Goal: Task Accomplishment & Management: Manage account settings

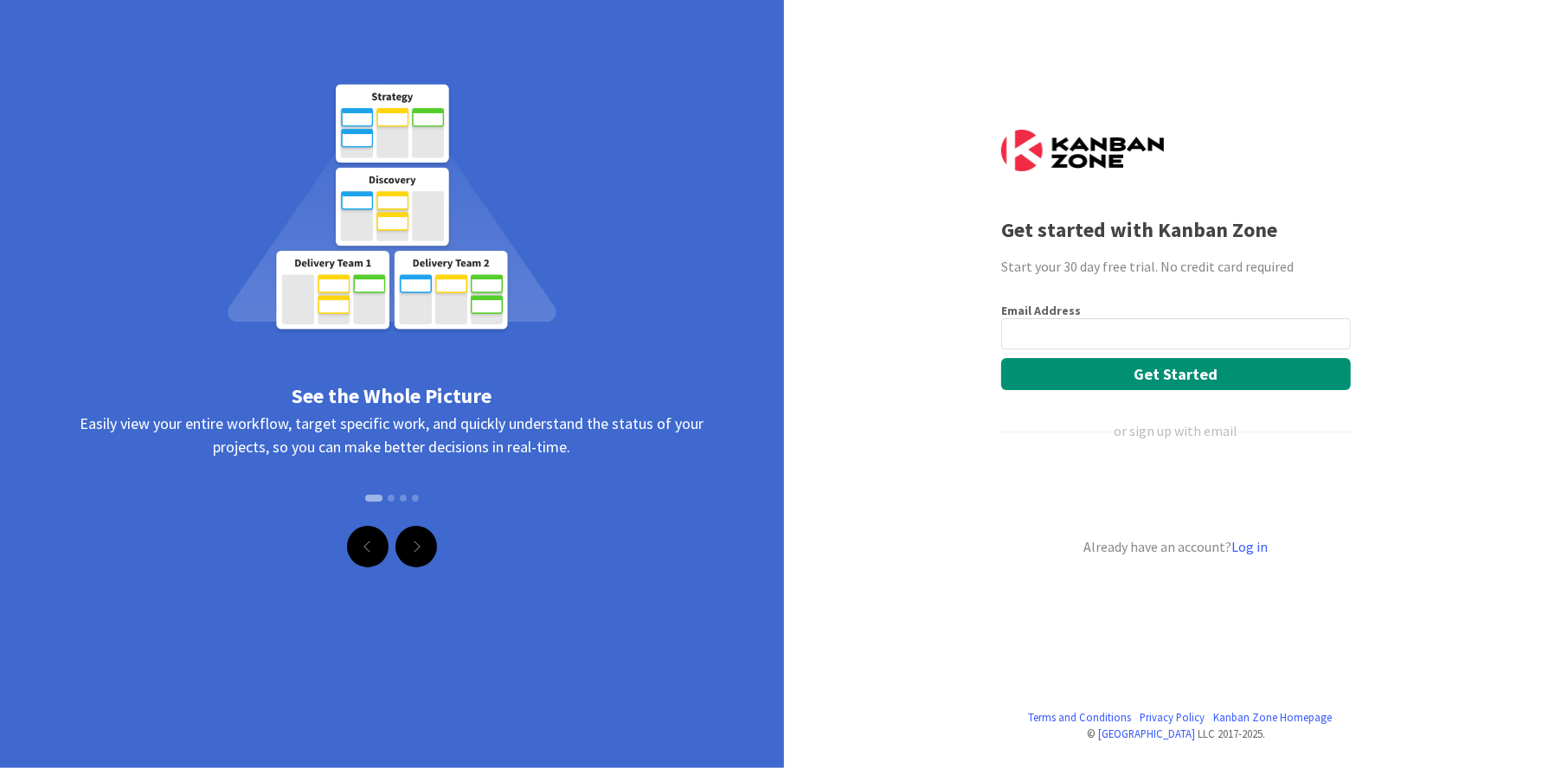
click at [1062, 323] on input "email" at bounding box center [1176, 334] width 349 height 31
type input "[PERSON_NAME][EMAIL_ADDRESS][DOMAIN_NAME]"
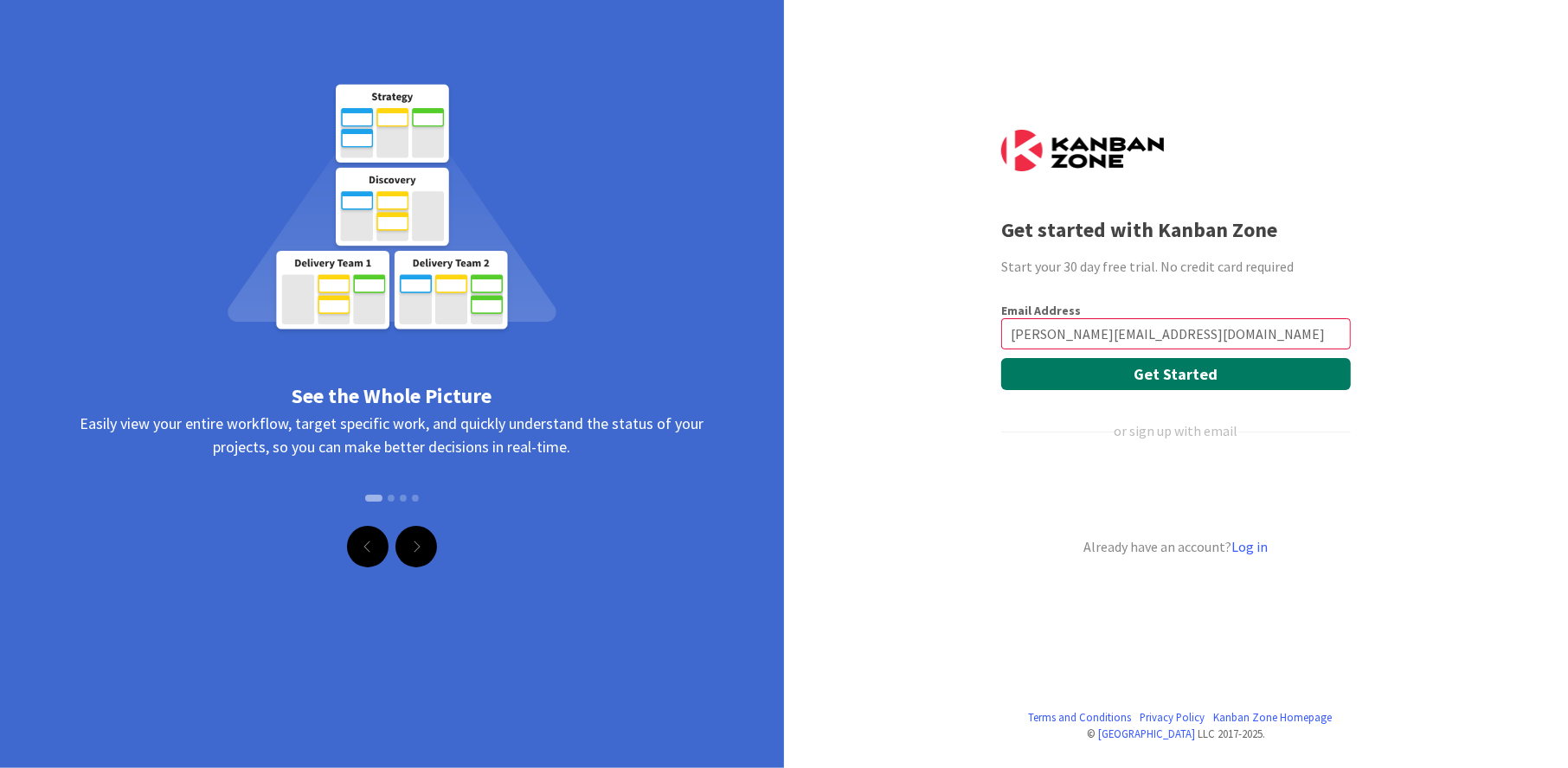
click at [1146, 372] on button "Get Started" at bounding box center [1176, 374] width 349 height 32
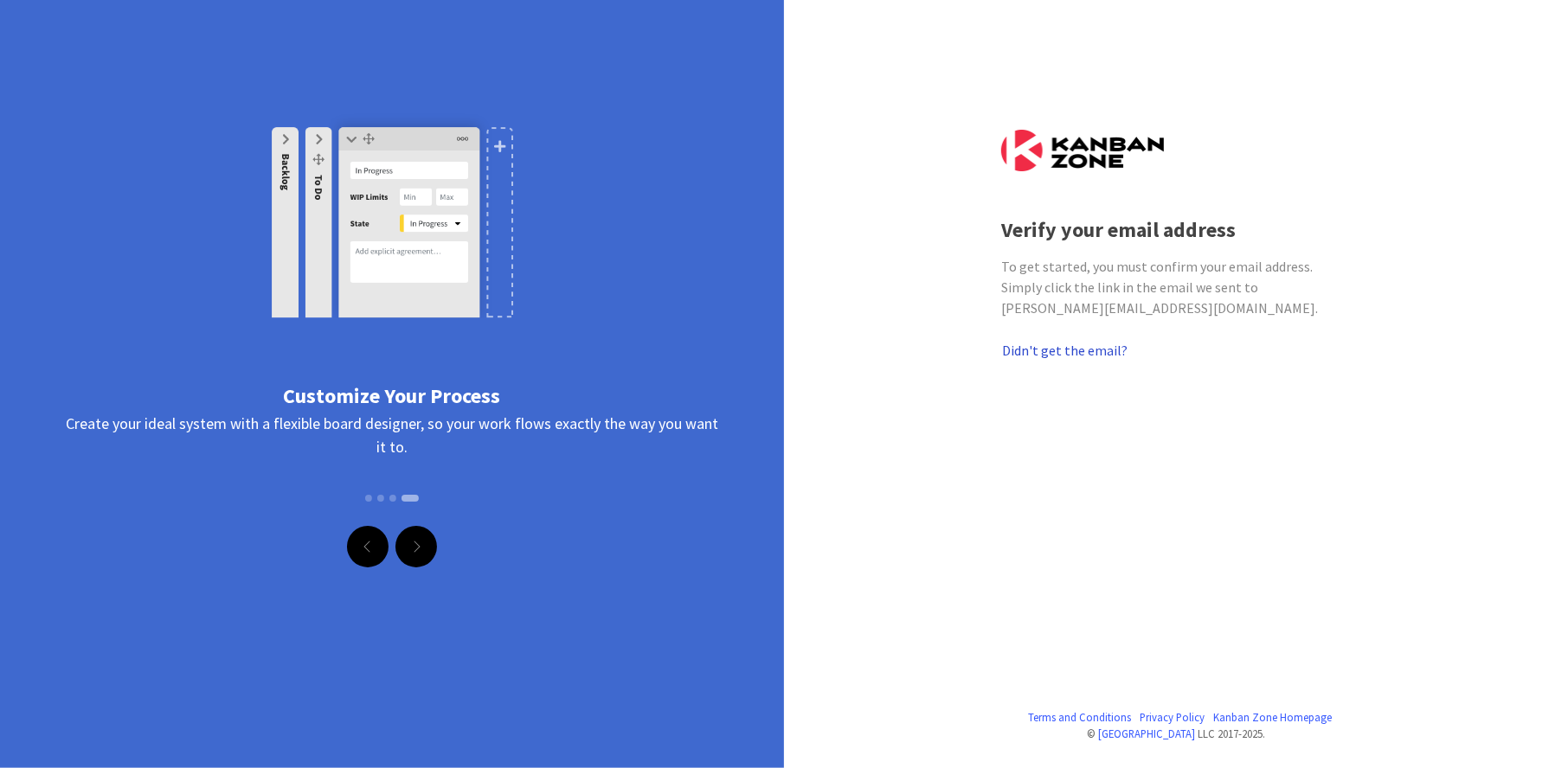
click at [1061, 342] on button "Didn't get the email?" at bounding box center [1065, 350] width 127 height 23
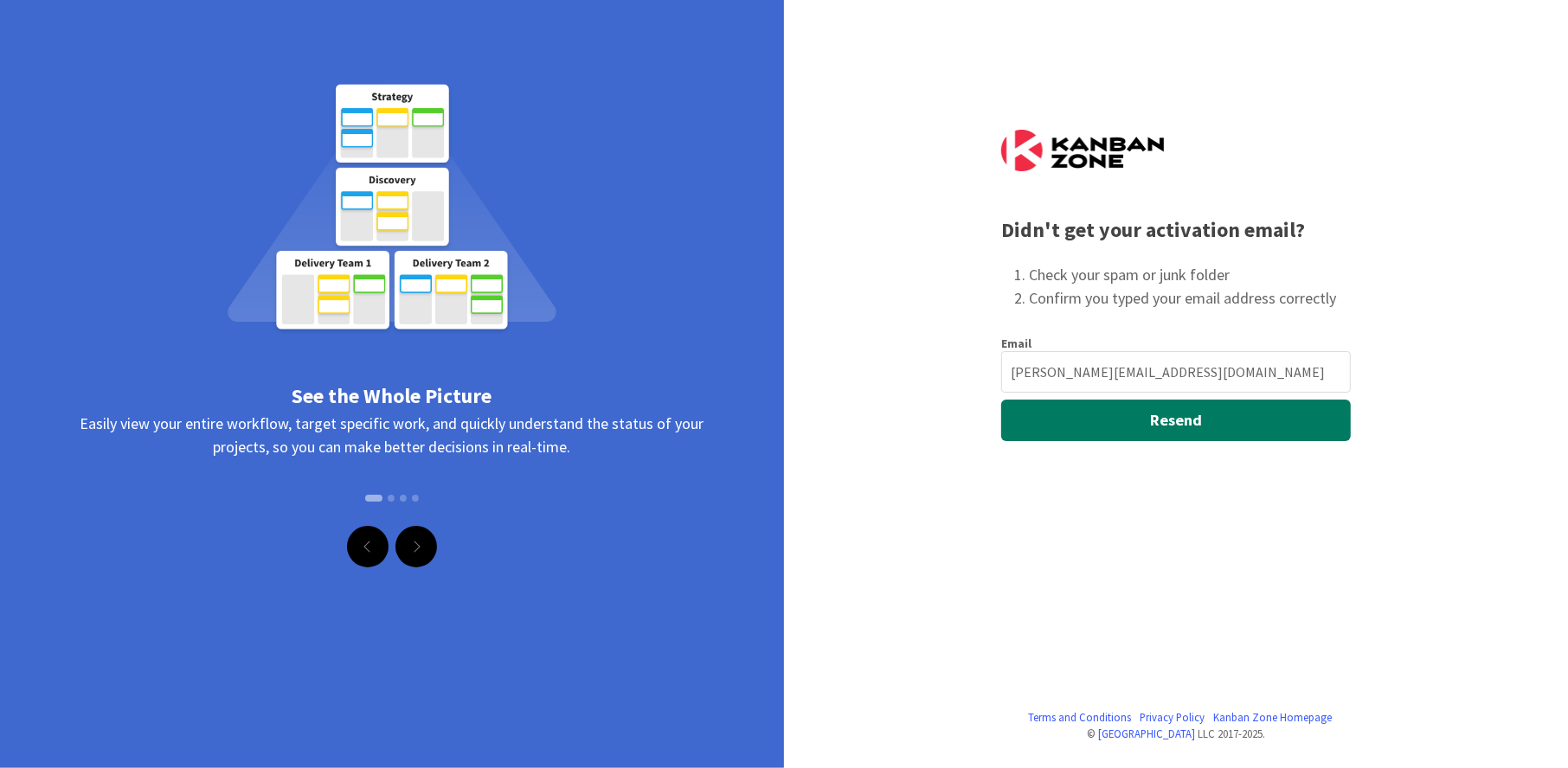
click at [1186, 413] on button "Resend" at bounding box center [1176, 421] width 349 height 42
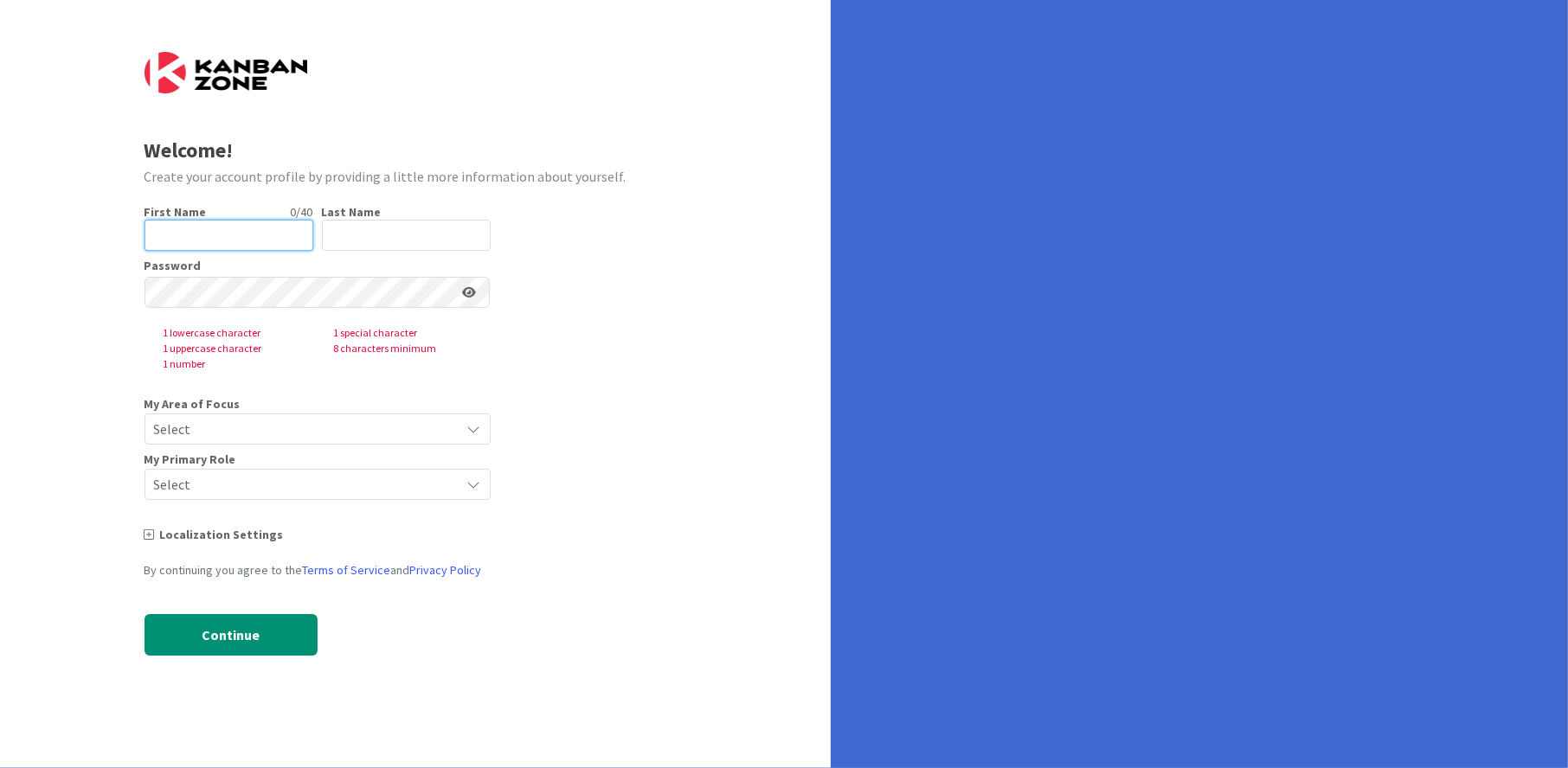
click at [283, 226] on input "text" at bounding box center [229, 235] width 169 height 31
type input "[PERSON_NAME]"
click at [383, 232] on input "text" at bounding box center [407, 235] width 169 height 31
type input "Levine"
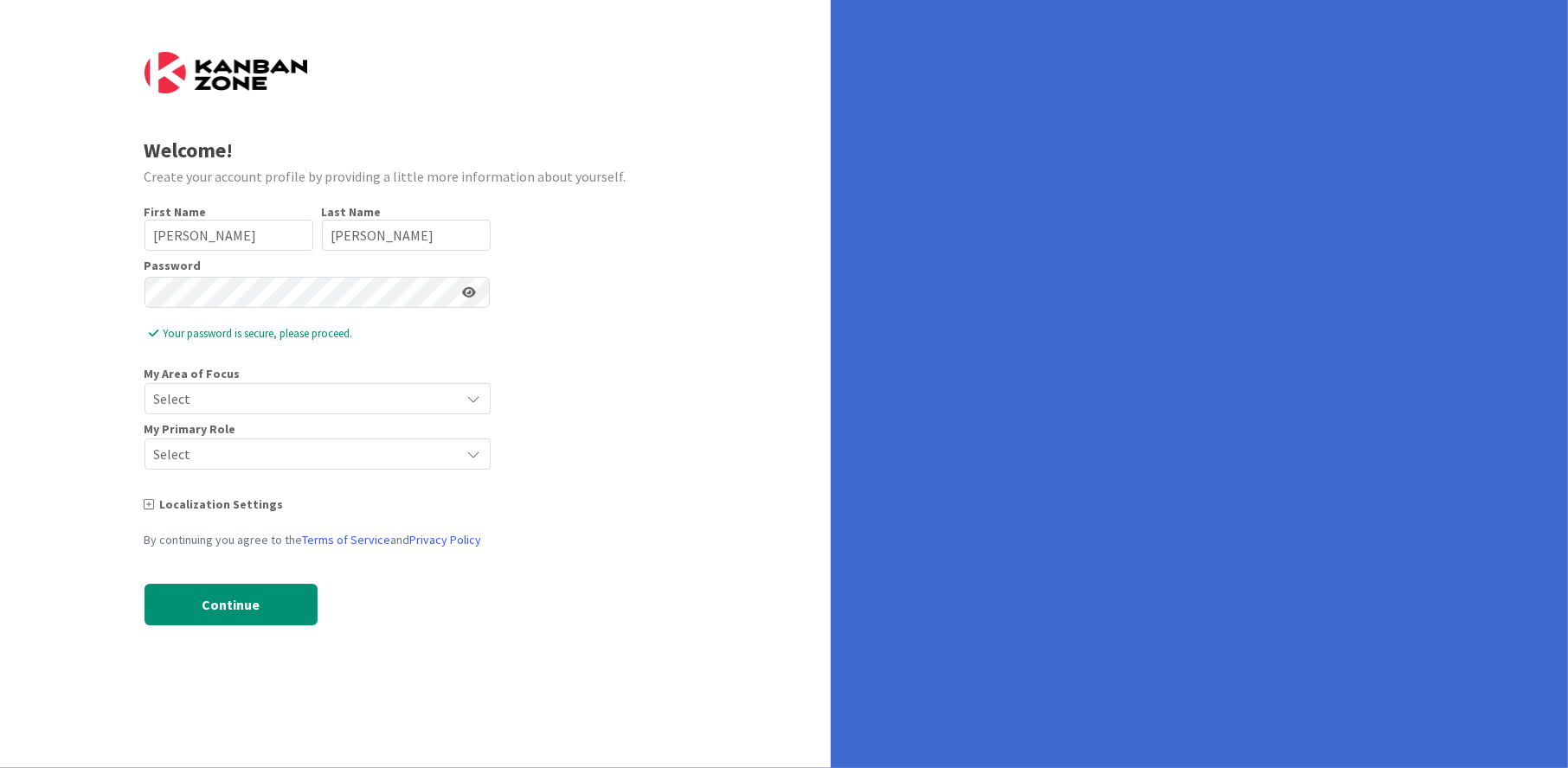
click at [282, 385] on div "Select" at bounding box center [317, 399] width 346 height 31
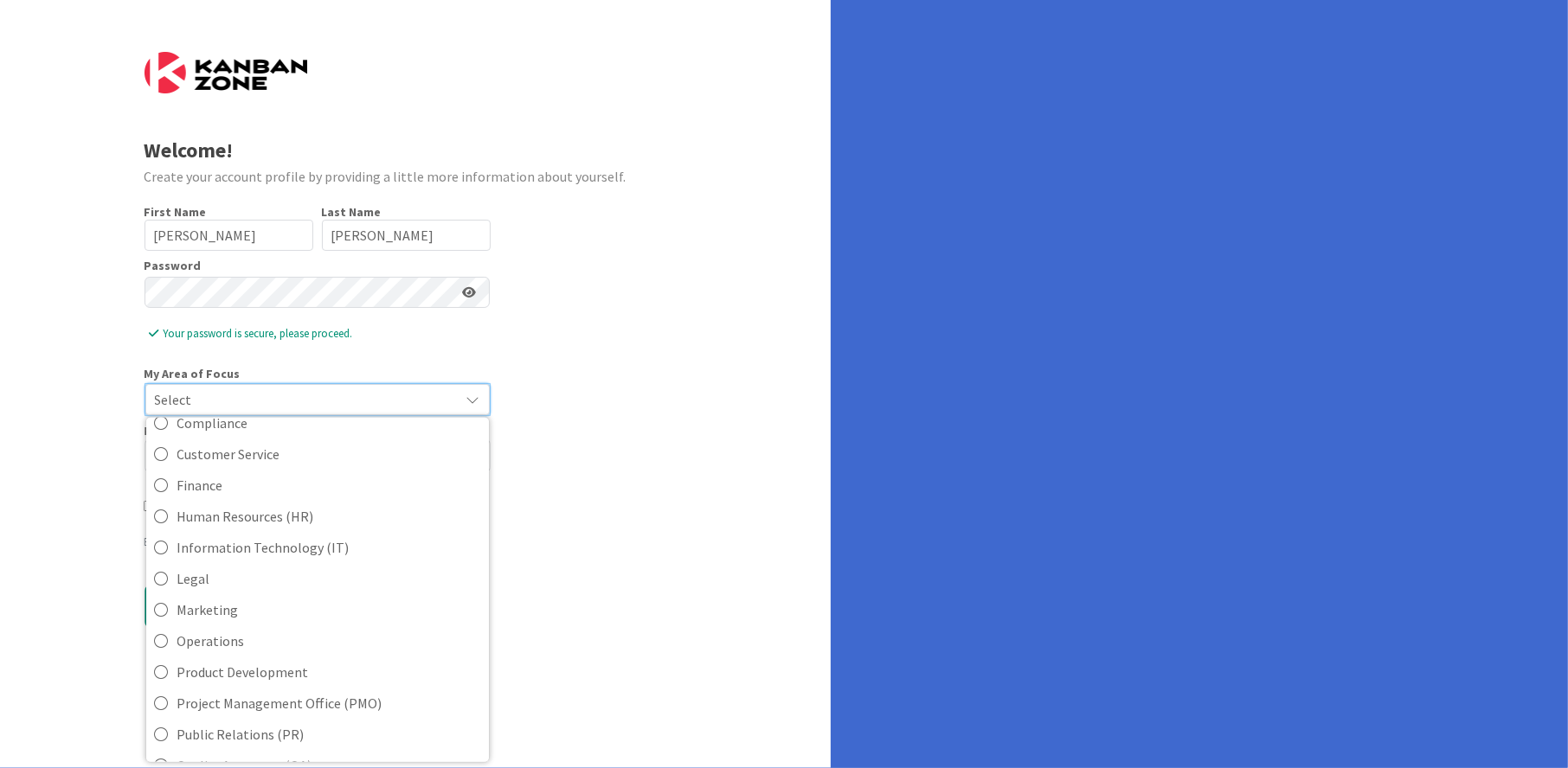
scroll to position [259, 0]
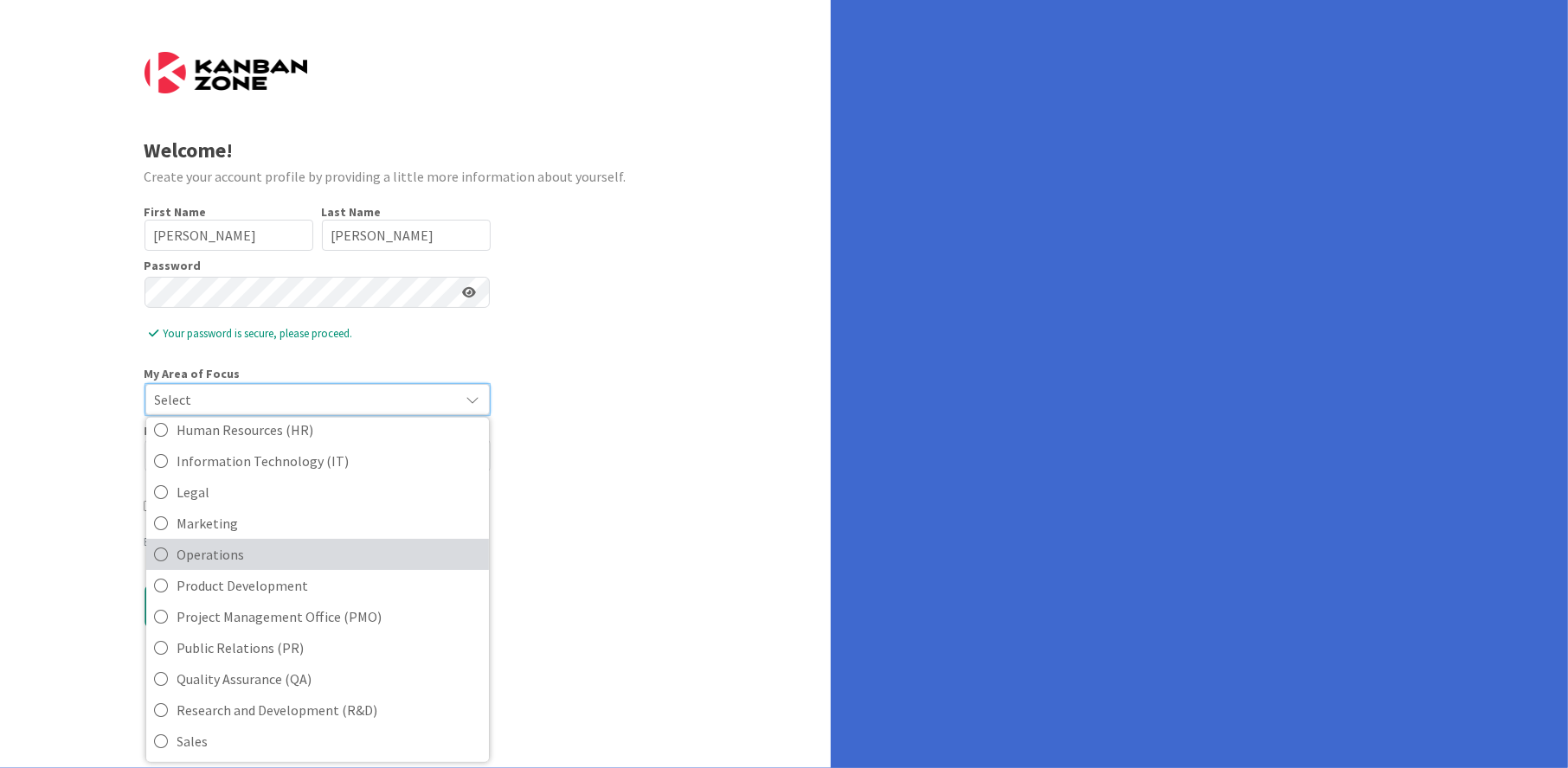
click at [159, 554] on icon at bounding box center [162, 555] width 14 height 26
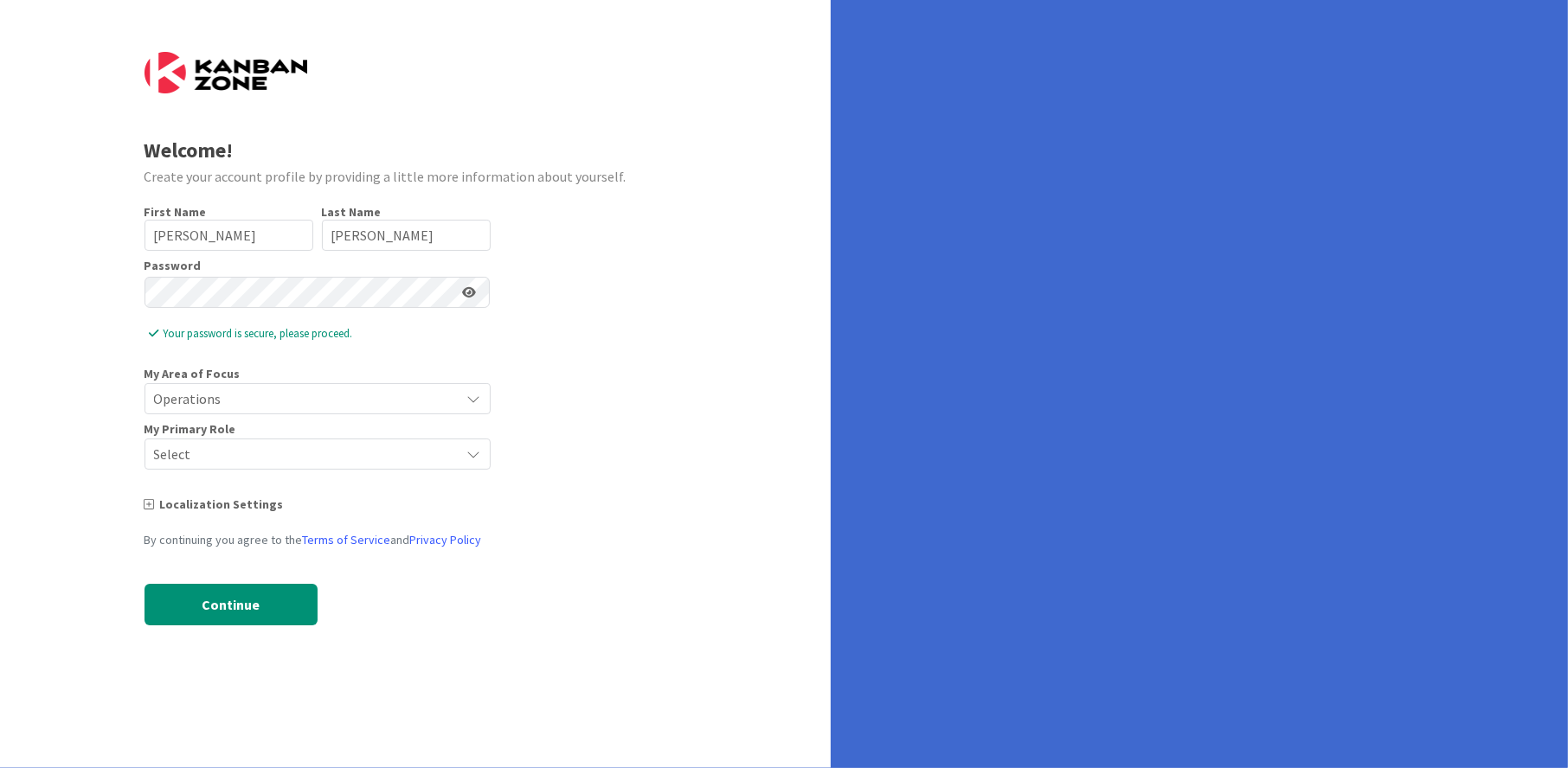
click at [225, 448] on span "Select" at bounding box center [303, 455] width 298 height 24
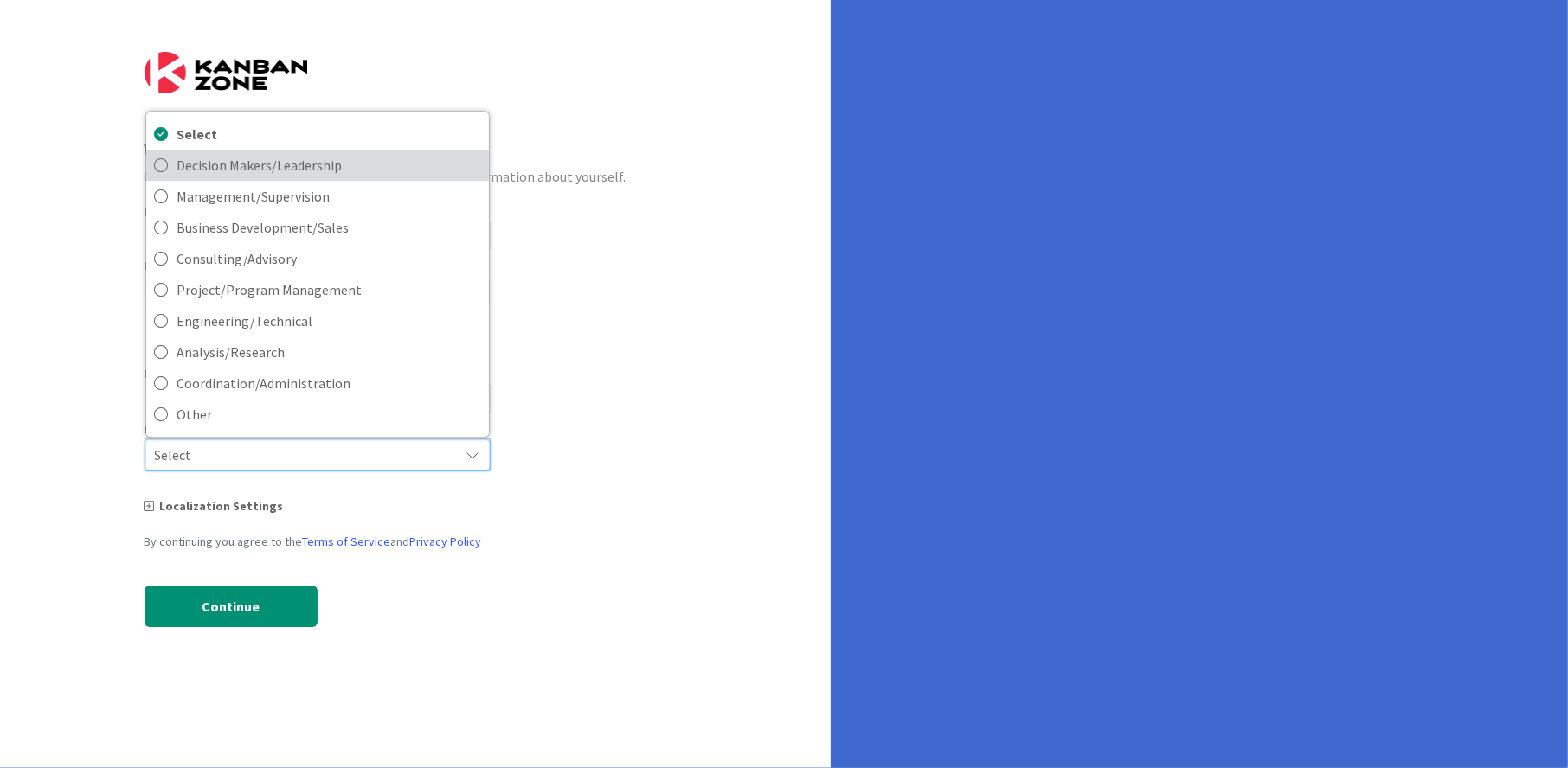
click at [161, 175] on icon at bounding box center [162, 165] width 14 height 26
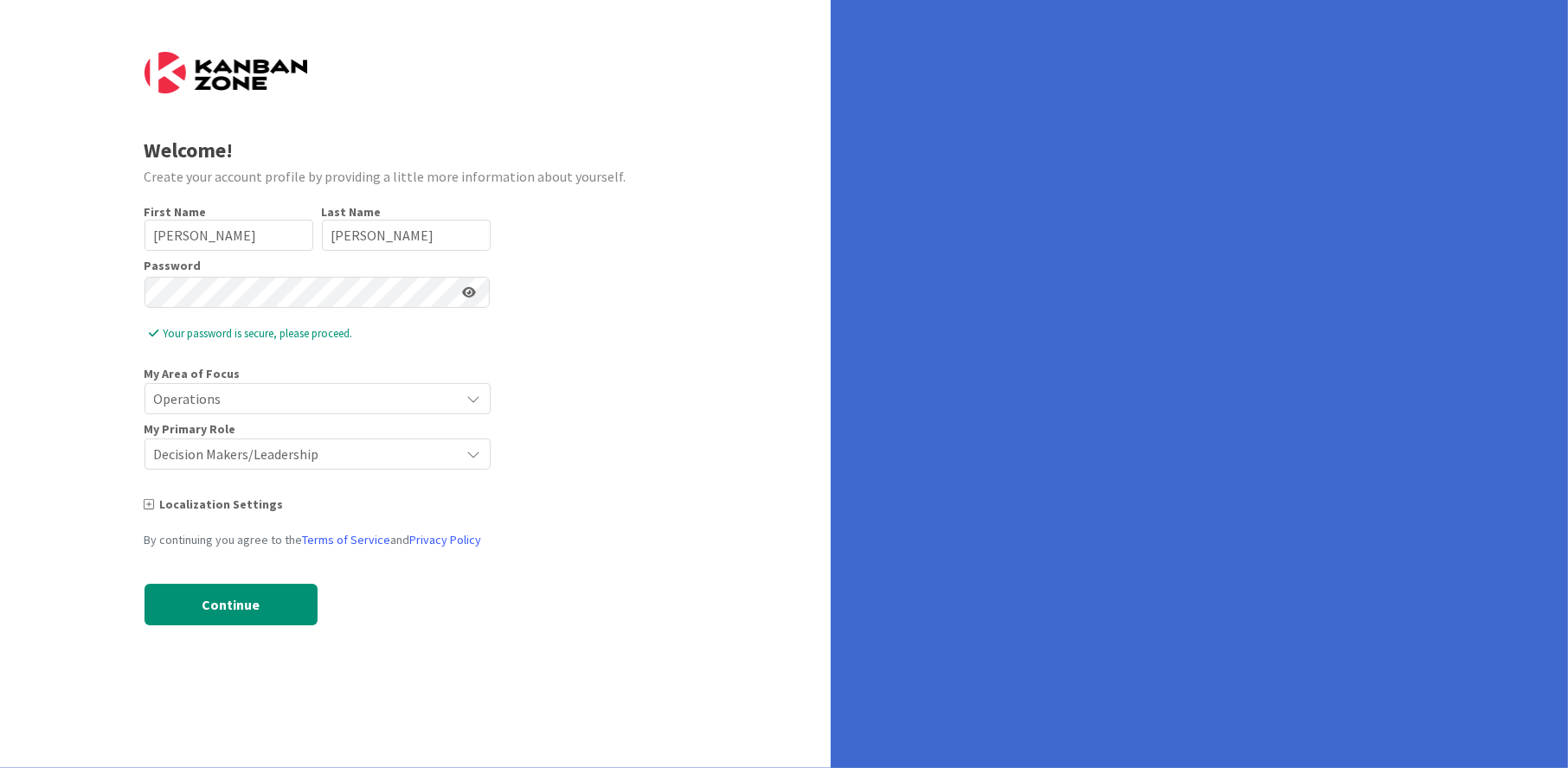
click at [152, 501] on icon at bounding box center [150, 504] width 10 height 12
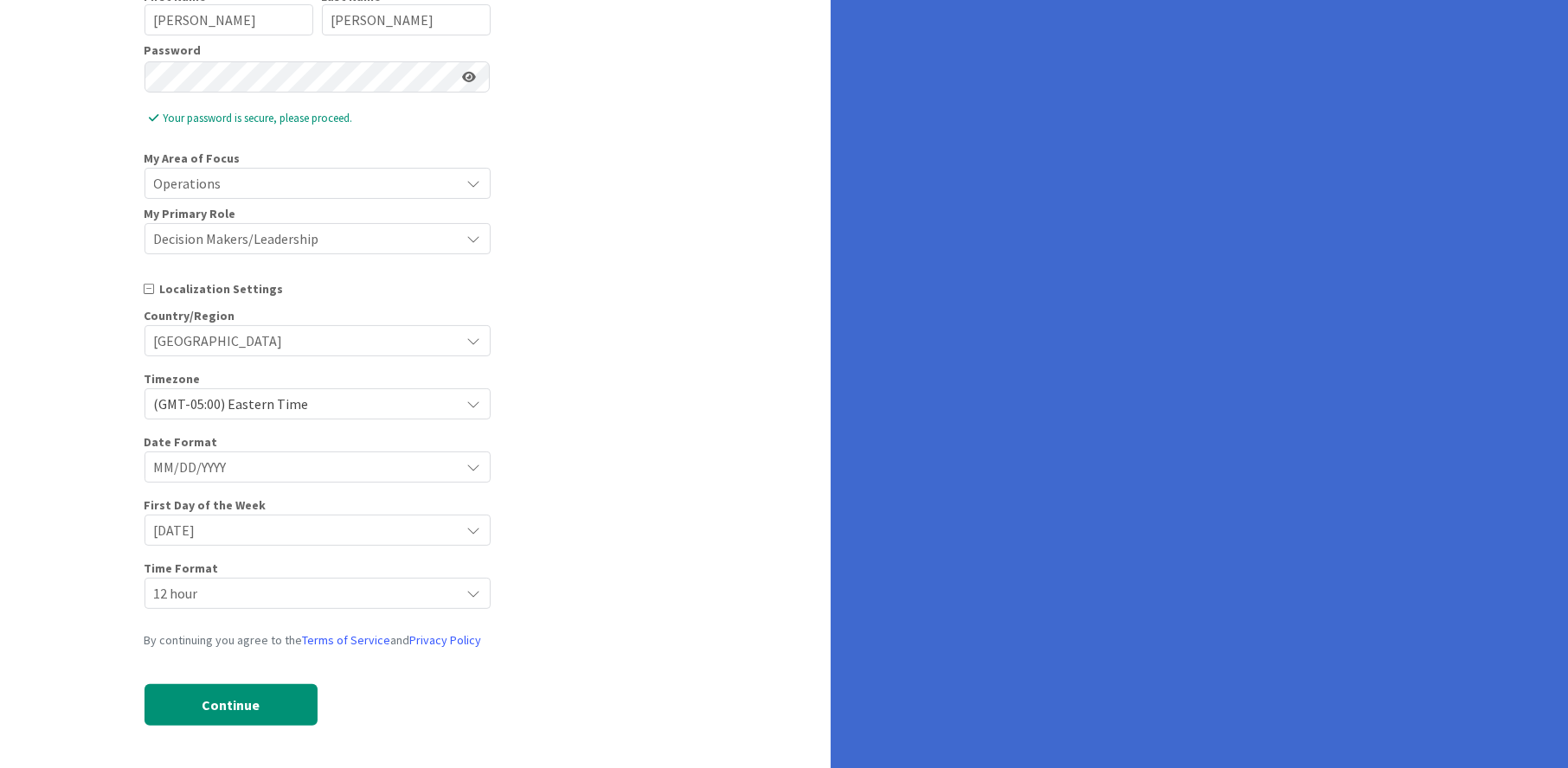
scroll to position [216, 0]
click at [273, 704] on button "Continue" at bounding box center [231, 704] width 173 height 42
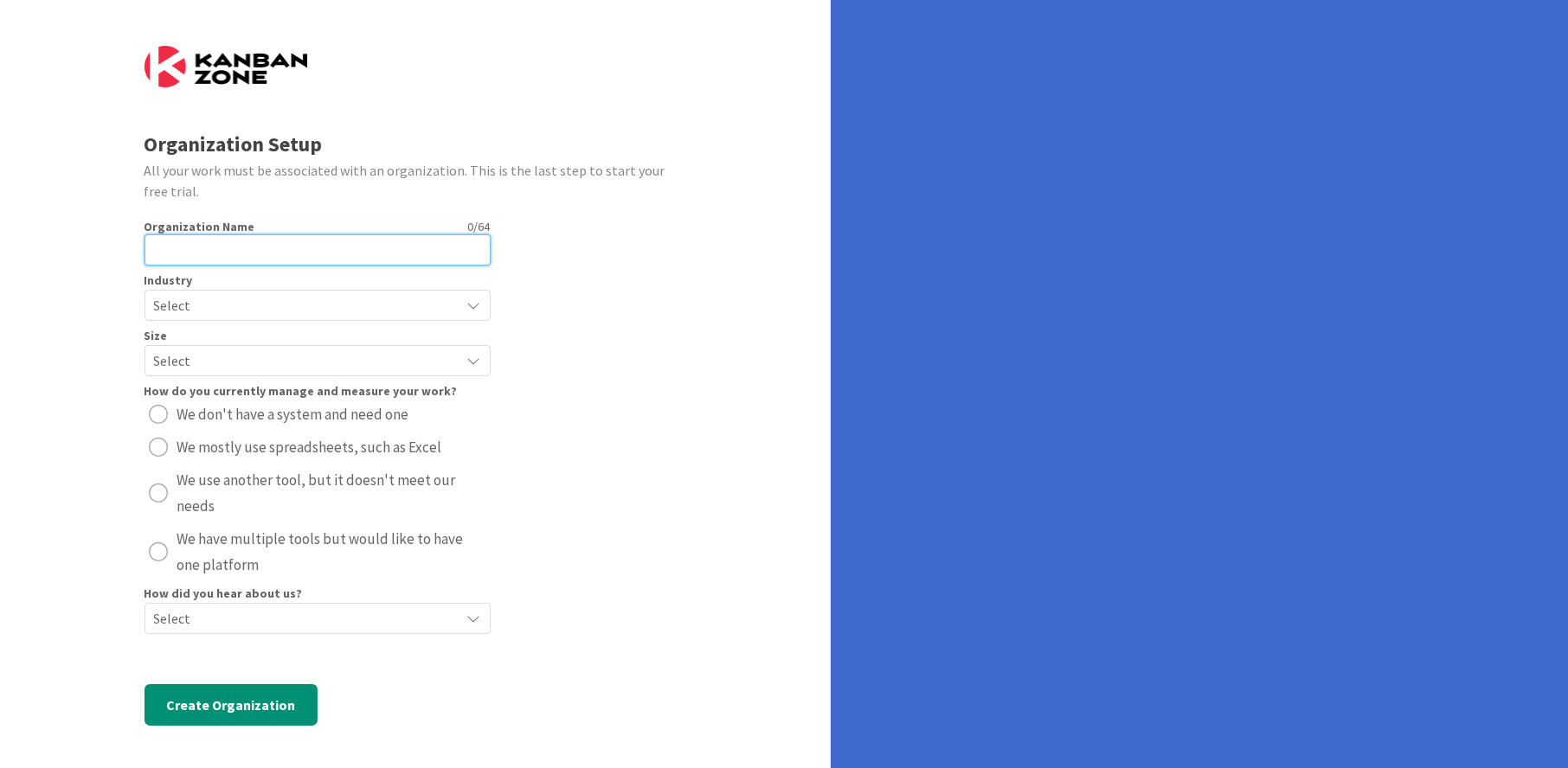
click at [359, 242] on input "text" at bounding box center [317, 250] width 346 height 31
type input "Allstate Paper Box Company"
click at [310, 300] on span "Select" at bounding box center [303, 306] width 298 height 24
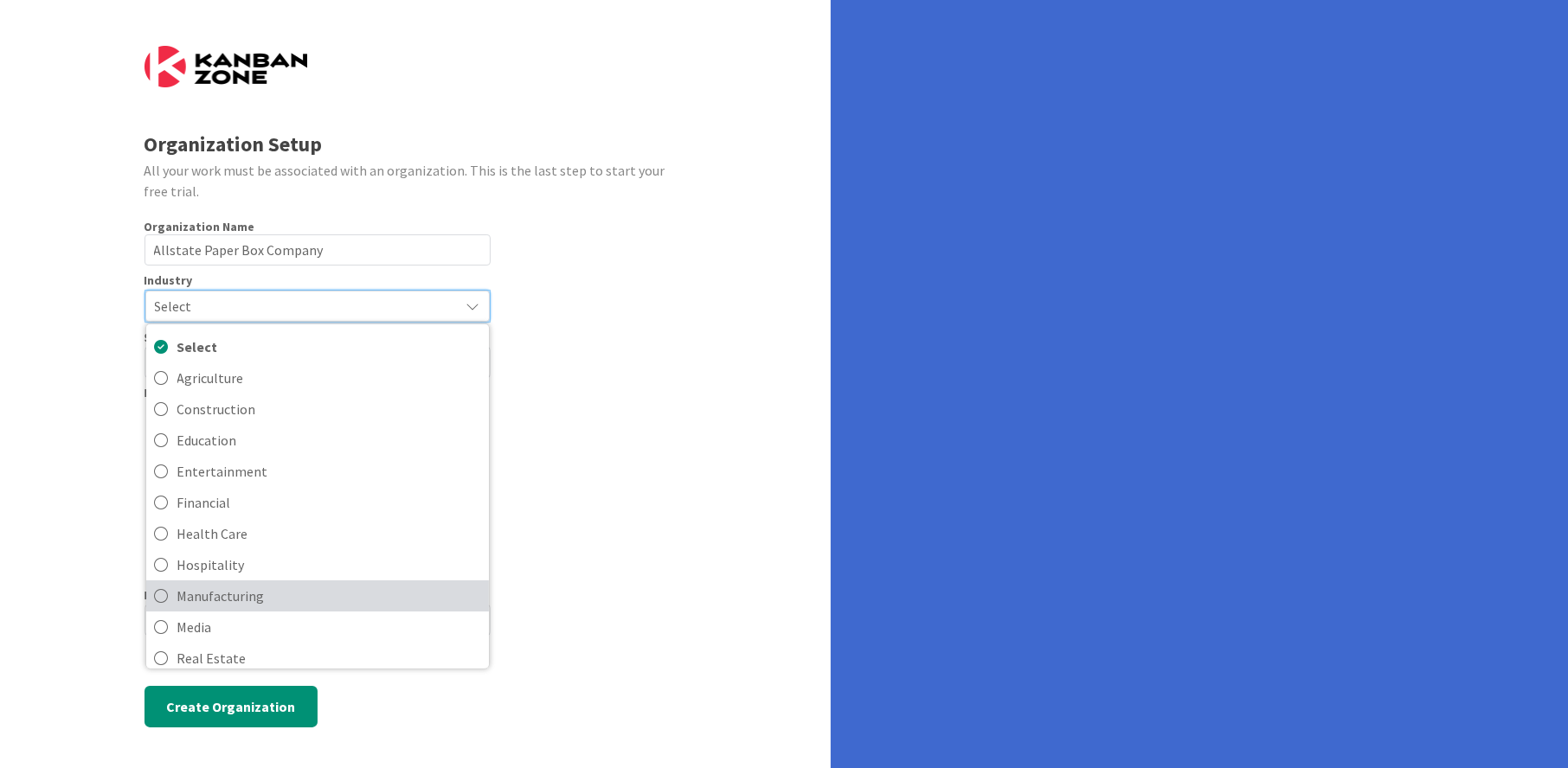
click at [162, 589] on icon at bounding box center [162, 596] width 14 height 26
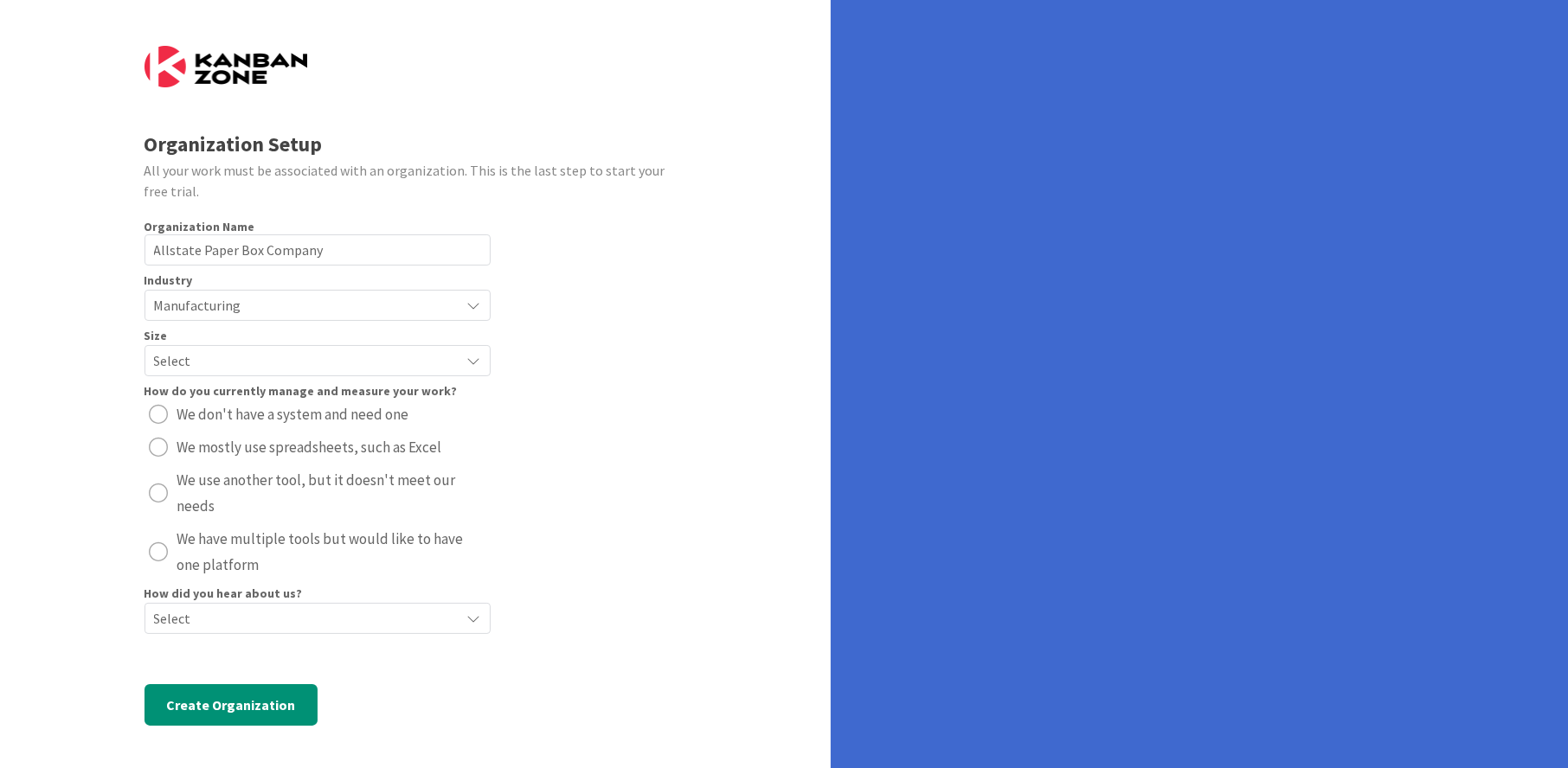
click at [276, 350] on span "Select" at bounding box center [303, 360] width 298 height 24
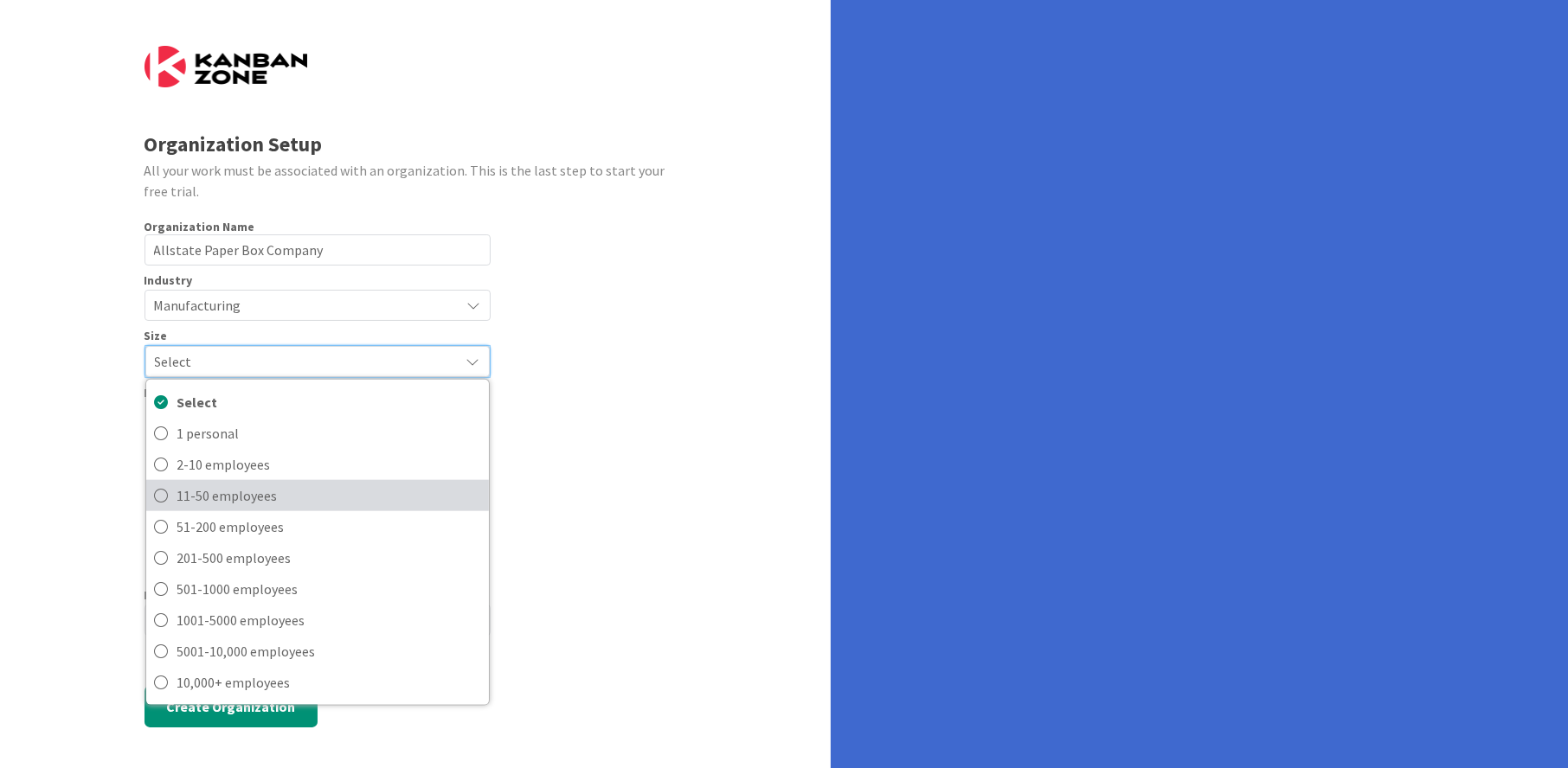
click at [159, 495] on icon at bounding box center [162, 495] width 14 height 26
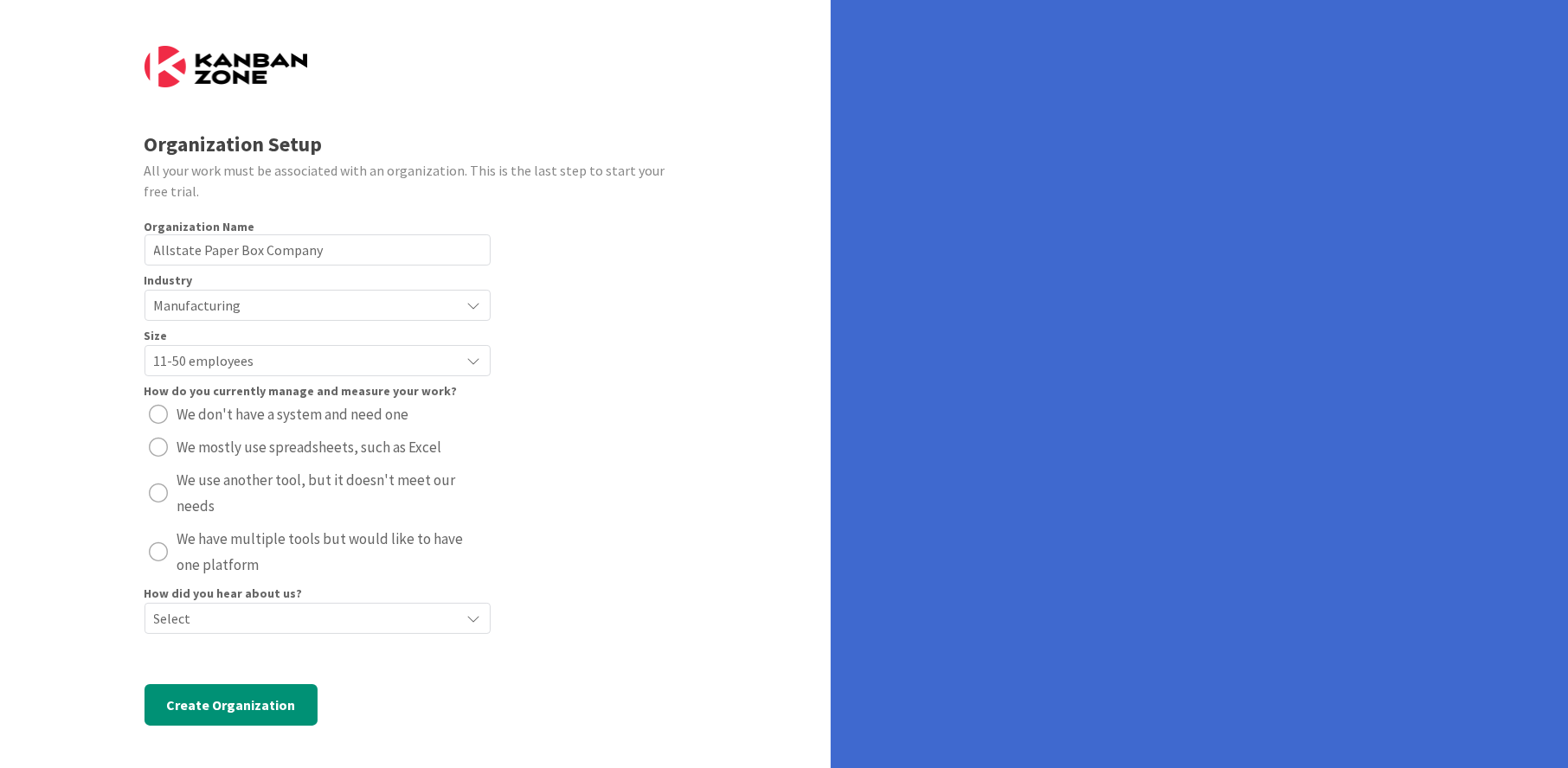
click at [160, 417] on div "radio" at bounding box center [159, 414] width 19 height 19
click at [157, 448] on div "radio" at bounding box center [159, 448] width 19 height 19
click at [159, 491] on div "radio" at bounding box center [159, 493] width 19 height 19
click at [260, 623] on span "Select" at bounding box center [303, 618] width 298 height 24
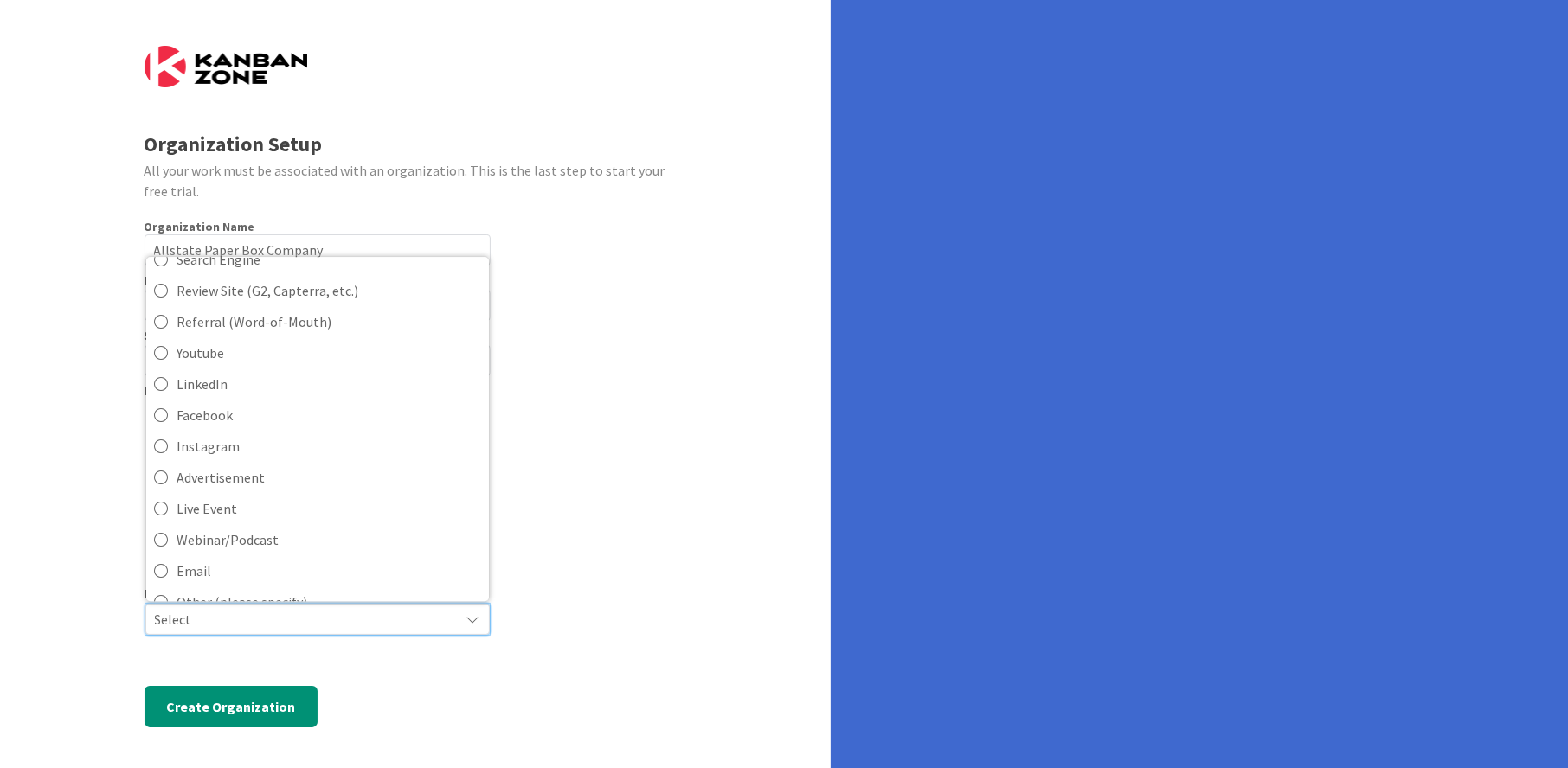
scroll to position [0, 0]
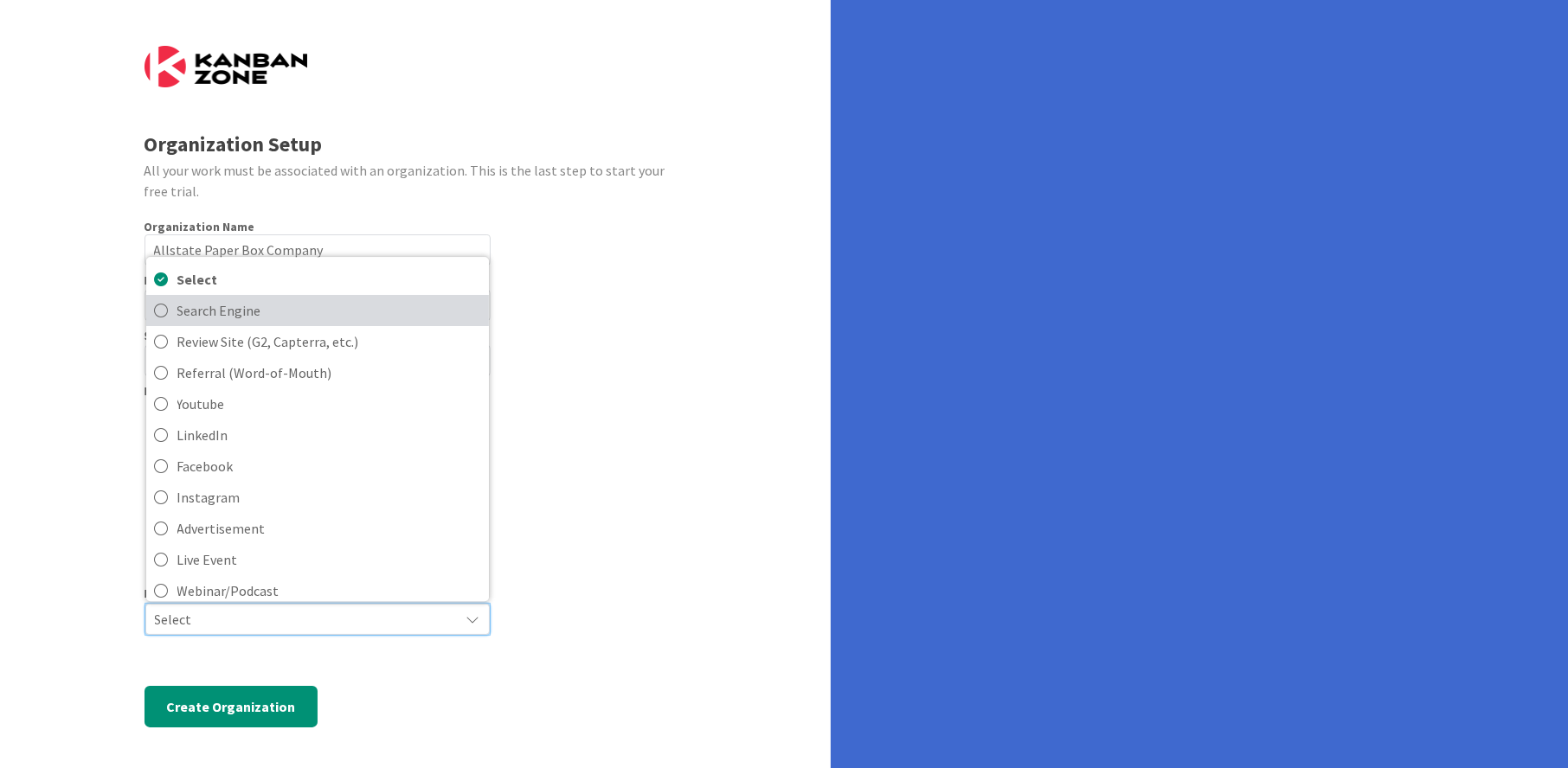
click at [158, 308] on icon at bounding box center [162, 311] width 14 height 26
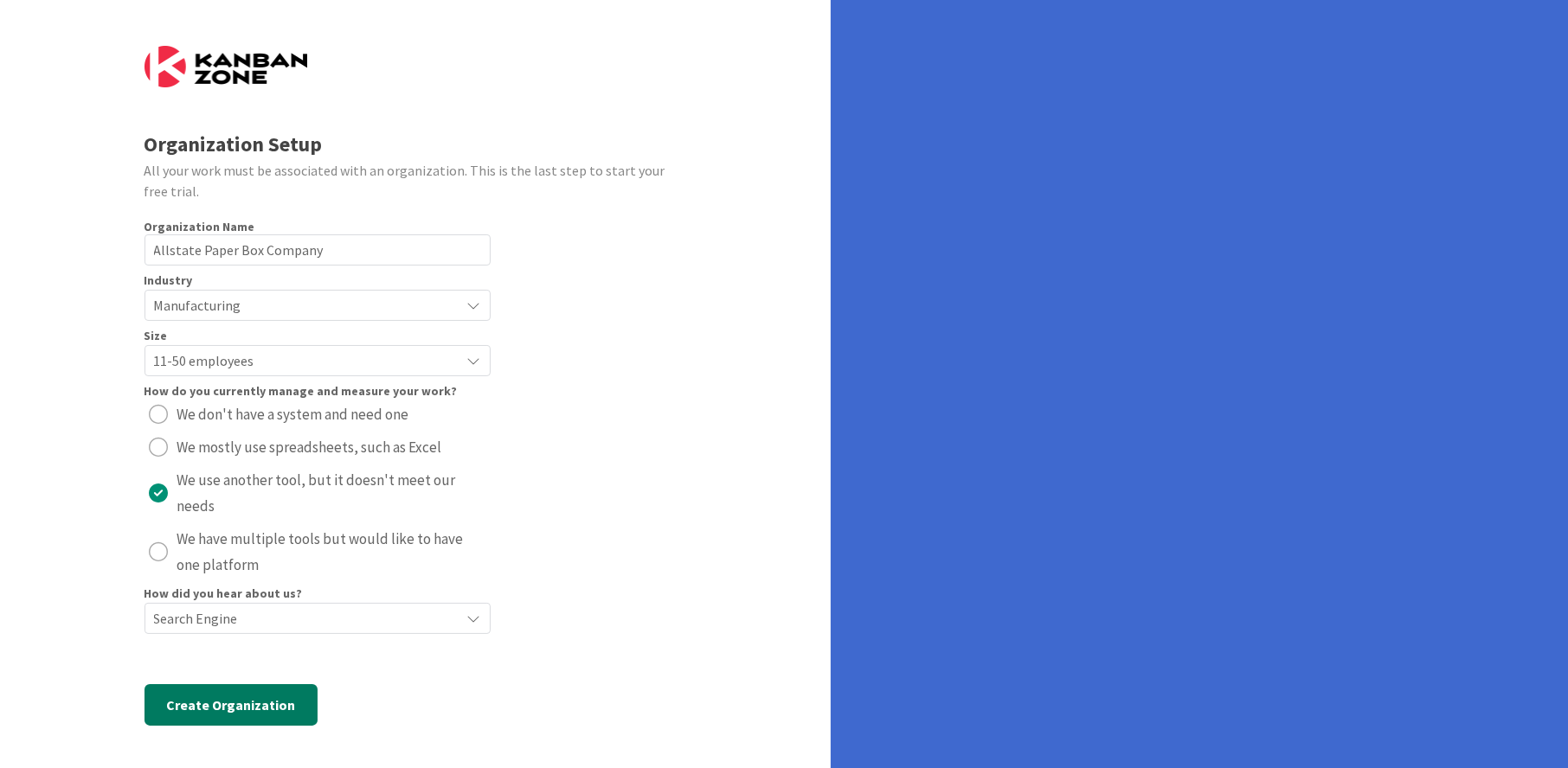
click at [202, 703] on button "Create Organization" at bounding box center [231, 705] width 173 height 42
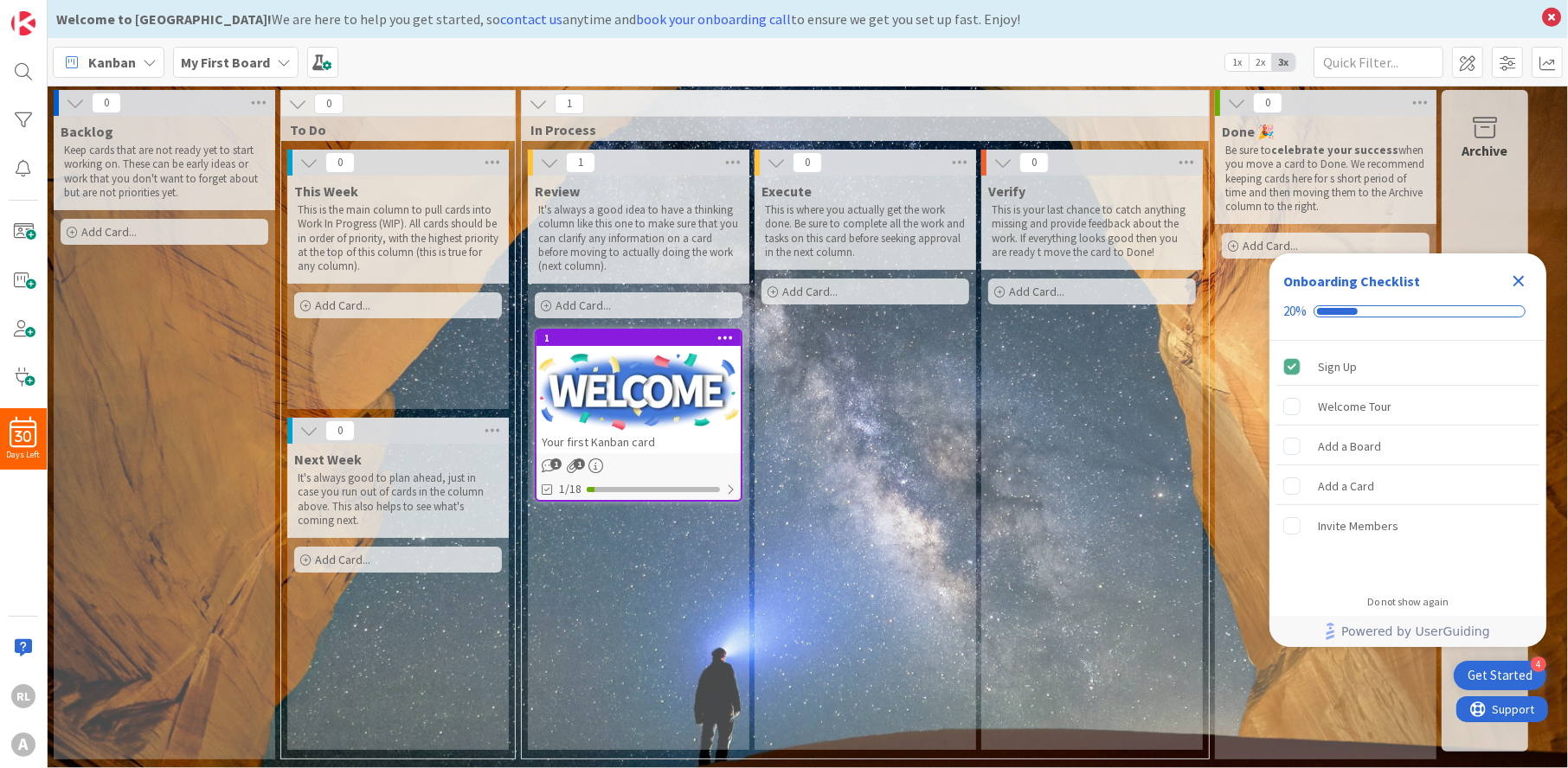
click at [149, 56] on icon at bounding box center [150, 63] width 14 height 14
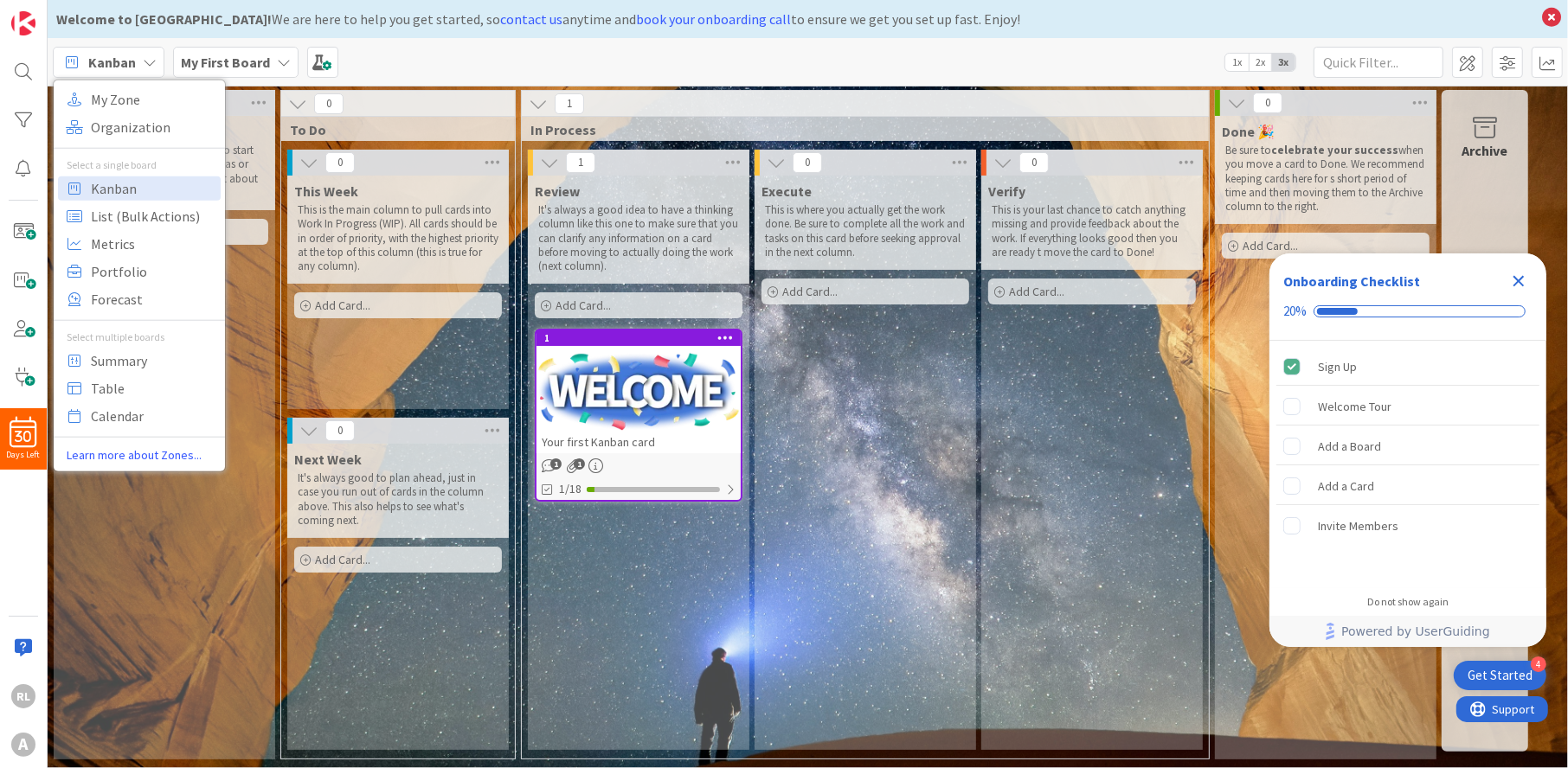
click at [149, 56] on icon at bounding box center [150, 63] width 14 height 14
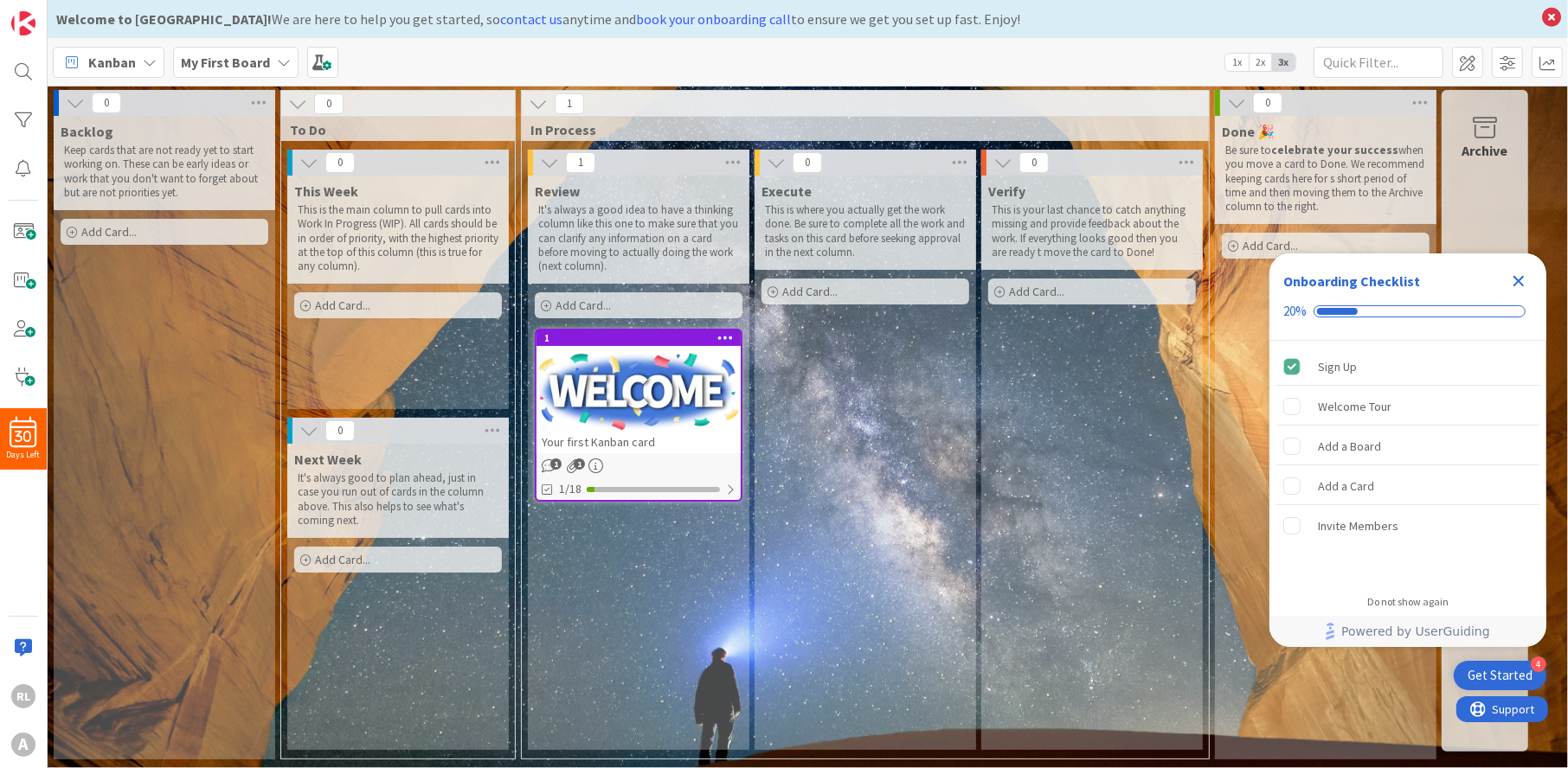
click at [152, 62] on icon at bounding box center [150, 63] width 14 height 14
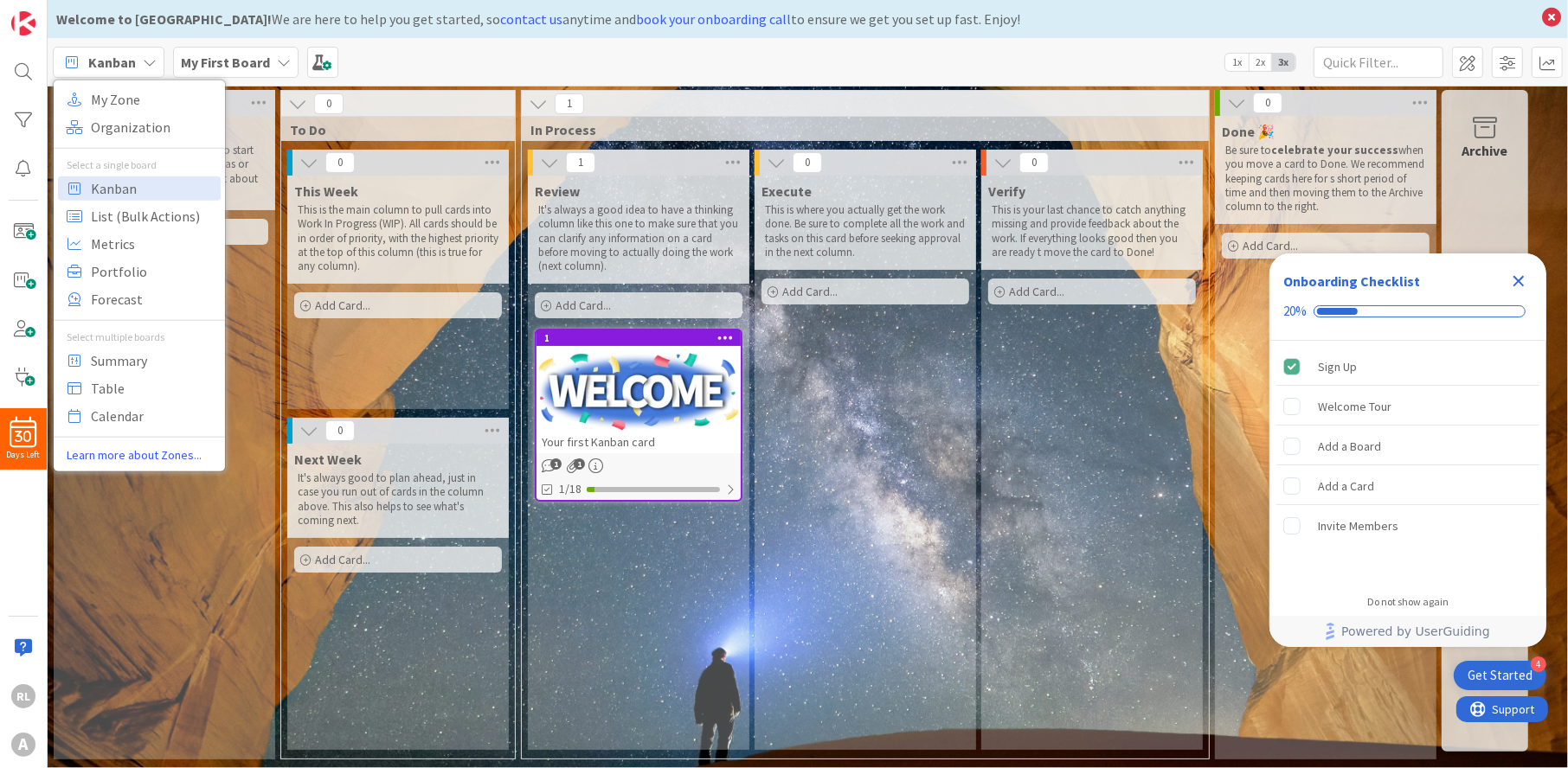
click at [152, 62] on icon at bounding box center [150, 63] width 14 height 14
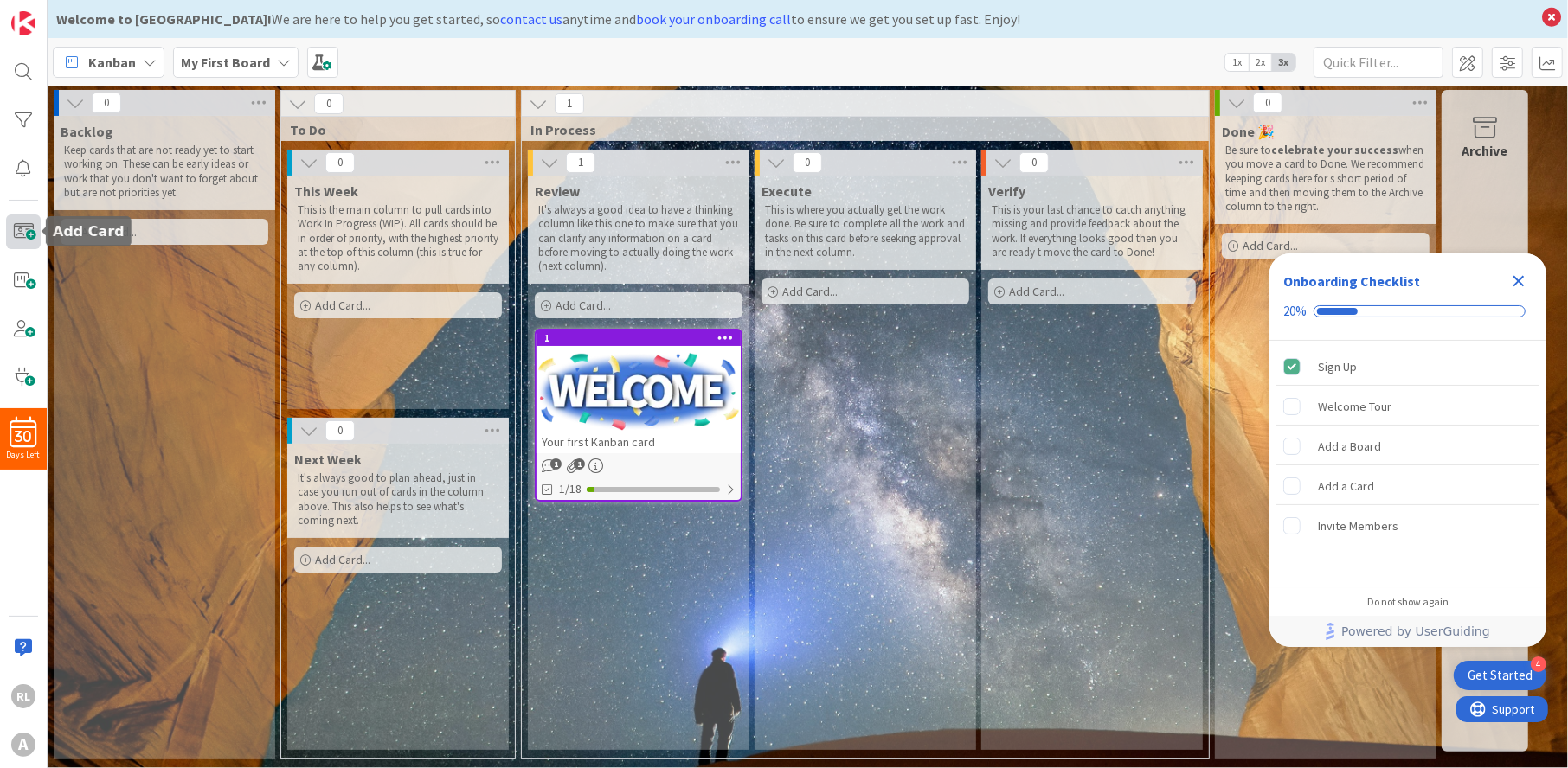
click at [34, 232] on span at bounding box center [24, 232] width 35 height 35
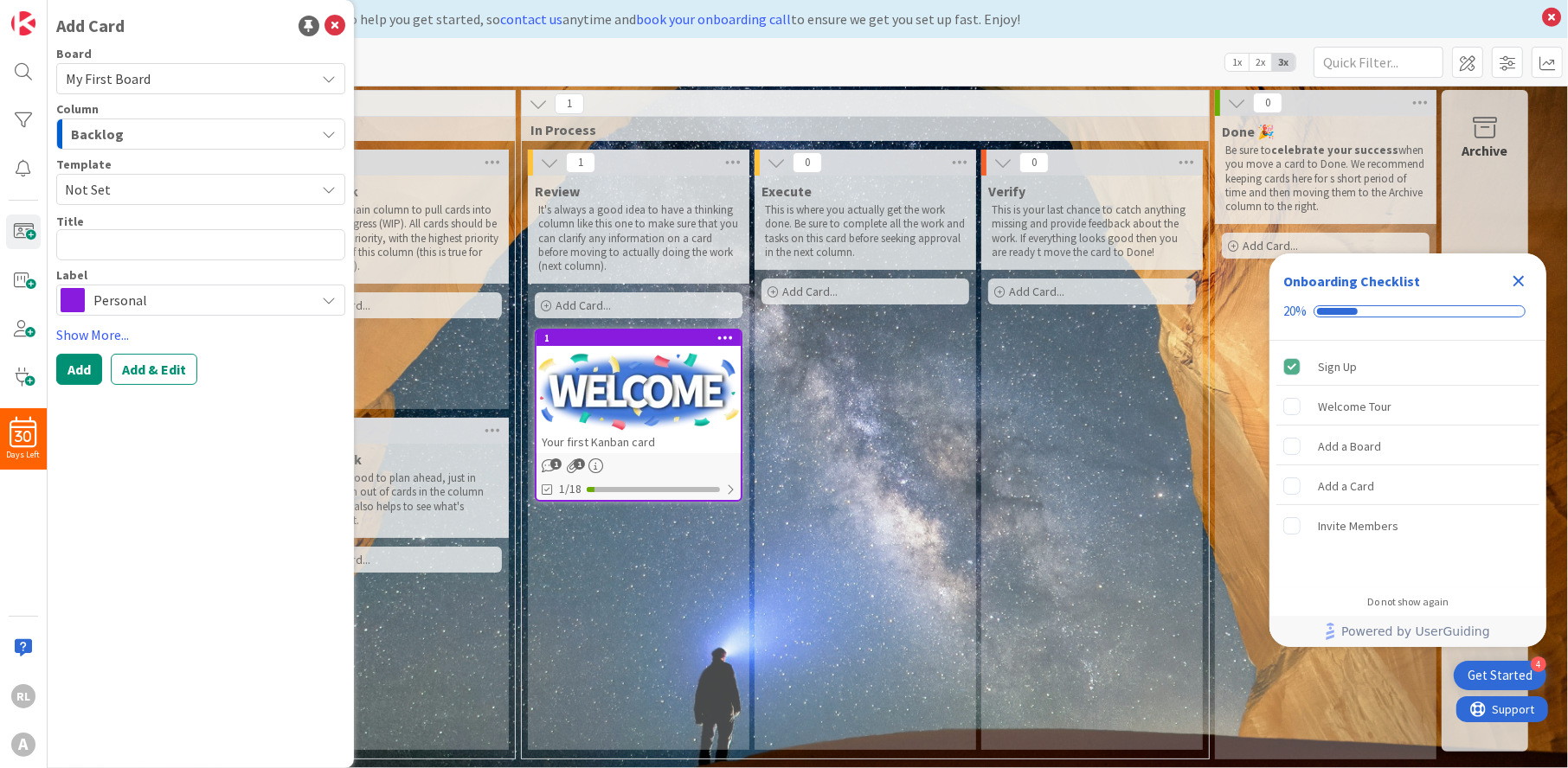
click at [324, 128] on icon "button" at bounding box center [329, 134] width 14 height 14
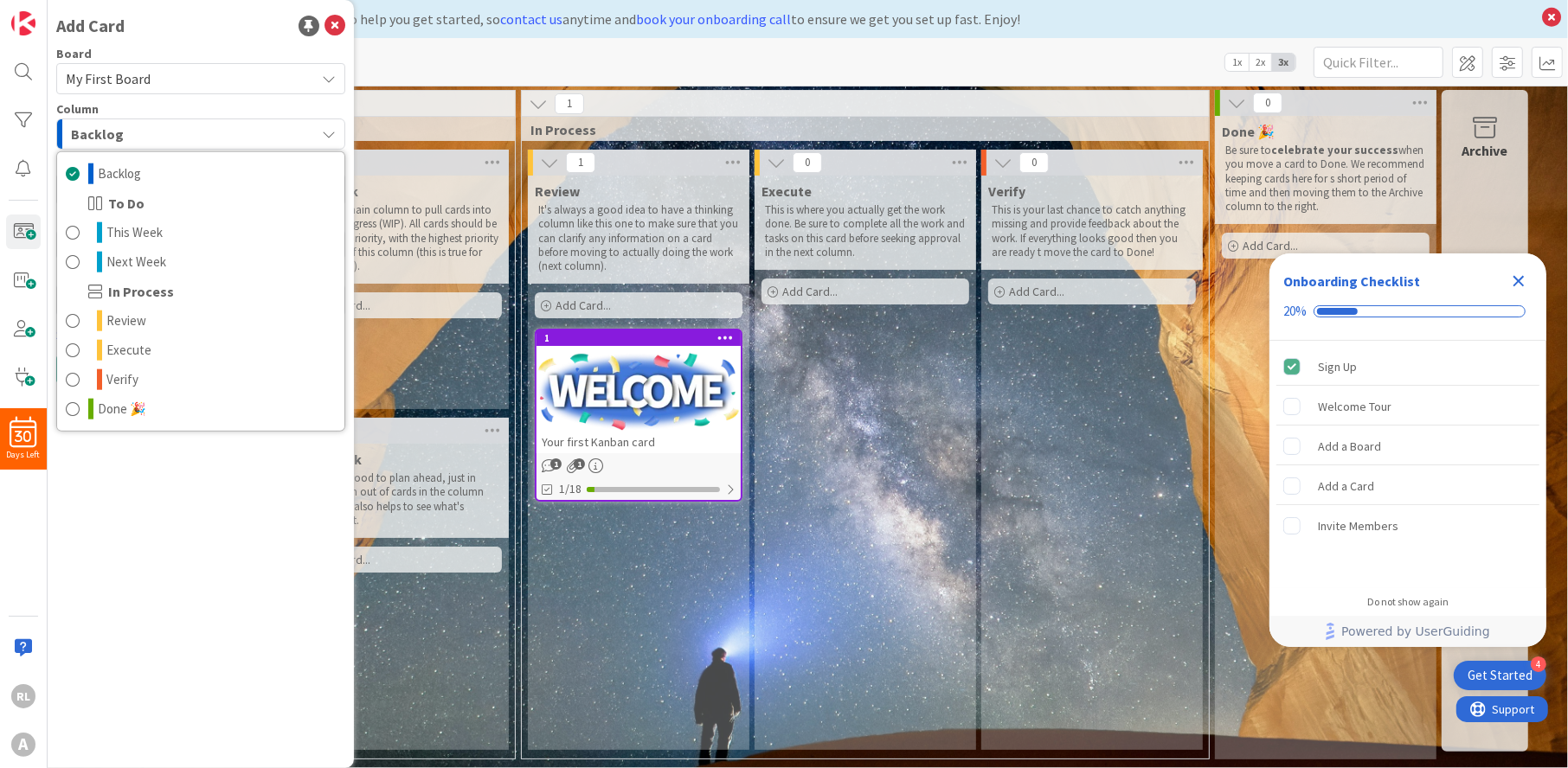
click at [324, 128] on icon "button" at bounding box center [329, 134] width 14 height 14
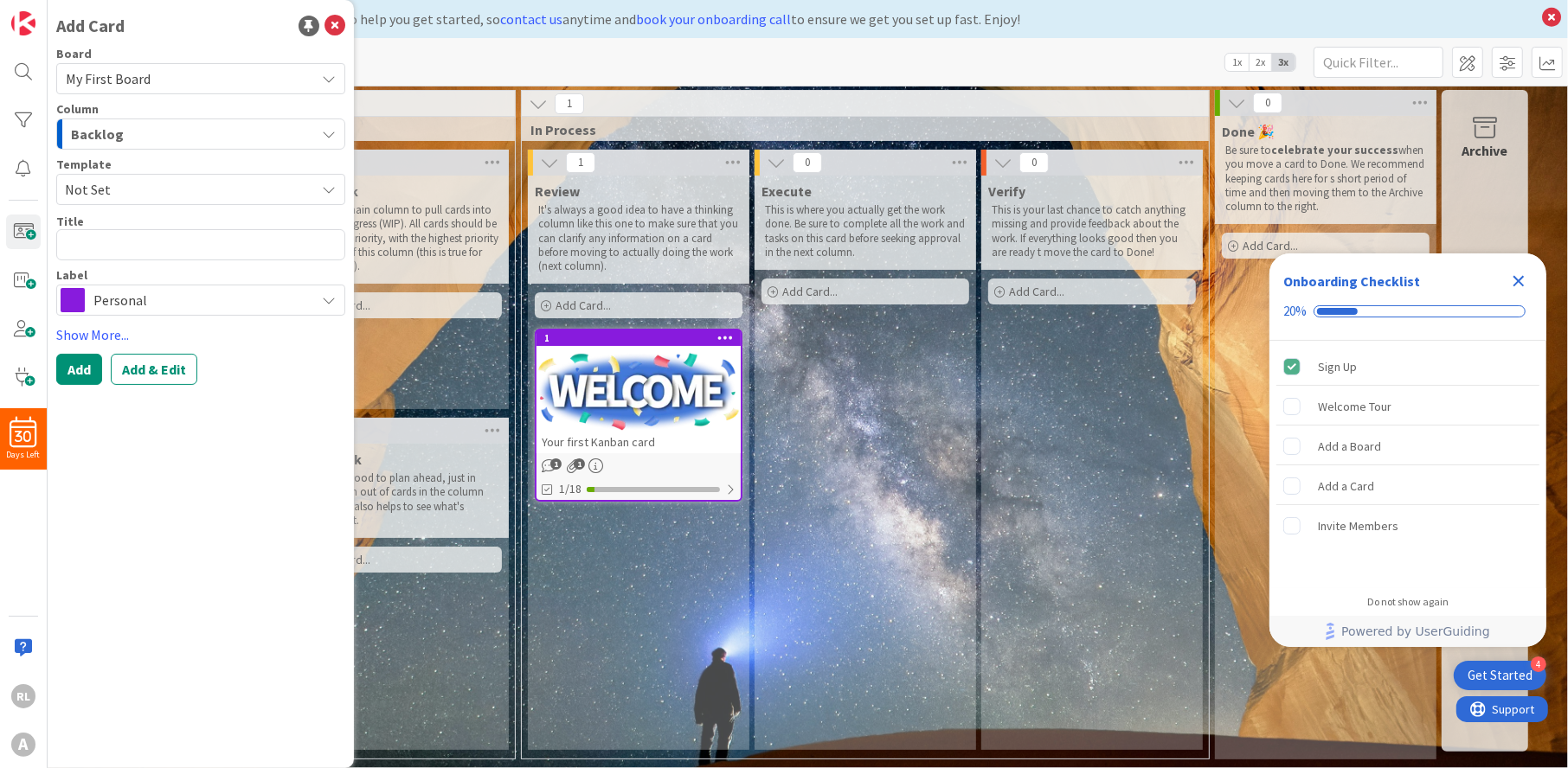
click at [335, 65] on div "My First Board" at bounding box center [201, 79] width 289 height 31
click at [335, 68] on div "My First Board" at bounding box center [201, 79] width 289 height 31
click at [332, 185] on icon at bounding box center [329, 190] width 14 height 14
click at [311, 242] on textarea at bounding box center [201, 245] width 289 height 31
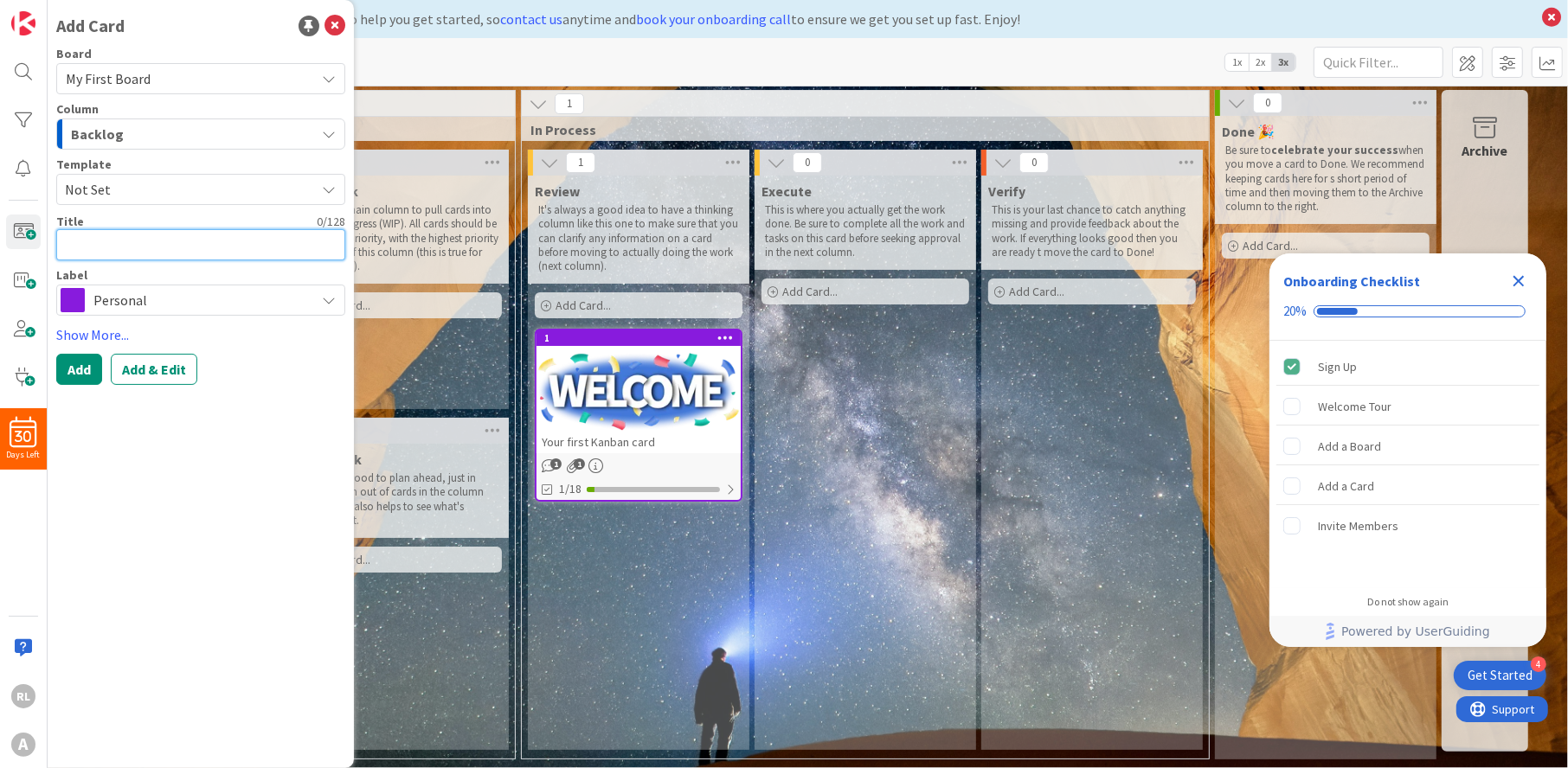
type textarea "x"
type textarea "t"
type textarea "x"
type textarea "te"
type textarea "x"
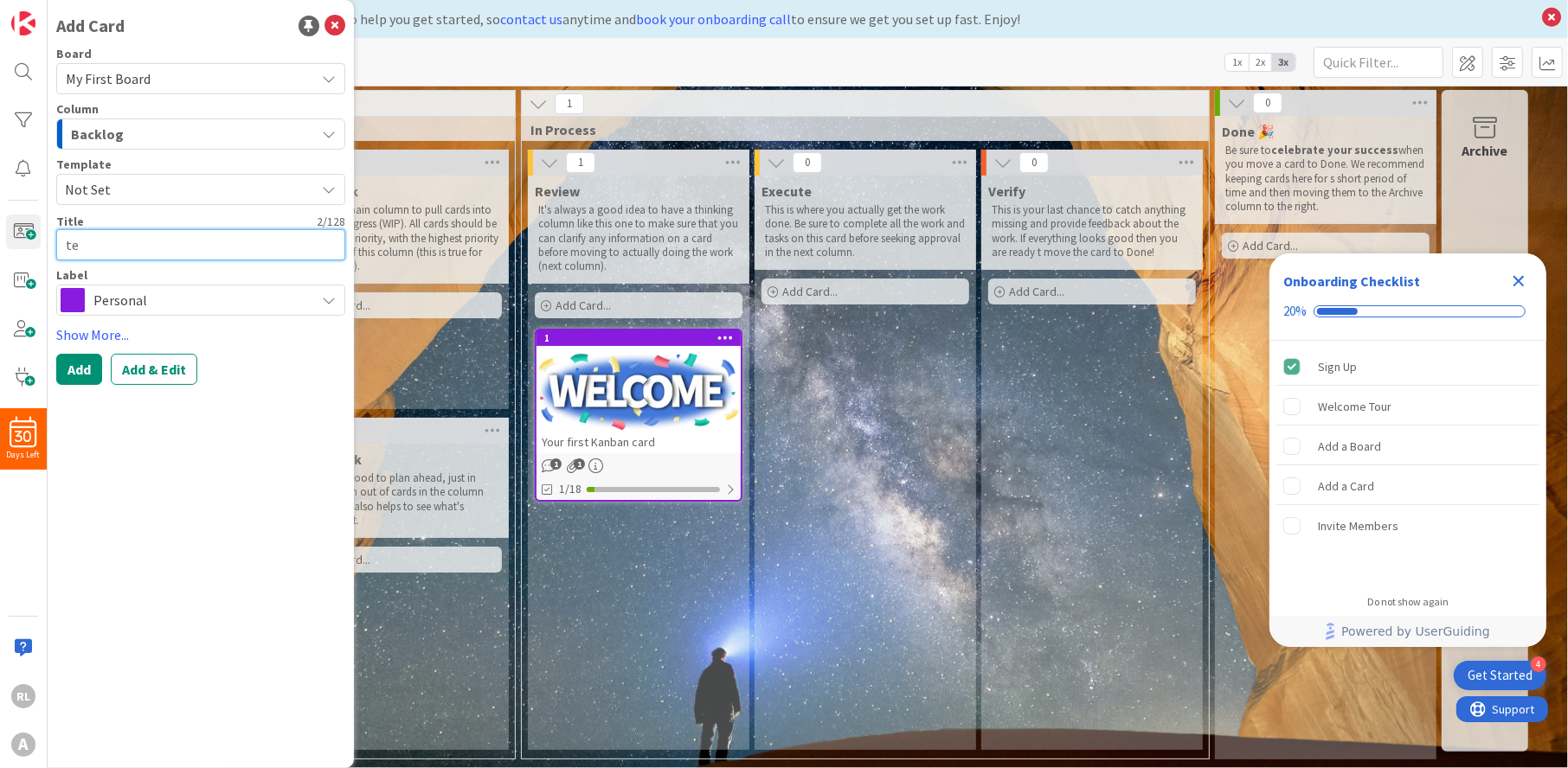
type textarea "tes"
type textarea "x"
type textarea "test"
click at [83, 369] on button "Add" at bounding box center [79, 369] width 46 height 31
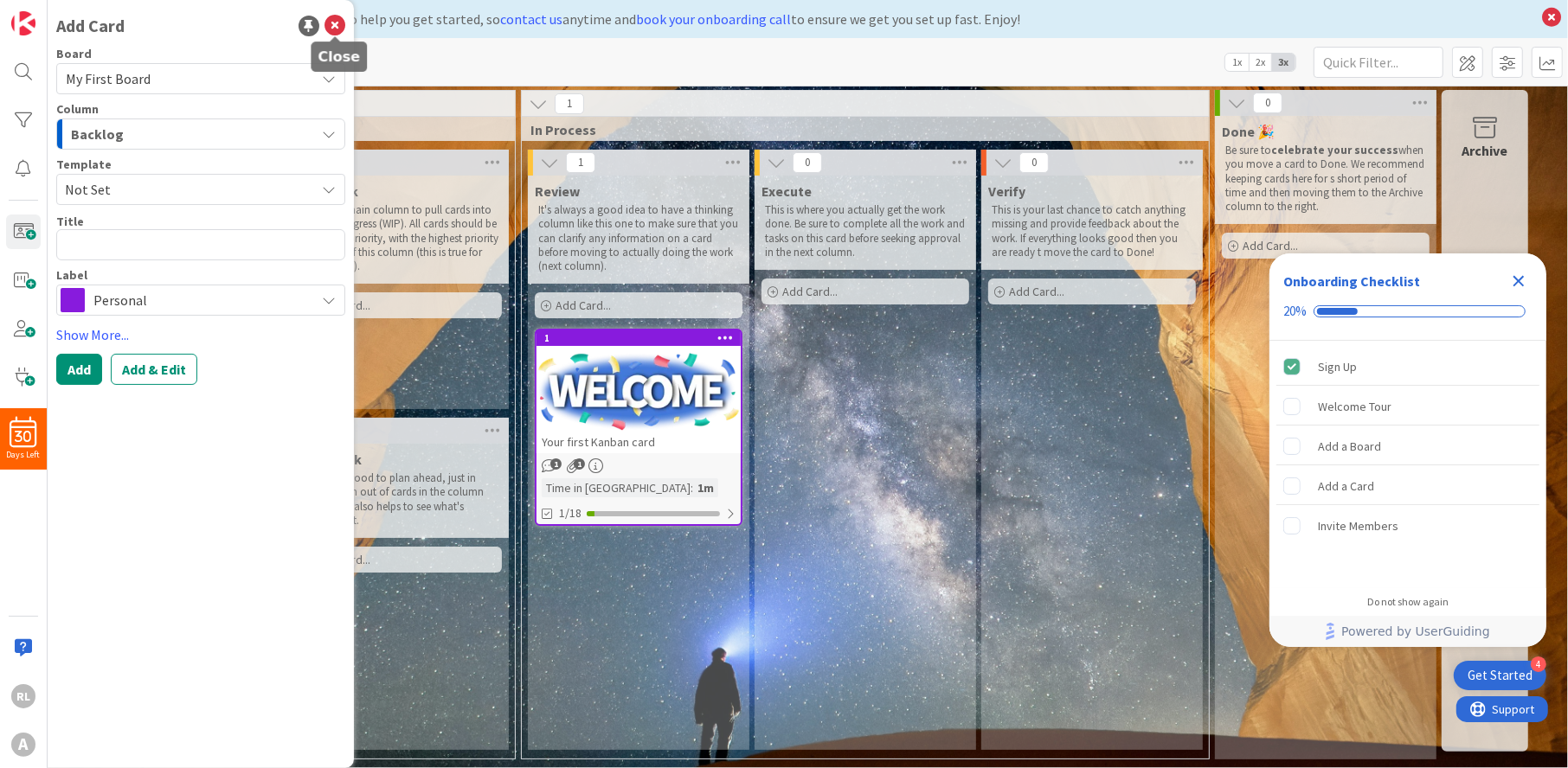
click at [335, 26] on icon at bounding box center [335, 26] width 21 height 21
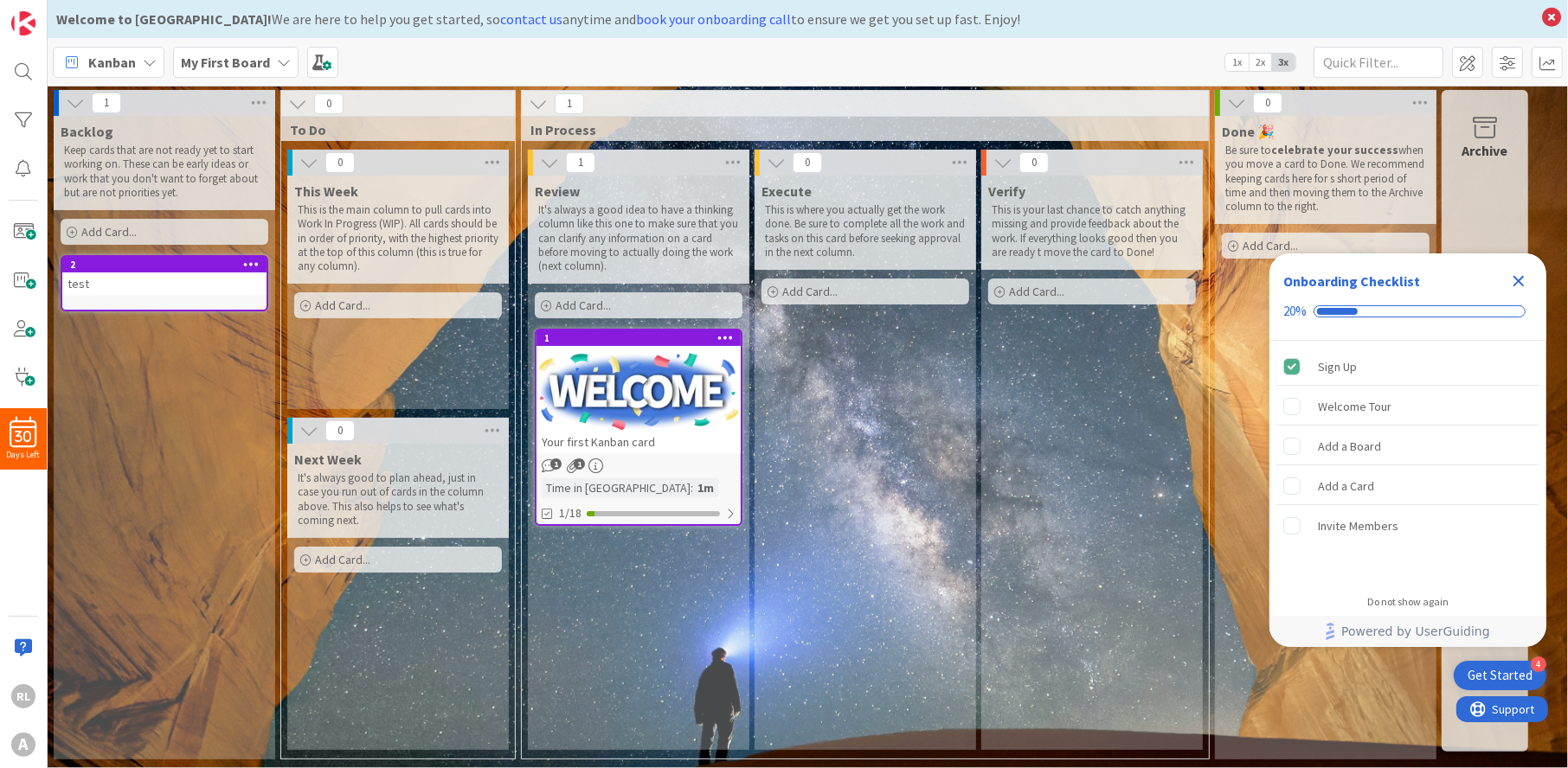
click at [435, 306] on div "Add Card..." at bounding box center [398, 306] width 207 height 26
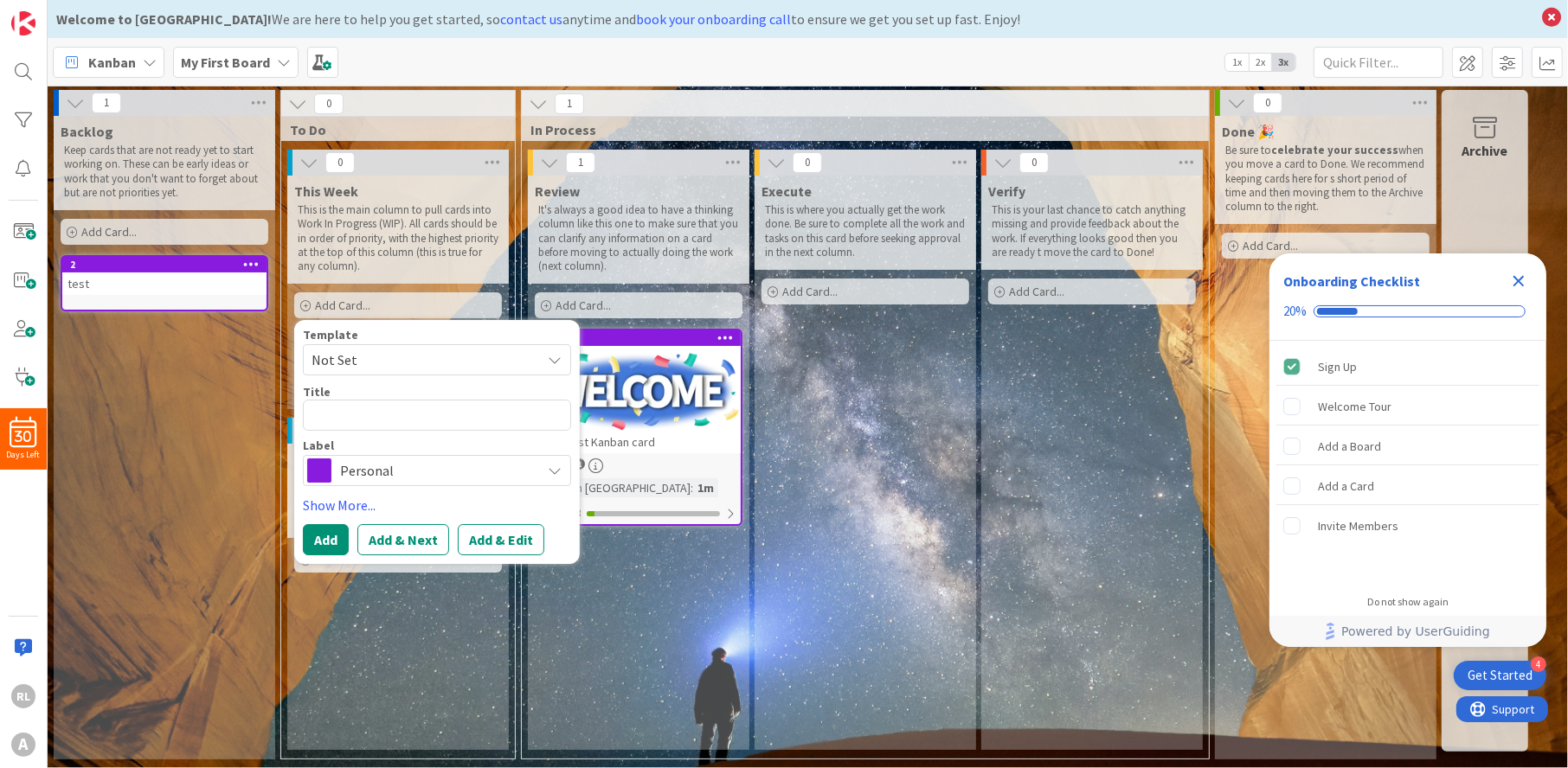
click at [457, 351] on span "Not Set" at bounding box center [420, 360] width 216 height 23
click at [415, 351] on span "Not Set" at bounding box center [420, 360] width 216 height 23
click at [358, 411] on textarea at bounding box center [437, 415] width 268 height 31
type textarea "x"
type textarea "1"
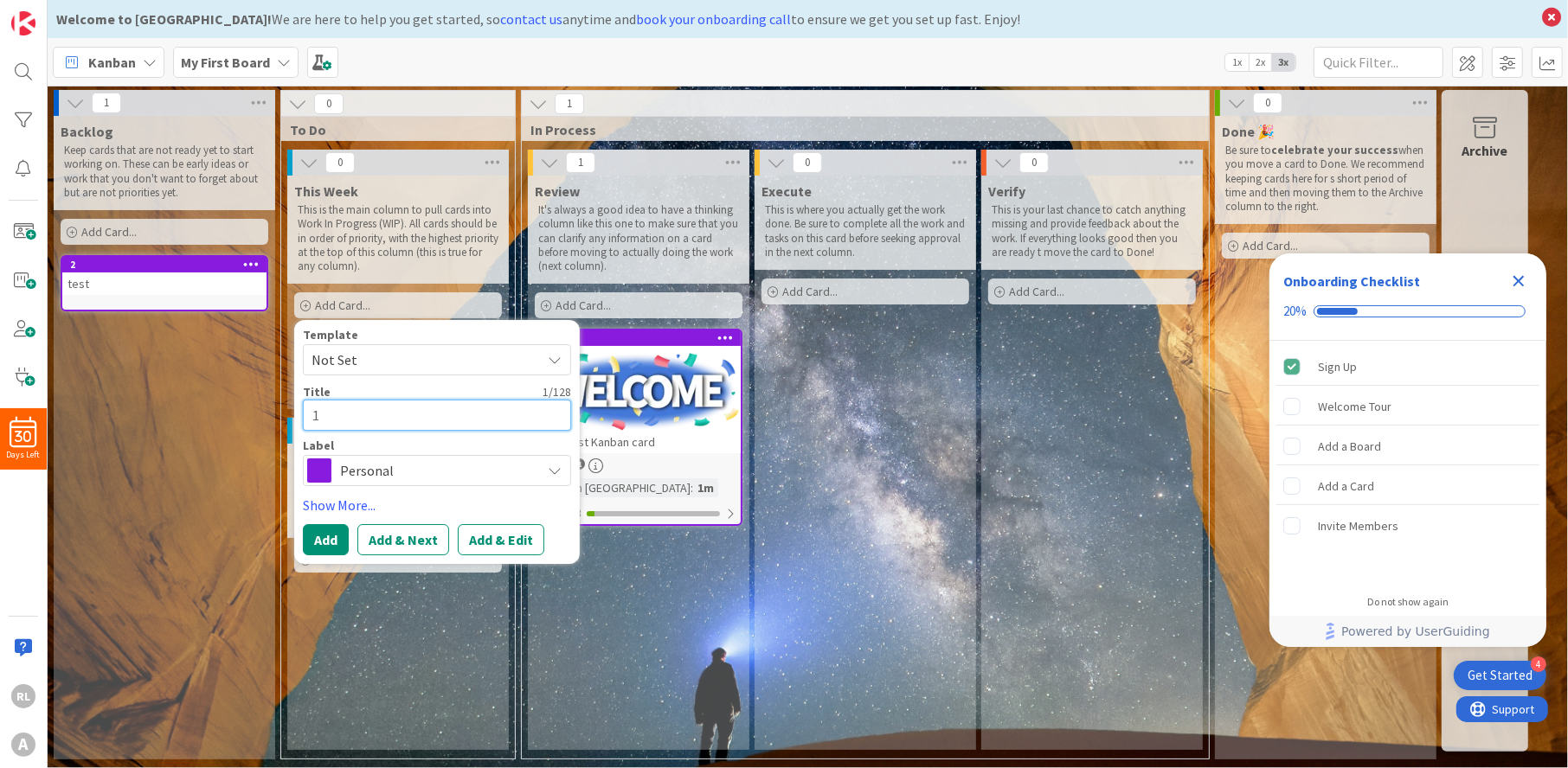
type textarea "x"
type textarea "12"
type textarea "x"
type textarea "122"
type textarea "x"
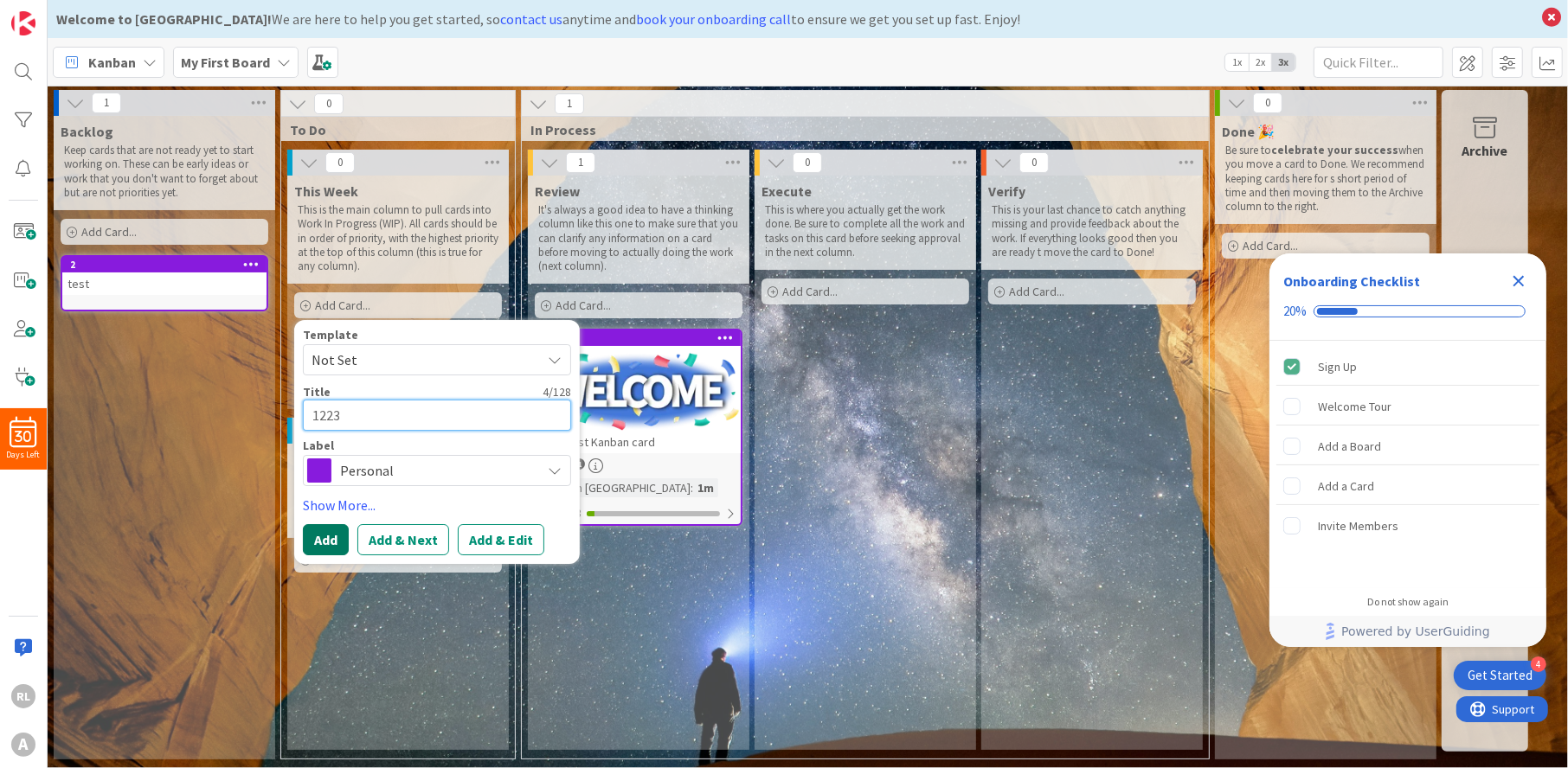
type textarea "1223"
click at [338, 538] on button "Add" at bounding box center [326, 540] width 46 height 31
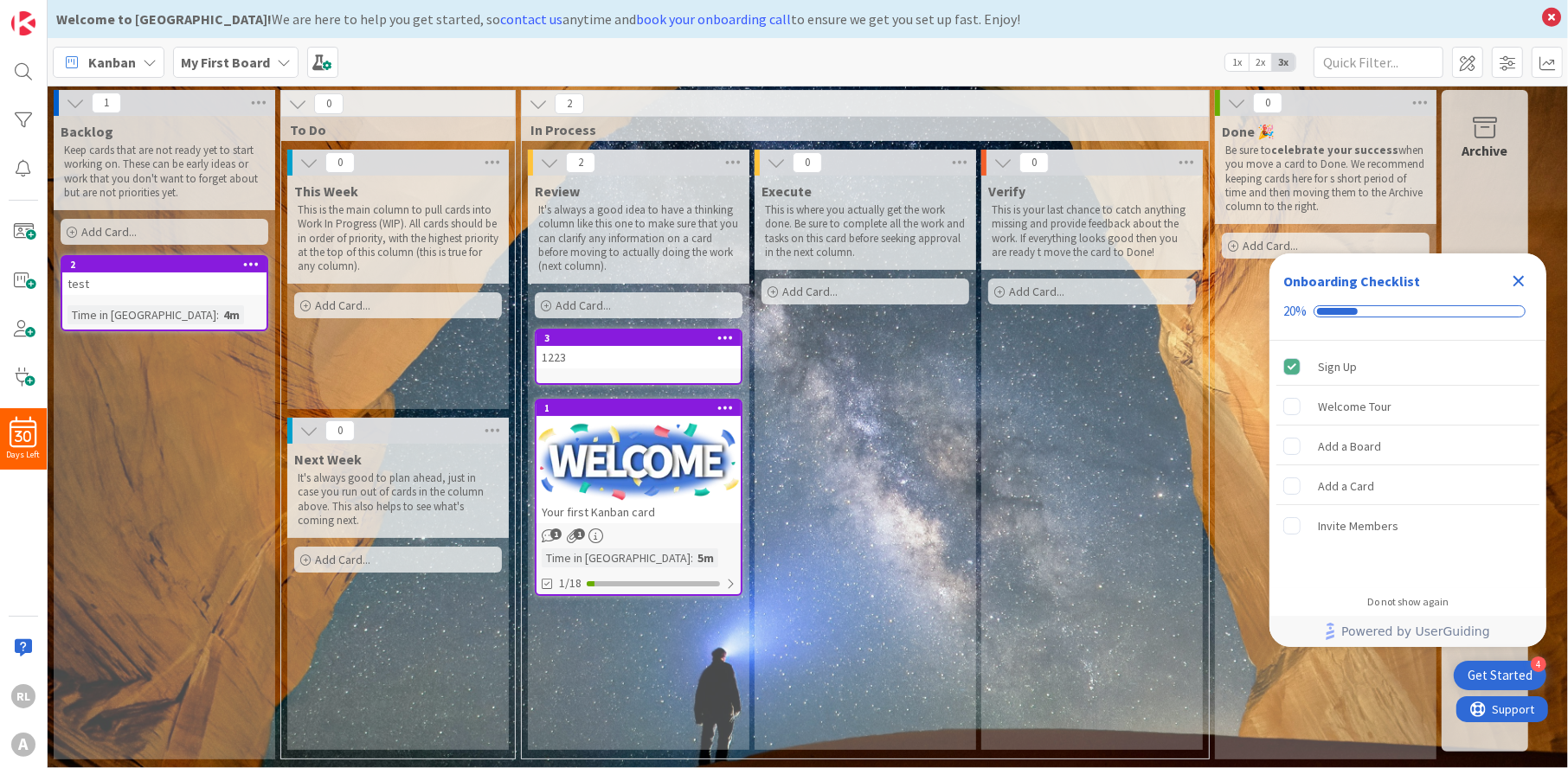
click at [279, 51] on div "My First Board" at bounding box center [236, 63] width 125 height 31
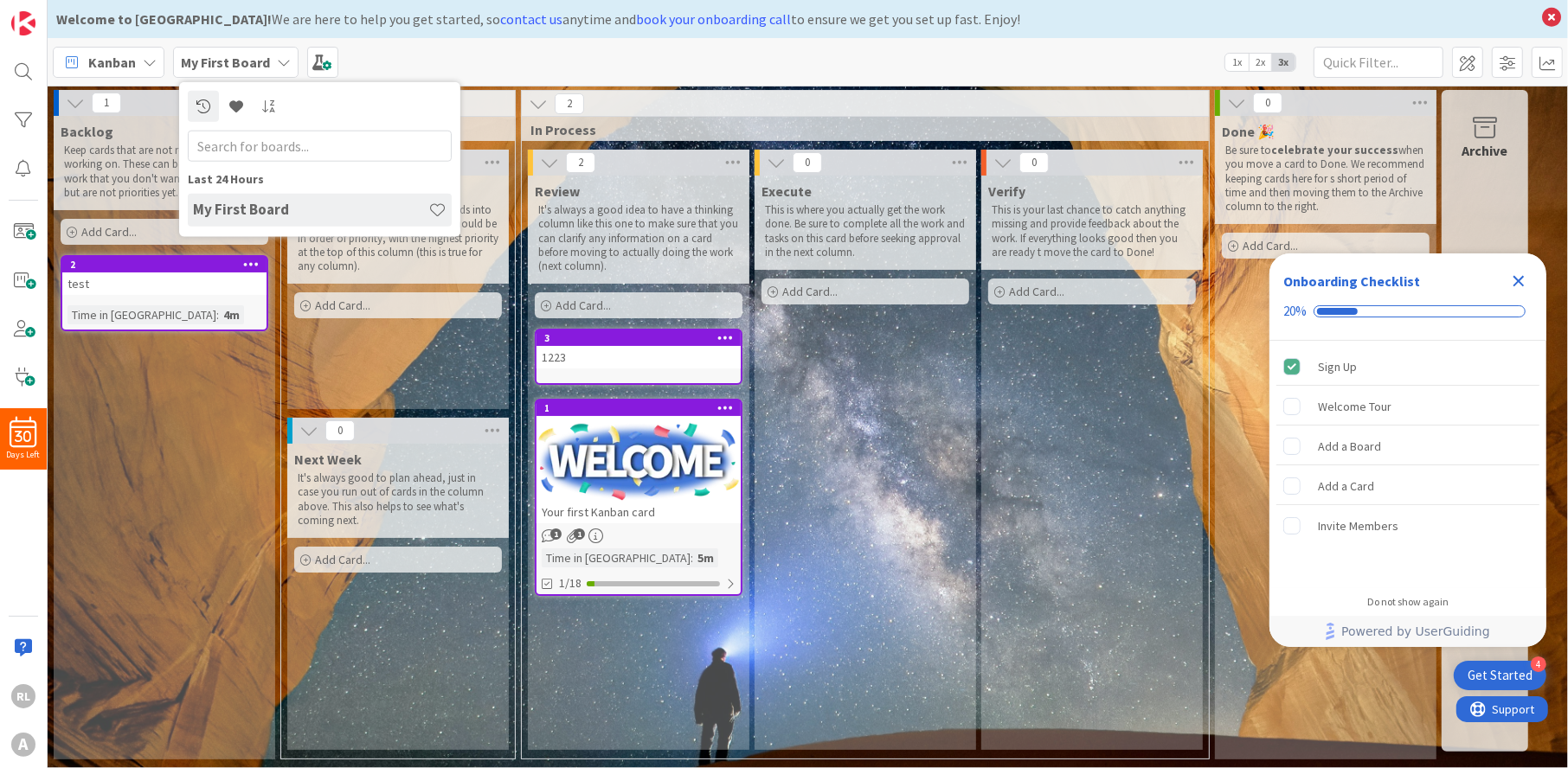
click at [150, 59] on icon at bounding box center [150, 63] width 14 height 14
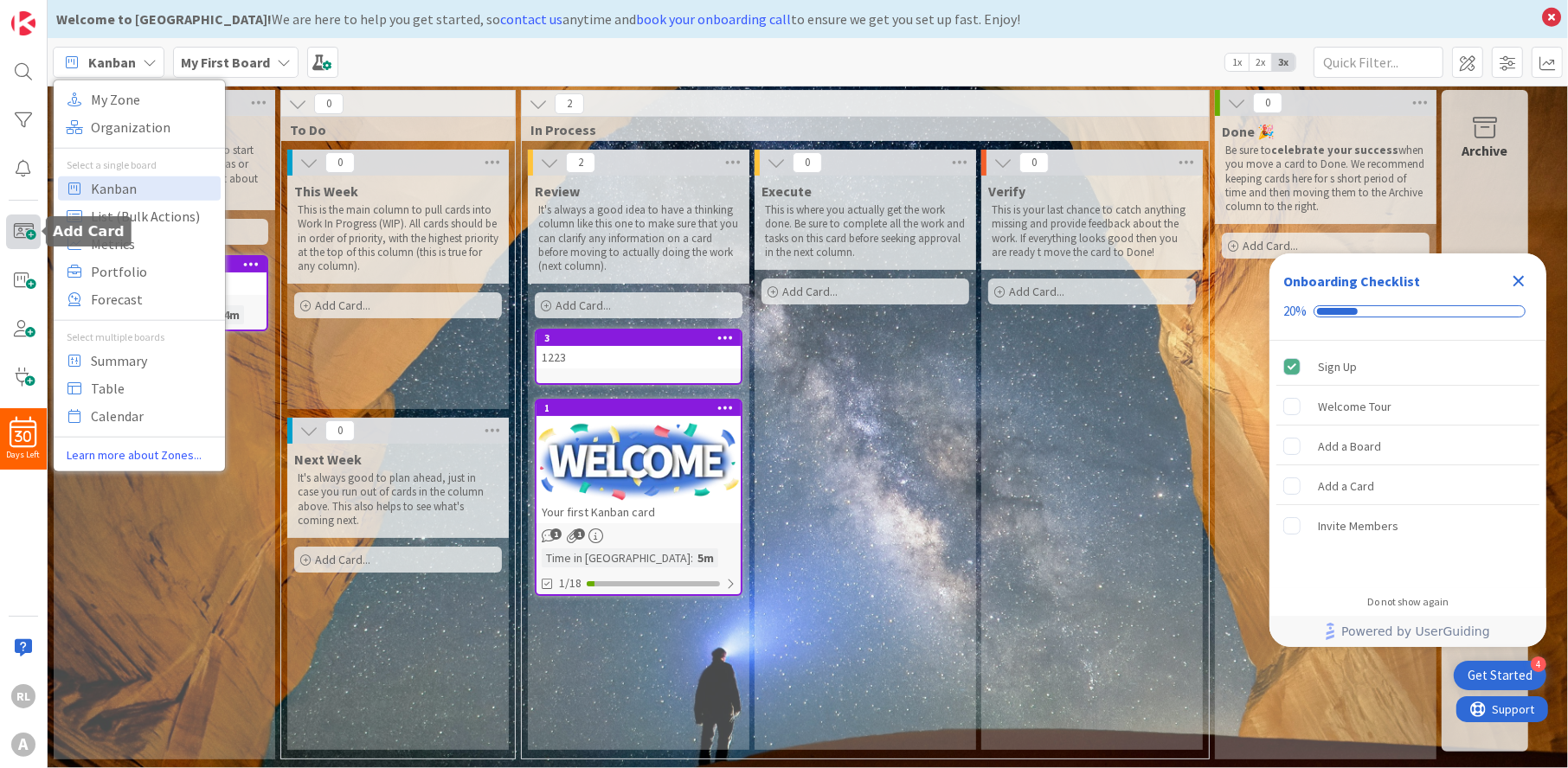
click at [24, 232] on span at bounding box center [24, 232] width 35 height 35
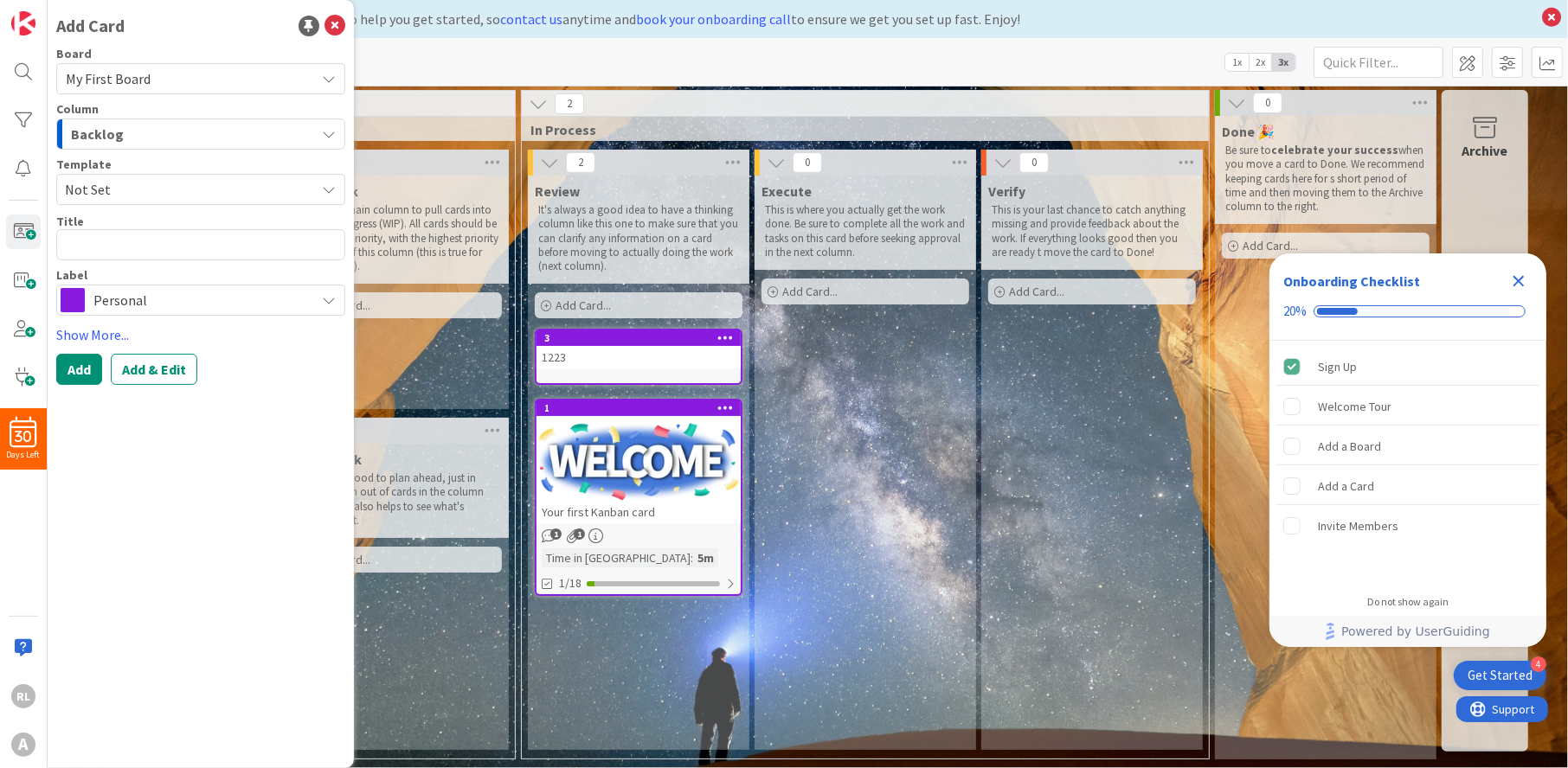
click at [201, 230] on textarea at bounding box center [201, 245] width 289 height 31
type textarea "x"
type textarea "1"
type textarea "x"
type textarea "12"
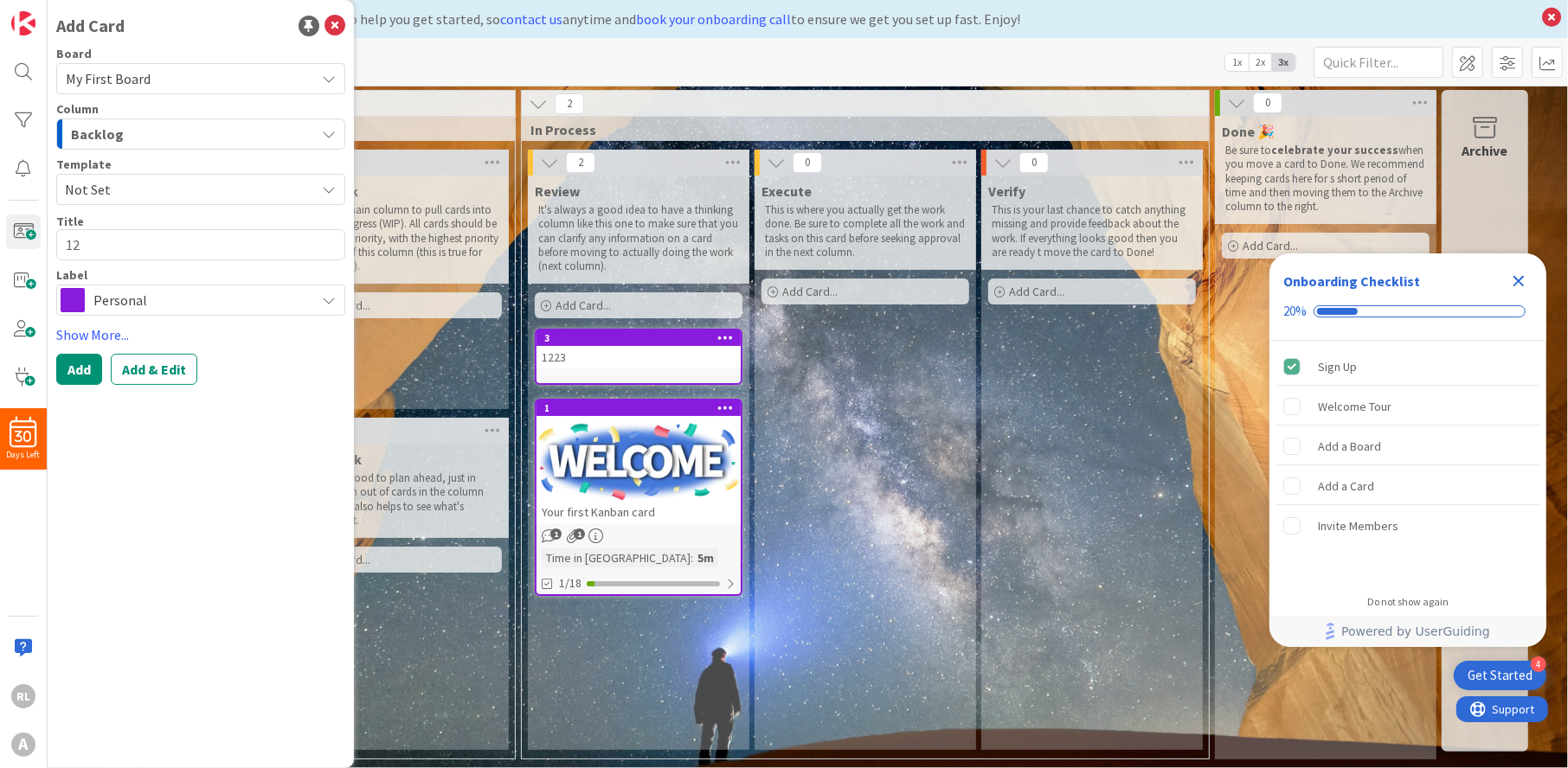
type textarea "x"
type textarea "123"
click at [87, 374] on button "Add" at bounding box center [79, 369] width 46 height 31
click at [333, 25] on icon at bounding box center [335, 26] width 21 height 21
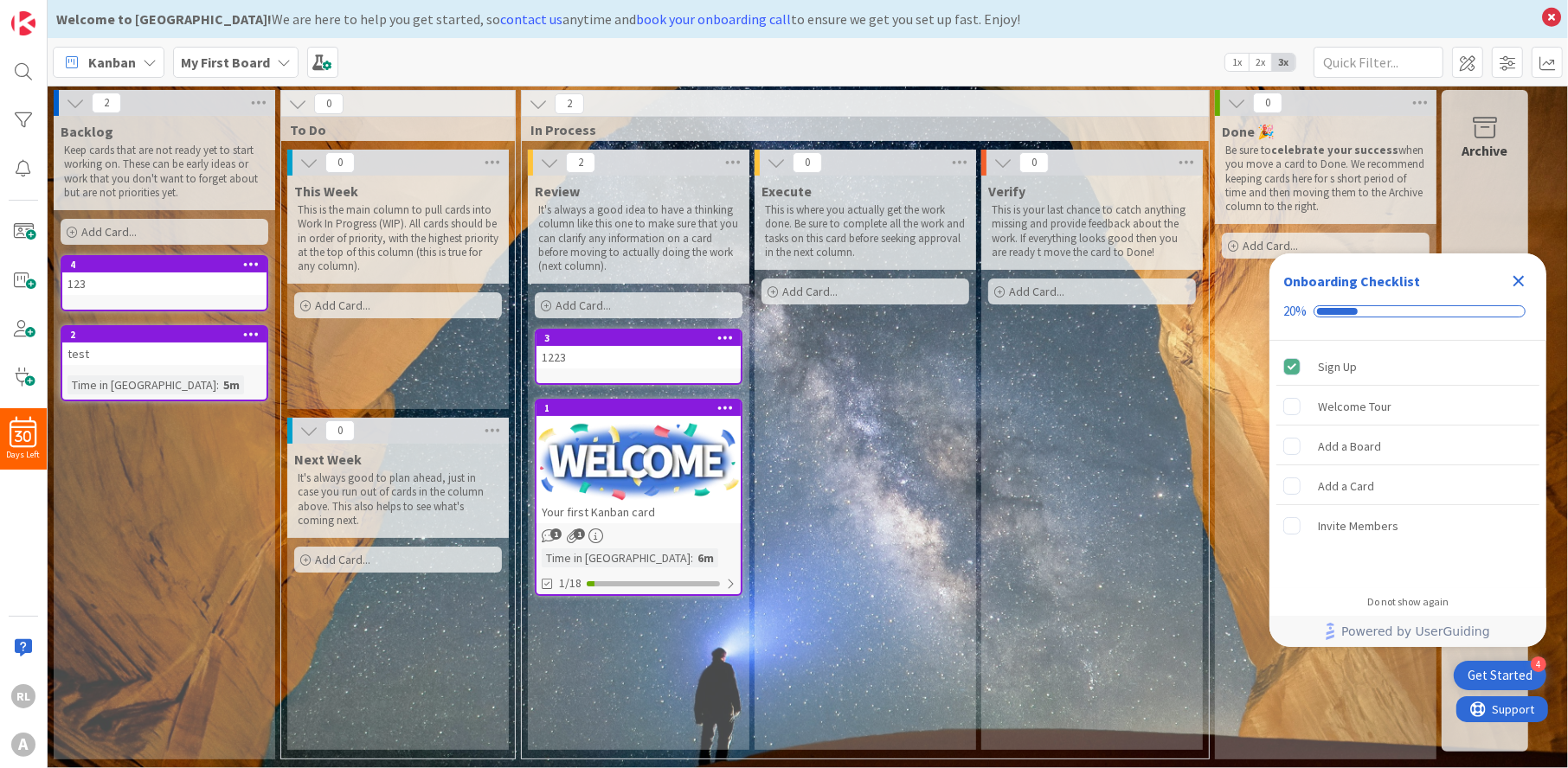
click at [342, 339] on div "This Week This is the main column to pull cards into Work In Progress (WIP). Al…" at bounding box center [398, 293] width 221 height 233
drag, startPoint x: 342, startPoint y: 340, endPoint x: 296, endPoint y: 357, distance: 49.0
click at [296, 357] on div "This Week This is the main column to pull cards into Work In Progress (WIP). Al…" at bounding box center [398, 293] width 221 height 233
click at [169, 451] on div "Backlog Keep cards that are not ready yet to start working on. These can be ear…" at bounding box center [165, 437] width 221 height 643
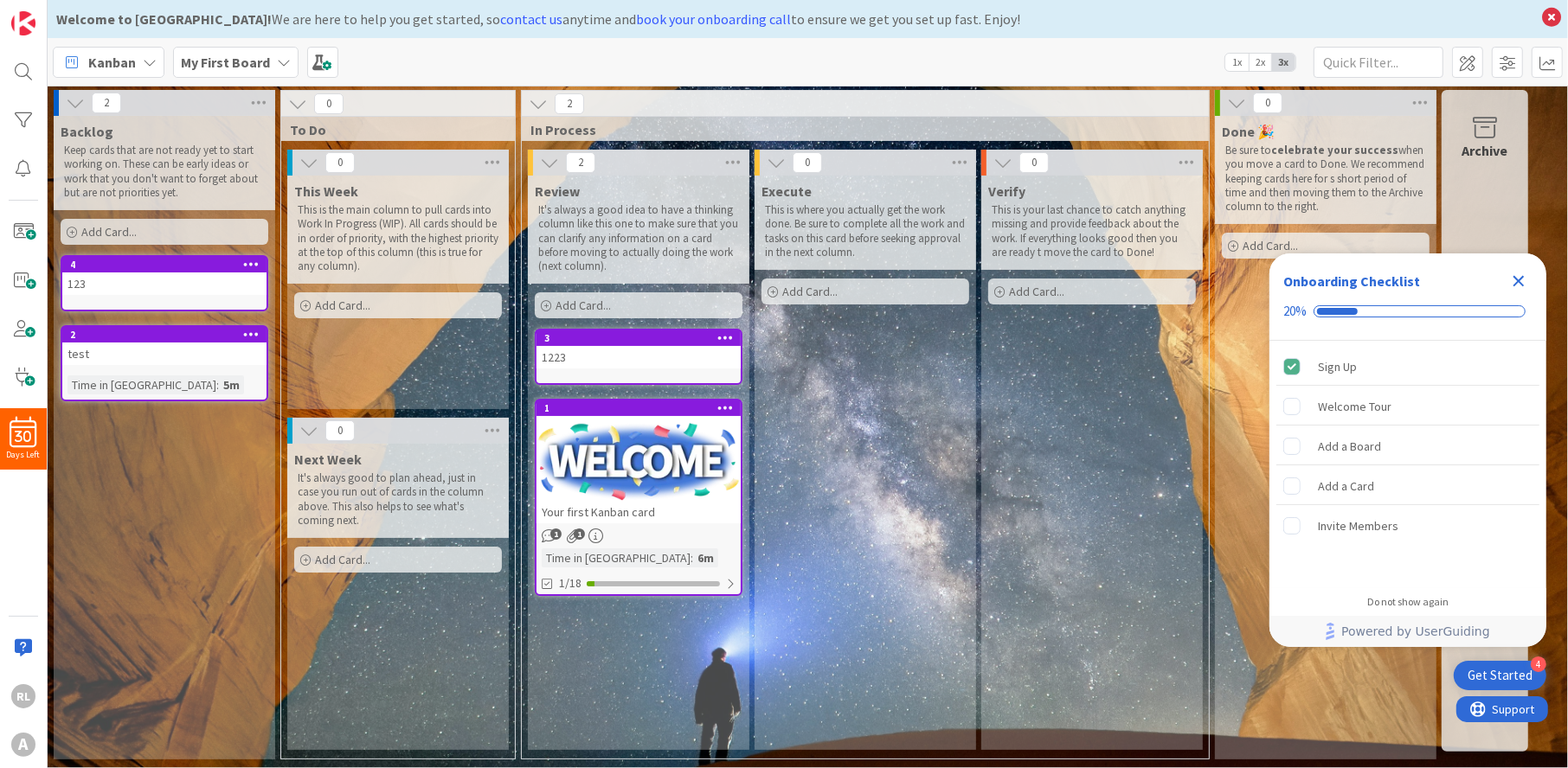
click at [270, 51] on div "My First Board" at bounding box center [236, 63] width 125 height 31
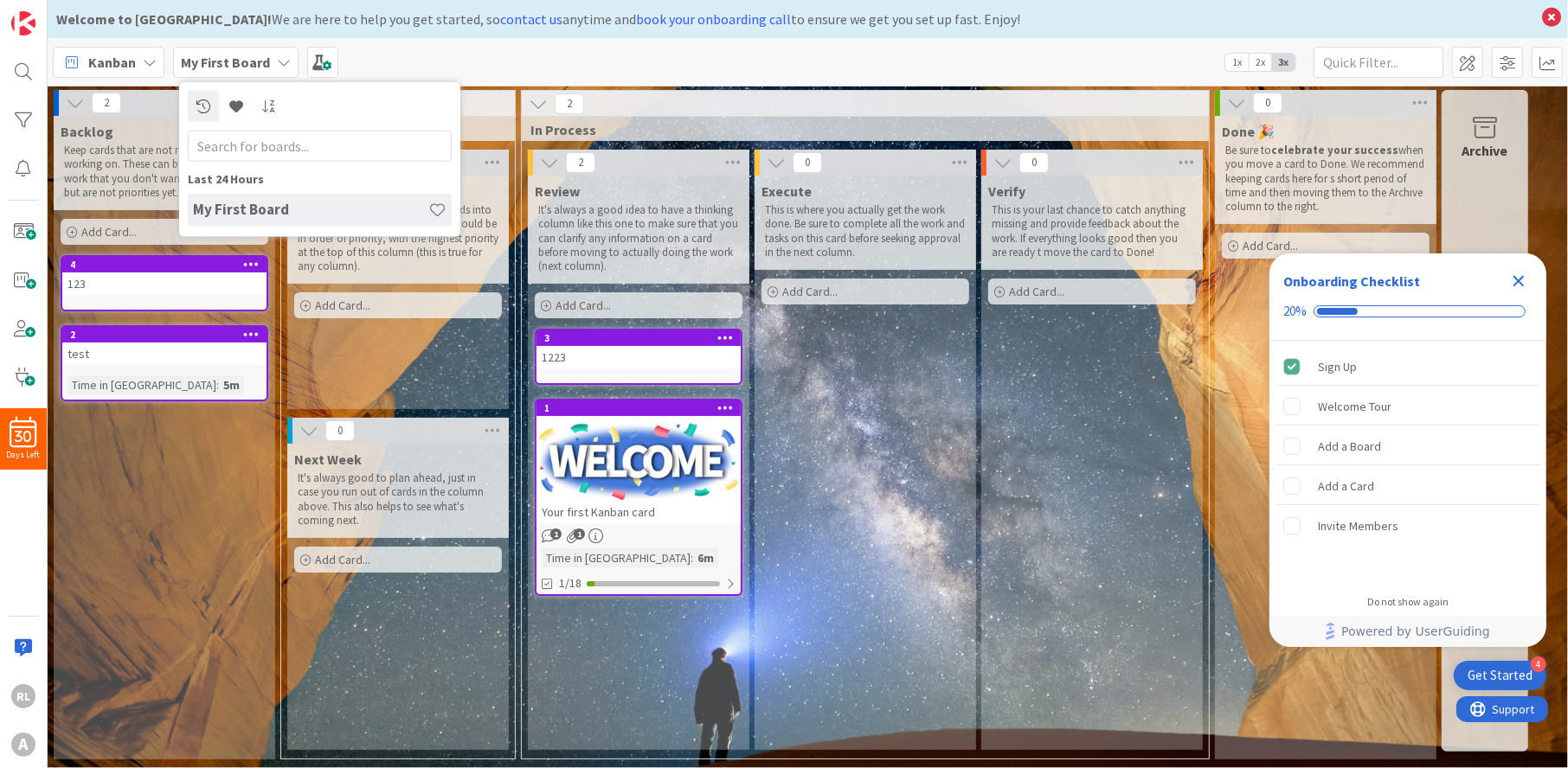
click at [270, 51] on div "My First Board" at bounding box center [236, 63] width 125 height 31
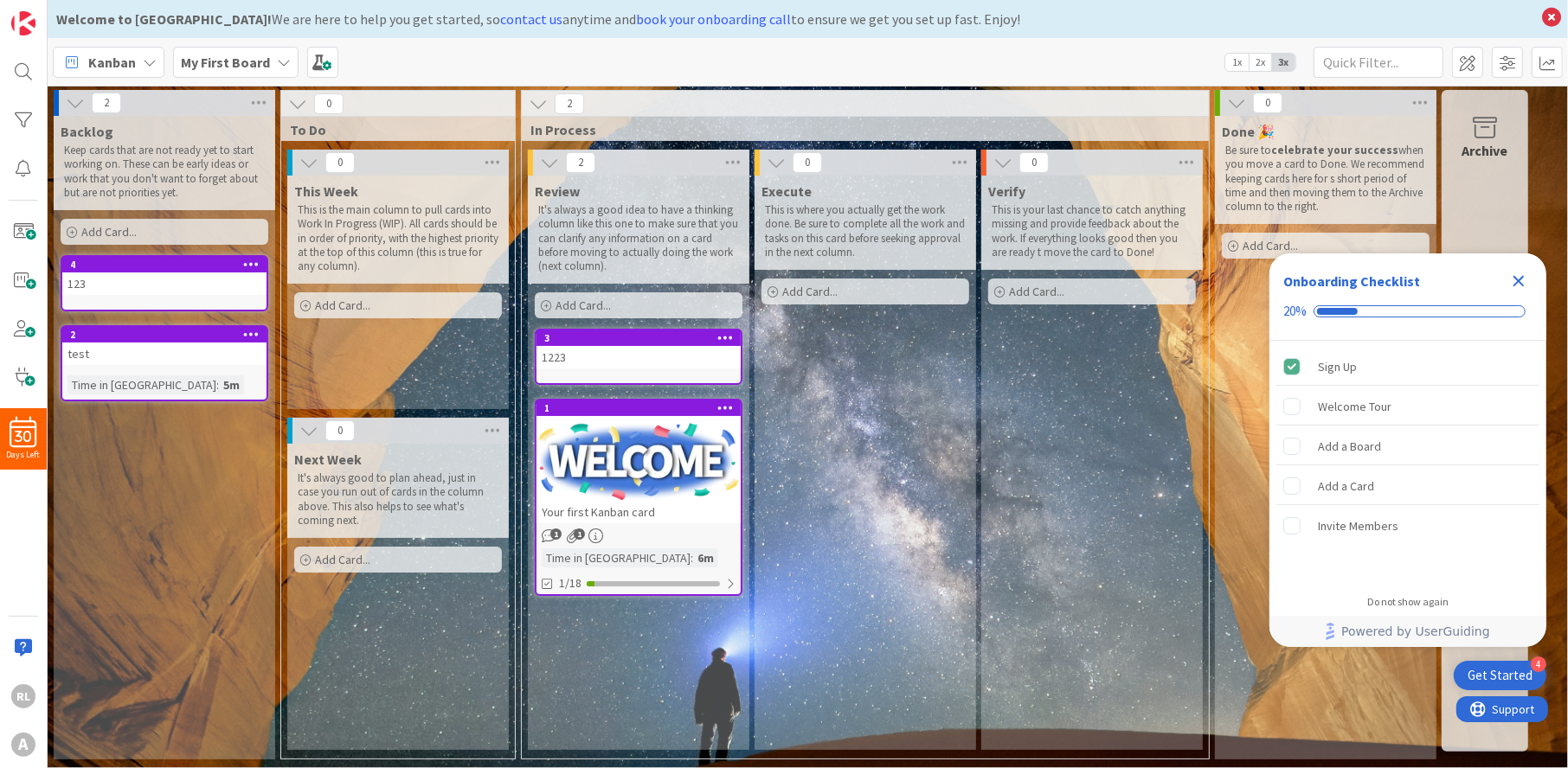
click at [1516, 277] on icon "Close Checklist" at bounding box center [1519, 281] width 11 height 11
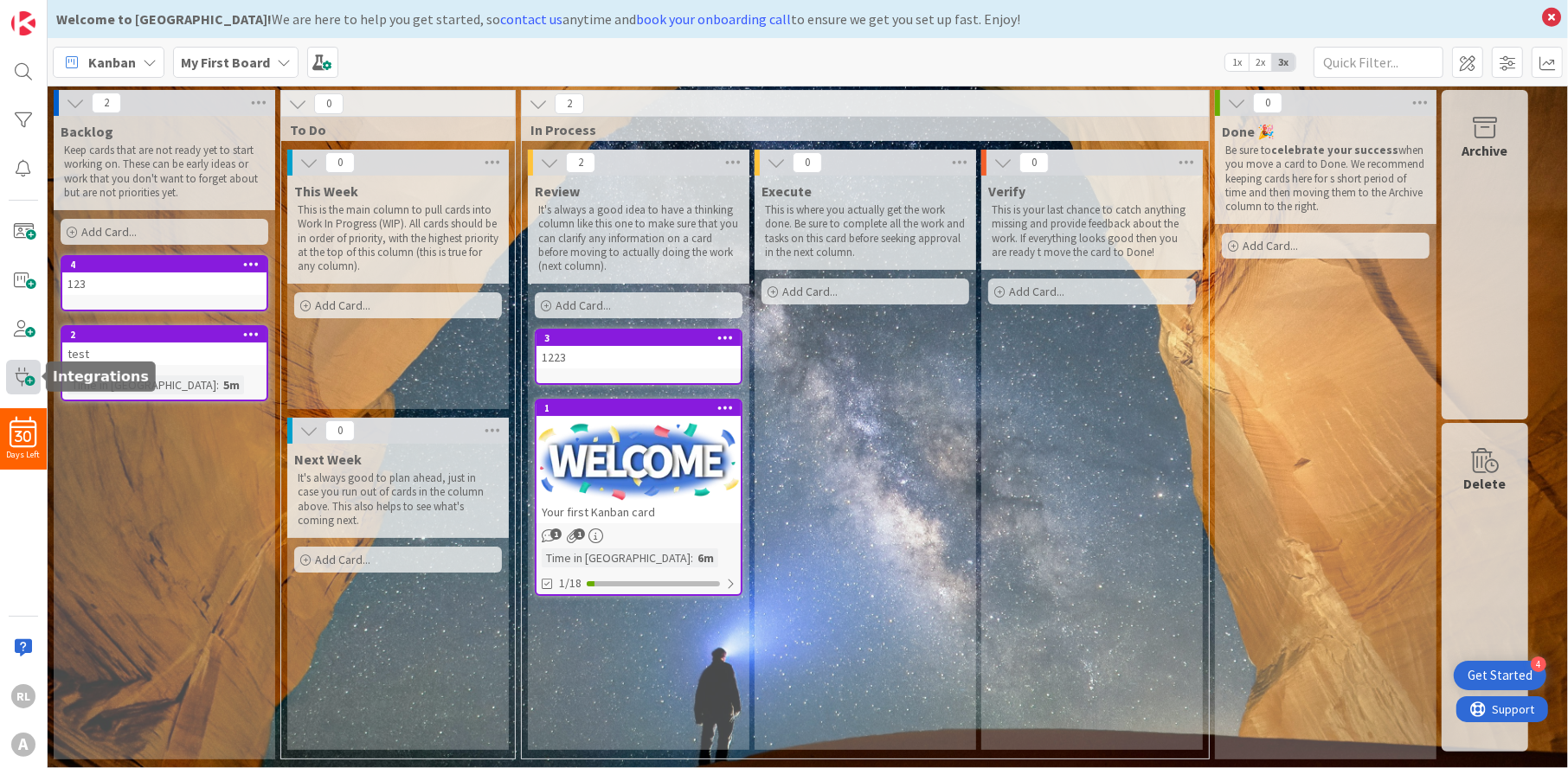
click at [19, 373] on span at bounding box center [24, 377] width 35 height 35
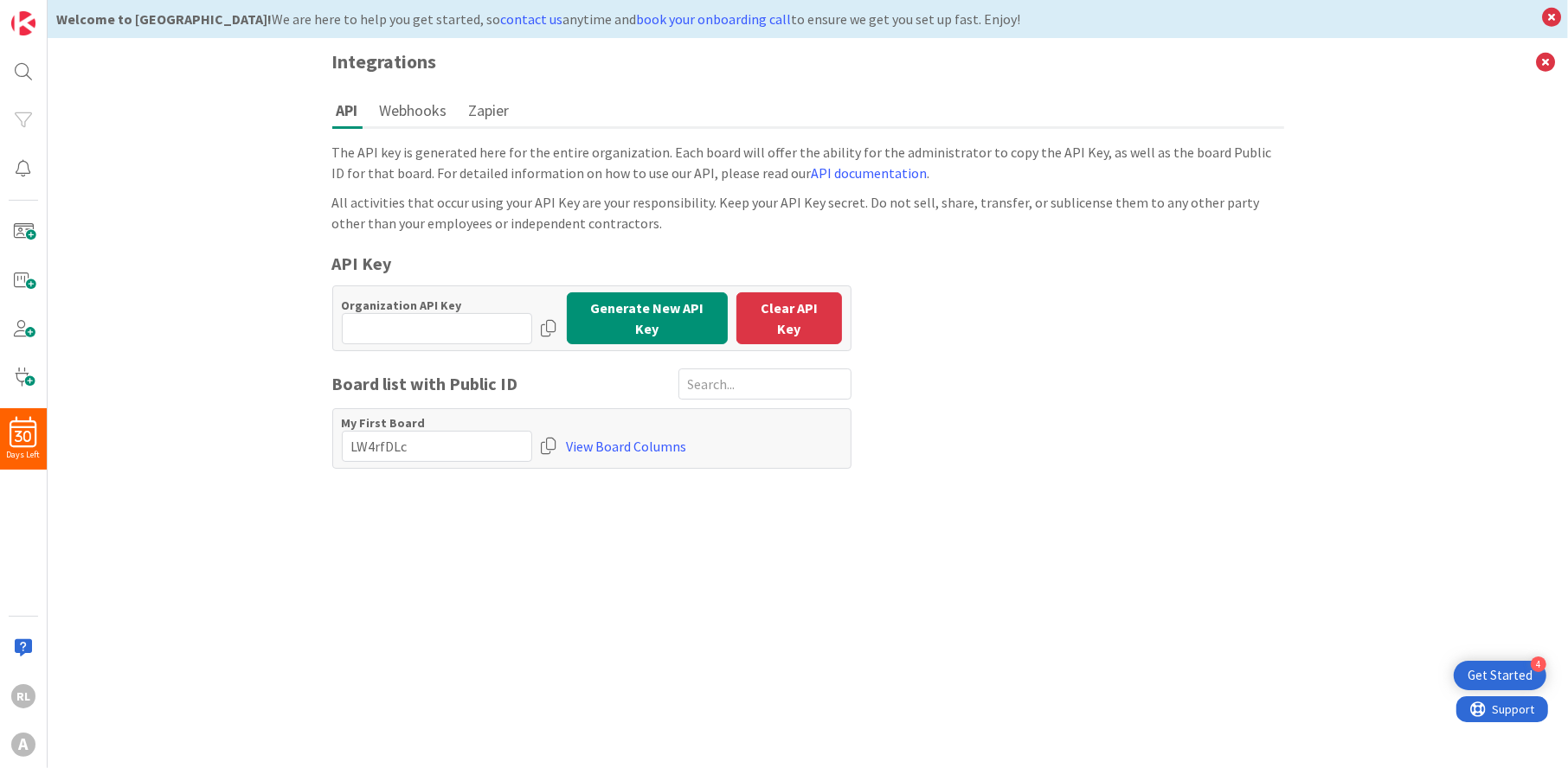
click at [504, 109] on button "Zapier" at bounding box center [490, 110] width 50 height 32
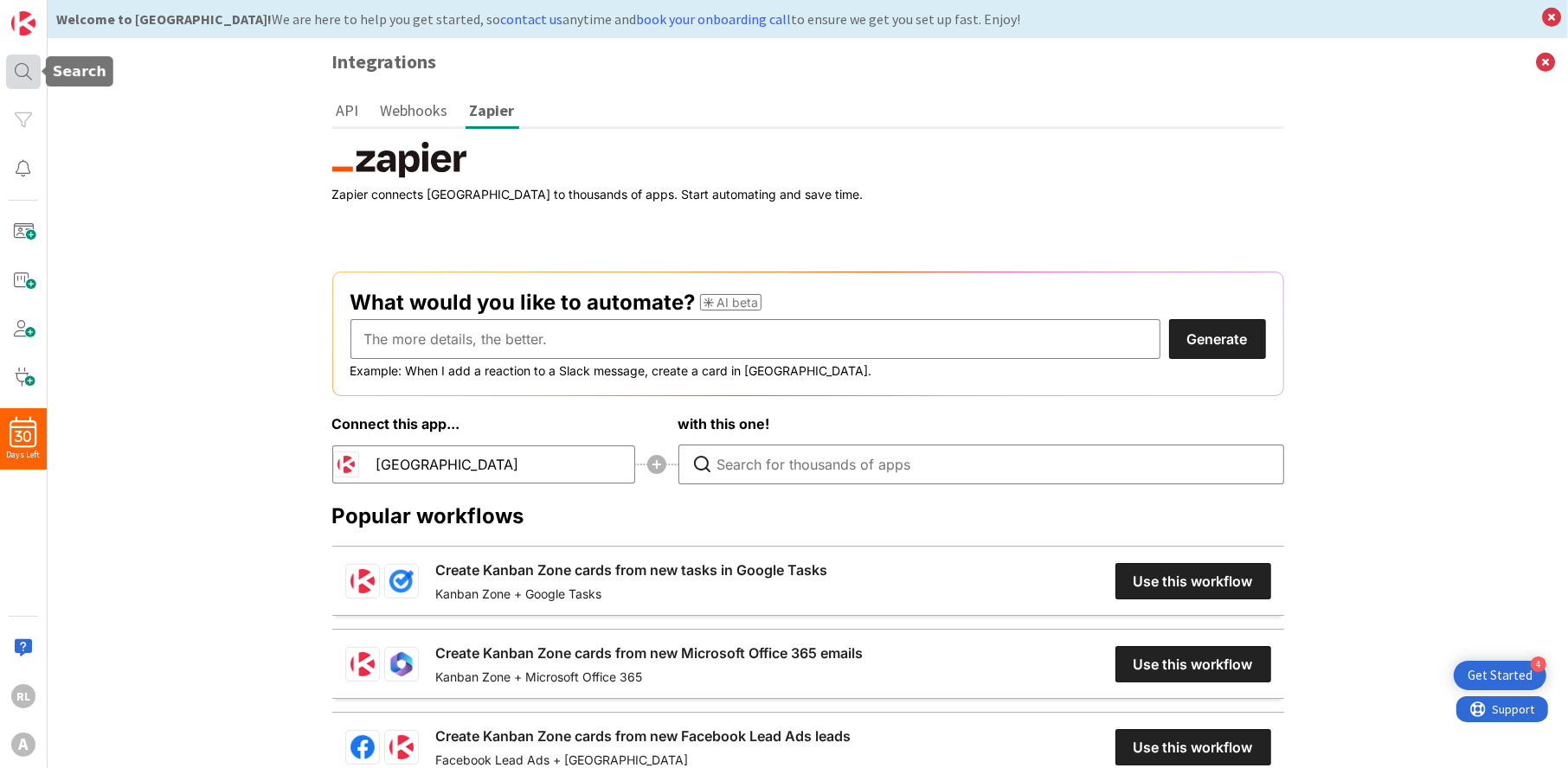
click at [20, 64] on div at bounding box center [24, 72] width 35 height 35
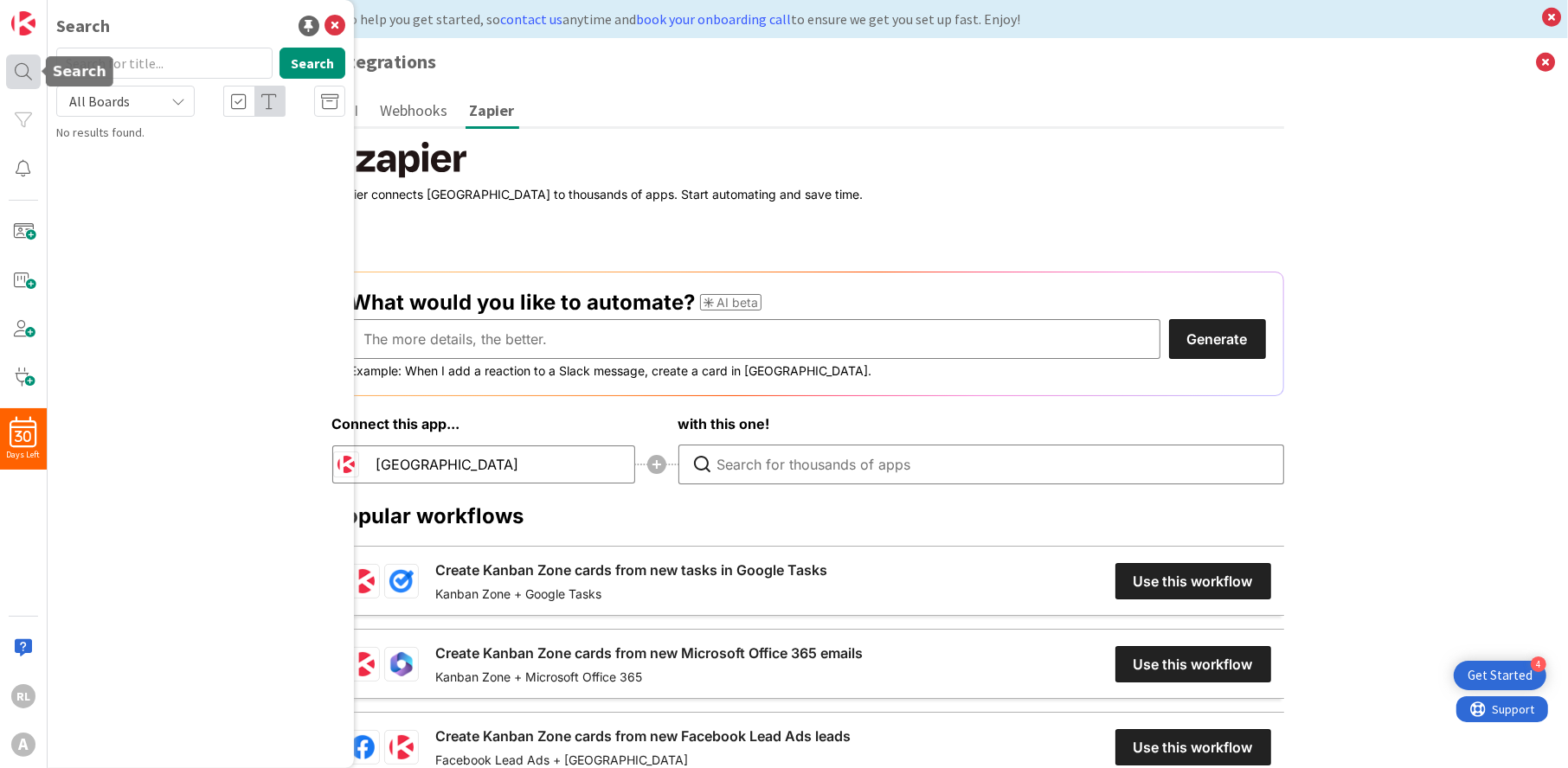
click at [20, 68] on div at bounding box center [24, 72] width 35 height 35
click at [728, 169] on h2 "Zapier" at bounding box center [808, 160] width 952 height 37
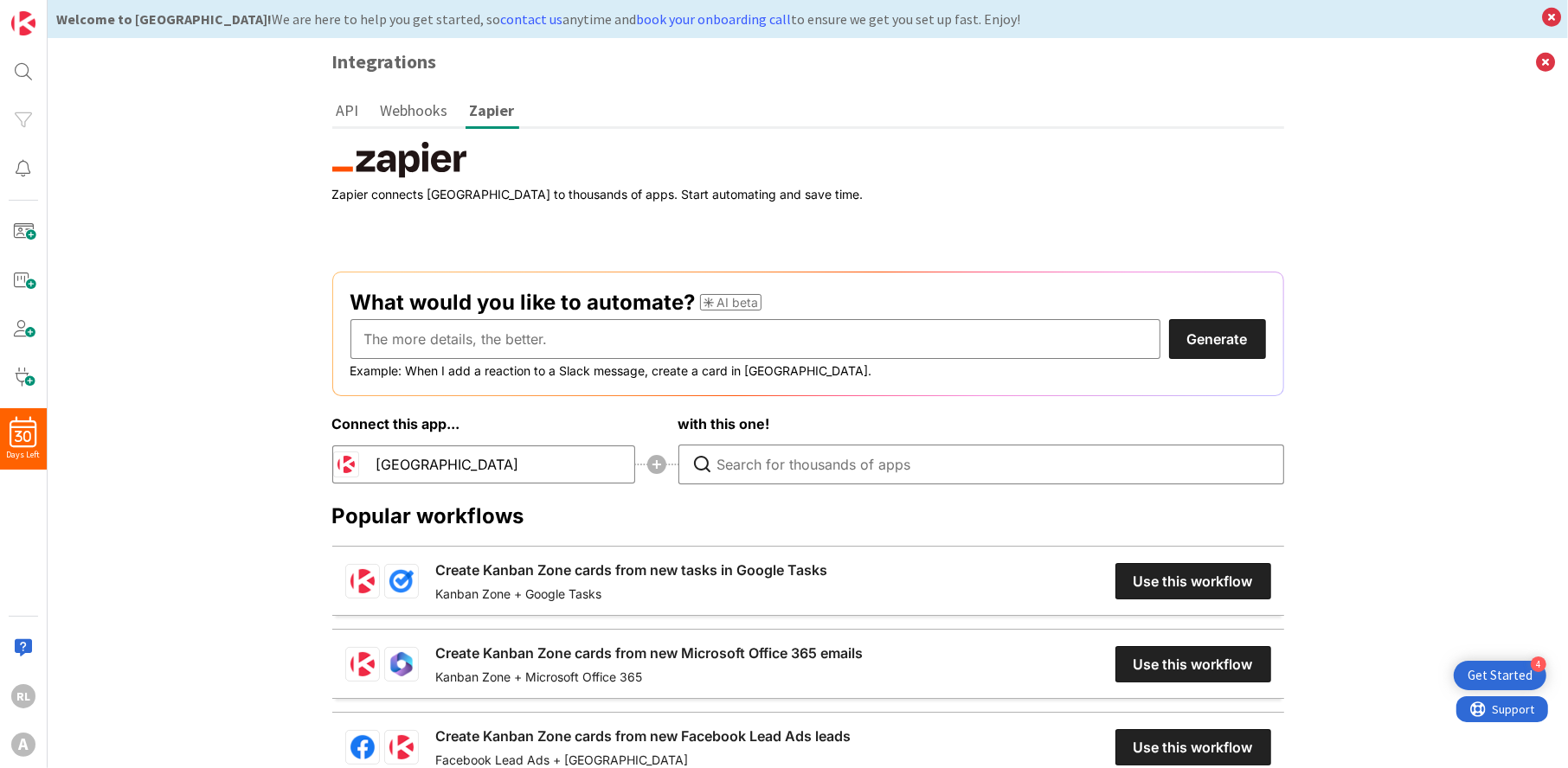
click at [348, 111] on button "API" at bounding box center [348, 110] width 31 height 32
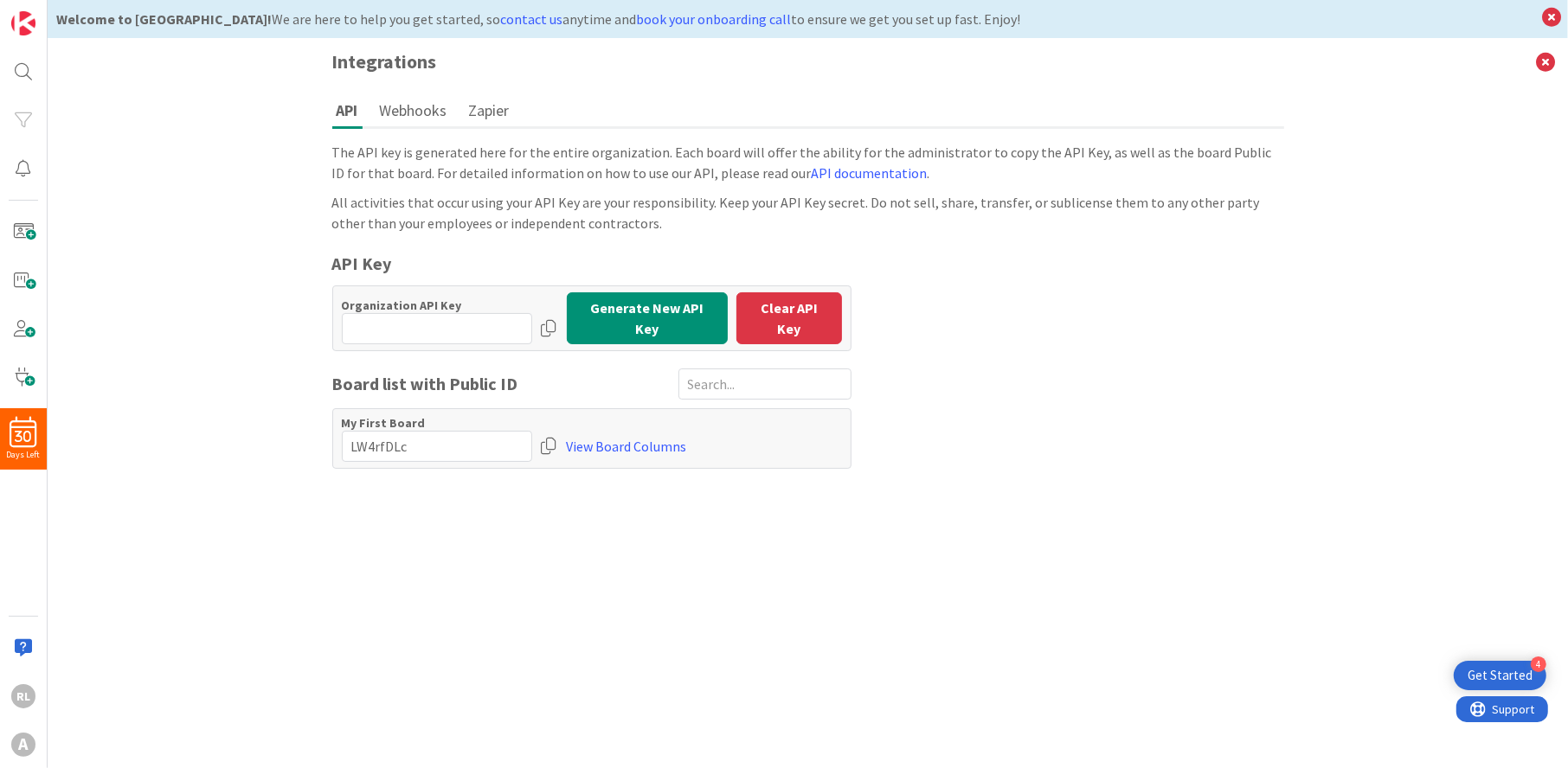
click at [411, 98] on button "Webhooks" at bounding box center [413, 110] width 76 height 32
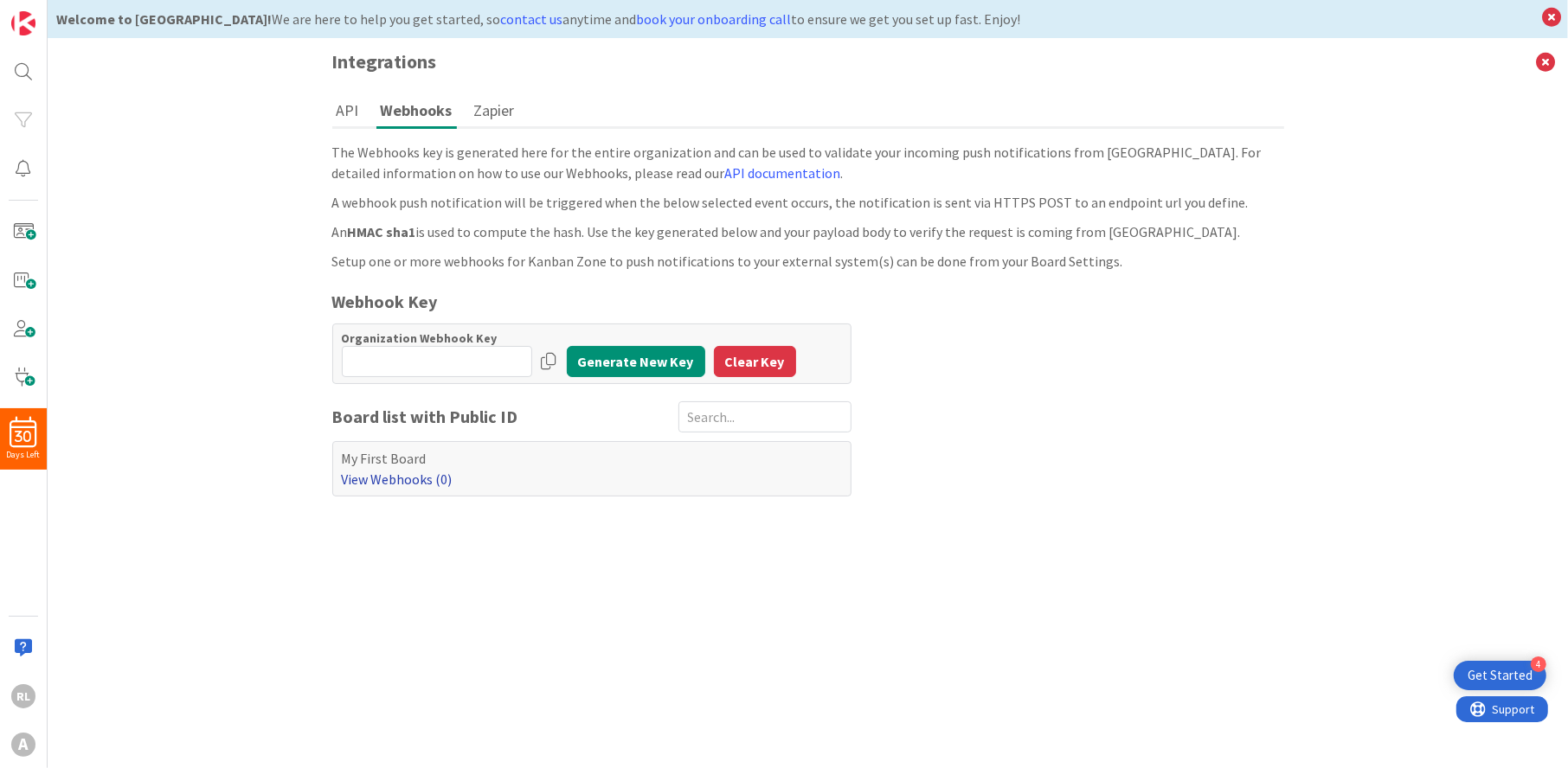
click at [418, 476] on link "View Webhooks (0)" at bounding box center [396, 479] width 111 height 17
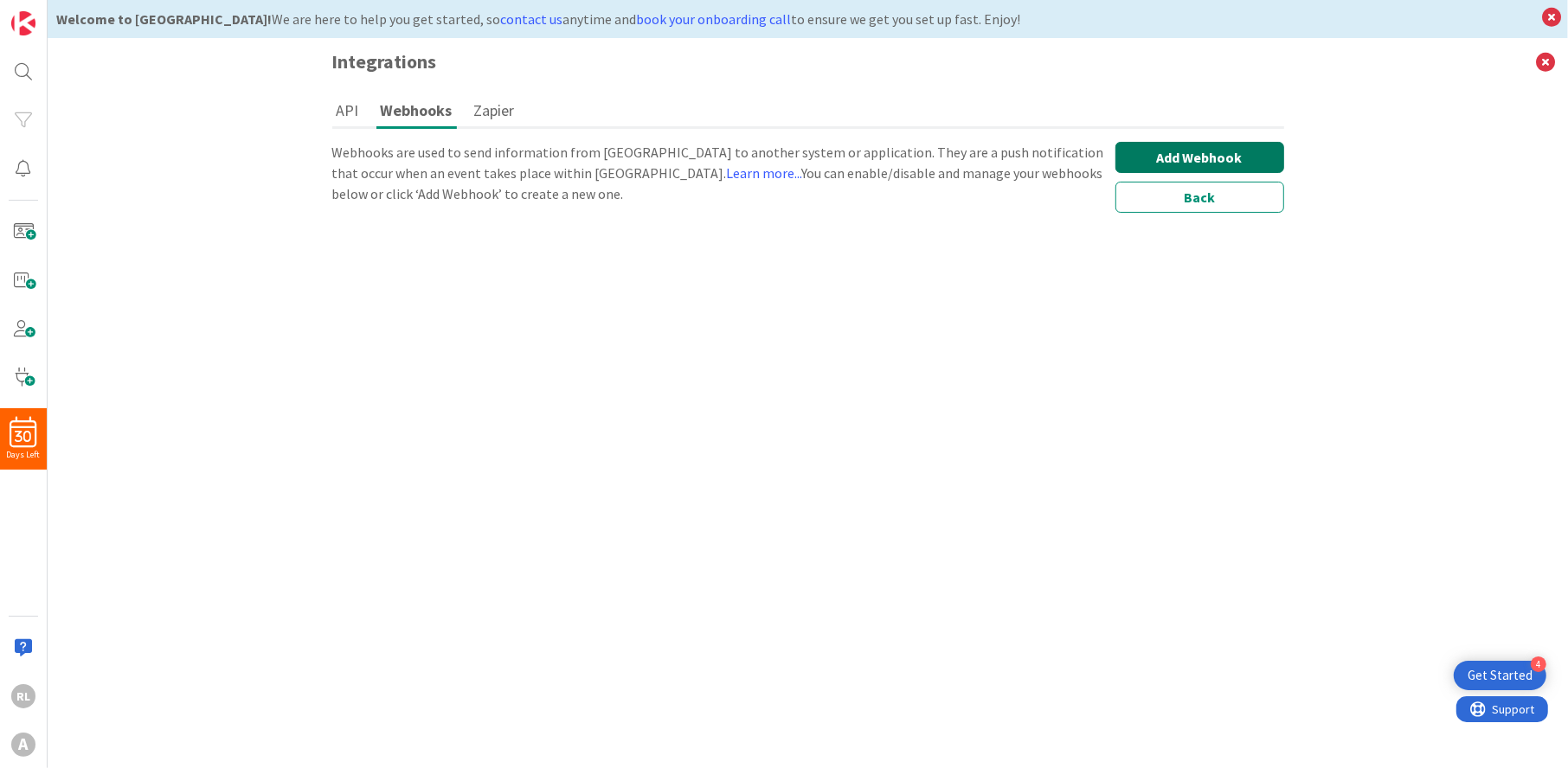
click at [1183, 155] on button "Add Webhook" at bounding box center [1200, 158] width 169 height 31
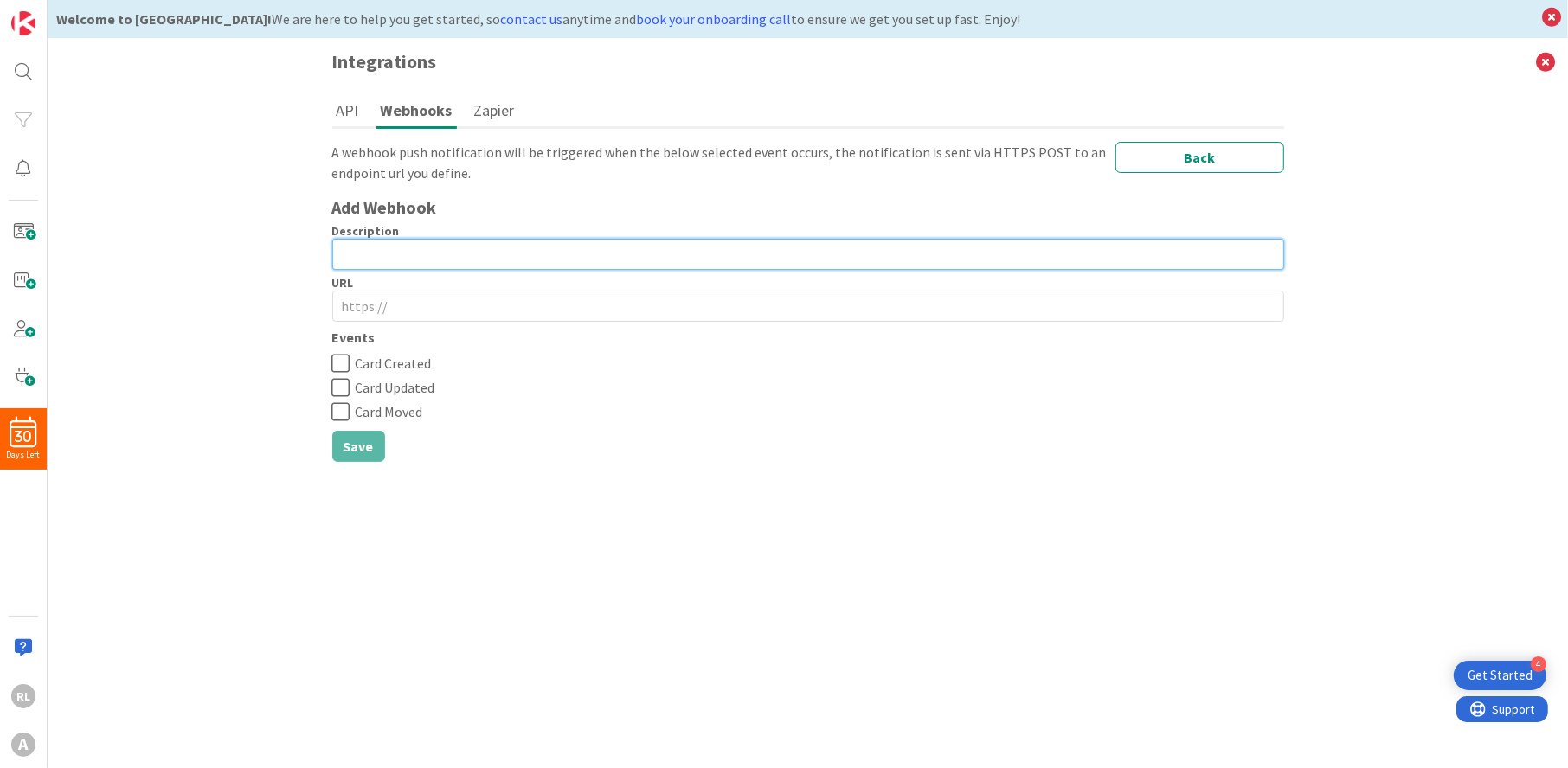
click at [520, 257] on input "text" at bounding box center [808, 254] width 952 height 31
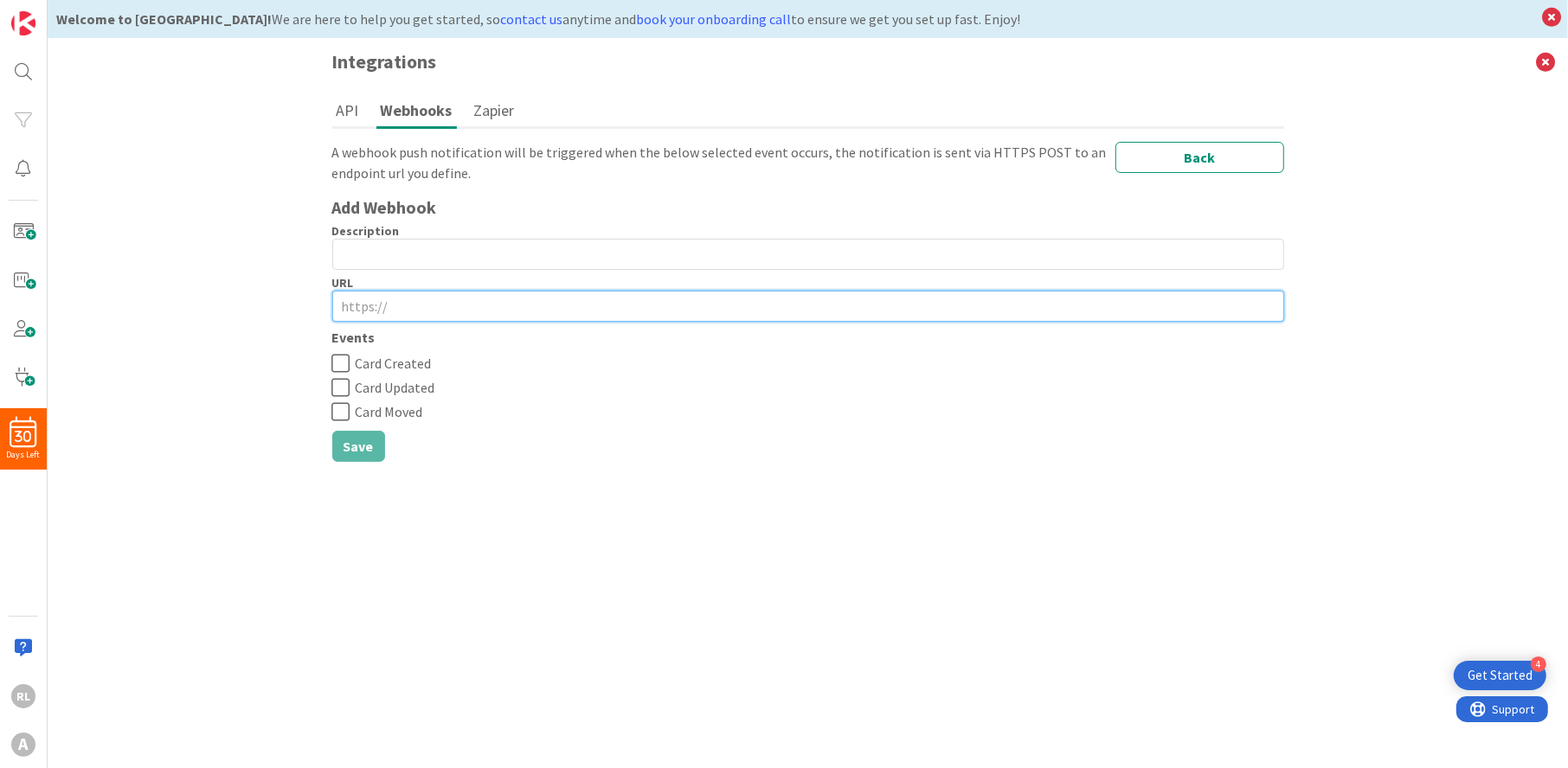
click at [500, 292] on input "text" at bounding box center [808, 307] width 952 height 31
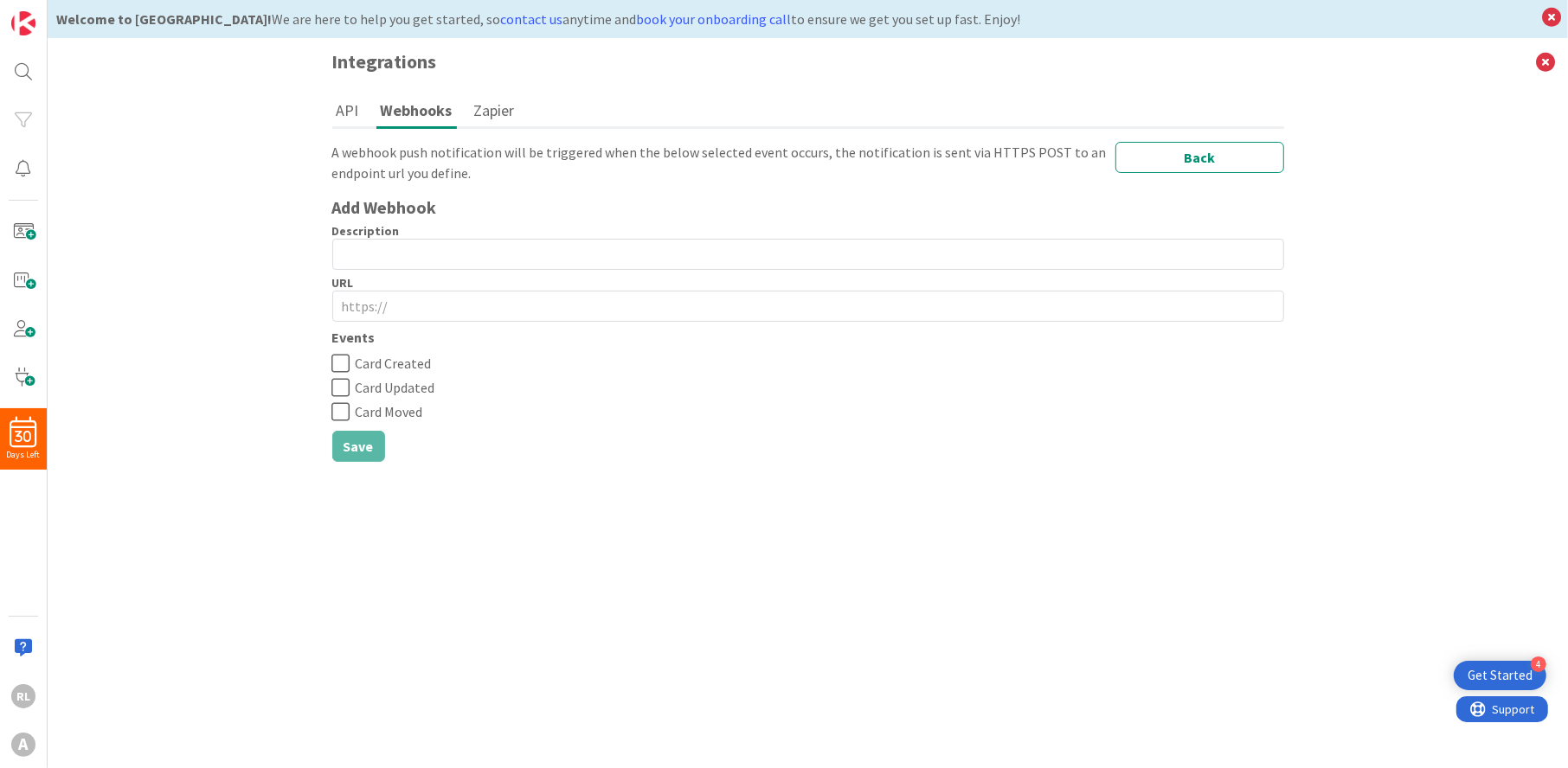
click at [495, 111] on button "Zapier" at bounding box center [495, 110] width 50 height 32
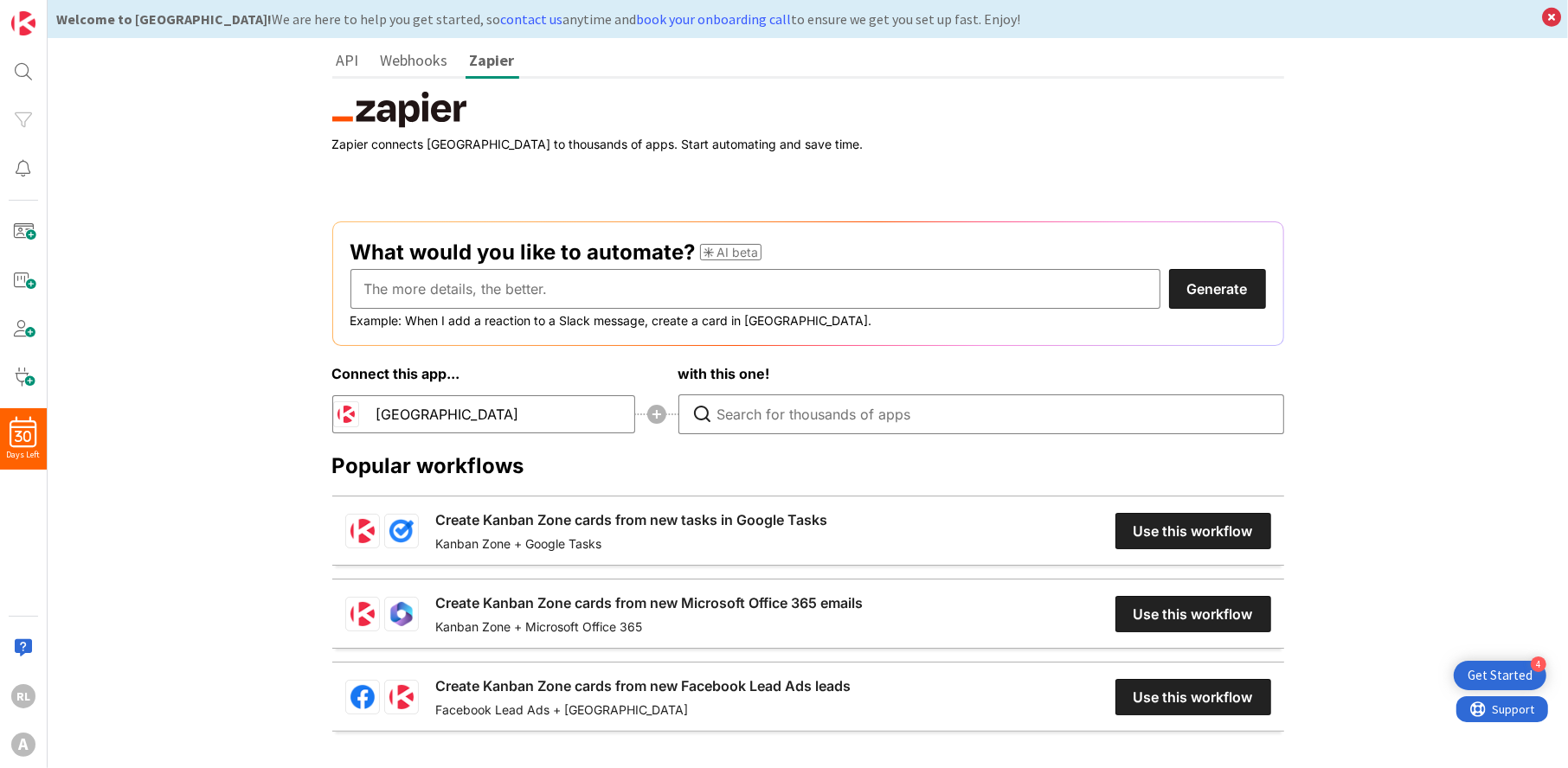
scroll to position [103, 0]
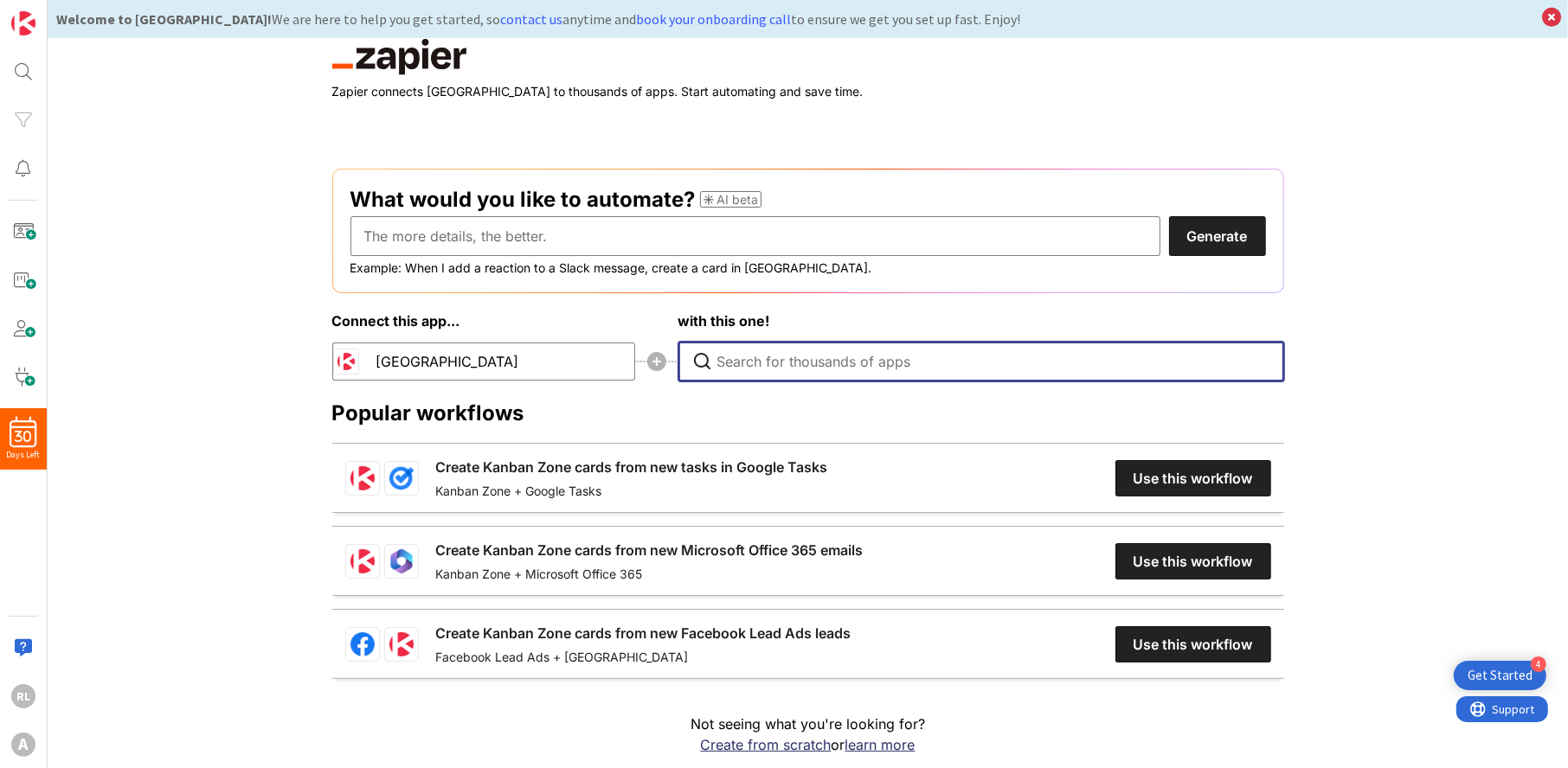
click at [725, 361] on input "Type to search for an app to connect" at bounding box center [986, 361] width 537 height 38
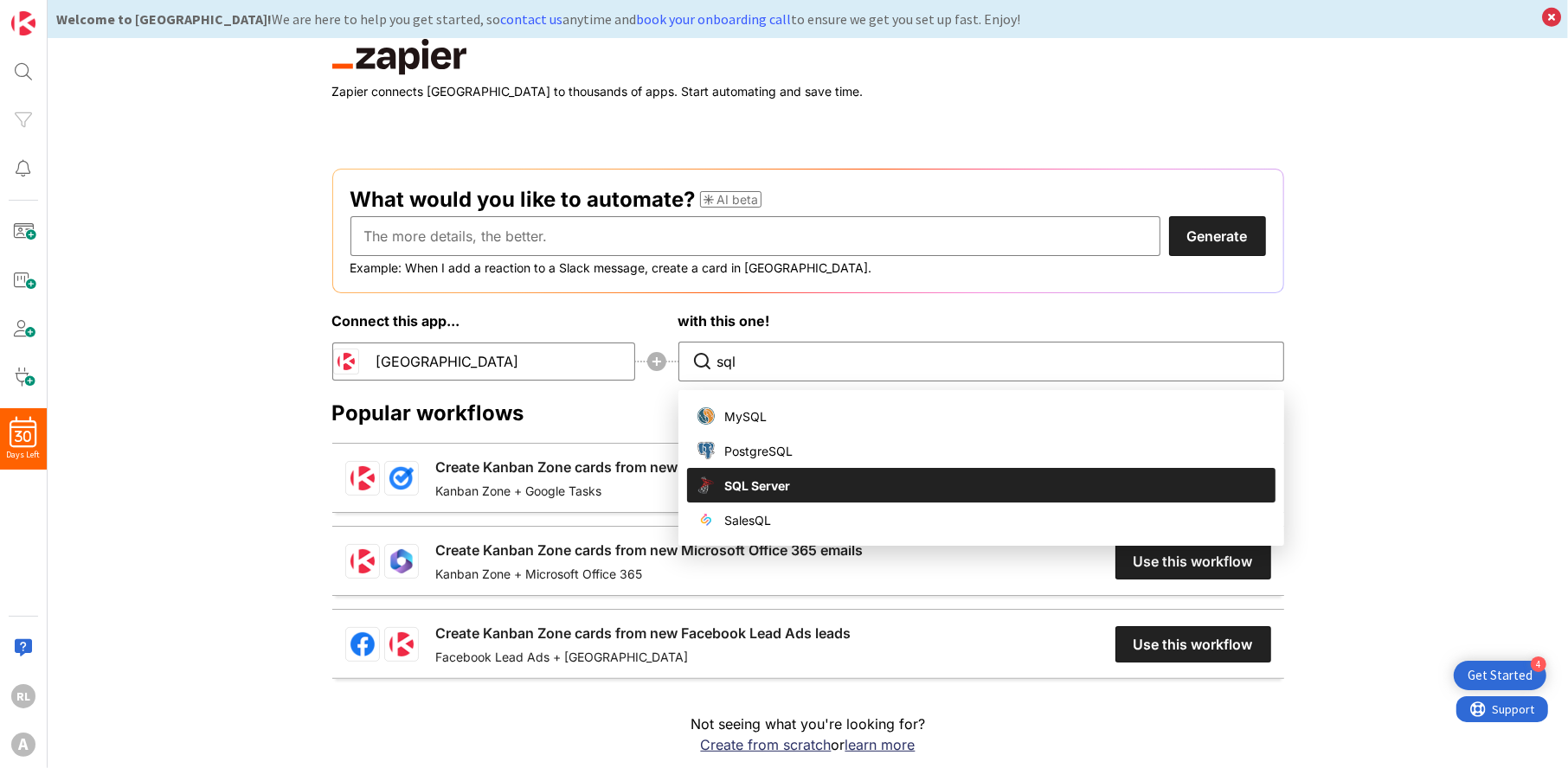
click at [739, 476] on span "SQL Server" at bounding box center [759, 485] width 66 height 18
type input "SQL Server"
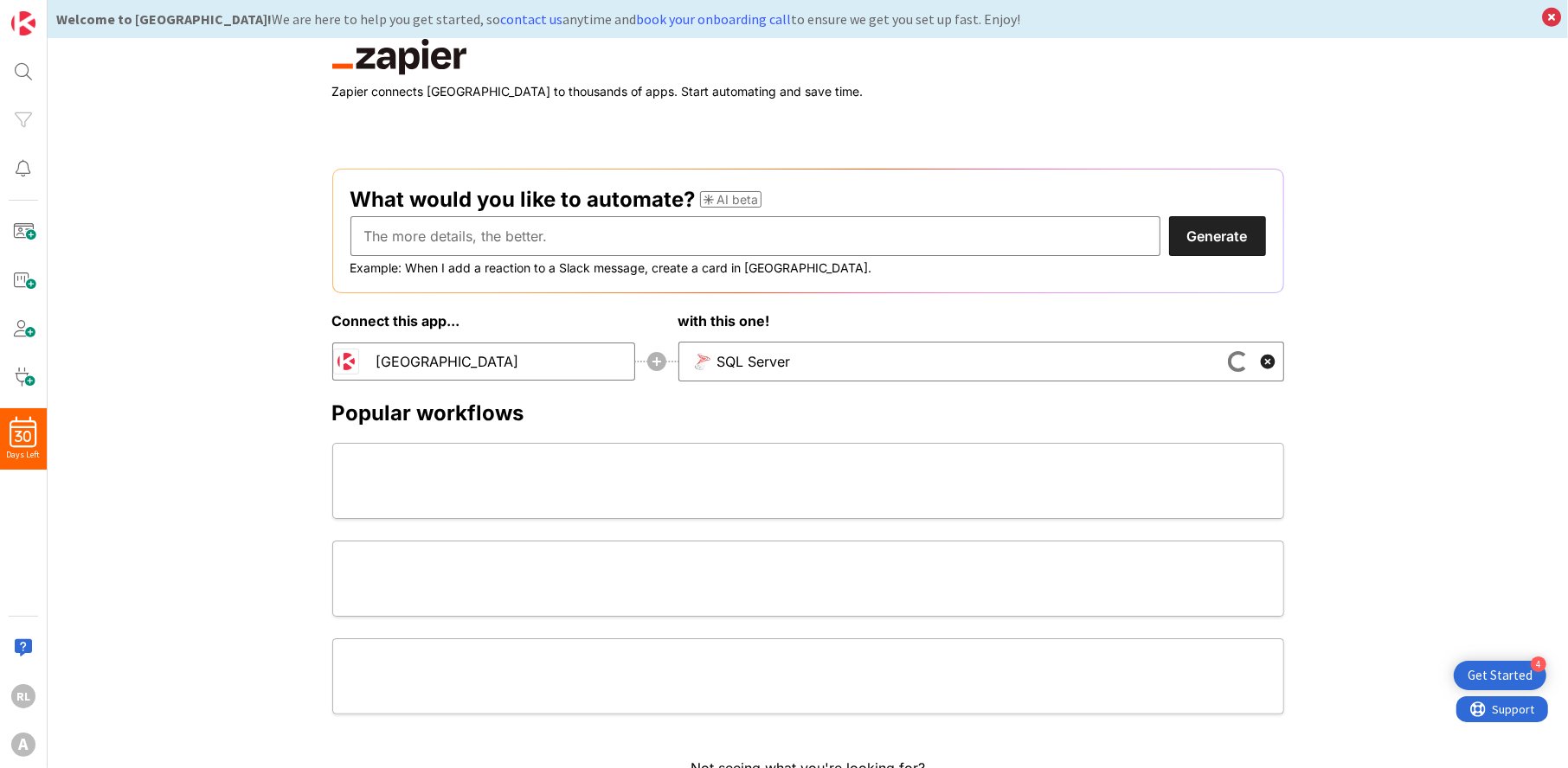
scroll to position [0, 0]
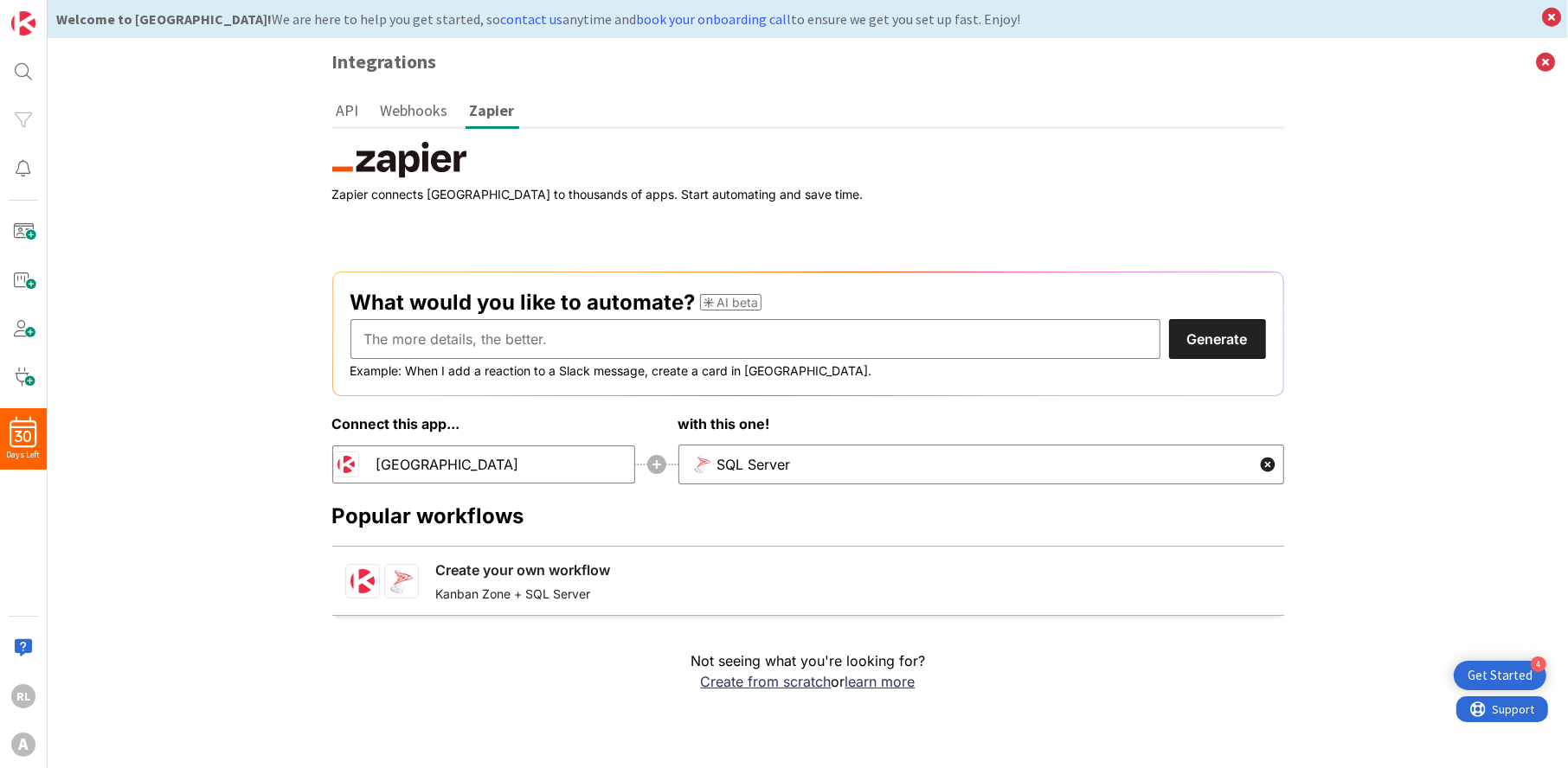
click at [611, 581] on link "Create your own workflow" at bounding box center [524, 570] width 175 height 21
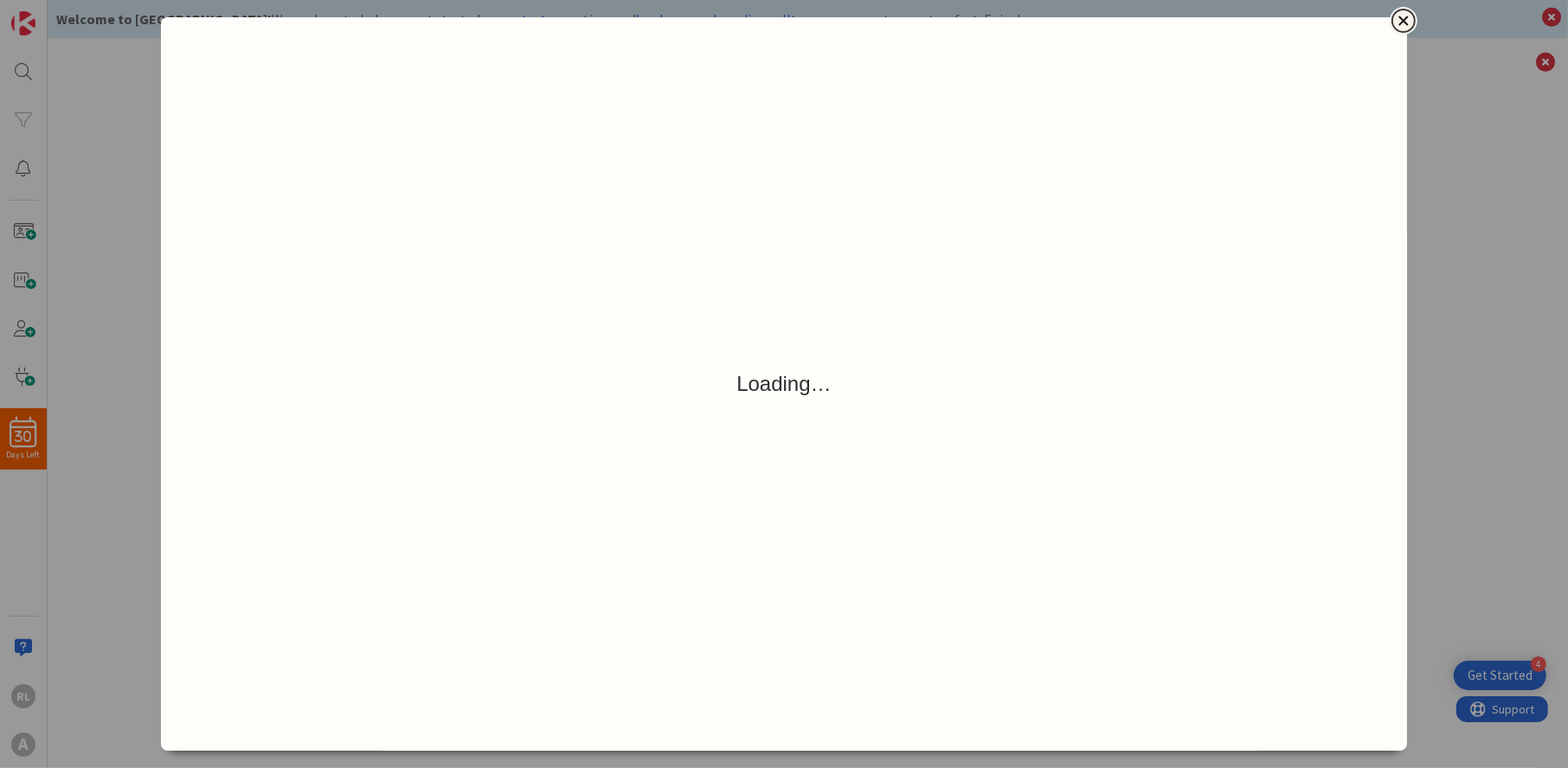
click at [1406, 17] on icon "Close" at bounding box center [1403, 20] width 10 height 10
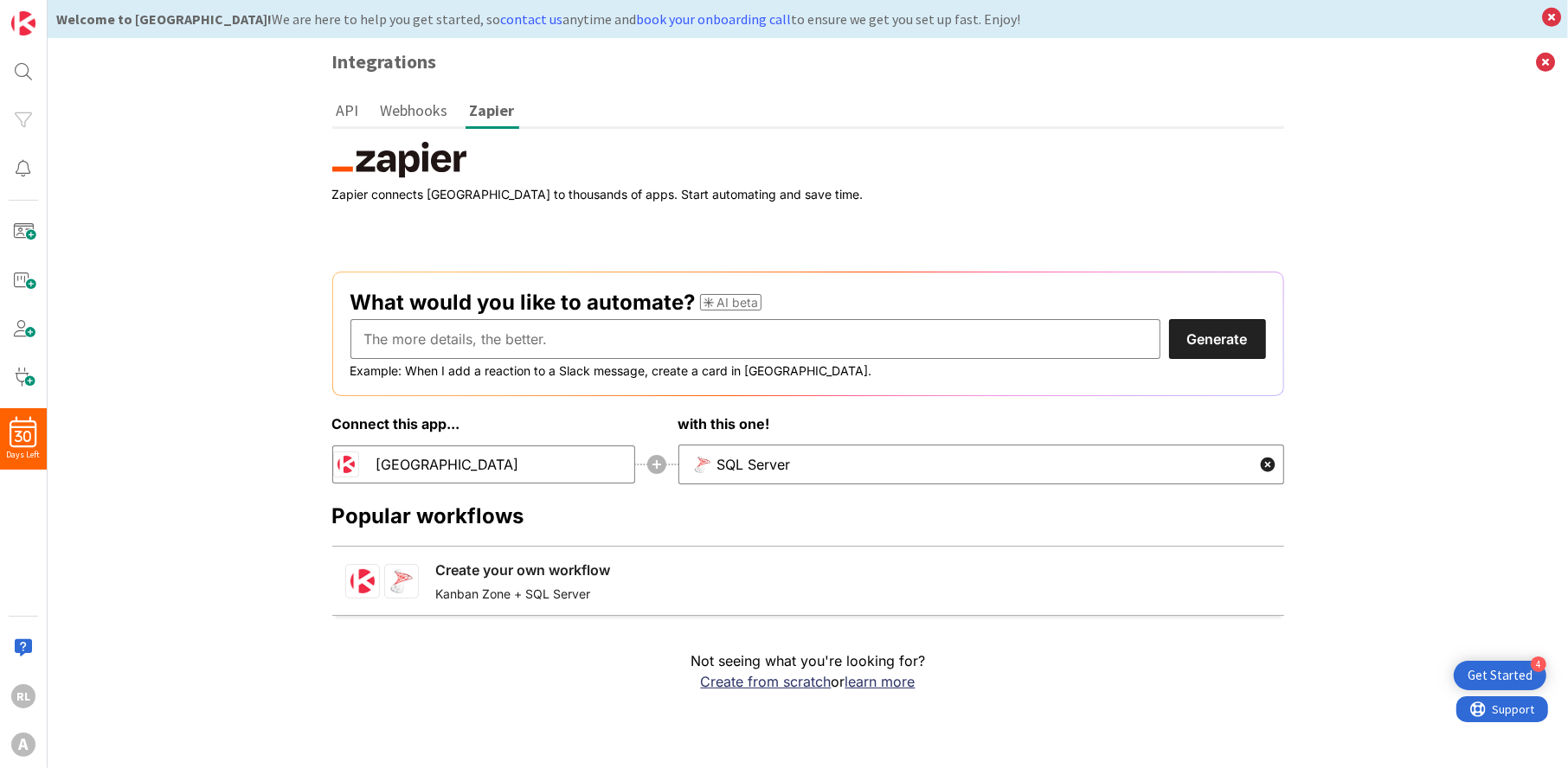
click at [163, 258] on div "Integrations API Webhooks Zapier The API key is generated here for the entire o…" at bounding box center [808, 403] width 1521 height 731
click at [21, 31] on img at bounding box center [24, 24] width 24 height 24
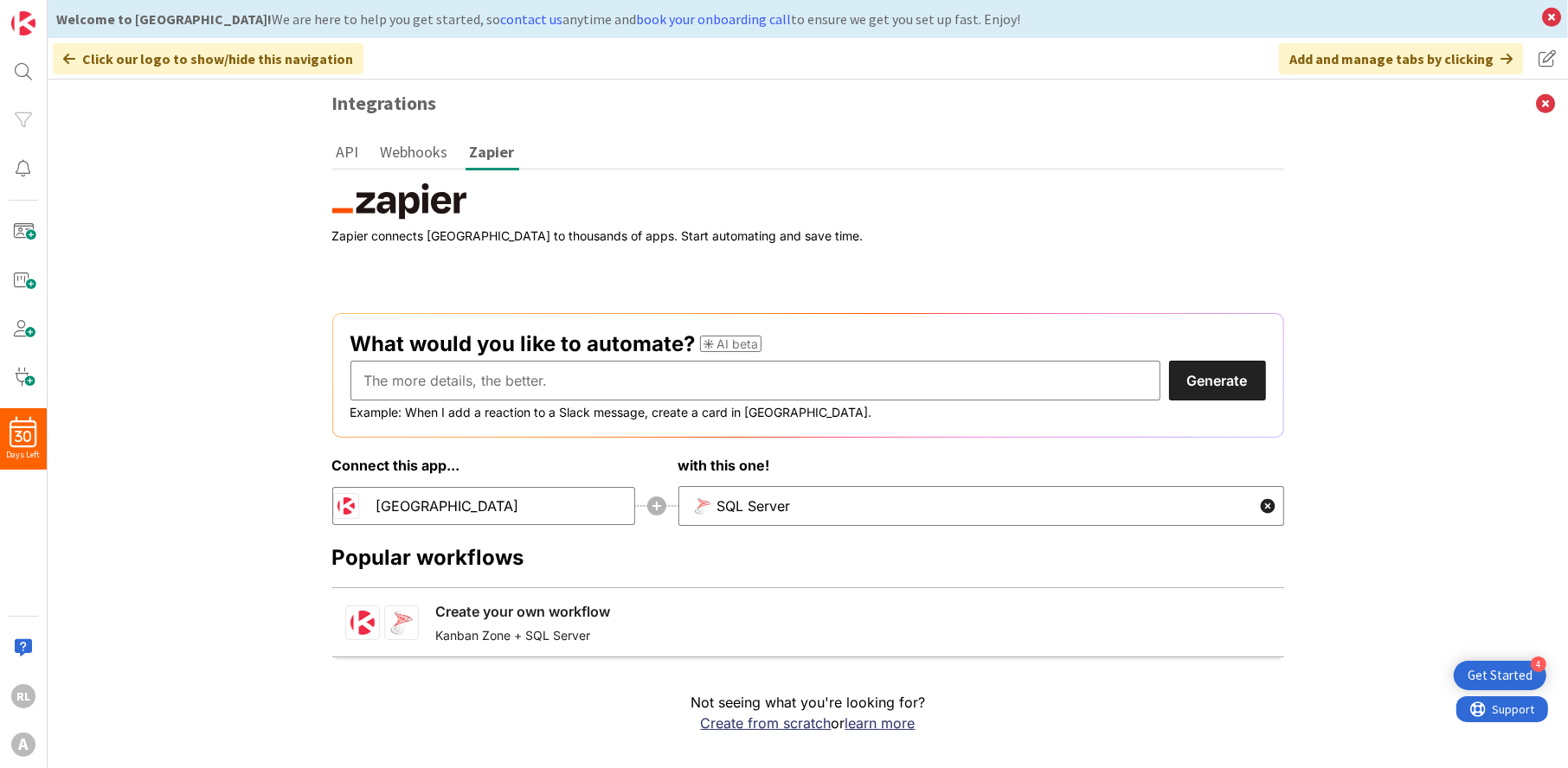
click at [59, 54] on div "Click our logo to show/hide this navigation" at bounding box center [208, 59] width 311 height 31
click at [70, 57] on icon at bounding box center [70, 59] width 12 height 14
click at [33, 25] on img at bounding box center [24, 24] width 24 height 24
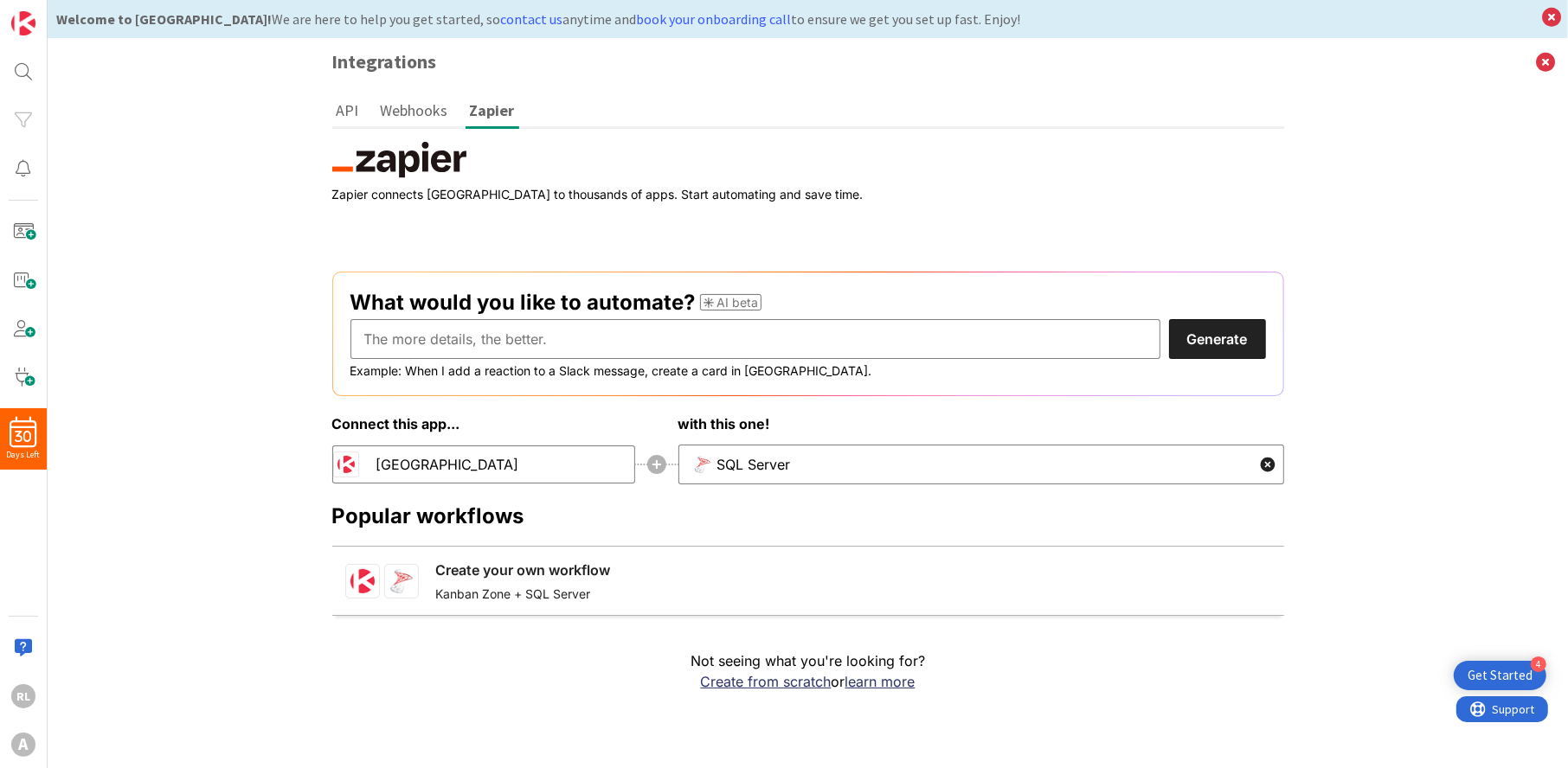
click at [108, 96] on div "Integrations API Webhooks Zapier The API key is generated here for the entire o…" at bounding box center [808, 403] width 1521 height 731
click at [1550, 57] on icon at bounding box center [1546, 62] width 45 height 48
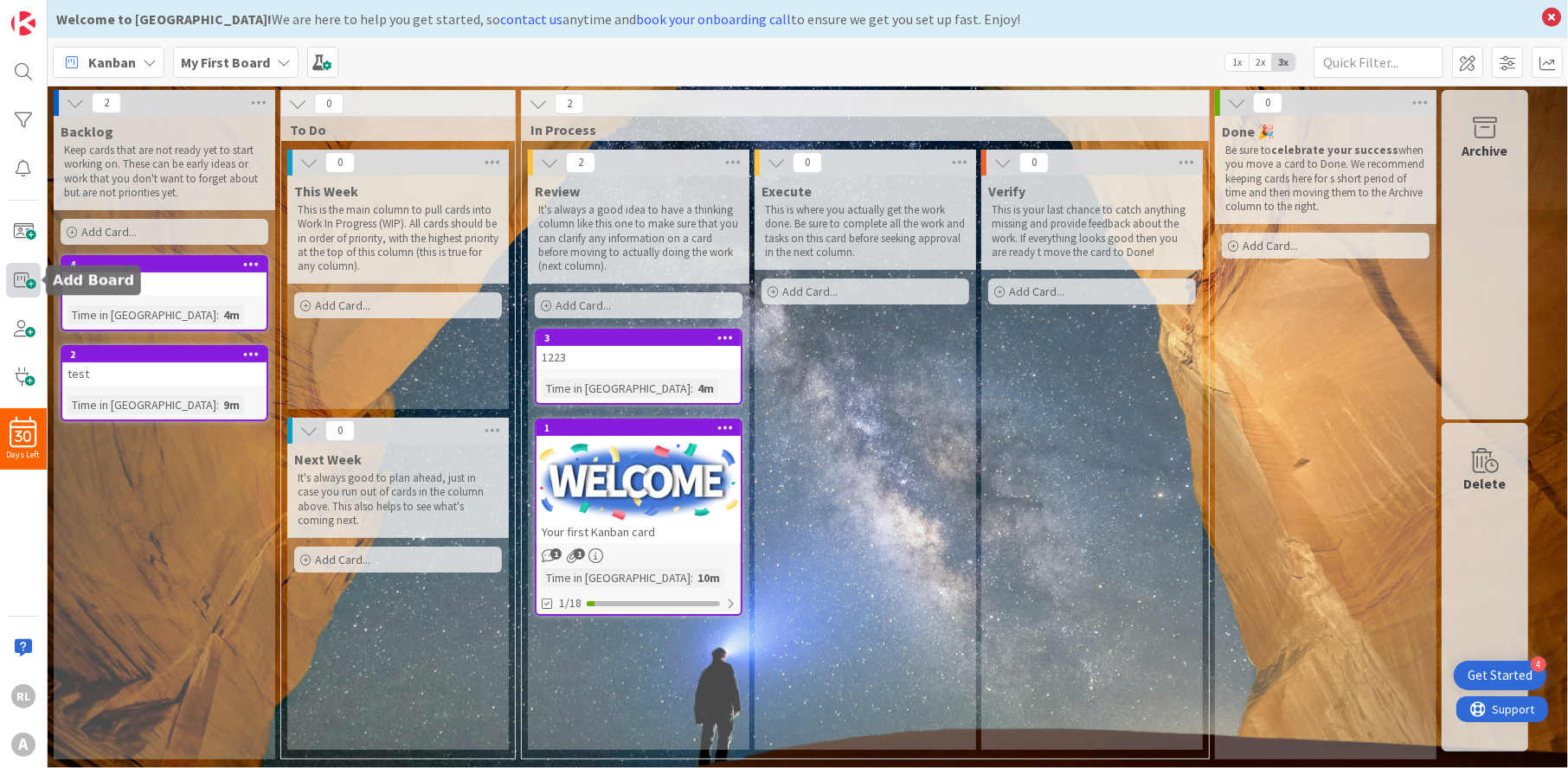
click at [29, 273] on span at bounding box center [24, 280] width 35 height 35
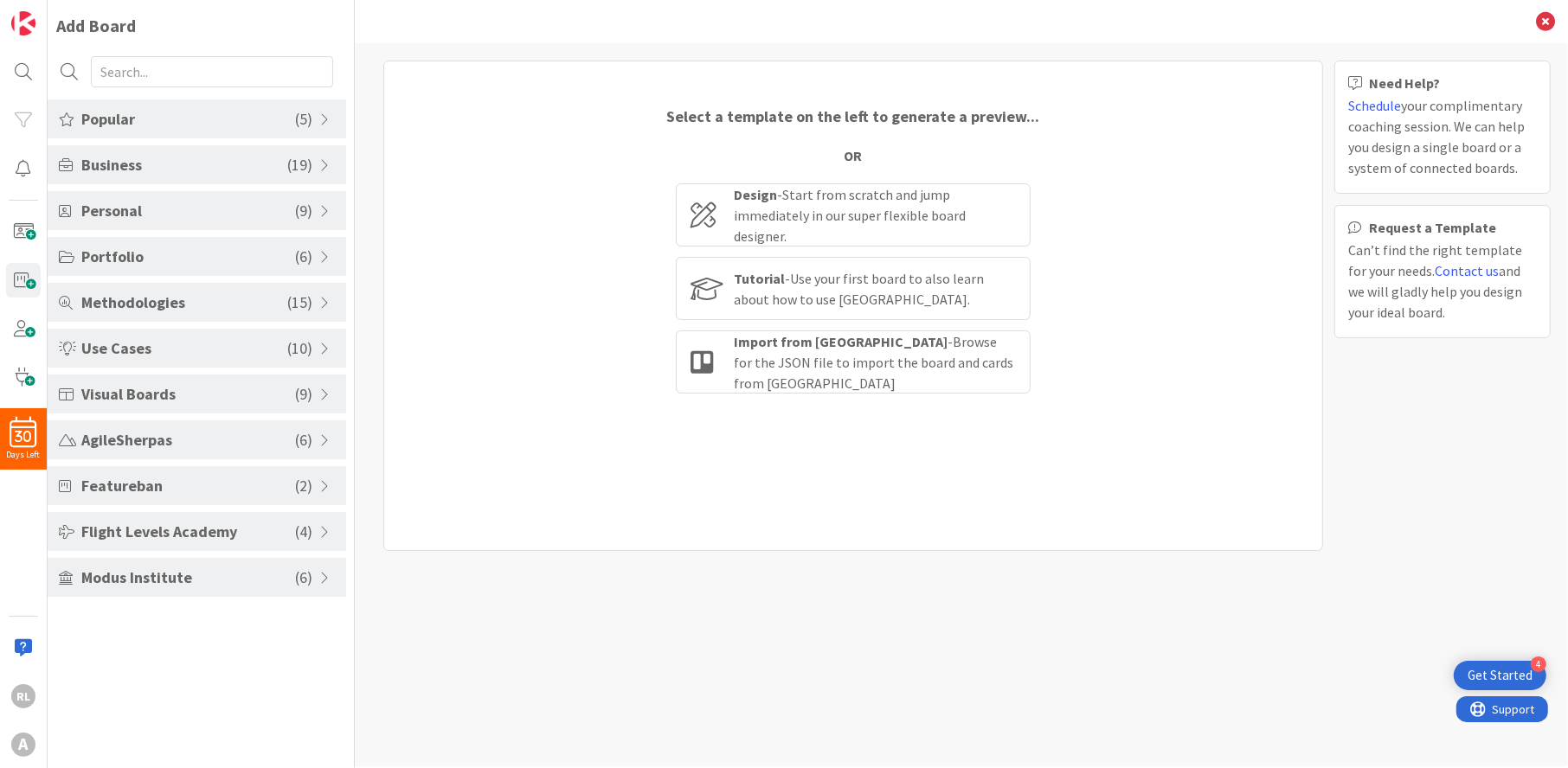
click at [323, 155] on div "Business ( 19 )" at bounding box center [197, 165] width 299 height 39
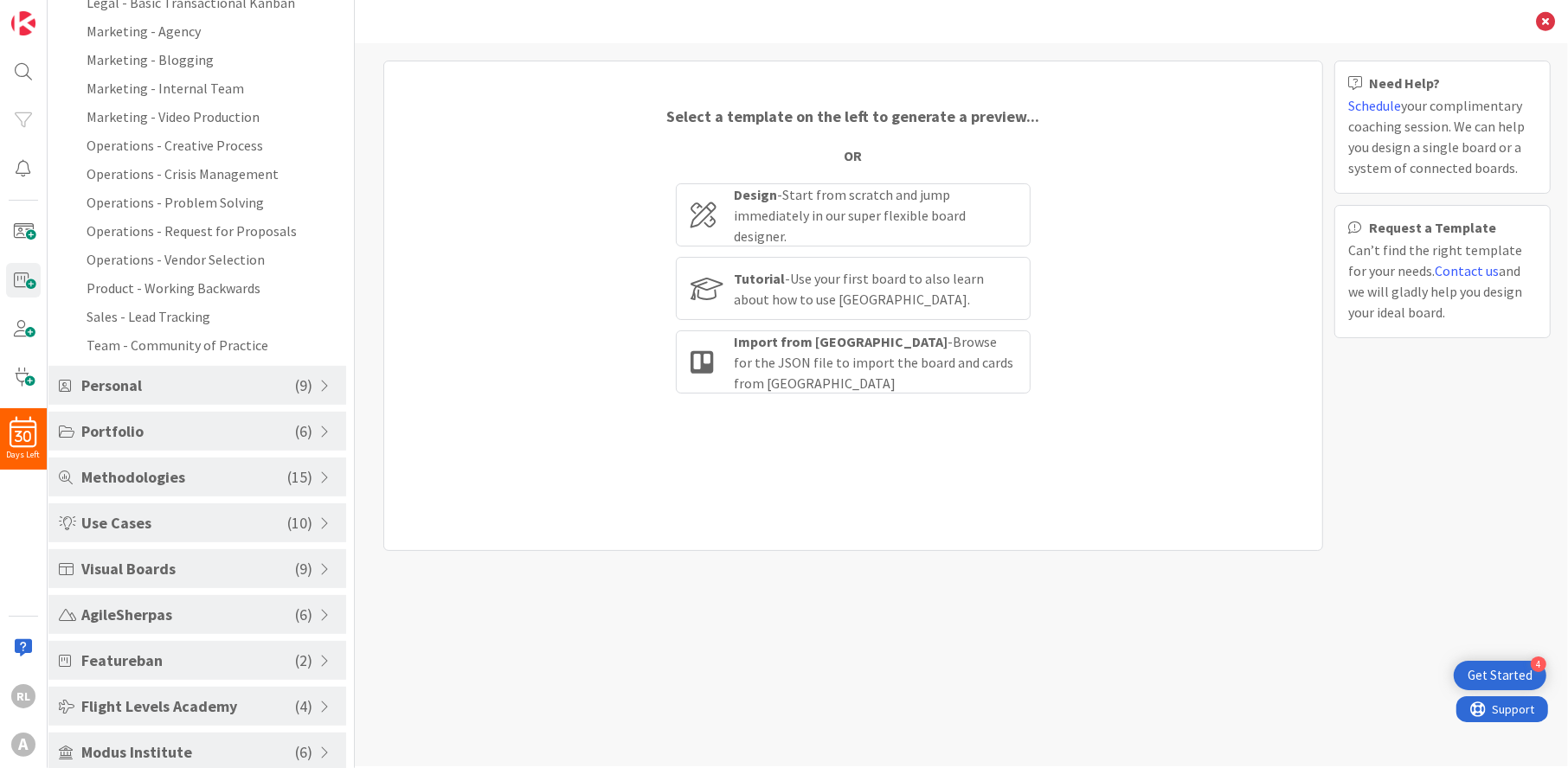
scroll to position [442, 0]
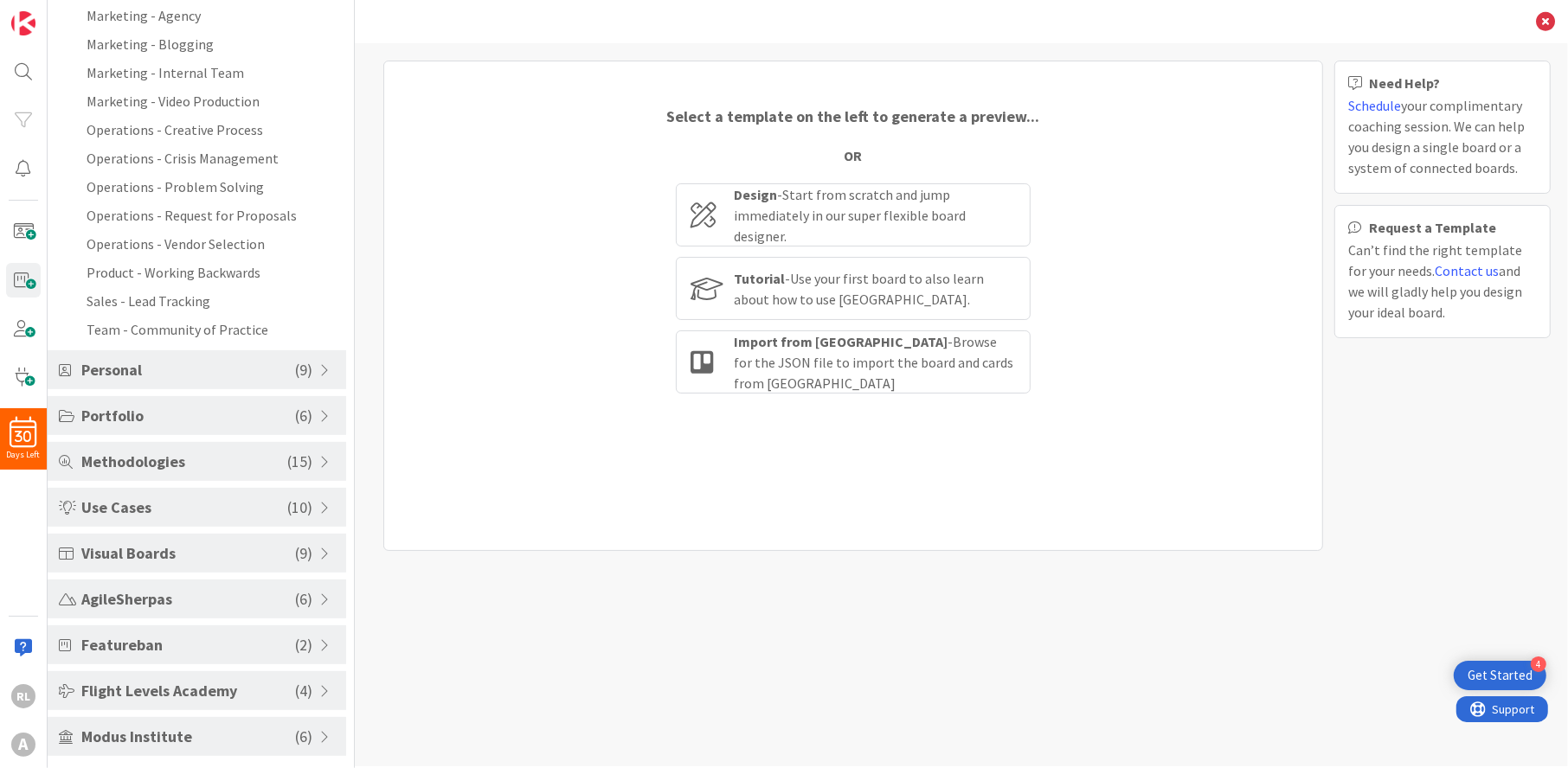
click at [322, 547] on span at bounding box center [328, 554] width 16 height 14
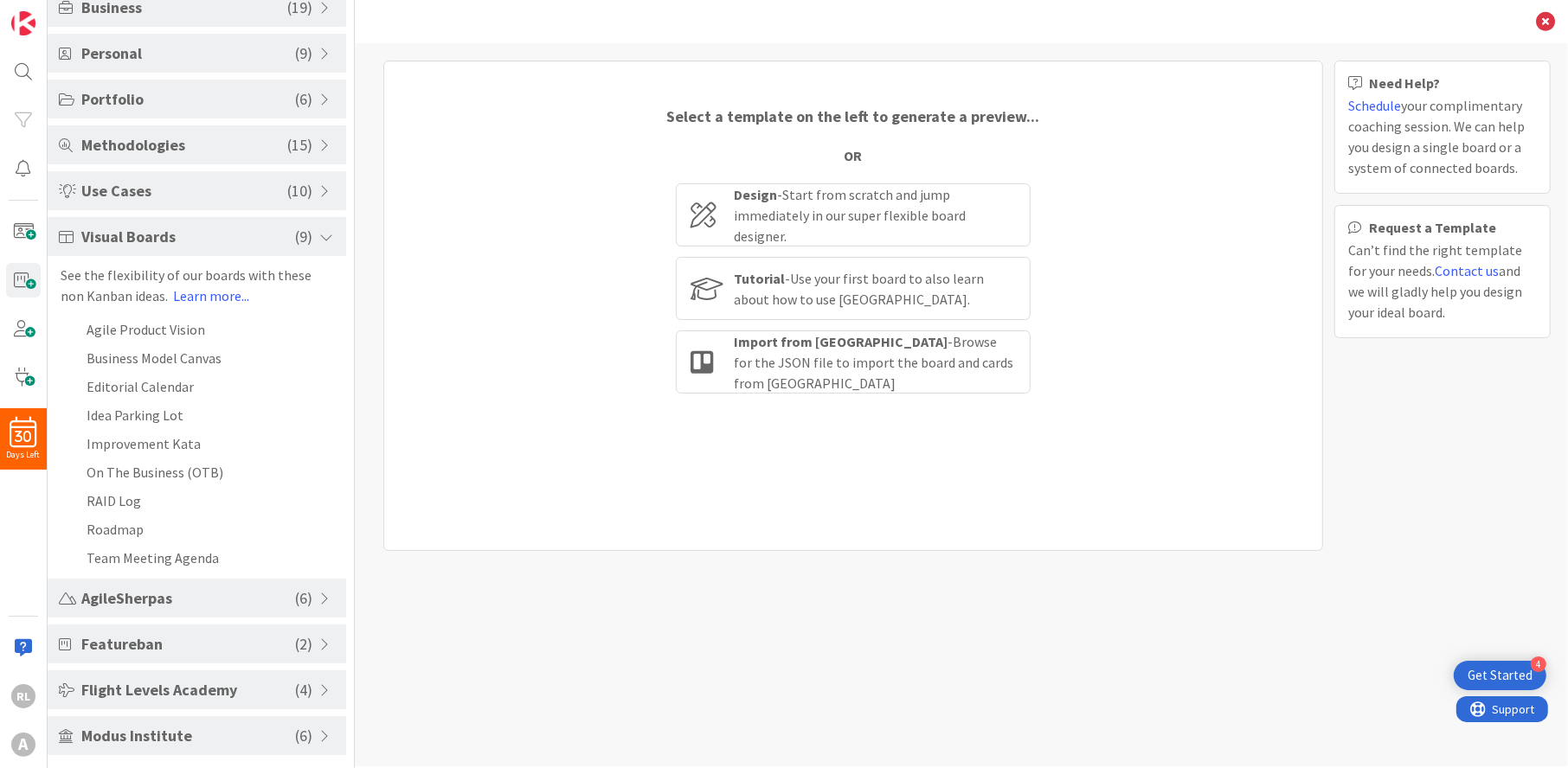
scroll to position [158, 0]
click at [321, 593] on span at bounding box center [328, 599] width 16 height 14
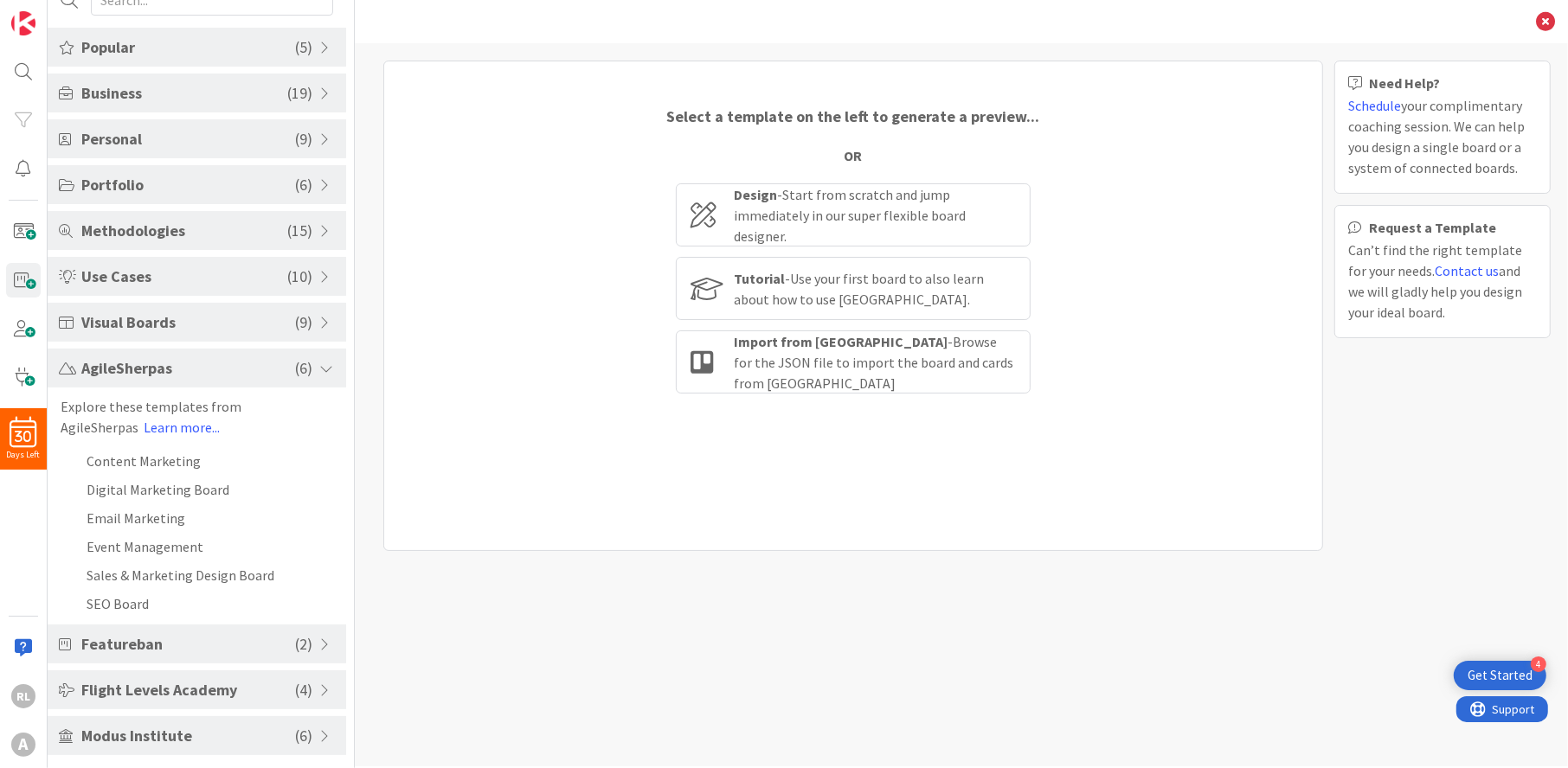
scroll to position [71, 0]
click at [320, 642] on span at bounding box center [328, 644] width 16 height 14
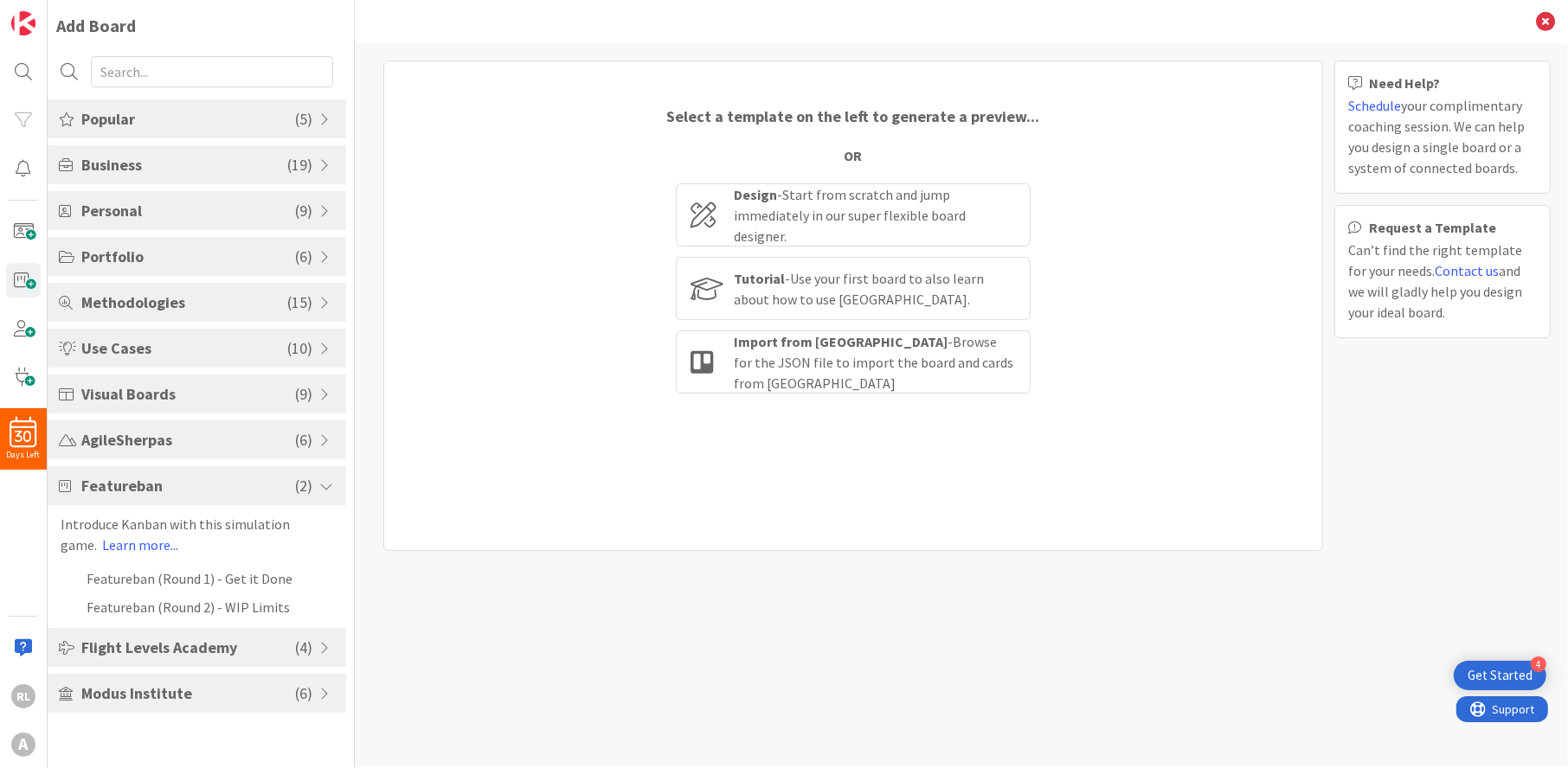
click at [326, 643] on span at bounding box center [328, 648] width 16 height 14
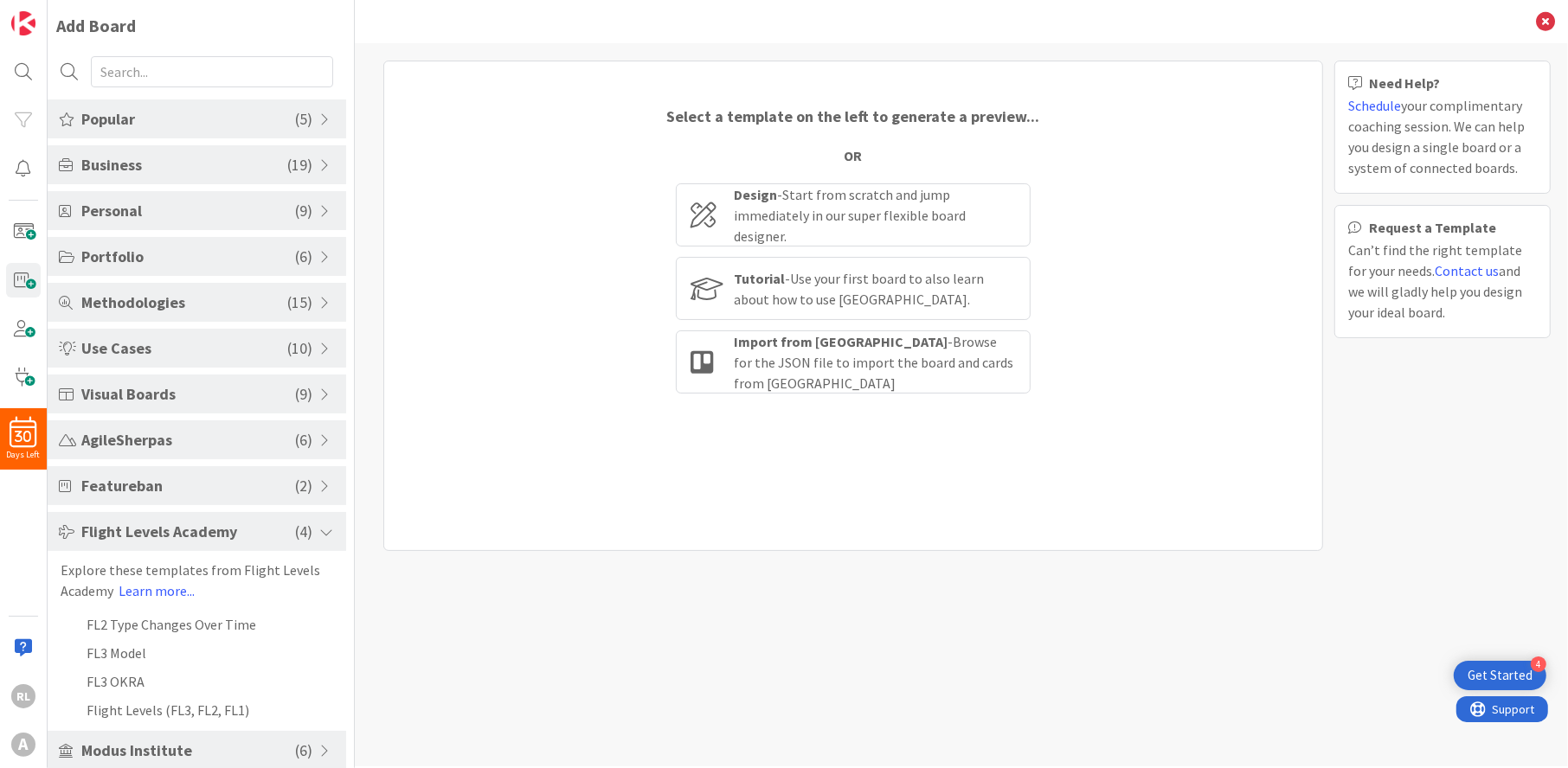
click at [320, 343] on span at bounding box center [328, 348] width 16 height 14
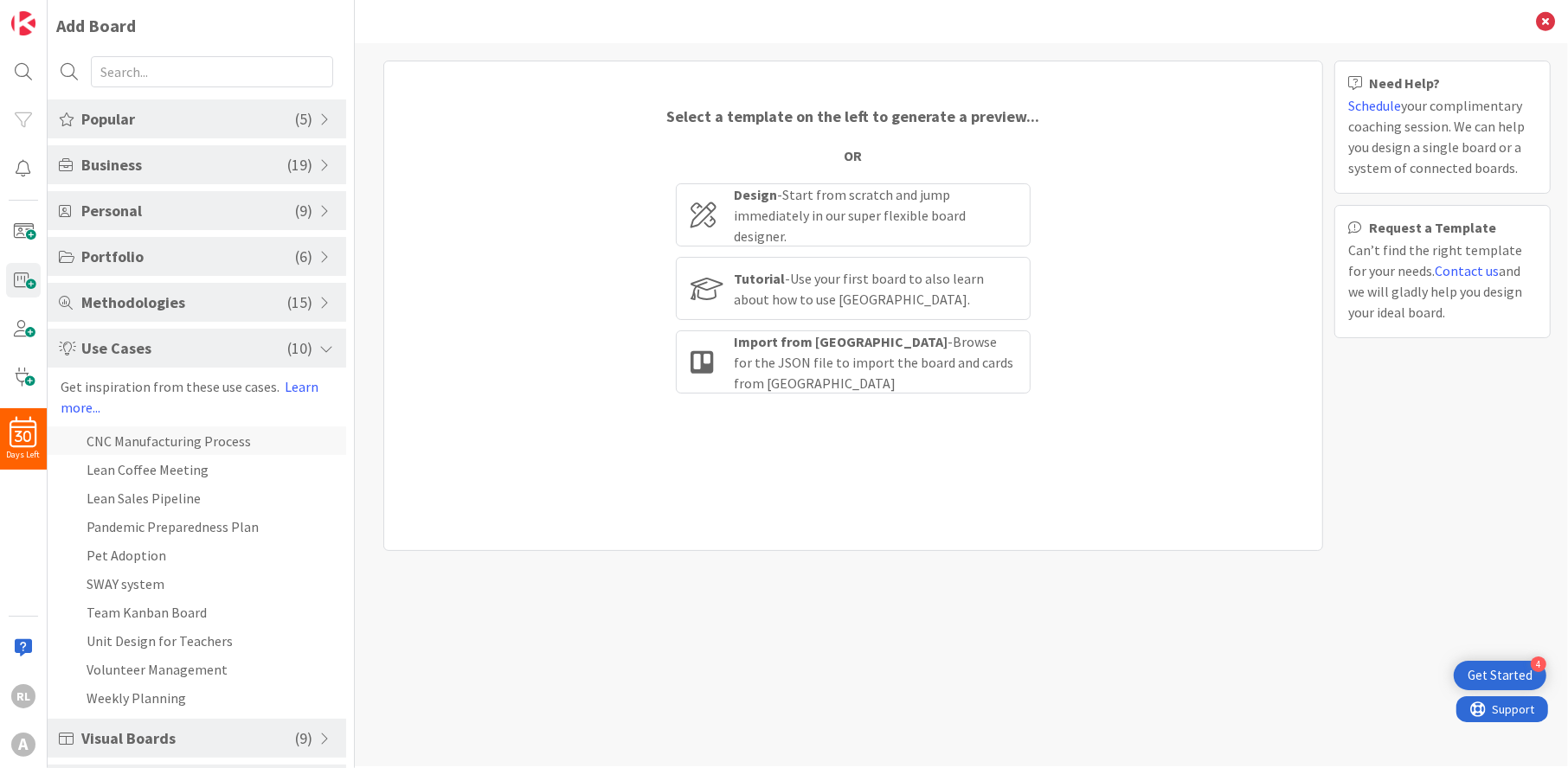
click at [229, 435] on li "CNC Manufacturing Process" at bounding box center [197, 441] width 299 height 29
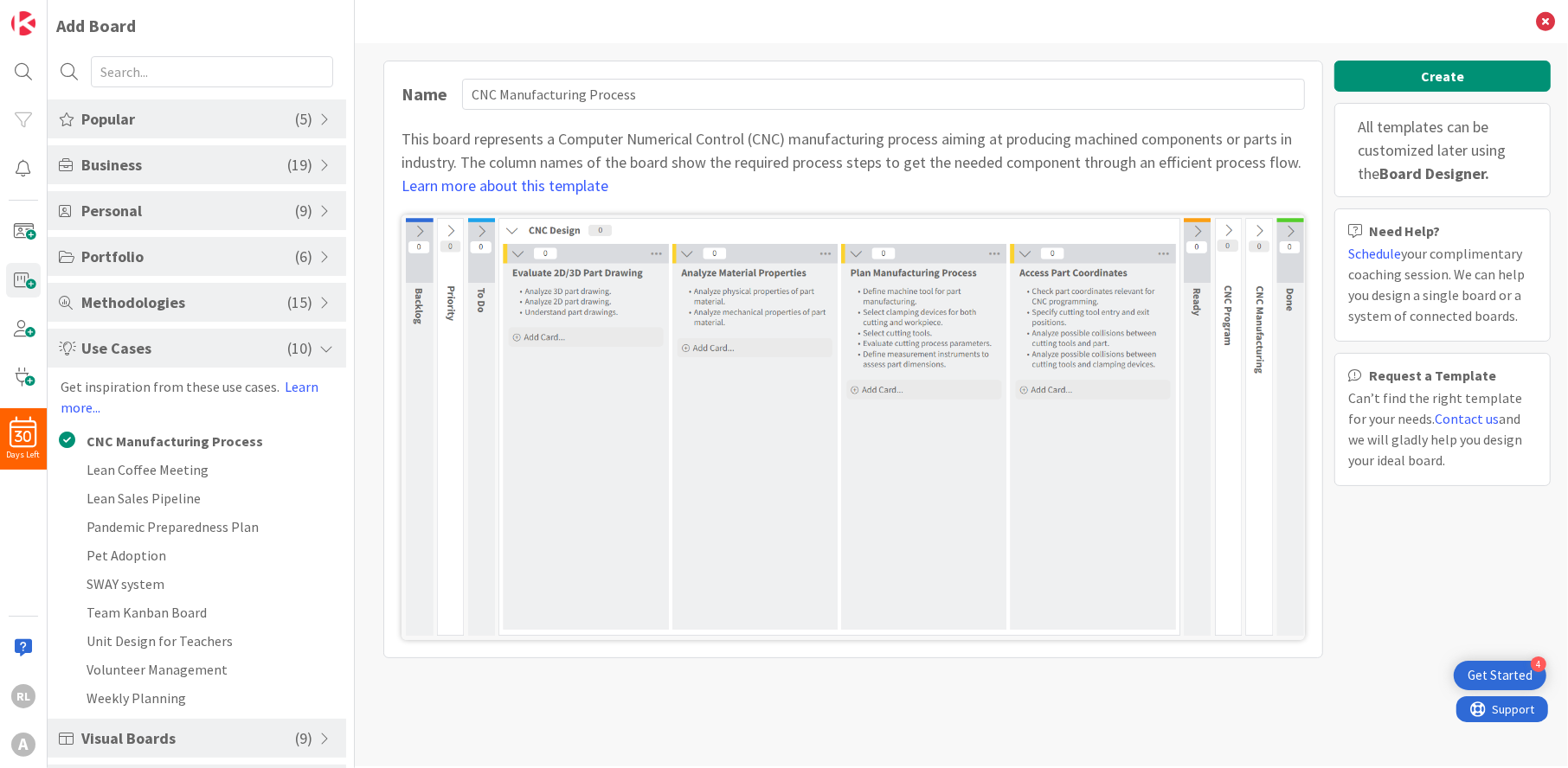
click at [271, 248] on span "Portfolio" at bounding box center [187, 256] width 213 height 24
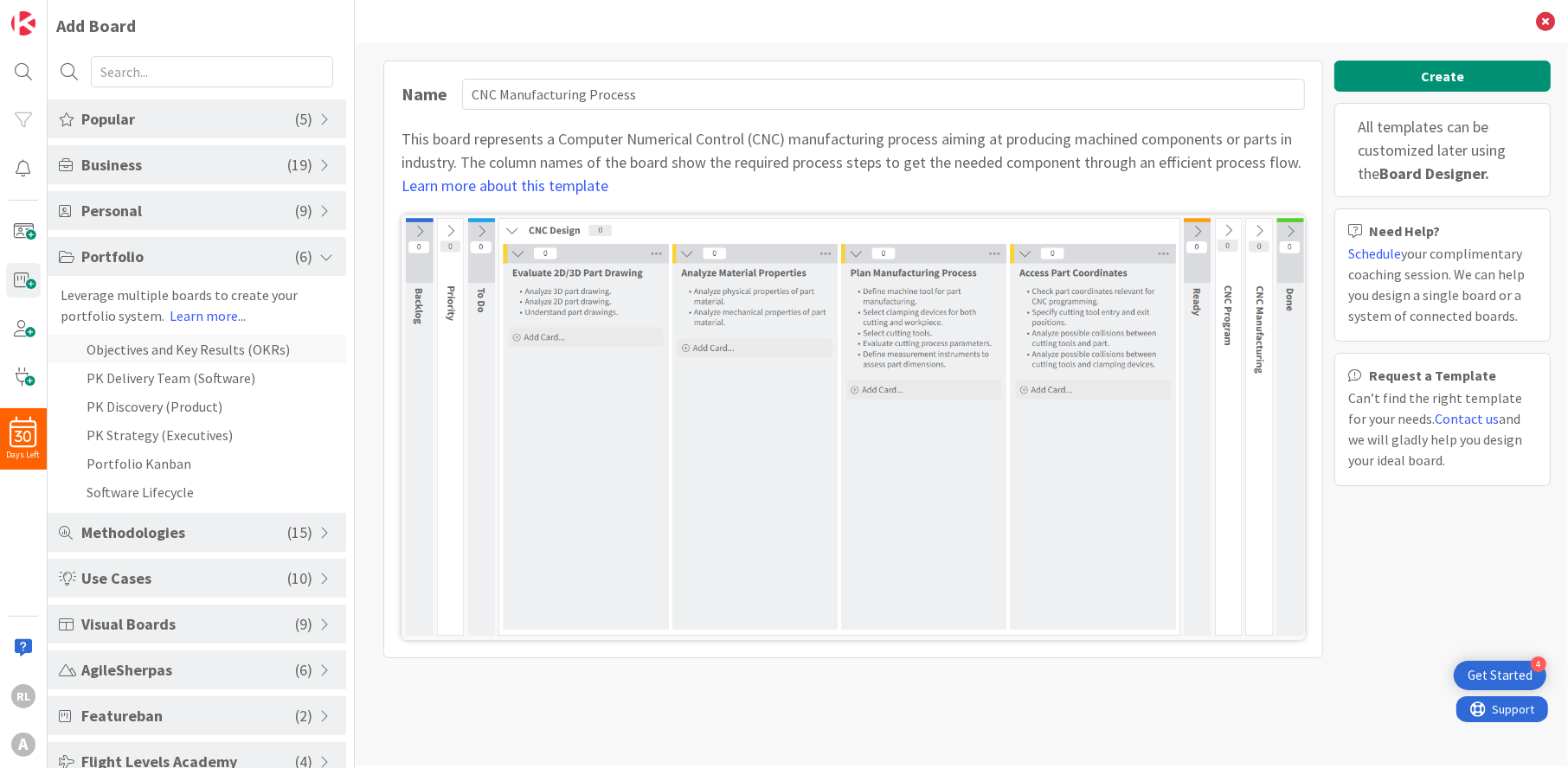
click at [206, 351] on li "Objectives and Key Results (OKRs)" at bounding box center [197, 349] width 299 height 29
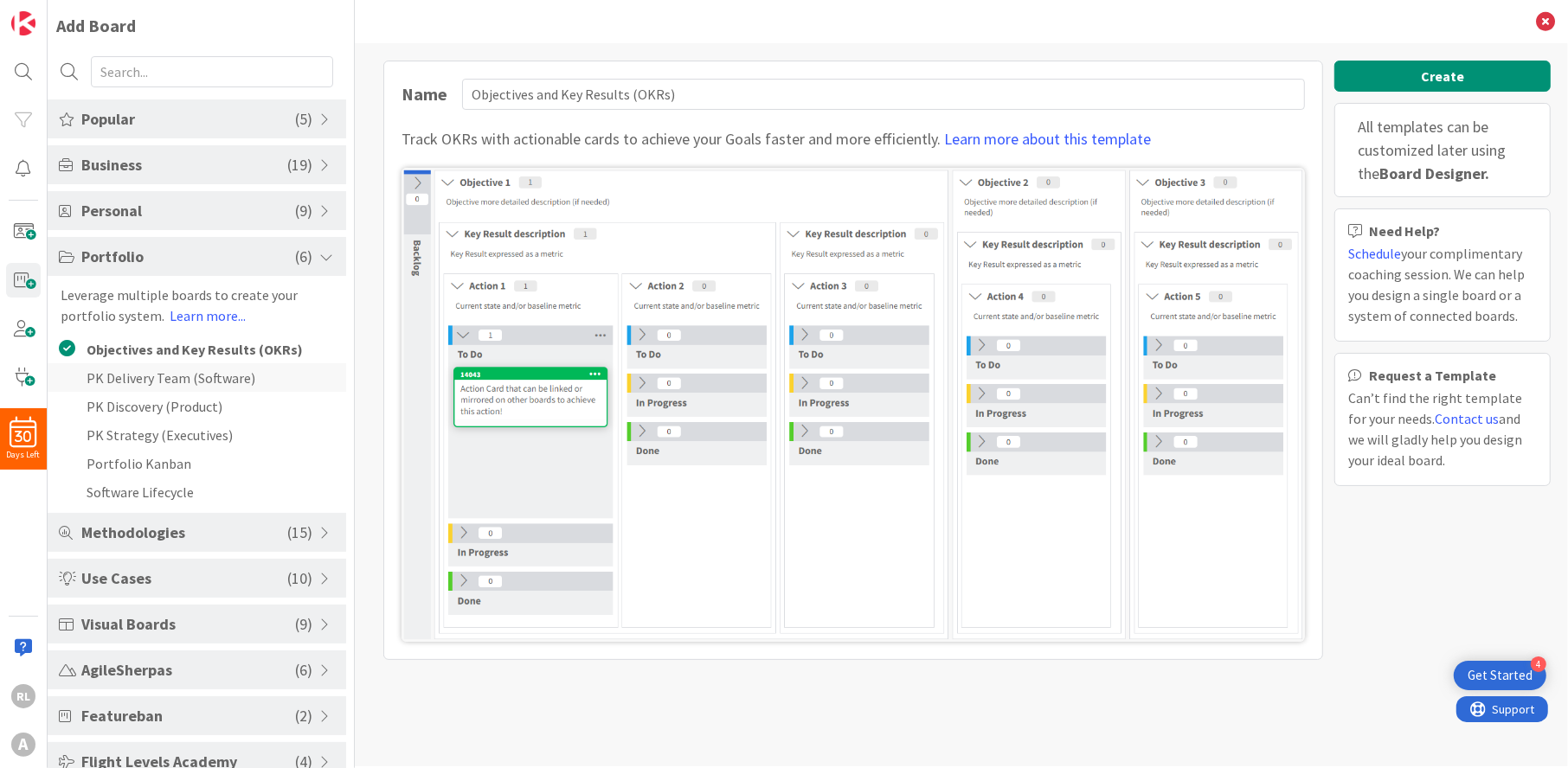
click at [200, 372] on li "PK Delivery Team (Software)" at bounding box center [197, 377] width 299 height 29
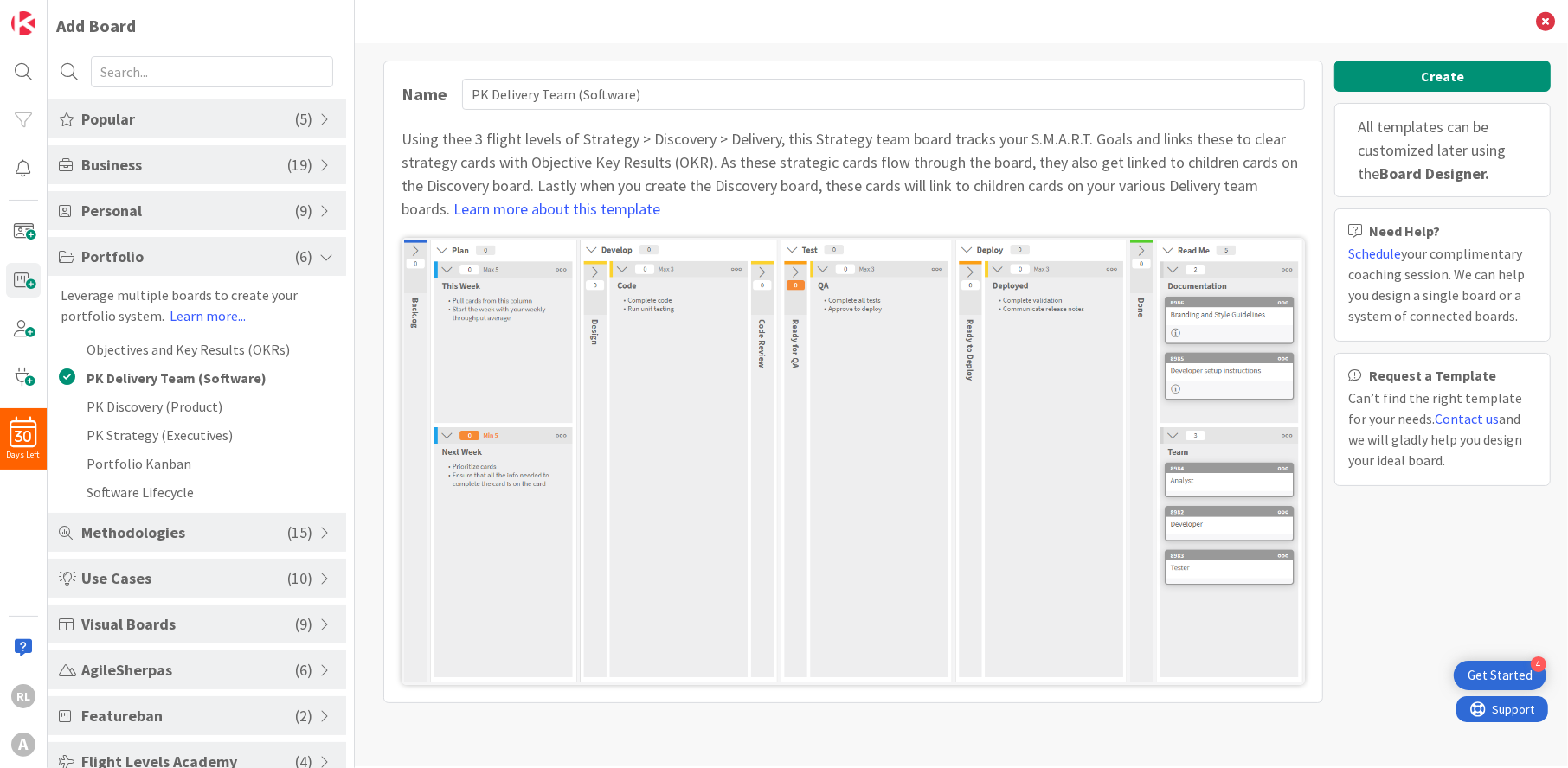
click at [289, 167] on span "( 19 )" at bounding box center [300, 165] width 25 height 24
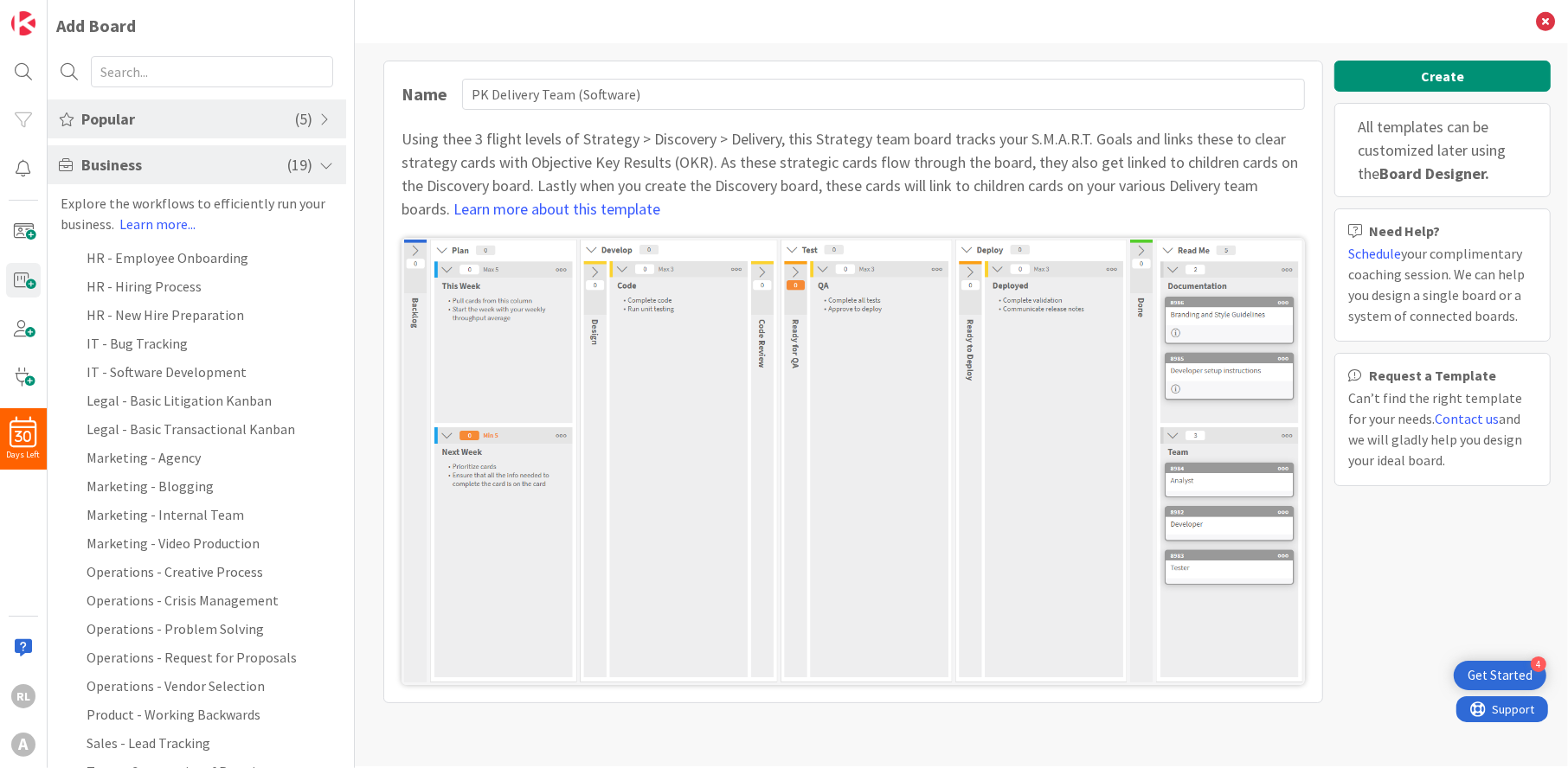
click at [320, 119] on span at bounding box center [328, 119] width 16 height 14
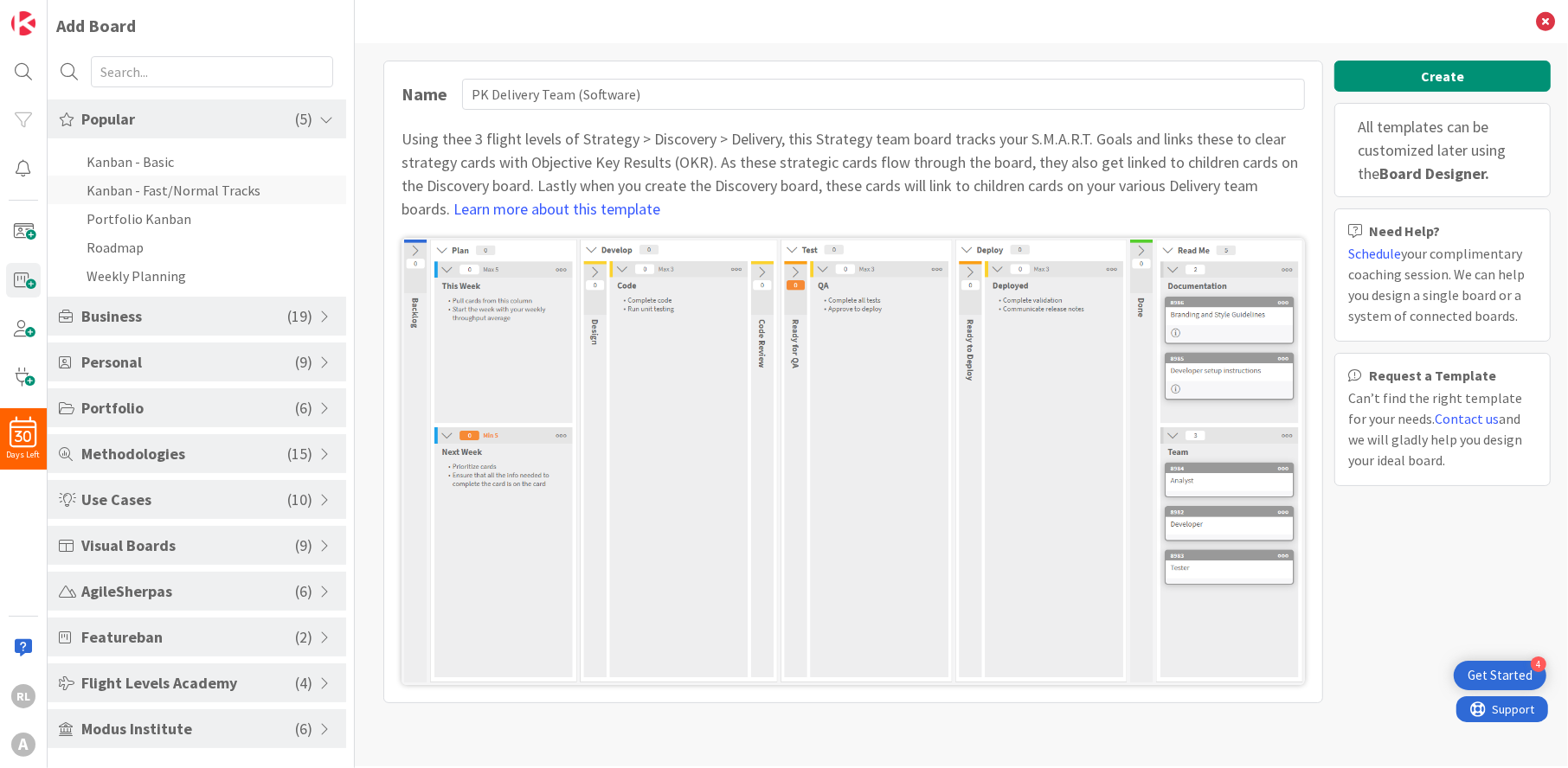
click at [161, 199] on li "Kanban - Fast/Normal Tracks" at bounding box center [197, 190] width 299 height 29
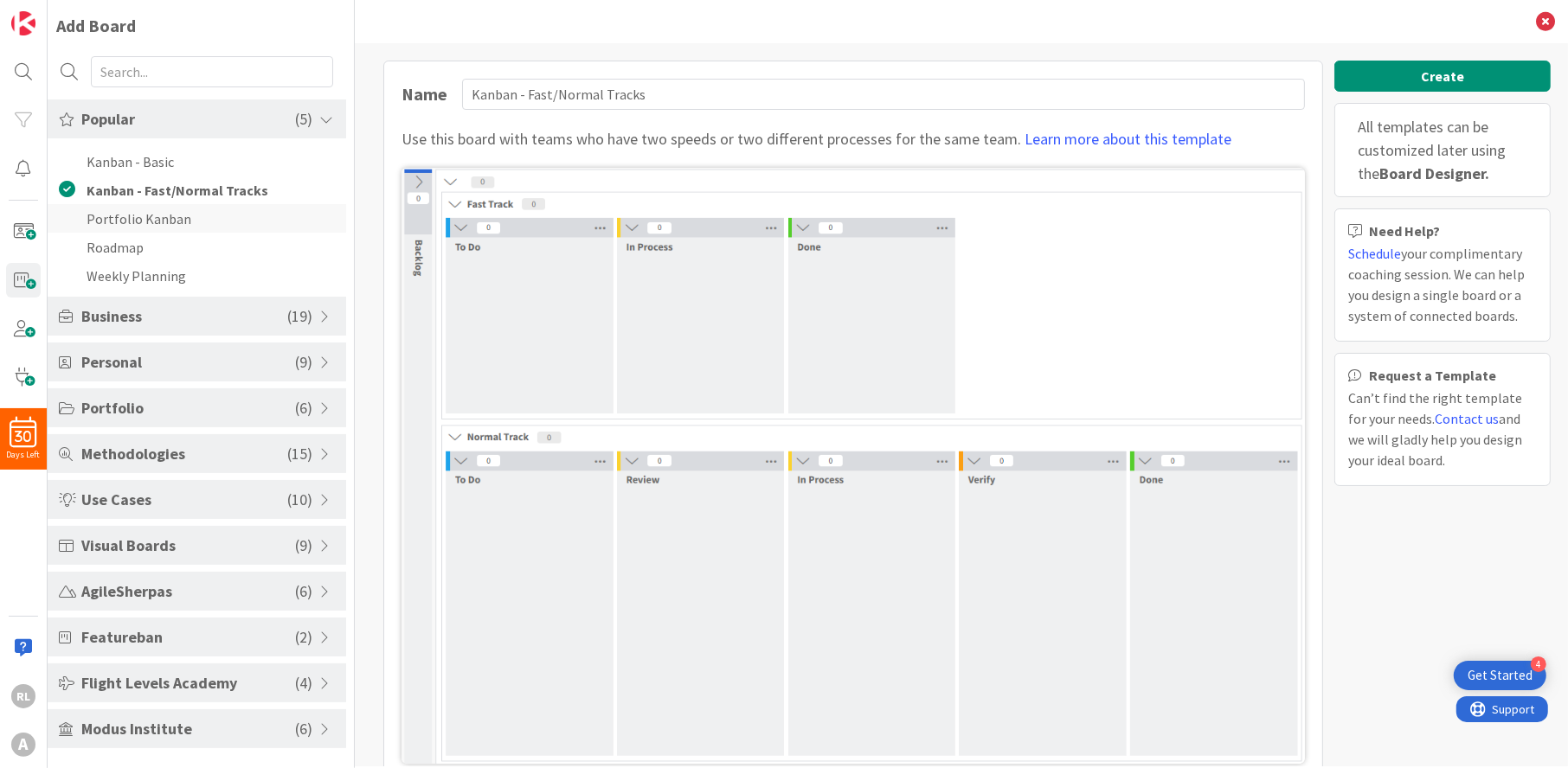
click at [160, 211] on li "Portfolio Kanban" at bounding box center [197, 218] width 299 height 29
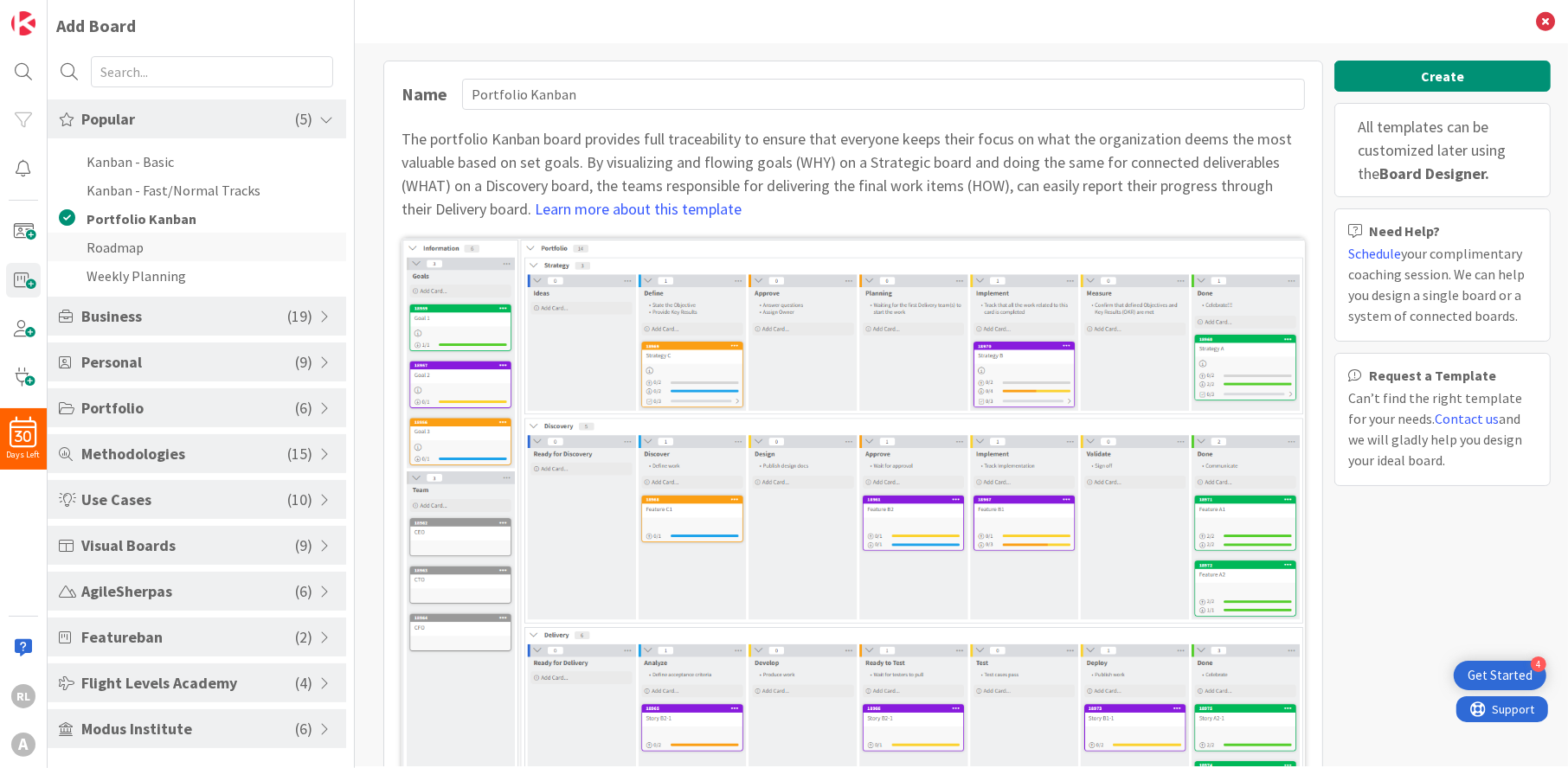
click at [150, 238] on li "Roadmap" at bounding box center [197, 246] width 299 height 29
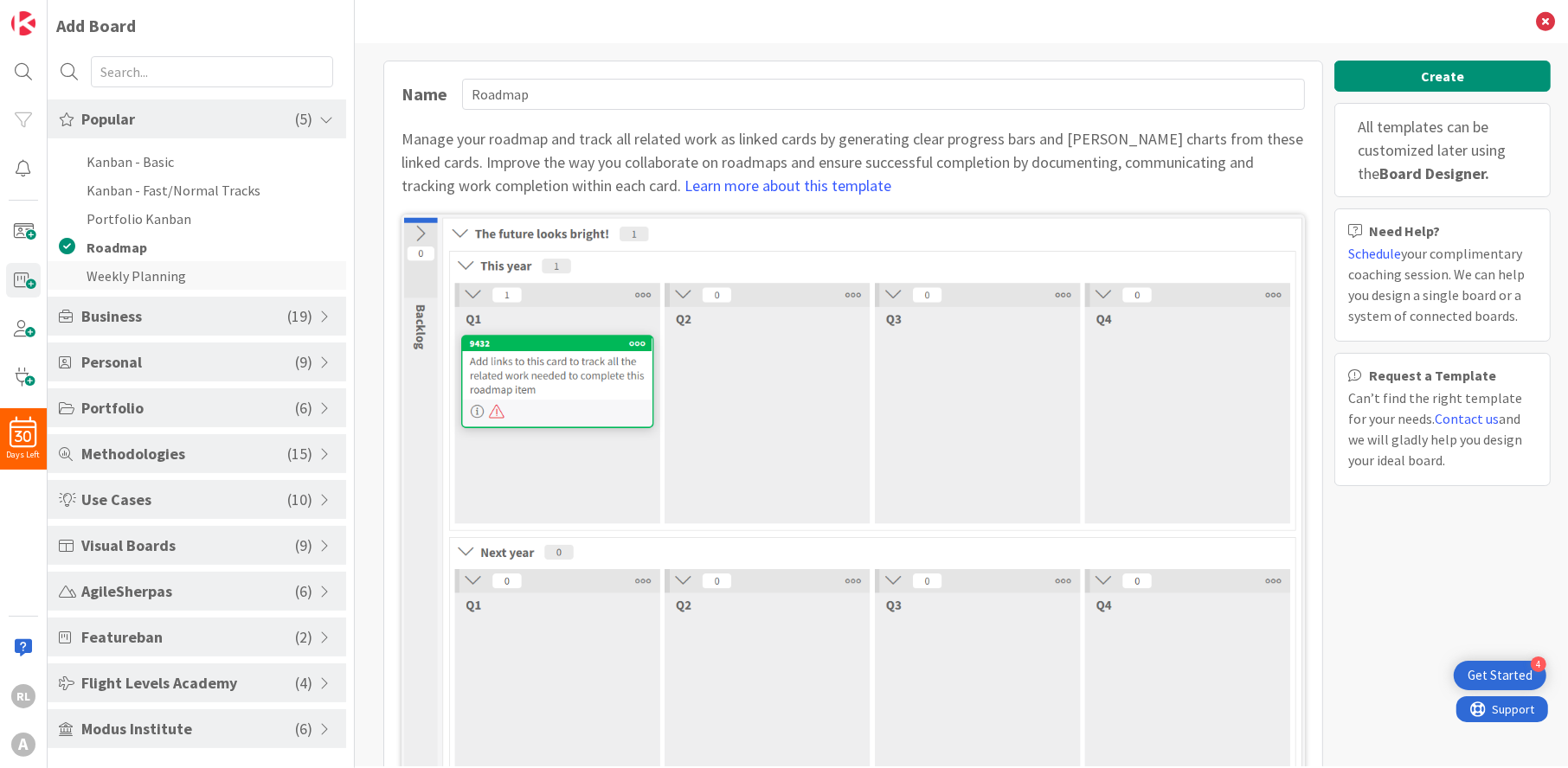
click at [149, 271] on li "Weekly Planning" at bounding box center [197, 275] width 299 height 29
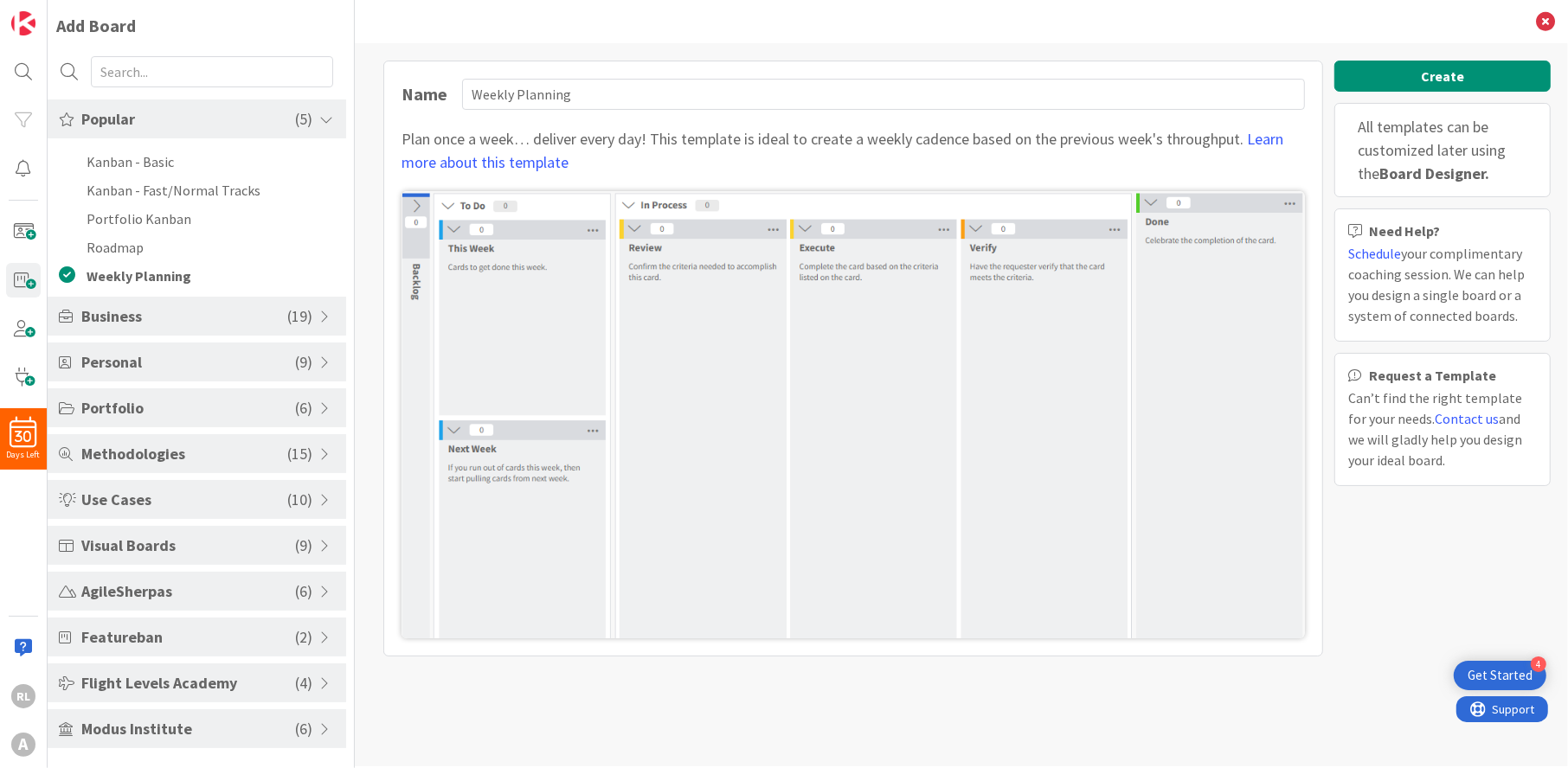
click at [156, 310] on span "Business" at bounding box center [184, 316] width 206 height 24
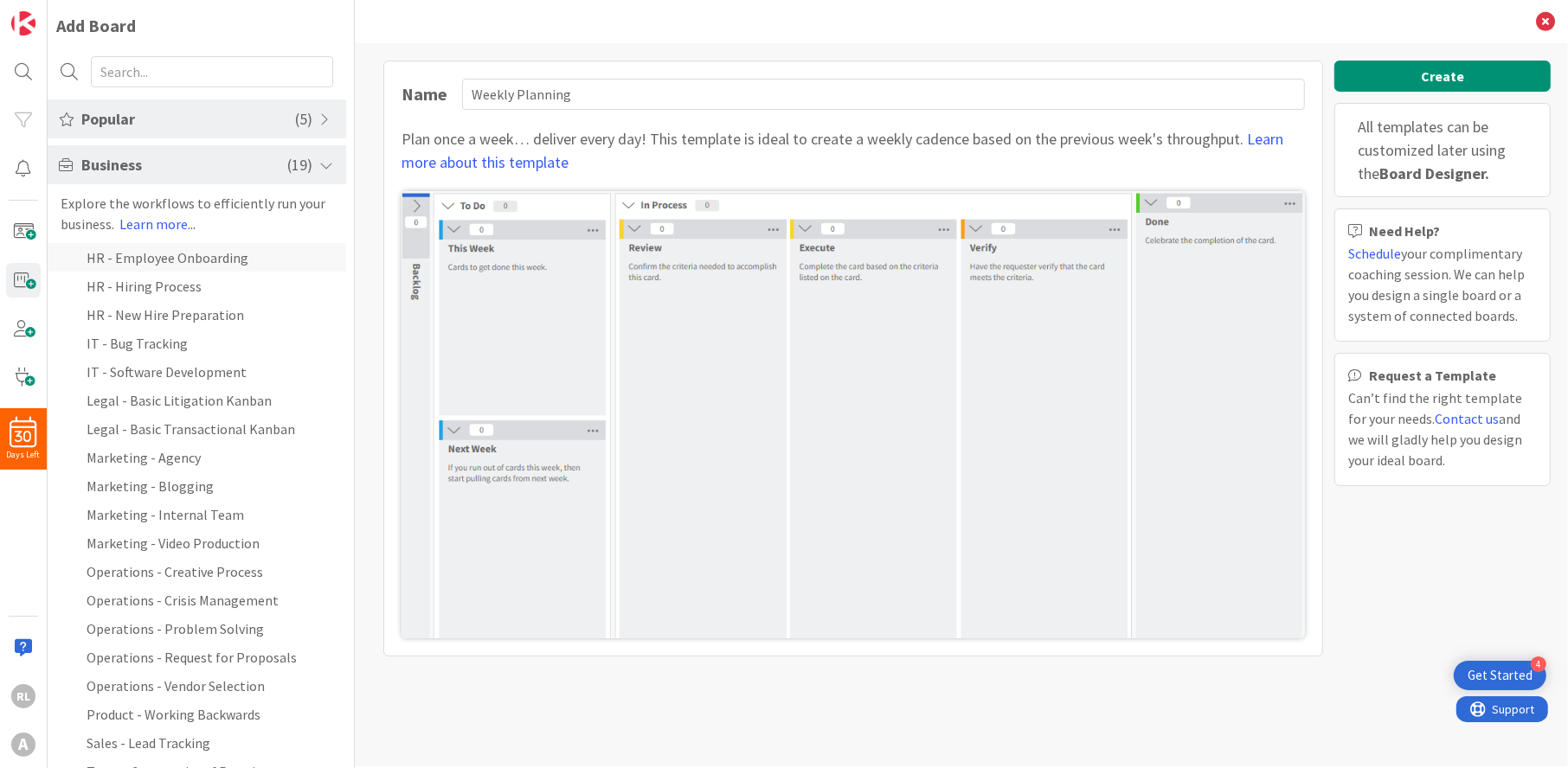
click at [157, 258] on li "HR - Employee Onboarding" at bounding box center [197, 257] width 299 height 29
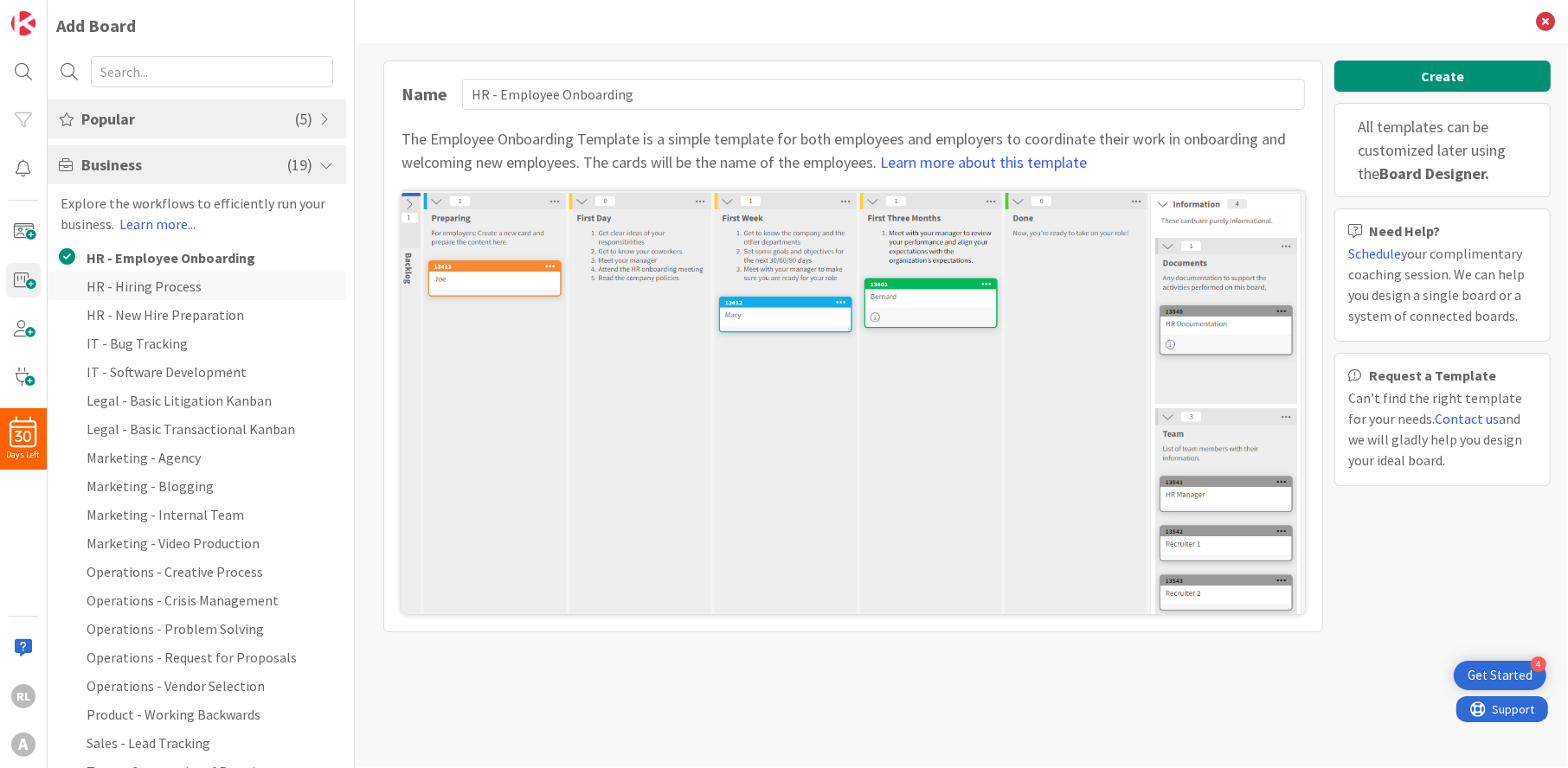
click at [156, 280] on li "HR - Hiring Process" at bounding box center [197, 286] width 299 height 29
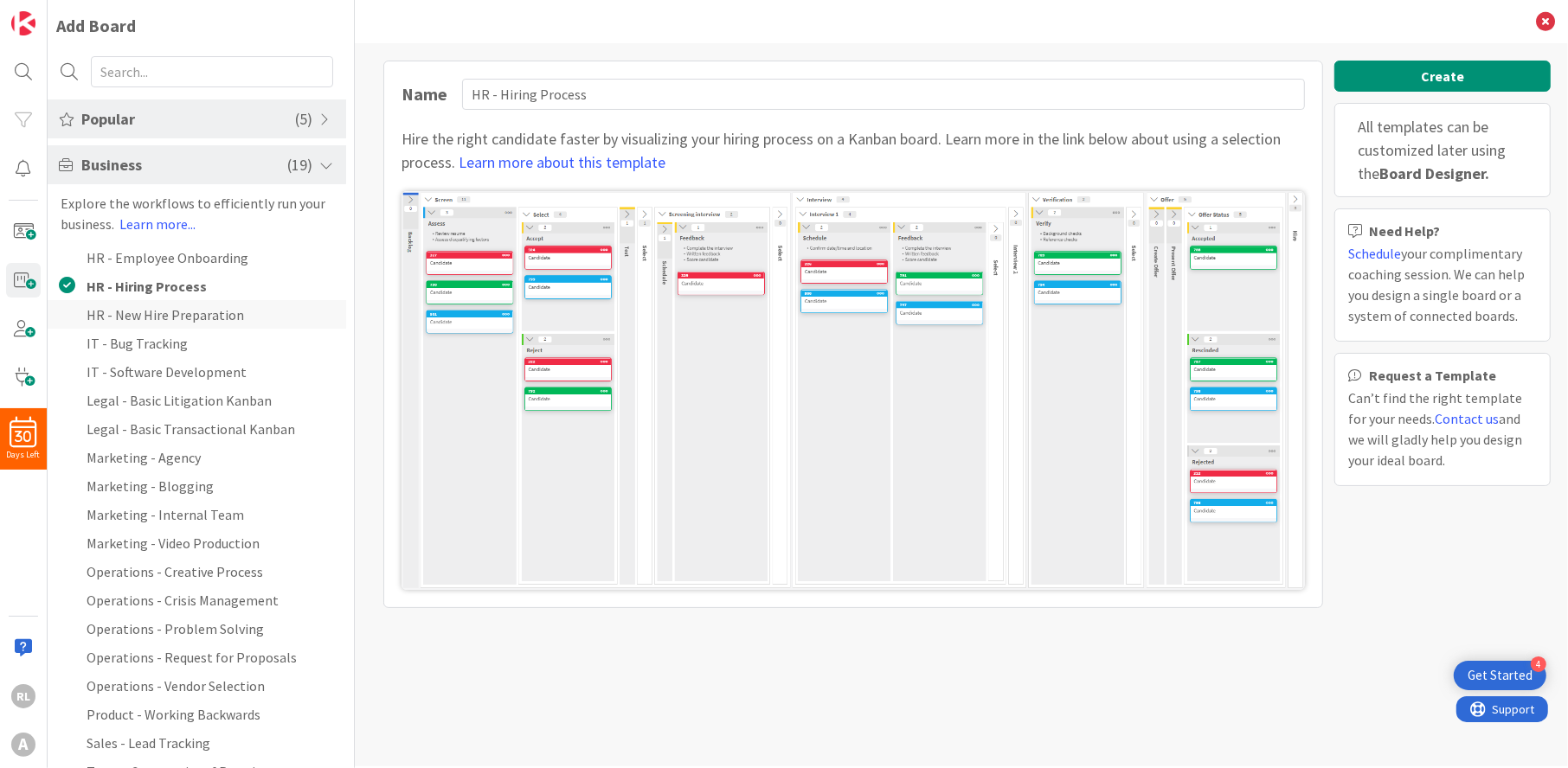
click at [154, 313] on li "HR - New Hire Preparation" at bounding box center [197, 314] width 299 height 29
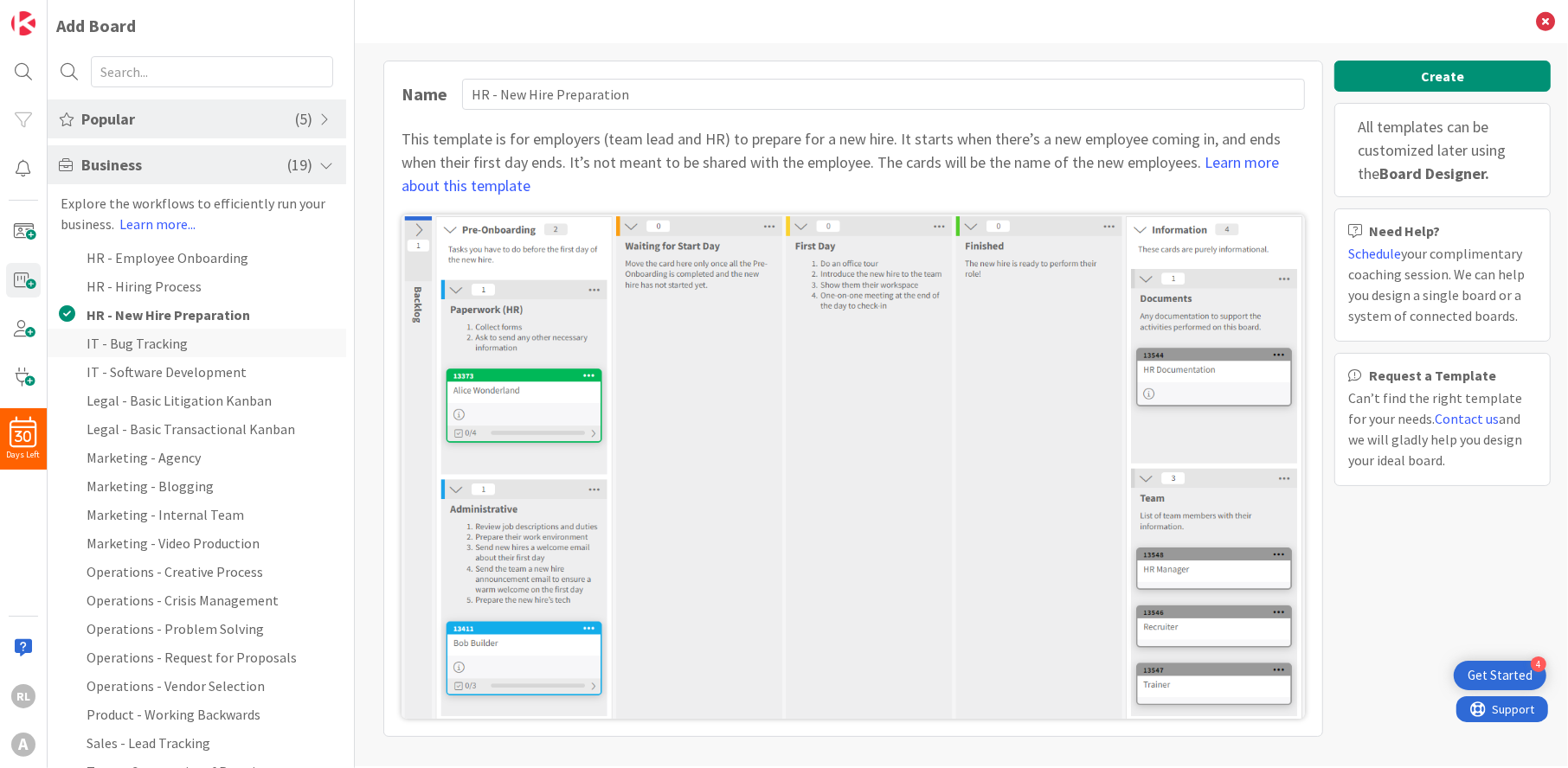
click at [153, 337] on li "IT - Bug Tracking" at bounding box center [197, 343] width 299 height 29
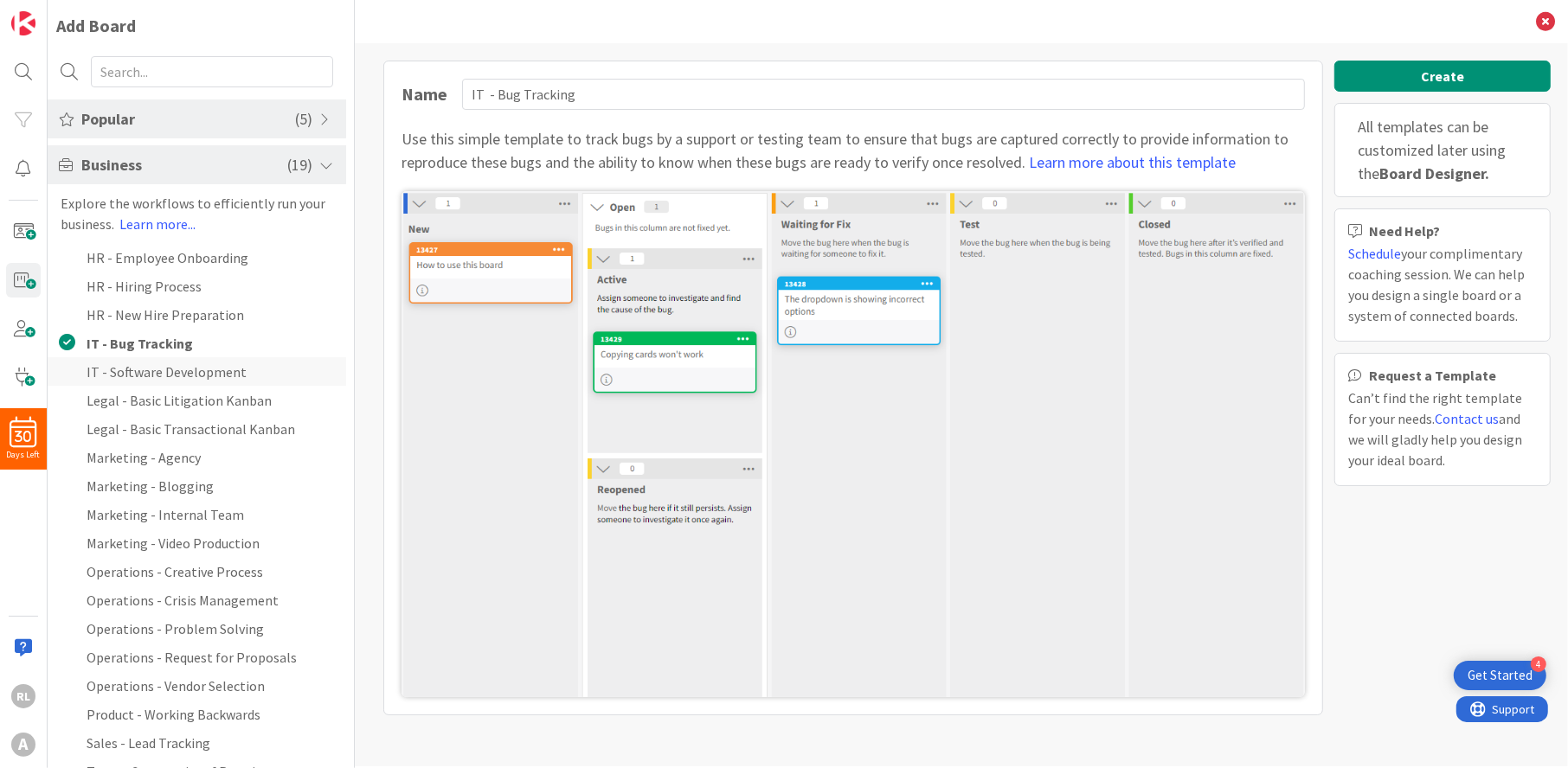
click at [153, 372] on li "IT - Software Development" at bounding box center [197, 371] width 299 height 29
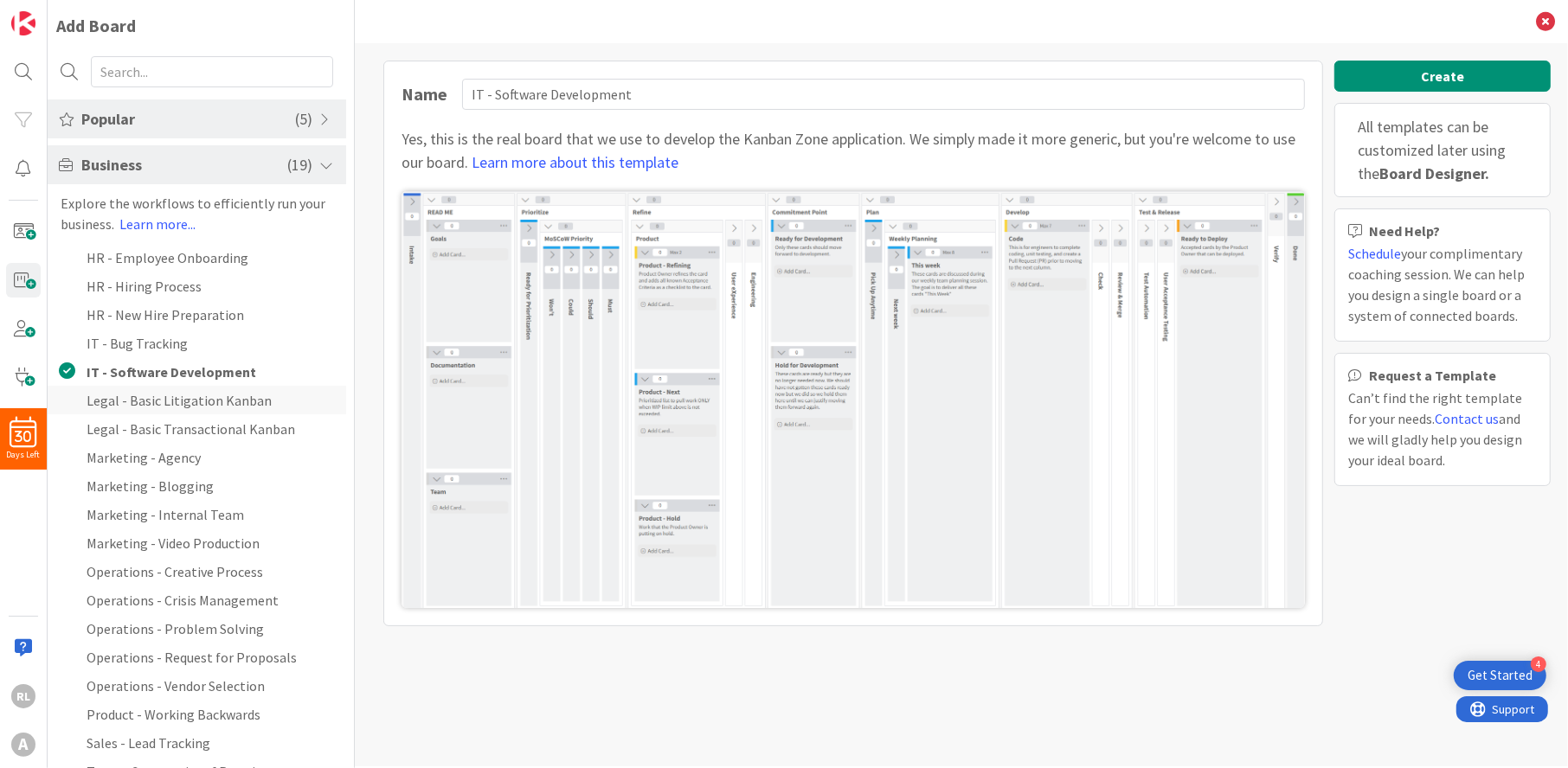
click at [149, 405] on li "Legal - Basic Litigation Kanban" at bounding box center [197, 400] width 299 height 29
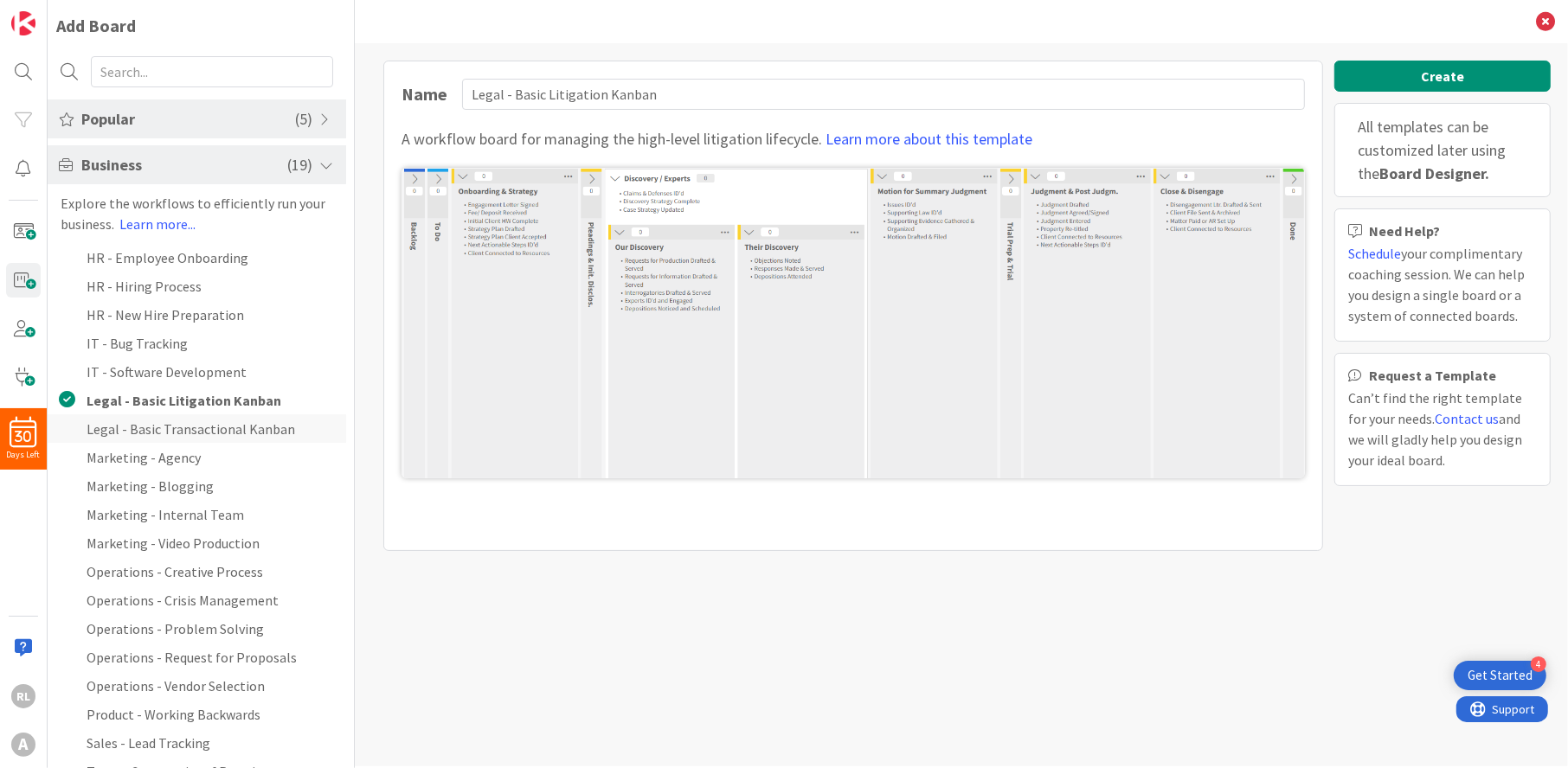
click at [157, 441] on li "Legal - Basic Transactional Kanban" at bounding box center [197, 428] width 299 height 29
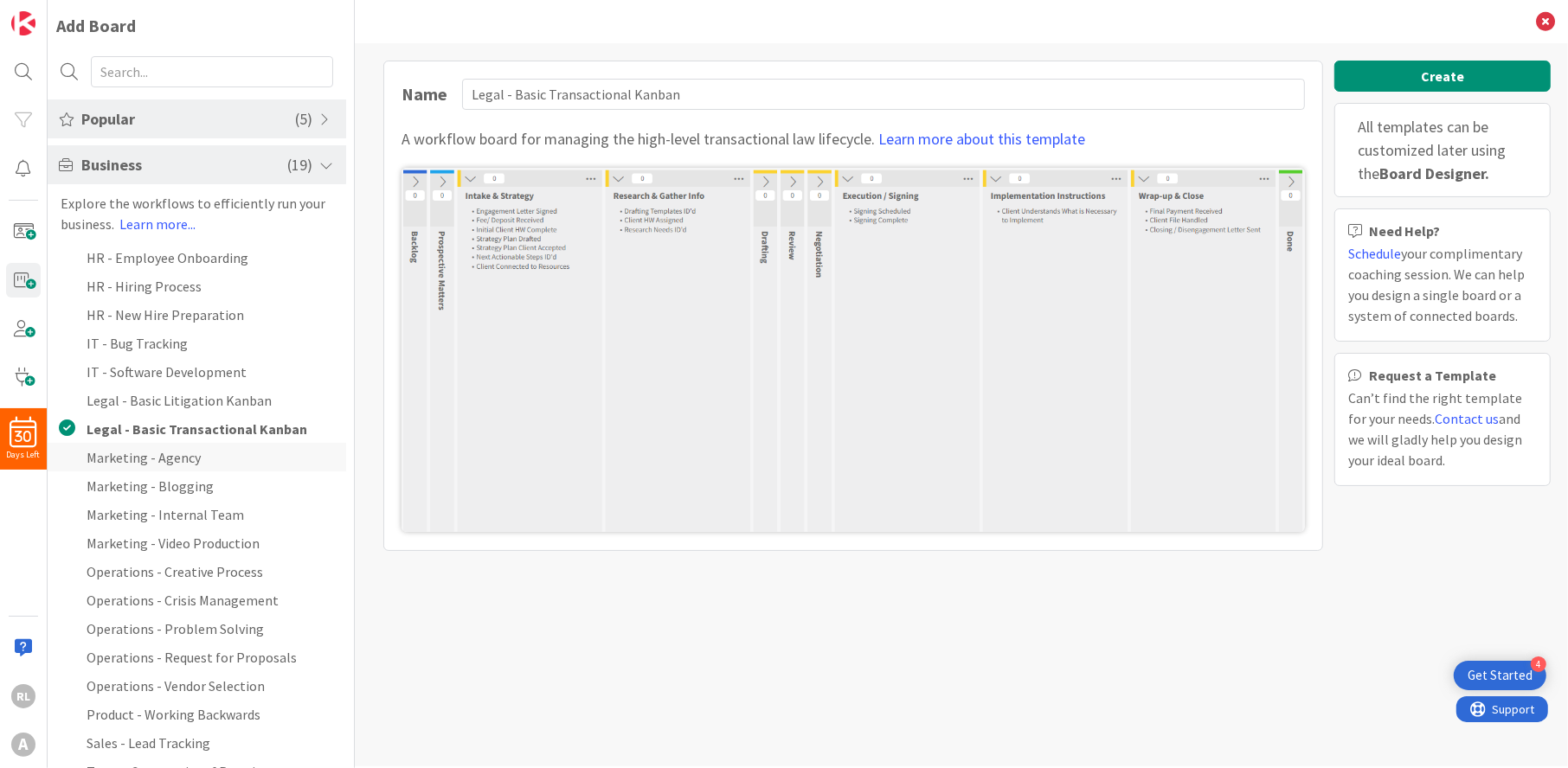
click at [157, 452] on li "Marketing - Agency" at bounding box center [197, 457] width 299 height 29
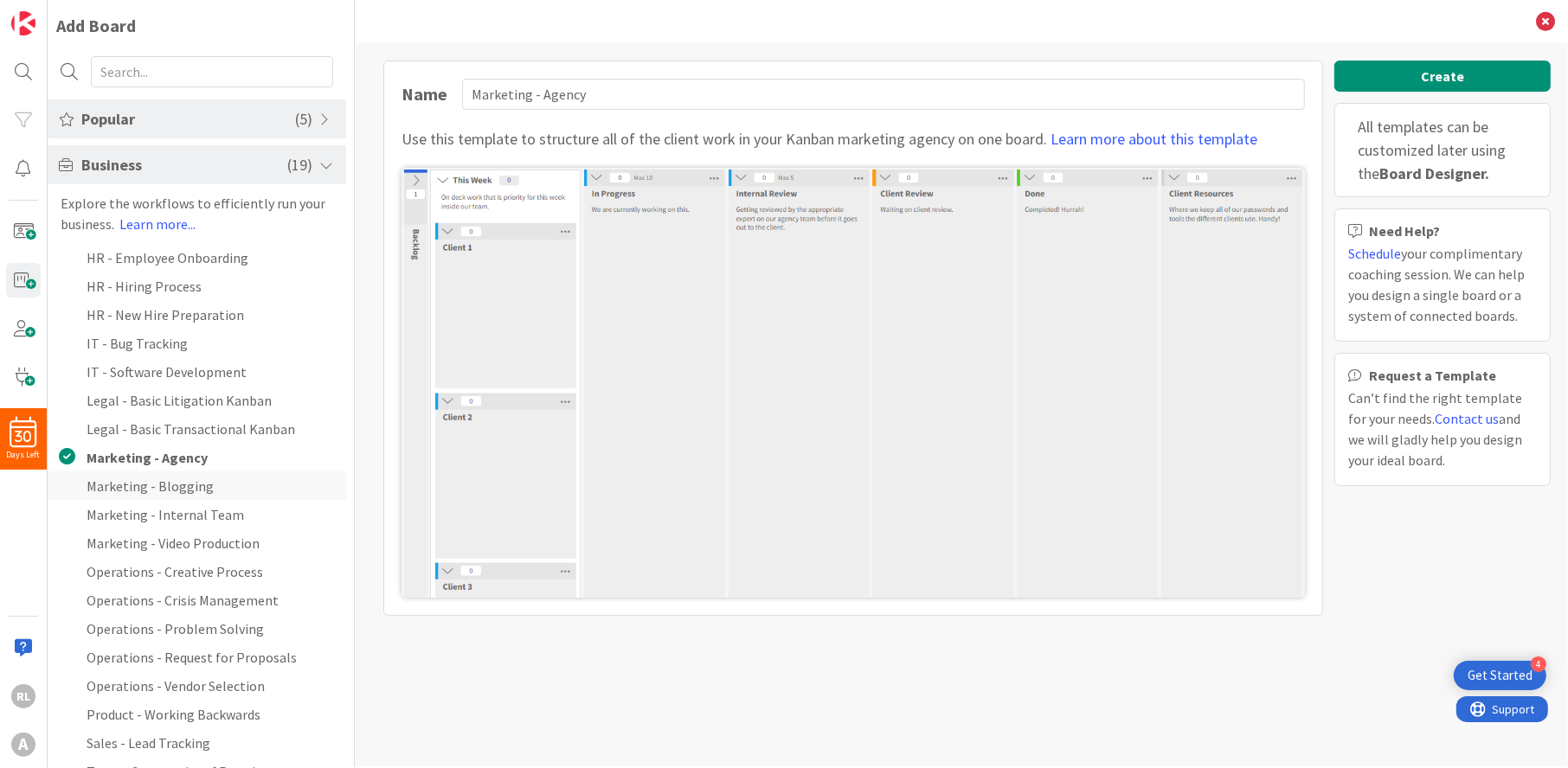
click at [157, 481] on li "Marketing - Blogging" at bounding box center [197, 485] width 299 height 29
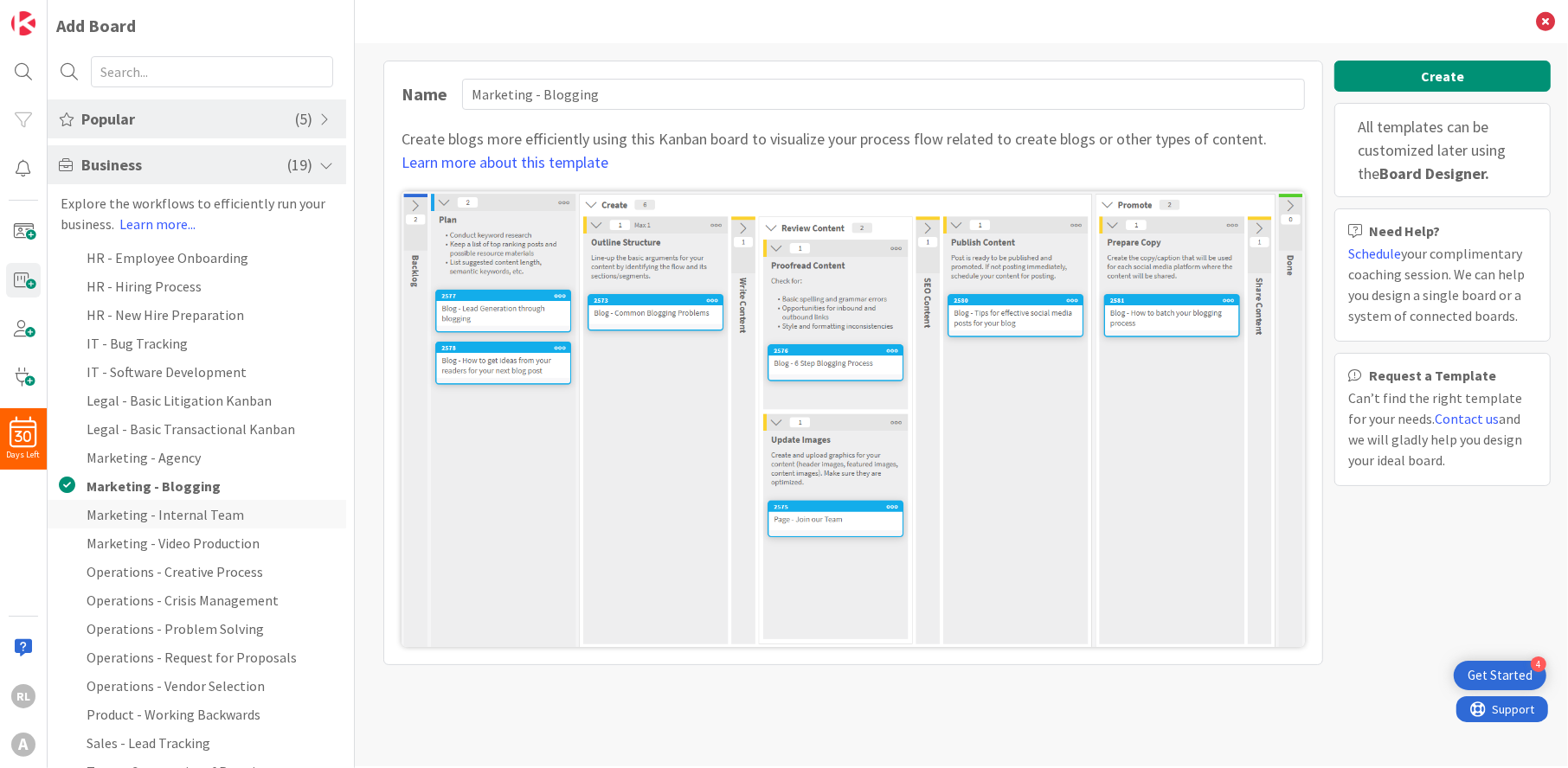
click at [156, 504] on li "Marketing - Internal Team" at bounding box center [197, 514] width 299 height 29
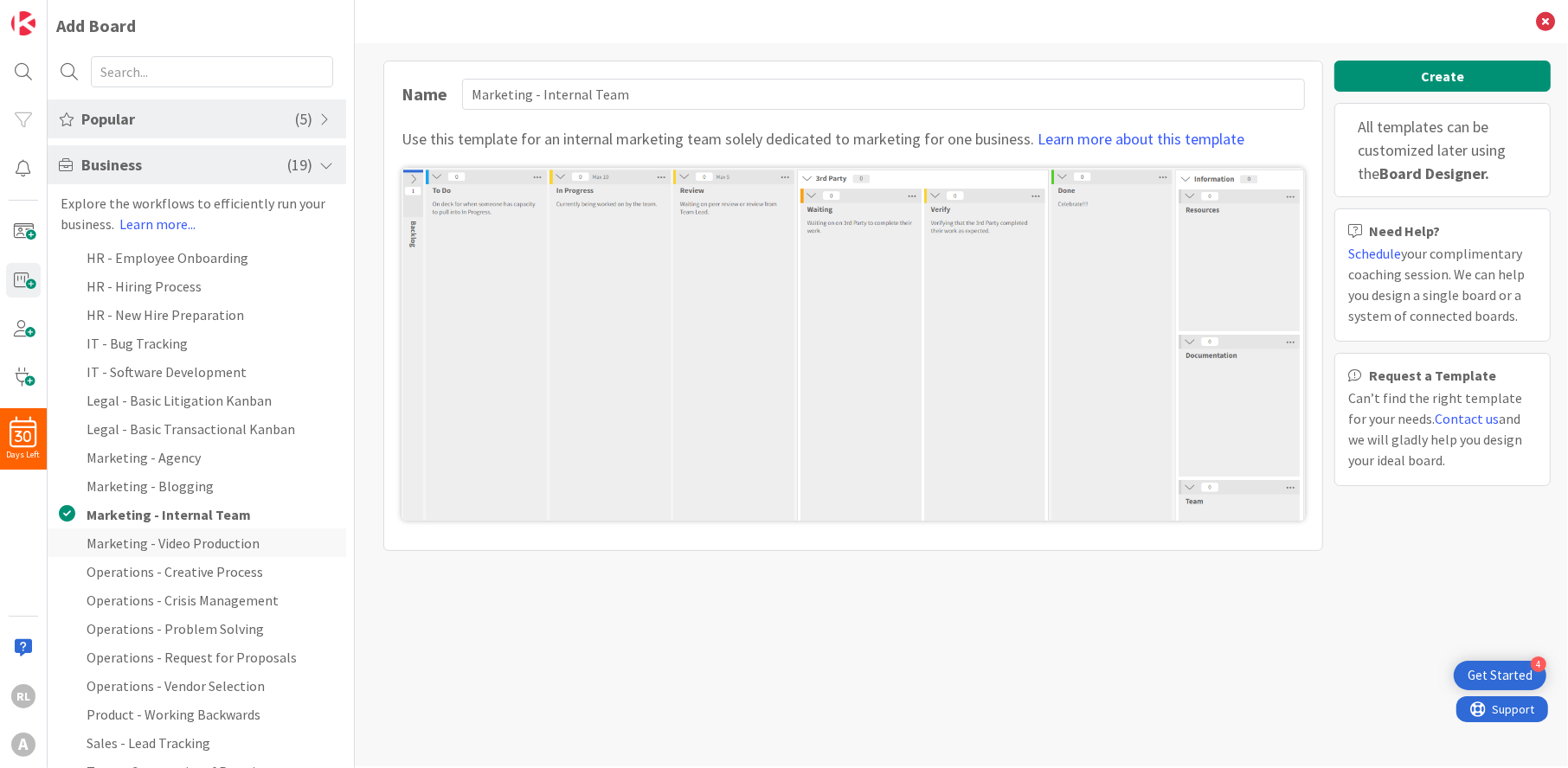
click at [152, 537] on li "Marketing - Video Production" at bounding box center [197, 542] width 299 height 29
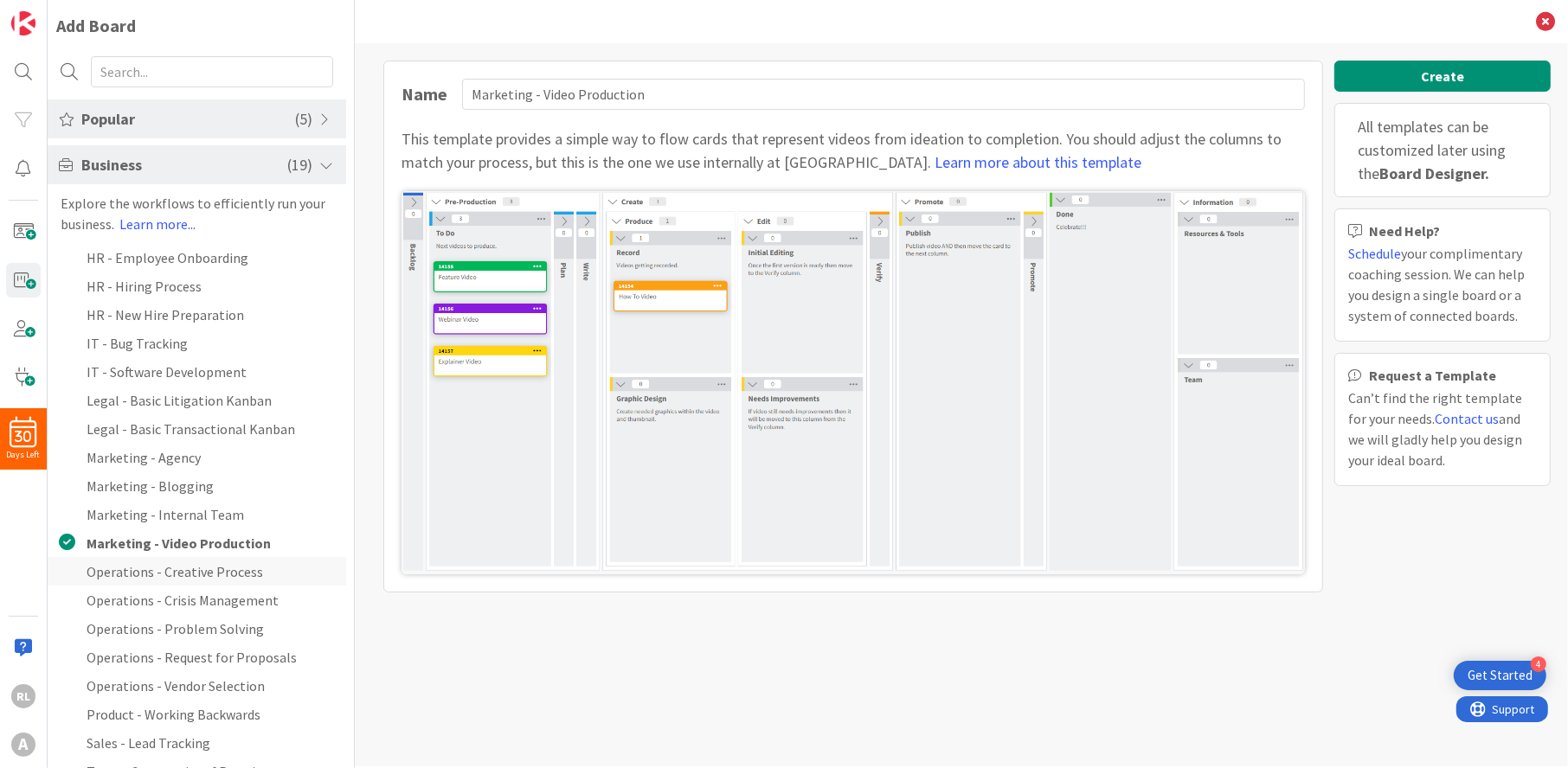
click at [158, 571] on li "Operations - Creative Process" at bounding box center [197, 571] width 299 height 29
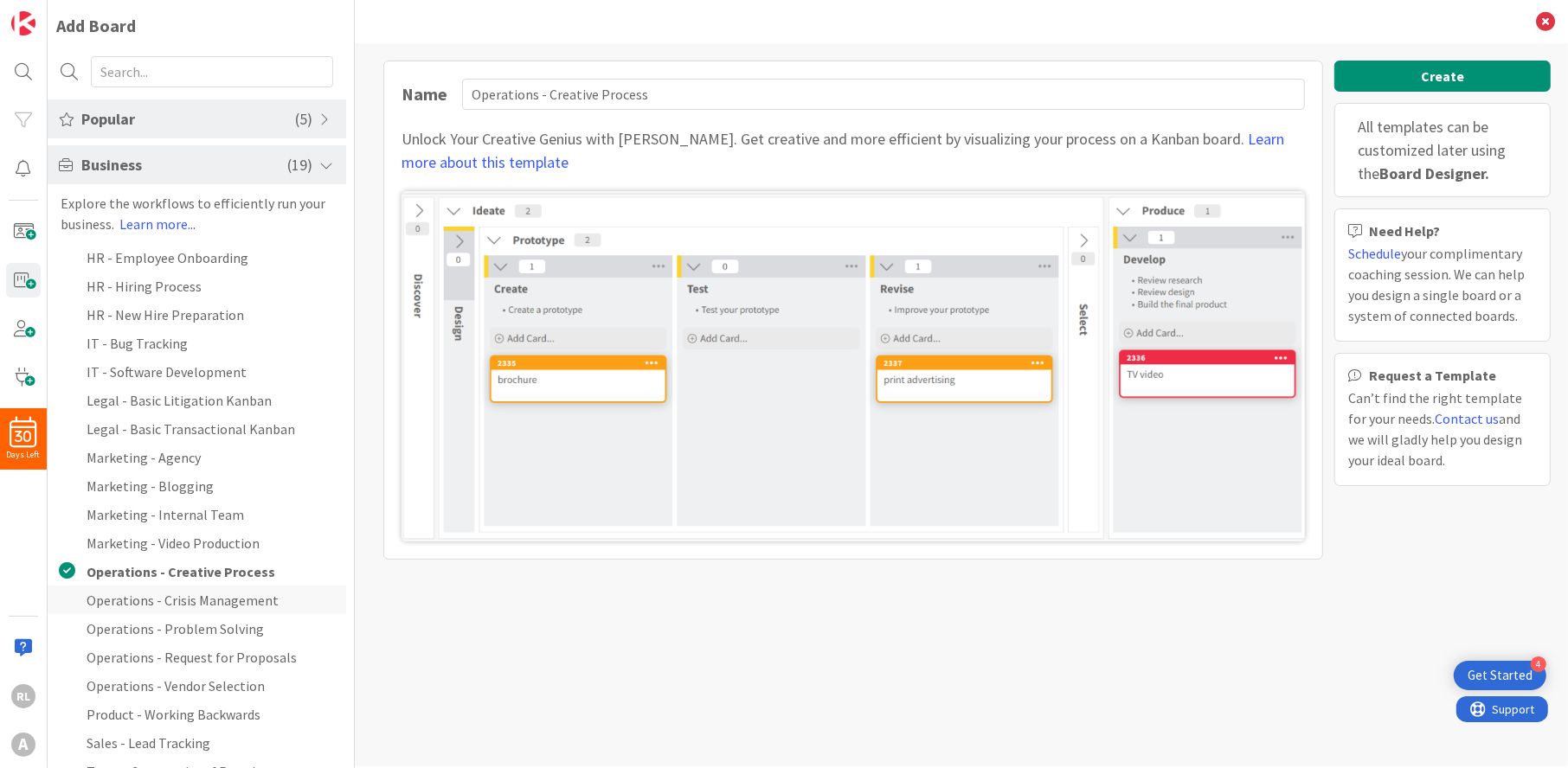
click at [158, 603] on li "Operations - Crisis Management" at bounding box center [197, 600] width 299 height 29
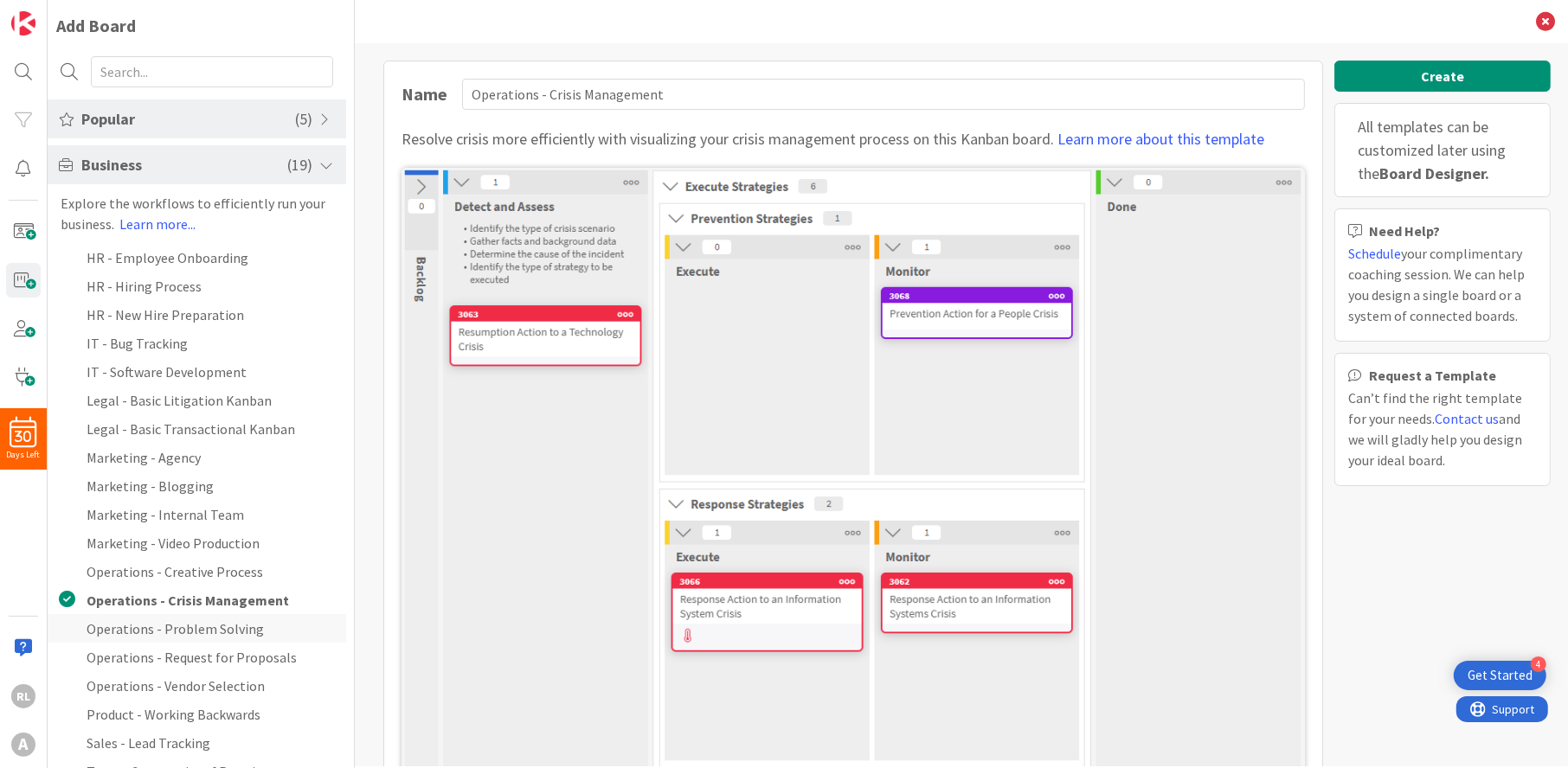
click at [158, 629] on li "Operations - Problem Solving" at bounding box center [197, 628] width 299 height 29
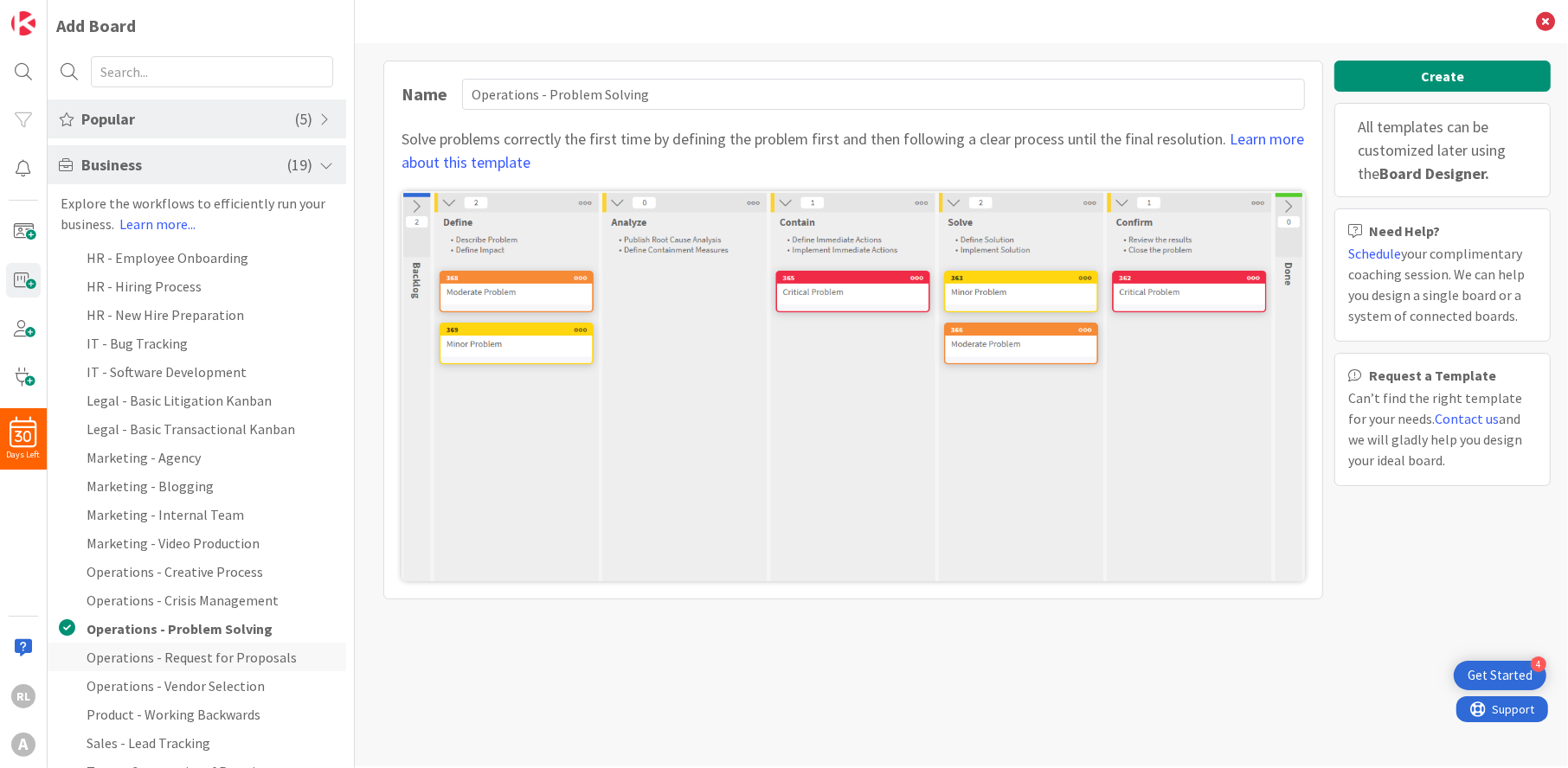
click at [157, 645] on li "Operations - Request for Proposals" at bounding box center [197, 657] width 299 height 29
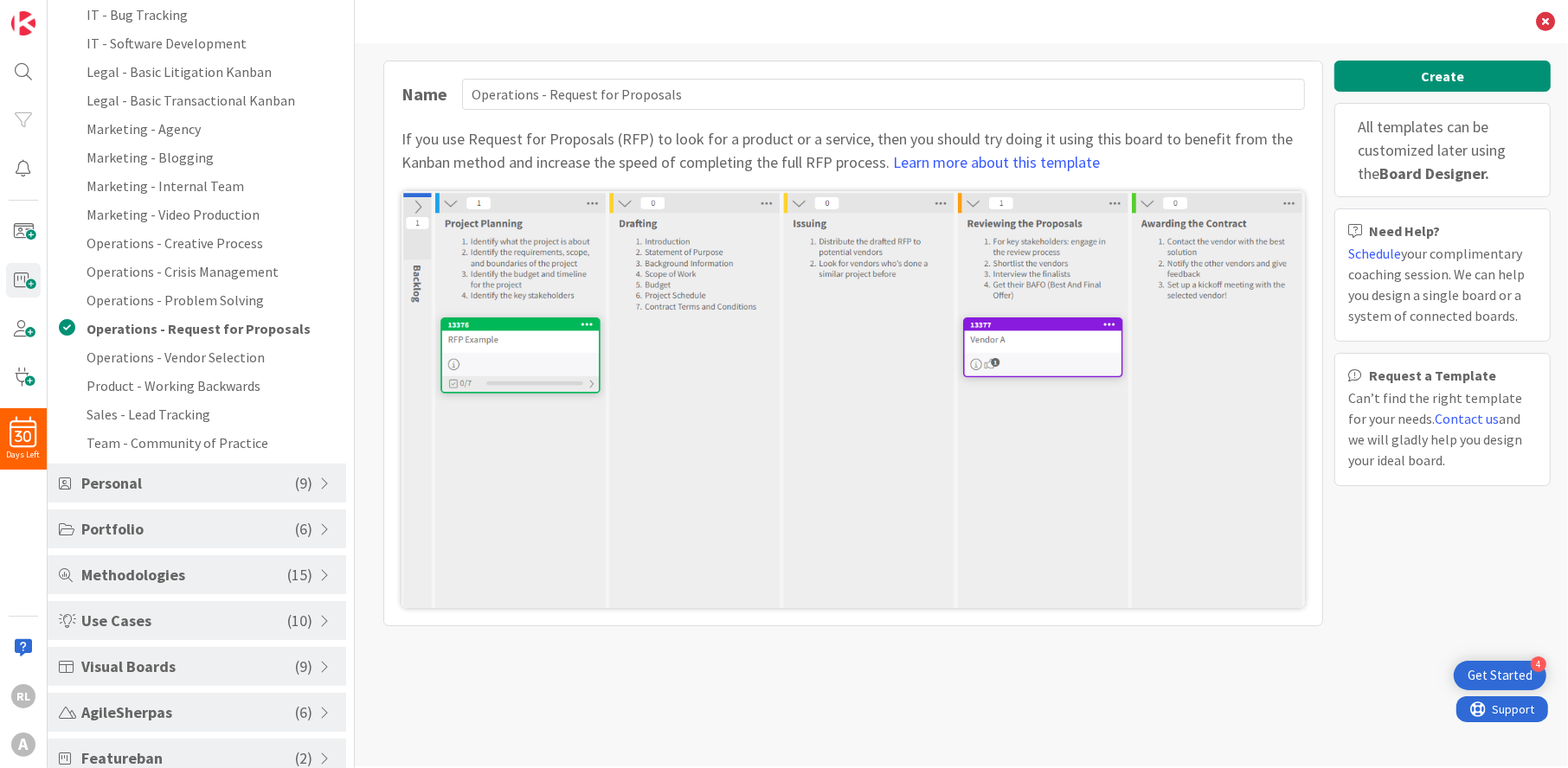
scroll to position [433, 0]
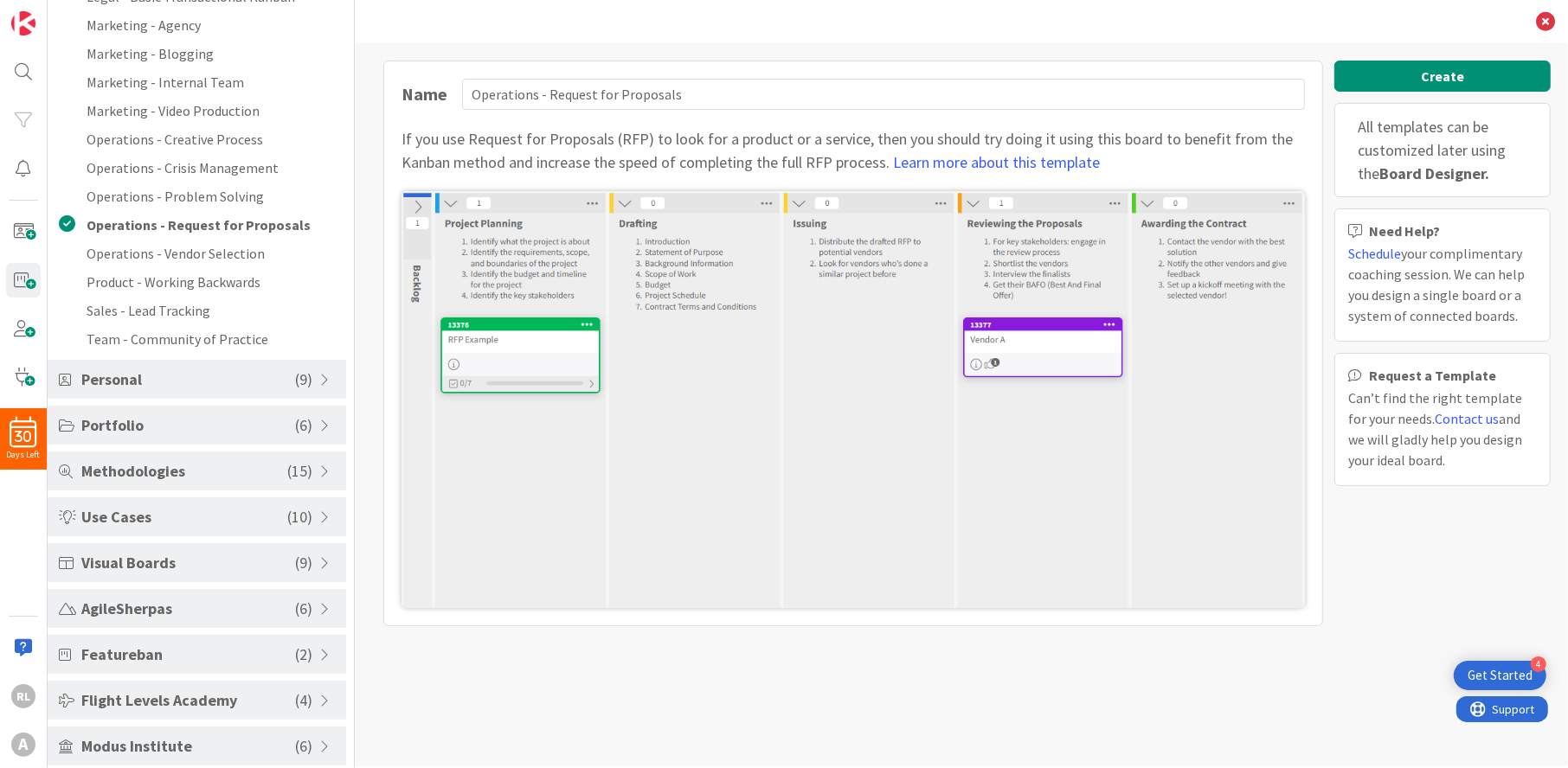
click at [316, 370] on div "Personal ( 9 )" at bounding box center [197, 379] width 299 height 39
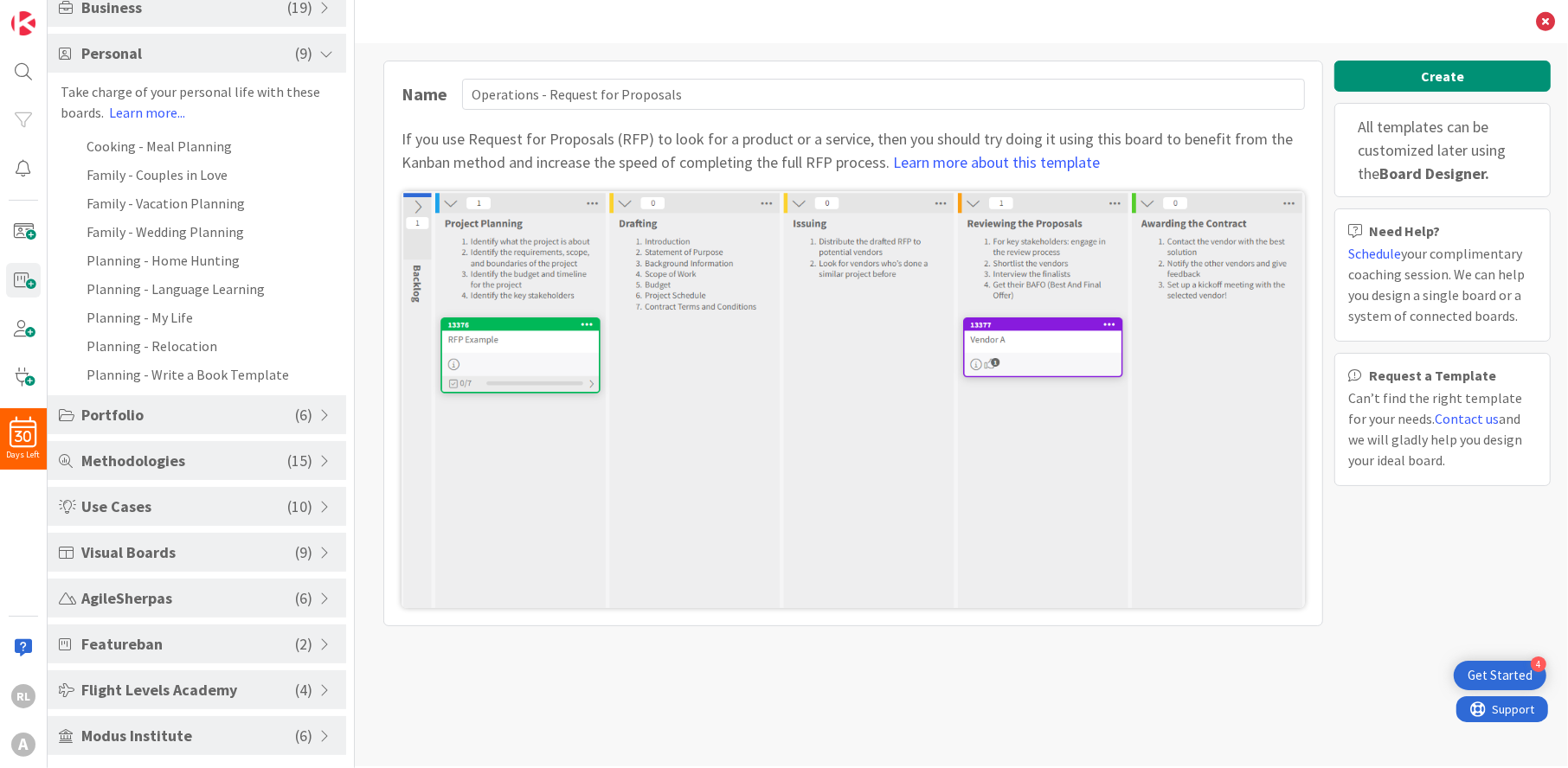
scroll to position [158, 0]
click at [185, 145] on li "Cooking - Meal Planning" at bounding box center [197, 145] width 299 height 29
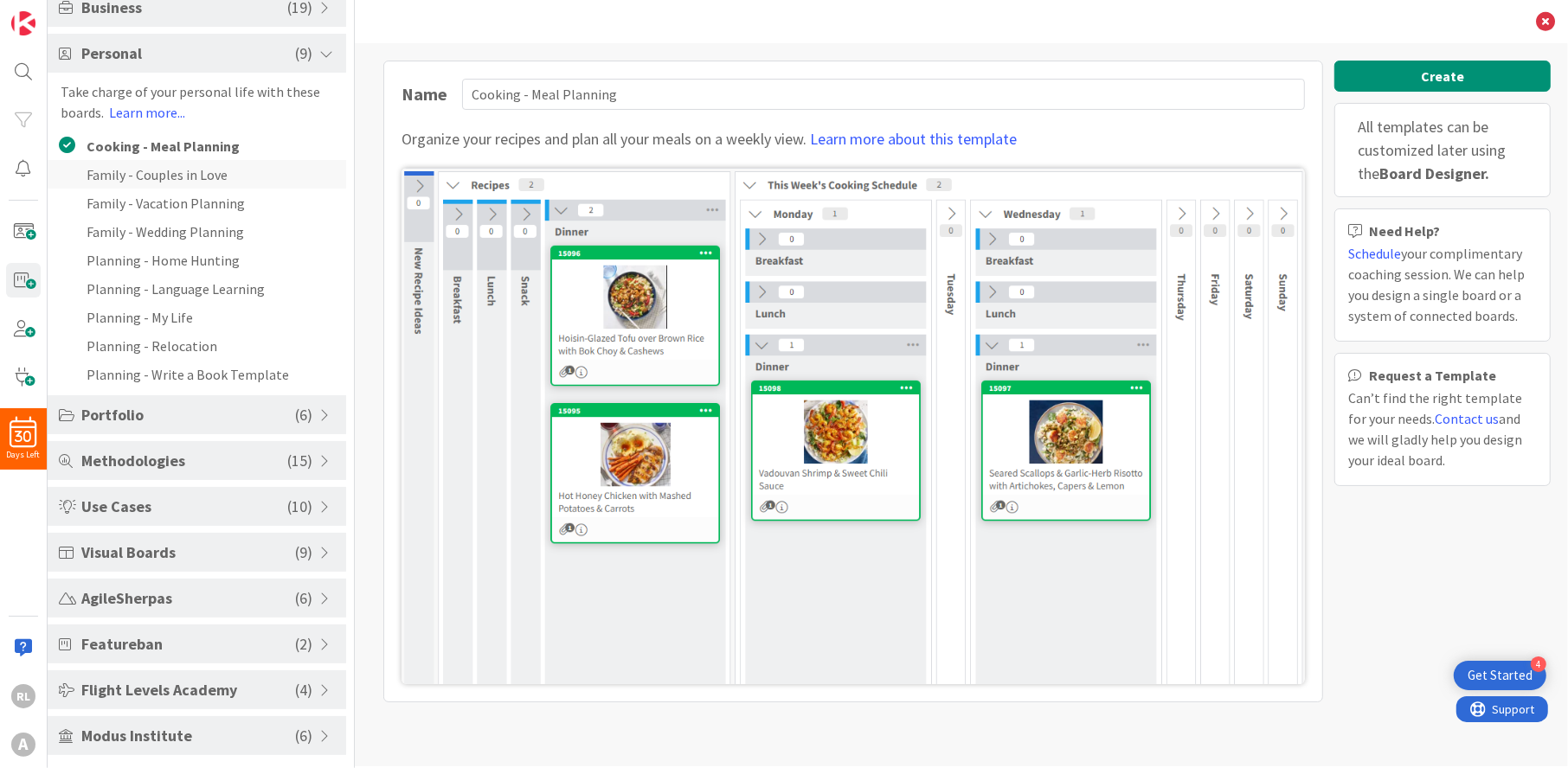
click at [182, 166] on li "Family - Couples in Love" at bounding box center [197, 174] width 299 height 29
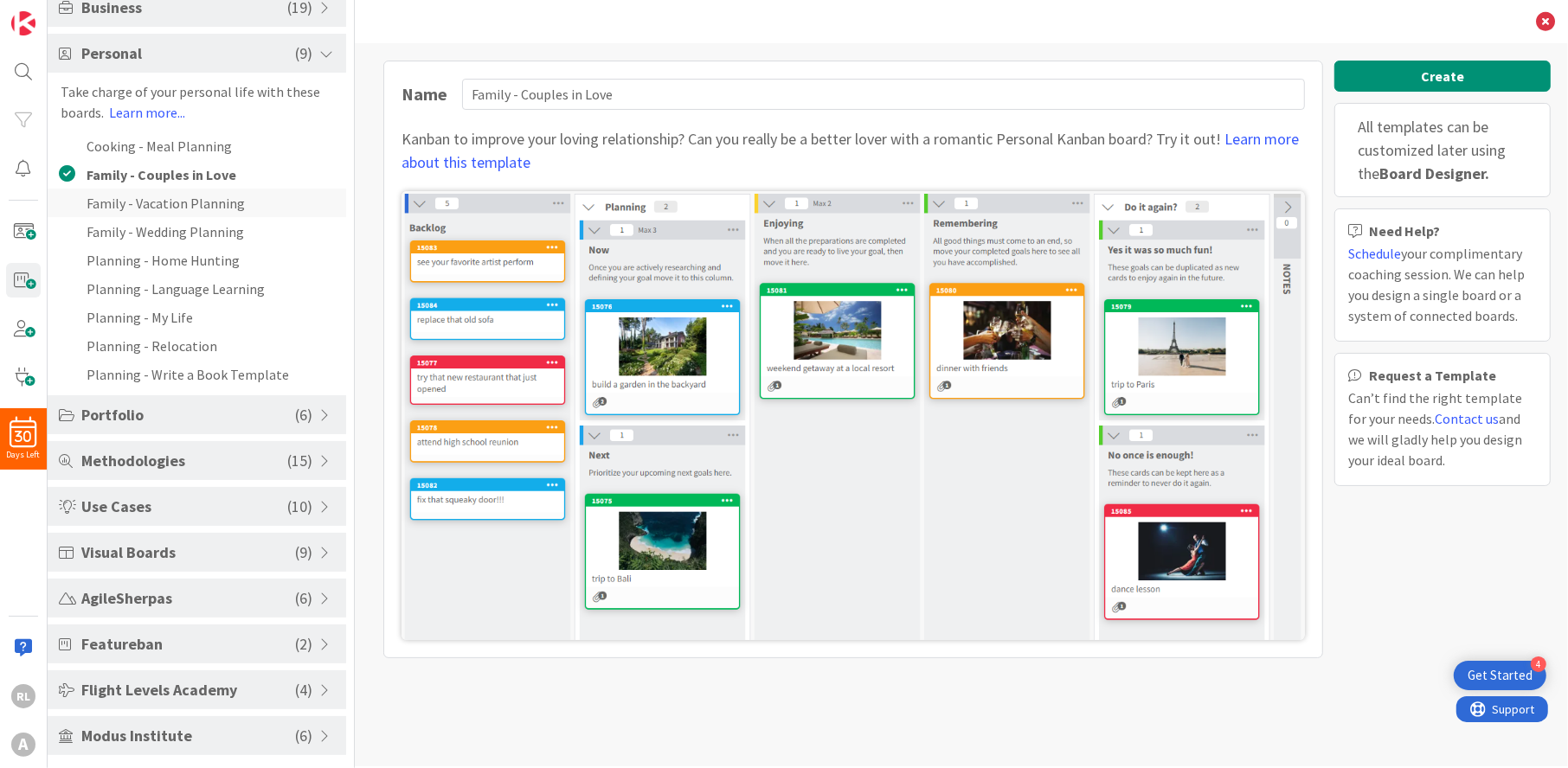
click at [182, 201] on li "Family - Vacation Planning" at bounding box center [197, 203] width 299 height 29
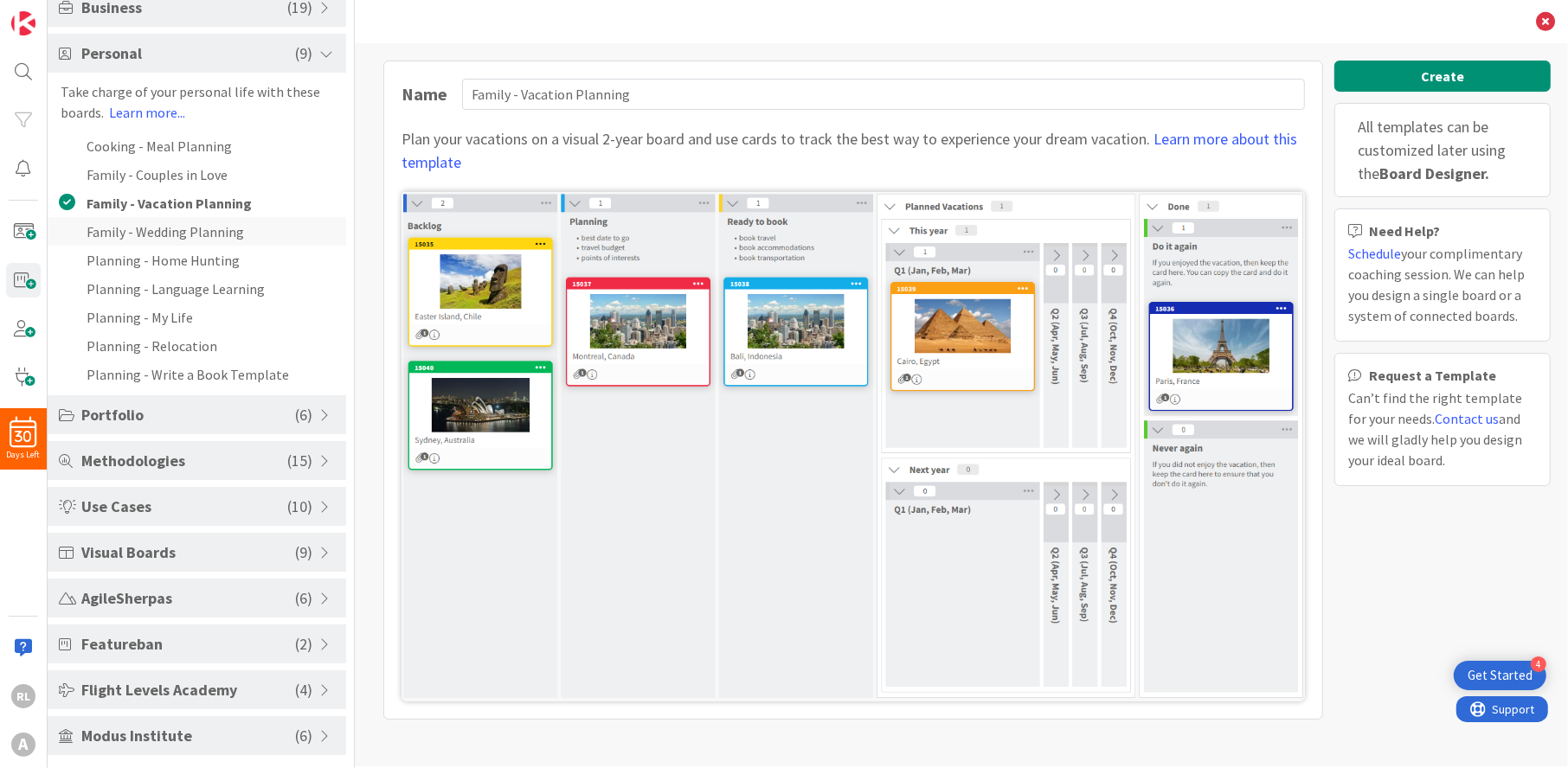
click at [181, 226] on li "Family - Wedding Planning" at bounding box center [197, 231] width 299 height 29
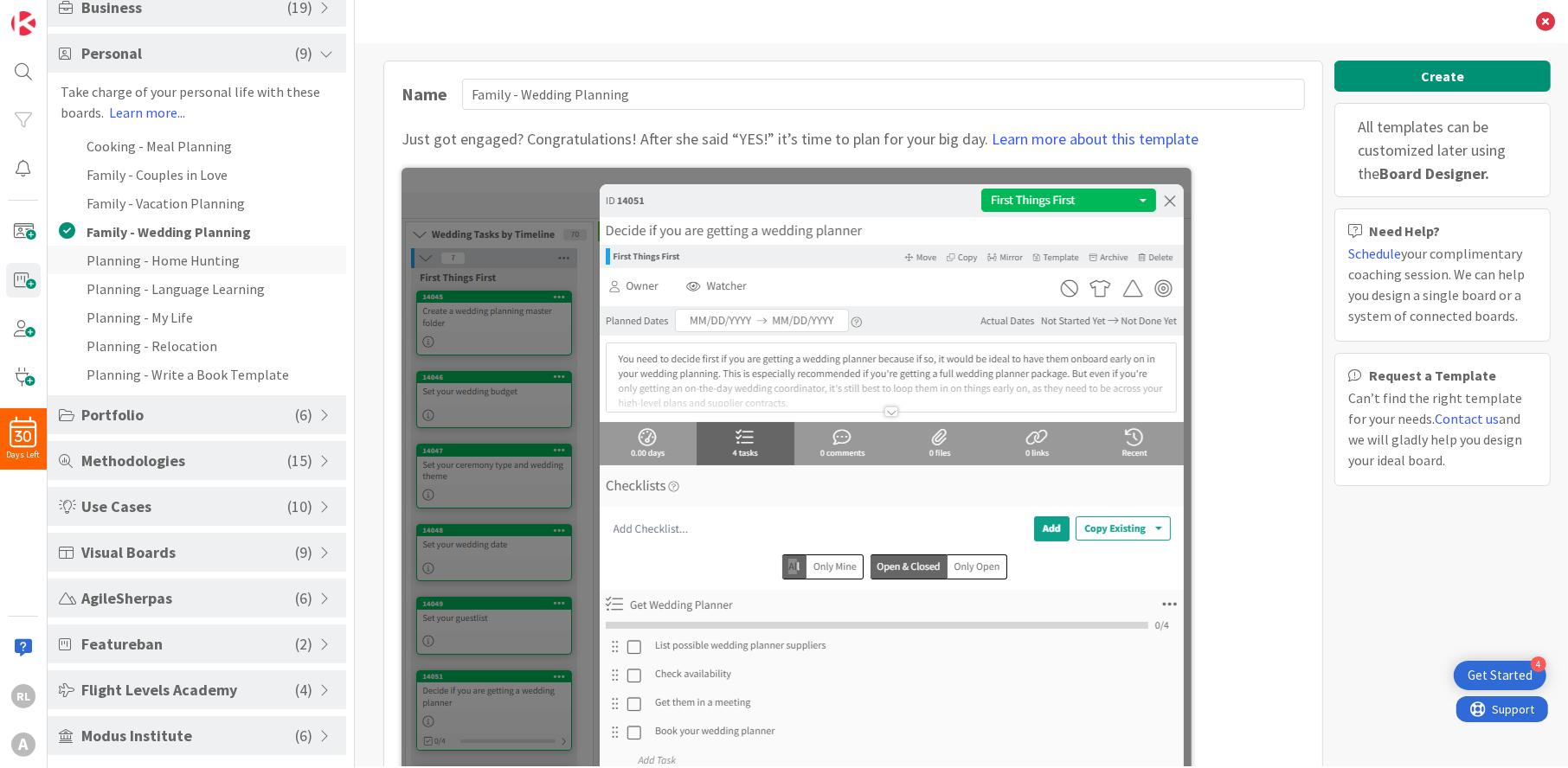
click at [142, 259] on li "Planning - Home Hunting" at bounding box center [197, 259] width 299 height 29
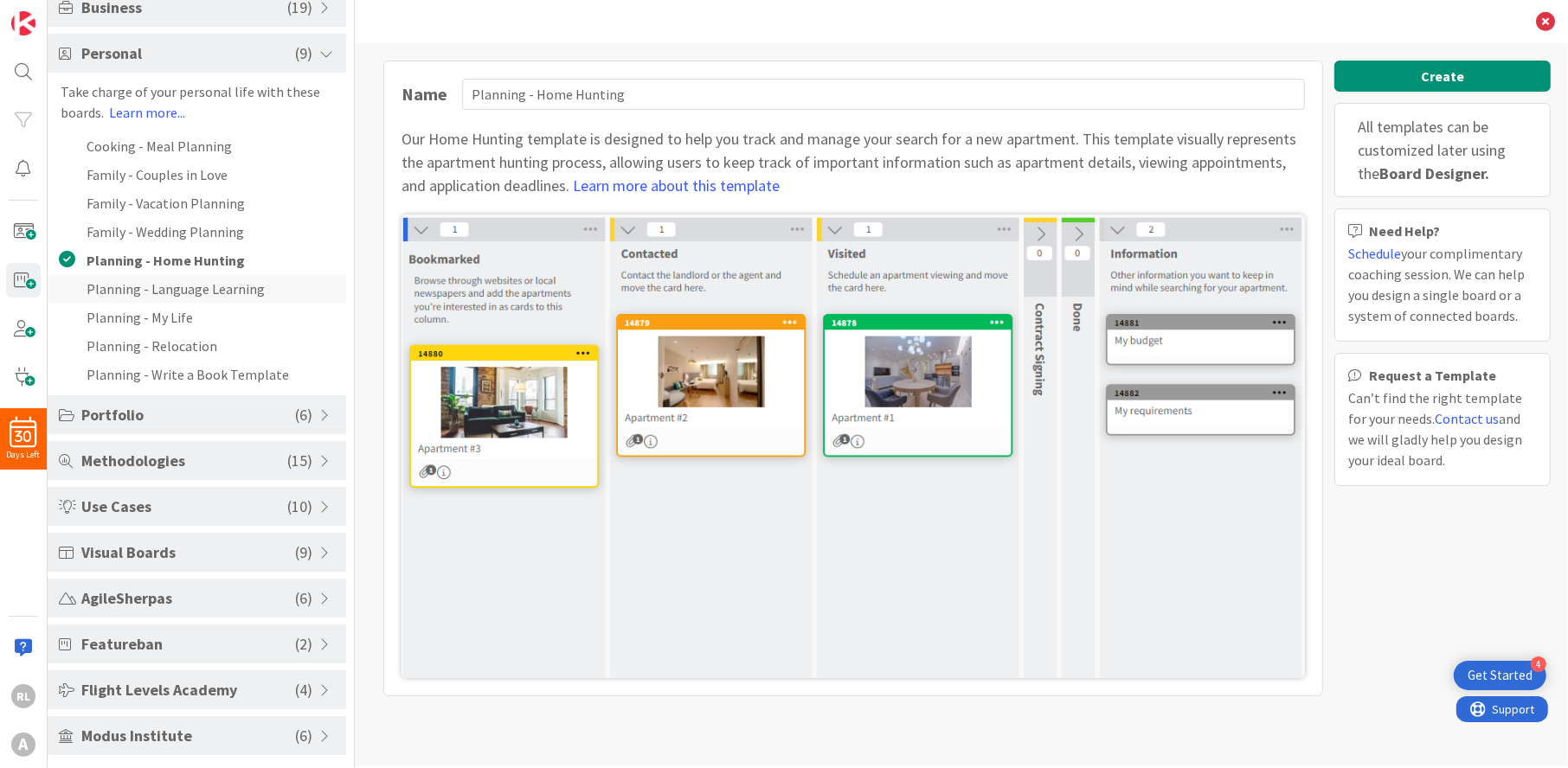
click at [157, 284] on li "Planning - Language Learning" at bounding box center [197, 288] width 299 height 29
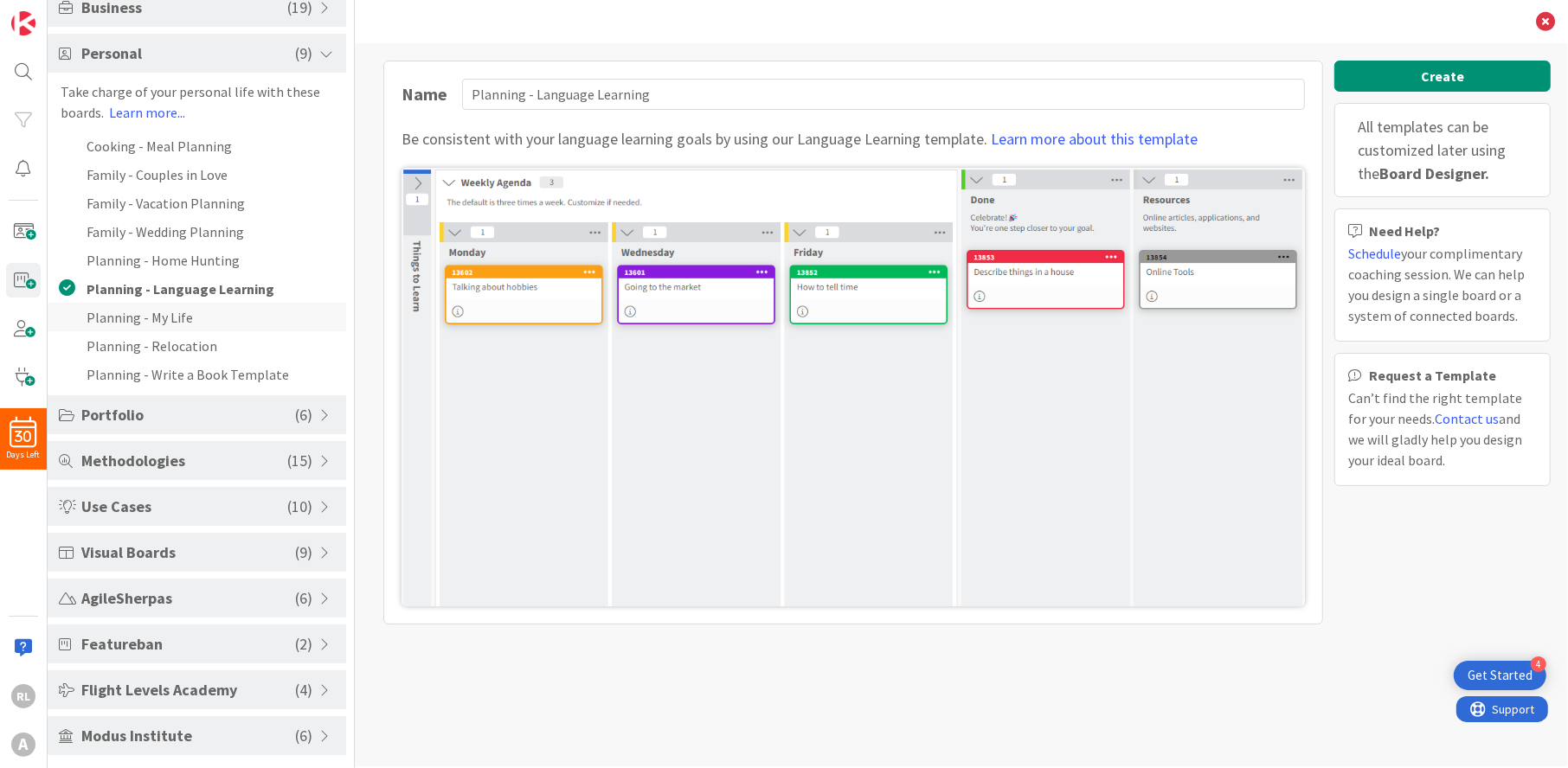
click at [164, 310] on li "Planning - My Life" at bounding box center [197, 317] width 299 height 29
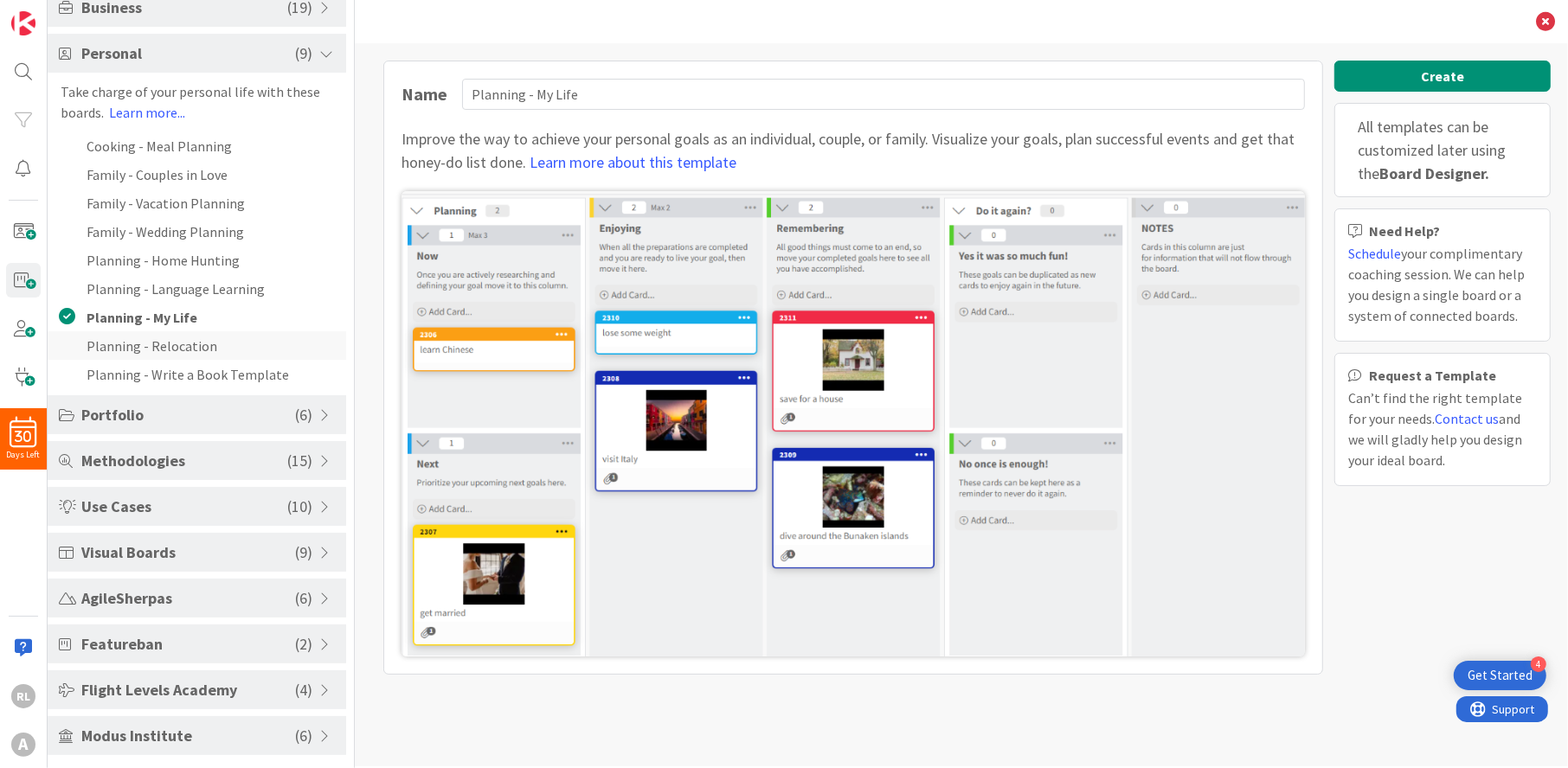
click at [168, 339] on li "Planning - Relocation" at bounding box center [197, 346] width 299 height 29
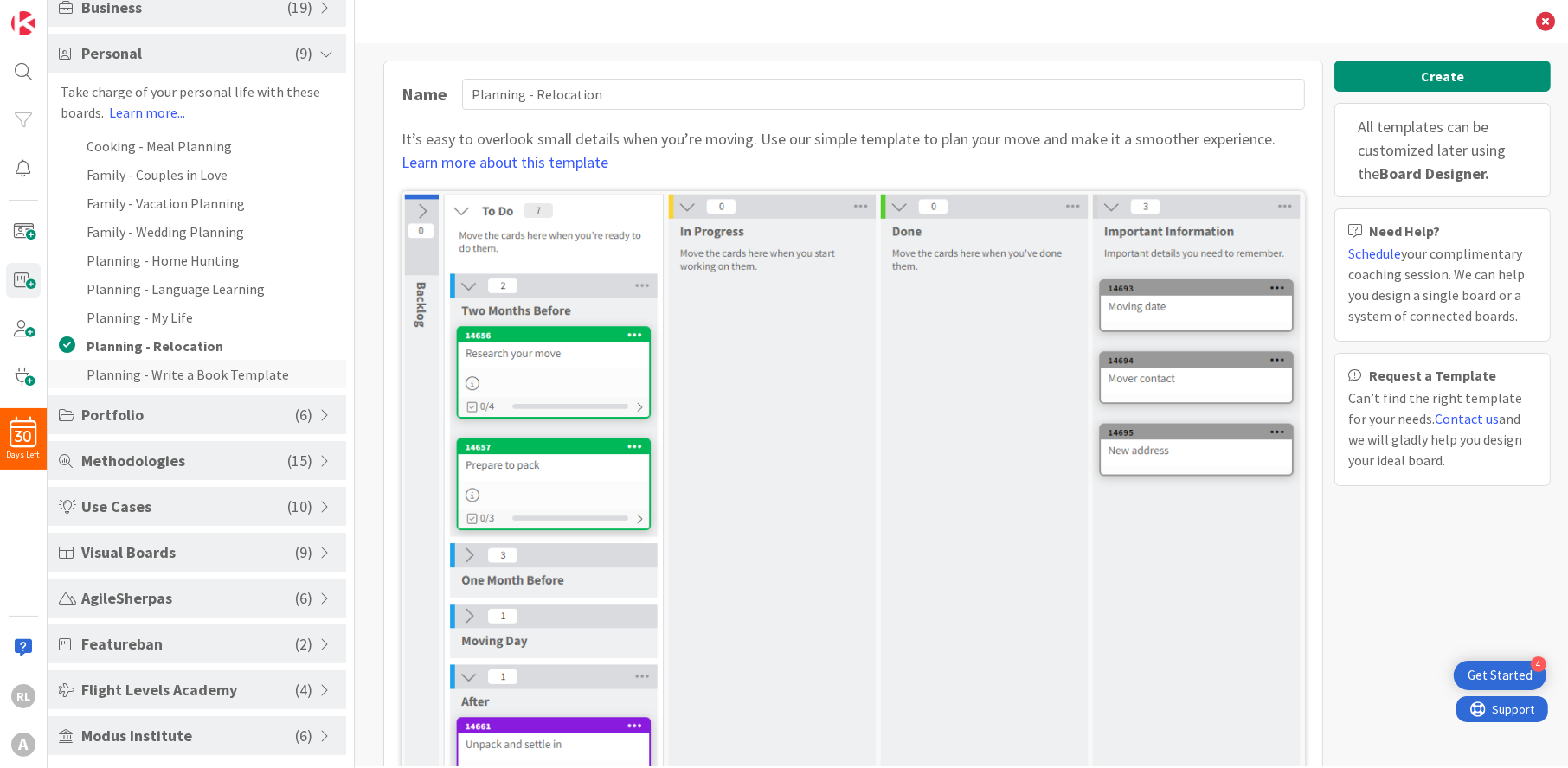
click at [168, 364] on li "Planning - Write a Book Template" at bounding box center [197, 374] width 299 height 29
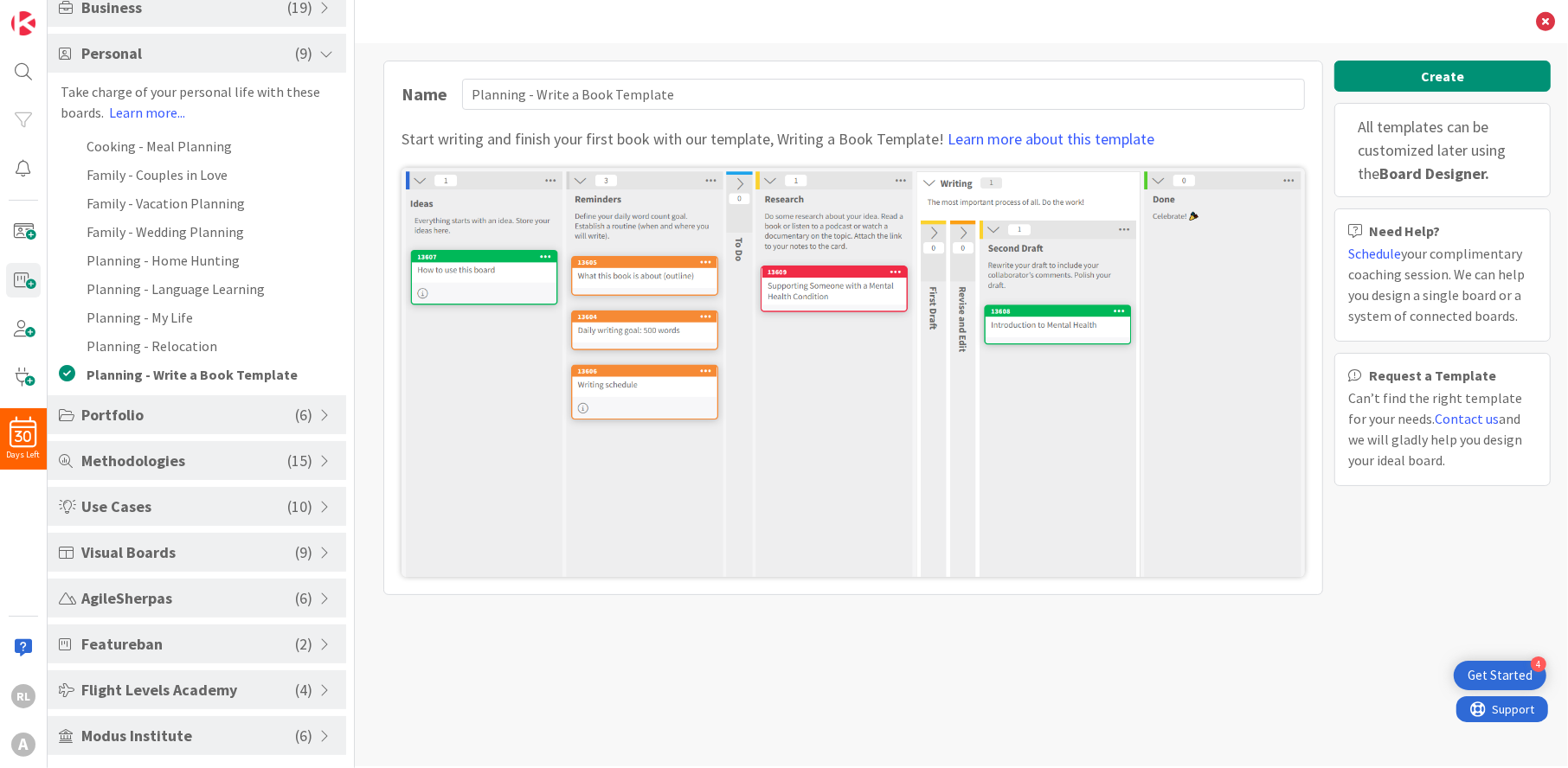
click at [175, 410] on span "Portfolio" at bounding box center [187, 414] width 213 height 24
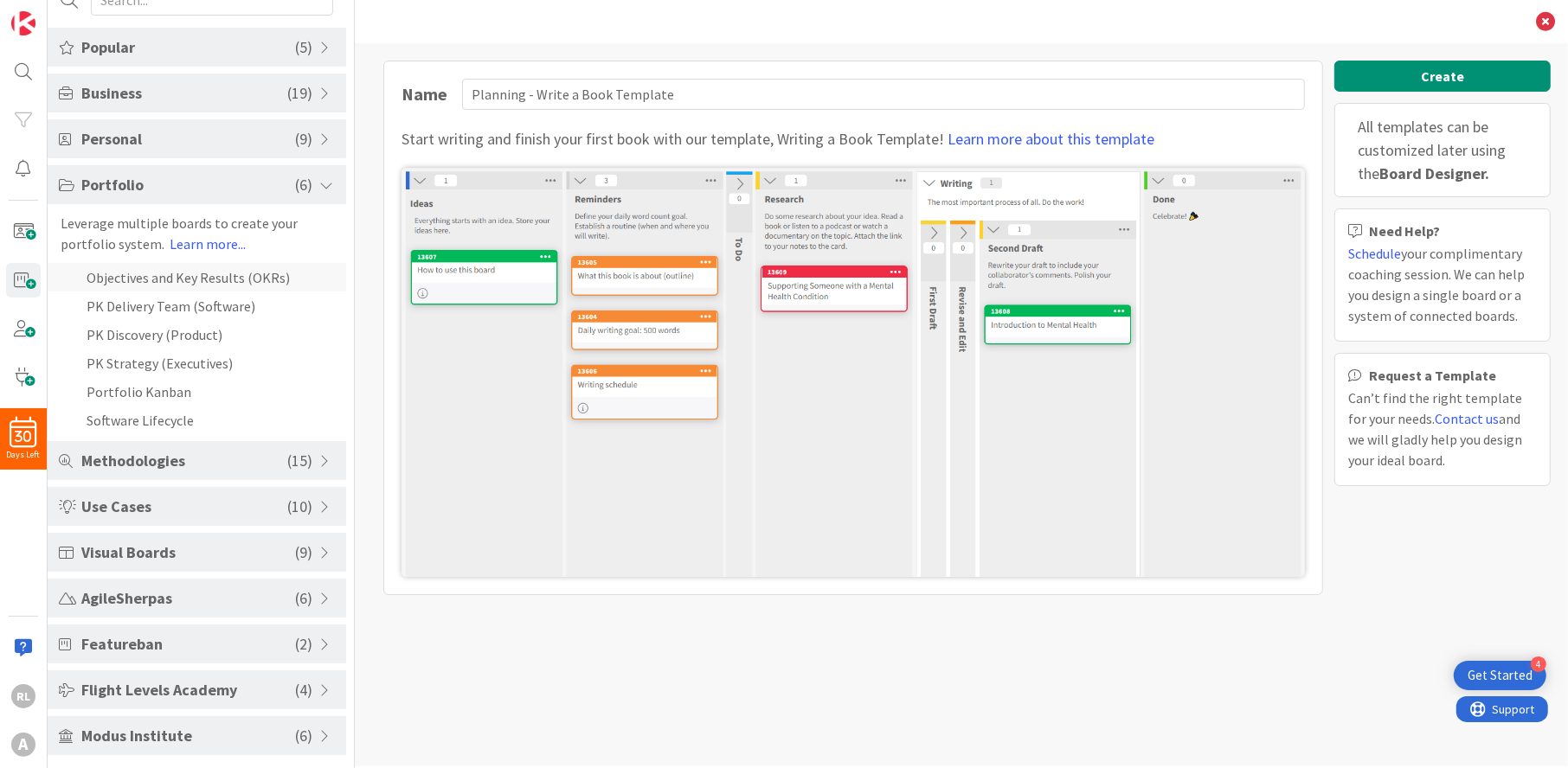
click at [165, 281] on li "Objectives and Key Results (OKRs)" at bounding box center [197, 277] width 299 height 29
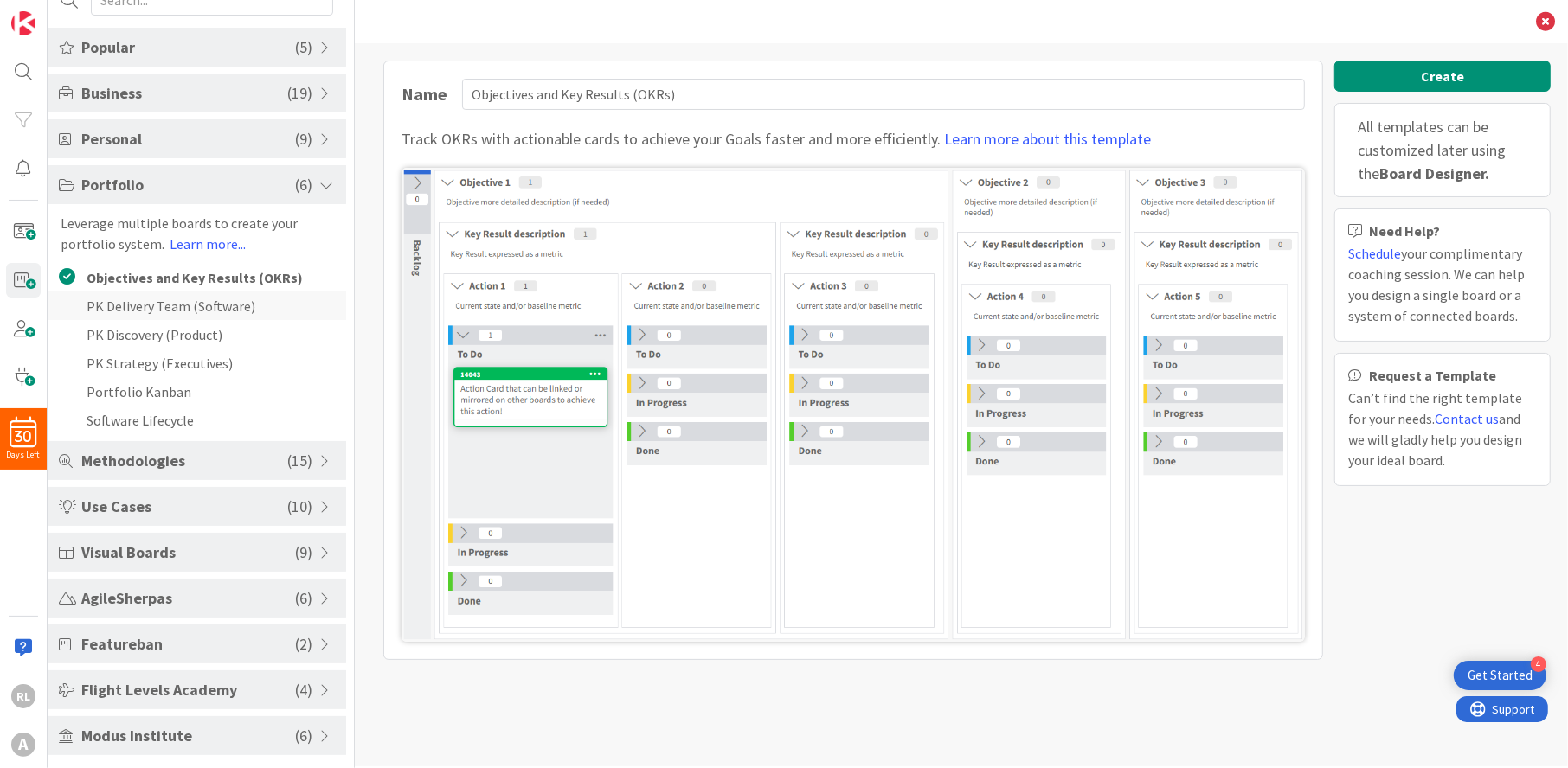
click at [164, 310] on li "PK Delivery Team (Software)" at bounding box center [197, 306] width 299 height 29
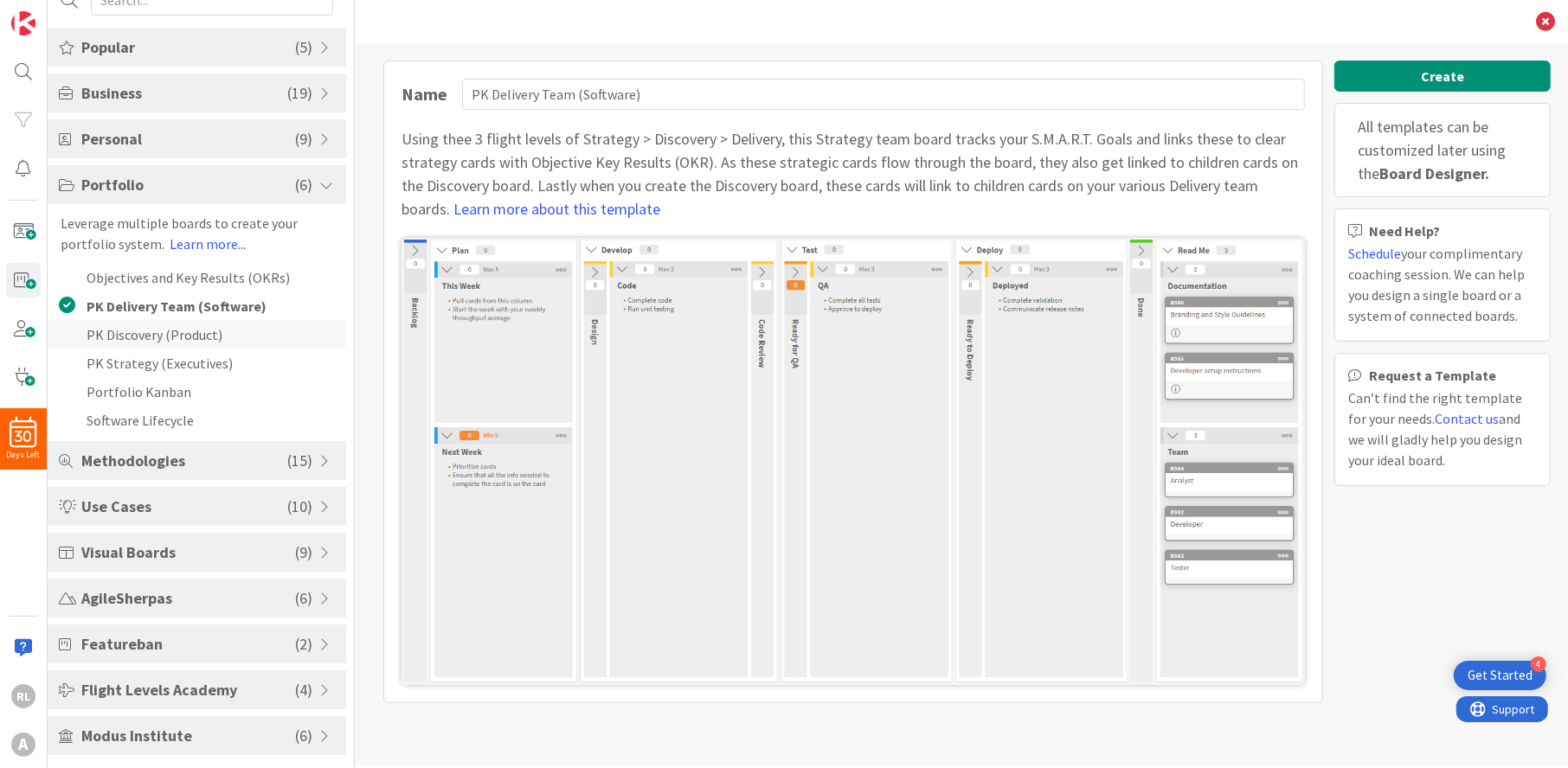
click at [161, 338] on li "PK Discovery (Product)" at bounding box center [197, 334] width 299 height 29
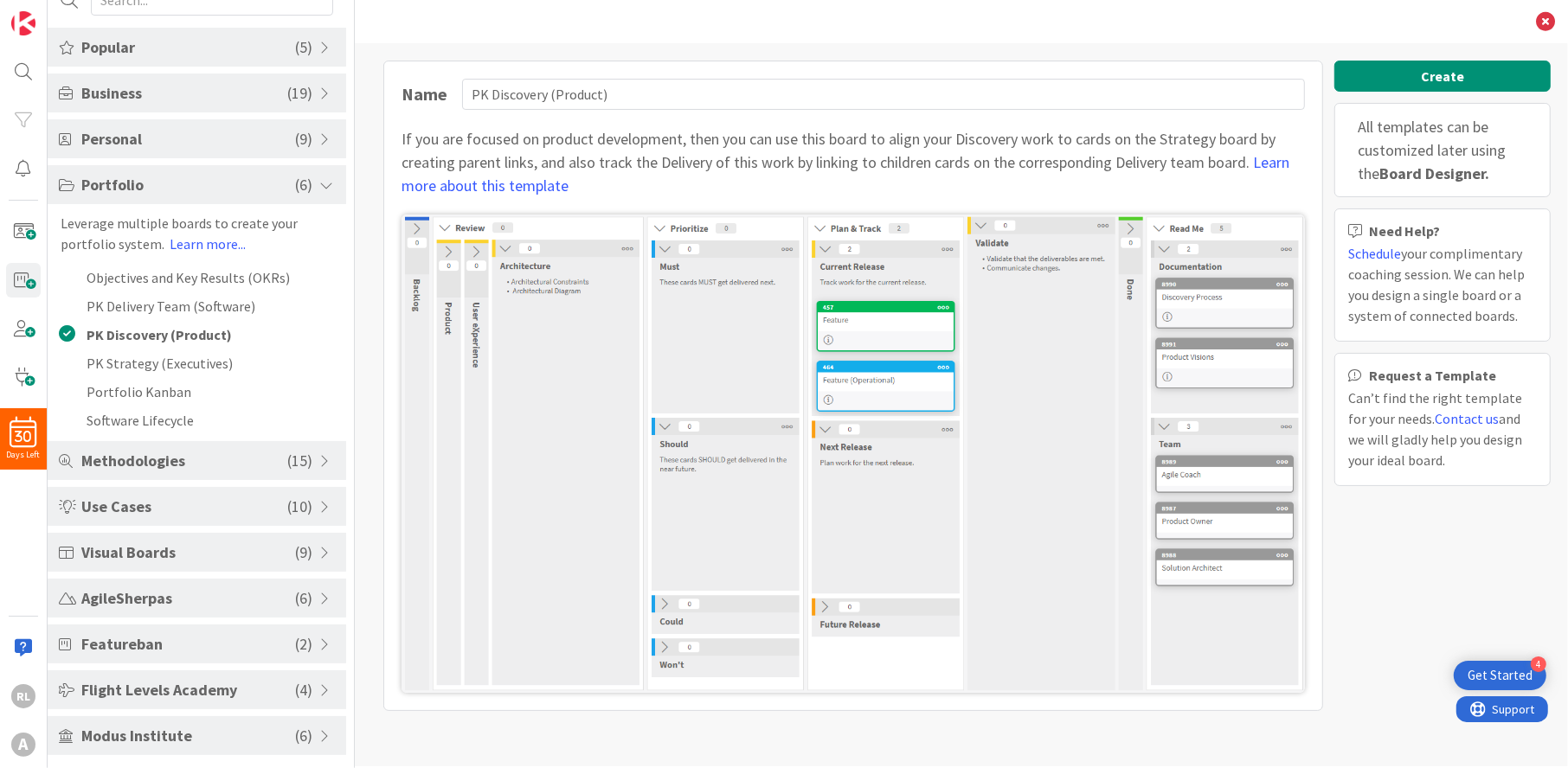
click at [175, 456] on span "Methodologies" at bounding box center [184, 461] width 206 height 24
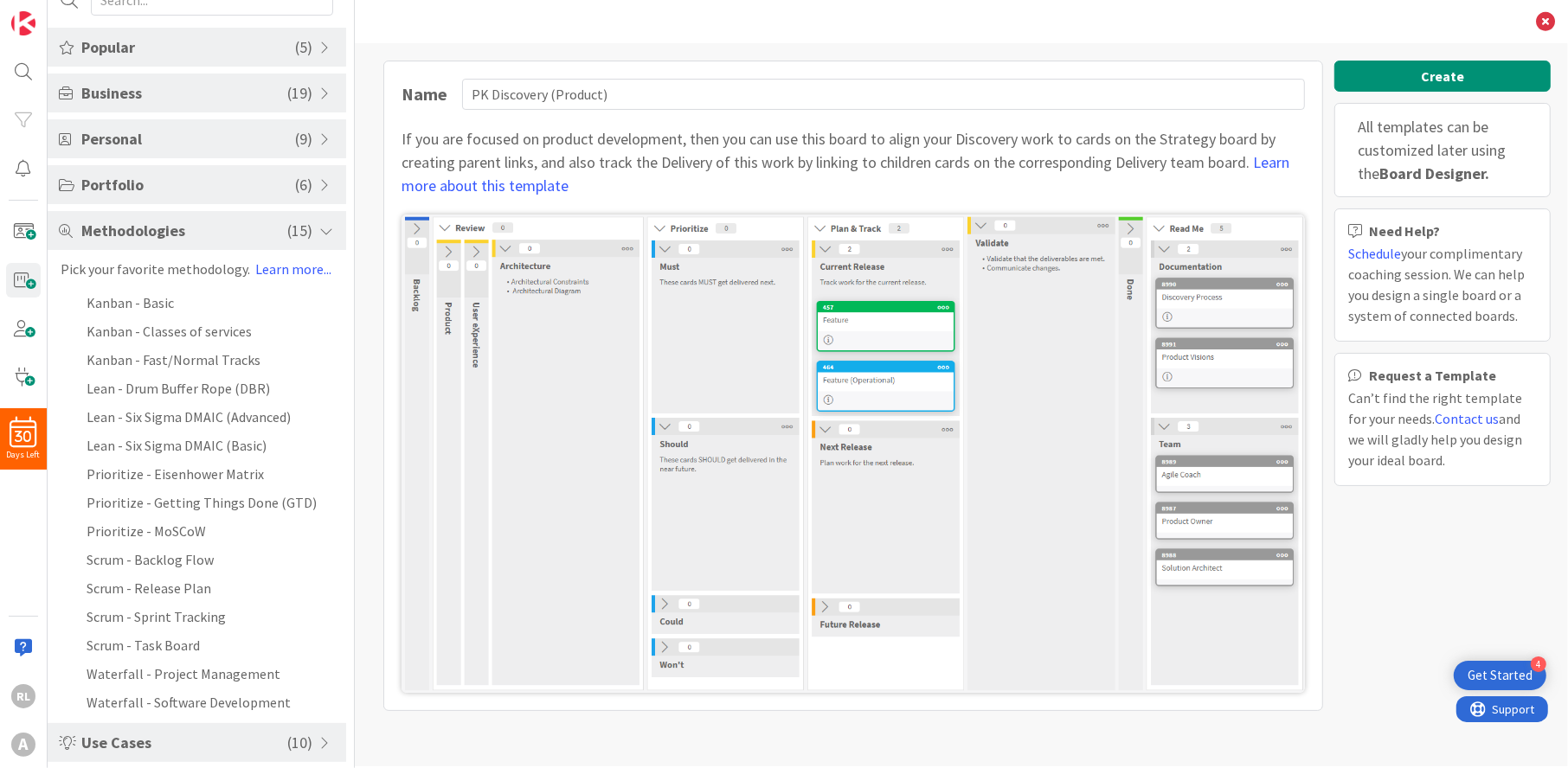
scroll to position [307, 0]
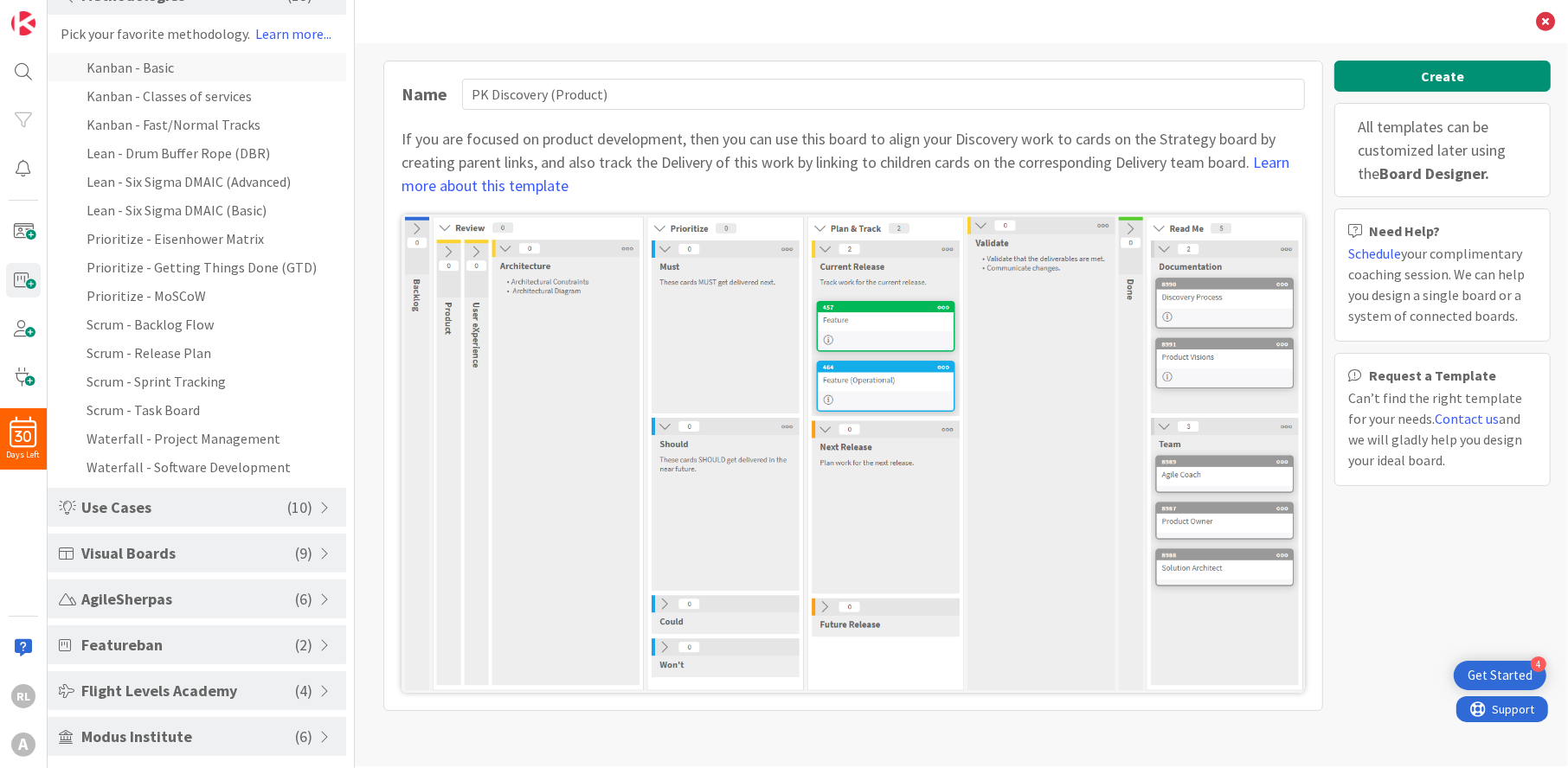
click at [172, 68] on li "Kanban - Basic" at bounding box center [197, 67] width 299 height 29
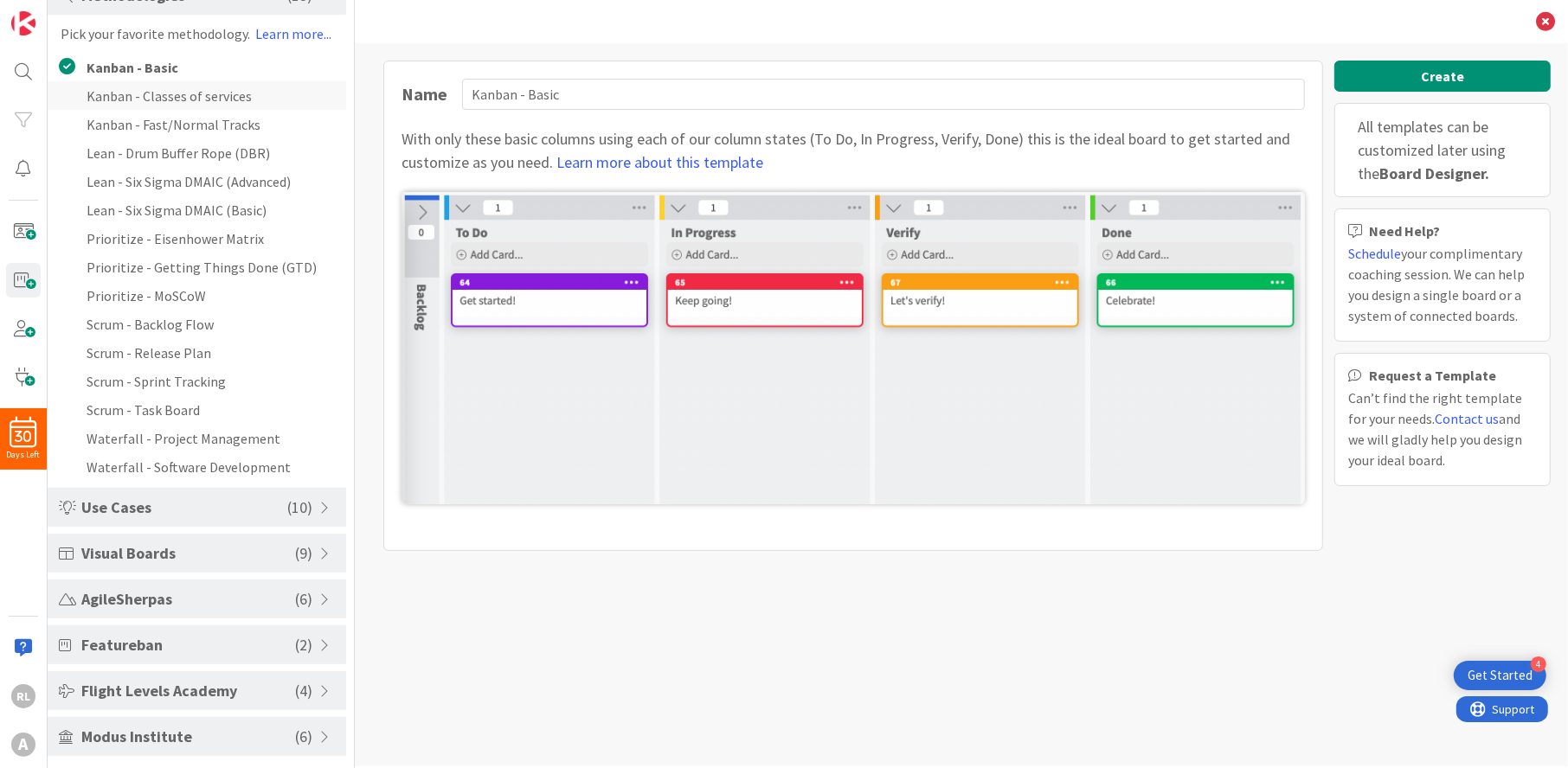
click at [172, 89] on li "Kanban - Classes of services" at bounding box center [197, 95] width 299 height 29
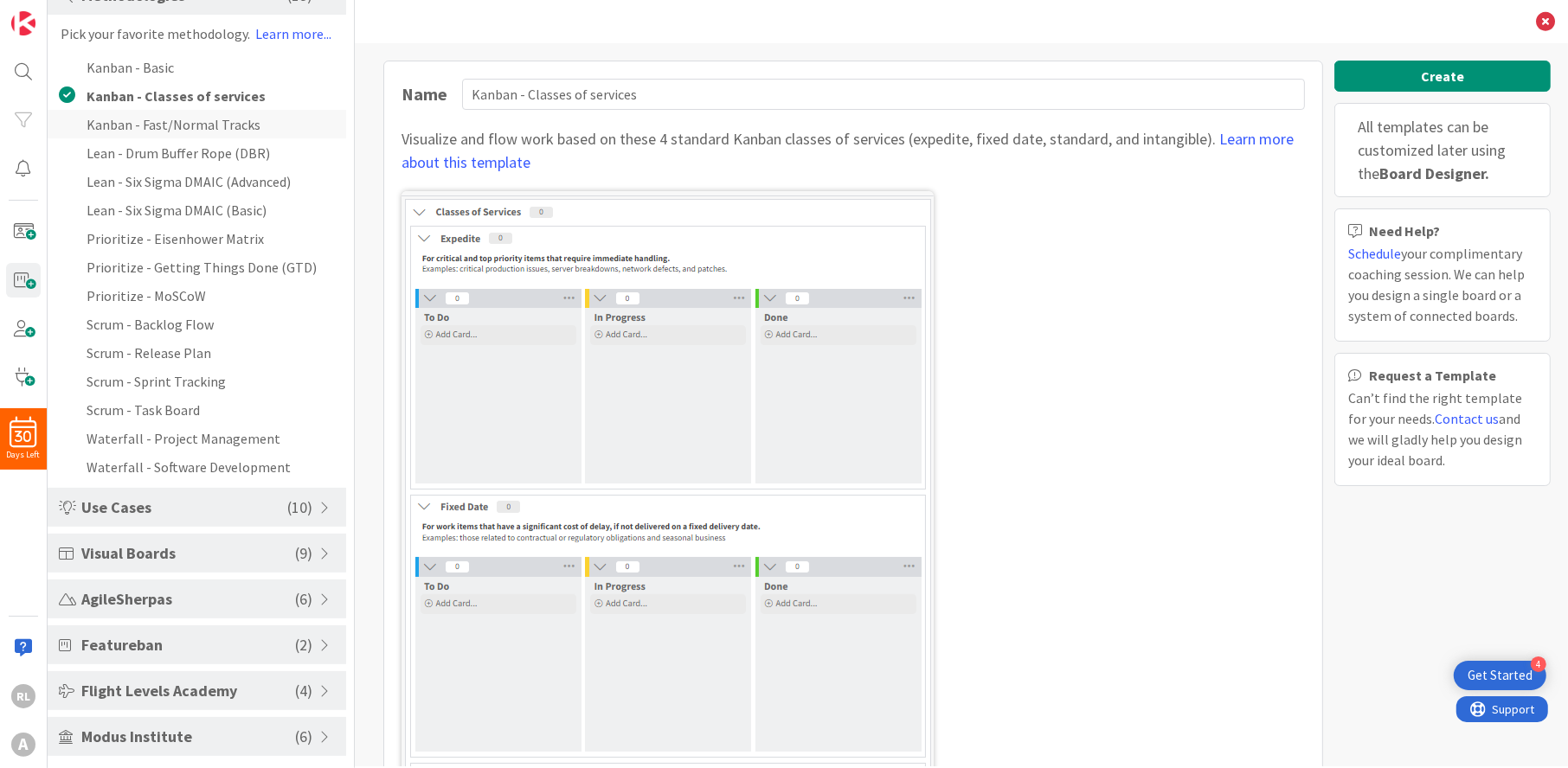
click at [169, 121] on li "Kanban - Fast/Normal Tracks" at bounding box center [197, 124] width 299 height 29
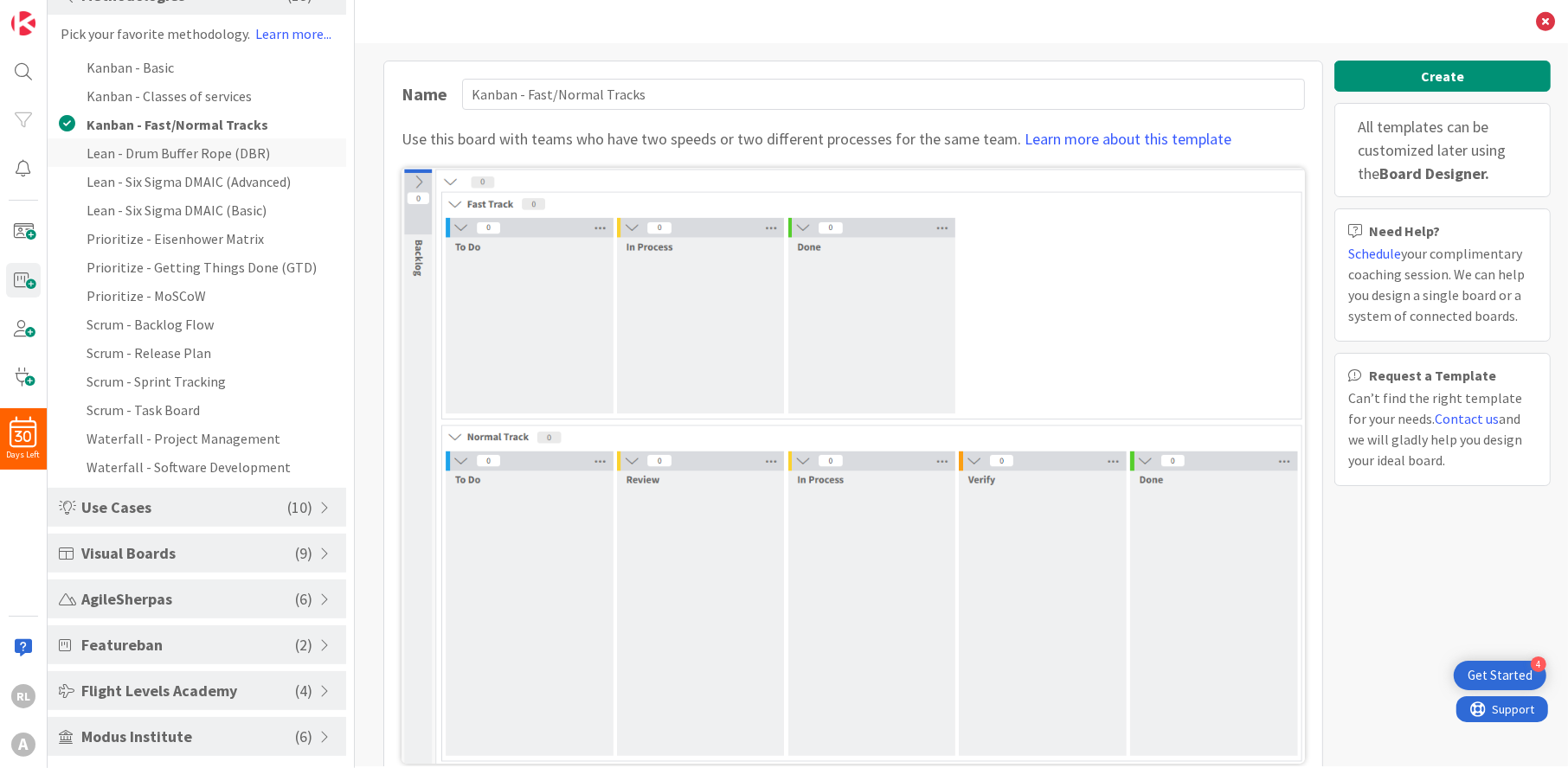
click at [169, 144] on li "Lean - Drum Buffer Rope (DBR)" at bounding box center [197, 152] width 299 height 29
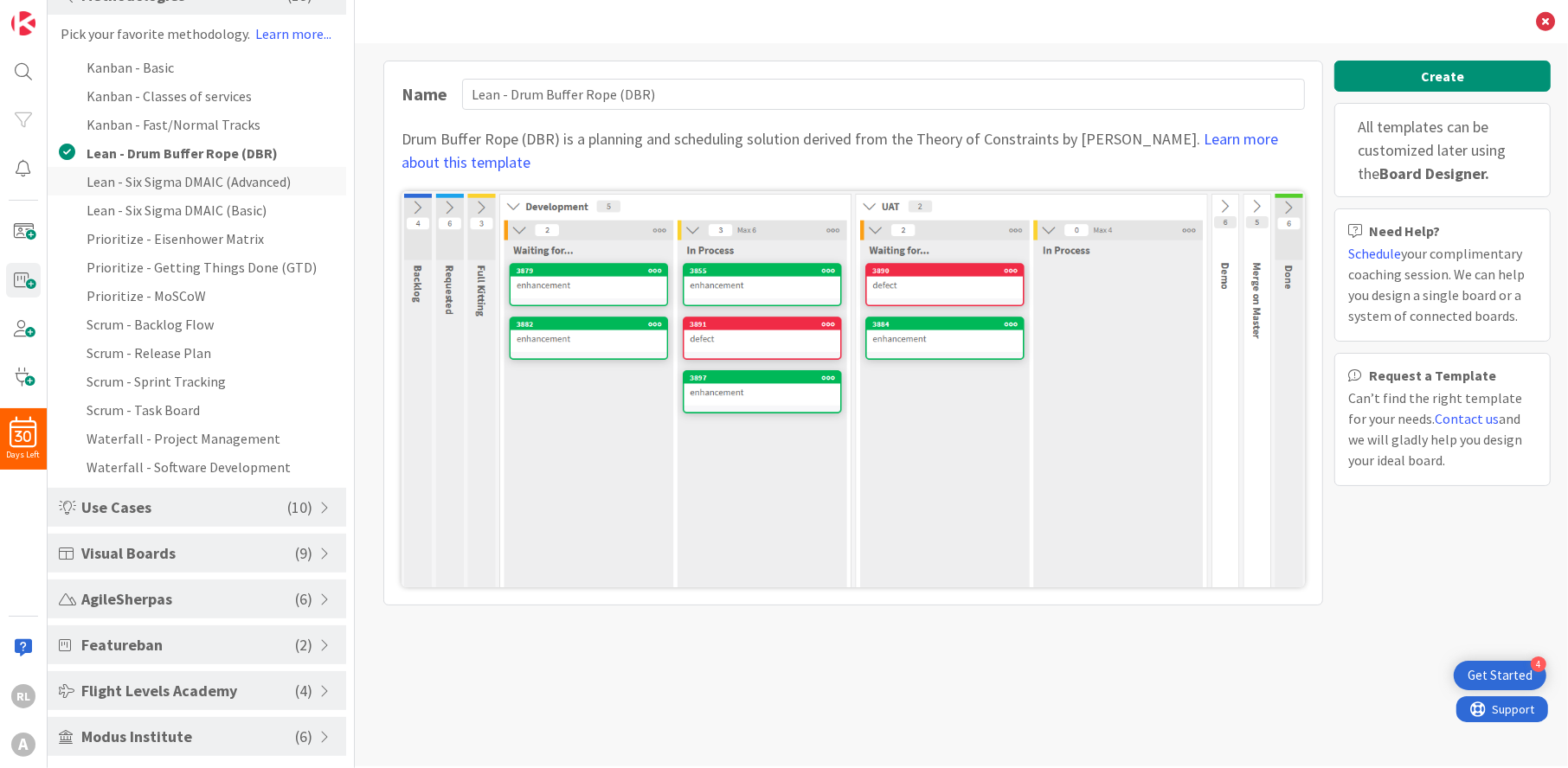
click at [169, 177] on li "Lean - Six Sigma DMAIC (Advanced)" at bounding box center [197, 181] width 299 height 29
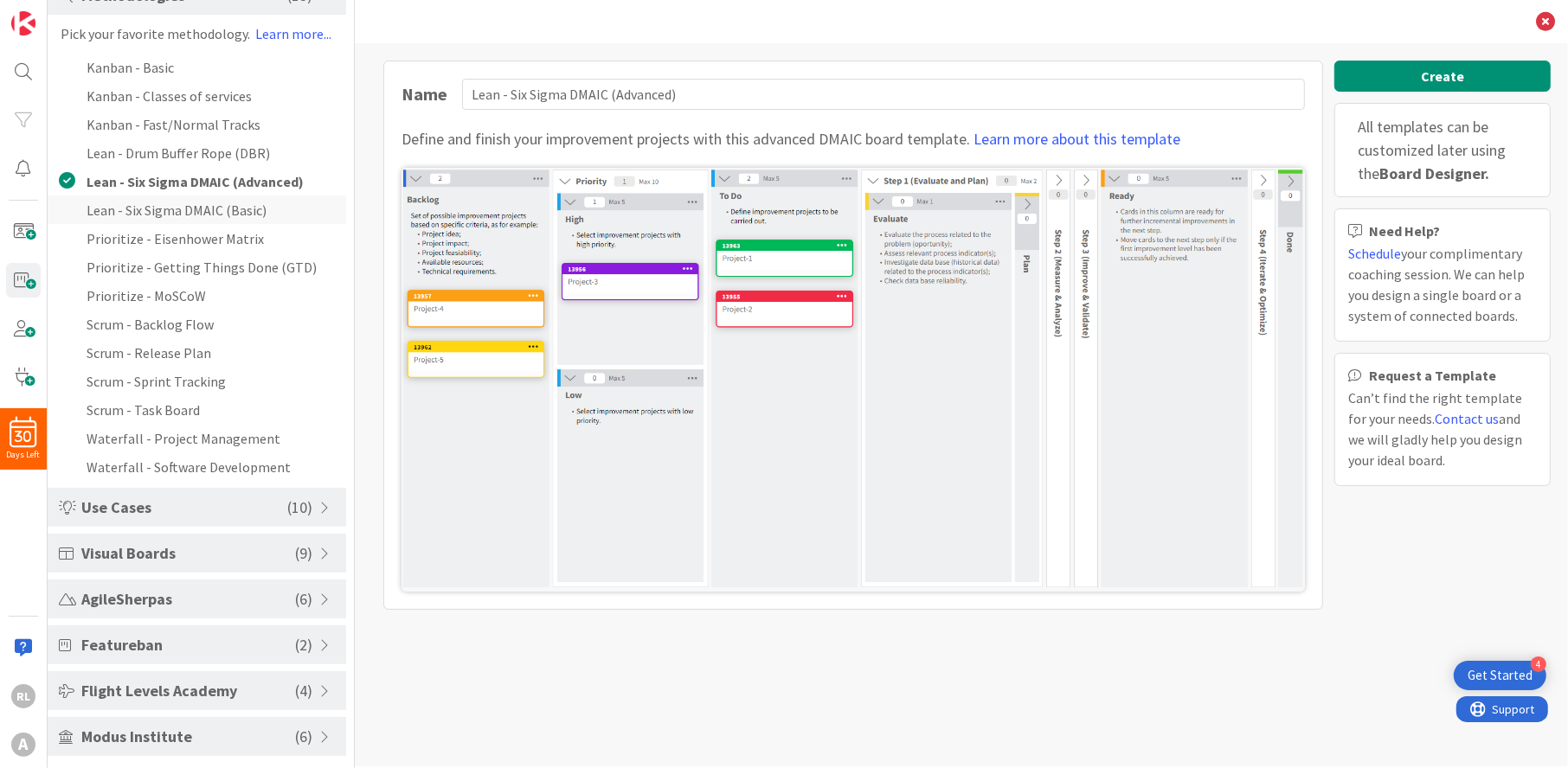
click at [169, 198] on li "Lean - Six Sigma DMAIC (Basic)" at bounding box center [197, 210] width 299 height 29
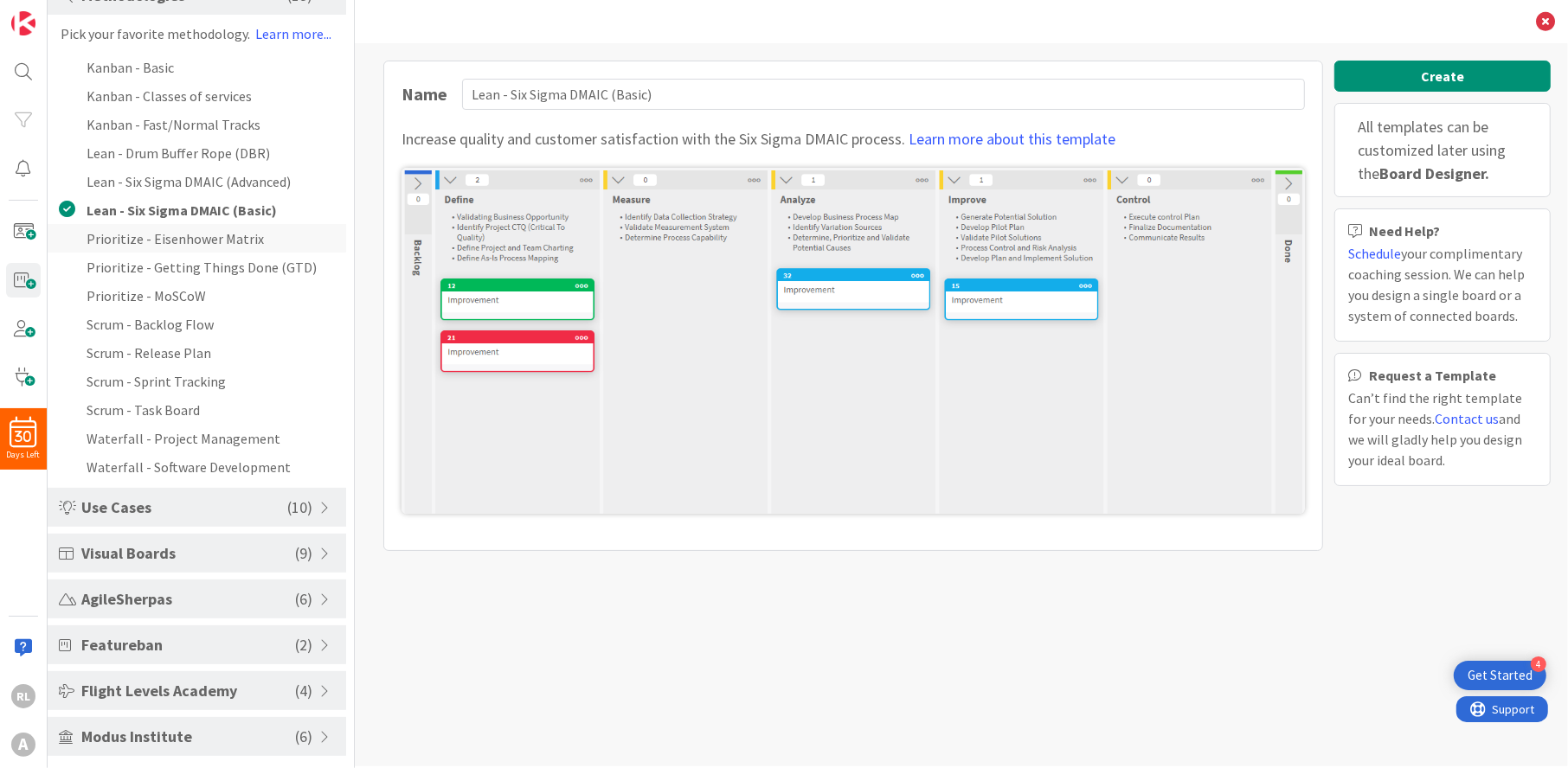
click at [170, 232] on li "Prioritize - Eisenhower Matrix" at bounding box center [197, 238] width 299 height 29
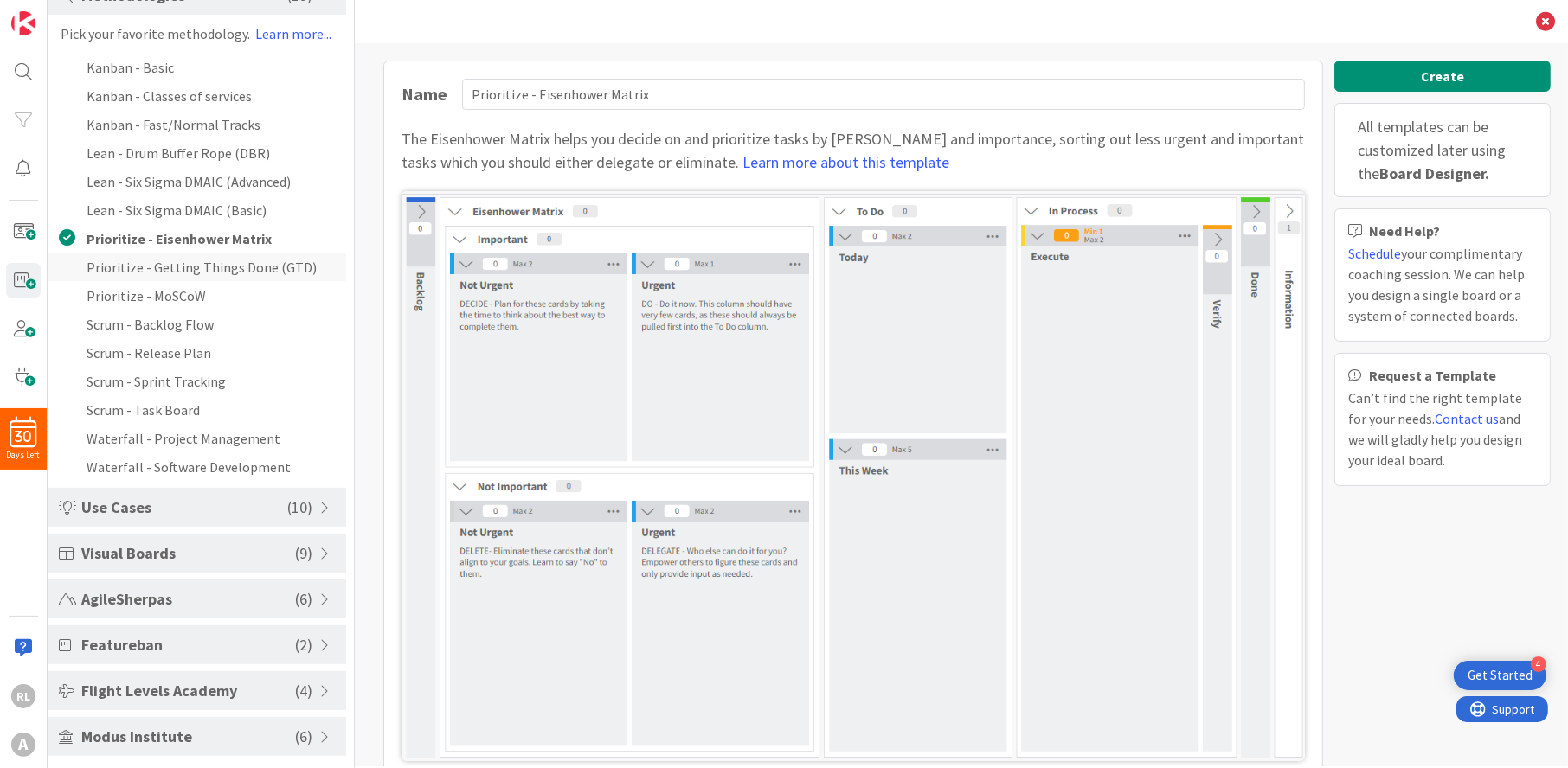
click at [170, 253] on li "Prioritize - Getting Things Done (GTD)" at bounding box center [197, 266] width 299 height 29
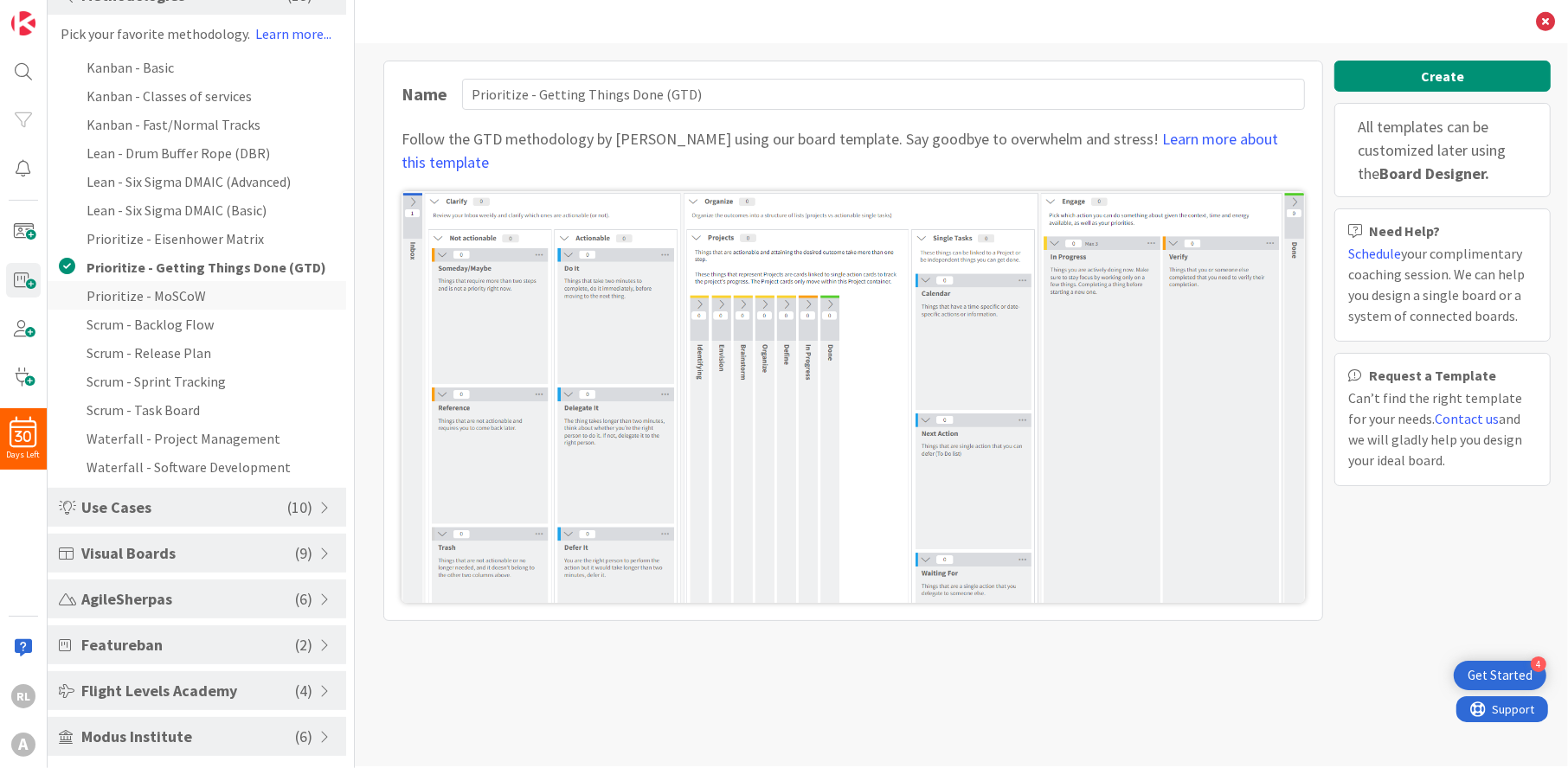
click at [166, 289] on li "Prioritize - MoSCoW" at bounding box center [197, 295] width 299 height 29
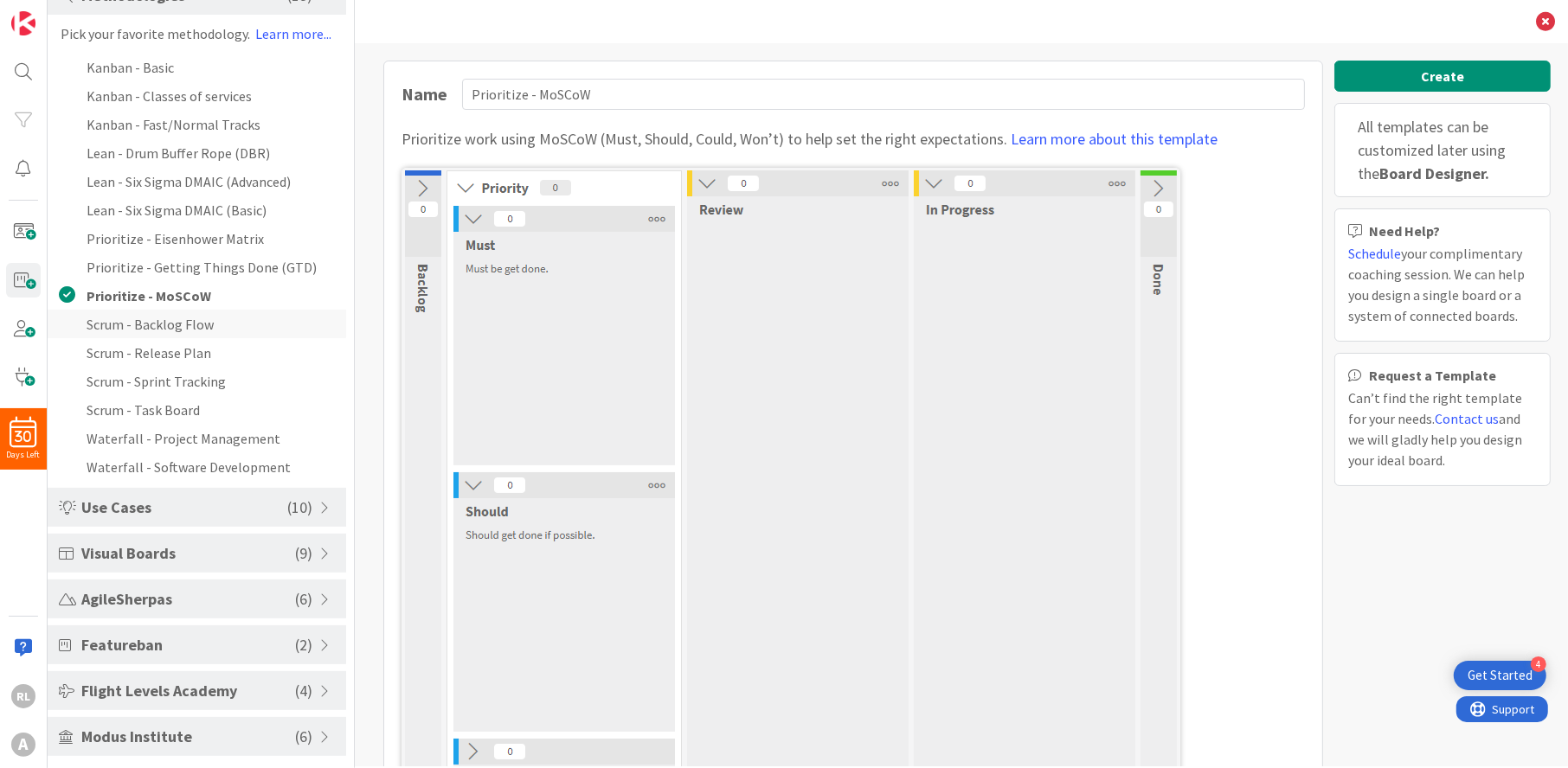
click at [162, 313] on li "Scrum - Backlog Flow" at bounding box center [197, 324] width 299 height 29
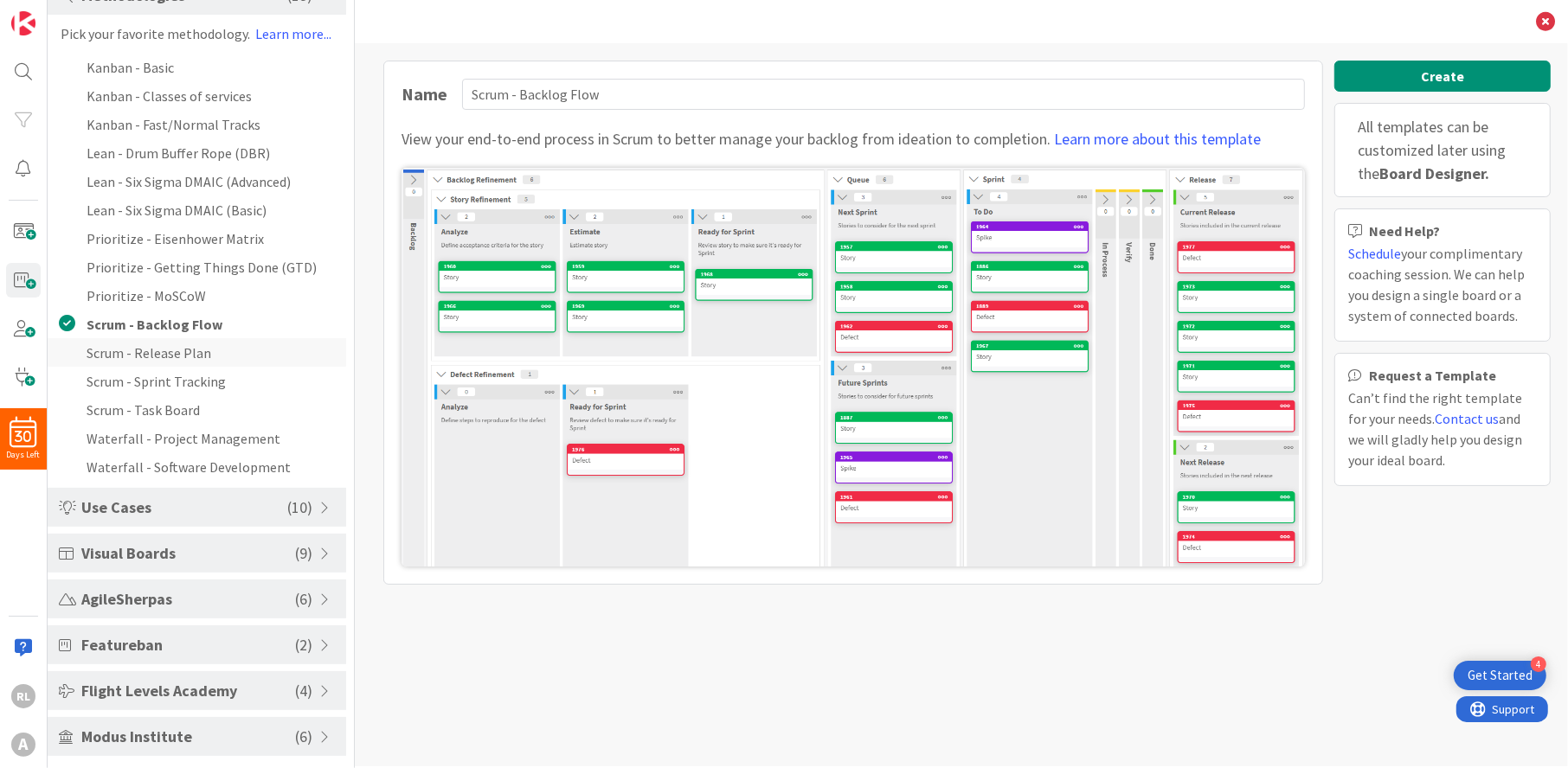
click at [159, 342] on li "Scrum - Release Plan" at bounding box center [197, 352] width 299 height 29
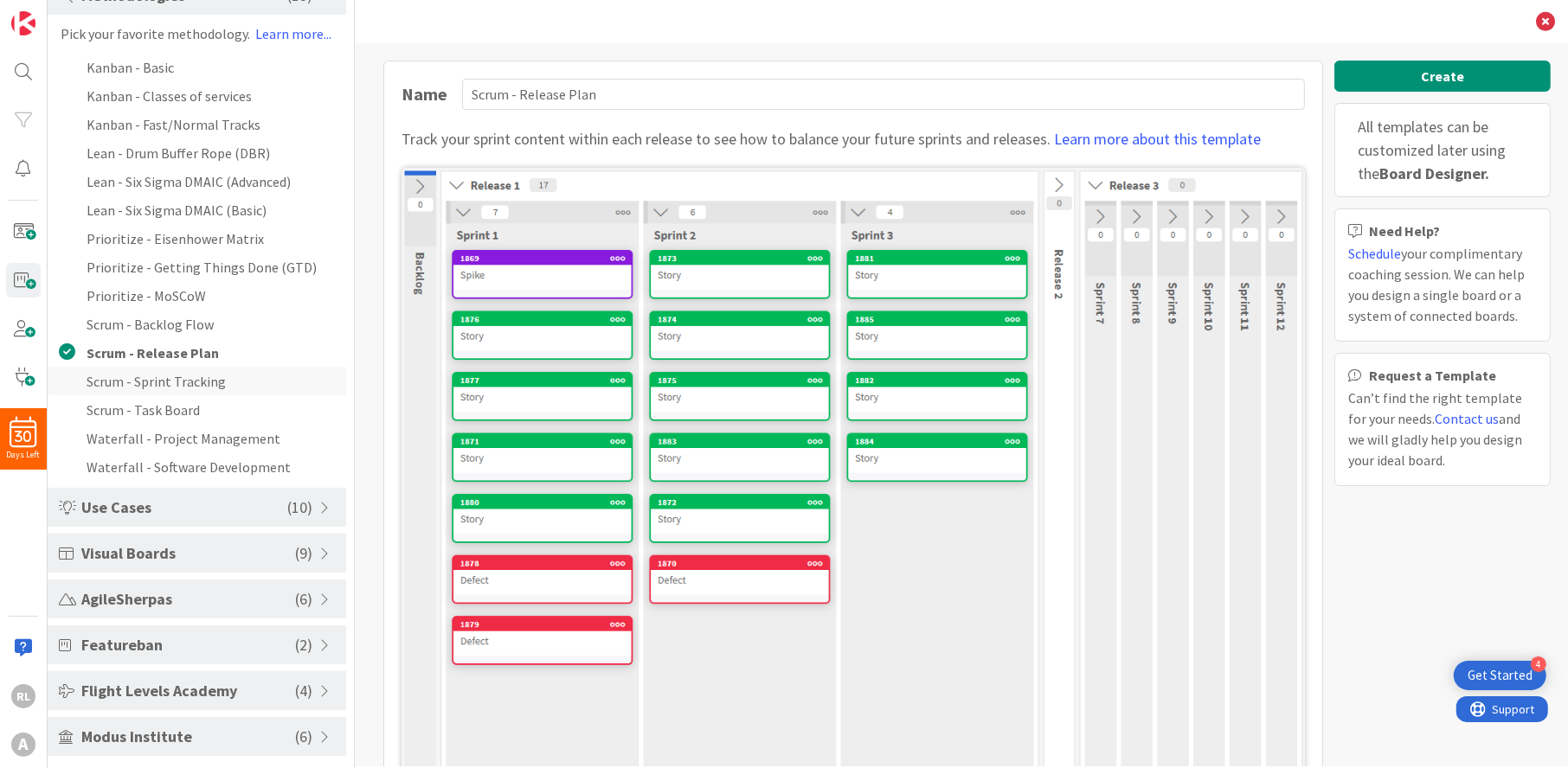
click at [154, 371] on li "Scrum - Sprint Tracking" at bounding box center [197, 381] width 299 height 29
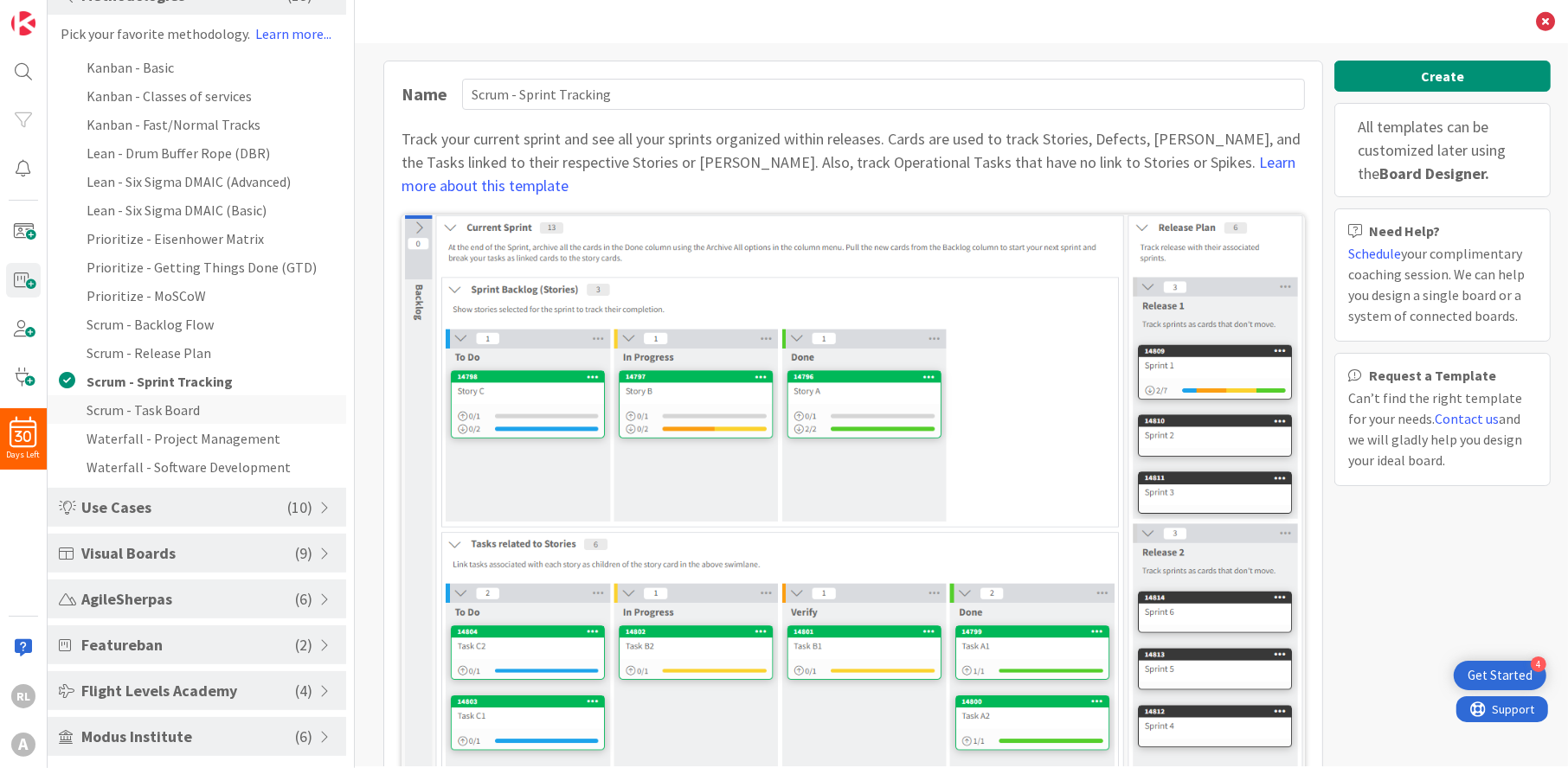
click at [153, 401] on li "Scrum - Task Board" at bounding box center [197, 409] width 299 height 29
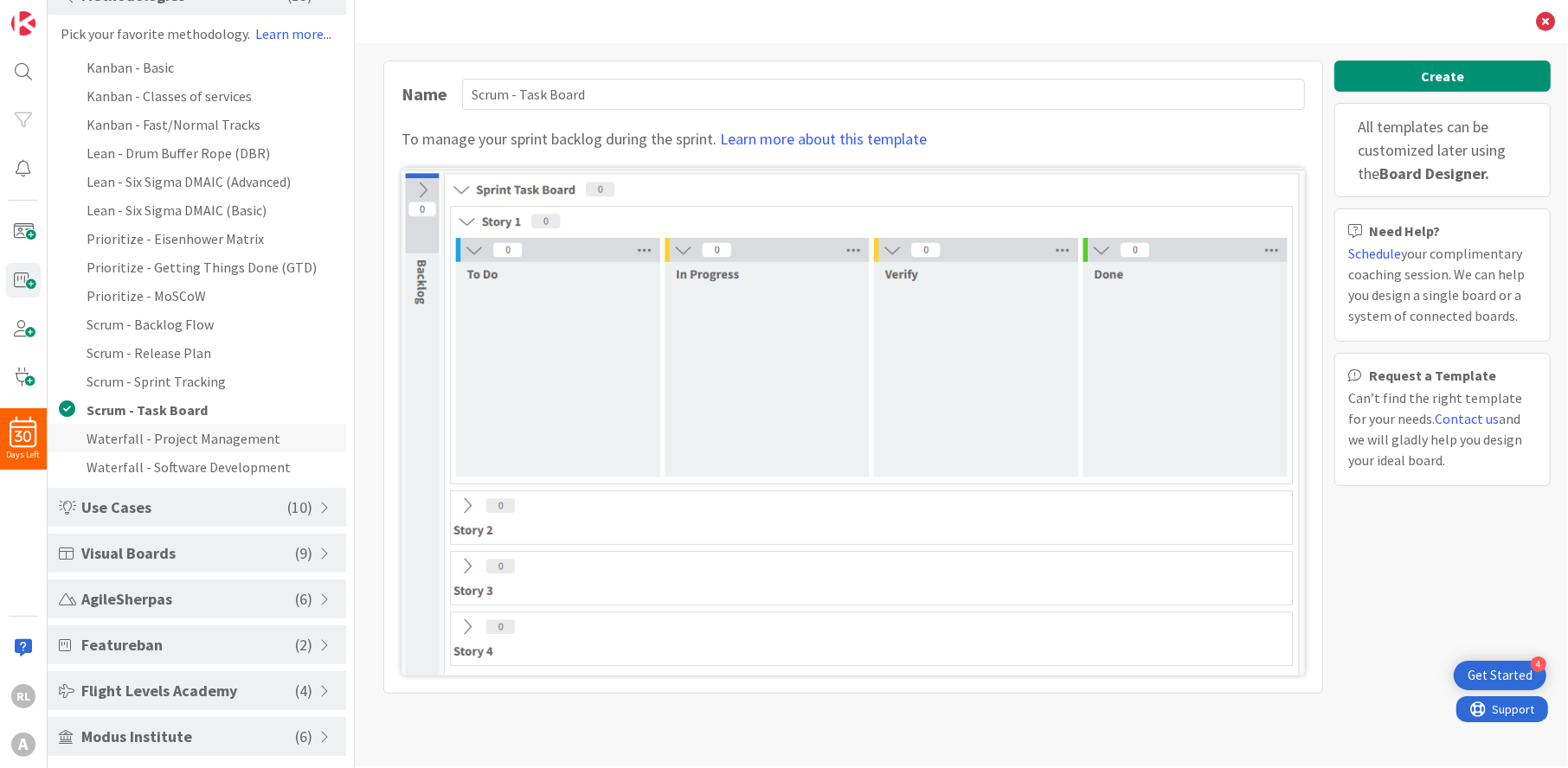
click at [161, 431] on li "Waterfall - Project Management" at bounding box center [197, 438] width 299 height 29
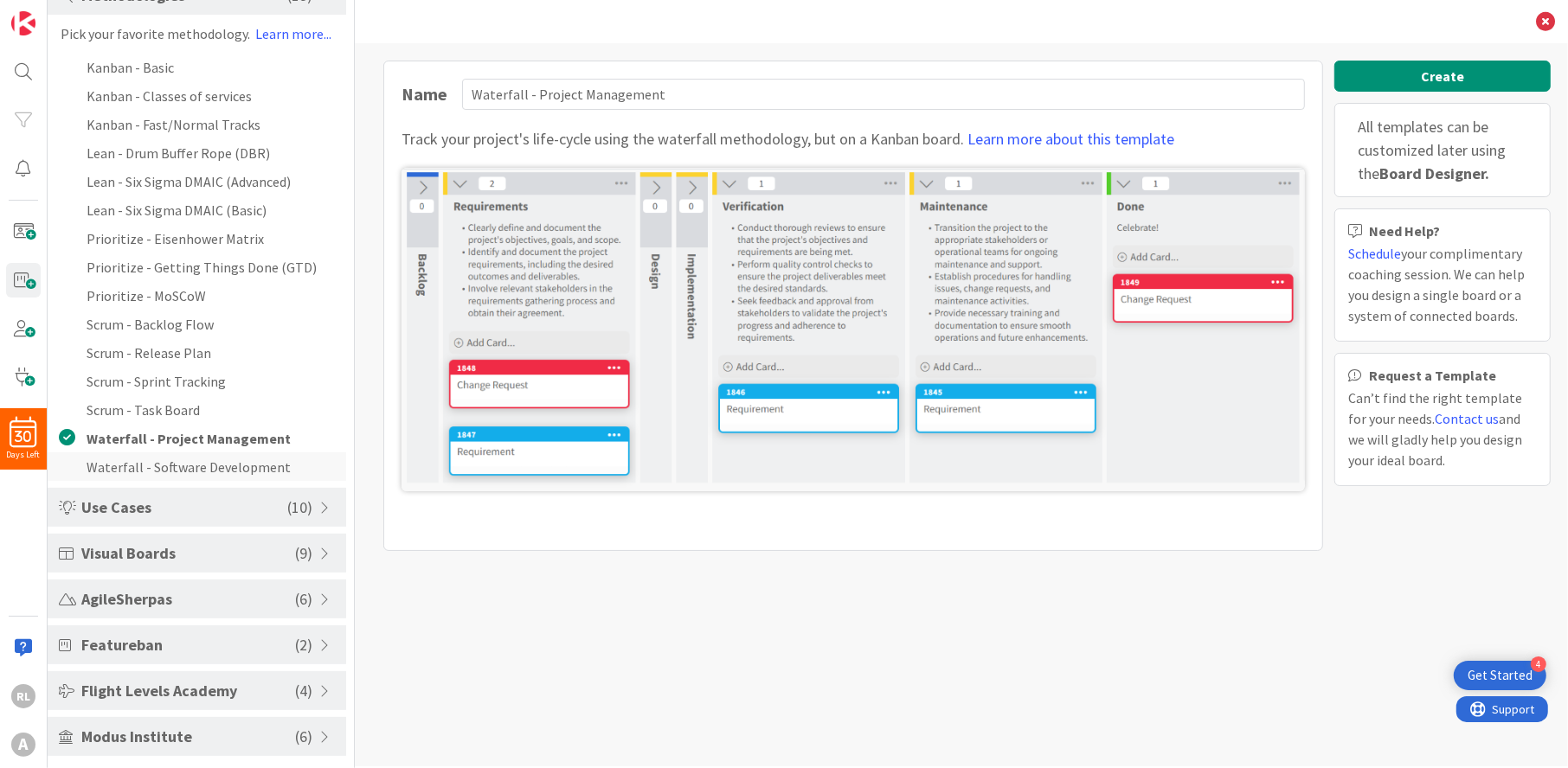
click at [169, 458] on li "Waterfall - Software Development" at bounding box center [197, 467] width 299 height 29
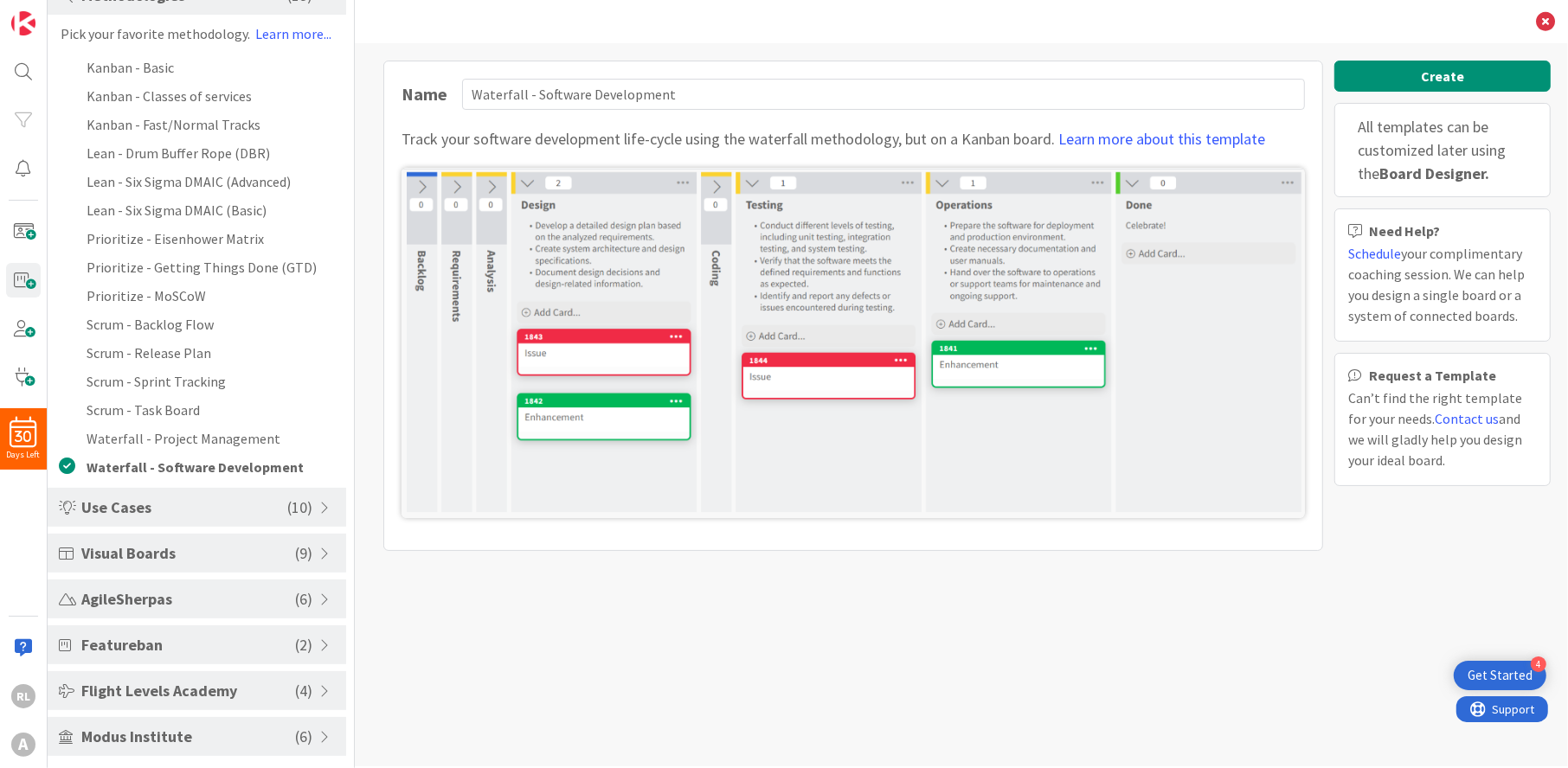
click at [149, 547] on span "Visual Boards" at bounding box center [187, 553] width 213 height 24
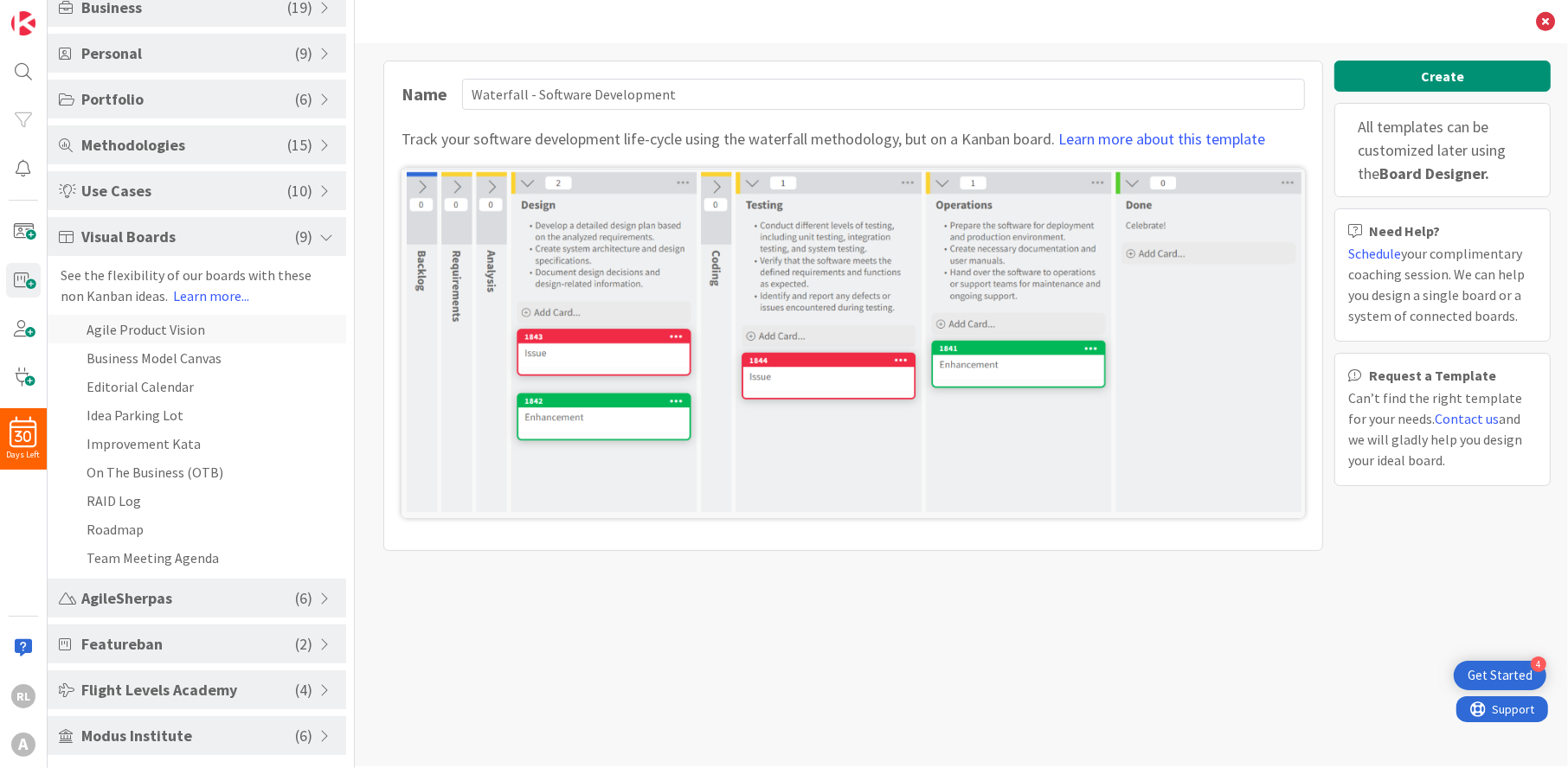
click at [170, 332] on li "Agile Product Vision" at bounding box center [197, 329] width 299 height 29
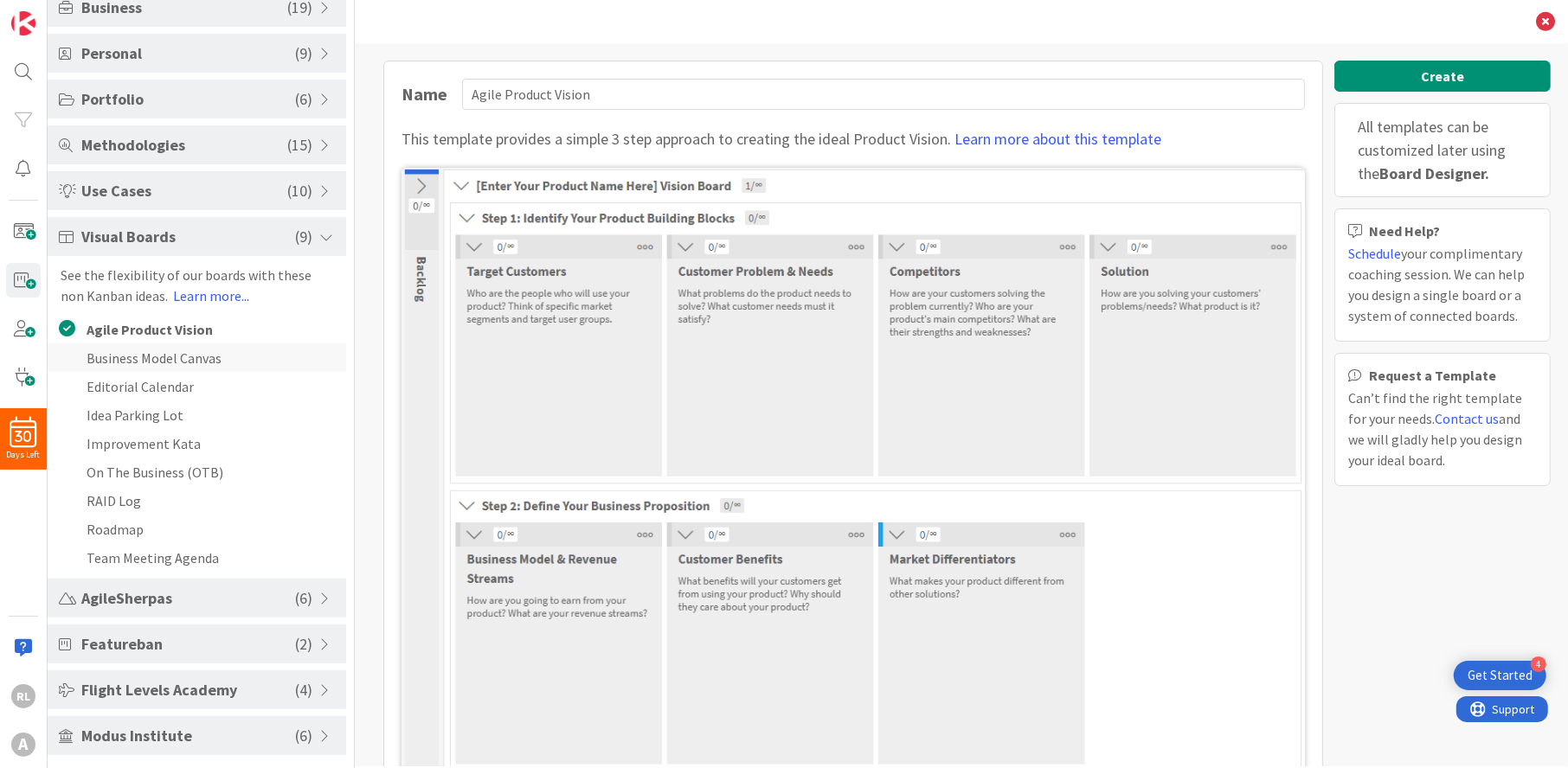
click at [170, 359] on li "Business Model Canvas" at bounding box center [197, 357] width 299 height 29
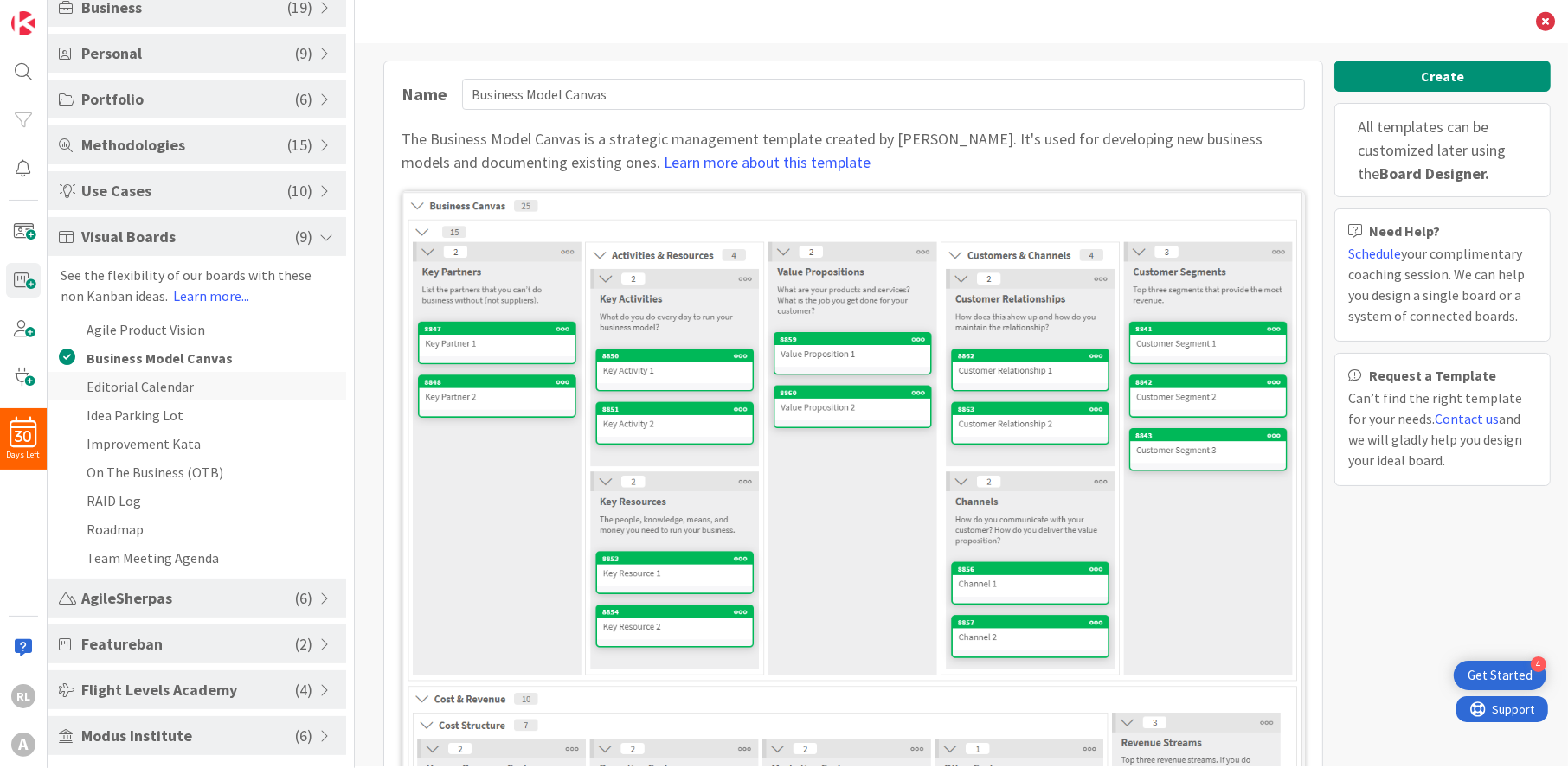
click at [172, 382] on li "Editorial Calendar" at bounding box center [197, 386] width 299 height 29
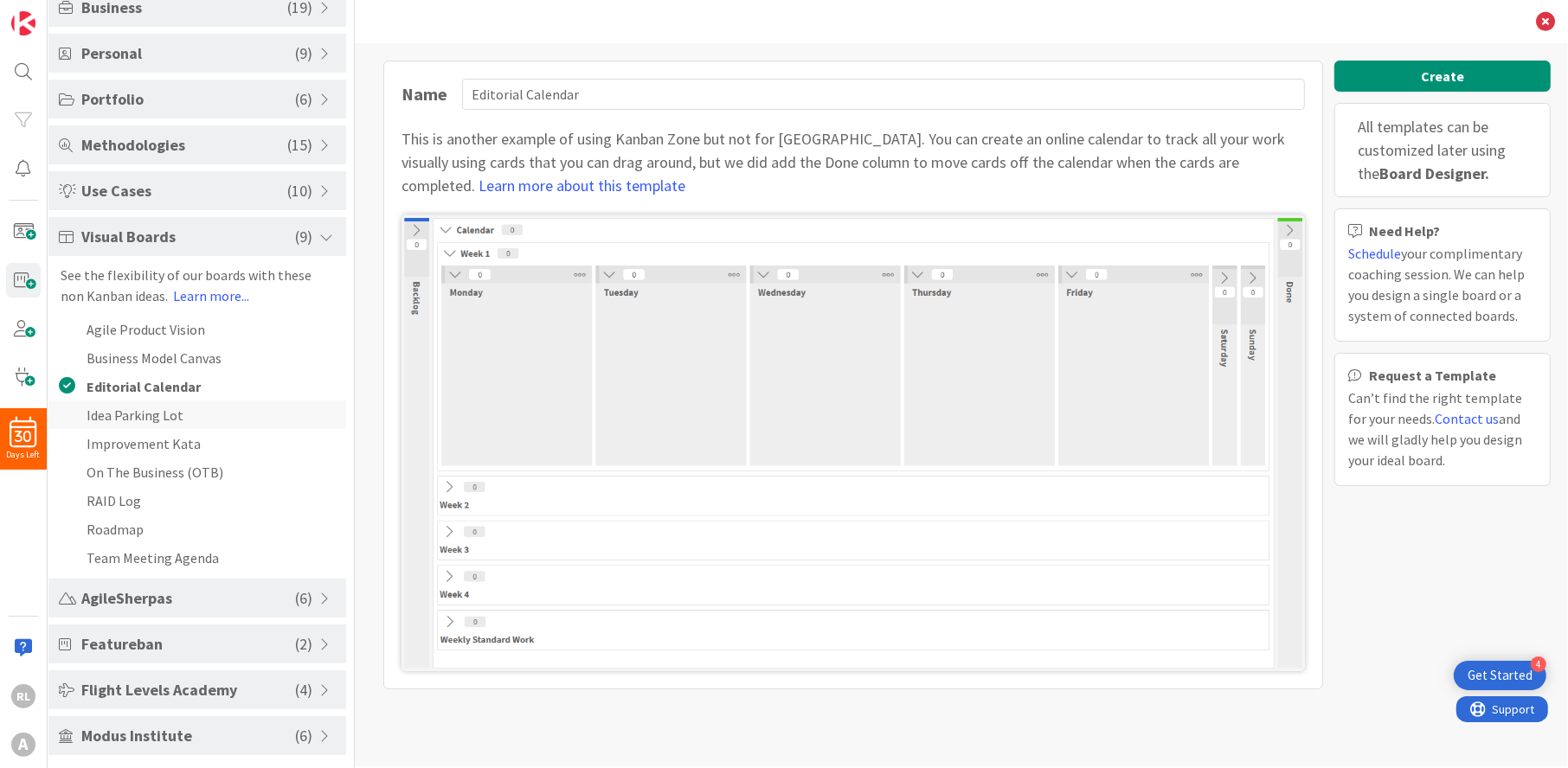
click at [166, 415] on li "Idea Parking Lot" at bounding box center [197, 414] width 299 height 29
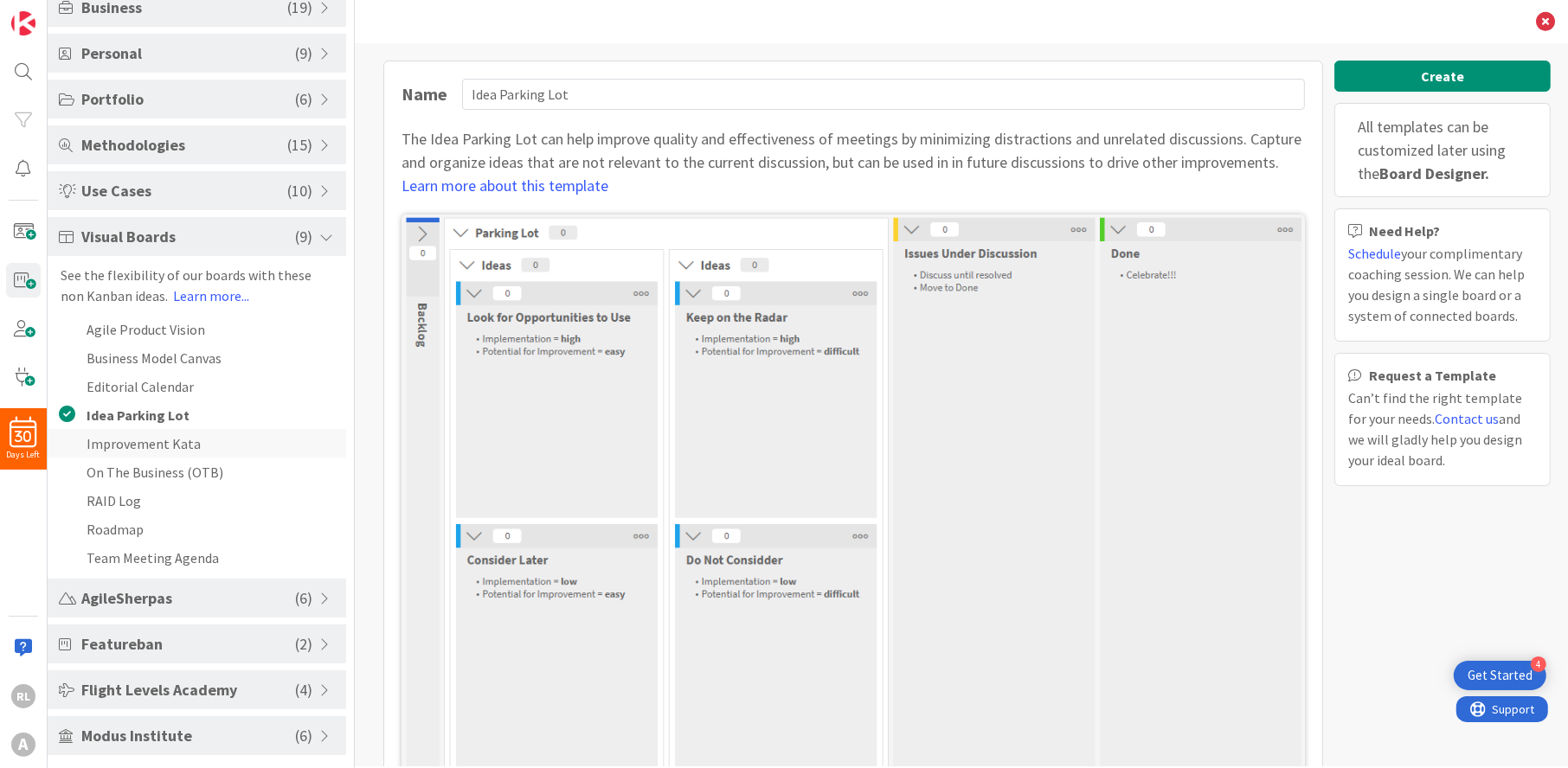
click at [167, 436] on li "Improvement Kata" at bounding box center [197, 443] width 299 height 29
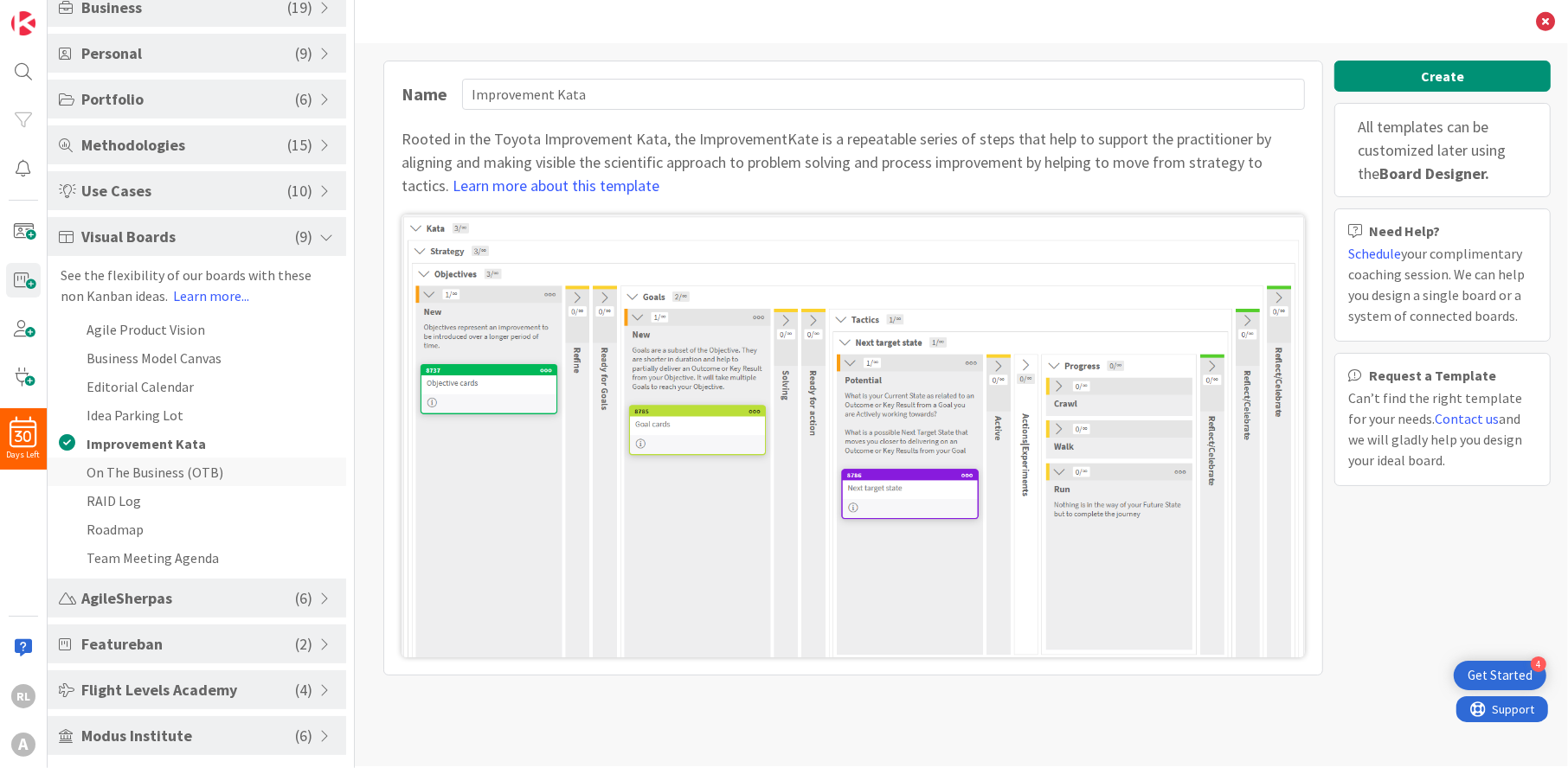
click at [162, 458] on li "On The Business (OTB)" at bounding box center [197, 472] width 299 height 29
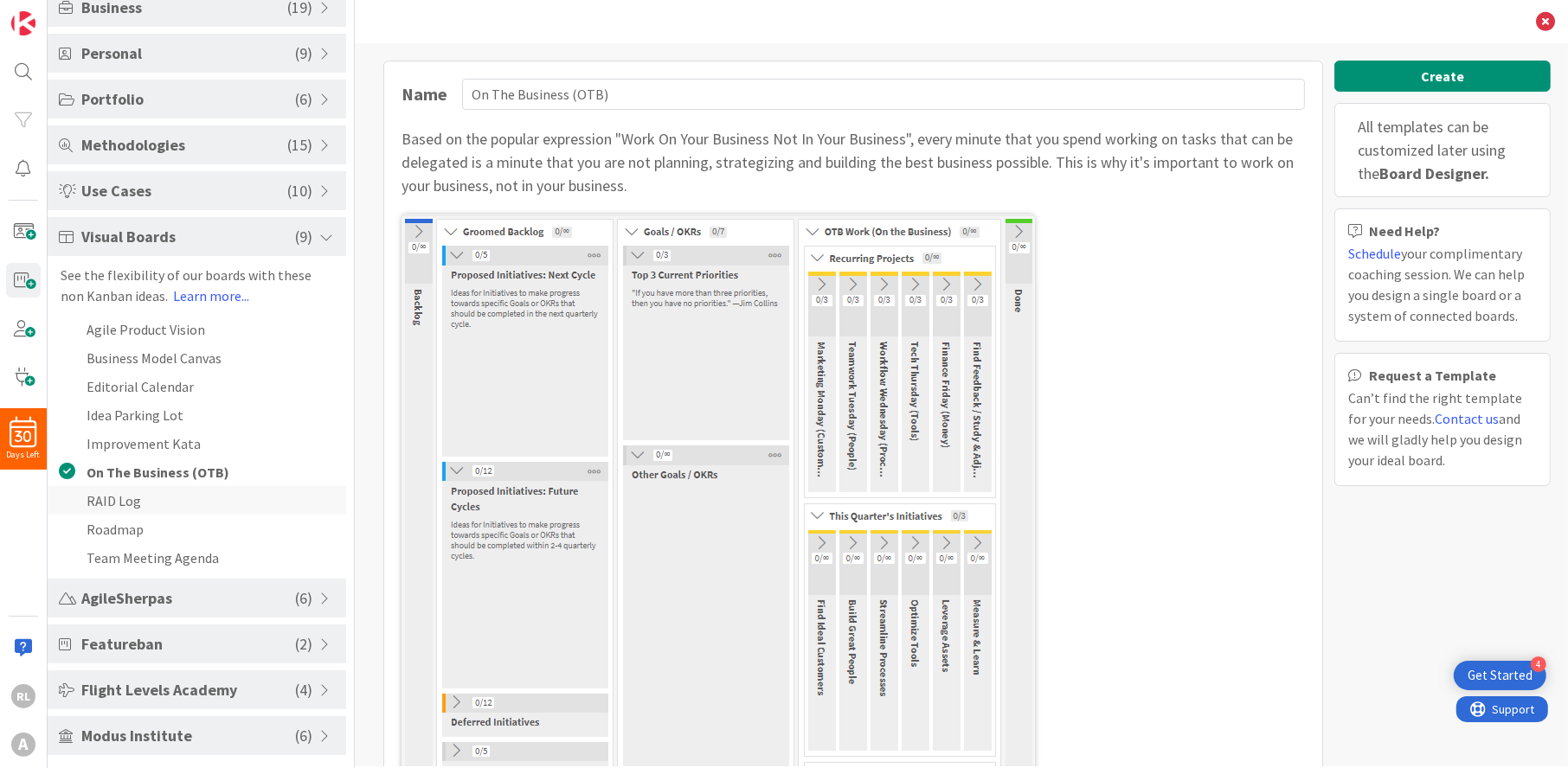
click at [152, 491] on li "RAID Log" at bounding box center [197, 500] width 299 height 29
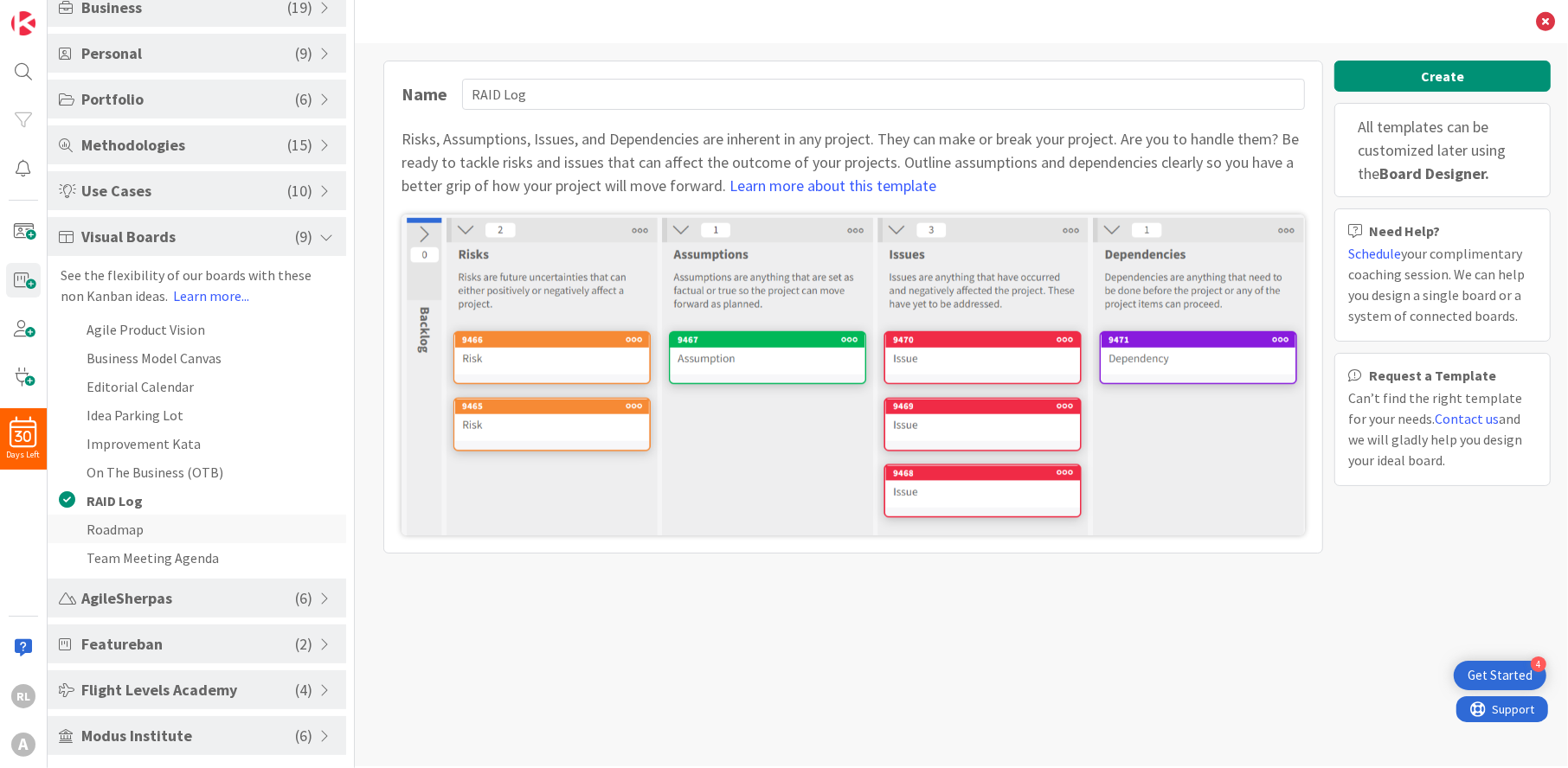
click at [146, 525] on li "Roadmap" at bounding box center [197, 529] width 299 height 29
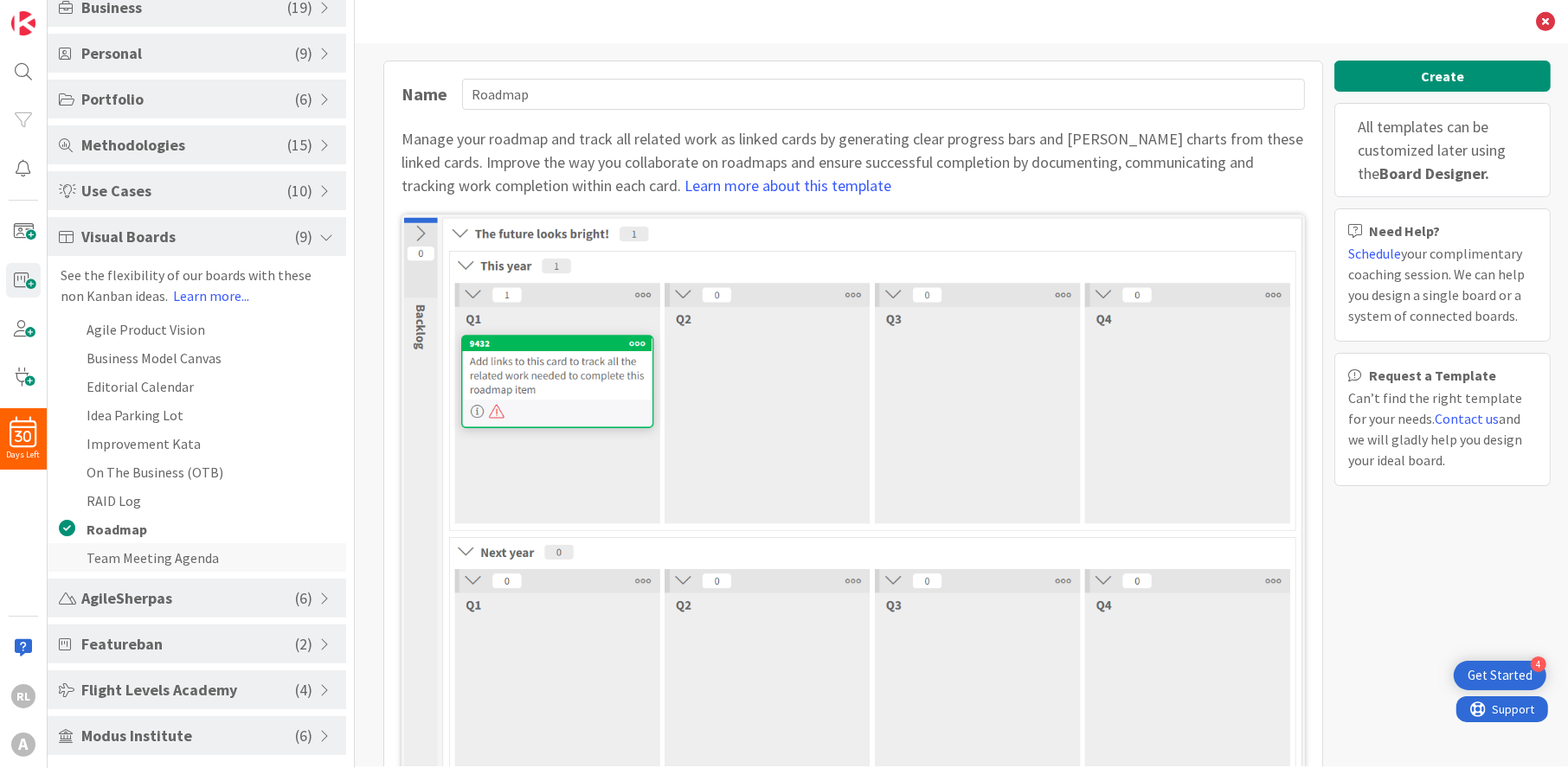
click at [145, 548] on li "Team Meeting Agenda" at bounding box center [197, 557] width 299 height 29
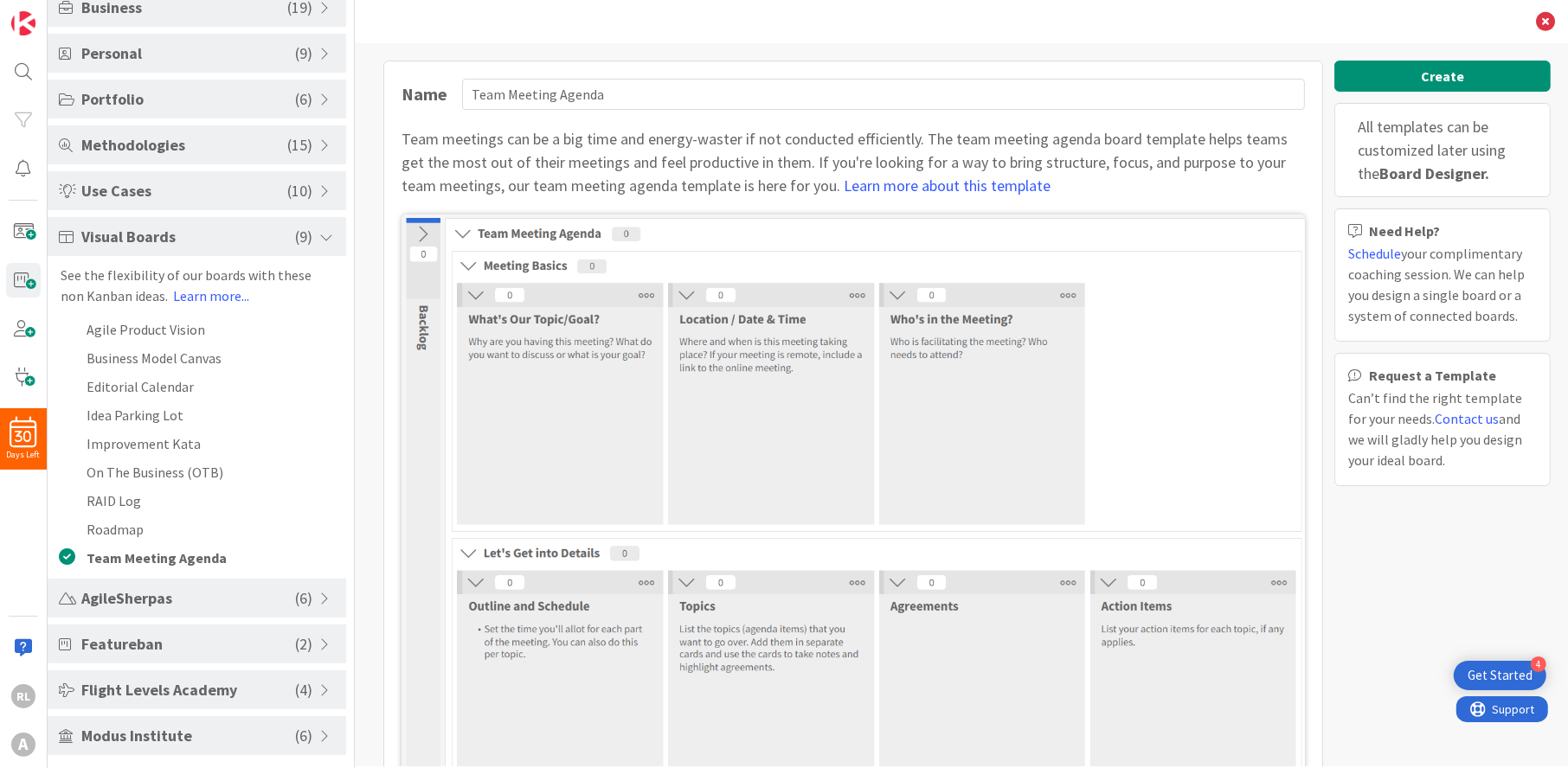
click at [195, 591] on span "AgileSherpas" at bounding box center [187, 598] width 213 height 24
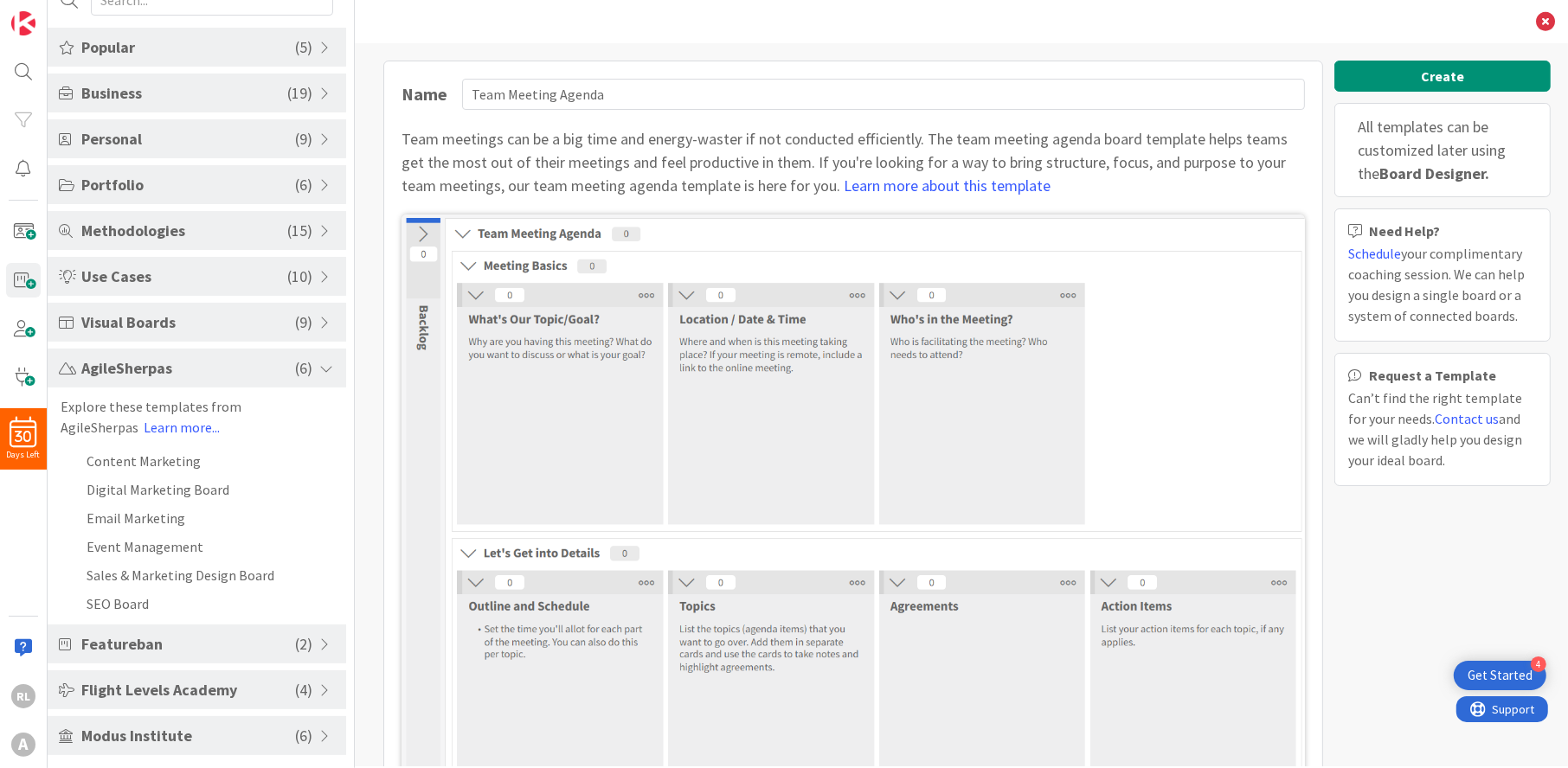
scroll to position [71, 0]
click at [179, 463] on li "Content Marketing" at bounding box center [197, 461] width 299 height 29
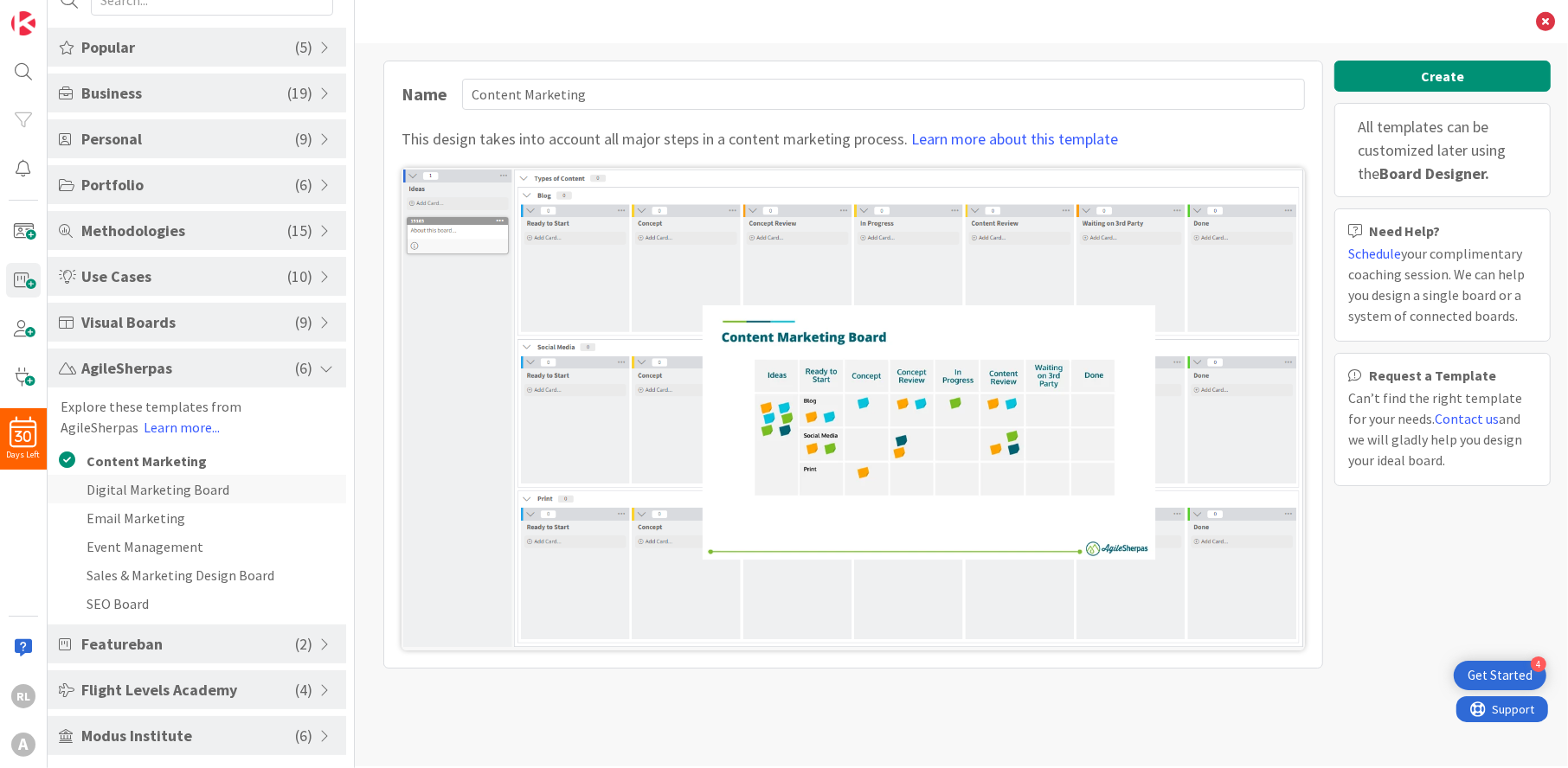
click at [179, 487] on li "Digital Marketing Board" at bounding box center [197, 488] width 299 height 29
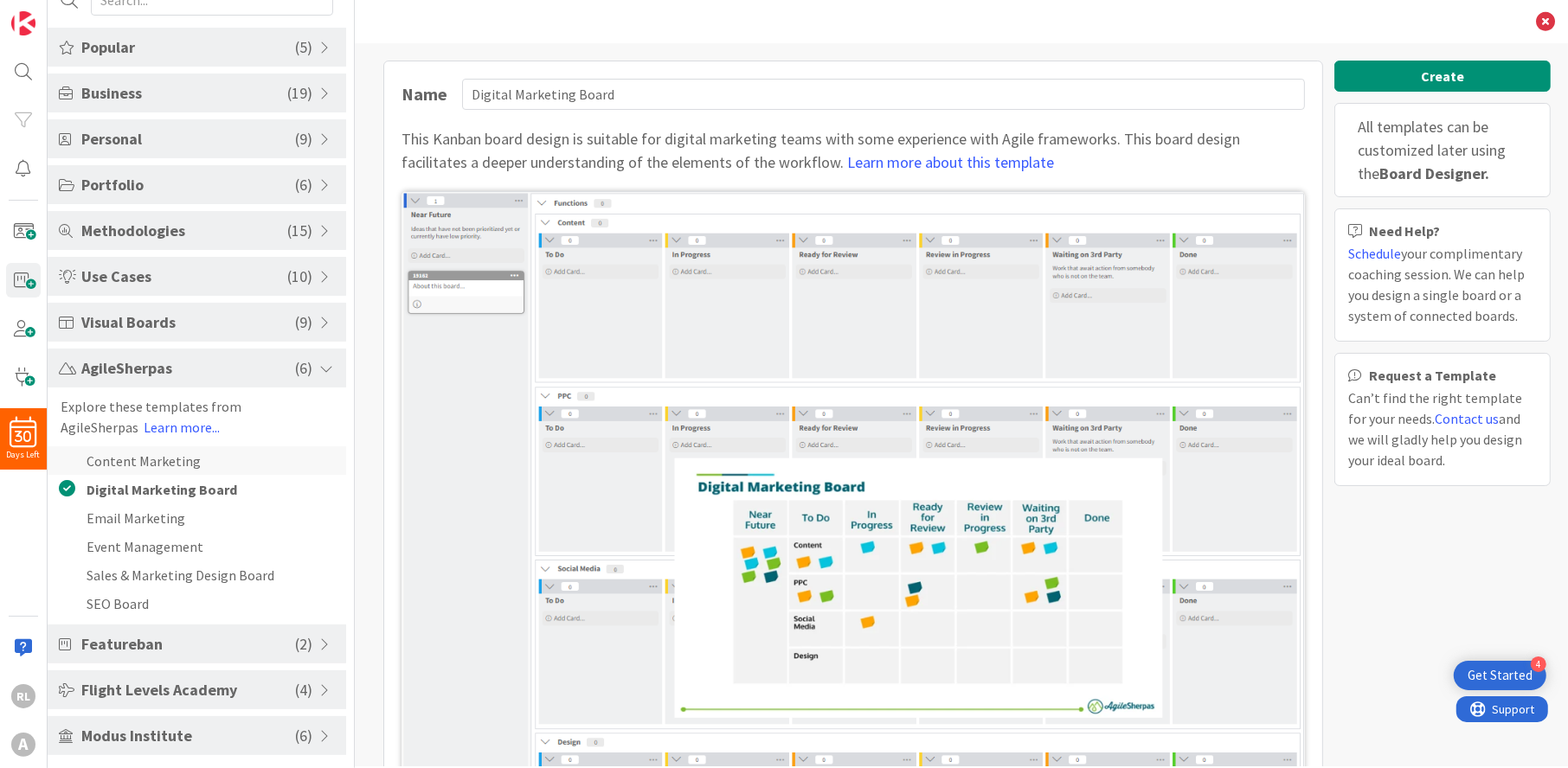
click at [179, 467] on li "Content Marketing" at bounding box center [197, 461] width 299 height 29
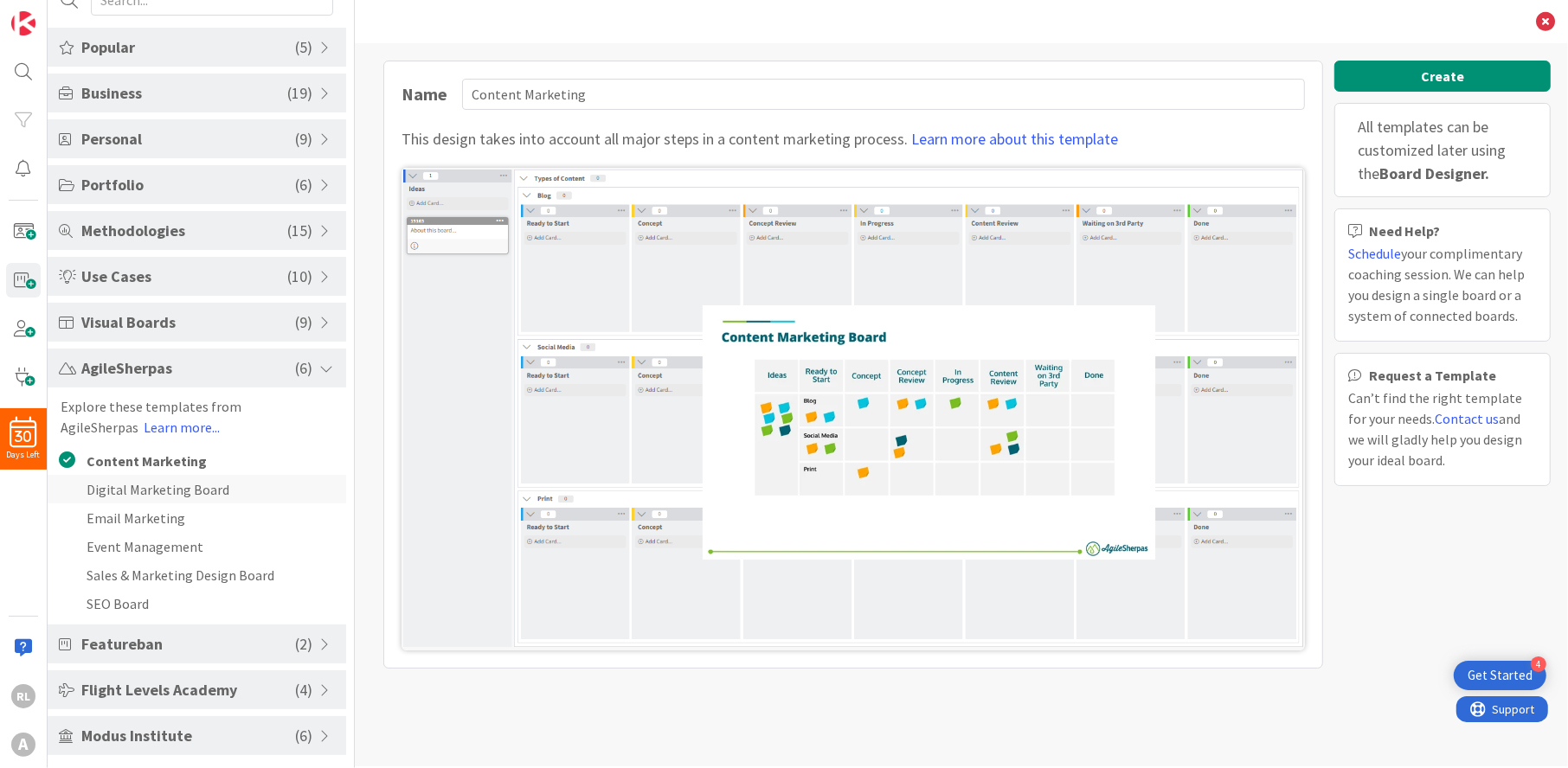
click at [177, 492] on li "Digital Marketing Board" at bounding box center [197, 488] width 299 height 29
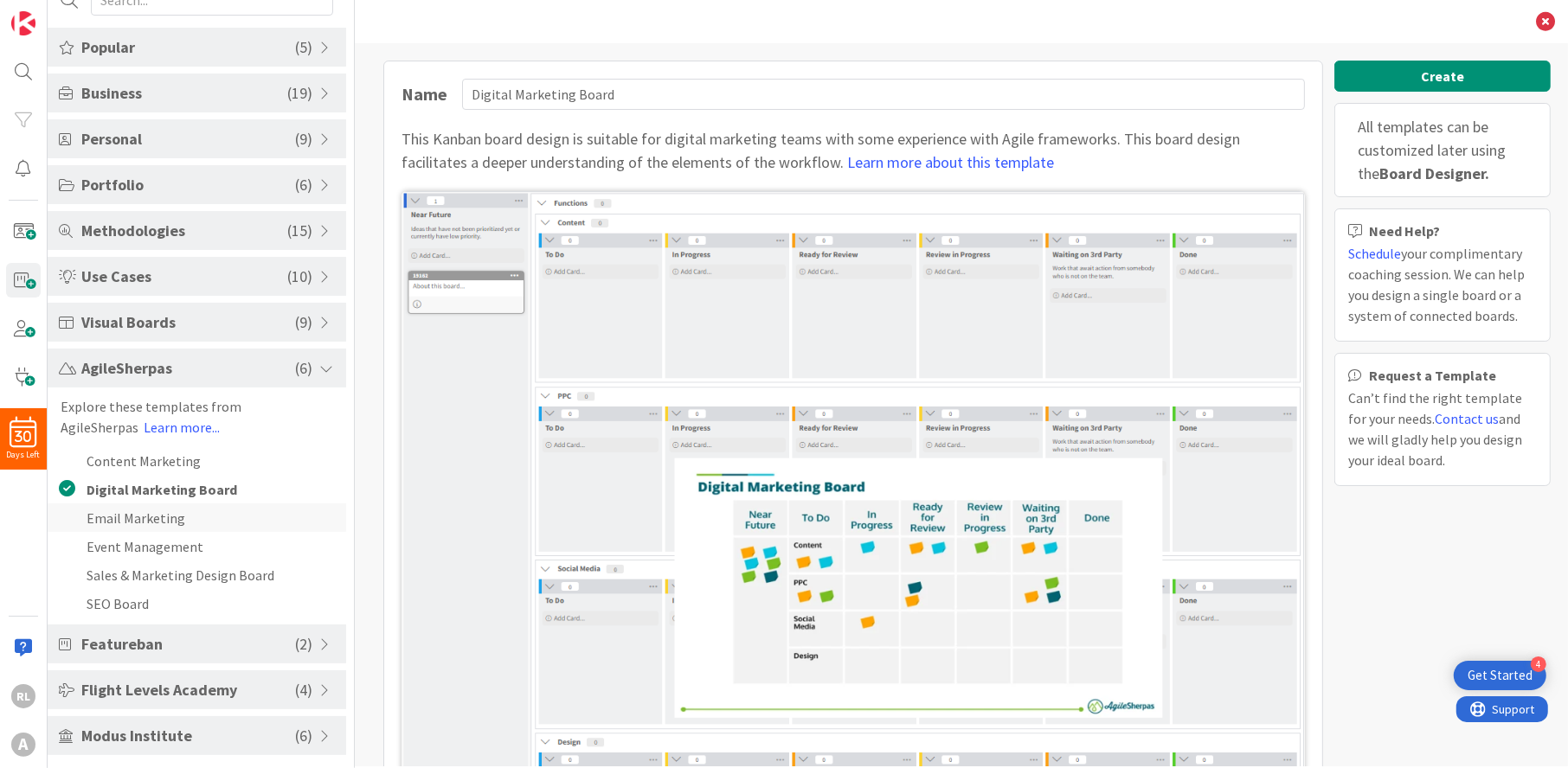
click at [168, 512] on li "Email Marketing" at bounding box center [197, 517] width 299 height 29
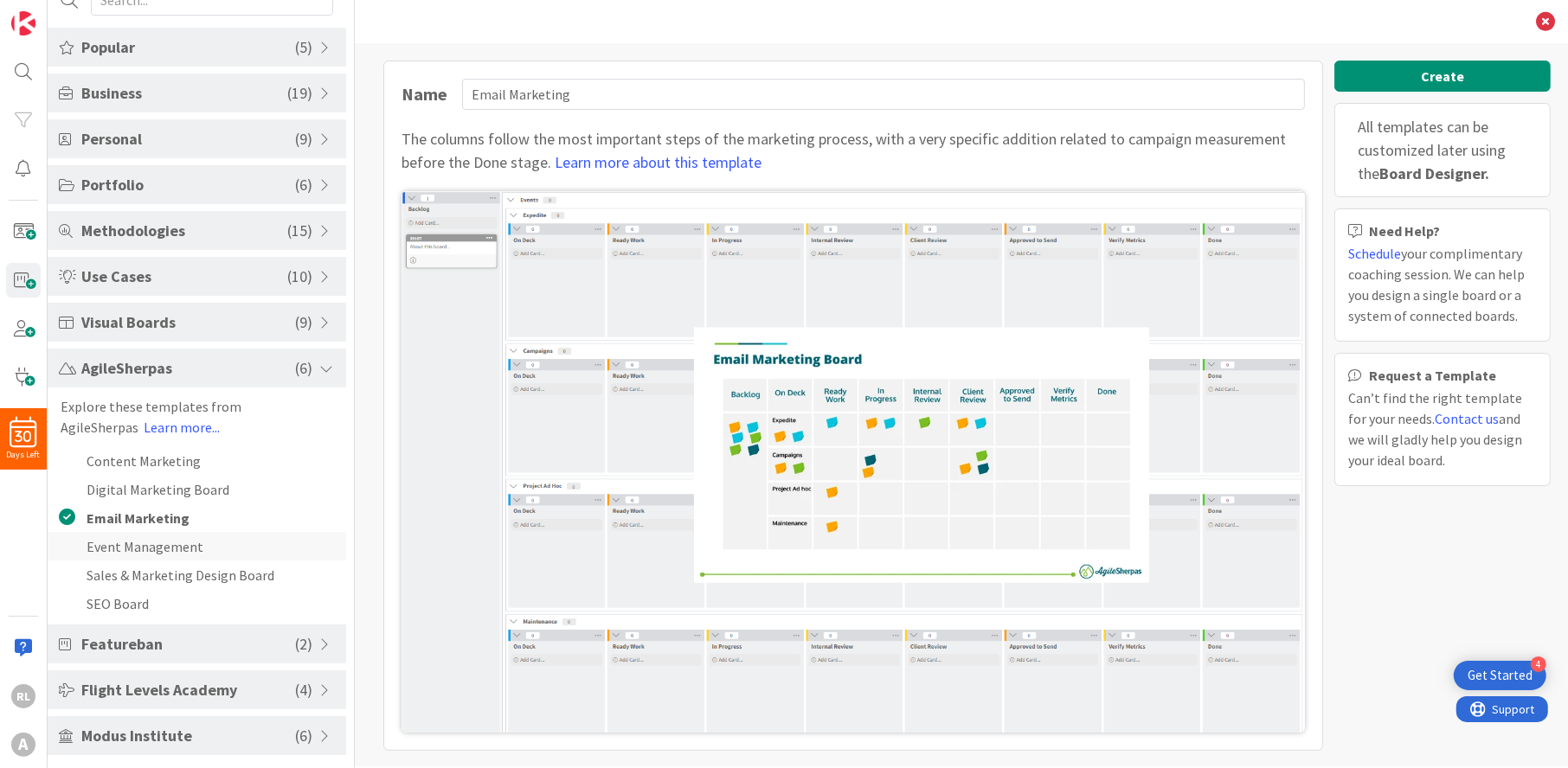
click at [167, 533] on li "Event Management" at bounding box center [197, 546] width 299 height 29
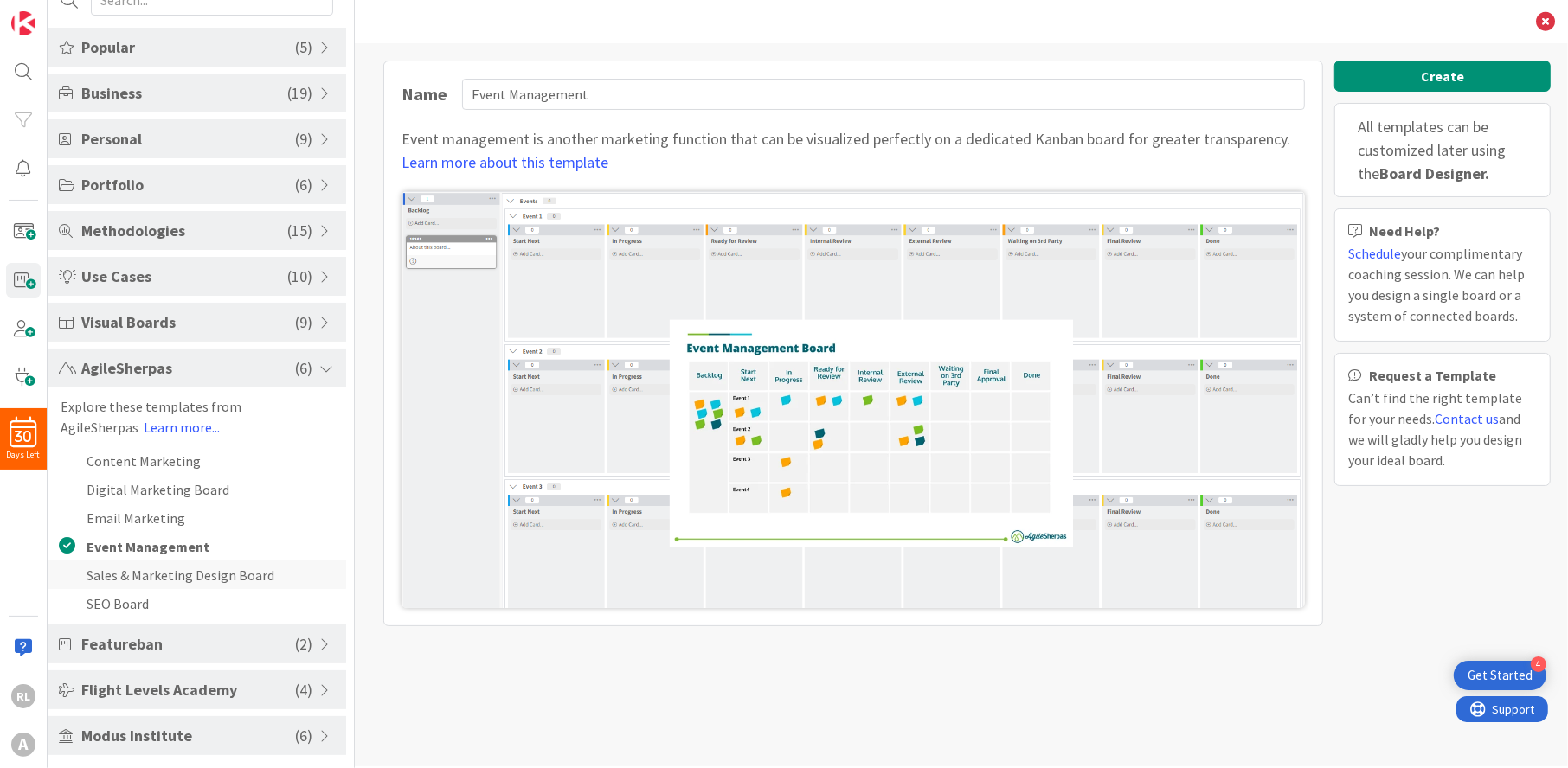
click at [160, 568] on li "Sales & Marketing Design Board" at bounding box center [197, 575] width 299 height 29
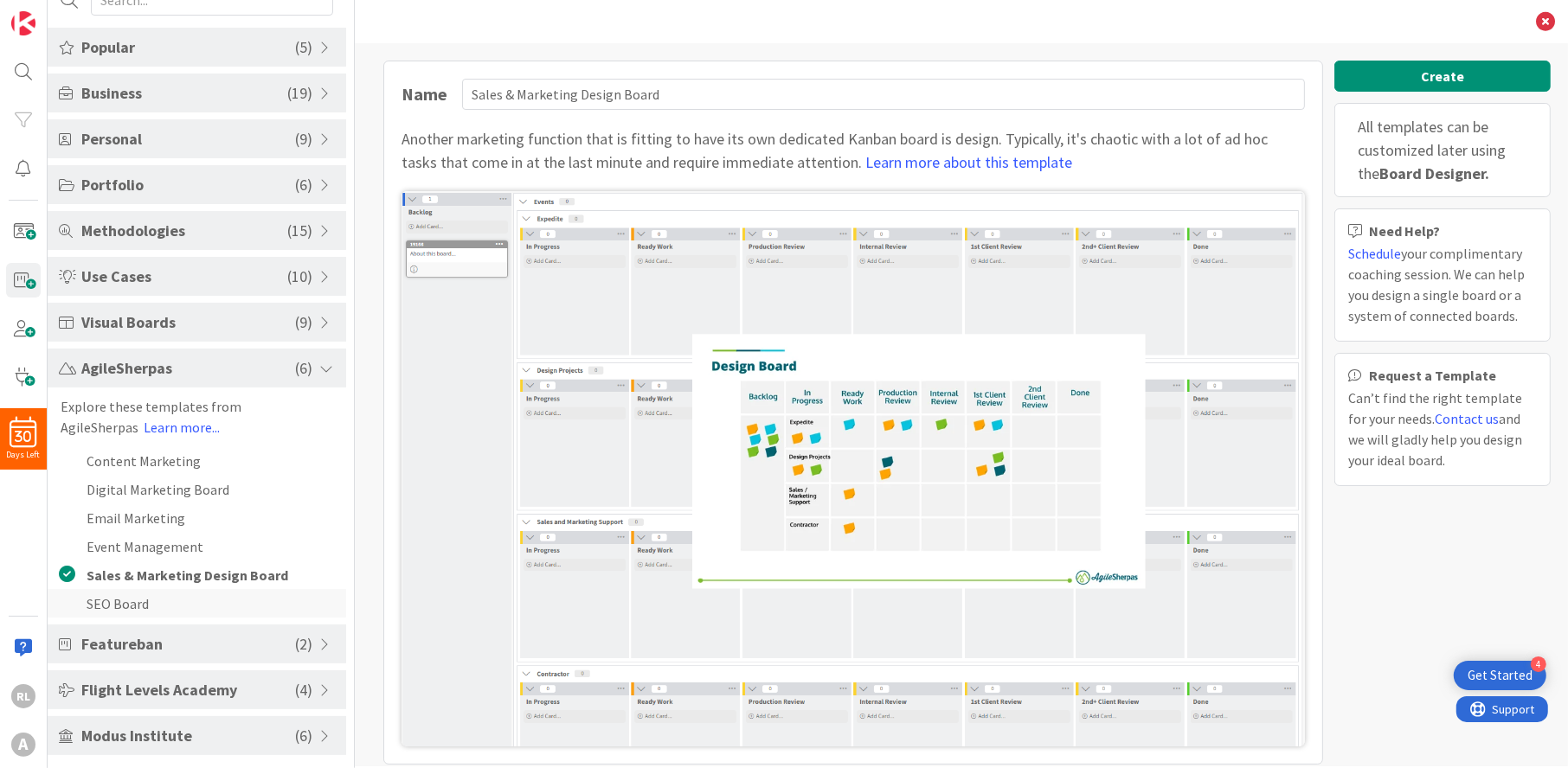
click at [144, 597] on li "SEO Board" at bounding box center [197, 603] width 299 height 29
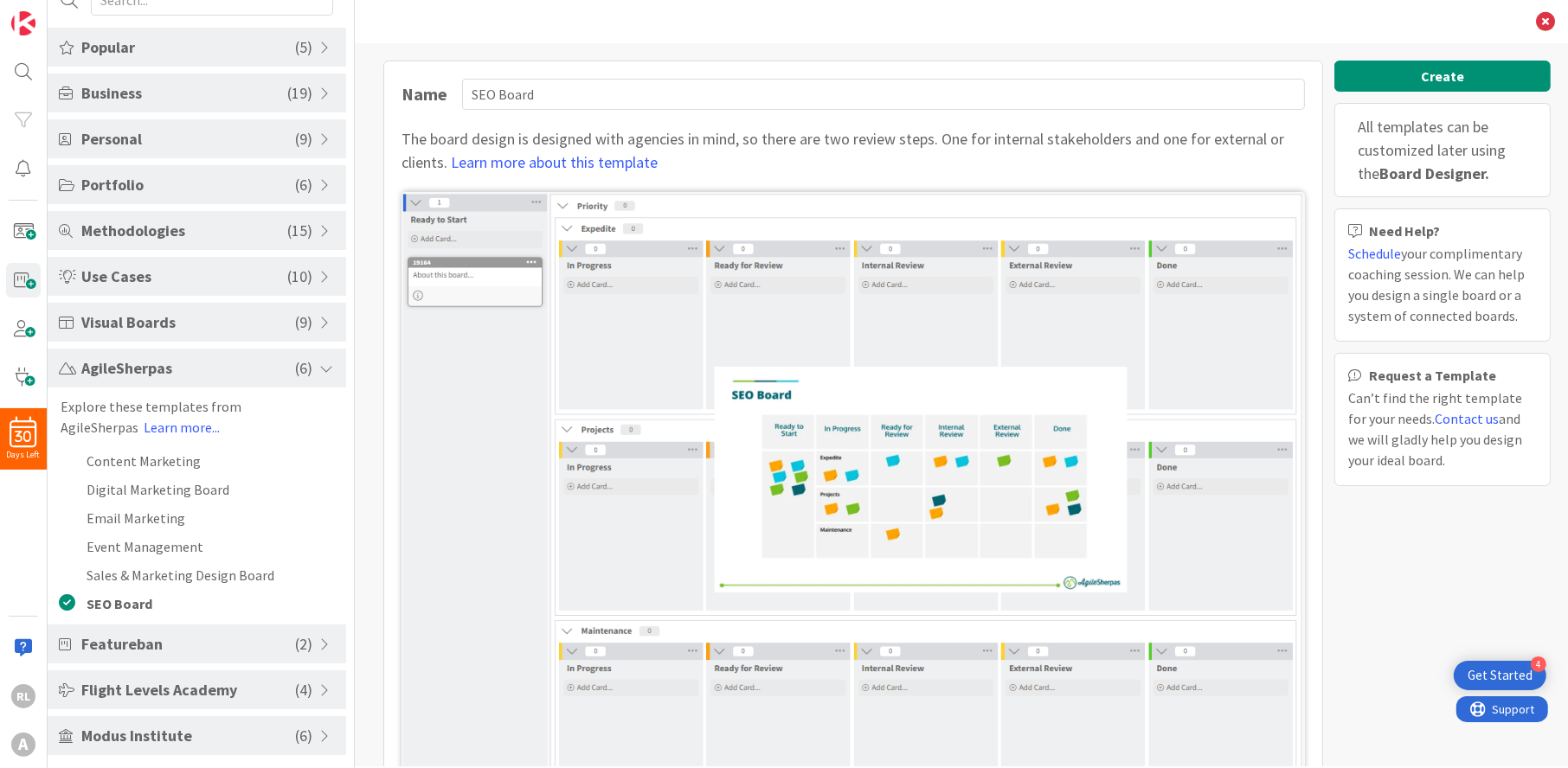
click at [159, 639] on span "Featureban" at bounding box center [187, 643] width 213 height 24
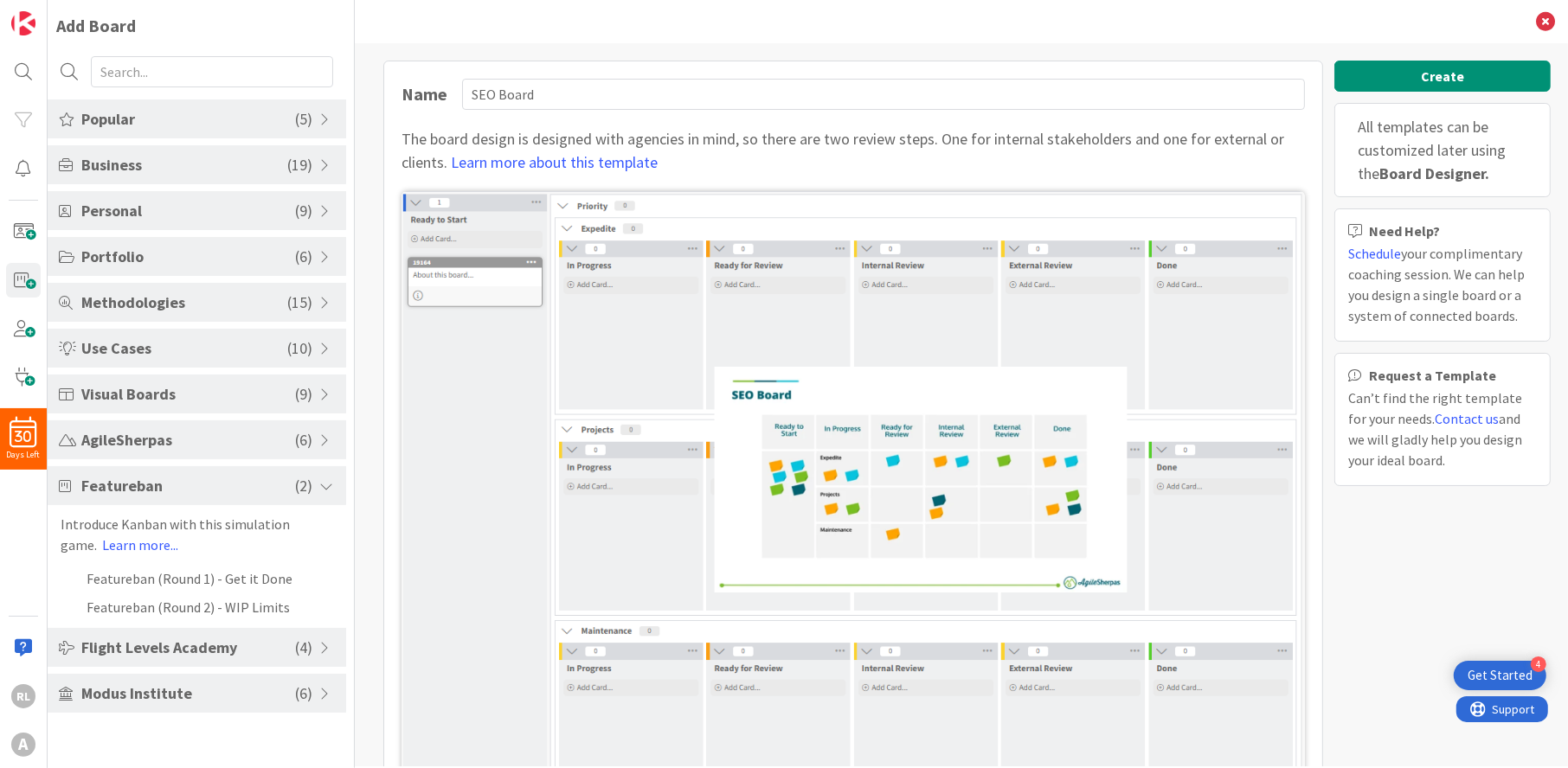
scroll to position [0, 0]
click at [152, 571] on li "Featureban (Round 1) - Get it Done" at bounding box center [197, 578] width 299 height 29
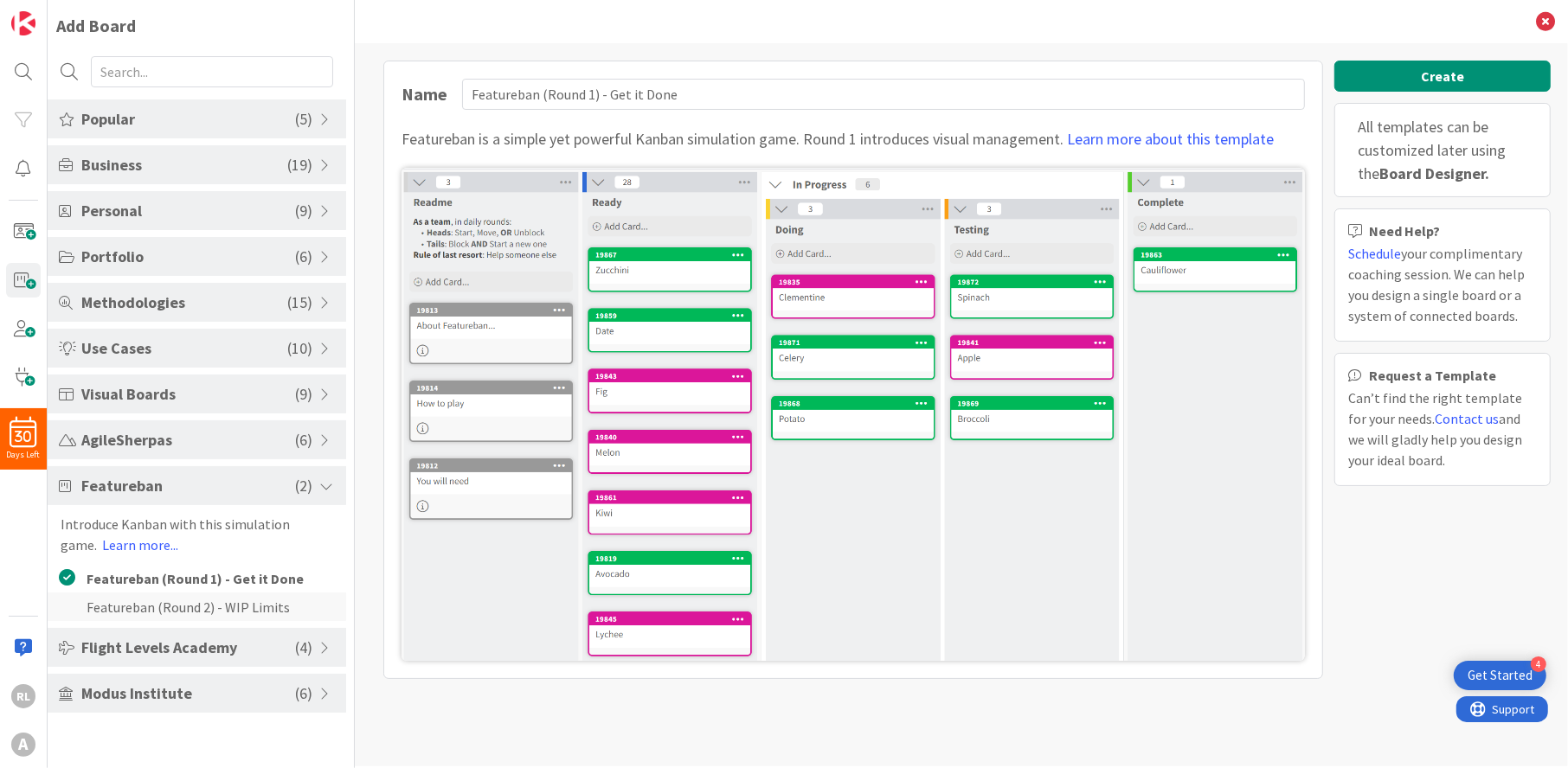
click at [152, 598] on li "Featureban (Round 2) - WIP Limits" at bounding box center [197, 607] width 299 height 29
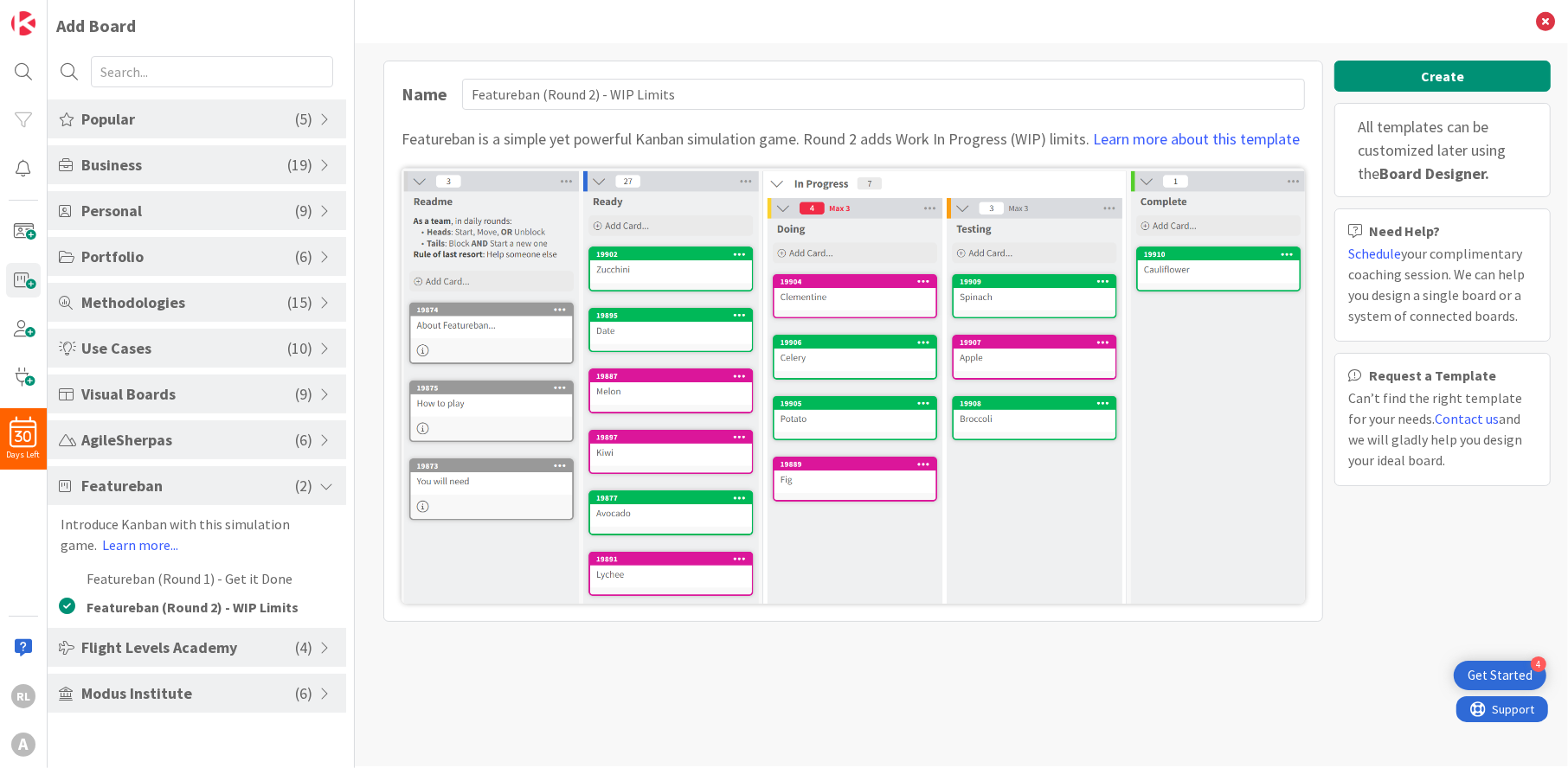
click at [221, 293] on span "Methodologies" at bounding box center [184, 302] width 206 height 24
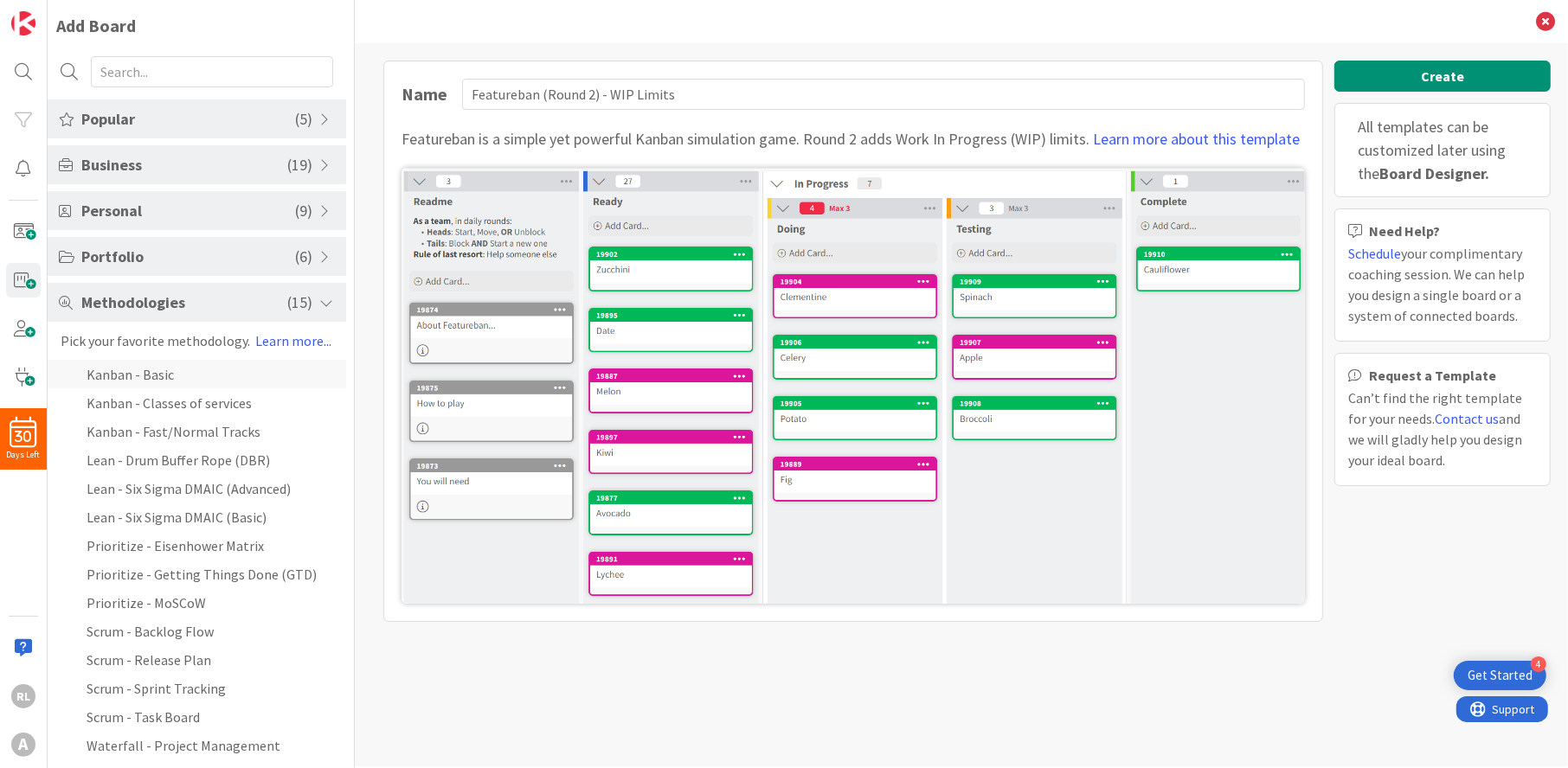
click at [148, 363] on li "Kanban - Basic" at bounding box center [197, 374] width 299 height 29
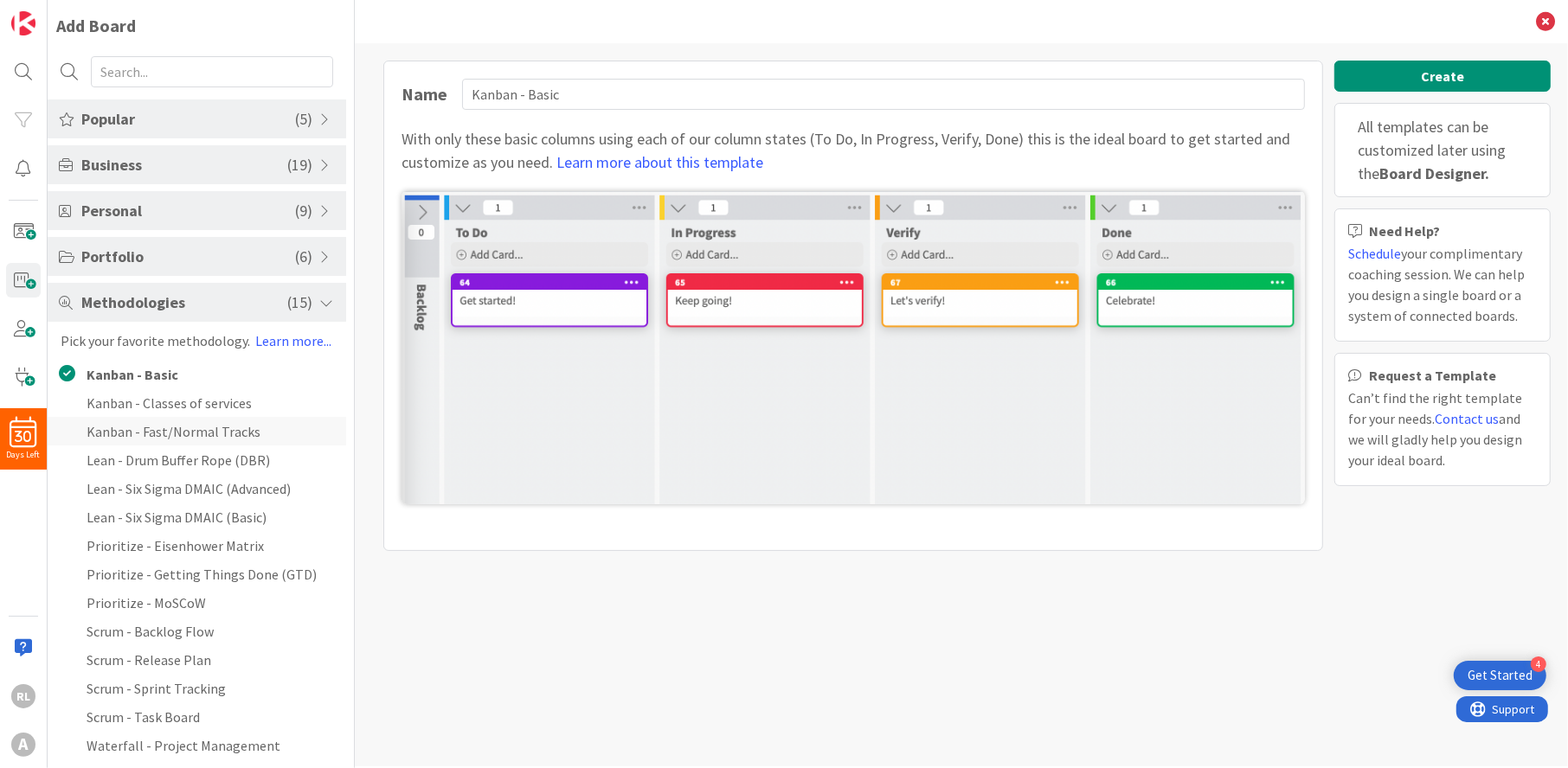
click at [148, 420] on li "Kanban - Fast/Normal Tracks" at bounding box center [197, 431] width 299 height 29
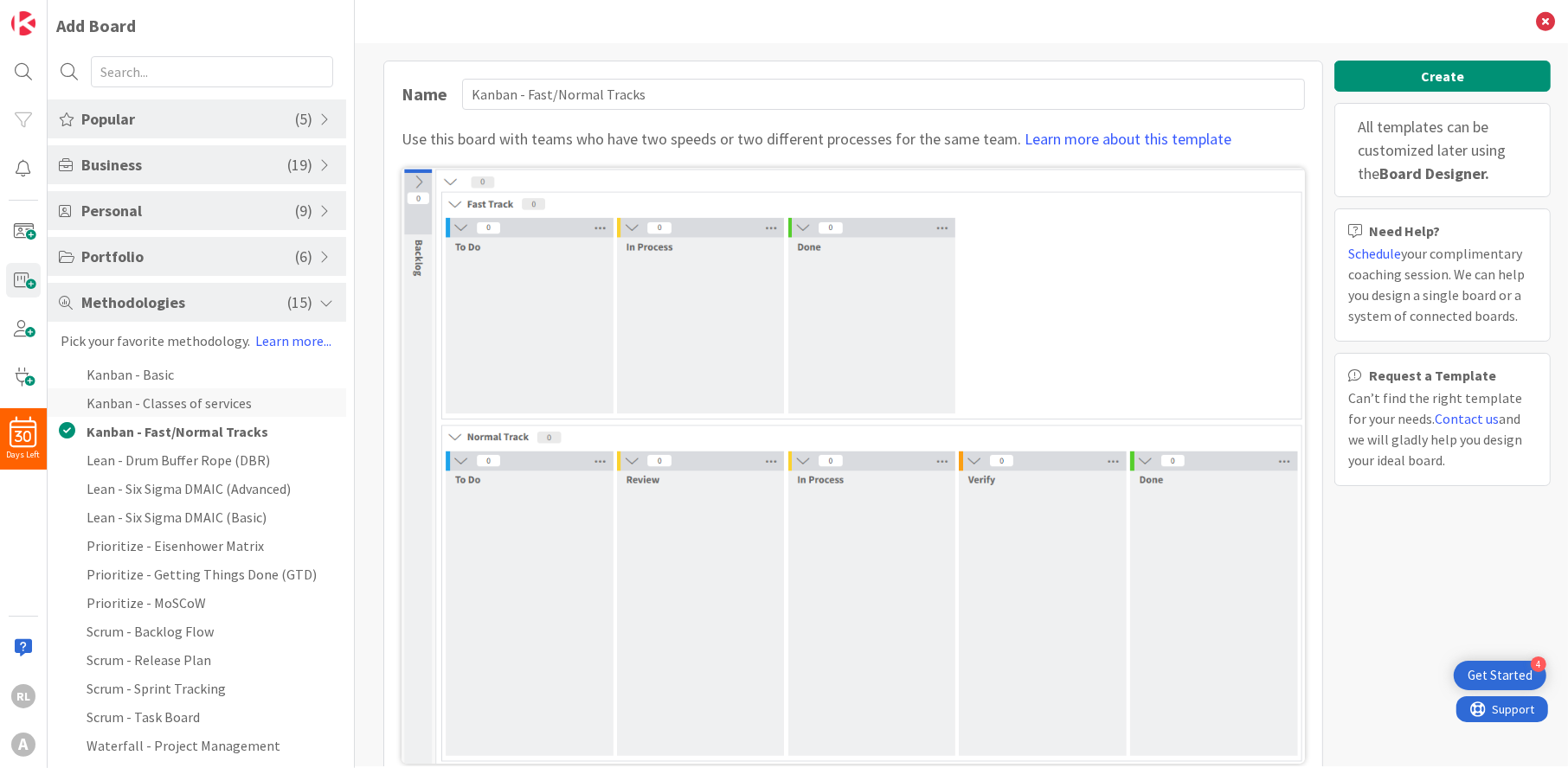
click at [145, 396] on li "Kanban - Classes of services" at bounding box center [197, 402] width 299 height 29
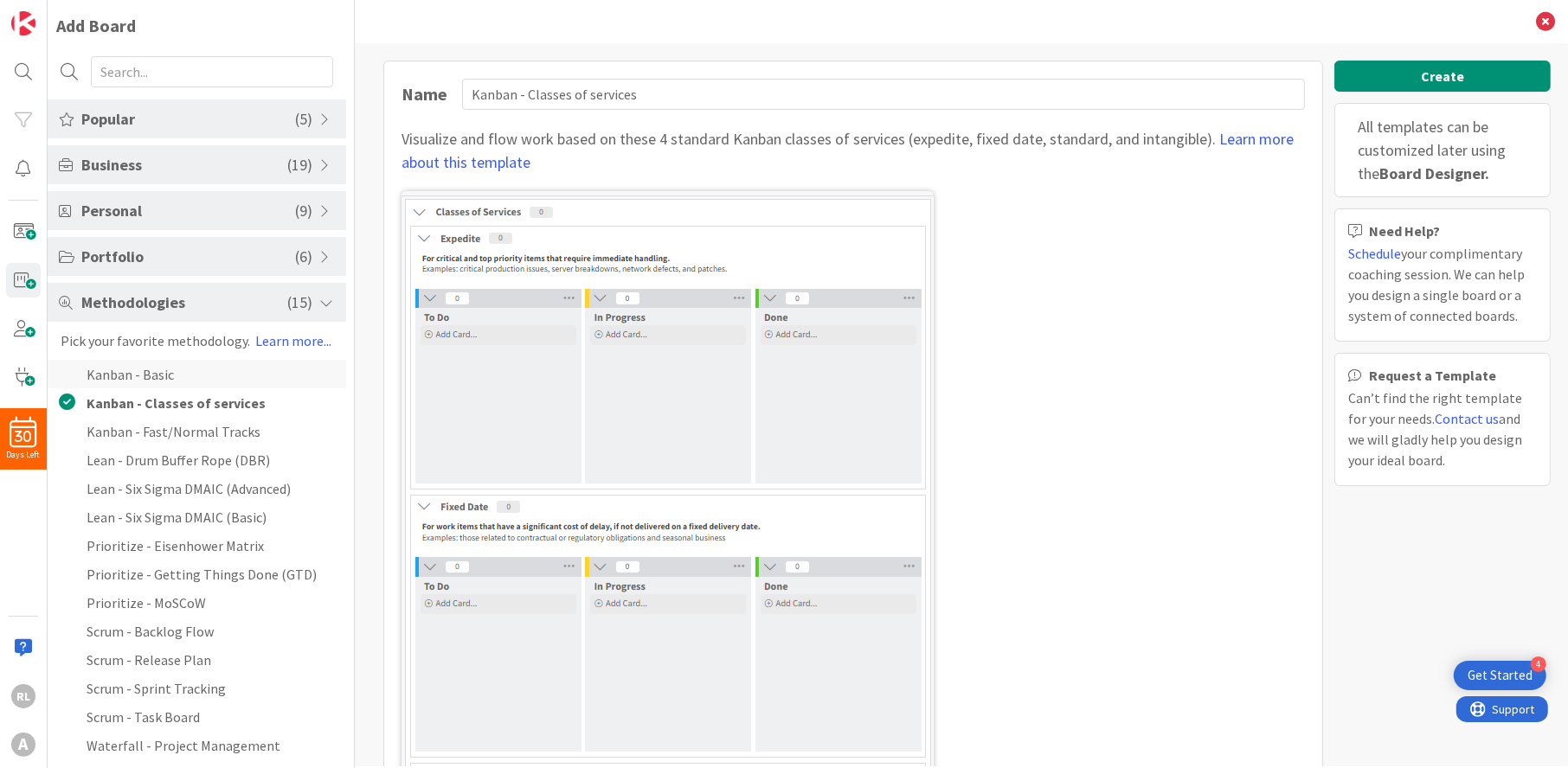
click at [145, 372] on li "Kanban - Basic" at bounding box center [197, 374] width 299 height 29
type input "Kanban - Basic"
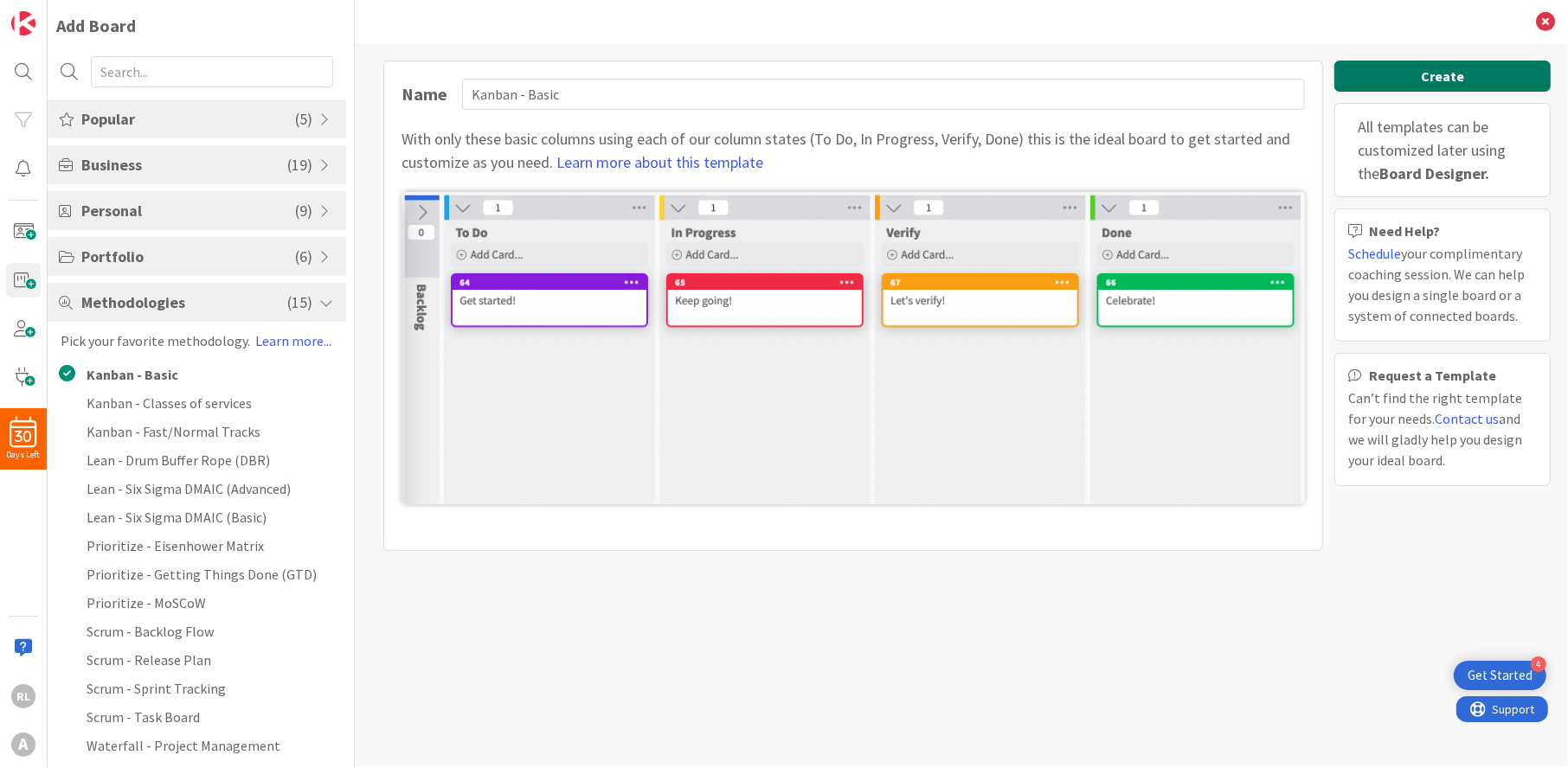
click at [1410, 71] on button "Create" at bounding box center [1443, 77] width 216 height 31
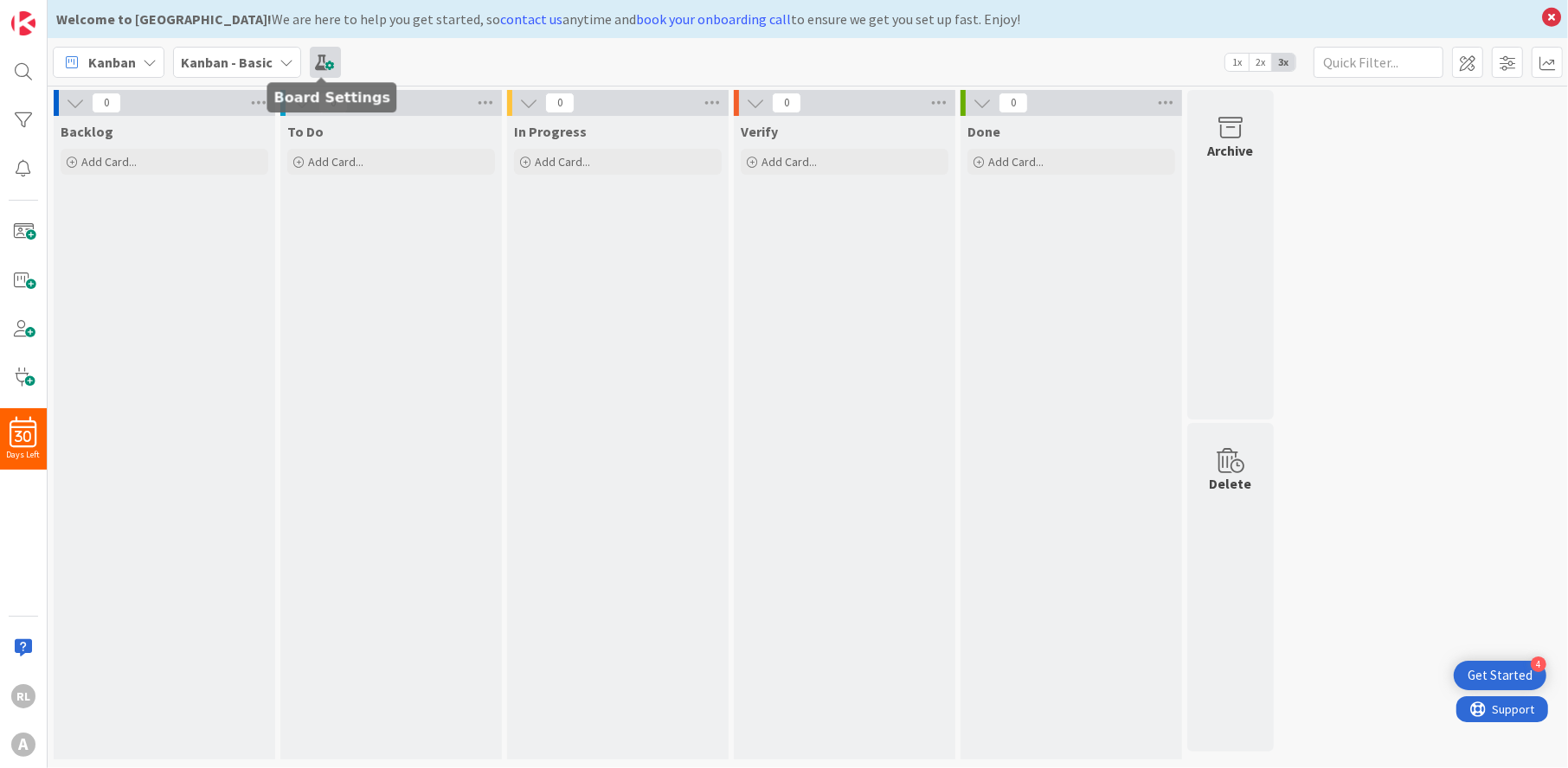
click at [329, 60] on span at bounding box center [326, 63] width 31 height 31
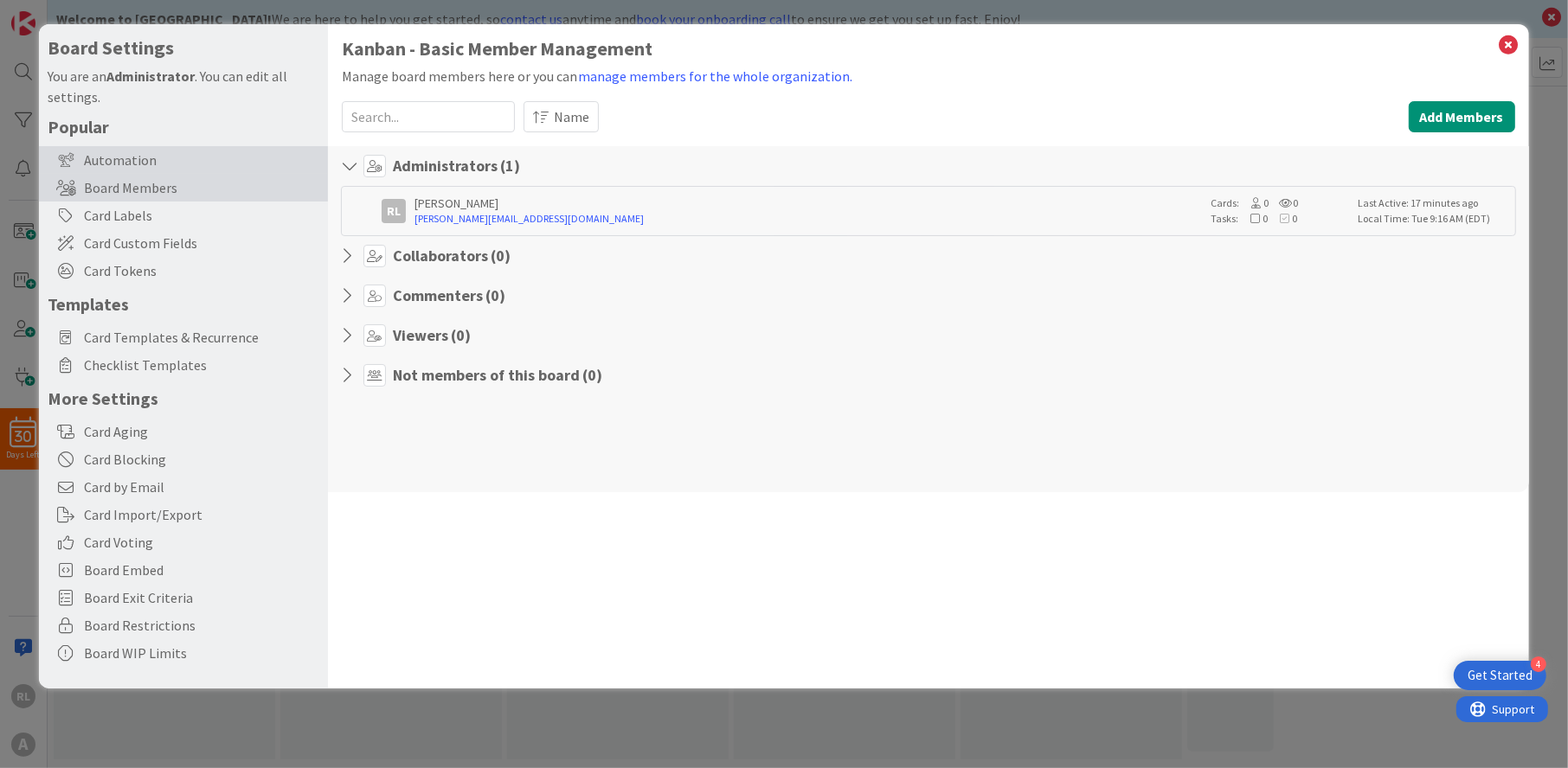
click at [125, 155] on div "Automation" at bounding box center [184, 160] width 289 height 28
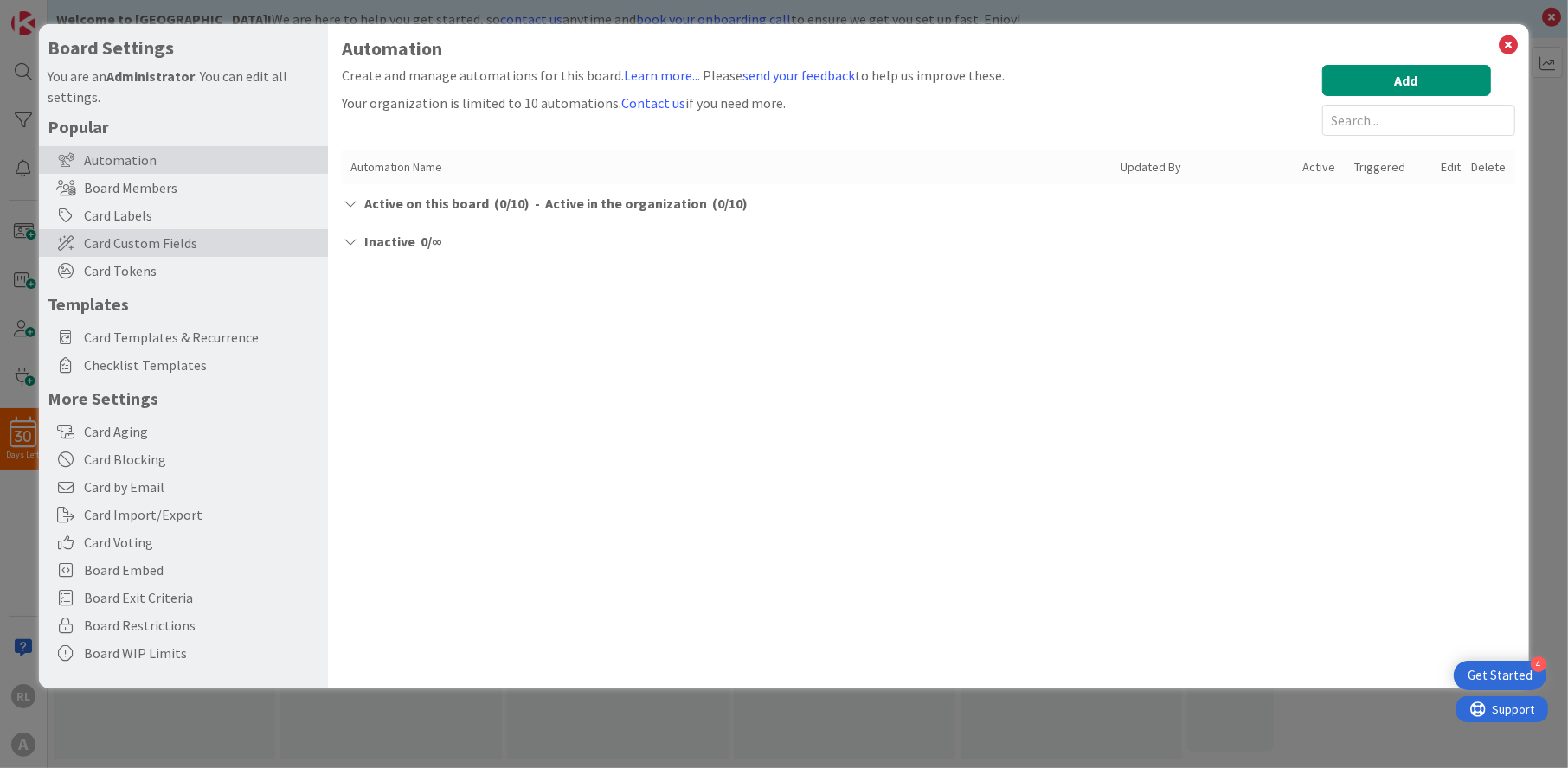
click at [132, 230] on div "Card Custom Fields" at bounding box center [184, 243] width 289 height 28
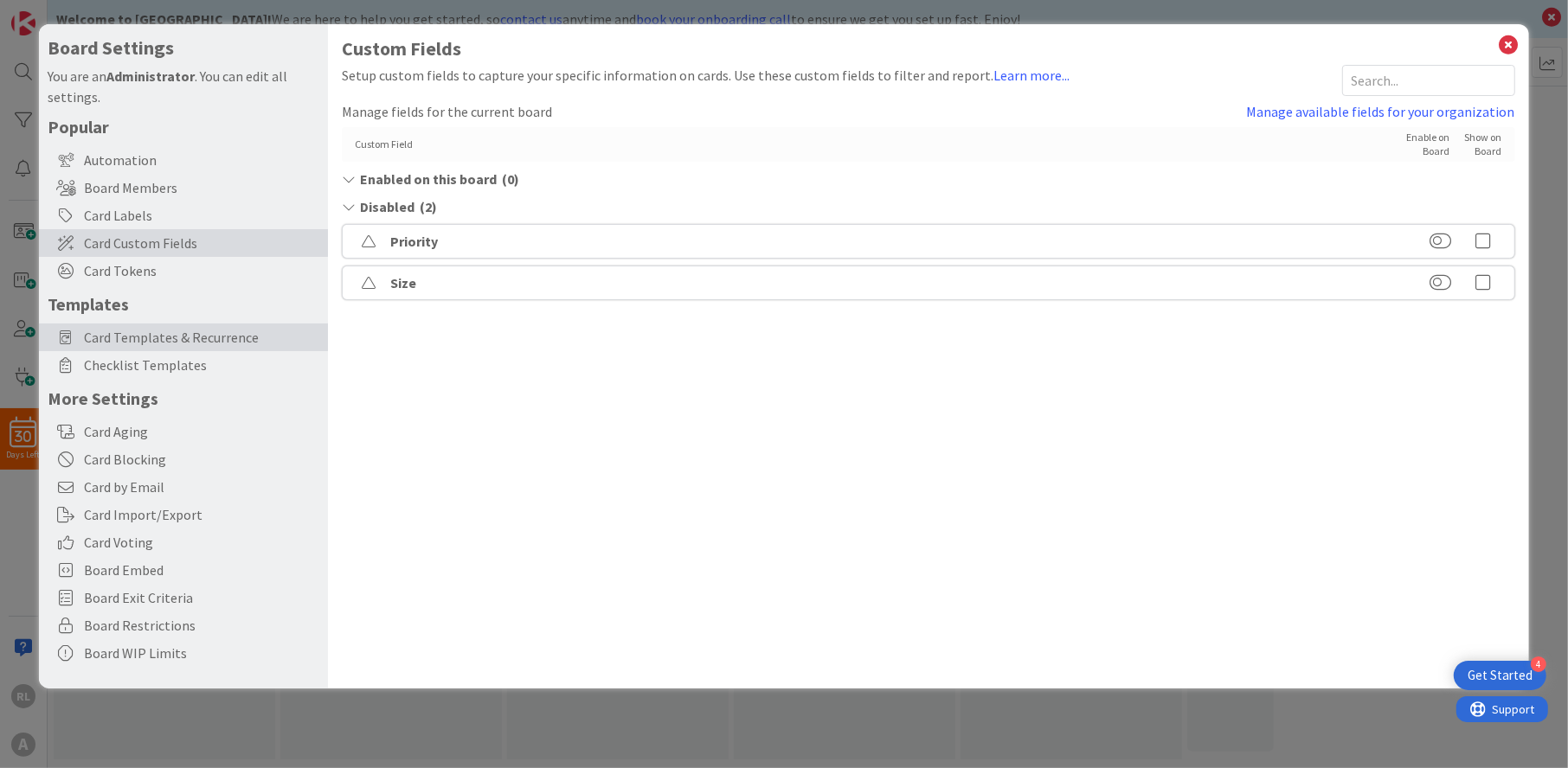
click at [159, 333] on span "Card Templates & Recurrence" at bounding box center [201, 338] width 235 height 21
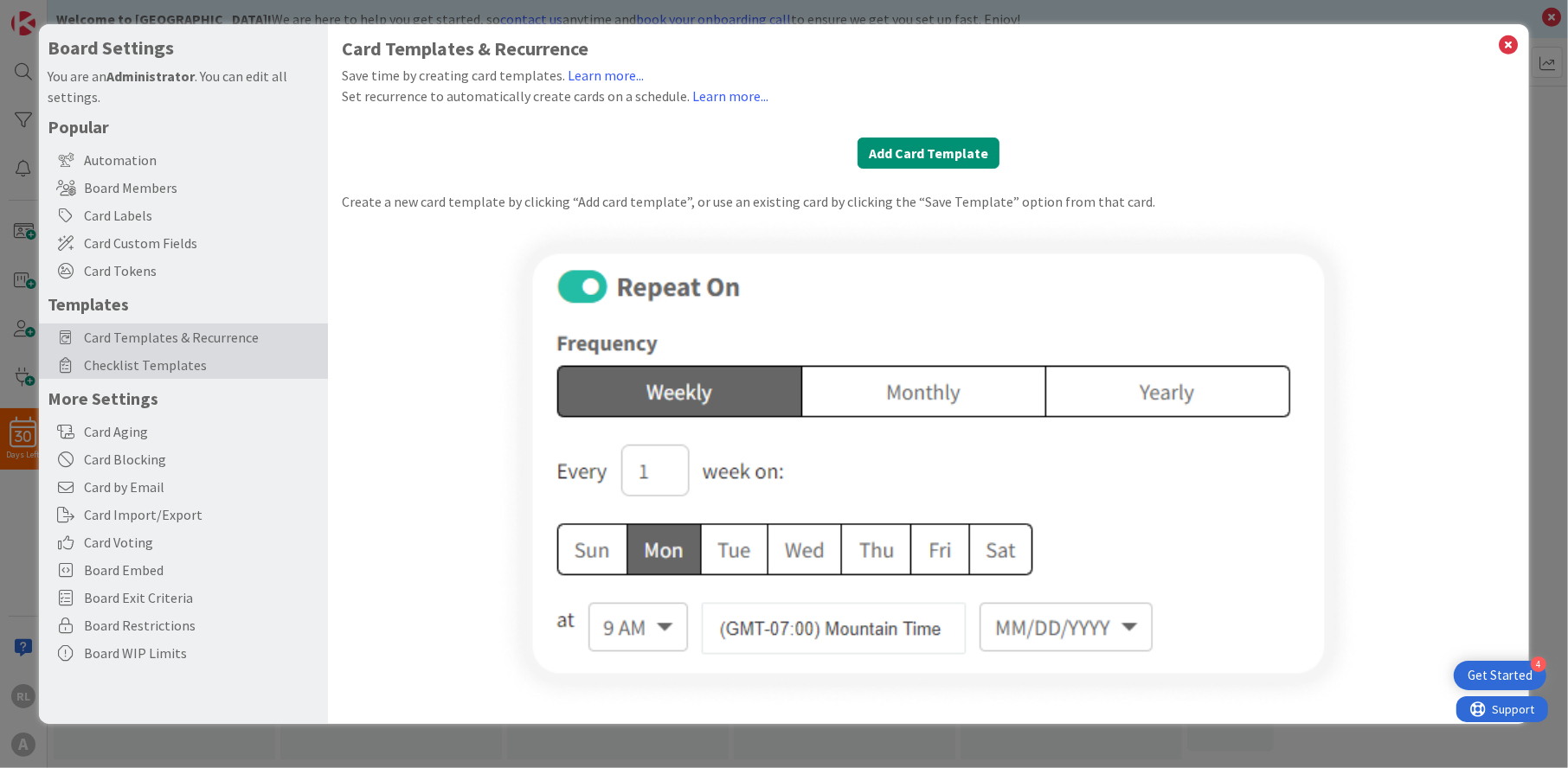
click at [167, 362] on span "Checklist Templates" at bounding box center [201, 365] width 235 height 21
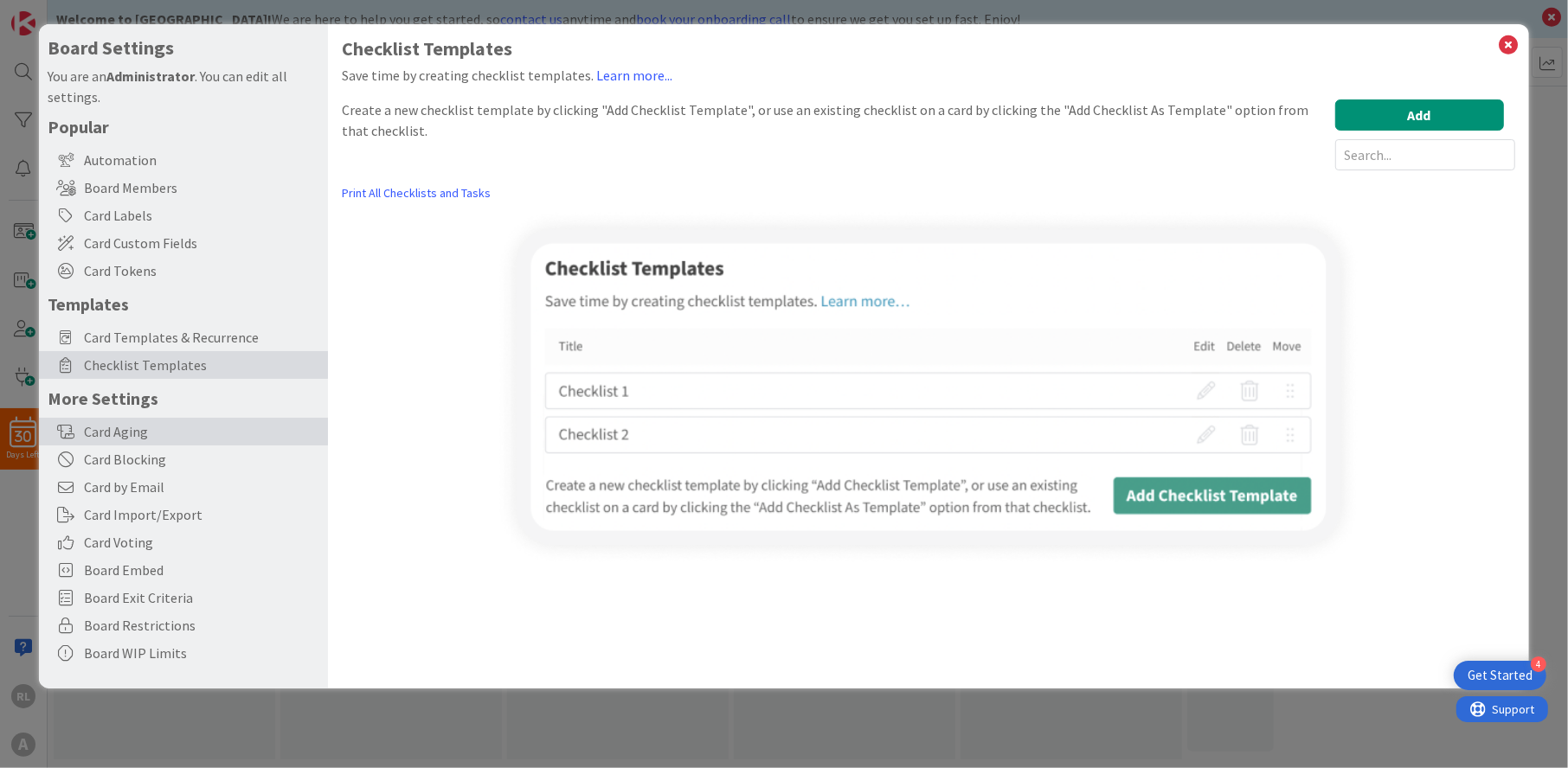
click at [130, 429] on div "Card Aging" at bounding box center [184, 432] width 289 height 28
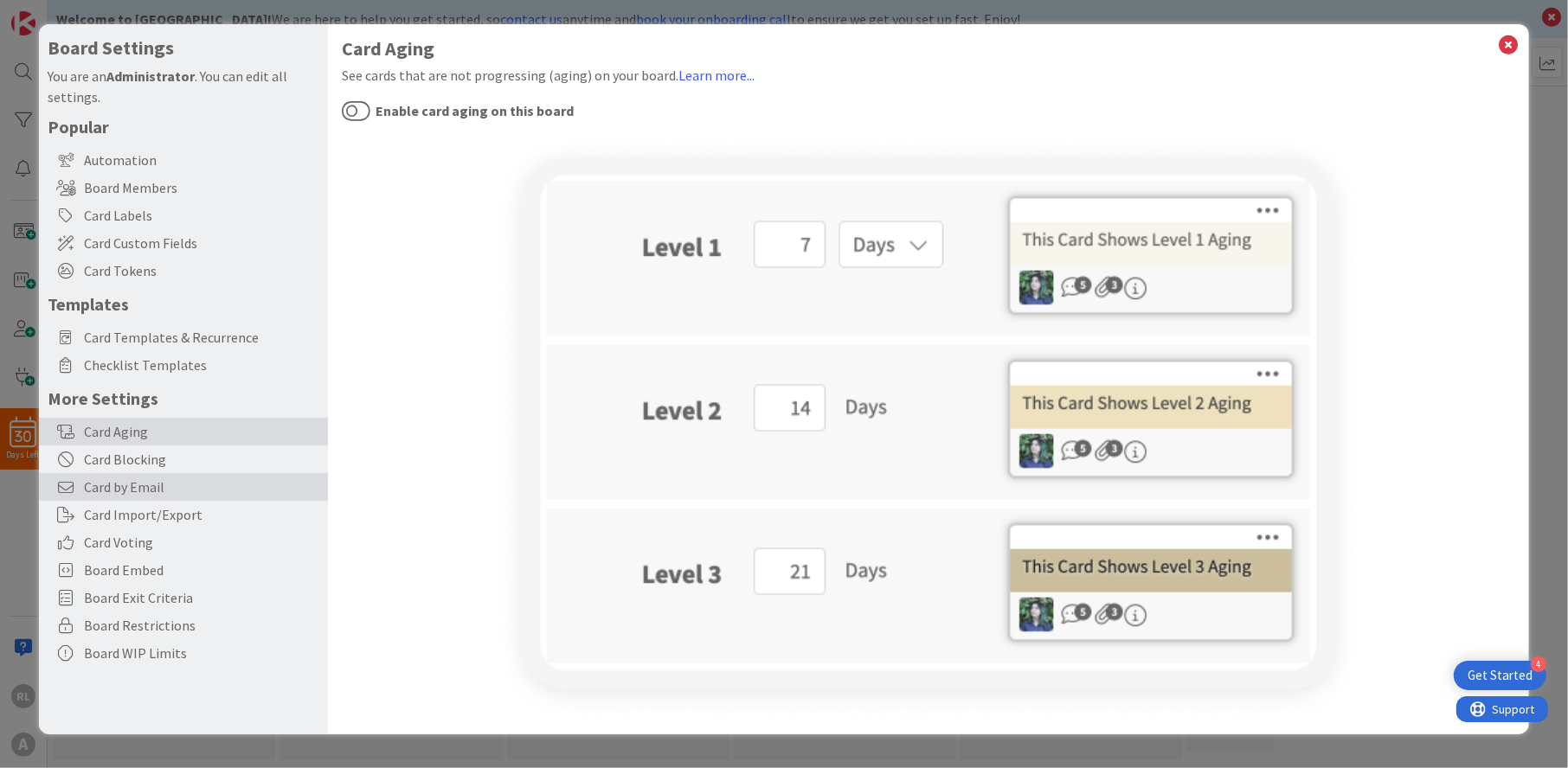
click at [130, 473] on div "Card by Email" at bounding box center [184, 487] width 289 height 28
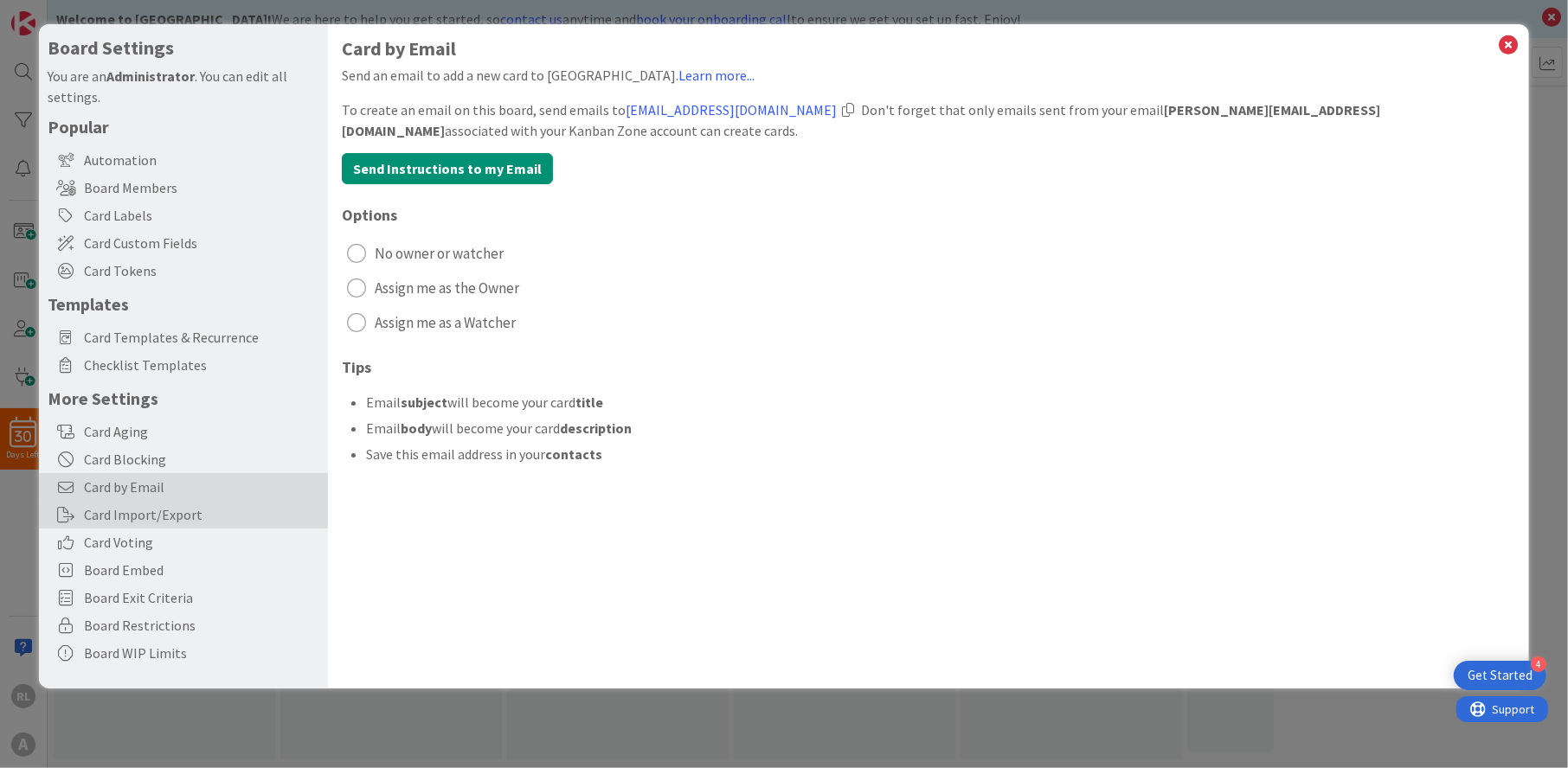
click at [125, 515] on div "Card Import/Export" at bounding box center [184, 515] width 289 height 28
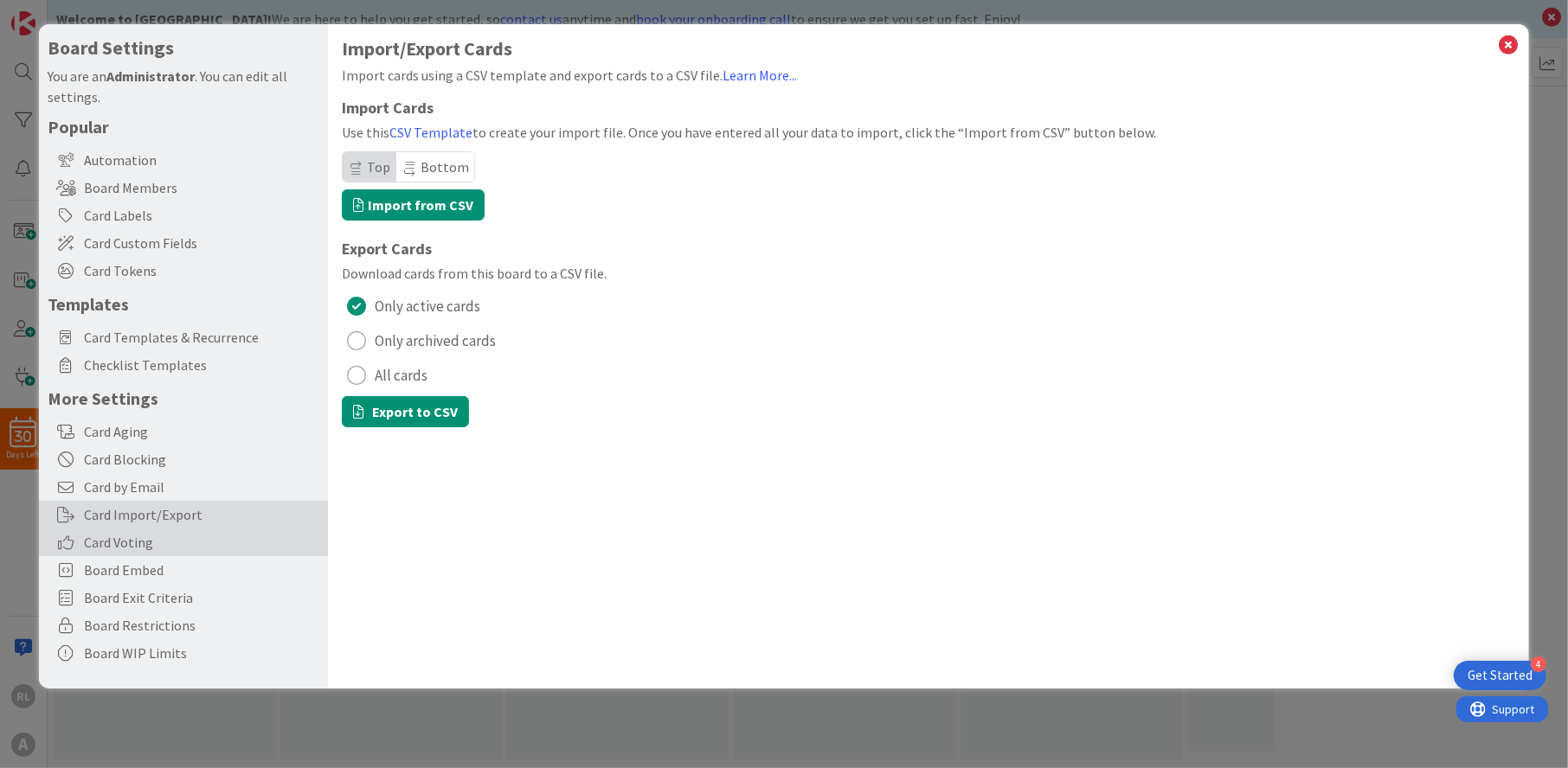
click at [122, 538] on span "Card Voting" at bounding box center [201, 542] width 235 height 21
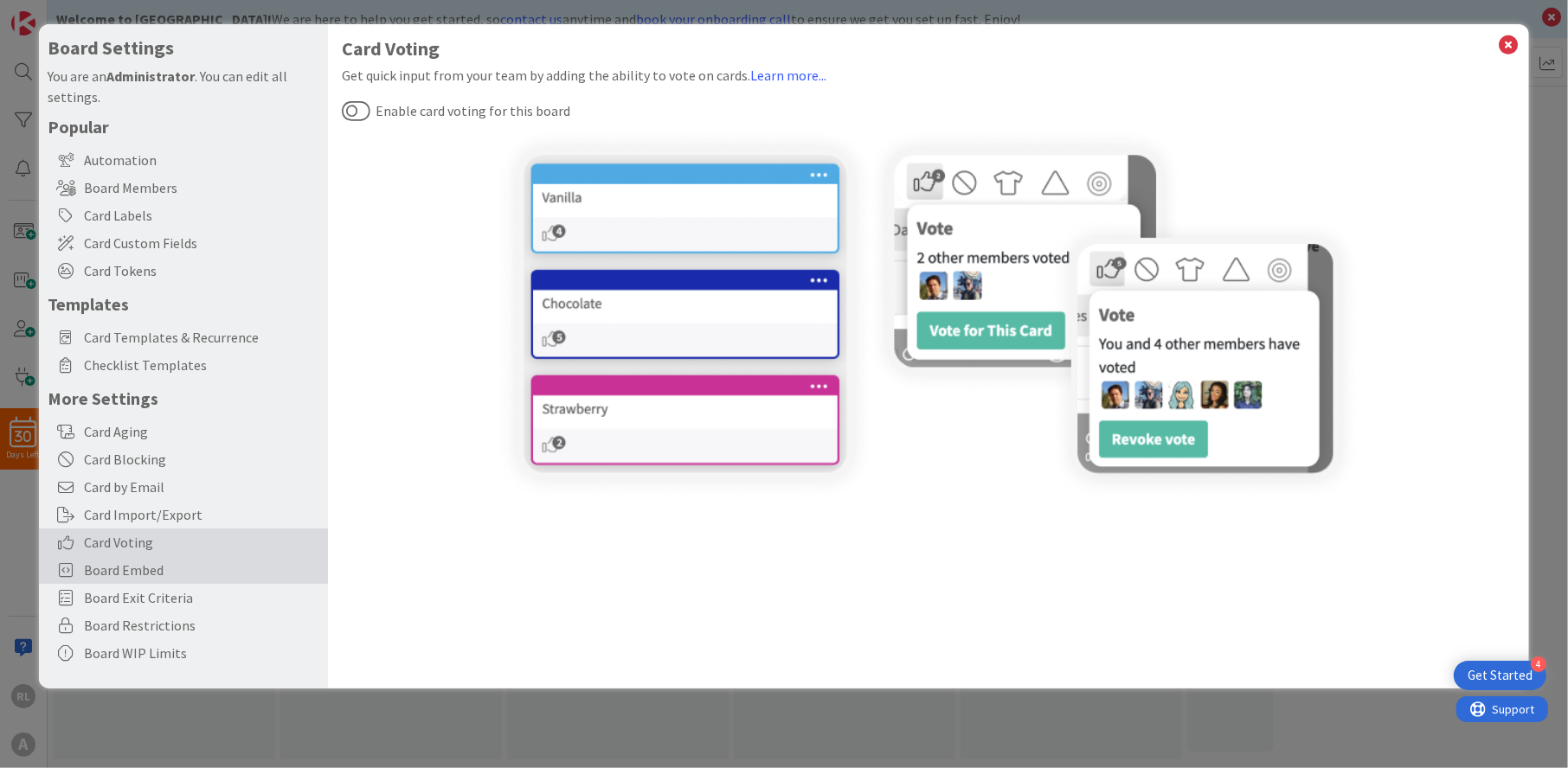
click at [118, 560] on span "Board Embed" at bounding box center [201, 570] width 235 height 21
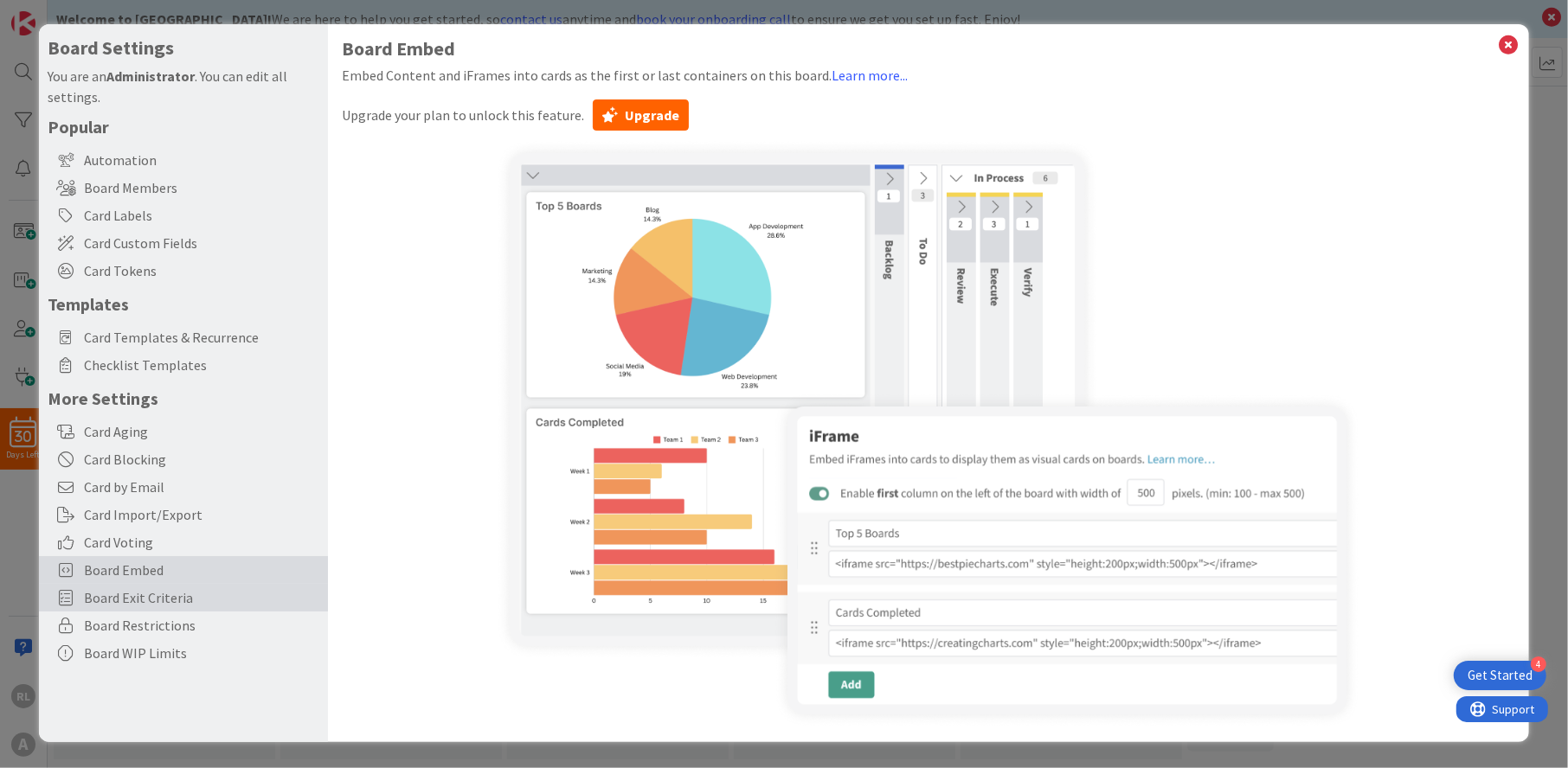
click at [117, 593] on span "Board Exit Criteria" at bounding box center [201, 598] width 235 height 21
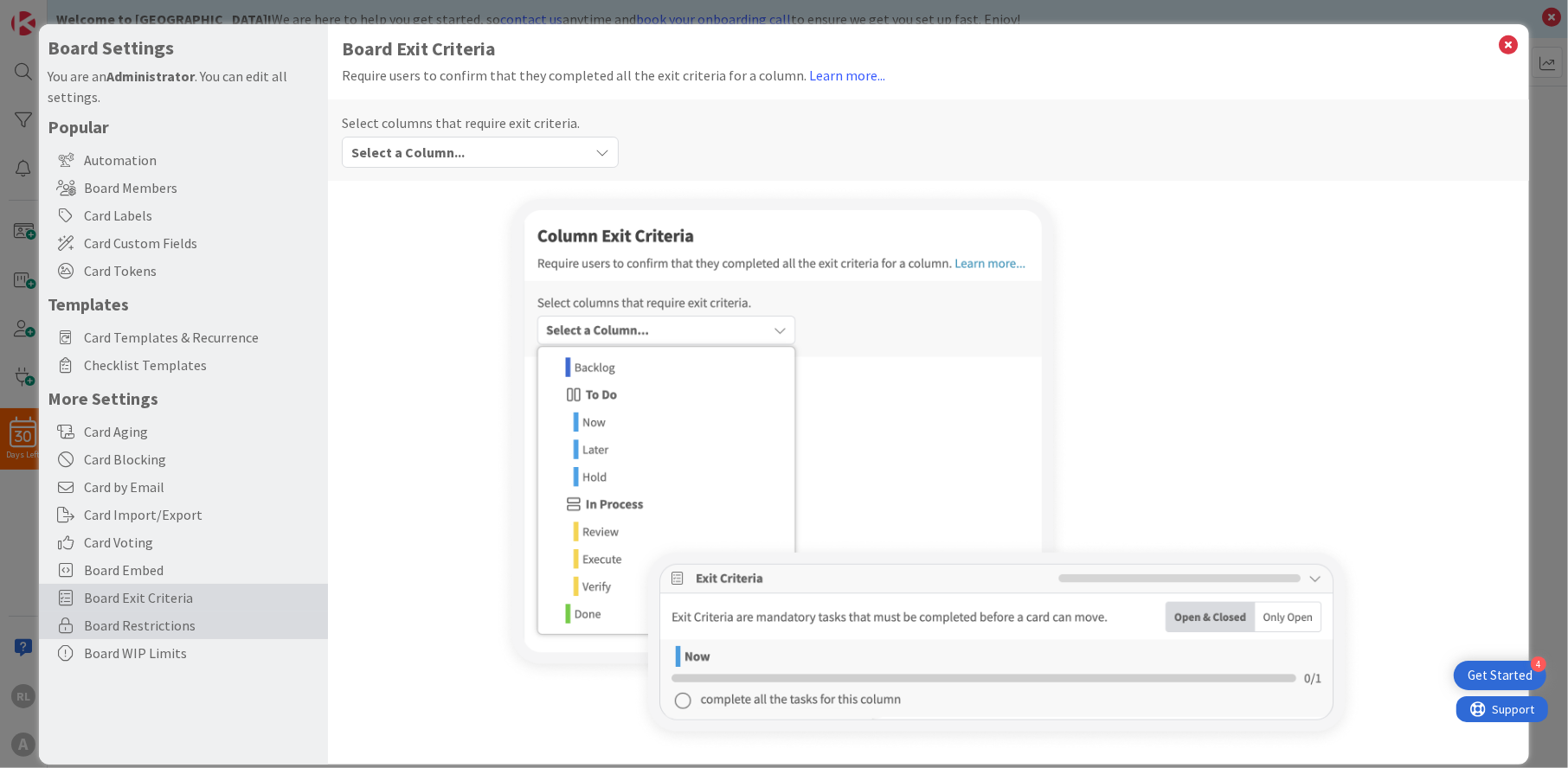
click at [115, 616] on span "Board Restrictions" at bounding box center [201, 625] width 235 height 21
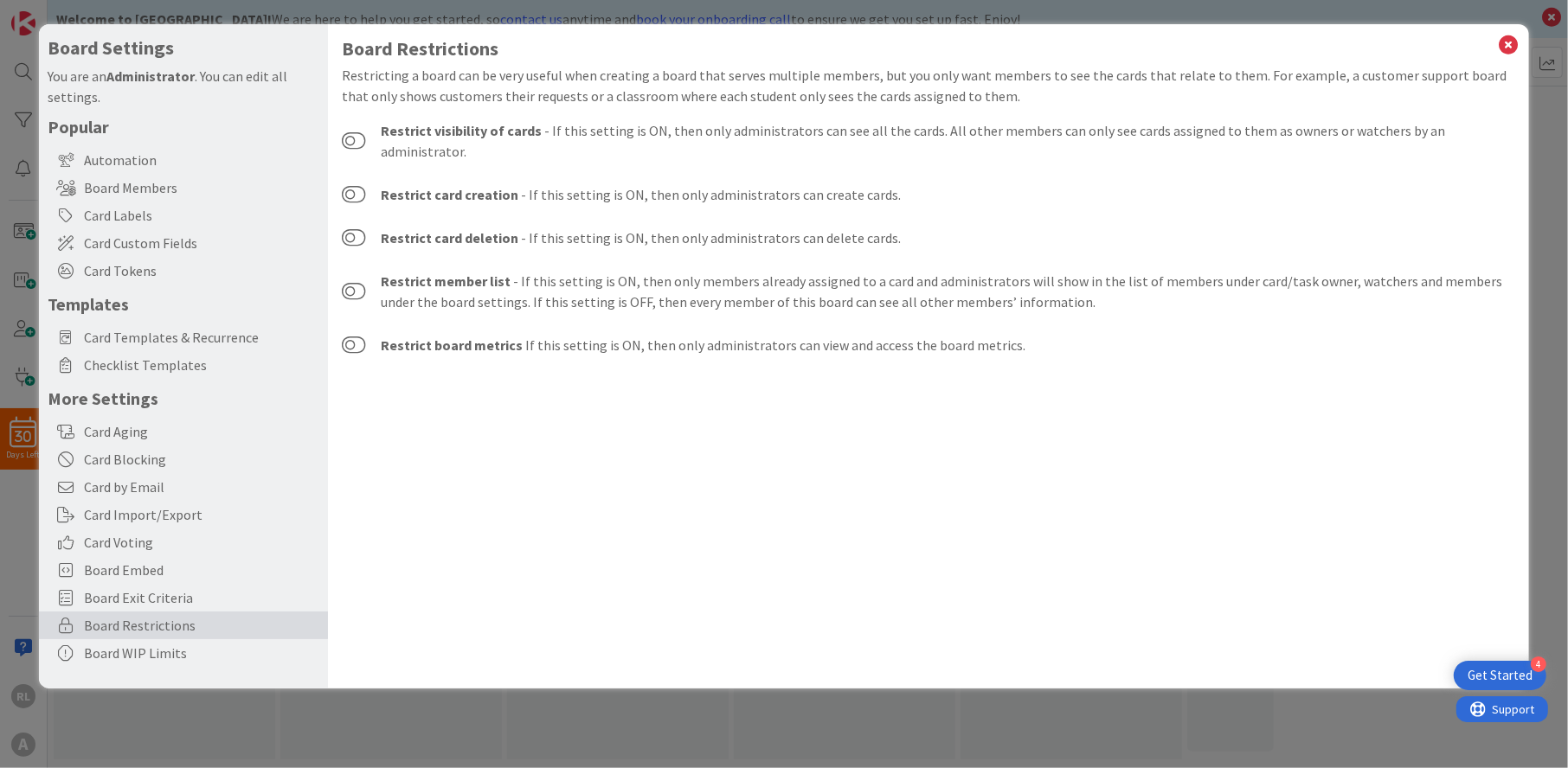
click at [109, 637] on div "Board Restrictions" at bounding box center [184, 625] width 289 height 28
click at [108, 649] on div "Board WIP Limits" at bounding box center [184, 653] width 289 height 28
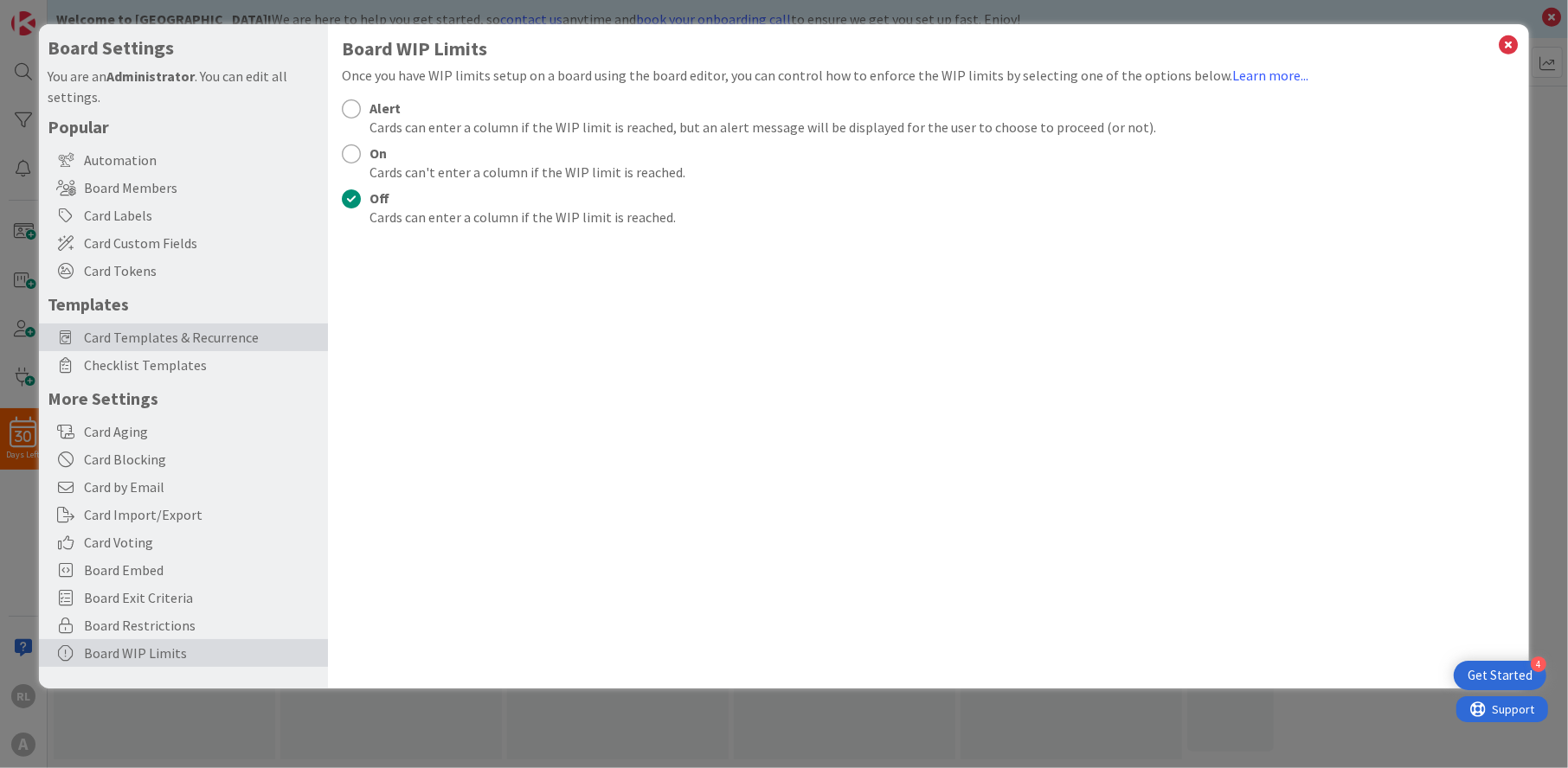
click at [91, 343] on span "Card Templates & Recurrence" at bounding box center [201, 338] width 235 height 21
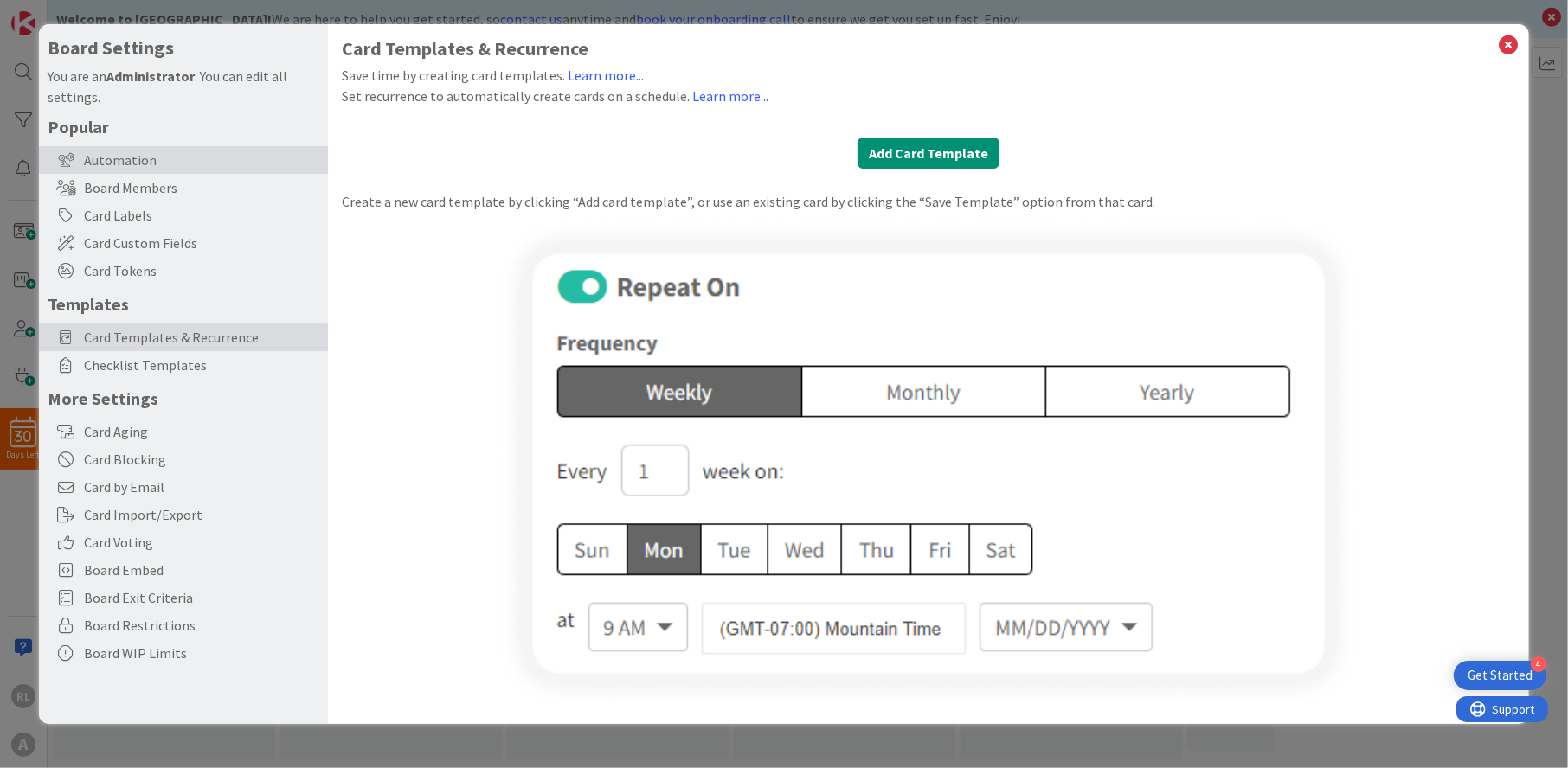
click at [102, 158] on div "Automation" at bounding box center [184, 160] width 289 height 28
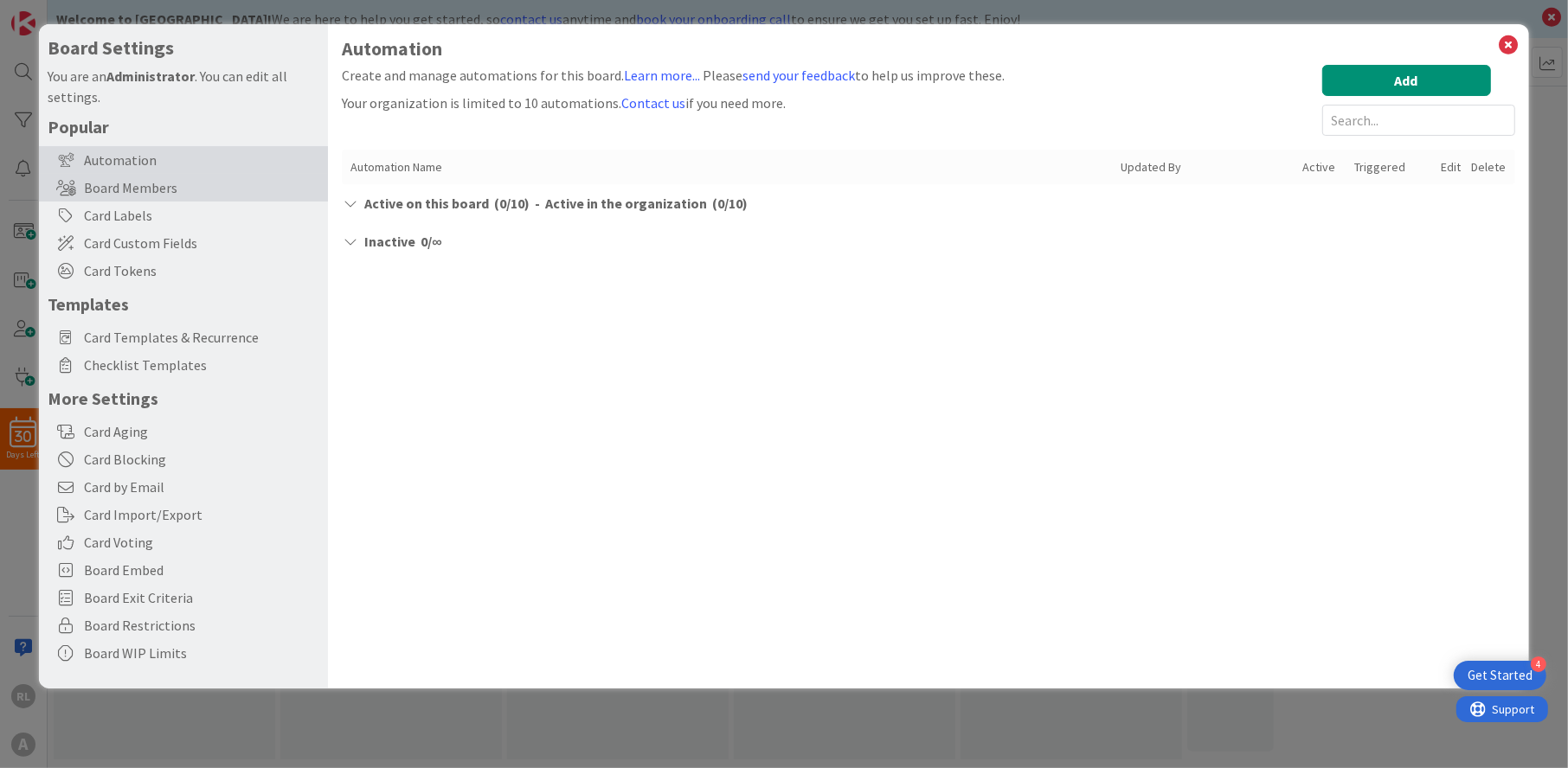
click at [133, 188] on div "Board Members" at bounding box center [184, 188] width 289 height 28
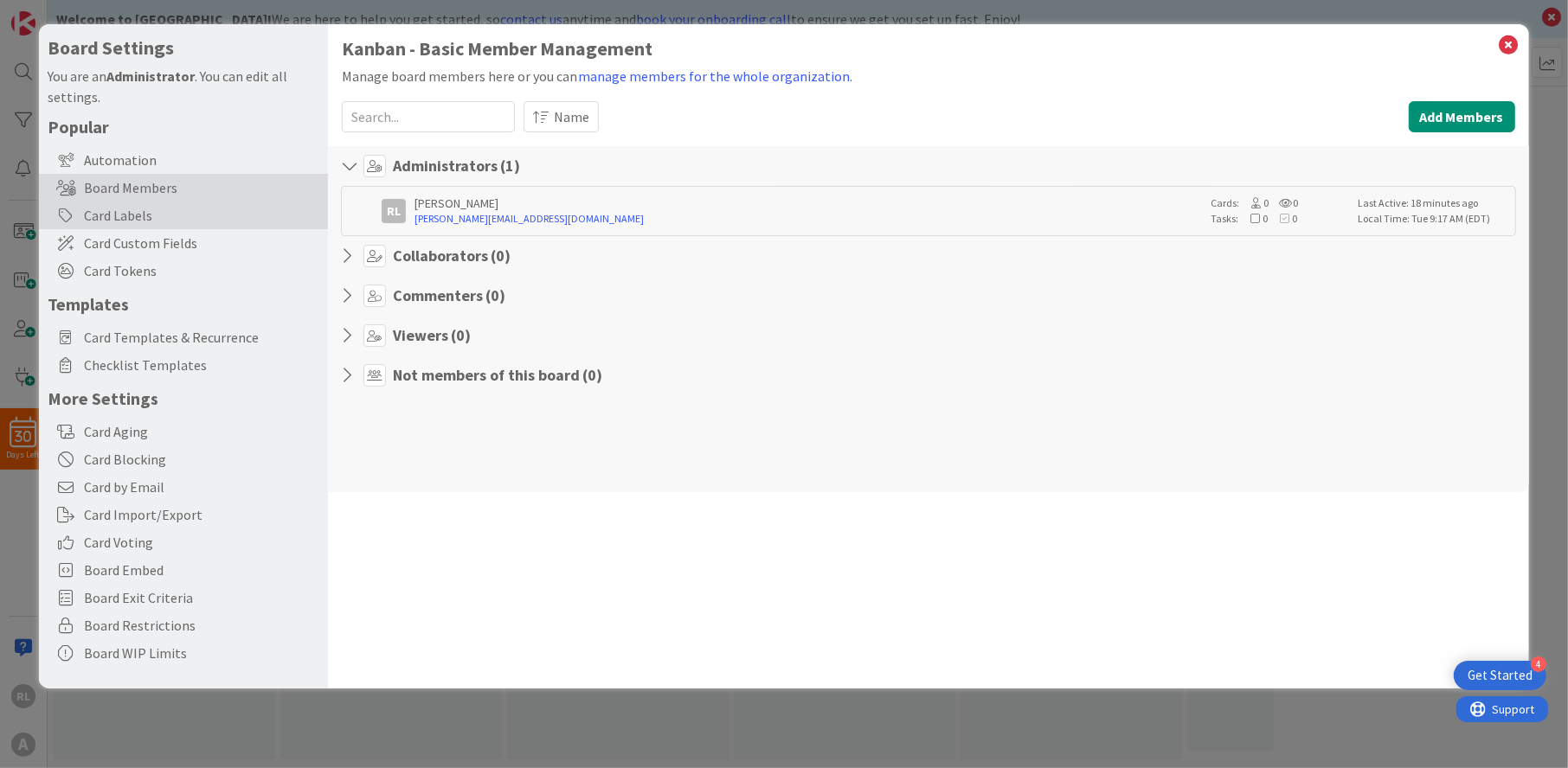
click at [130, 211] on div "Card Labels" at bounding box center [184, 215] width 289 height 28
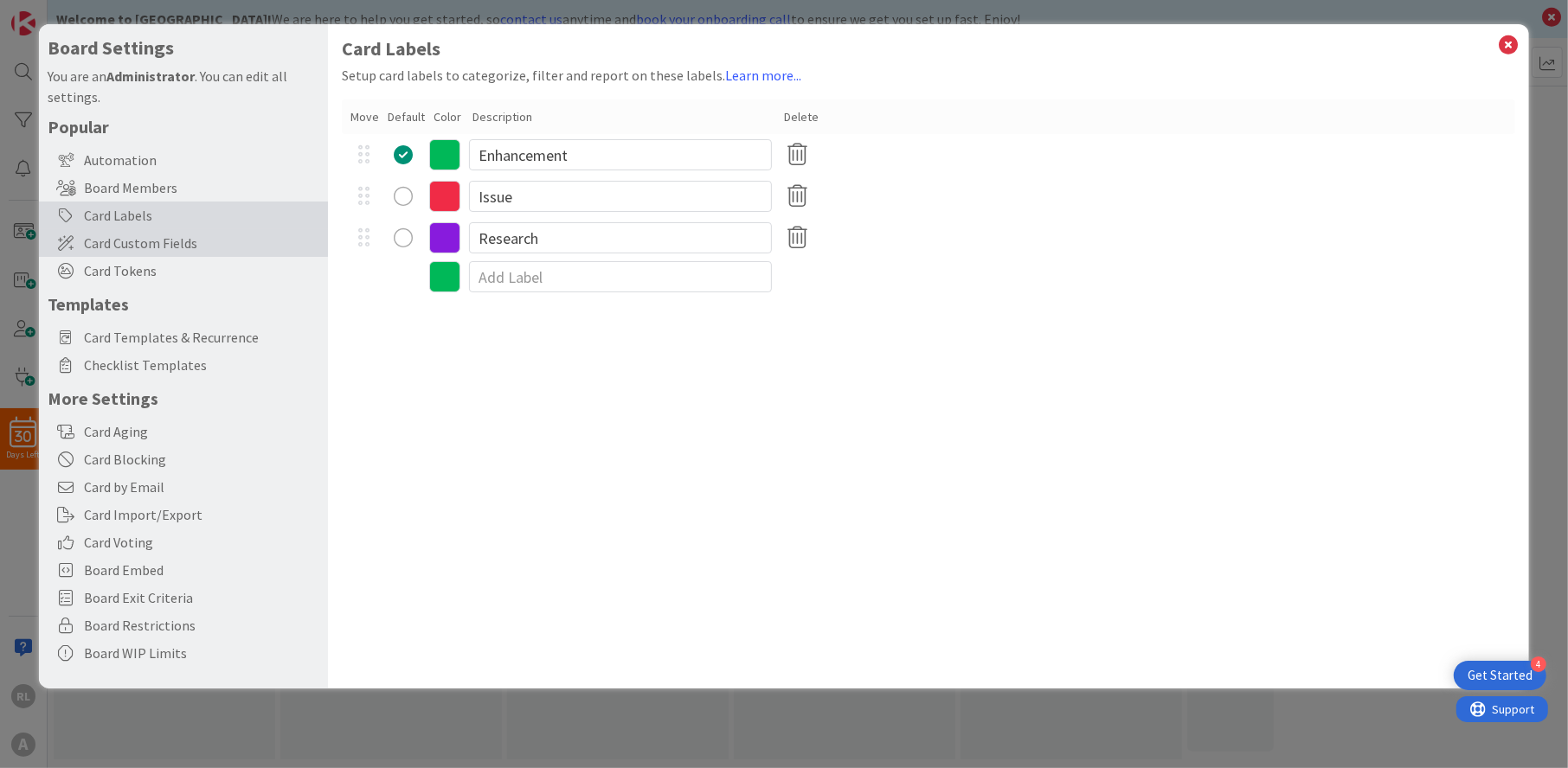
click at [139, 243] on span "Card Custom Fields" at bounding box center [201, 243] width 235 height 21
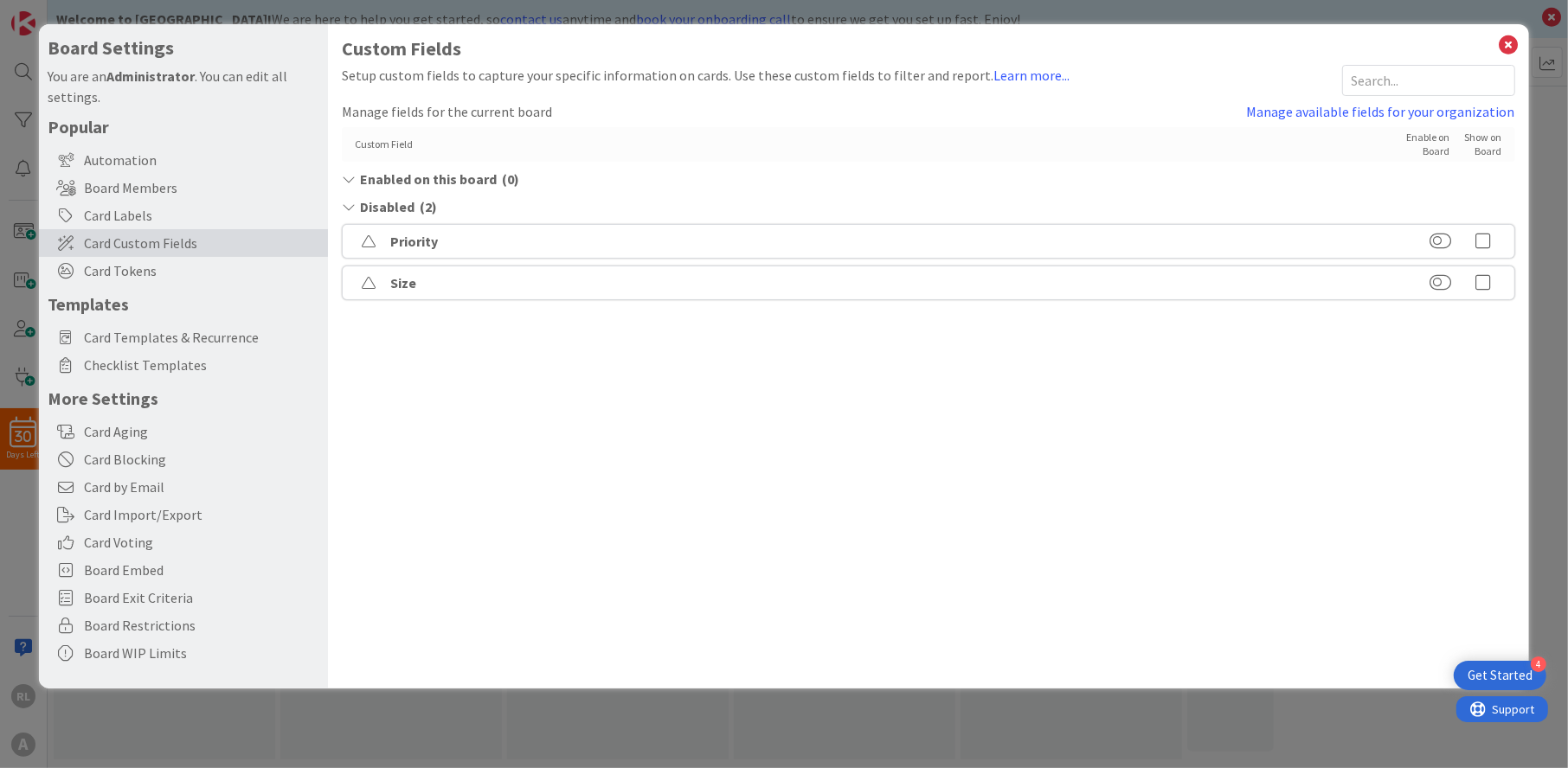
click at [355, 183] on div "Enabled on this board ( 0 )" at bounding box center [928, 179] width 1173 height 21
click at [379, 144] on div "Custom Field" at bounding box center [867, 145] width 1025 height 14
click at [380, 140] on div "Custom Field" at bounding box center [867, 145] width 1025 height 14
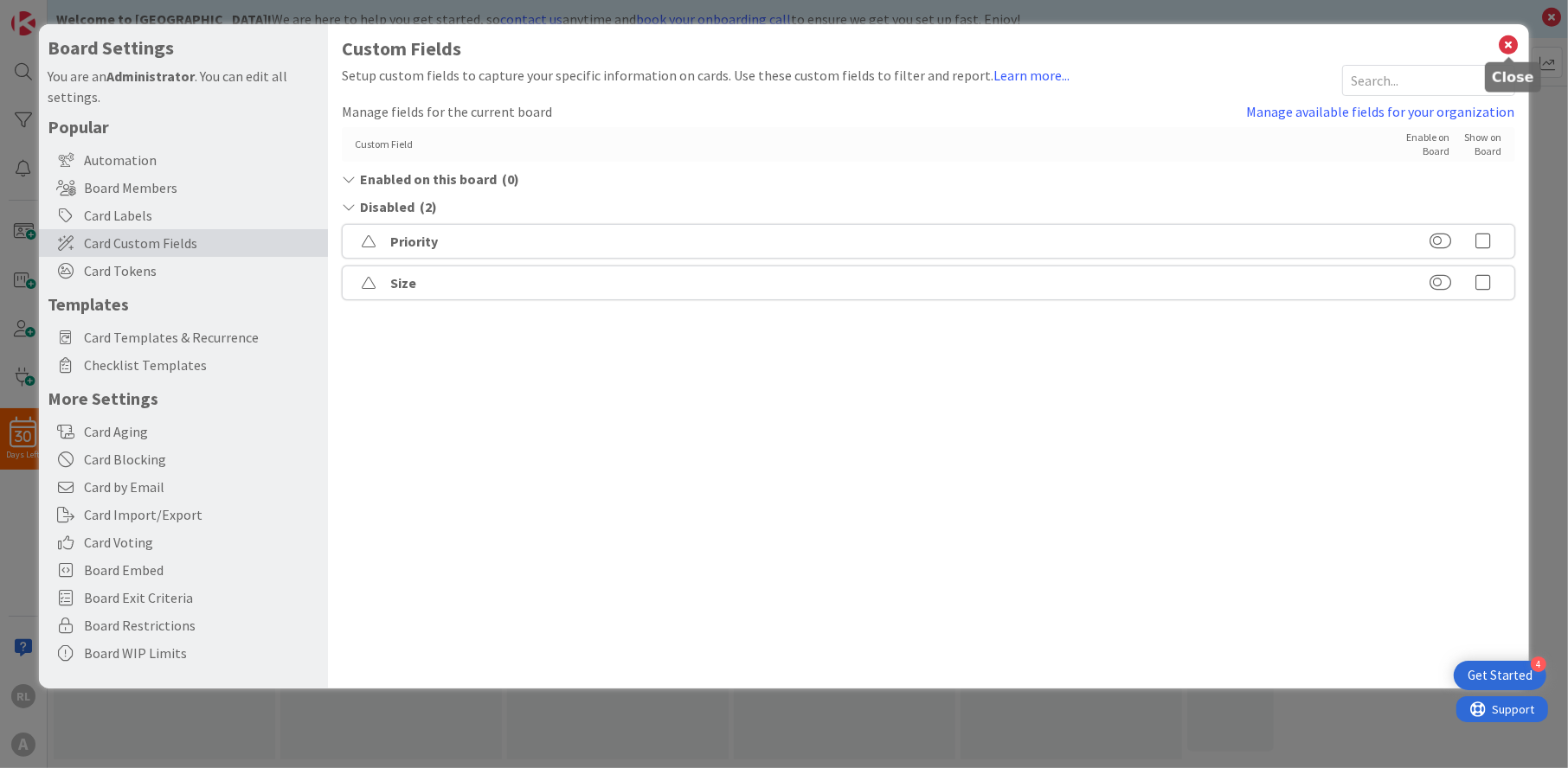
click at [1517, 43] on icon at bounding box center [1510, 45] width 23 height 24
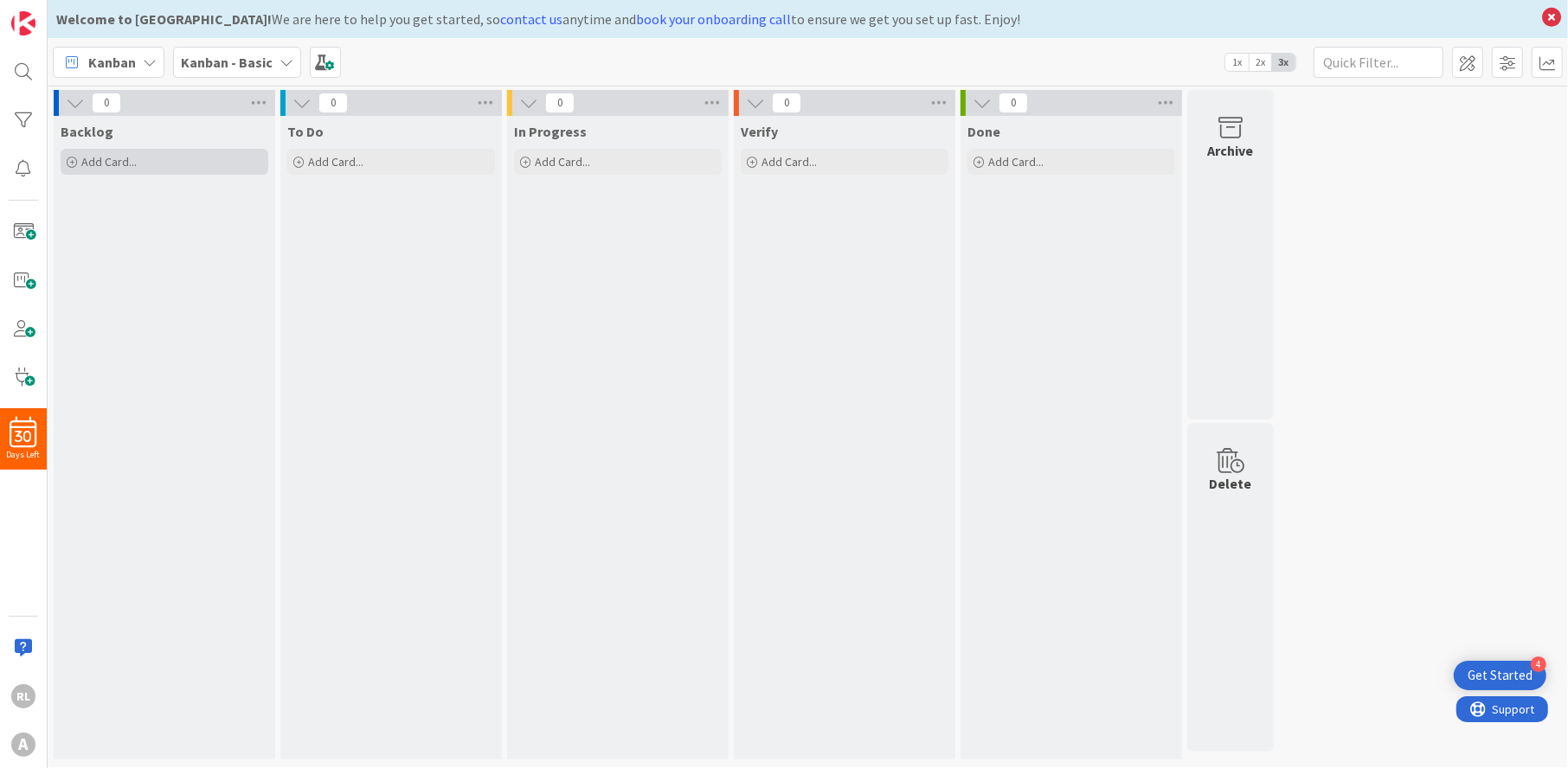
click at [184, 164] on div "Add Card..." at bounding box center [165, 162] width 207 height 26
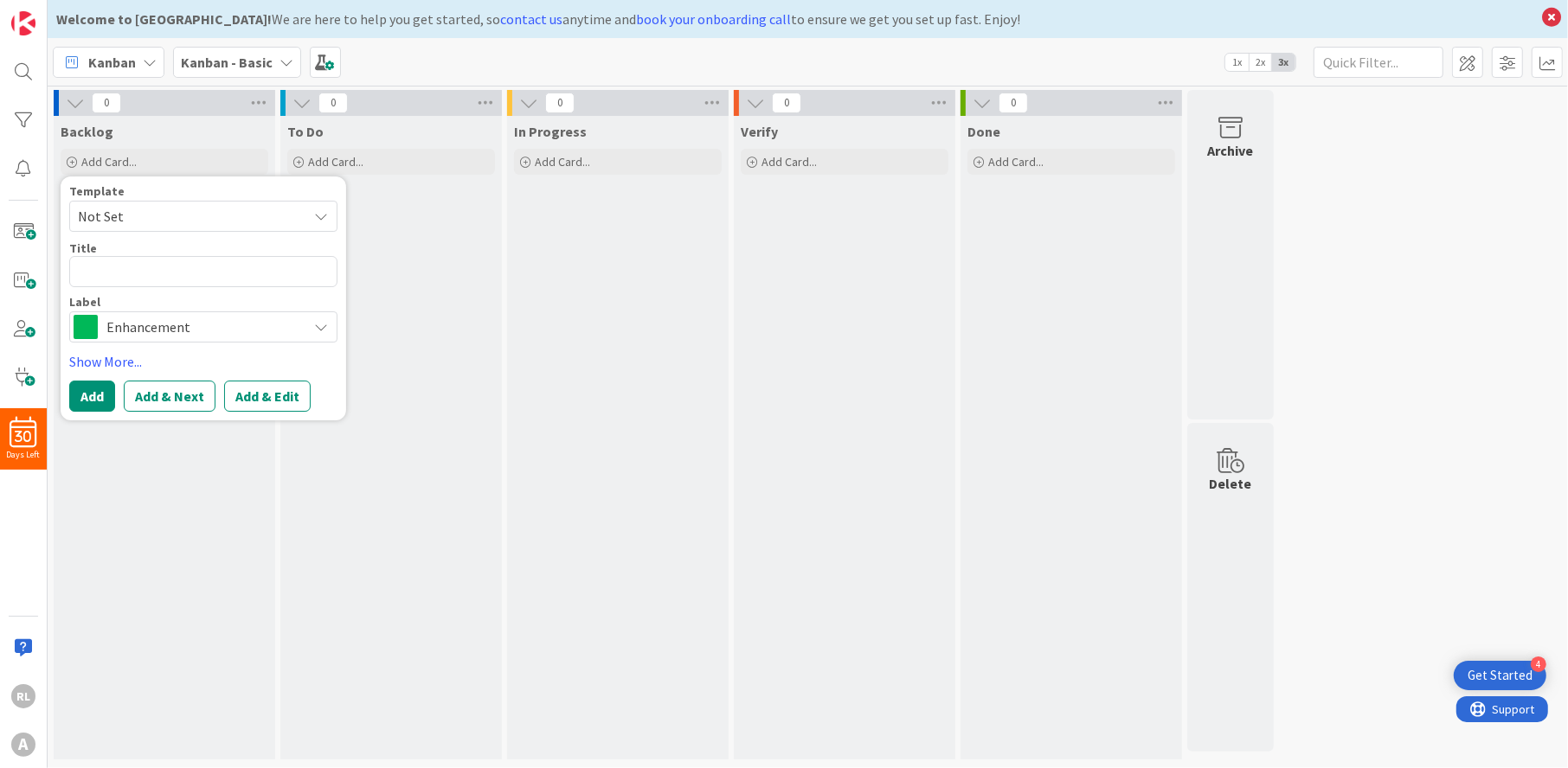
click at [235, 212] on span "Not Set" at bounding box center [186, 216] width 216 height 23
click at [346, 130] on div "To Do" at bounding box center [391, 131] width 207 height 17
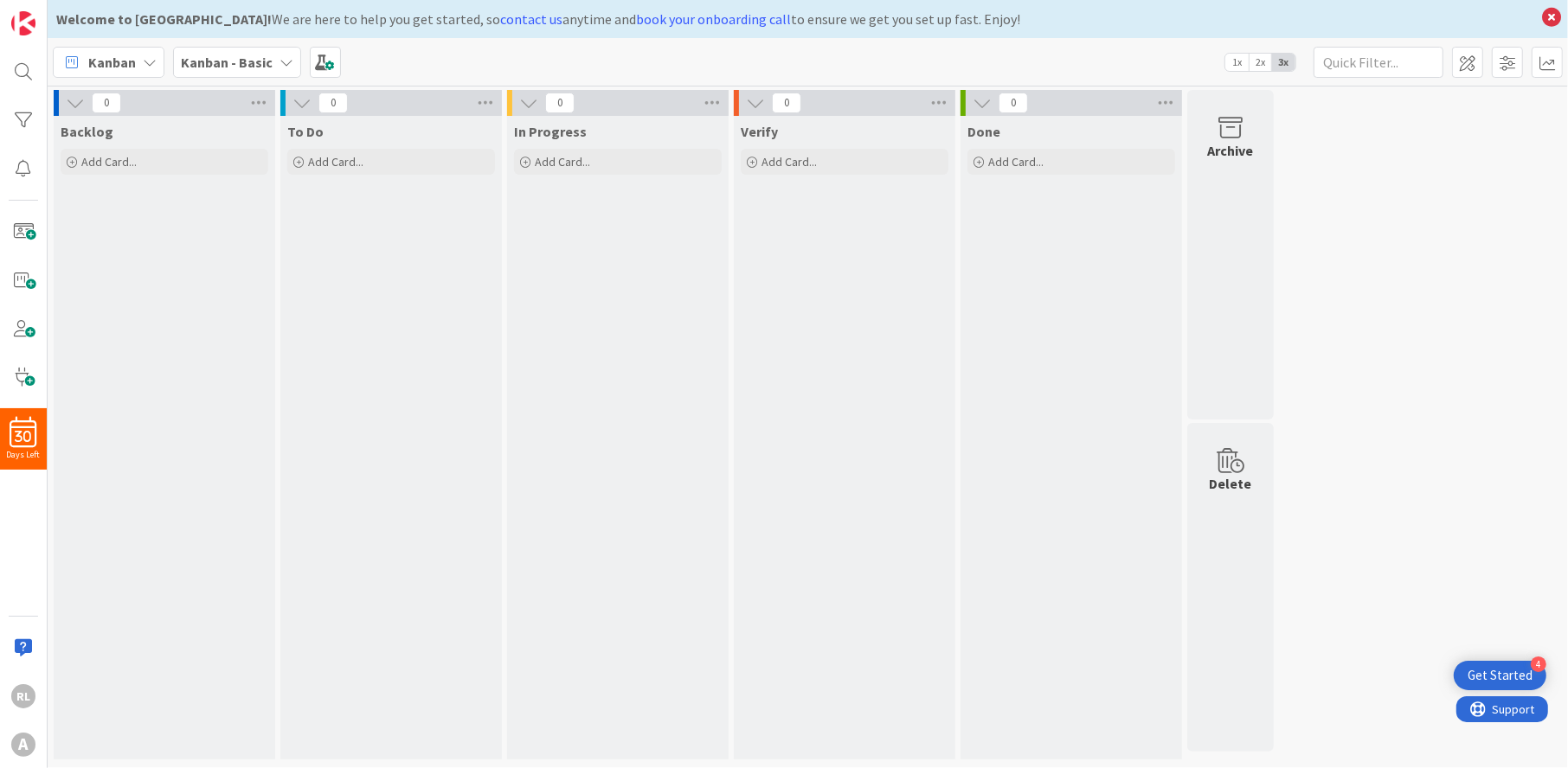
click at [346, 125] on div "To Do" at bounding box center [391, 131] width 207 height 17
click at [480, 98] on icon at bounding box center [485, 103] width 23 height 26
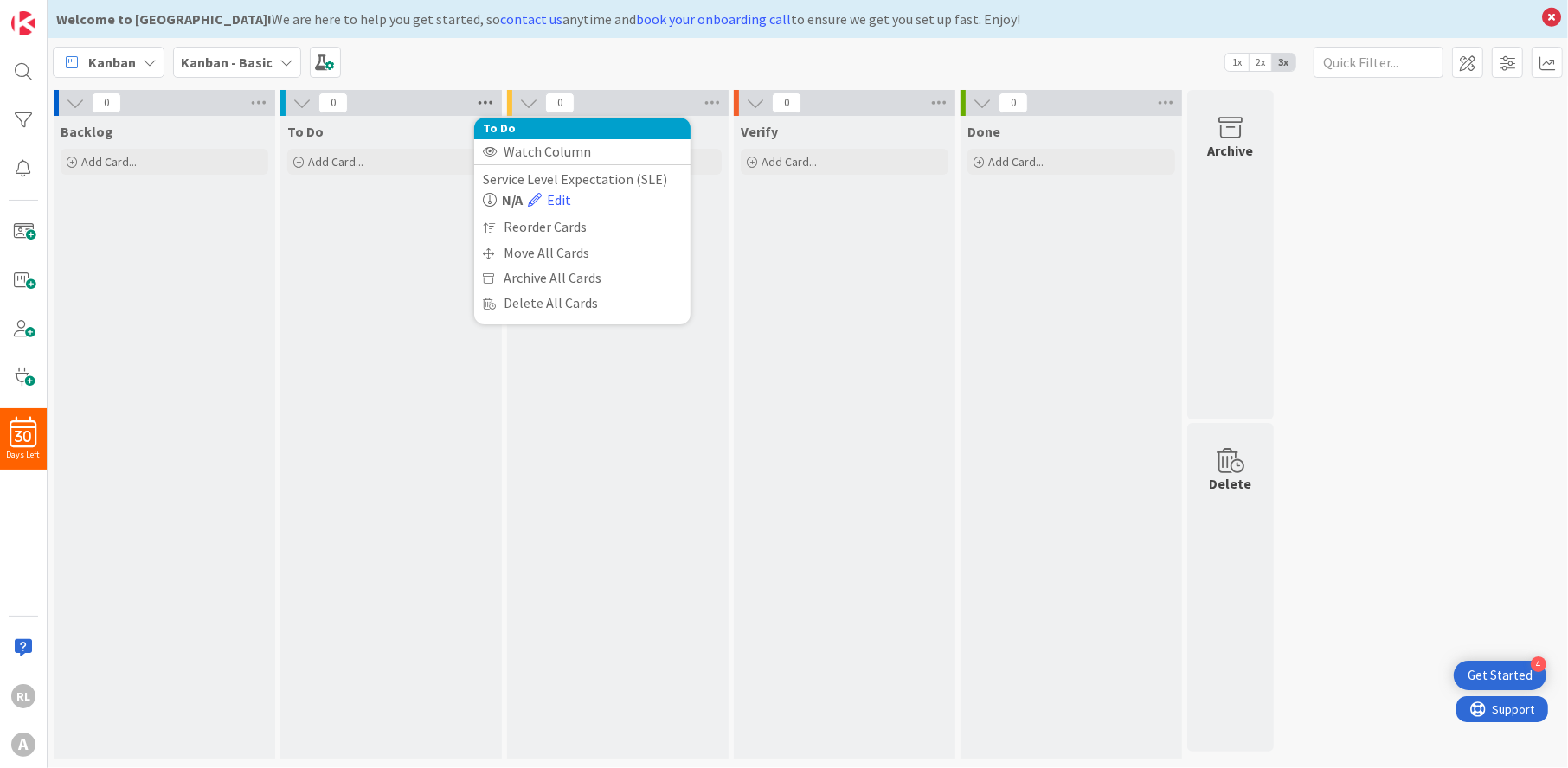
click at [480, 98] on icon at bounding box center [485, 103] width 23 height 26
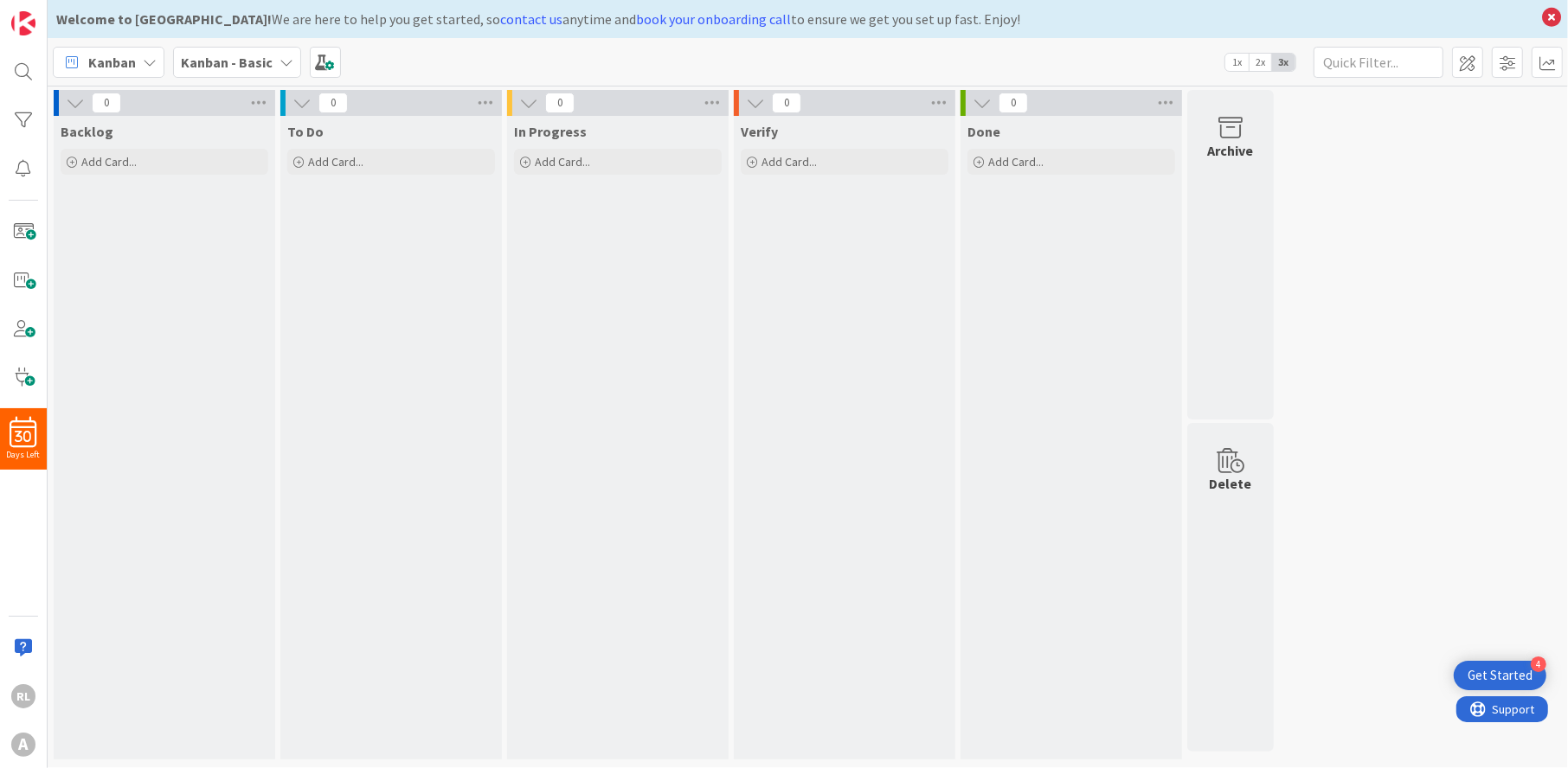
click at [1240, 67] on span "1x" at bounding box center [1237, 63] width 24 height 17
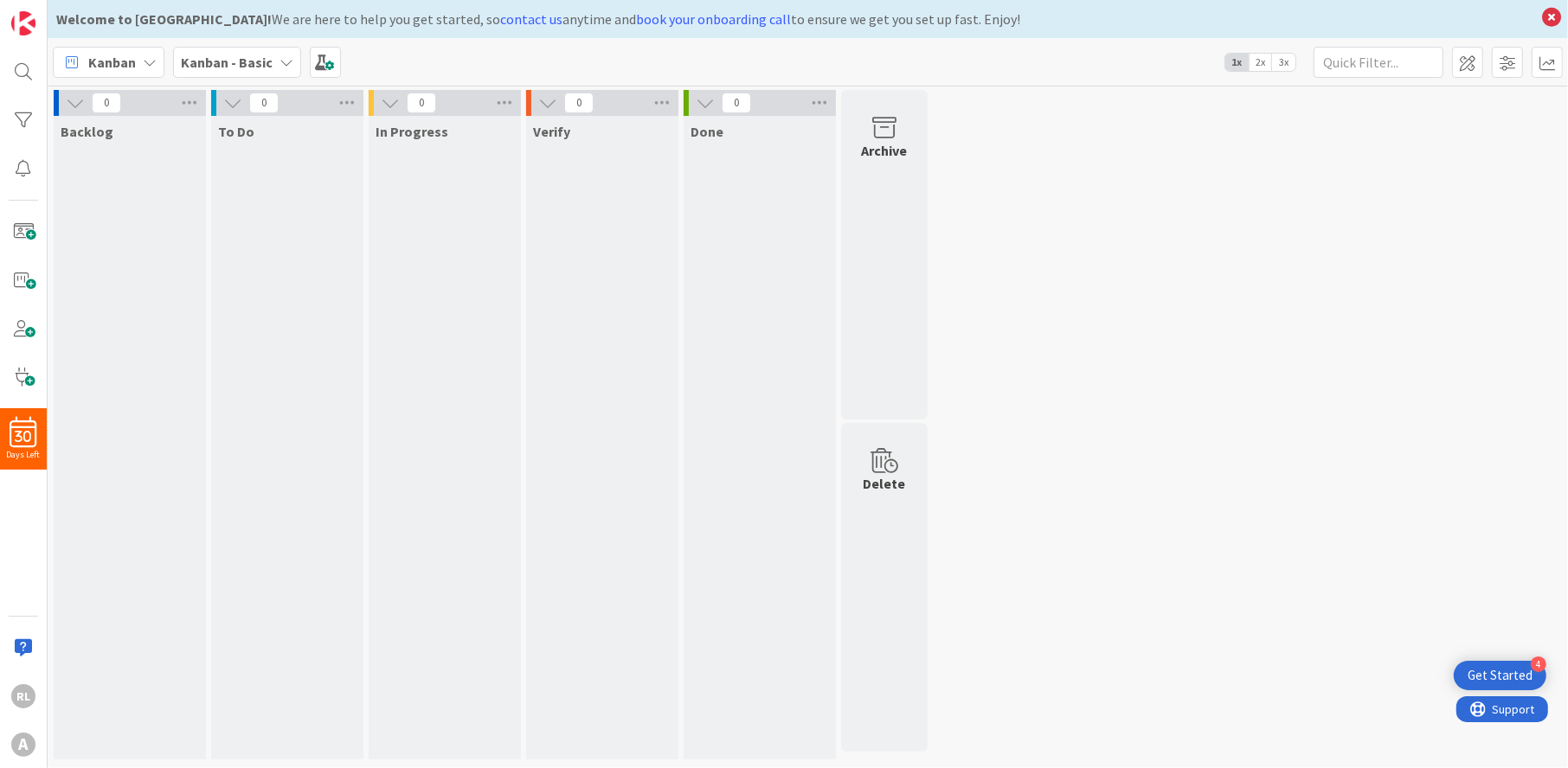
click at [700, 91] on button at bounding box center [706, 103] width 23 height 23
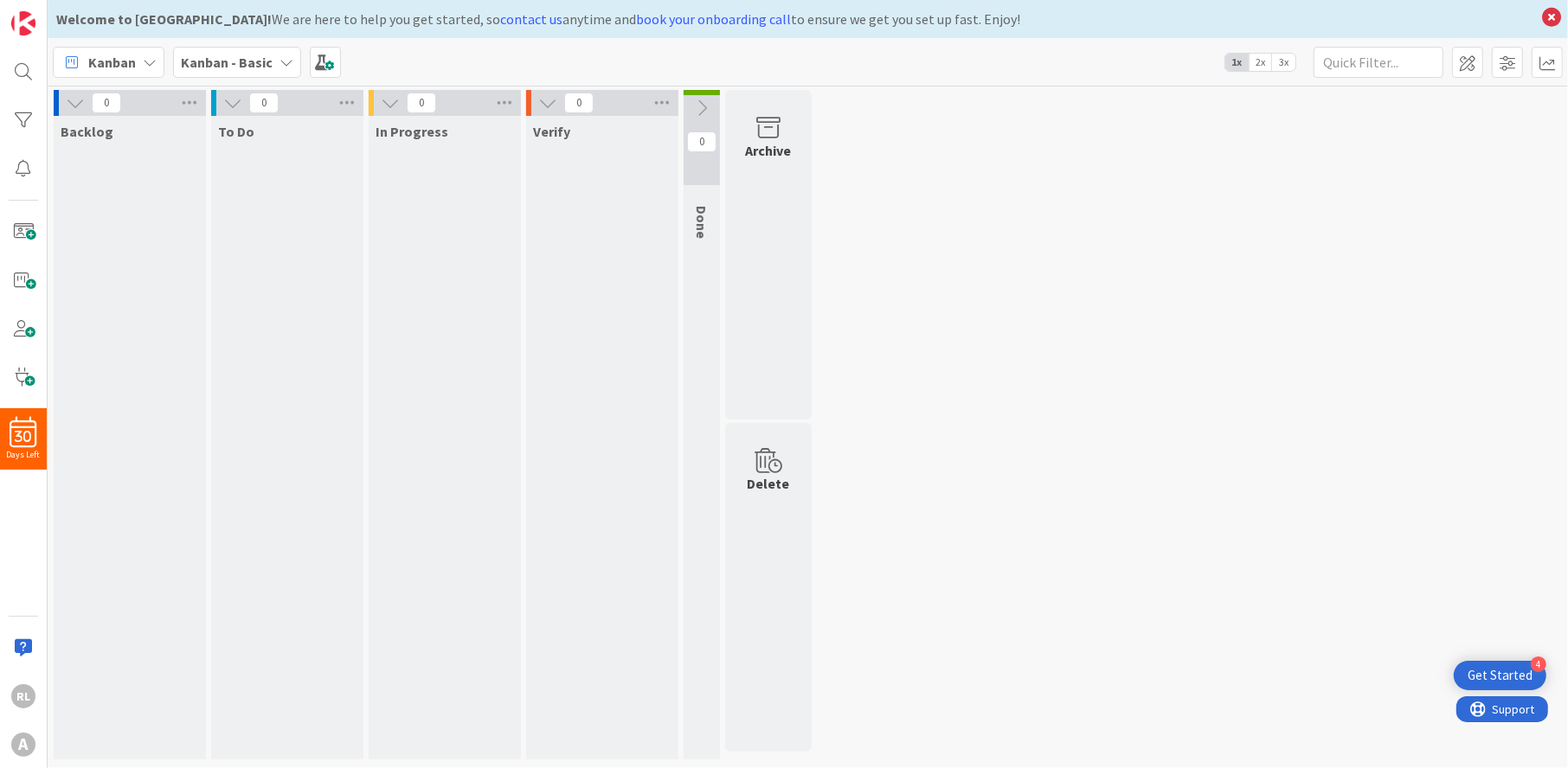
click at [700, 98] on icon at bounding box center [702, 108] width 19 height 19
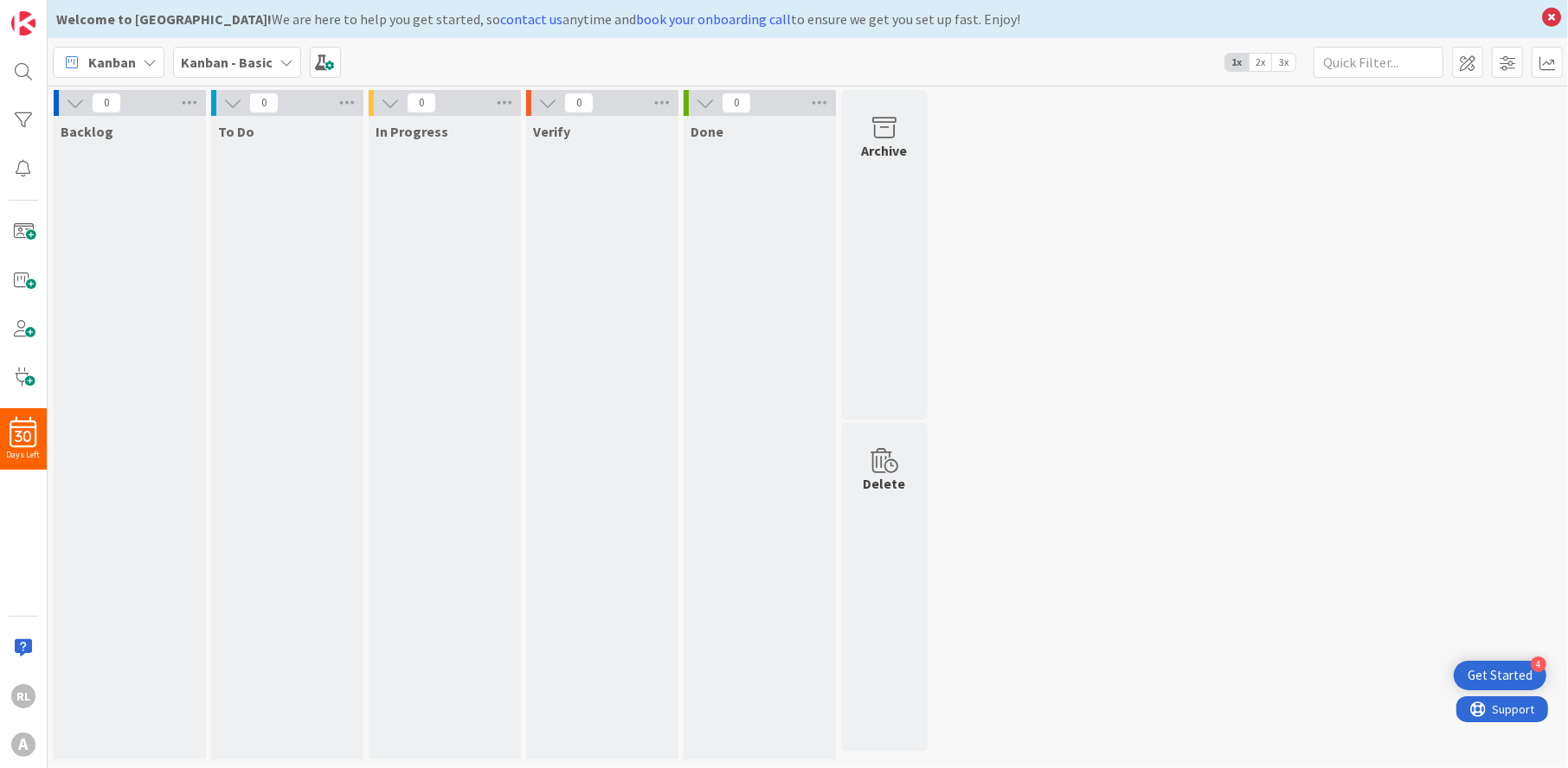
drag, startPoint x: 144, startPoint y: 96, endPoint x: 135, endPoint y: 99, distance: 9.5
click at [135, 99] on div "0" at bounding box center [130, 103] width 152 height 26
click at [191, 95] on icon at bounding box center [190, 103] width 23 height 26
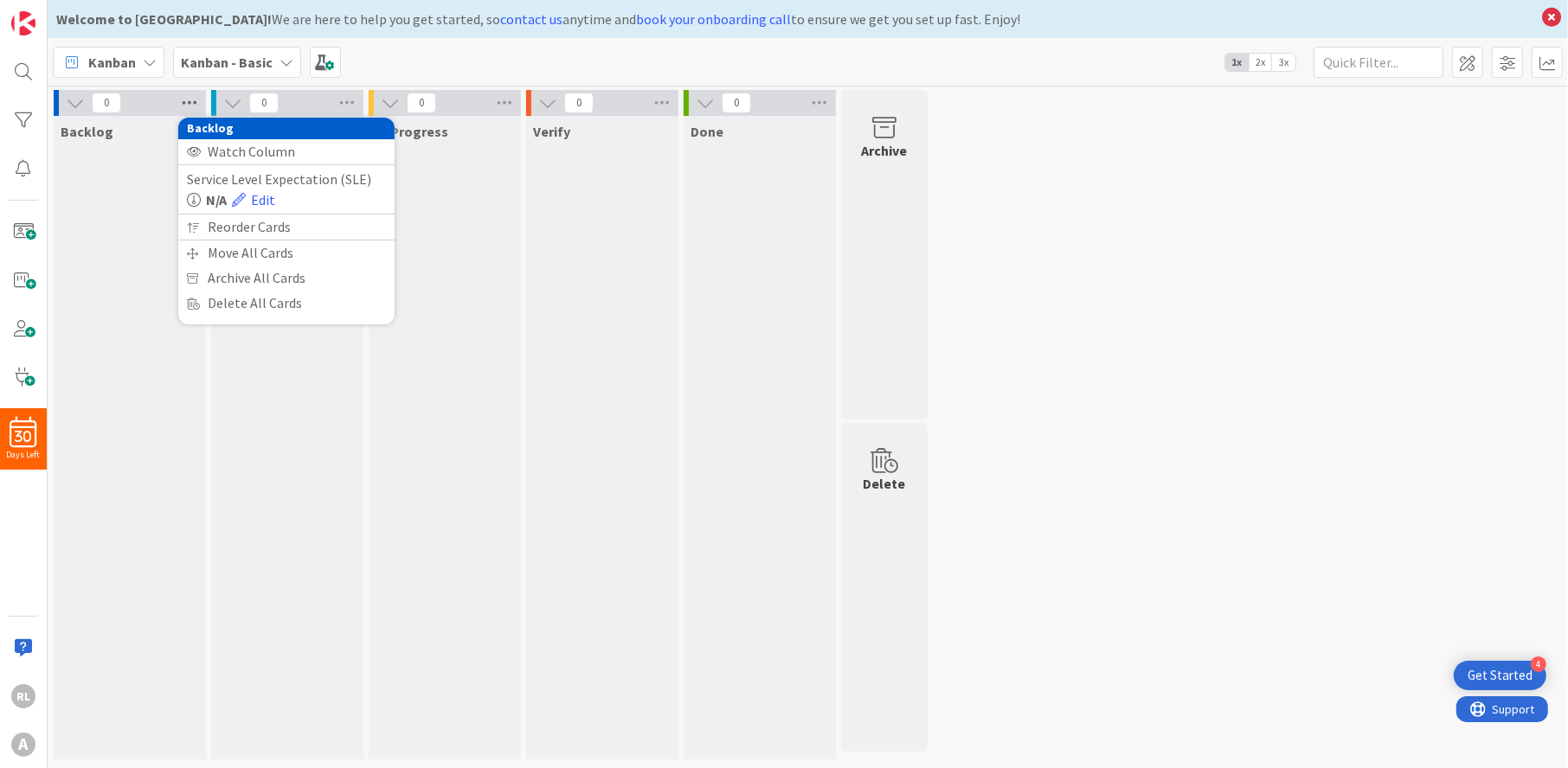
click at [187, 96] on icon at bounding box center [190, 103] width 23 height 26
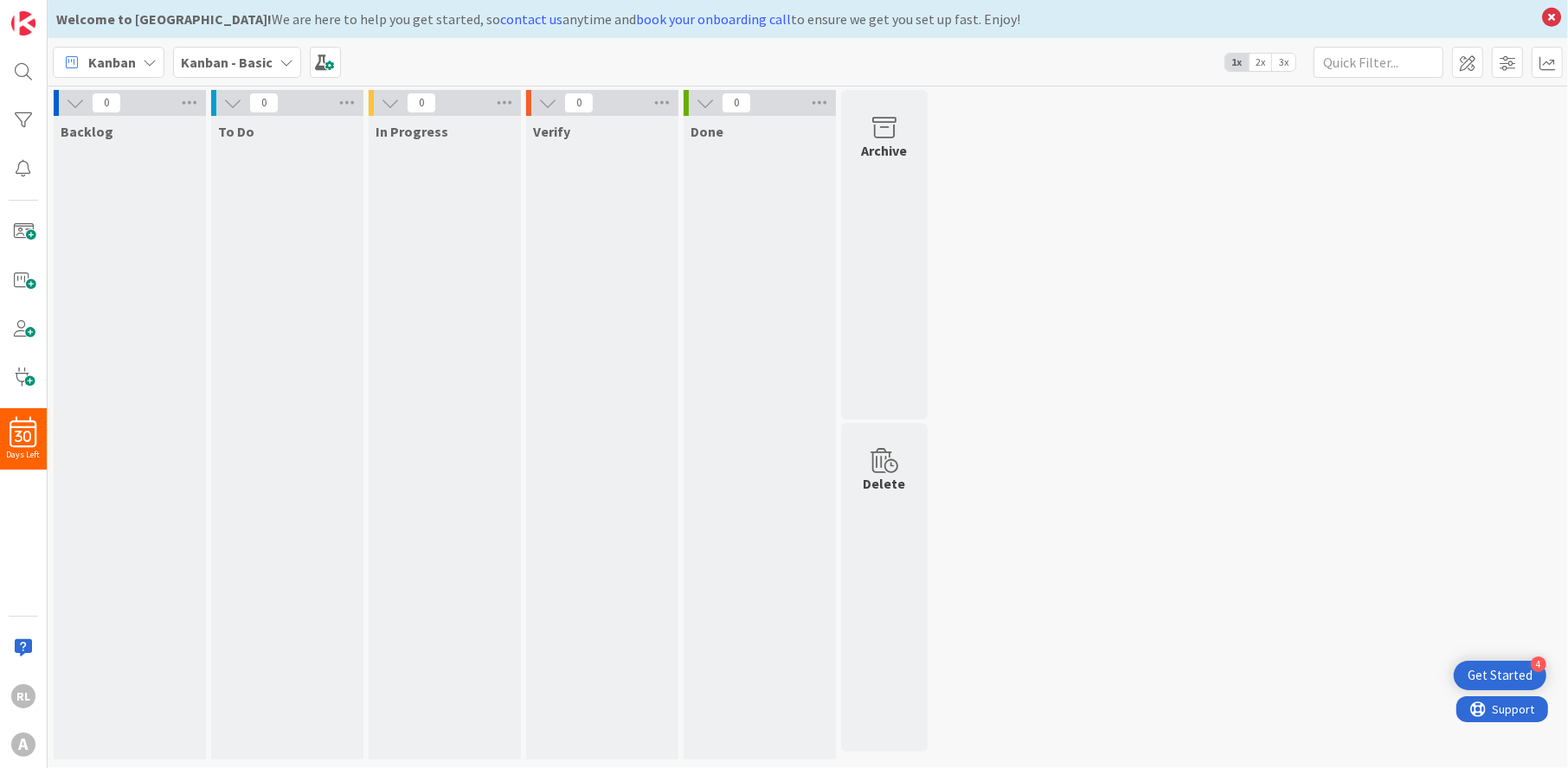
click at [154, 59] on icon at bounding box center [150, 63] width 14 height 14
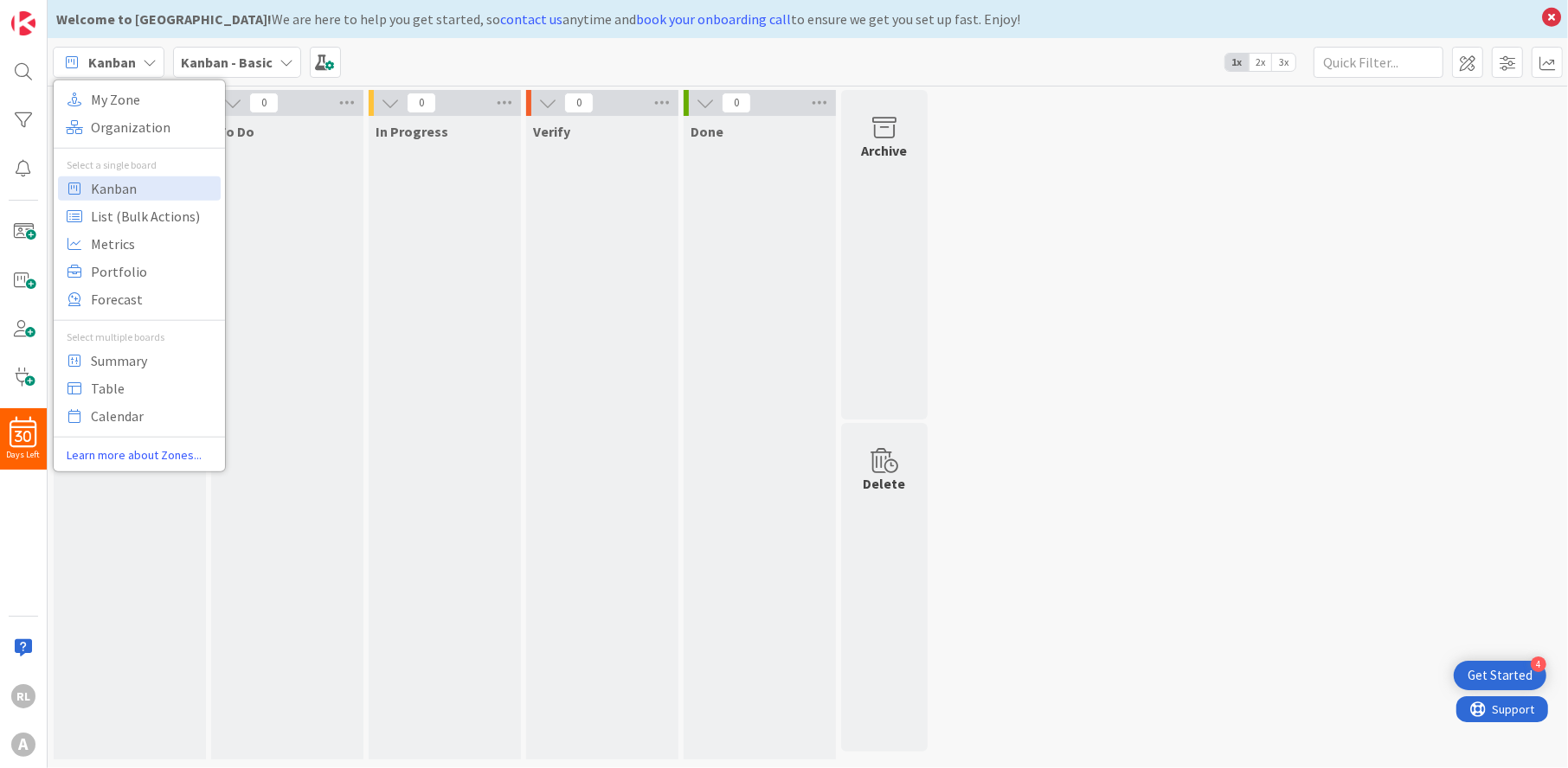
click at [154, 59] on icon at bounding box center [150, 63] width 14 height 14
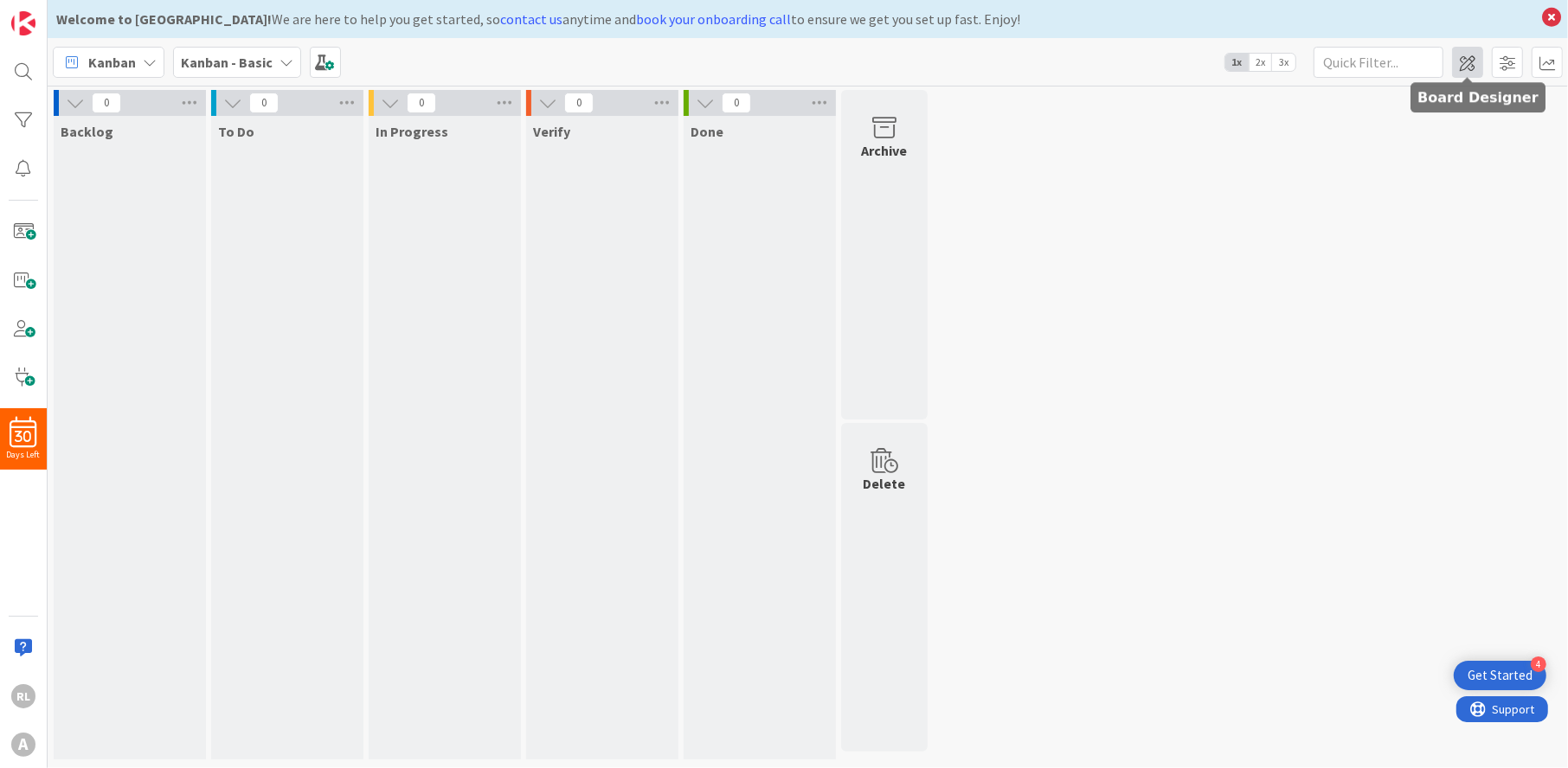
click at [1473, 64] on span at bounding box center [1468, 63] width 31 height 31
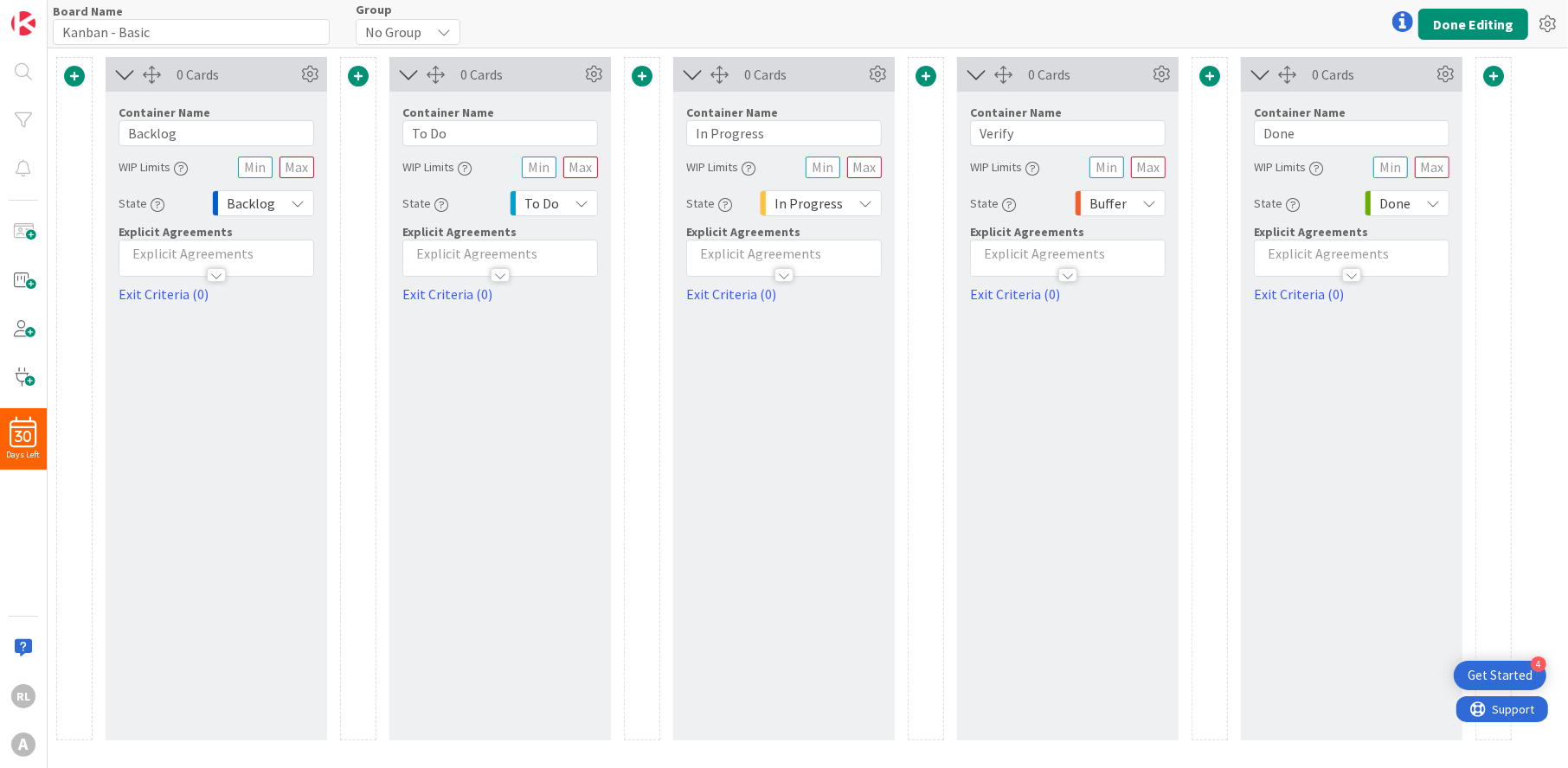
click at [193, 71] on div "0 Cards" at bounding box center [237, 75] width 120 height 21
click at [186, 134] on input "Backlog" at bounding box center [216, 133] width 196 height 26
drag, startPoint x: 138, startPoint y: 133, endPoint x: 146, endPoint y: 135, distance: 8.2
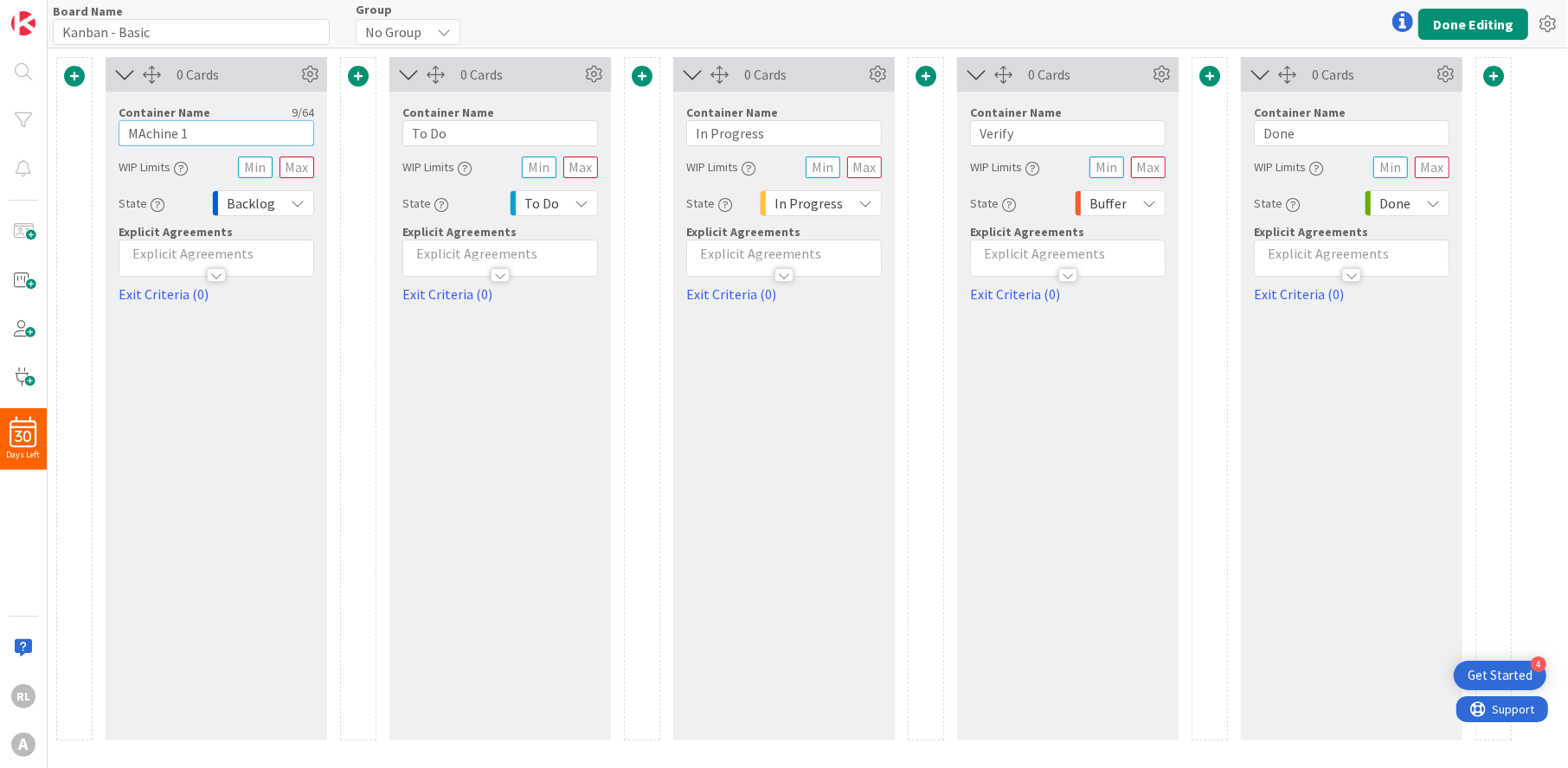
click at [146, 135] on input "MAchine 1" at bounding box center [216, 133] width 196 height 26
drag, startPoint x: 198, startPoint y: 131, endPoint x: 111, endPoint y: 126, distance: 87.1
click at [111, 126] on div "Container Name 9 / 64 Machine 1 WIP Limits State Backlog Explicit Agreements Ex…" at bounding box center [216, 198] width 221 height 212
type input "Emmeci 1"
click at [460, 129] on input "To Do" at bounding box center [500, 133] width 196 height 26
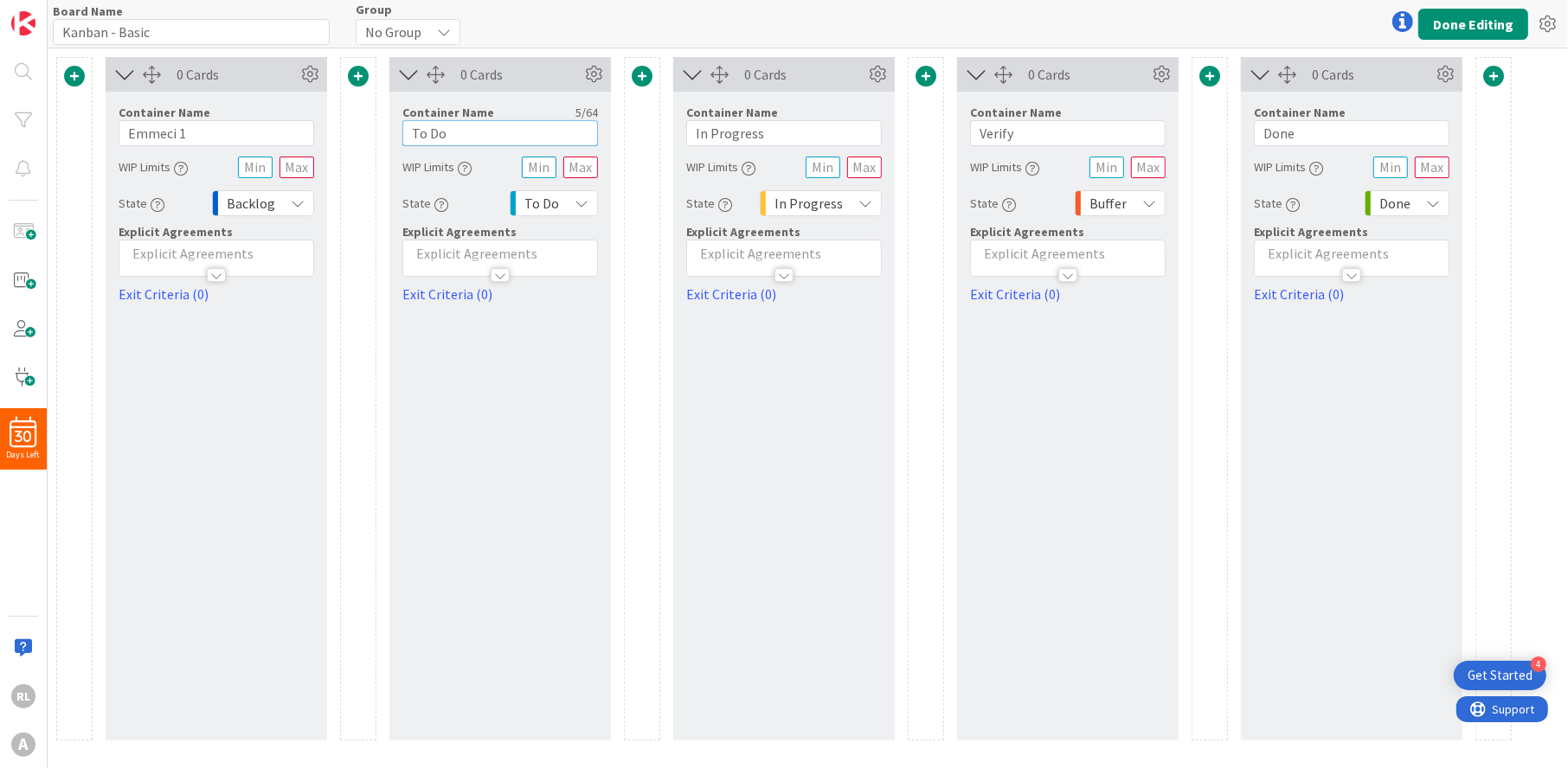
click at [460, 129] on input "To Do" at bounding box center [500, 133] width 196 height 26
type input "Emmeci 2"
click at [763, 131] on input "In Progress" at bounding box center [784, 133] width 196 height 26
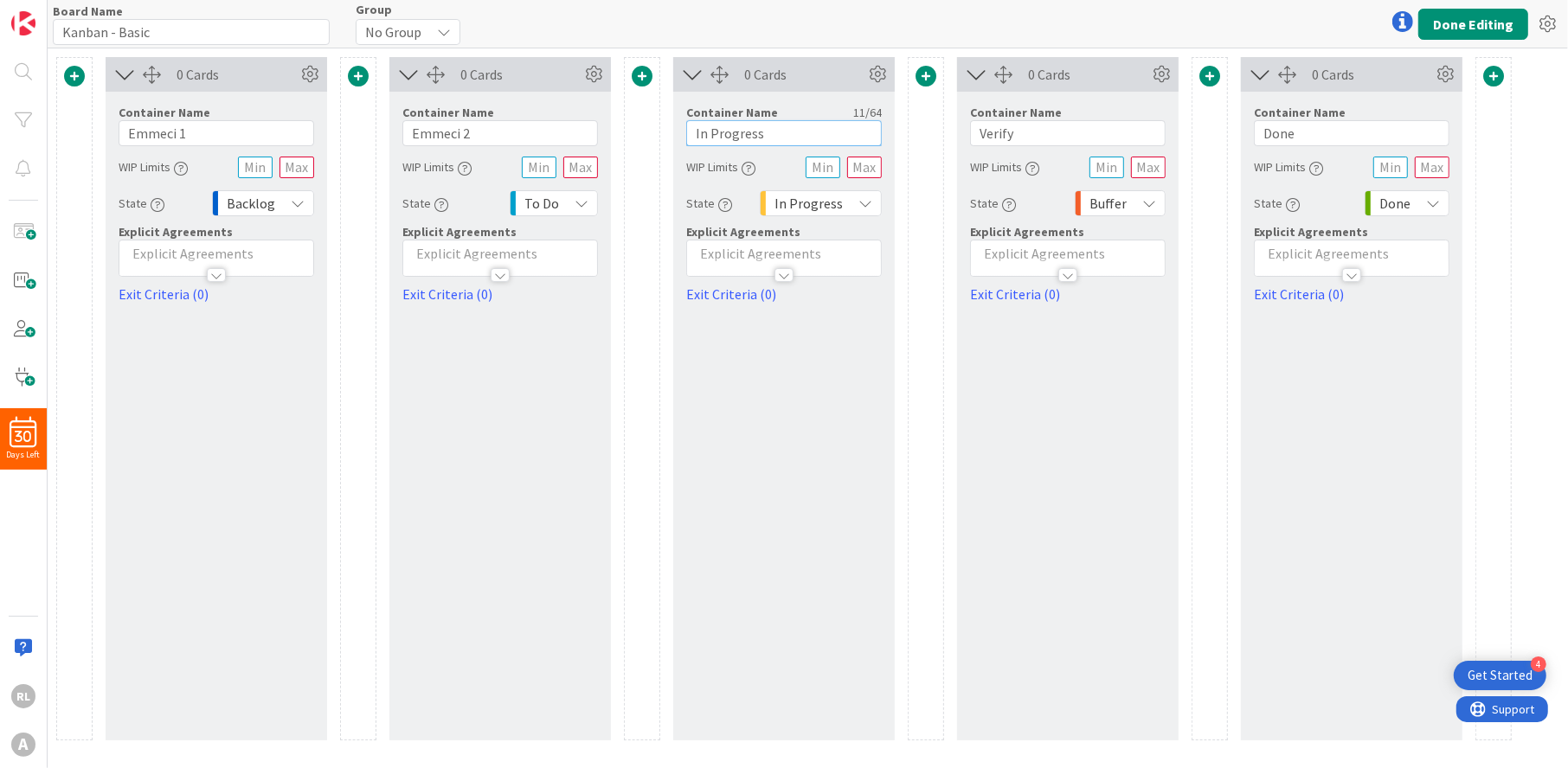
click at [763, 131] on input "In Progress" at bounding box center [784, 133] width 196 height 26
type input "Emmeci 3"
click at [1051, 118] on label "Container Name" at bounding box center [1016, 112] width 91 height 16
click at [1049, 139] on input "Verify" at bounding box center [1068, 133] width 196 height 26
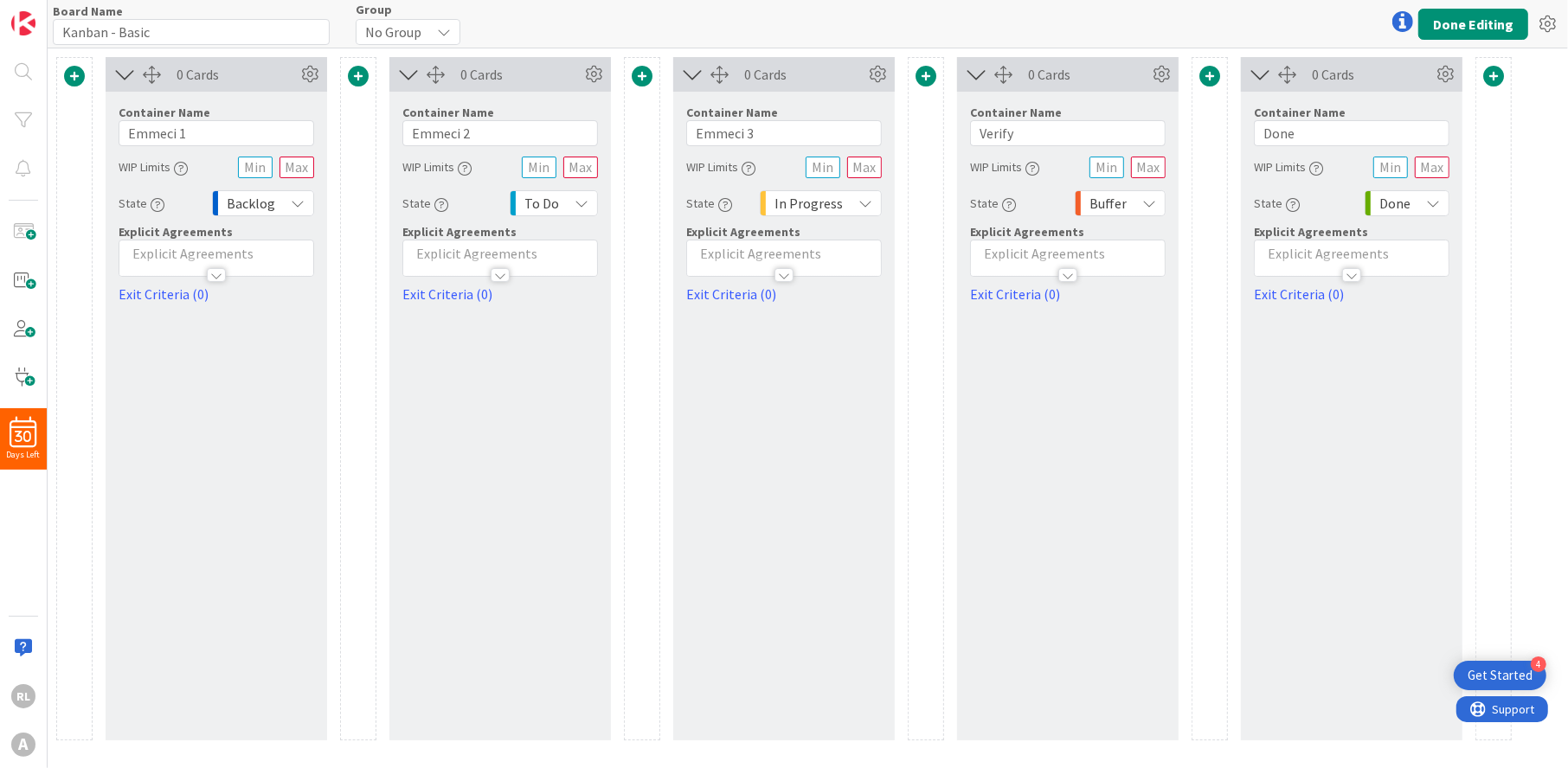
click at [289, 198] on div "Backlog" at bounding box center [262, 204] width 102 height 26
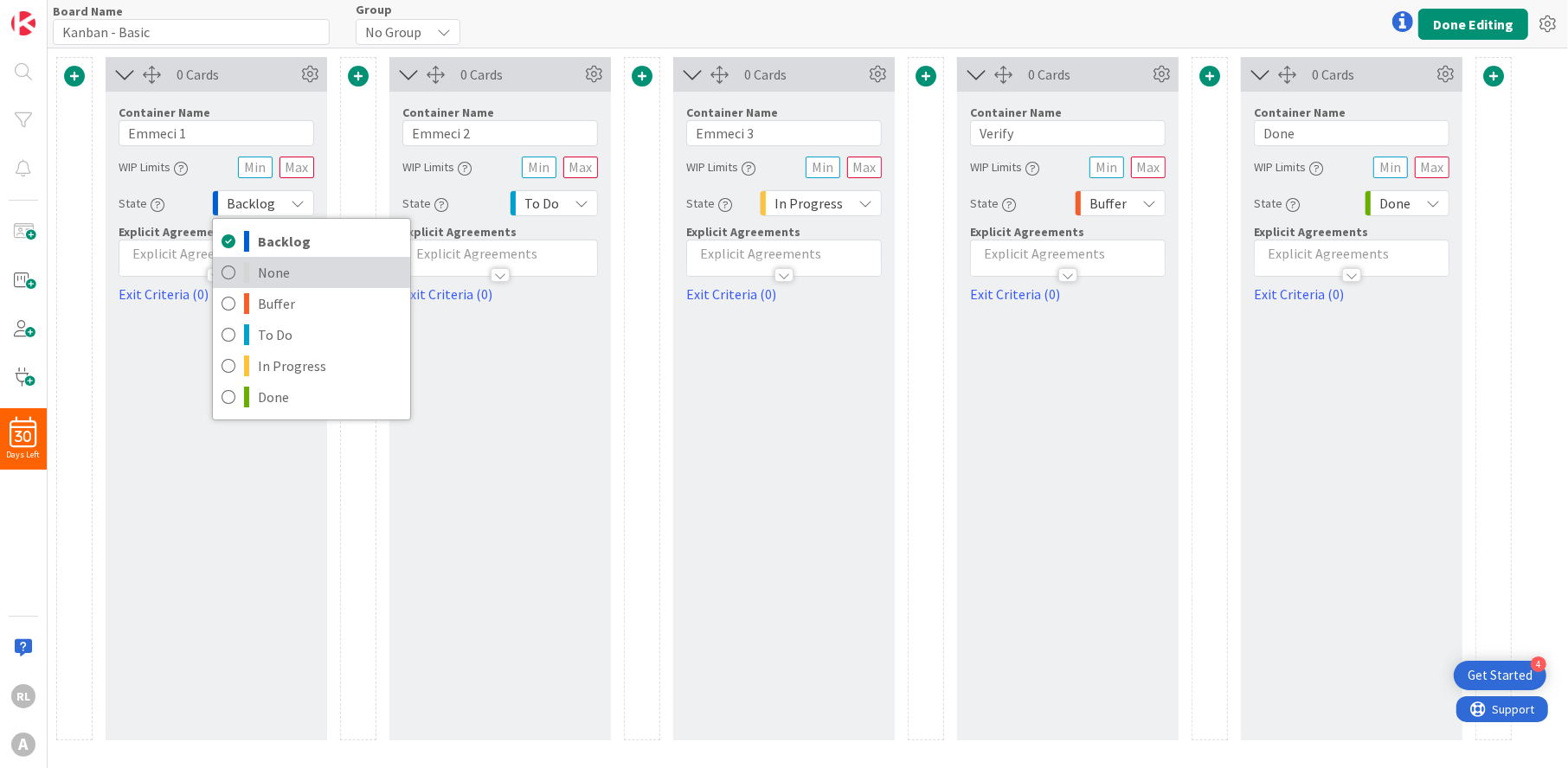
click at [235, 261] on icon at bounding box center [228, 273] width 14 height 26
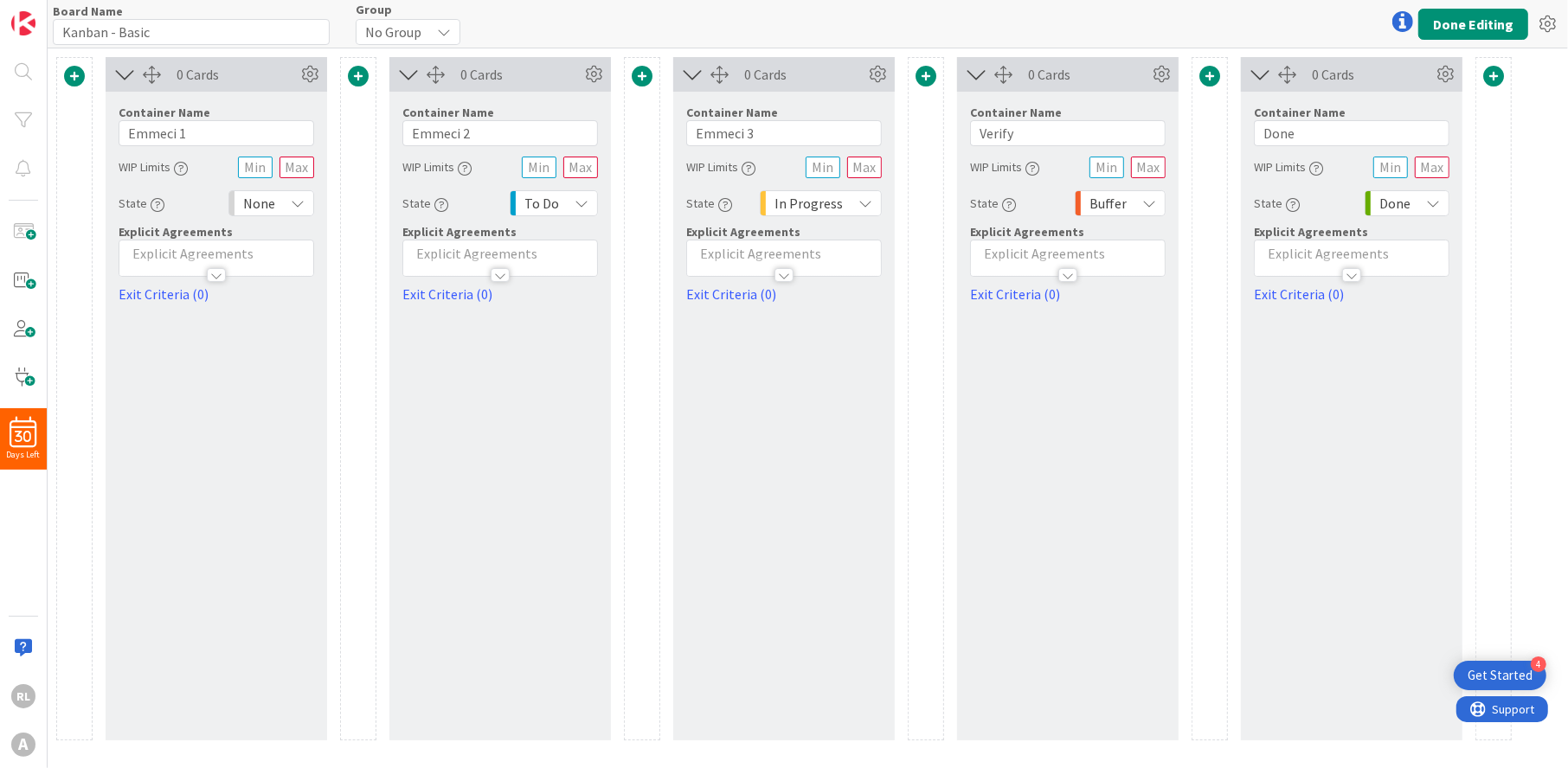
click at [573, 201] on div "To Do" at bounding box center [553, 204] width 88 height 26
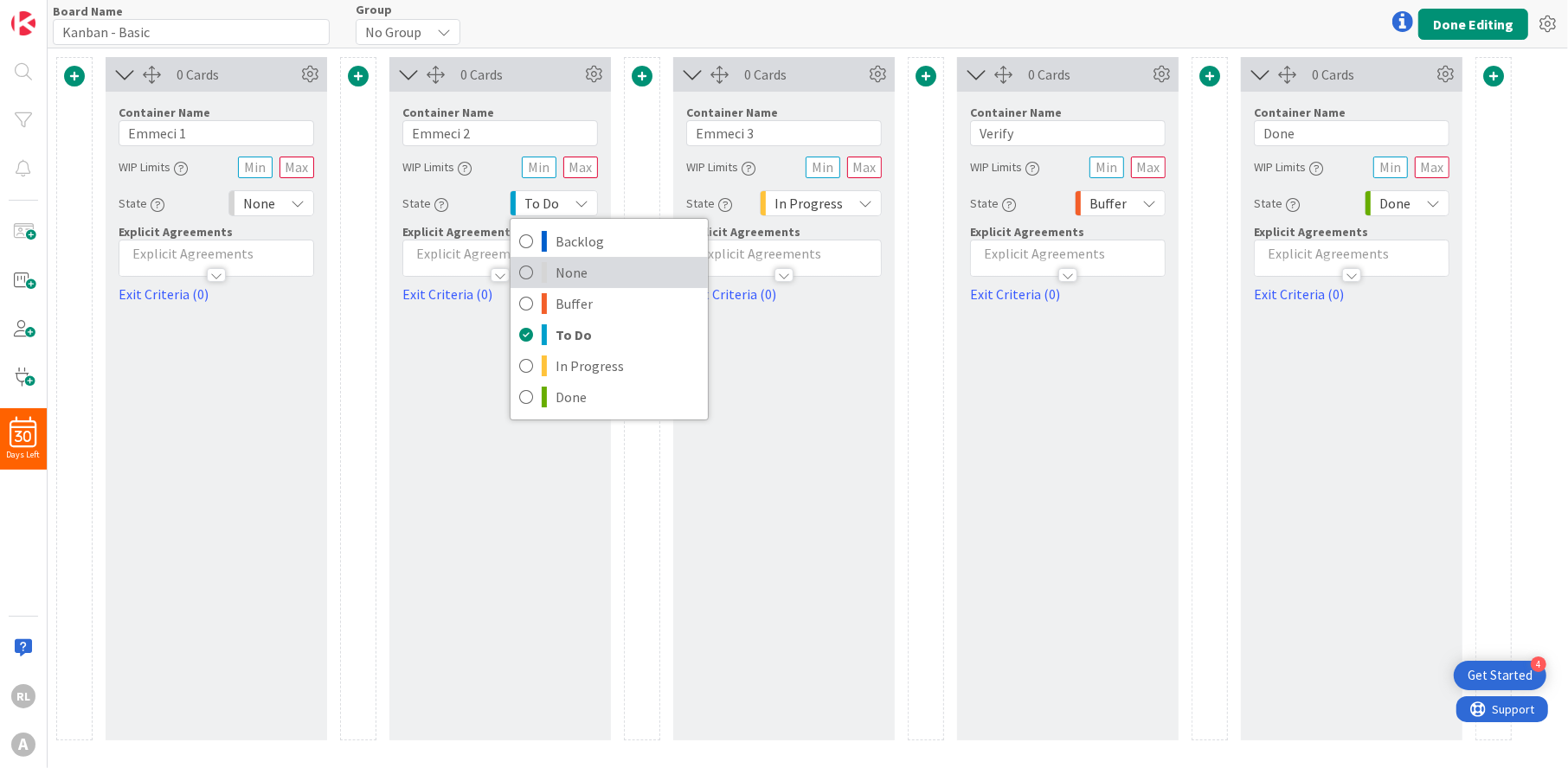
click at [523, 263] on icon at bounding box center [526, 273] width 14 height 26
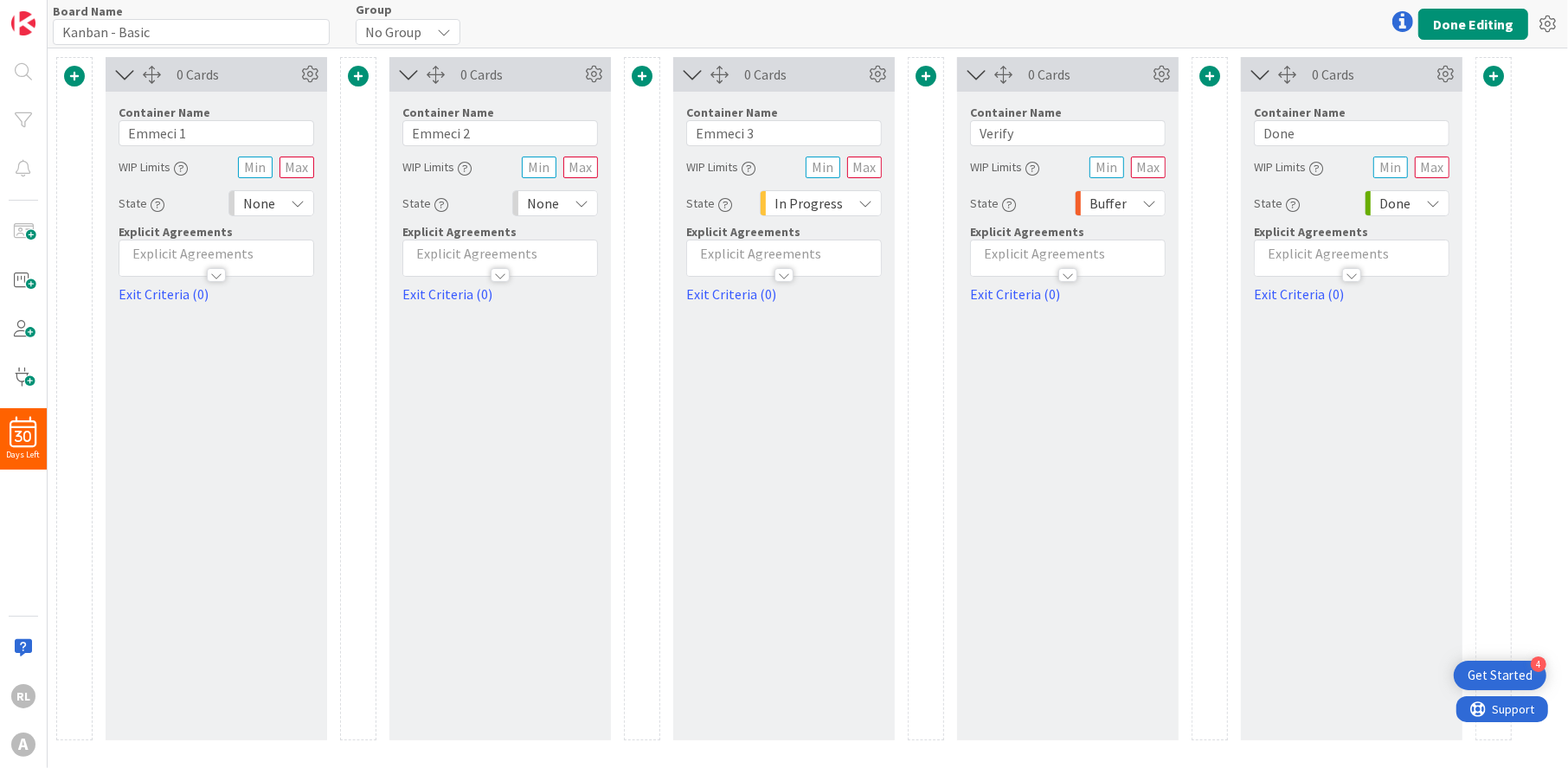
click at [814, 206] on span "In Progress" at bounding box center [808, 204] width 68 height 24
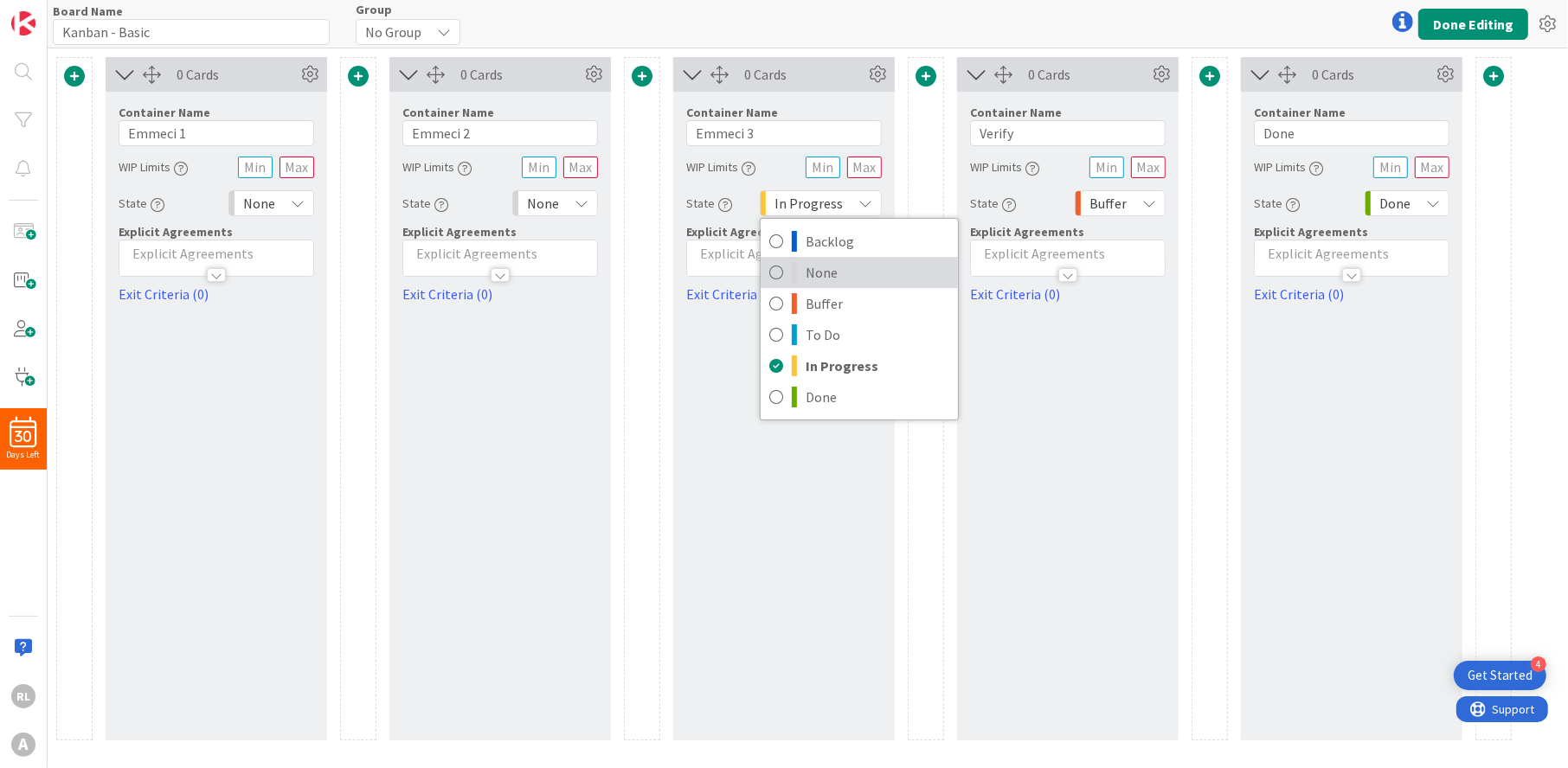
click at [778, 266] on icon at bounding box center [776, 273] width 14 height 26
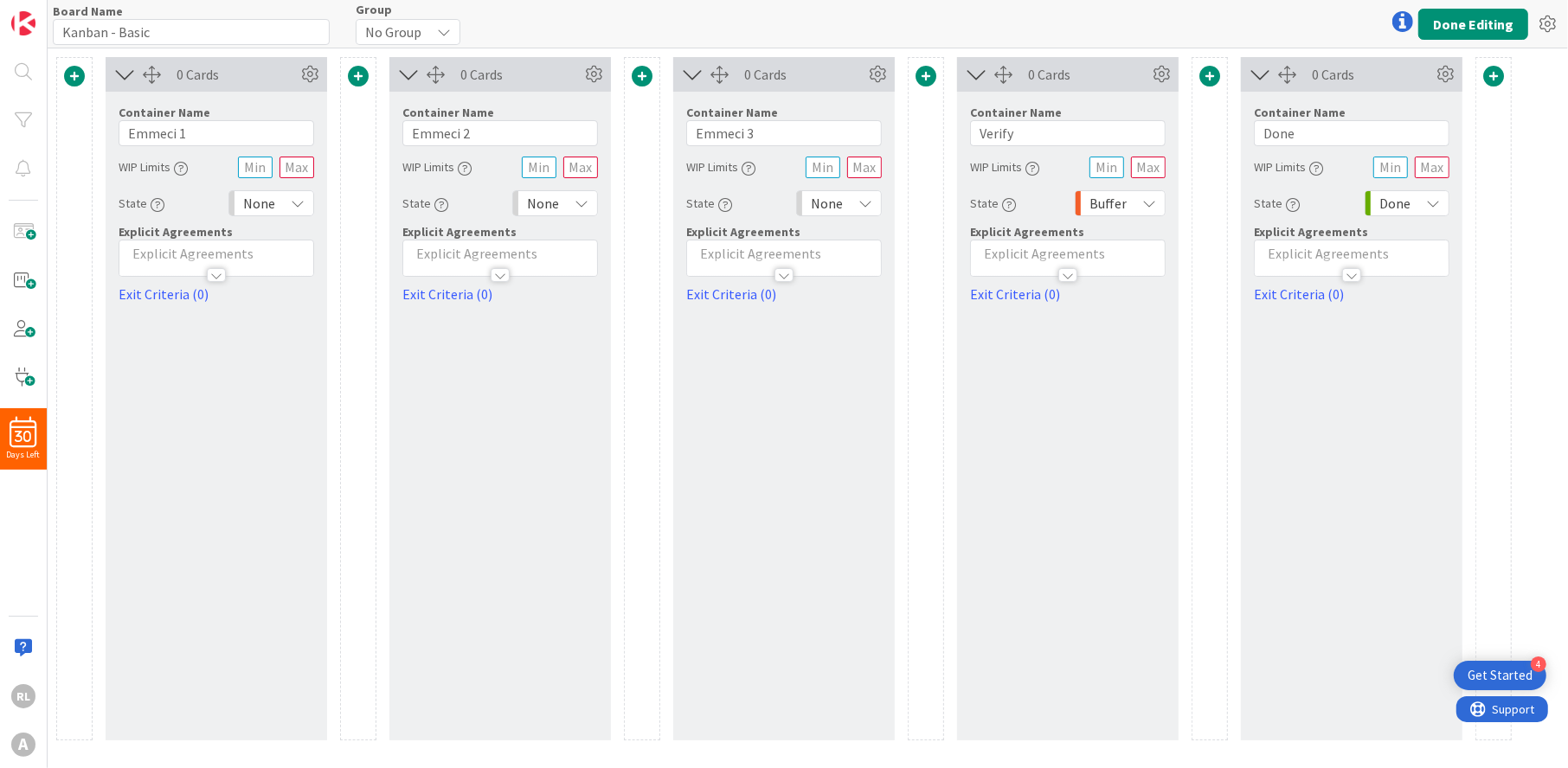
click at [1123, 199] on span "Buffer" at bounding box center [1108, 204] width 37 height 24
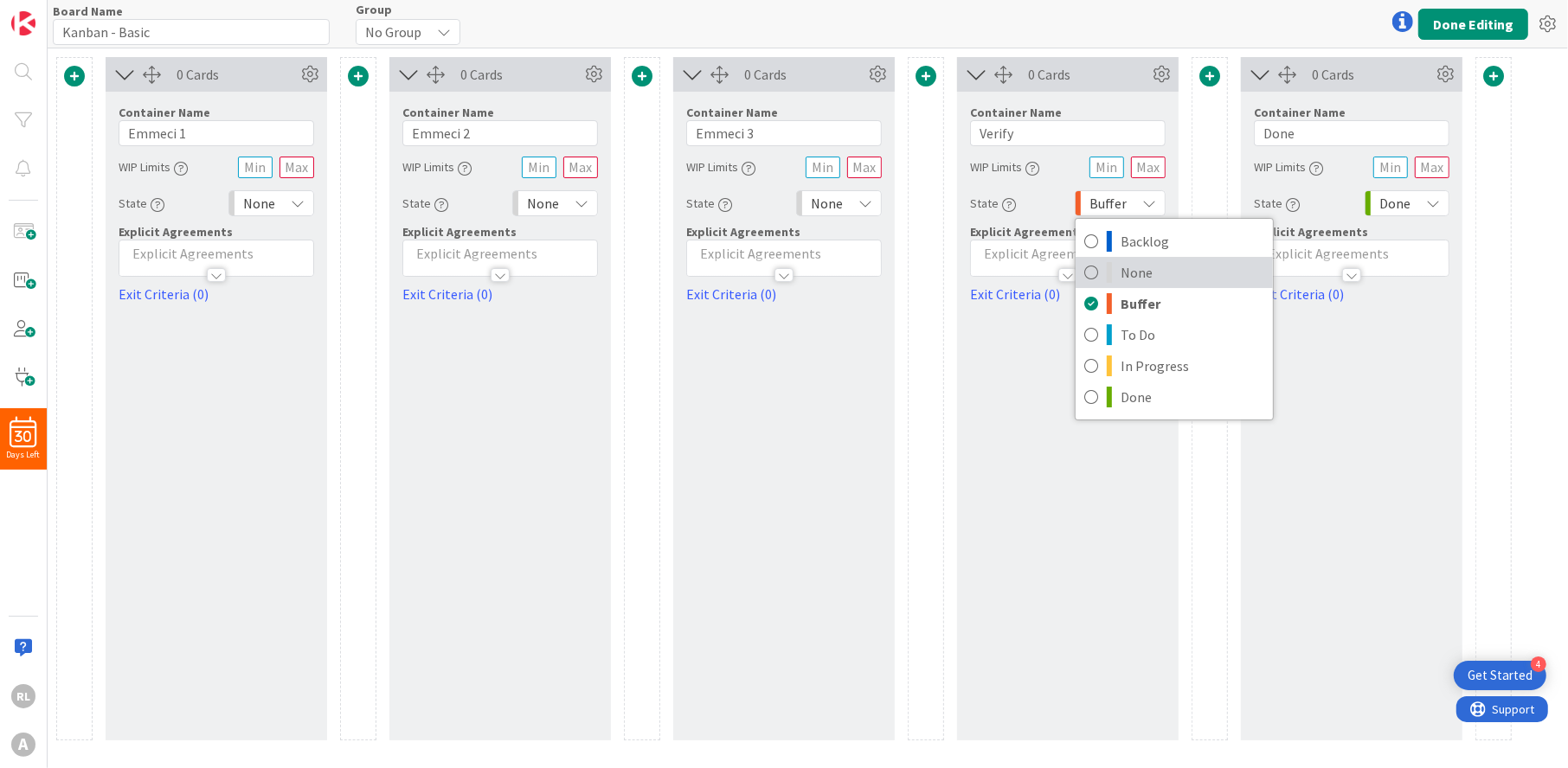
click at [1089, 263] on icon at bounding box center [1092, 273] width 14 height 26
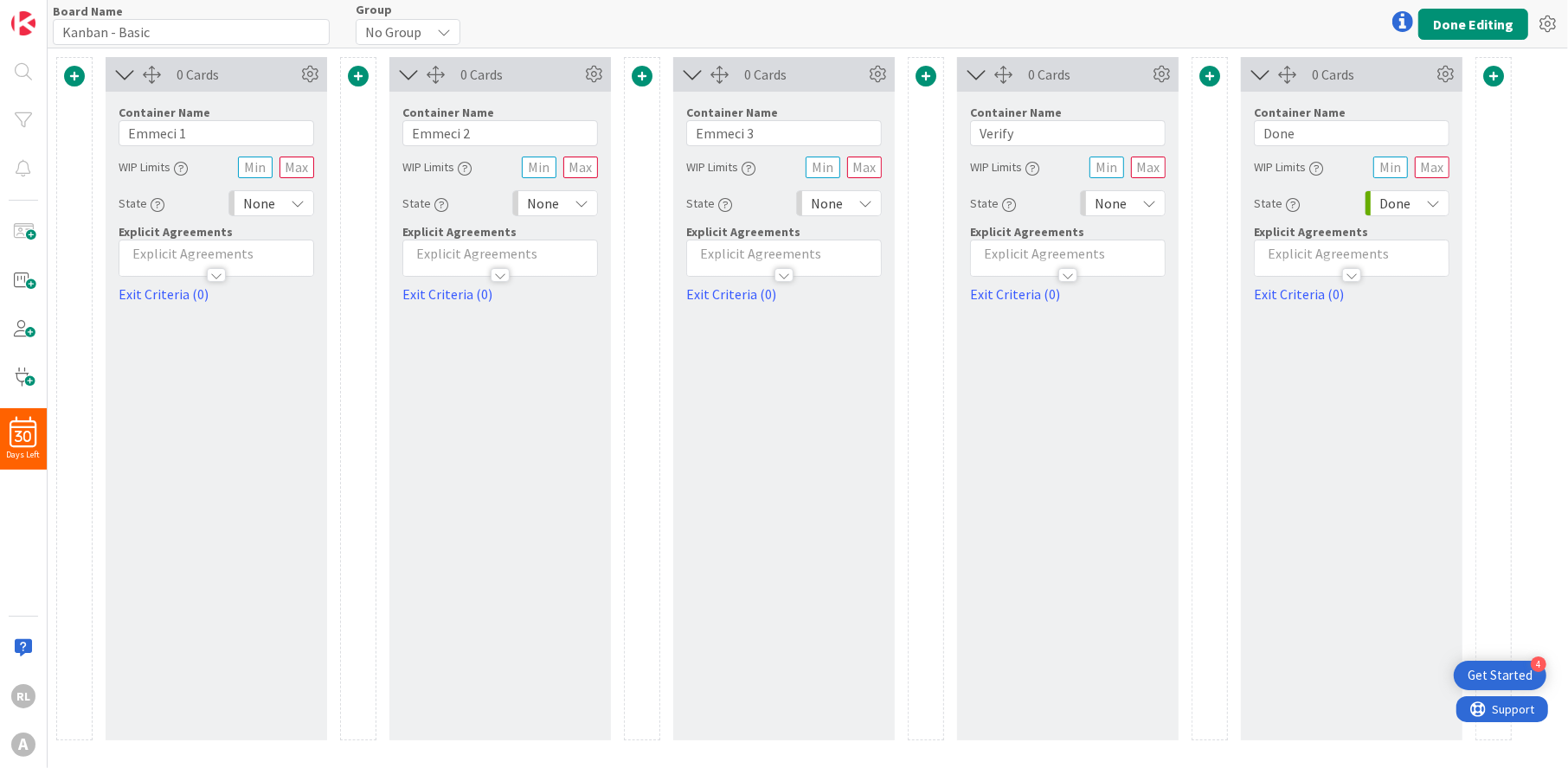
click at [1385, 197] on span "Done" at bounding box center [1396, 204] width 31 height 24
click at [1410, 273] on span "None" at bounding box center [1482, 273] width 144 height 26
click at [1050, 132] on input "Verify" at bounding box center [1068, 133] width 196 height 26
drag, startPoint x: 1030, startPoint y: 129, endPoint x: 1038, endPoint y: 130, distance: 8.1
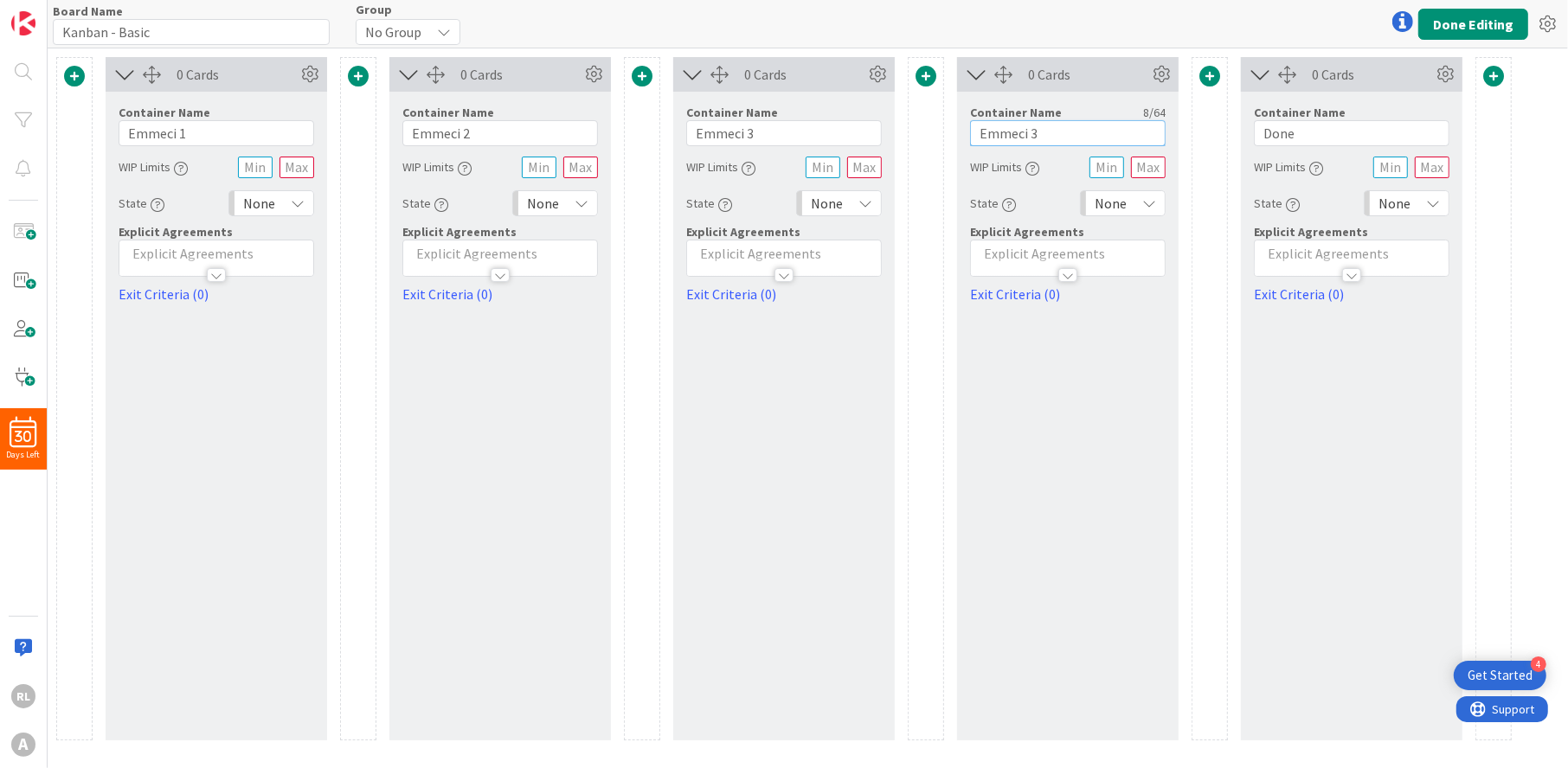
click at [1038, 130] on input "Emmeci 3" at bounding box center [1068, 133] width 196 height 26
type input "Emmeci 4"
click at [1300, 127] on input "Done" at bounding box center [1352, 133] width 196 height 26
type input "Emmeci 5"
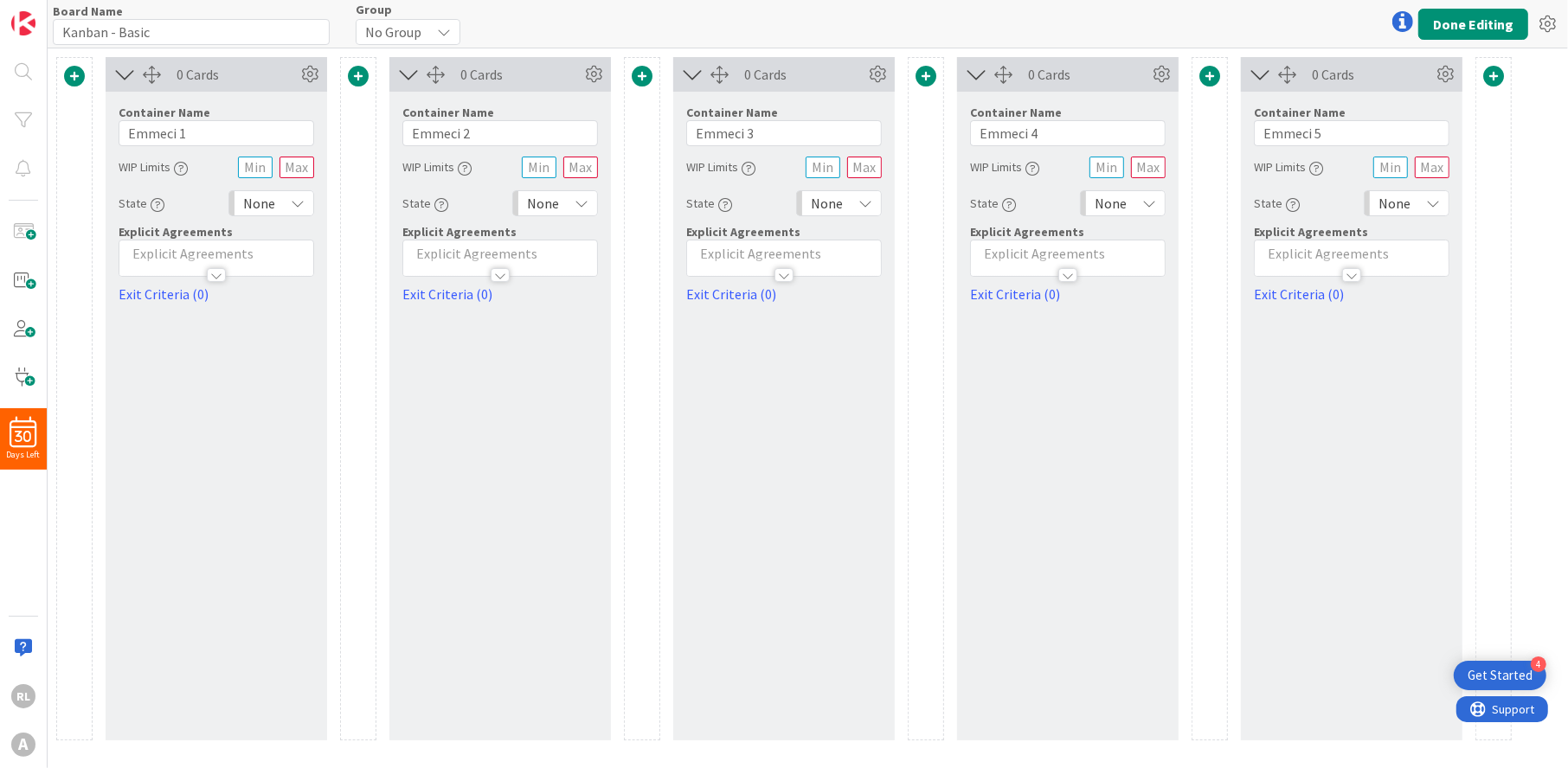
click at [1348, 414] on div "0 Cards Container Name 8 / 64 Emmeci 5 WIP Limits State None Backlog None Buffe…" at bounding box center [1352, 399] width 221 height 684
click at [359, 75] on span at bounding box center [358, 77] width 21 height 21
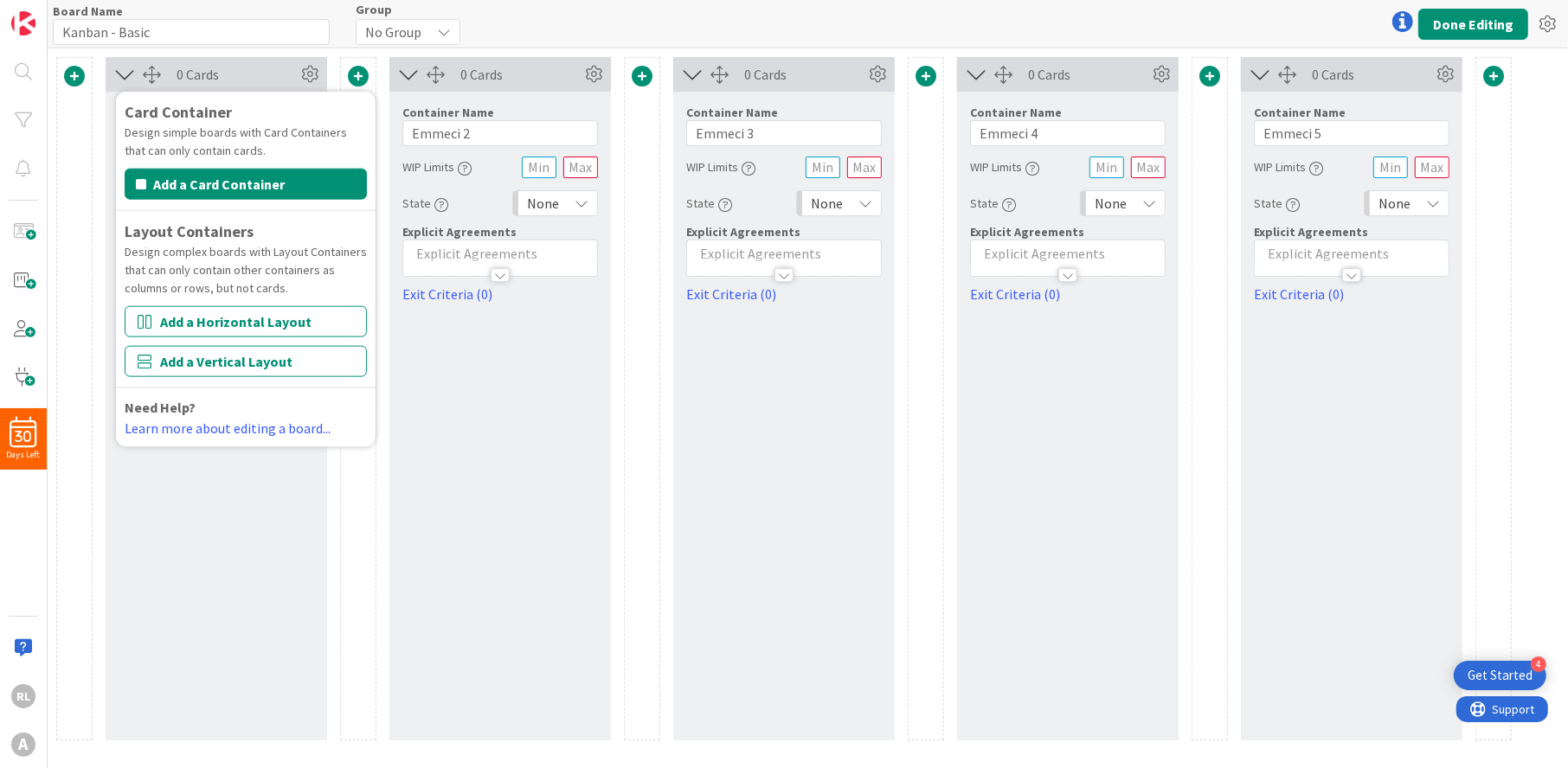
click at [359, 75] on span at bounding box center [358, 77] width 21 height 21
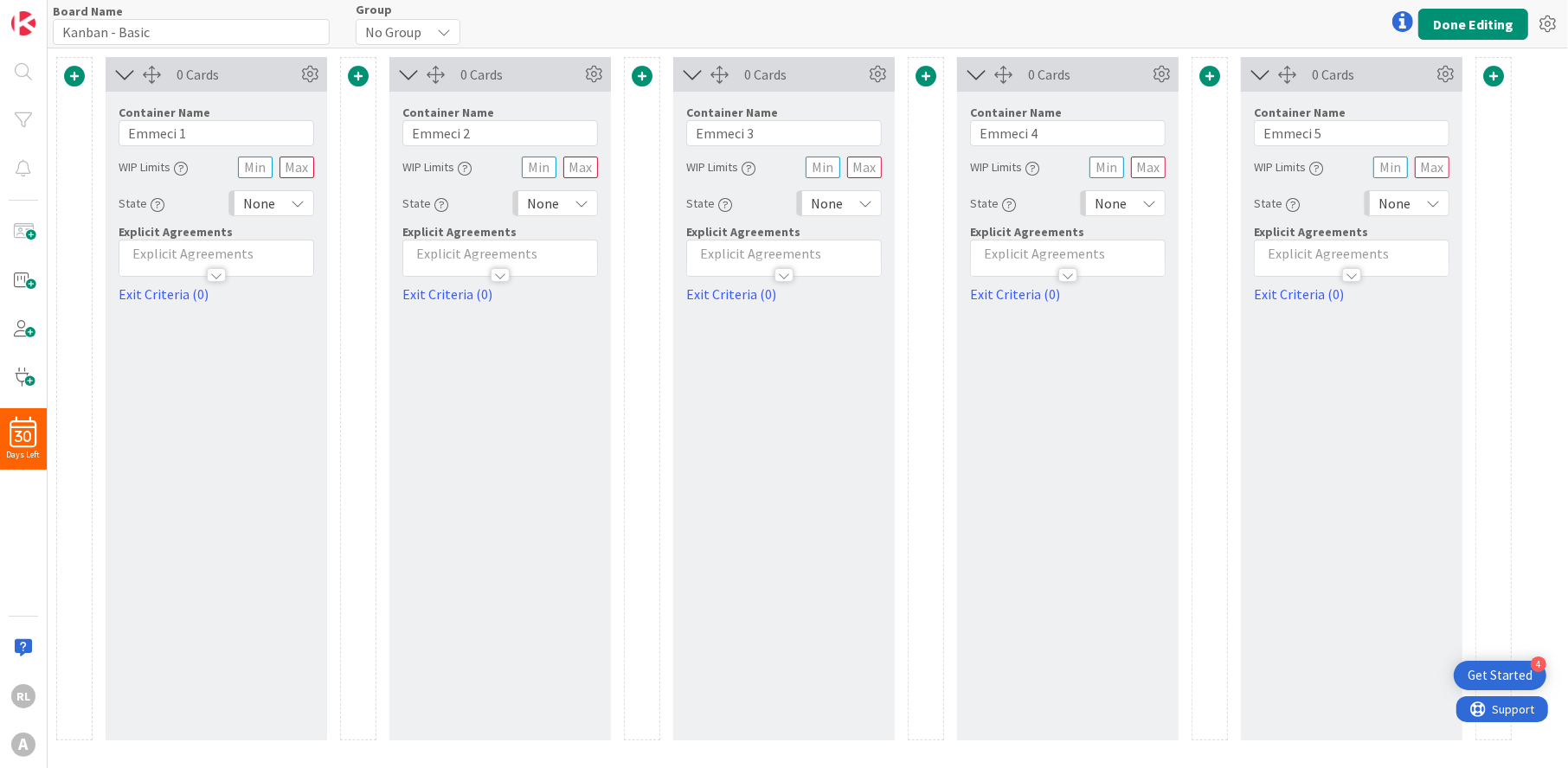
click at [184, 167] on icon "button" at bounding box center [181, 169] width 14 height 14
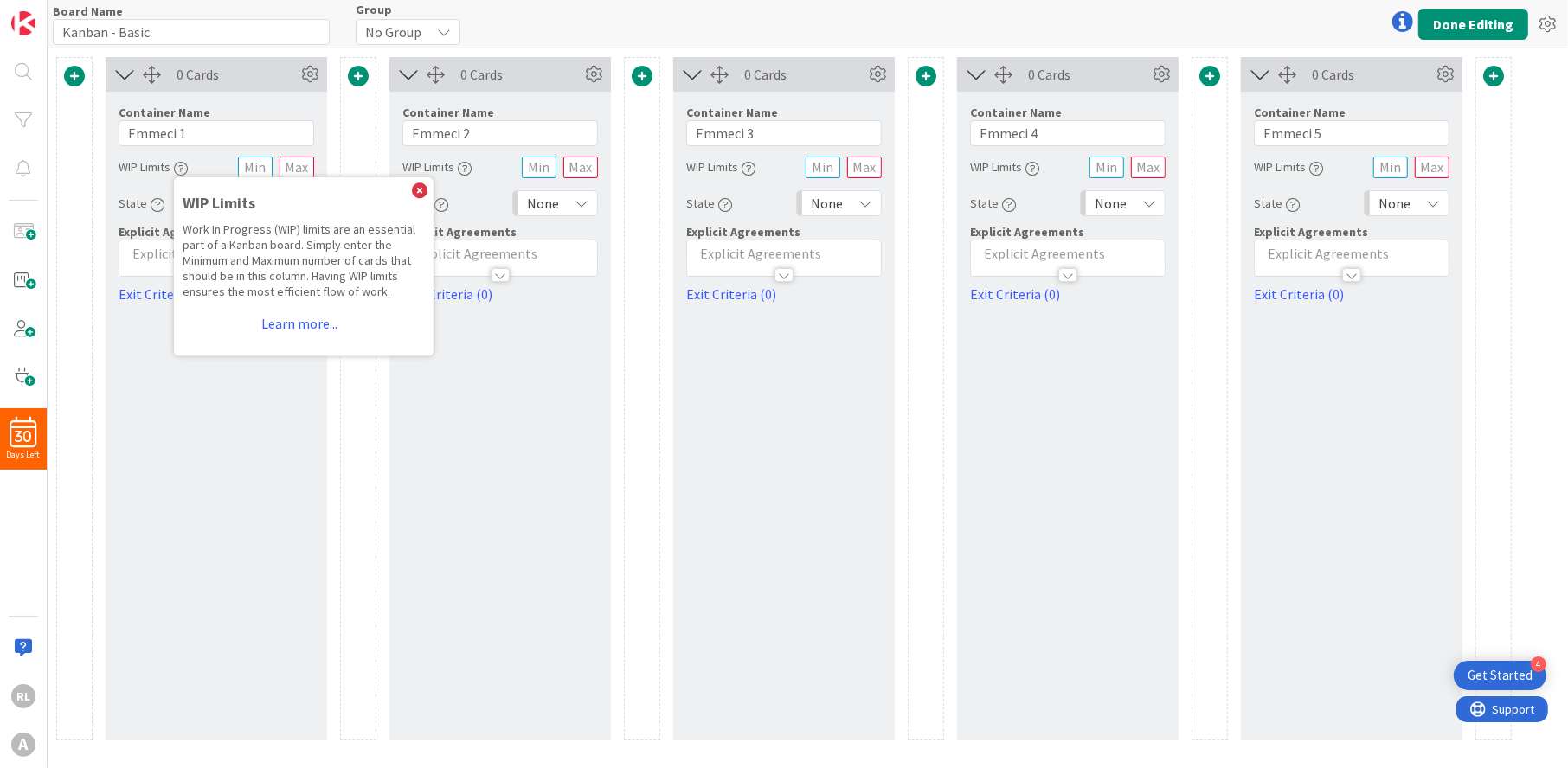
click at [184, 167] on icon "button" at bounding box center [181, 169] width 14 height 14
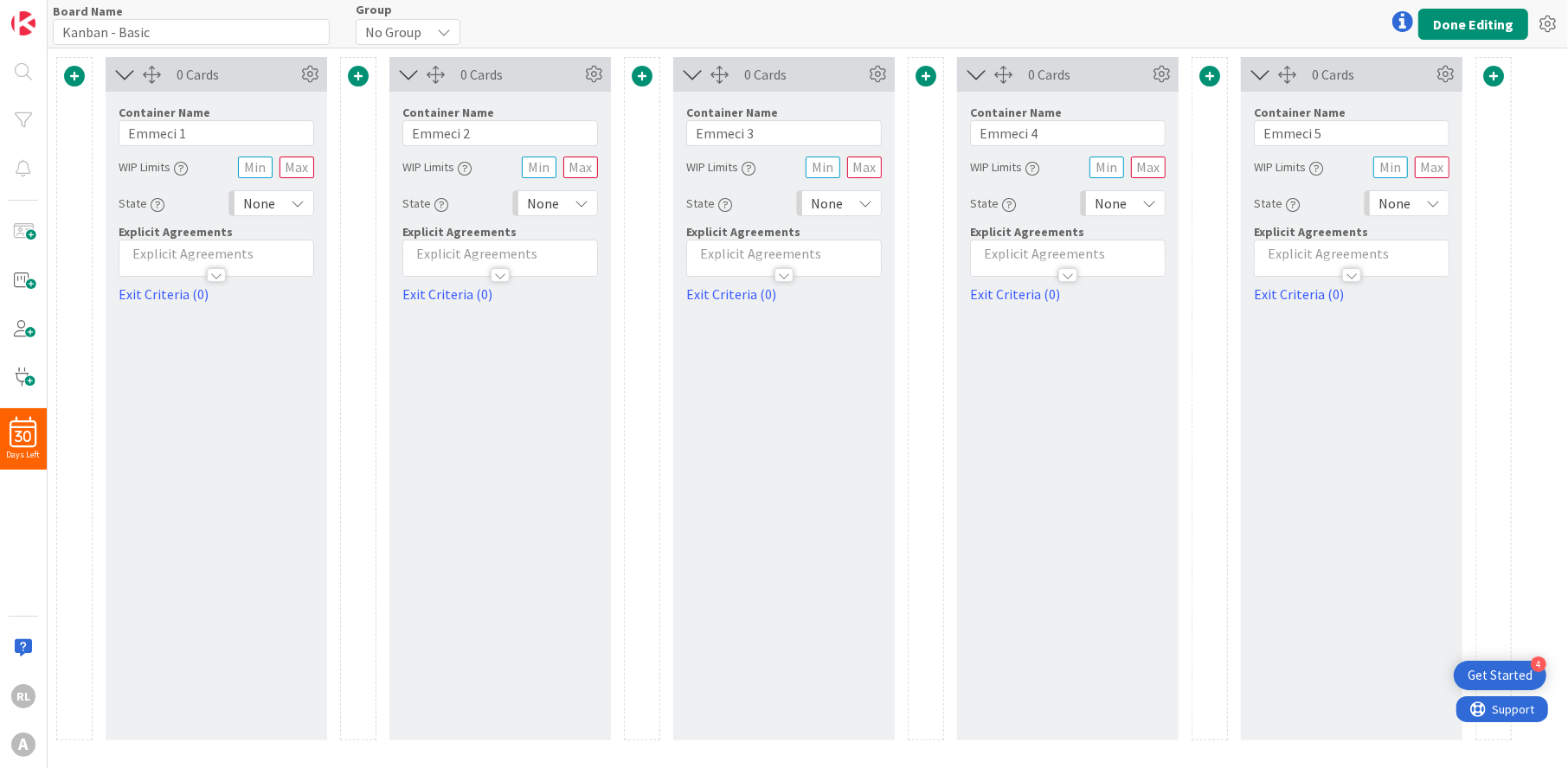
click at [158, 199] on icon "button" at bounding box center [158, 205] width 14 height 14
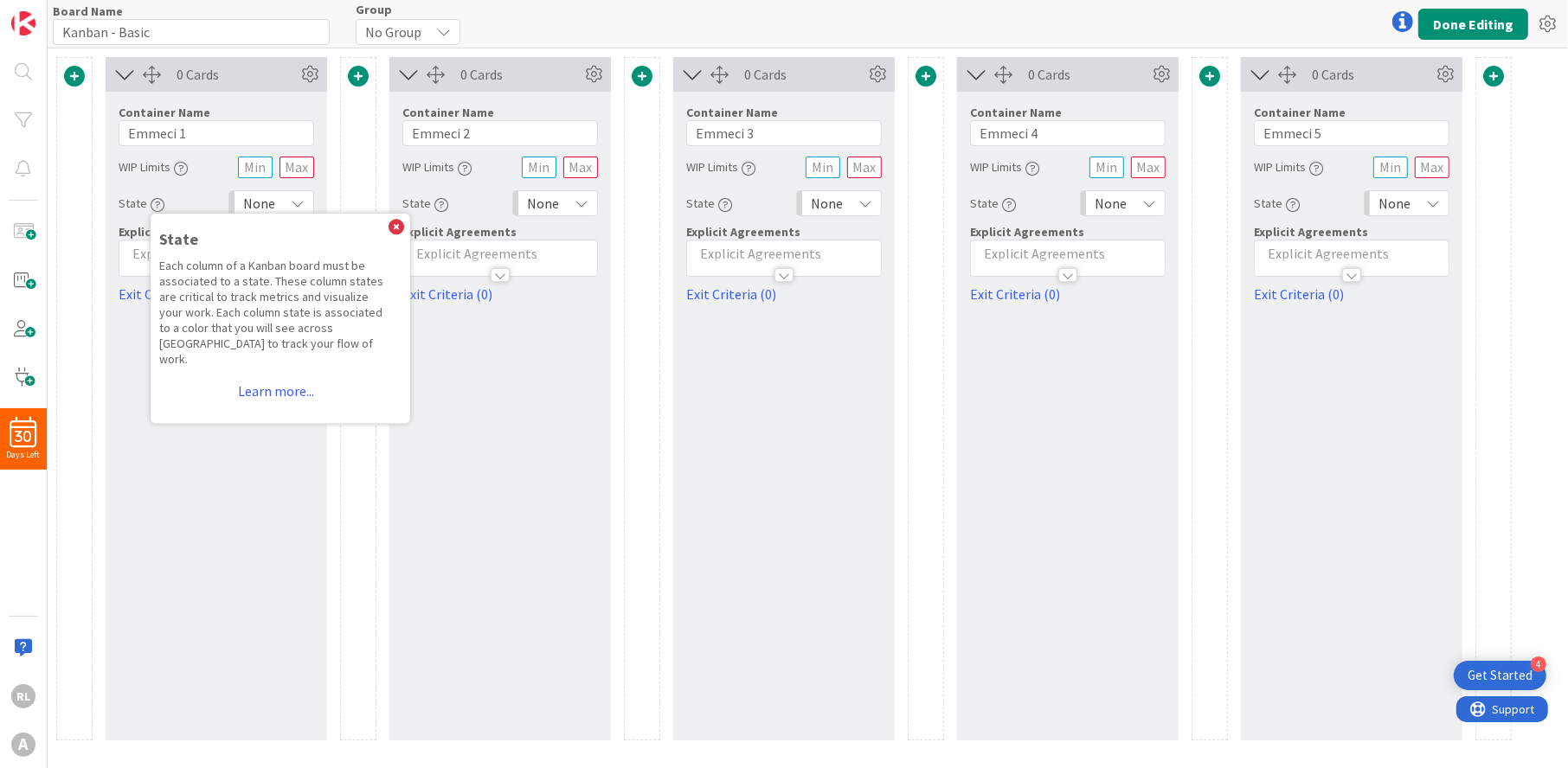
click at [158, 199] on icon "button" at bounding box center [158, 205] width 14 height 14
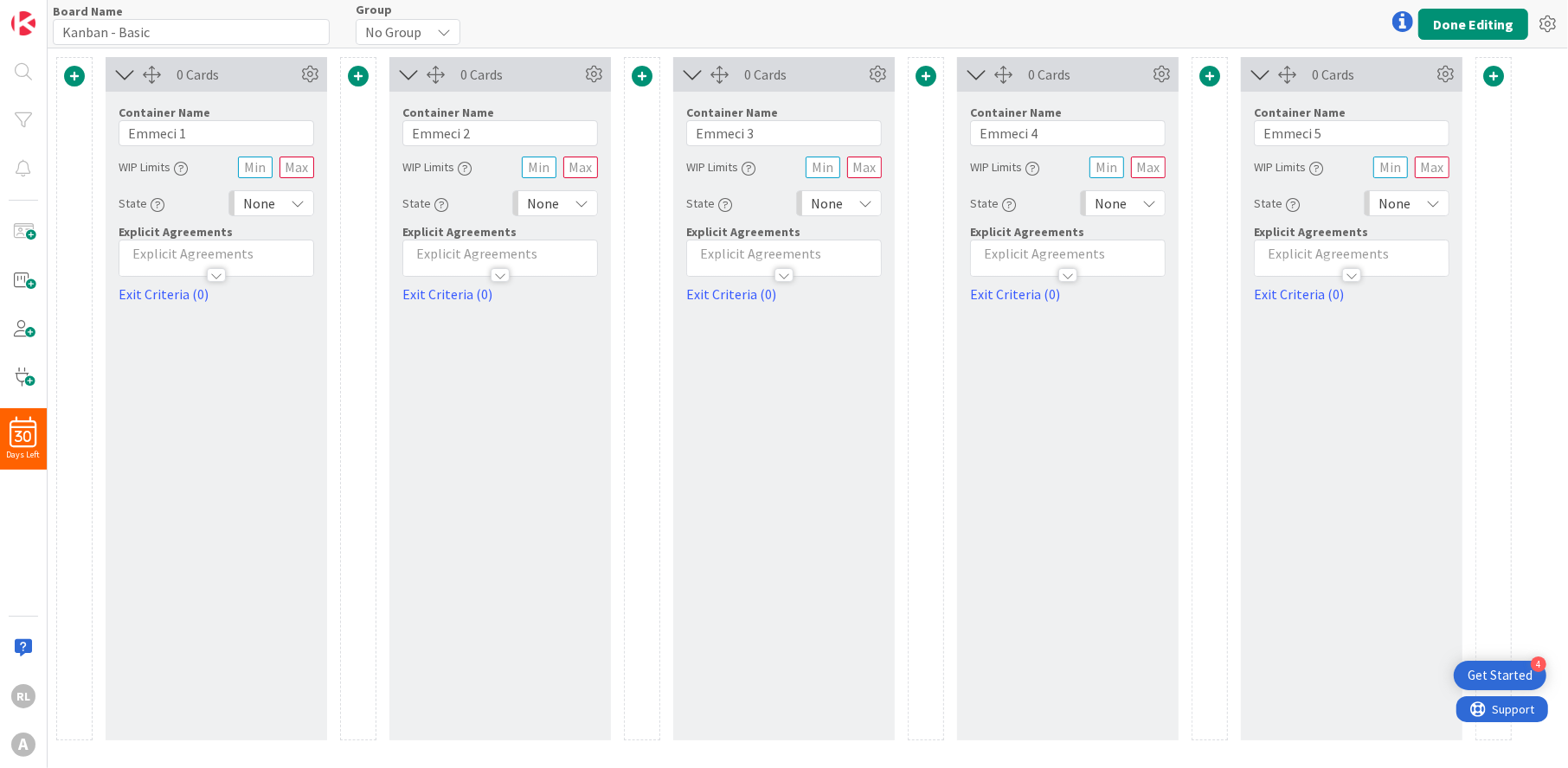
click at [214, 269] on div at bounding box center [216, 275] width 19 height 14
click at [317, 379] on div "0 Cards Container Name 8 / 64 Emmeci 1 WIP Limits WIP Limits Work In Progress (…" at bounding box center [216, 399] width 221 height 684
click at [253, 303] on p at bounding box center [216, 307] width 177 height 20
click at [185, 350] on link "Exit Criteria (0)" at bounding box center [216, 352] width 196 height 21
type textarea "x"
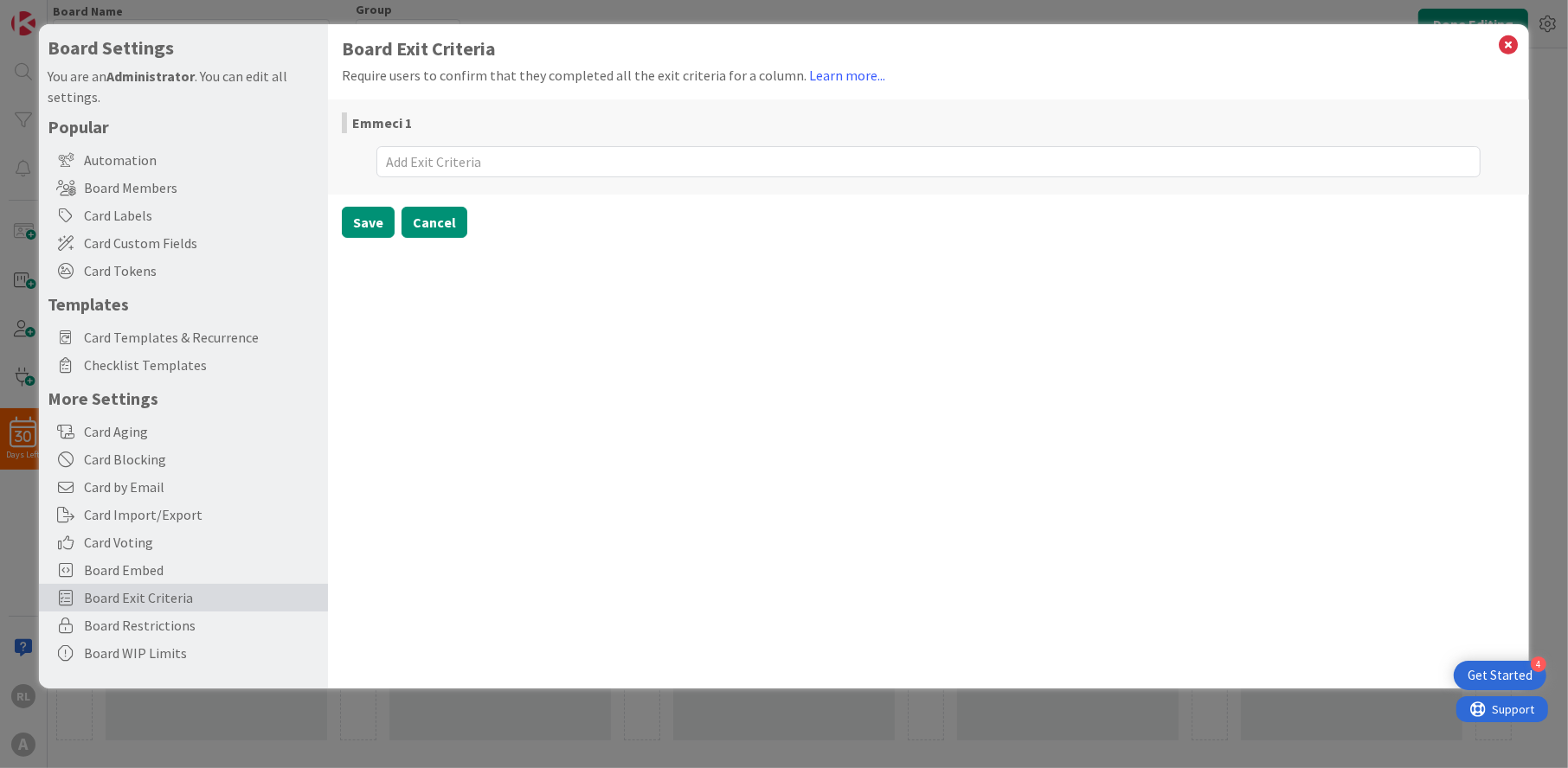
click at [443, 227] on button "Cancel" at bounding box center [435, 222] width 66 height 31
click at [1504, 47] on icon at bounding box center [1510, 45] width 23 height 24
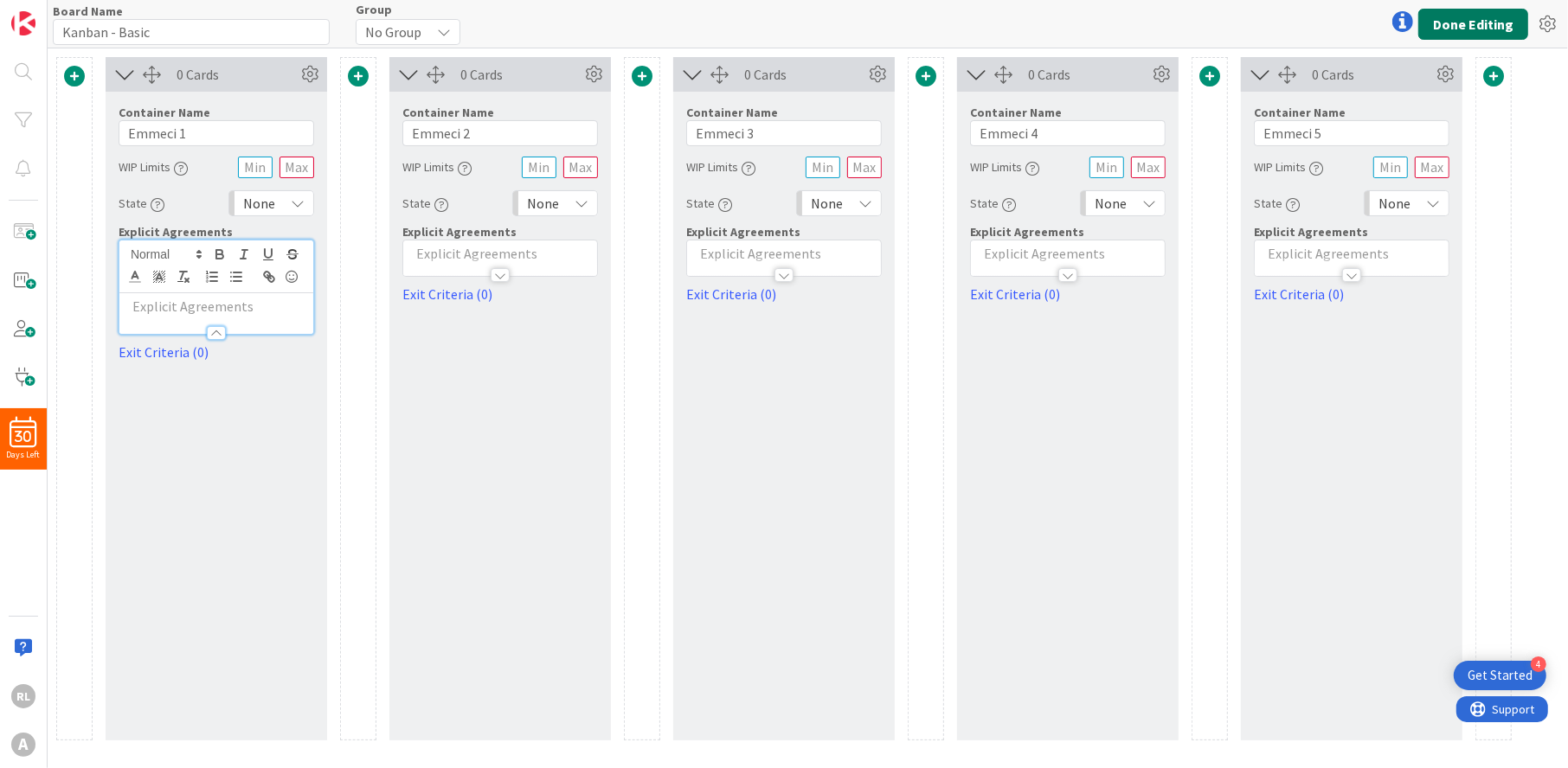
click at [1495, 20] on button "Done Editing" at bounding box center [1473, 24] width 110 height 31
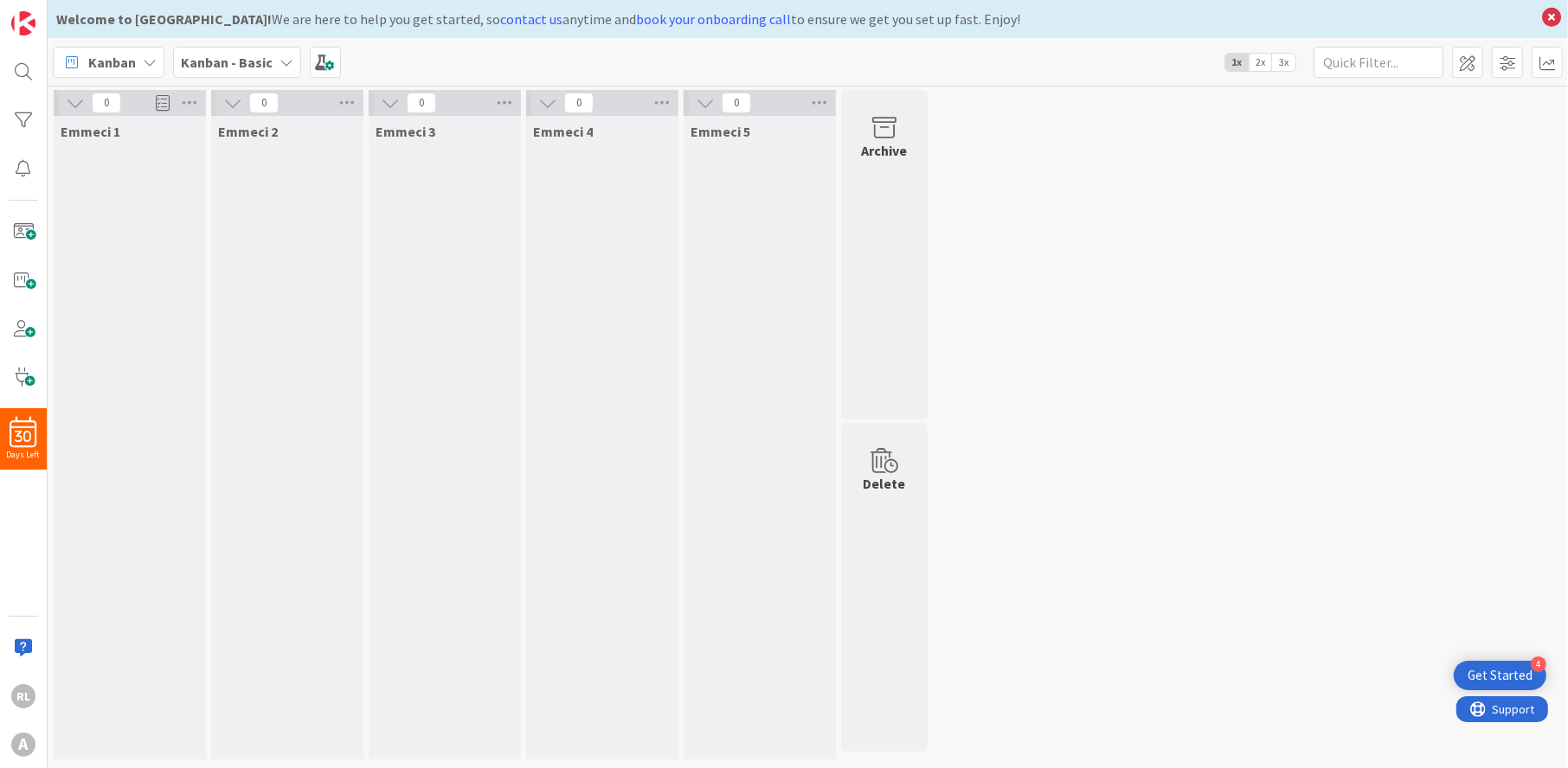
click at [121, 170] on div "Emmeci 1" at bounding box center [130, 437] width 152 height 643
click at [112, 130] on span "Emmeci 1" at bounding box center [91, 131] width 60 height 17
click at [78, 99] on icon at bounding box center [76, 103] width 19 height 19
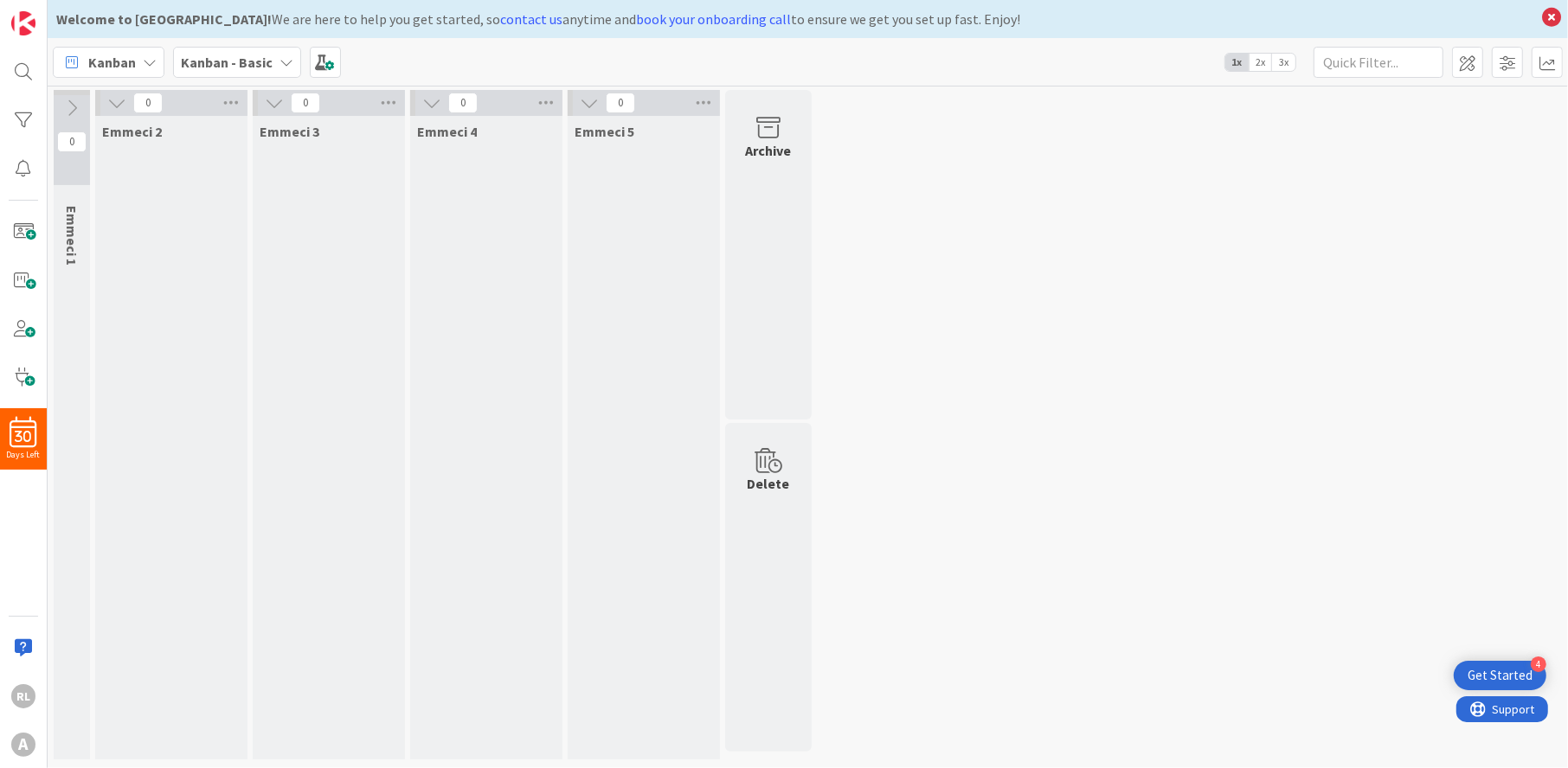
click at [78, 99] on icon at bounding box center [72, 108] width 19 height 19
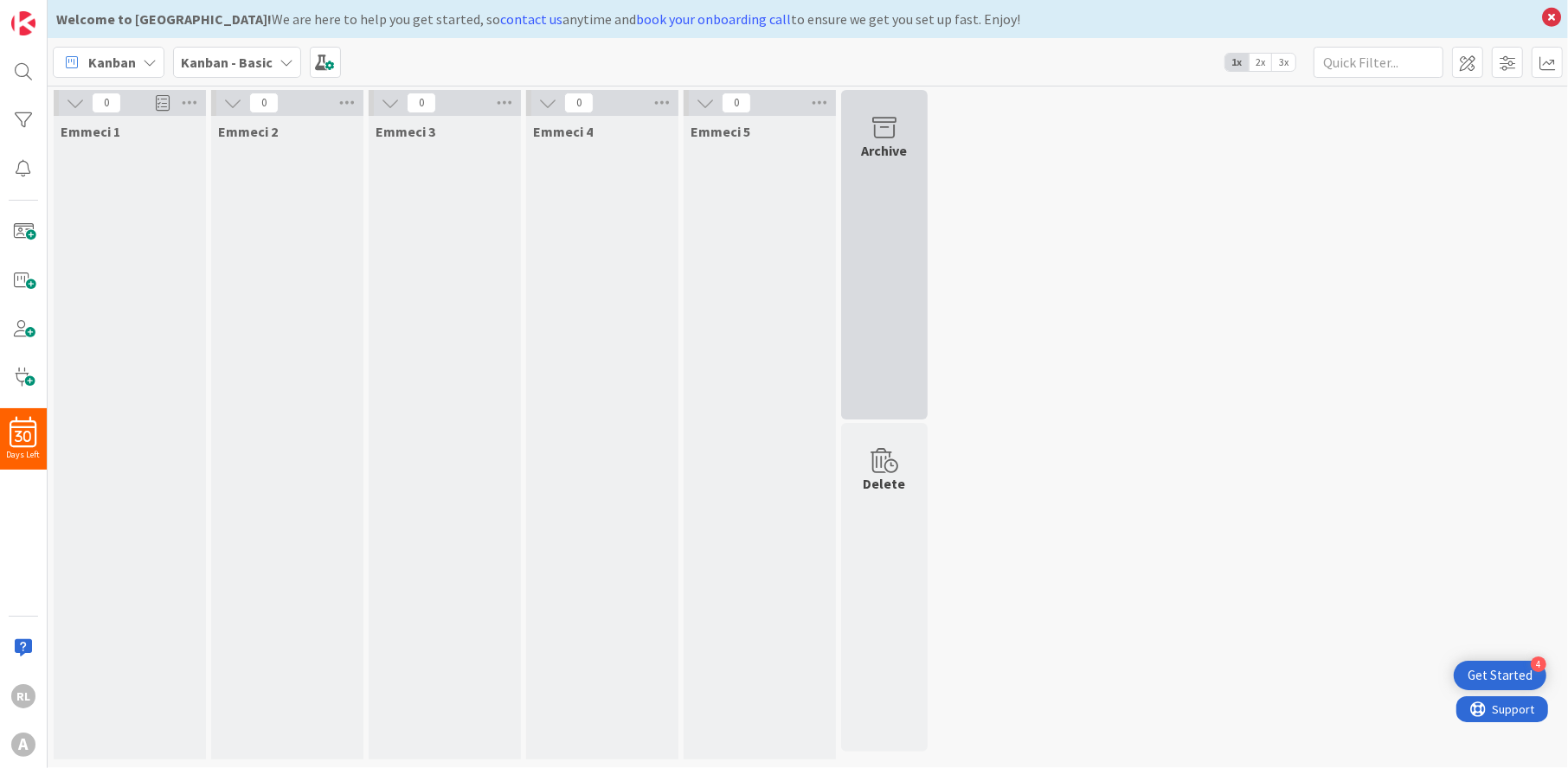
click at [891, 134] on icon at bounding box center [885, 128] width 66 height 24
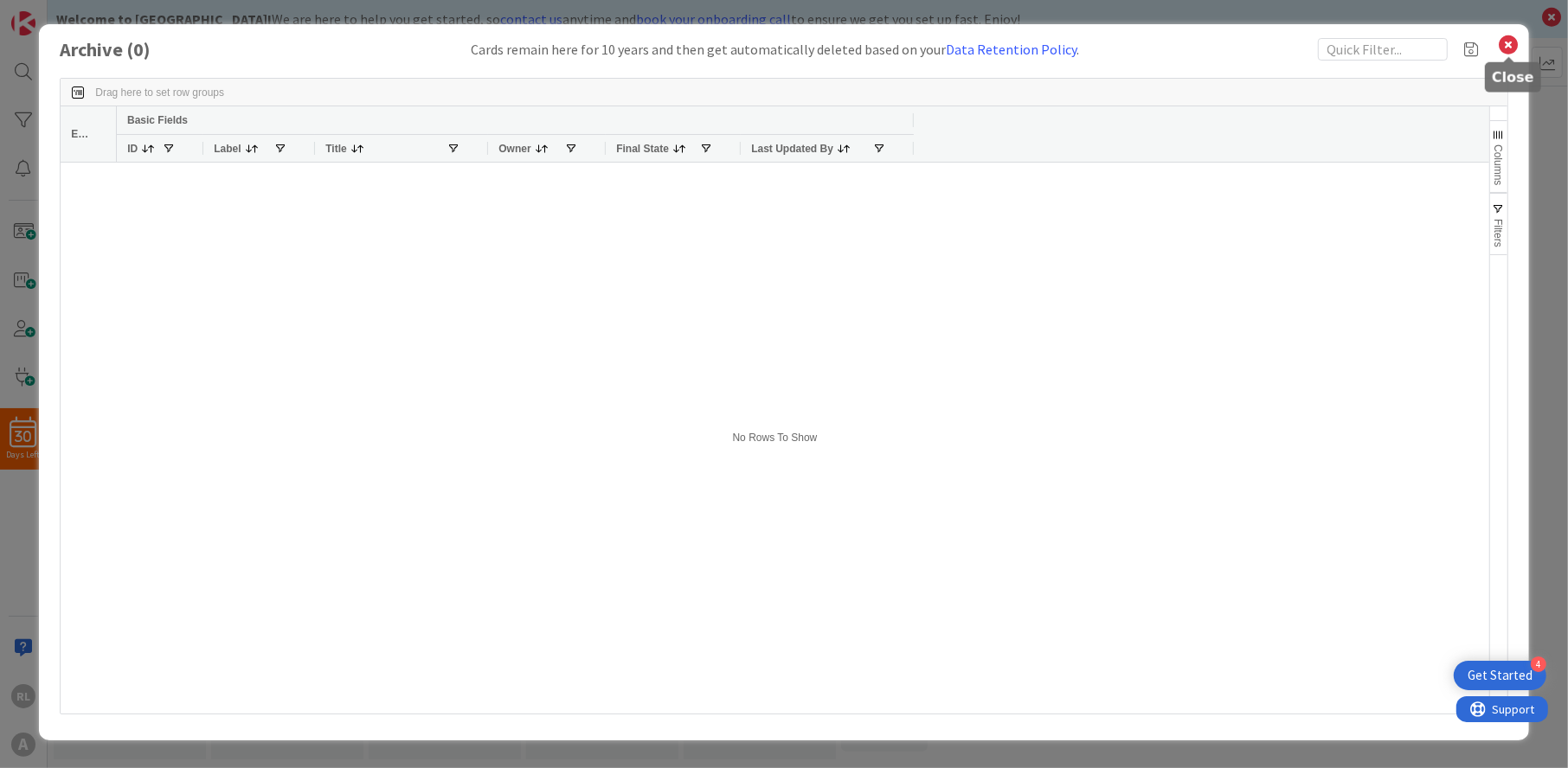
click at [1515, 43] on icon at bounding box center [1510, 45] width 23 height 24
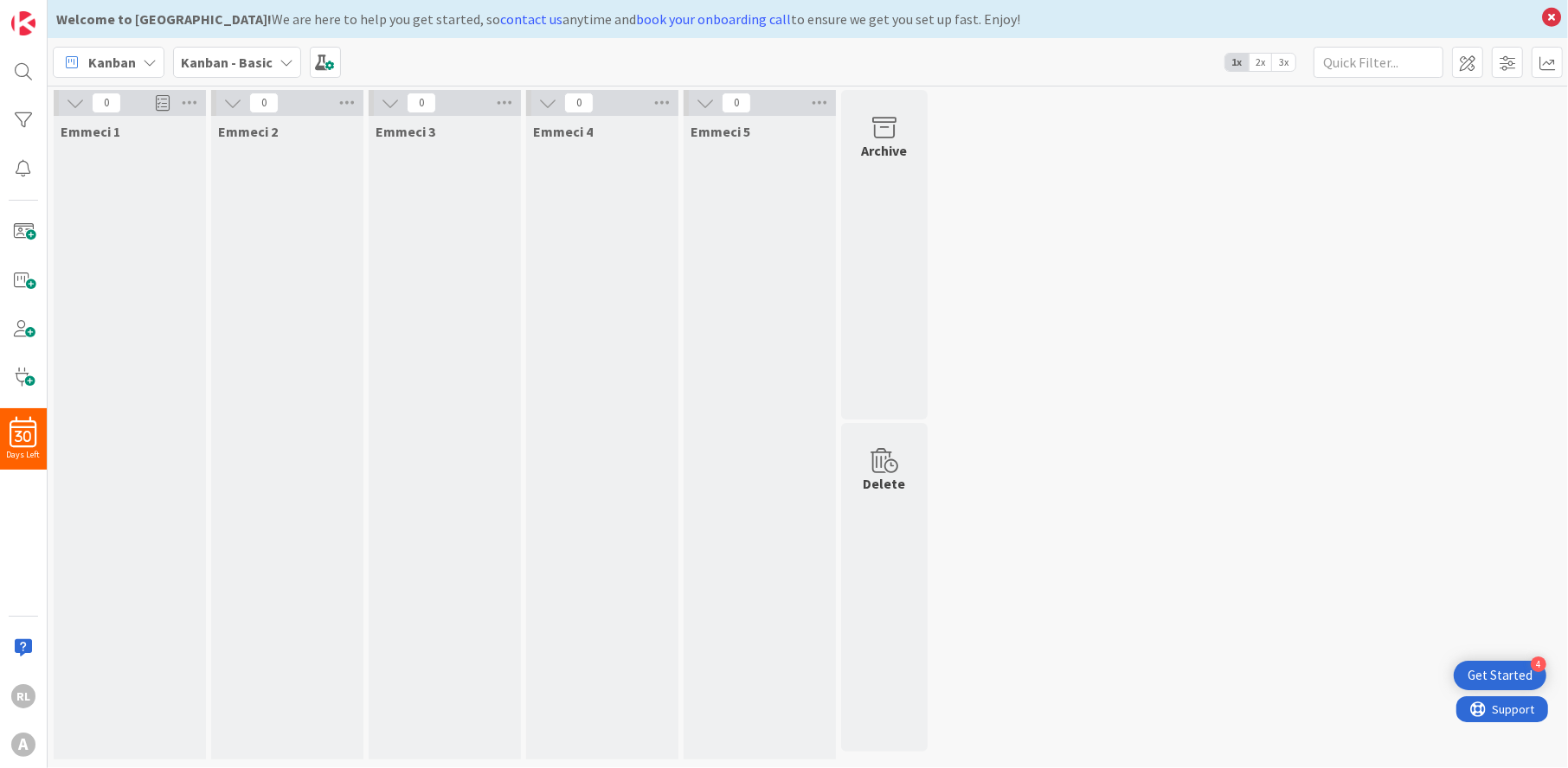
drag, startPoint x: 150, startPoint y: 275, endPoint x: 141, endPoint y: 201, distance: 74.5
click at [141, 201] on div "Emmeci 1" at bounding box center [130, 437] width 152 height 643
click at [159, 100] on span at bounding box center [163, 103] width 14 height 26
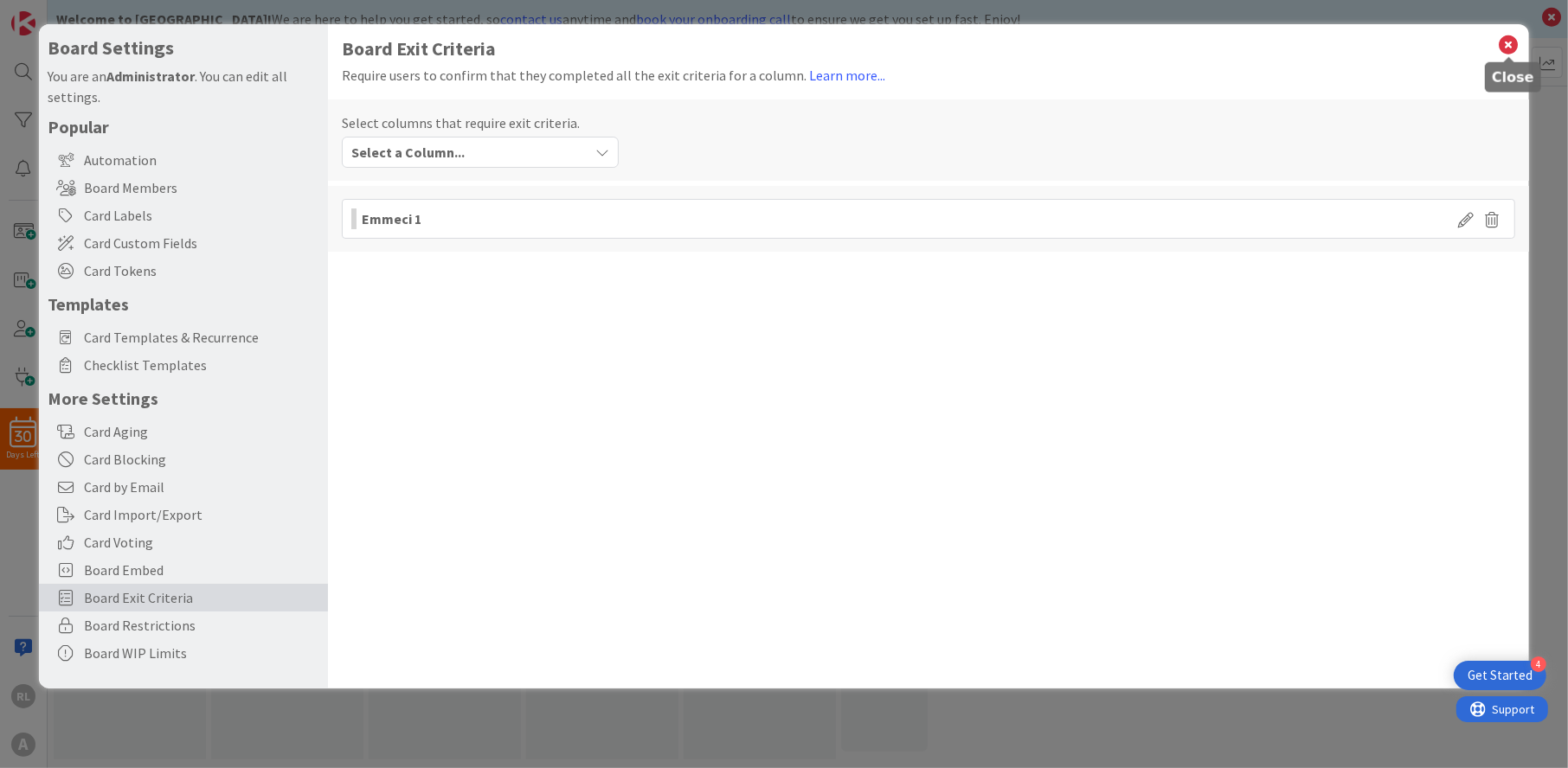
click at [1511, 44] on icon at bounding box center [1510, 45] width 23 height 24
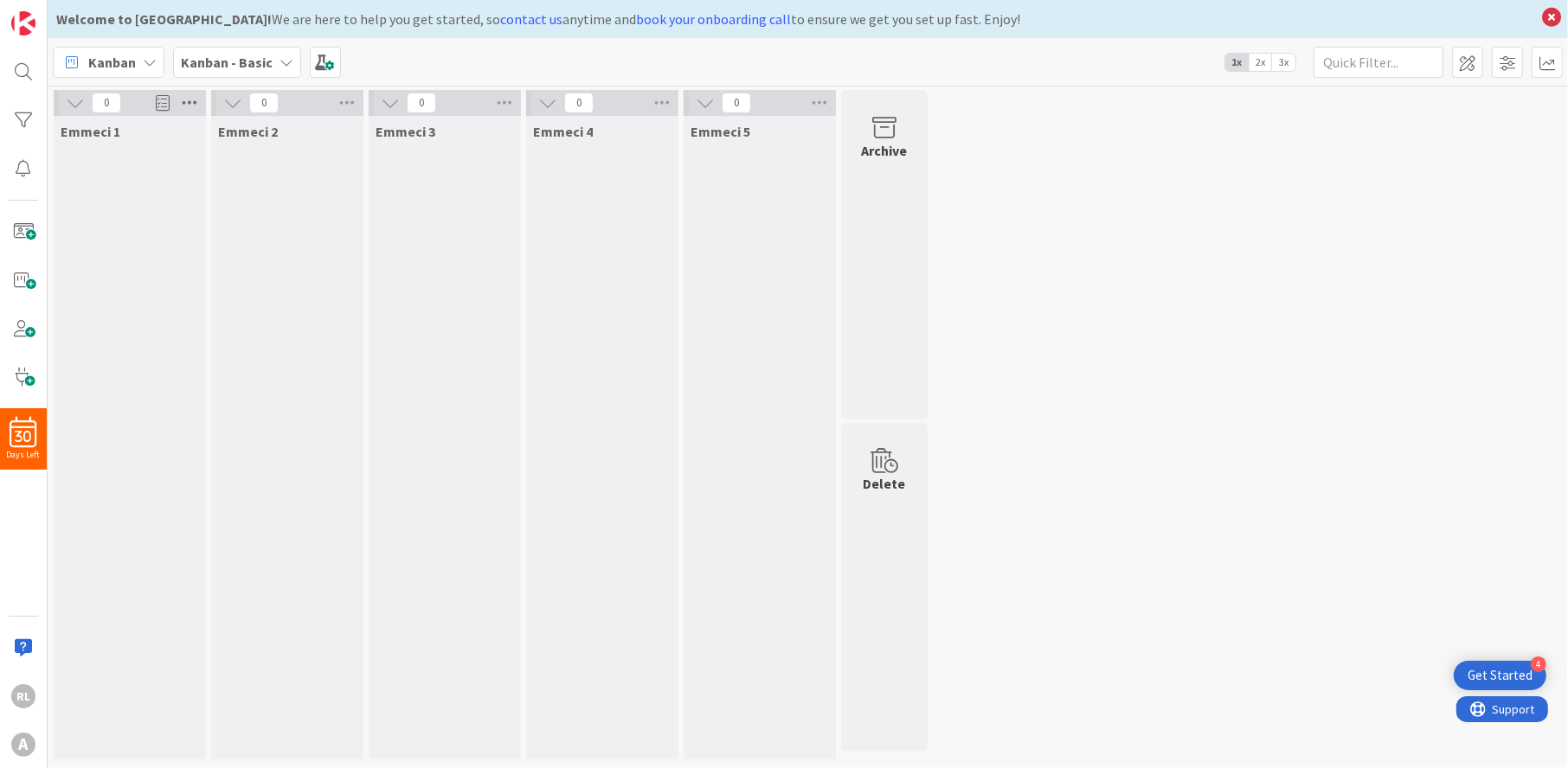
click at [192, 98] on icon at bounding box center [190, 103] width 23 height 26
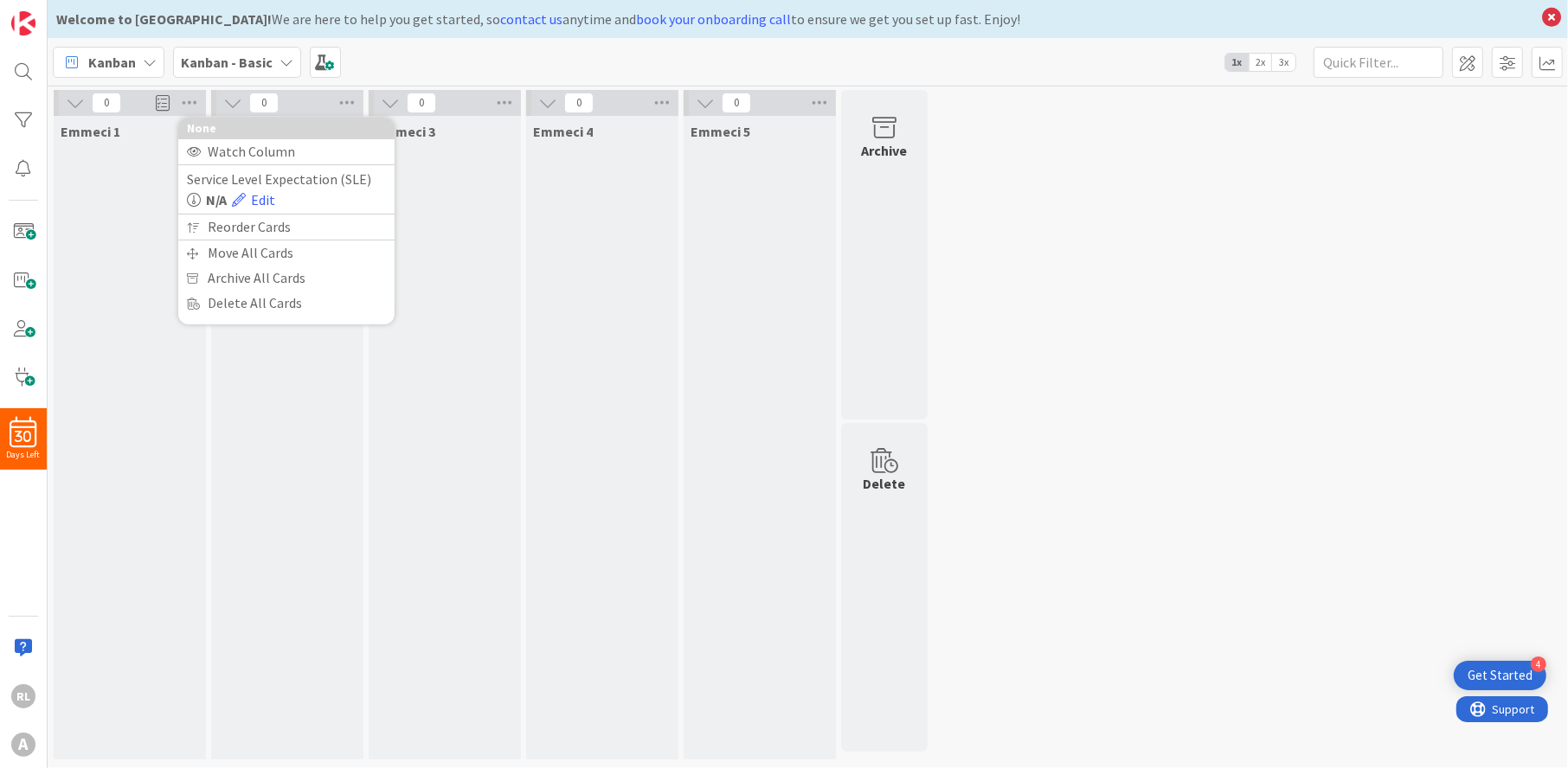
click at [151, 182] on div "Emmeci 1" at bounding box center [130, 437] width 152 height 643
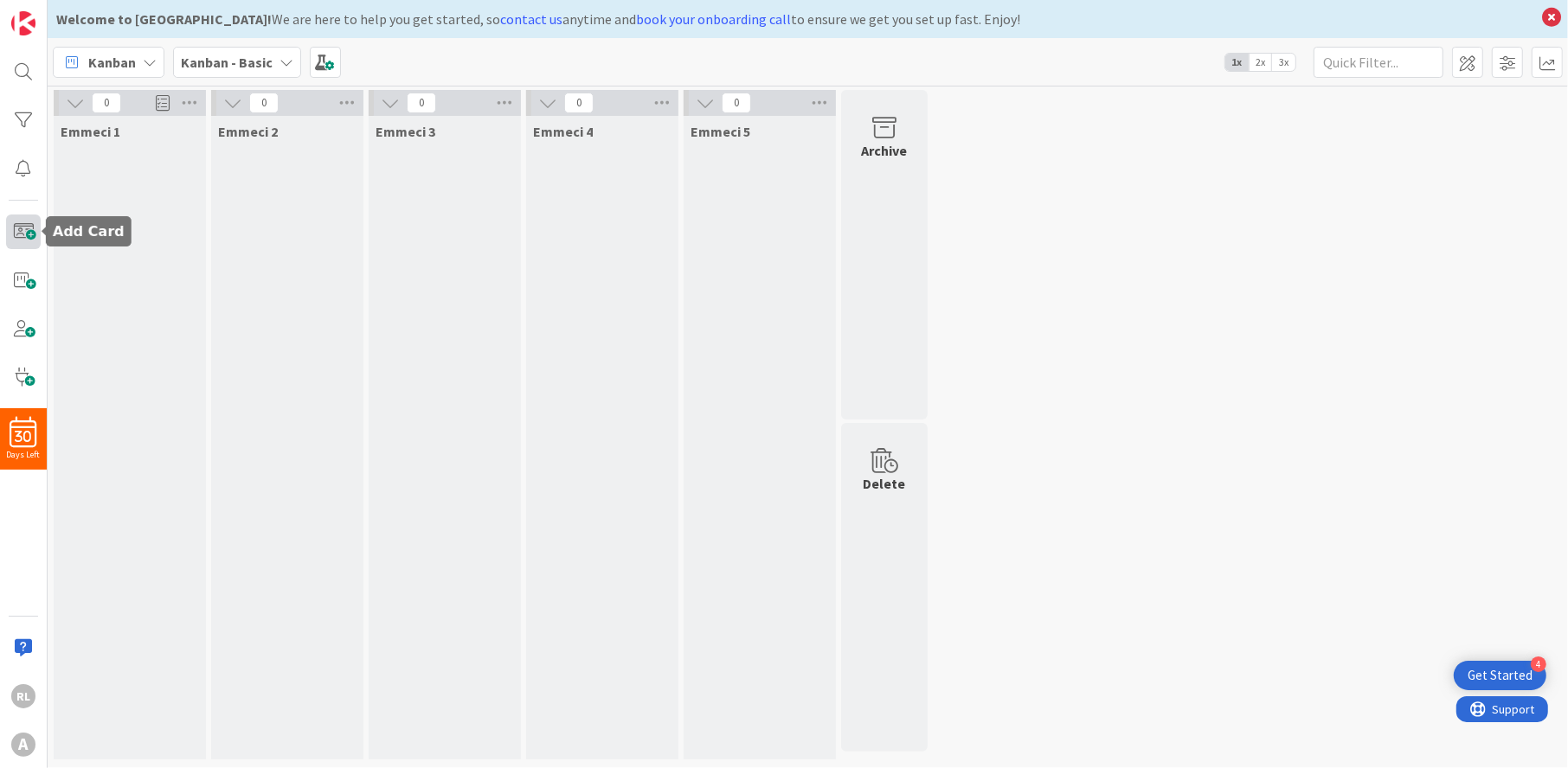
click at [32, 231] on span at bounding box center [24, 232] width 35 height 35
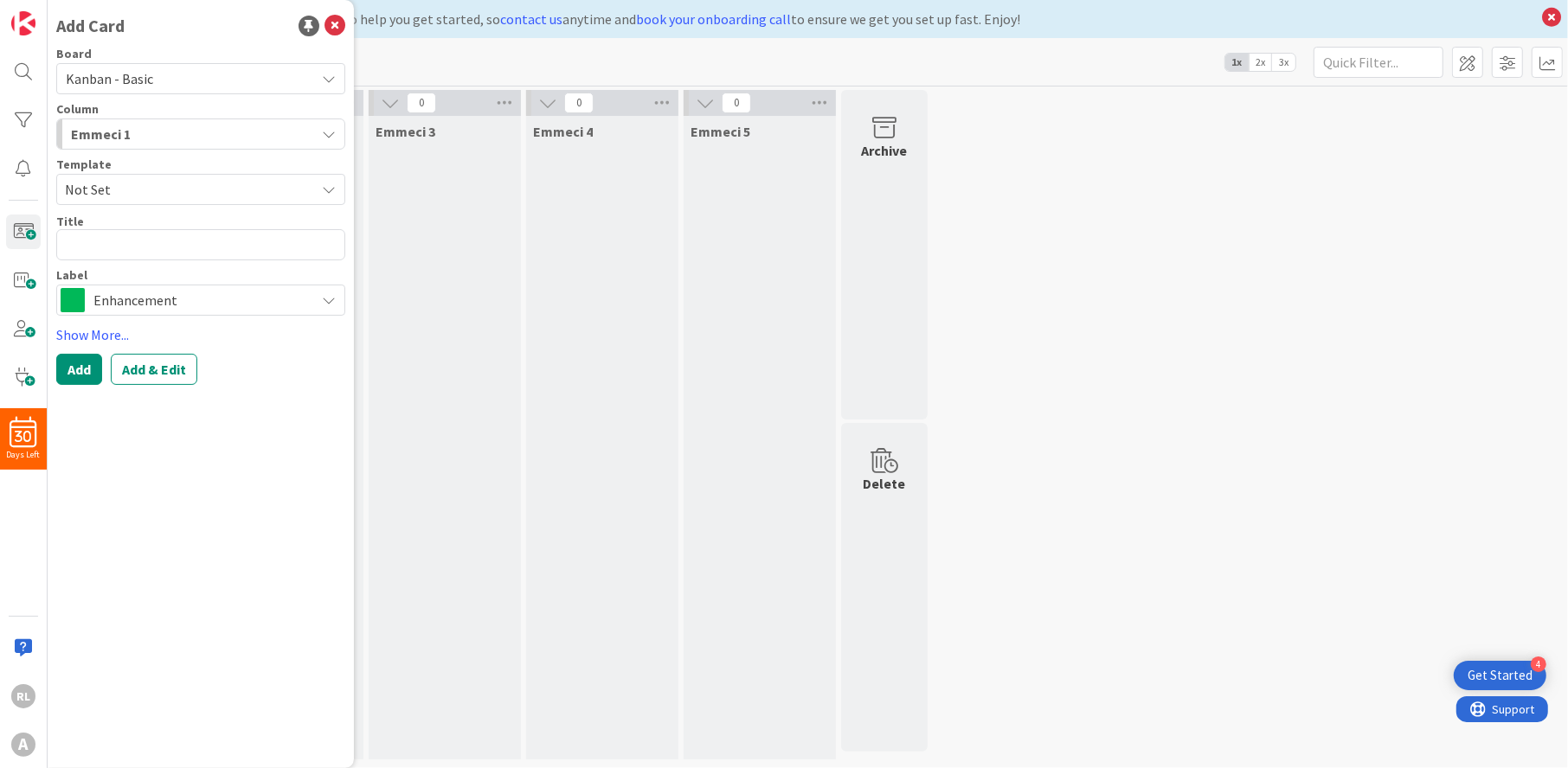
click at [285, 293] on span "Enhancement" at bounding box center [199, 300] width 213 height 24
click at [273, 297] on span "Enhancement" at bounding box center [199, 300] width 213 height 24
click at [139, 446] on link "Edit Labels..." at bounding box center [120, 445] width 126 height 24
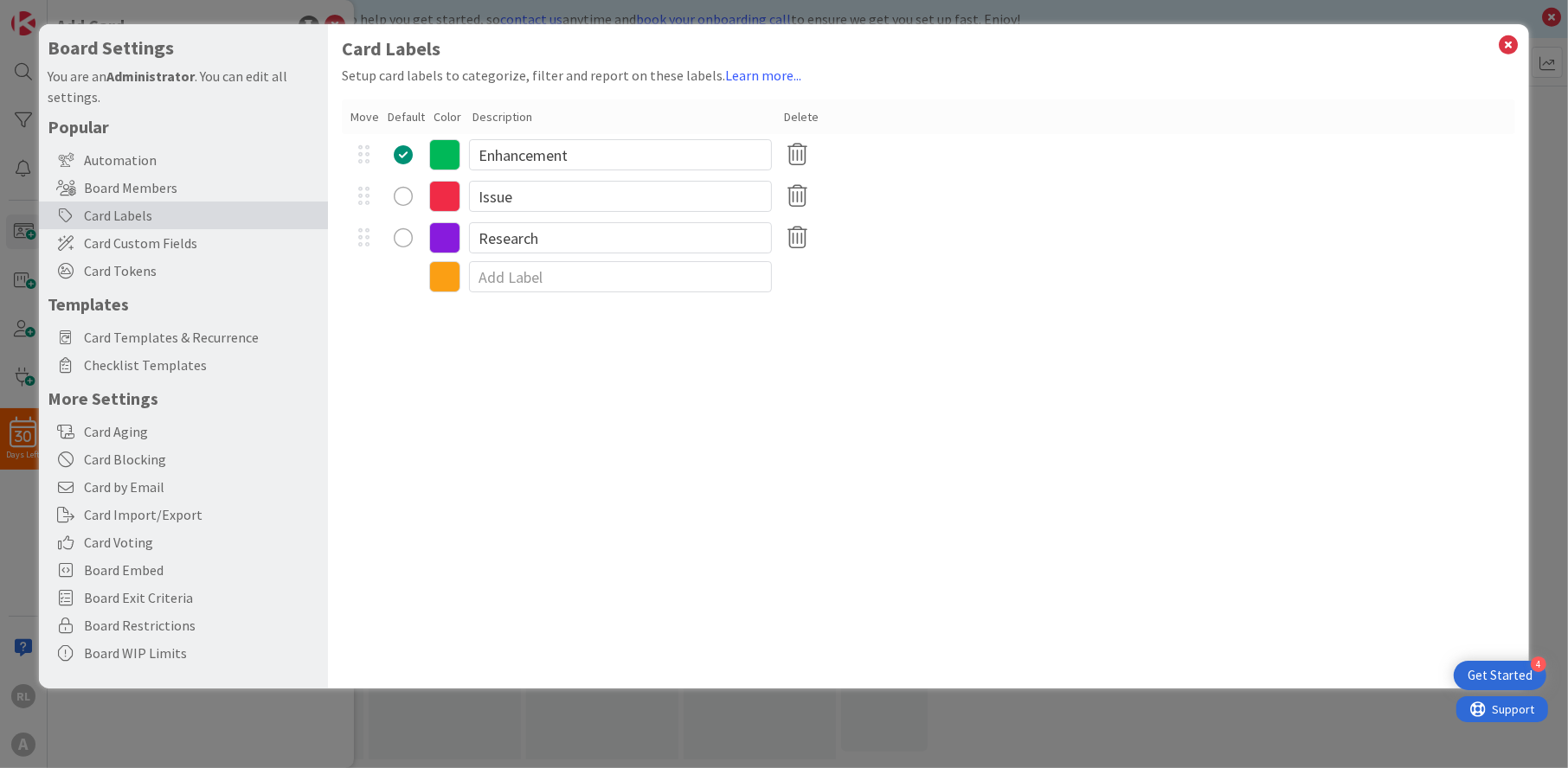
click at [462, 274] on div at bounding box center [928, 277] width 1173 height 37
click at [532, 275] on input at bounding box center [621, 277] width 303 height 31
type input "job"
click at [516, 367] on div "Card Labels Setup card labels to categorize, filter and report on these labels.…" at bounding box center [929, 356] width 1200 height 664
click at [405, 272] on div "radio" at bounding box center [403, 280] width 19 height 19
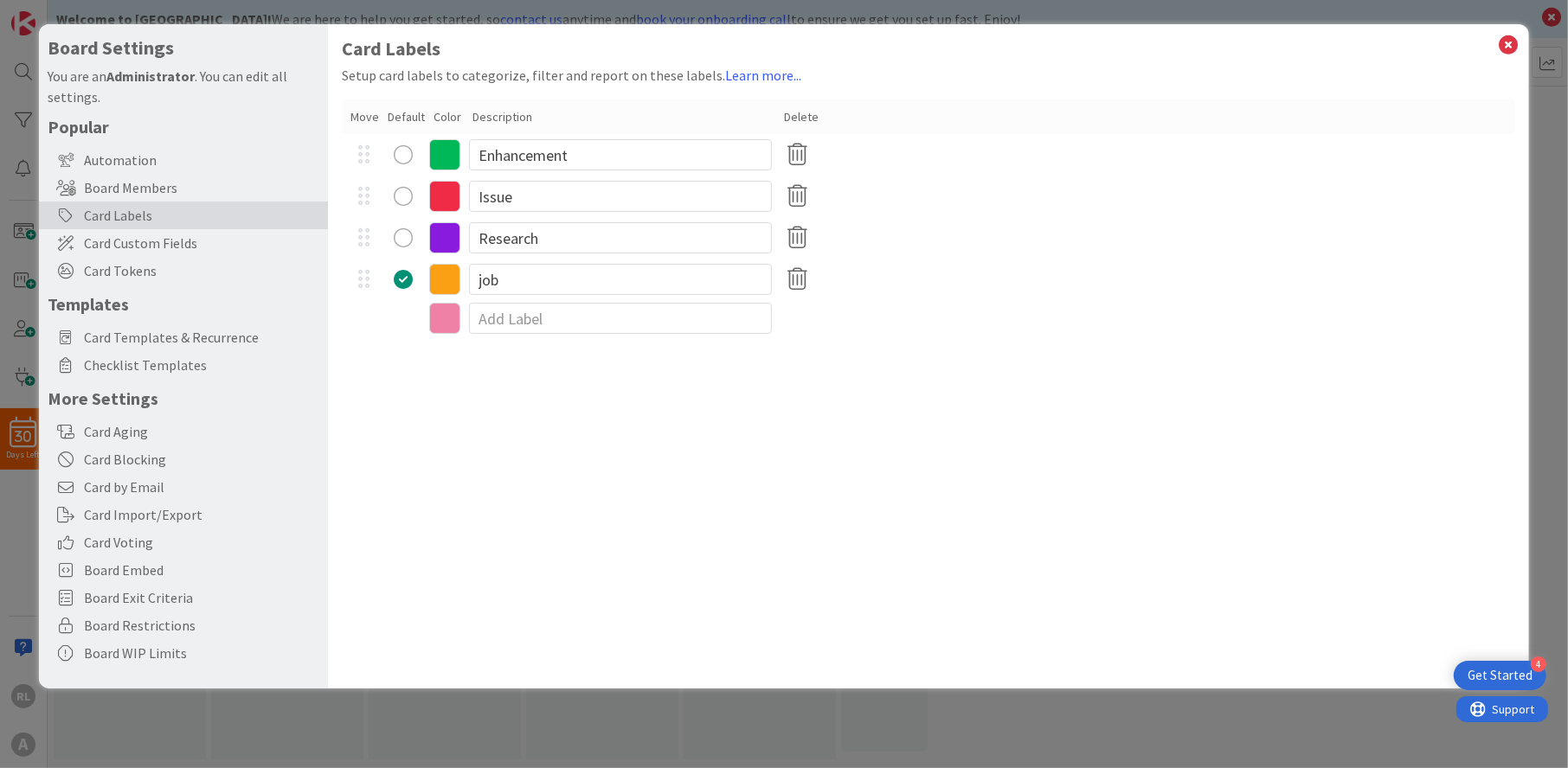
click at [402, 115] on div "Default" at bounding box center [406, 117] width 37 height 18
click at [478, 280] on input "job" at bounding box center [621, 280] width 303 height 31
type input "Job"
click at [563, 410] on div "Card Labels Setup card labels to categorize, filter and report on these labels.…" at bounding box center [929, 356] width 1200 height 664
click at [1512, 38] on icon at bounding box center [1510, 45] width 23 height 24
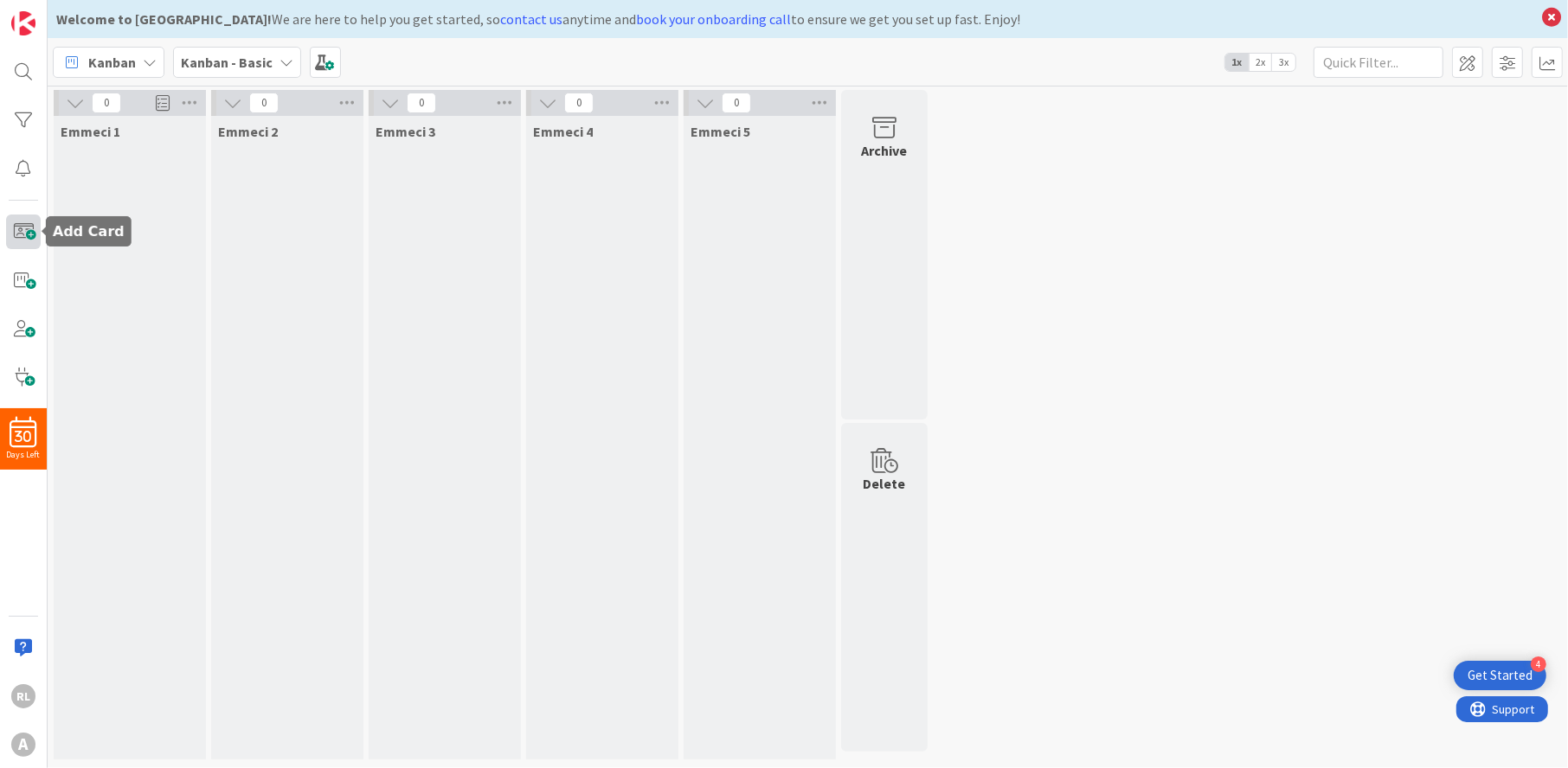
click at [29, 233] on span at bounding box center [24, 232] width 35 height 35
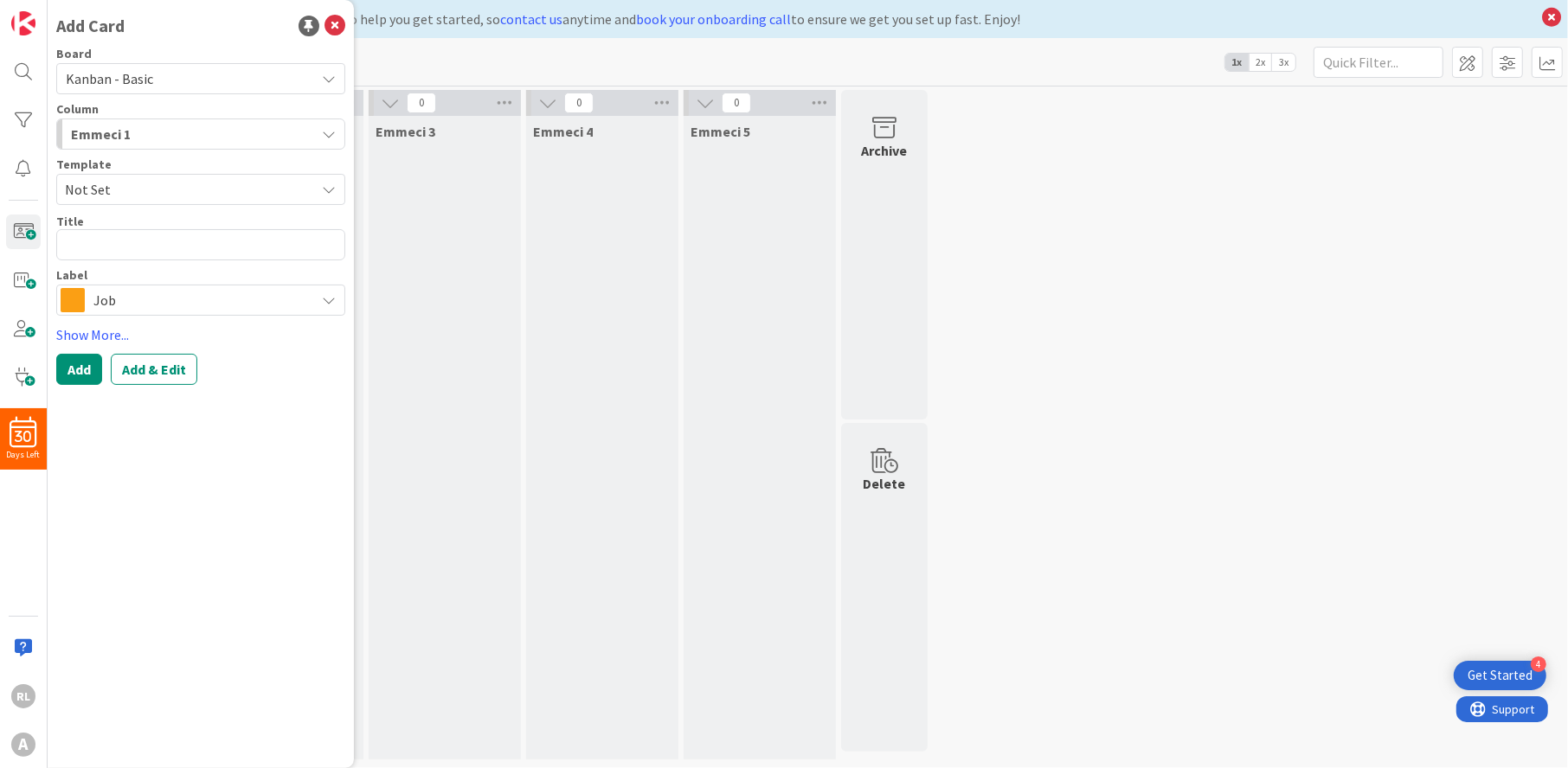
type textarea "x"
type textarea "j"
type textarea "x"
type textarea "jo"
type textarea "x"
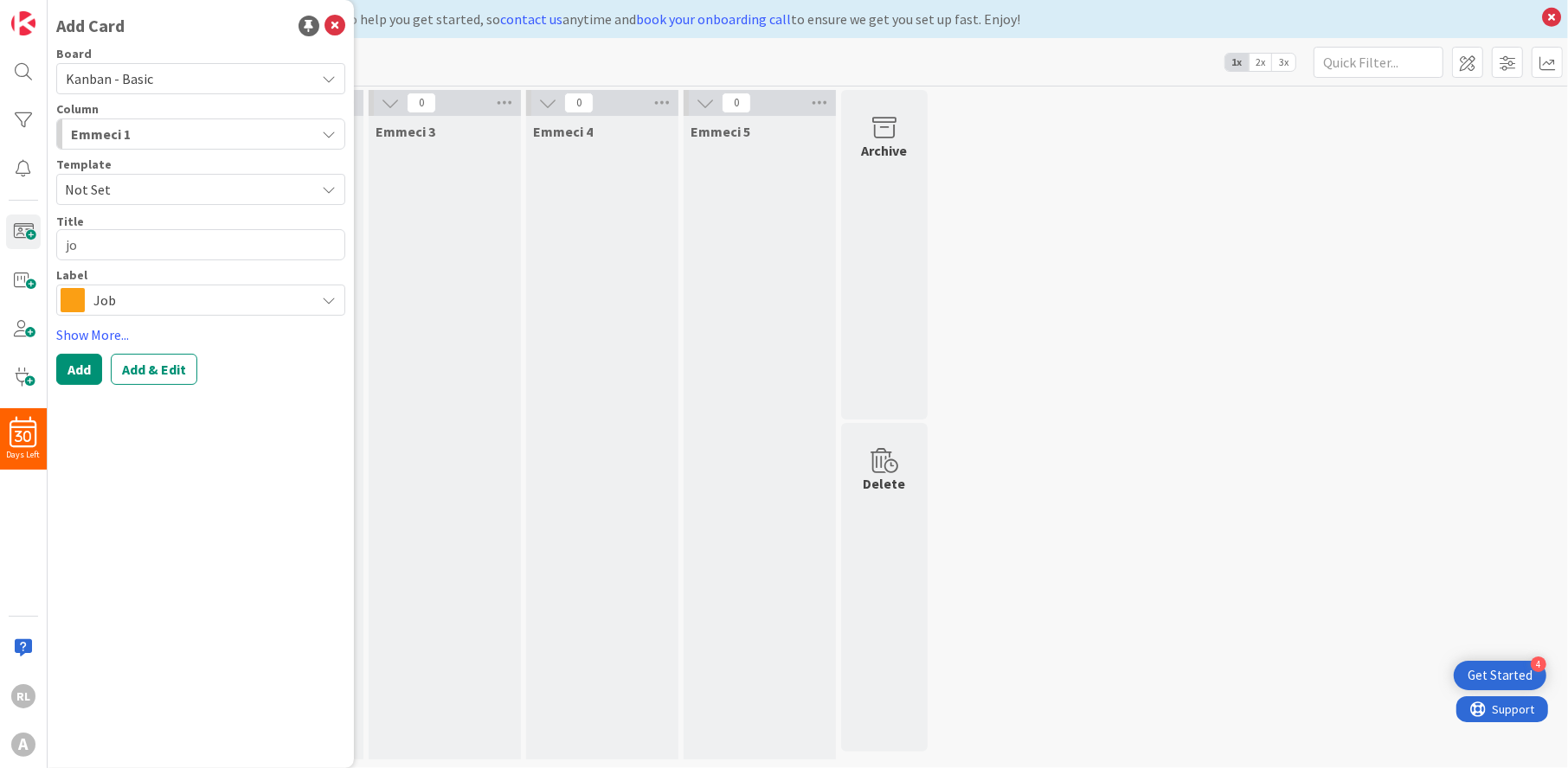
type textarea "job"
type textarea "x"
type textarea "job"
type textarea "x"
type textarea "job 3"
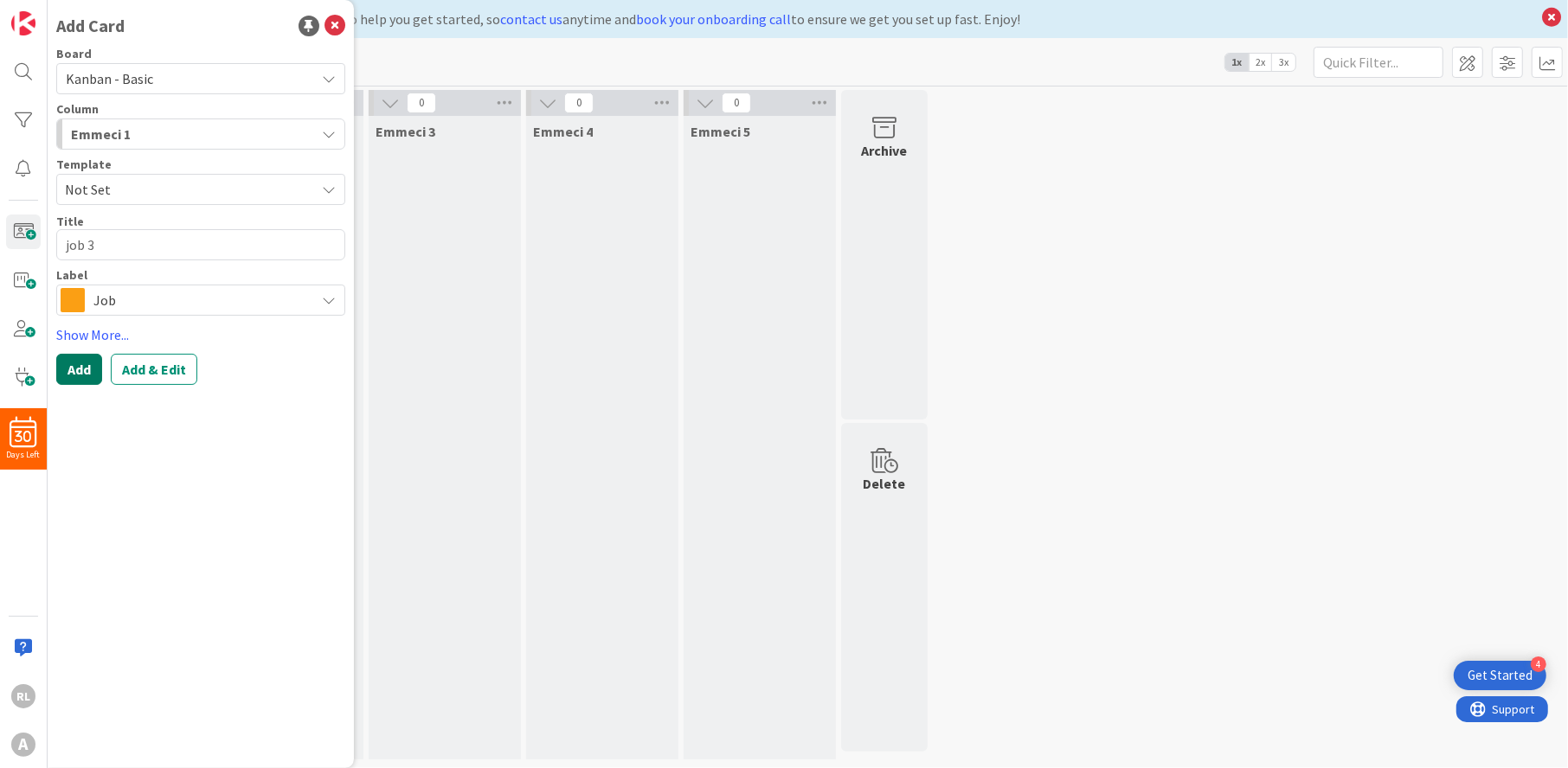
click at [91, 373] on button "Add" at bounding box center [79, 369] width 46 height 31
click at [331, 24] on icon at bounding box center [335, 26] width 21 height 21
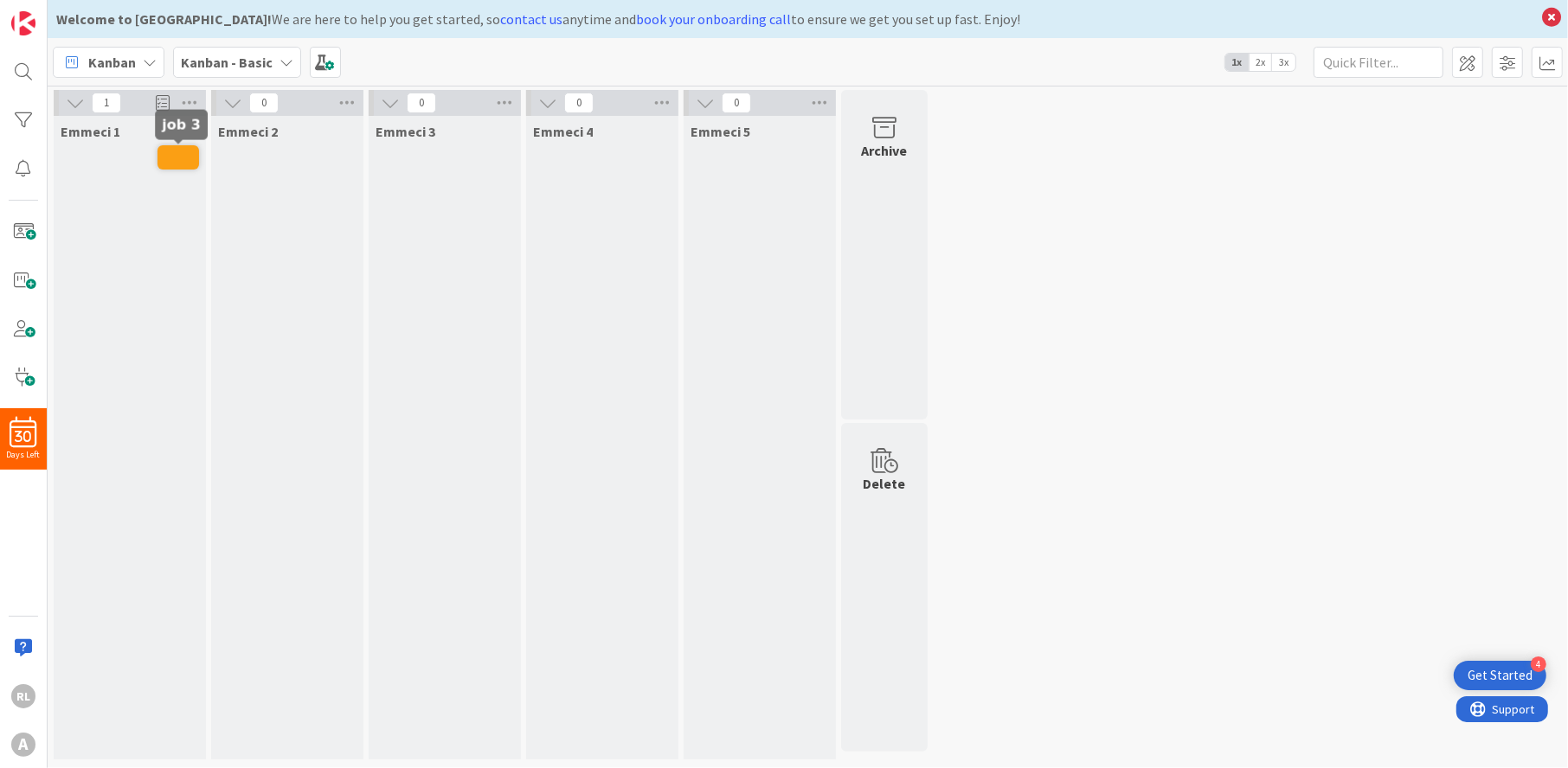
click at [180, 158] on span at bounding box center [179, 158] width 42 height 24
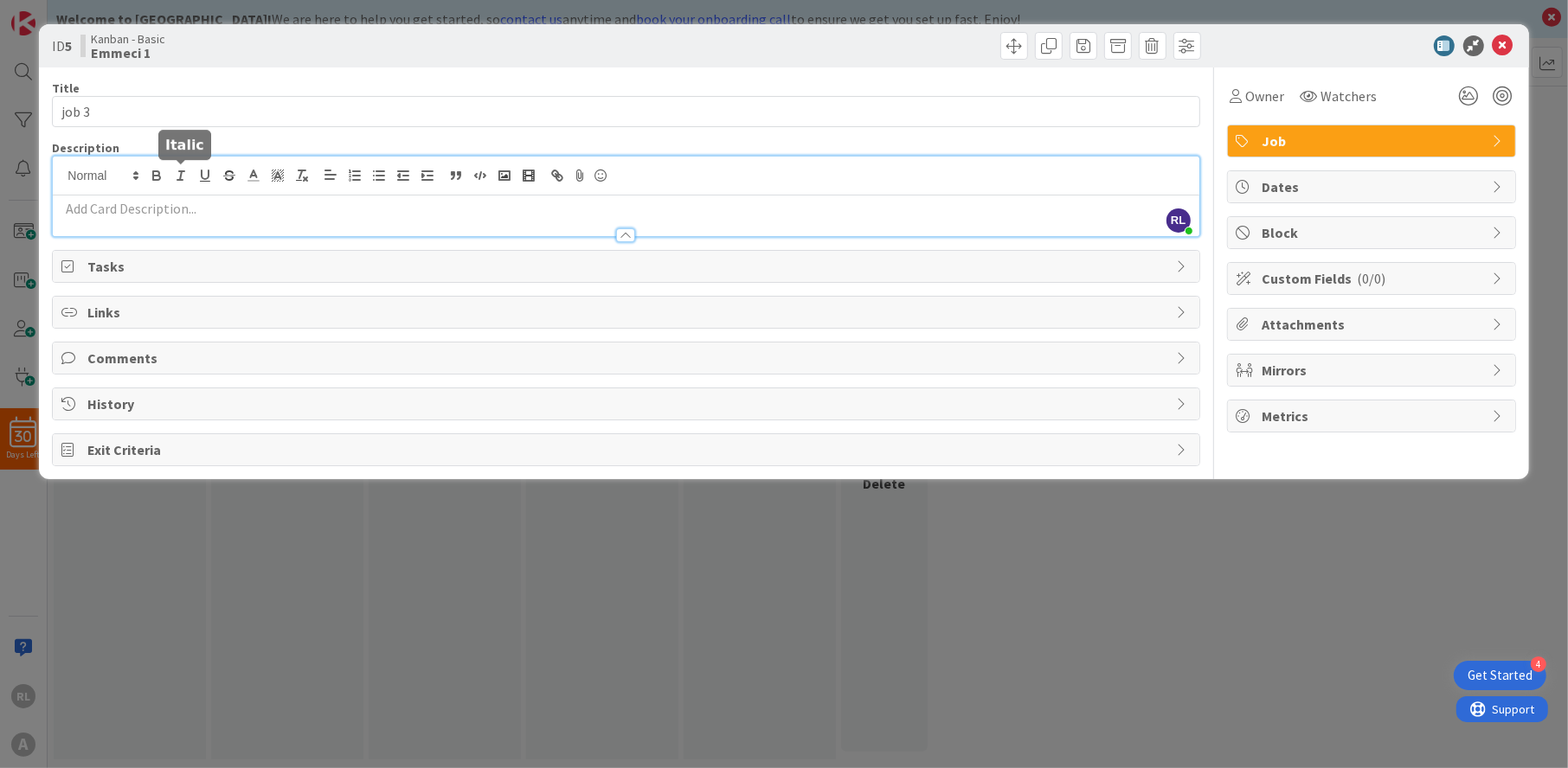
click at [186, 175] on div "RL Robert Levine just joined" at bounding box center [625, 196] width 1146 height 79
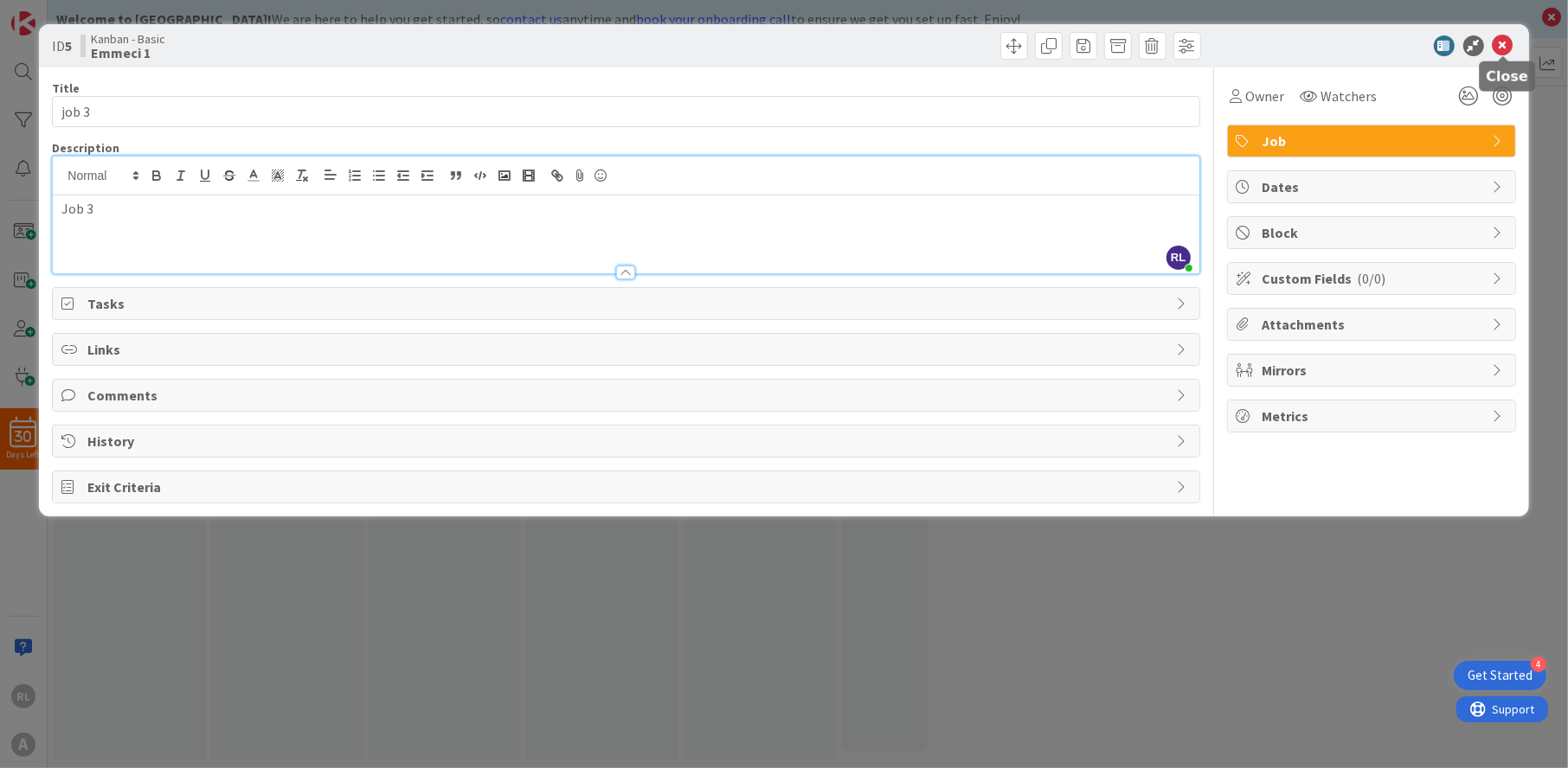
click at [1506, 44] on icon at bounding box center [1504, 46] width 21 height 21
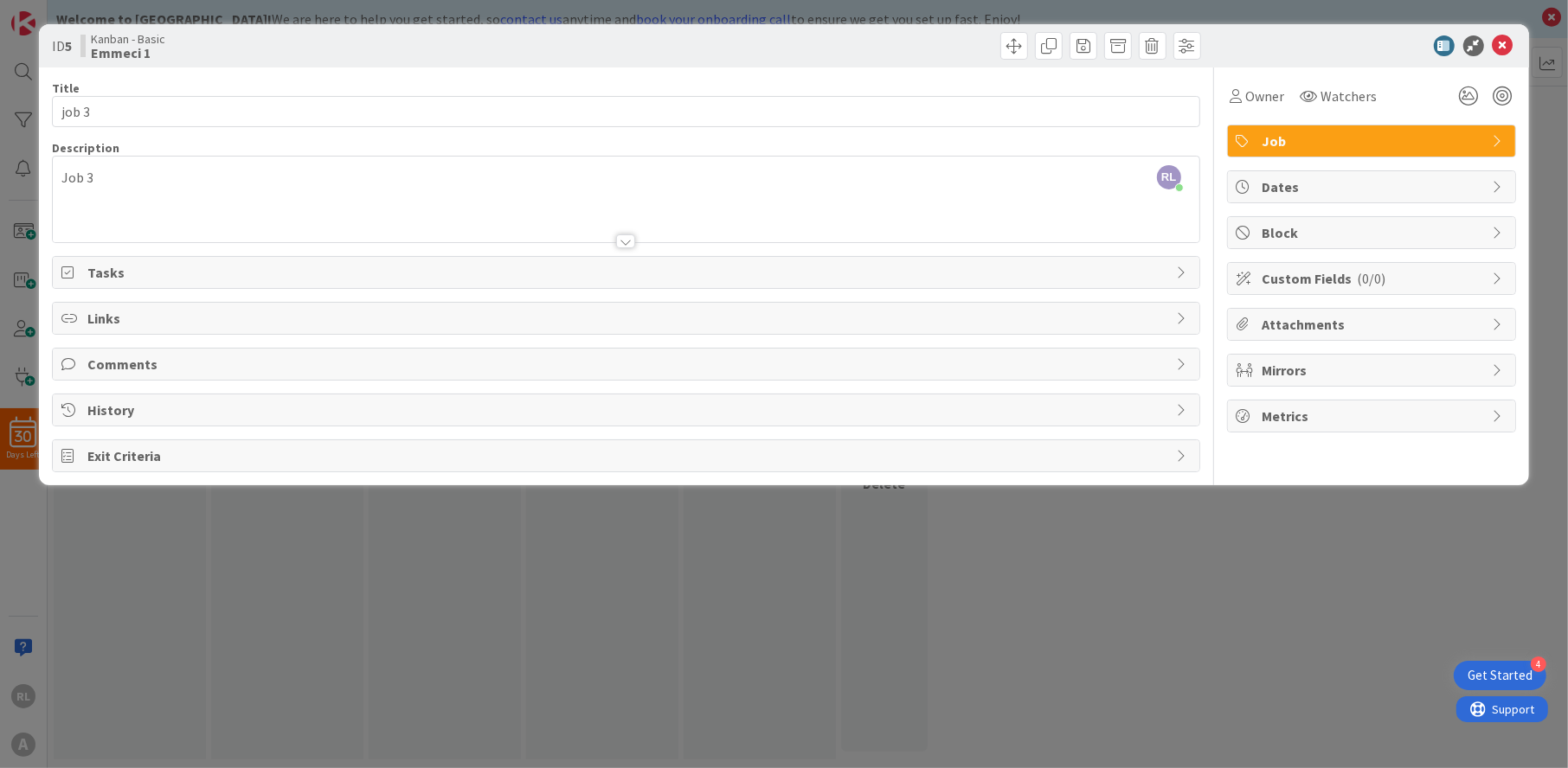
drag, startPoint x: 186, startPoint y: 154, endPoint x: 1039, endPoint y: 213, distance: 855.0
click at [1039, 213] on div at bounding box center [625, 220] width 1146 height 44
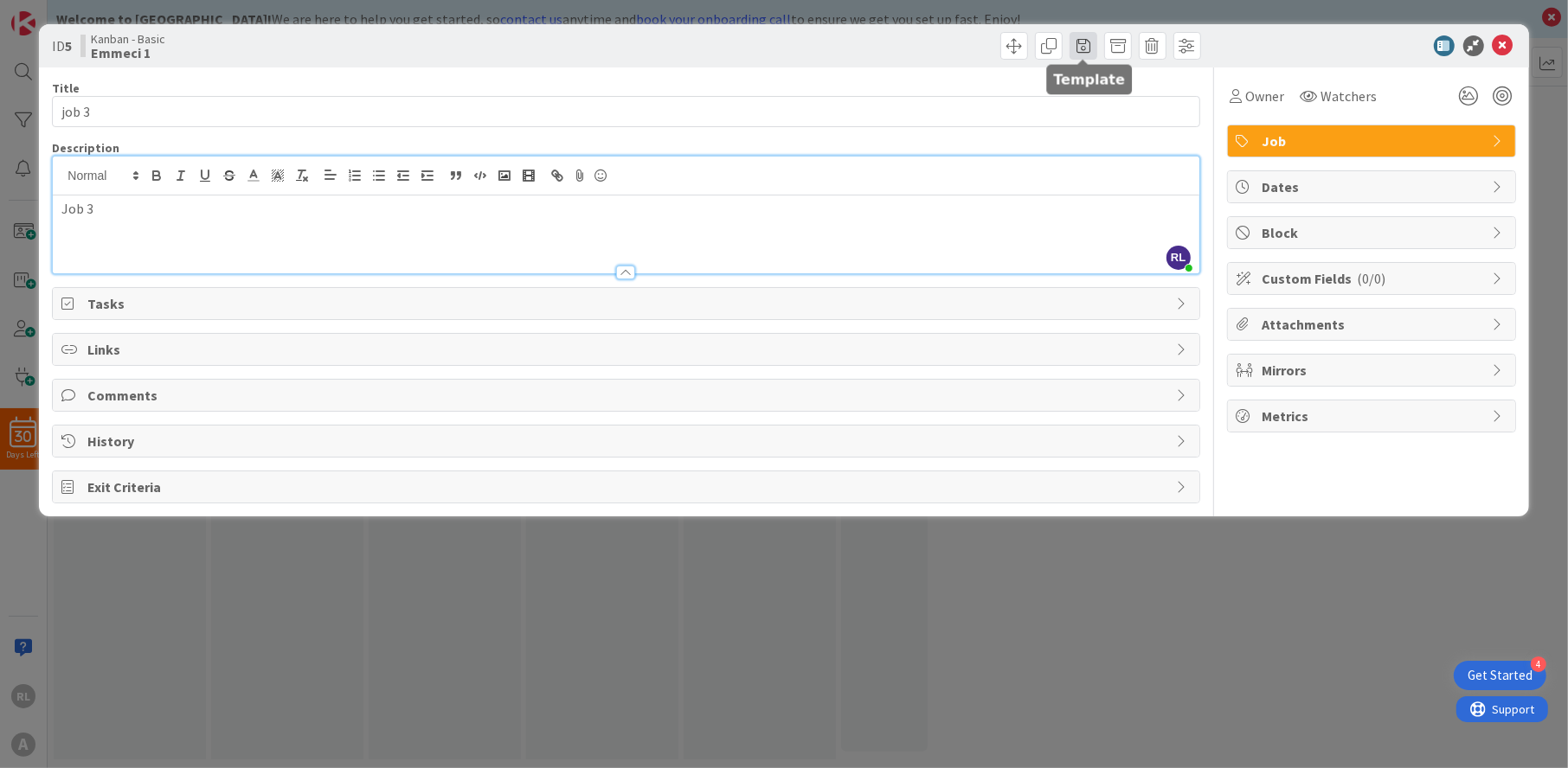
click at [1088, 44] on span at bounding box center [1084, 46] width 28 height 28
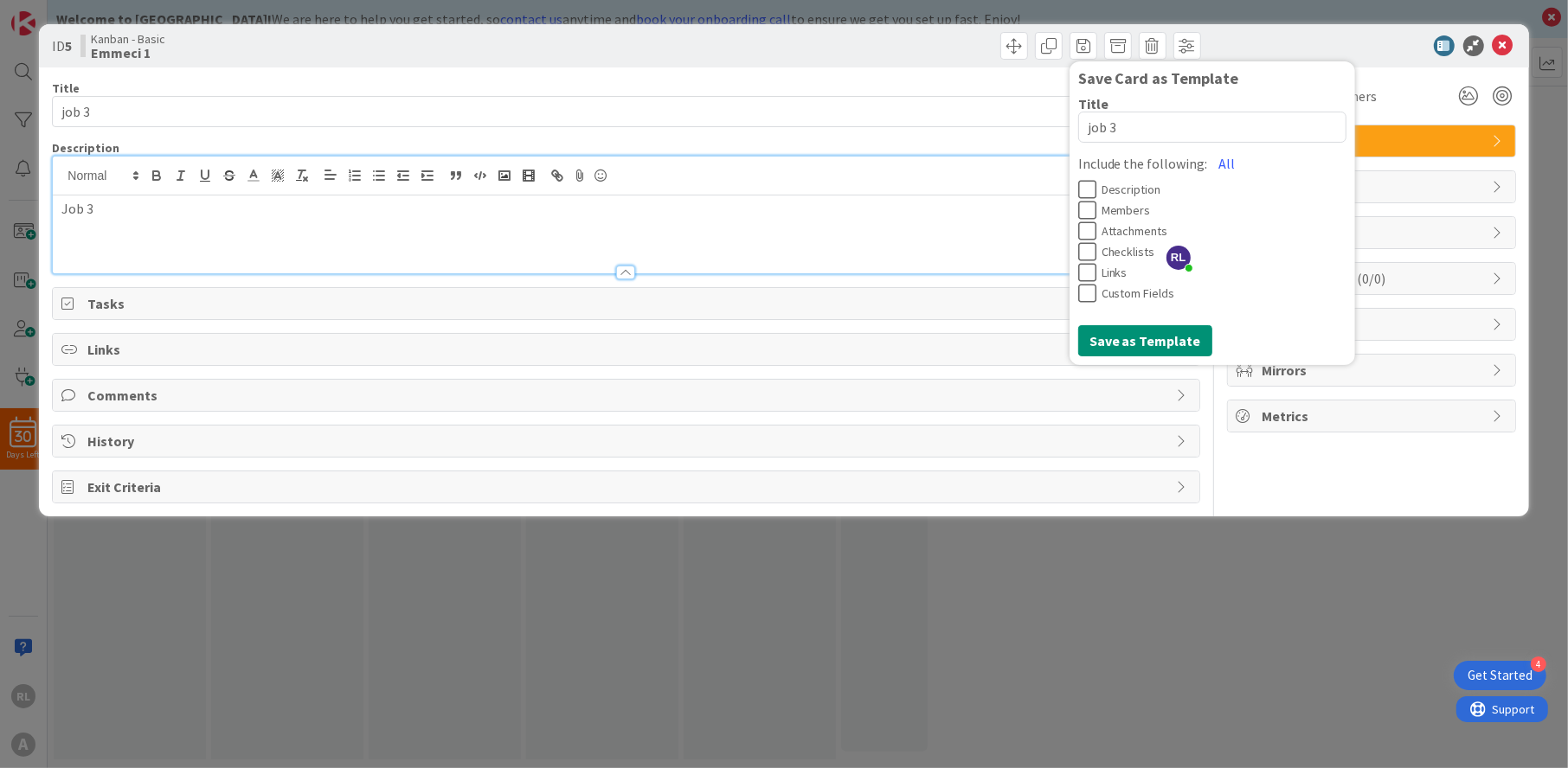
click at [1089, 188] on icon at bounding box center [1087, 190] width 18 height 21
click at [1116, 342] on button "Save as Template" at bounding box center [1146, 341] width 134 height 31
type textarea "x"
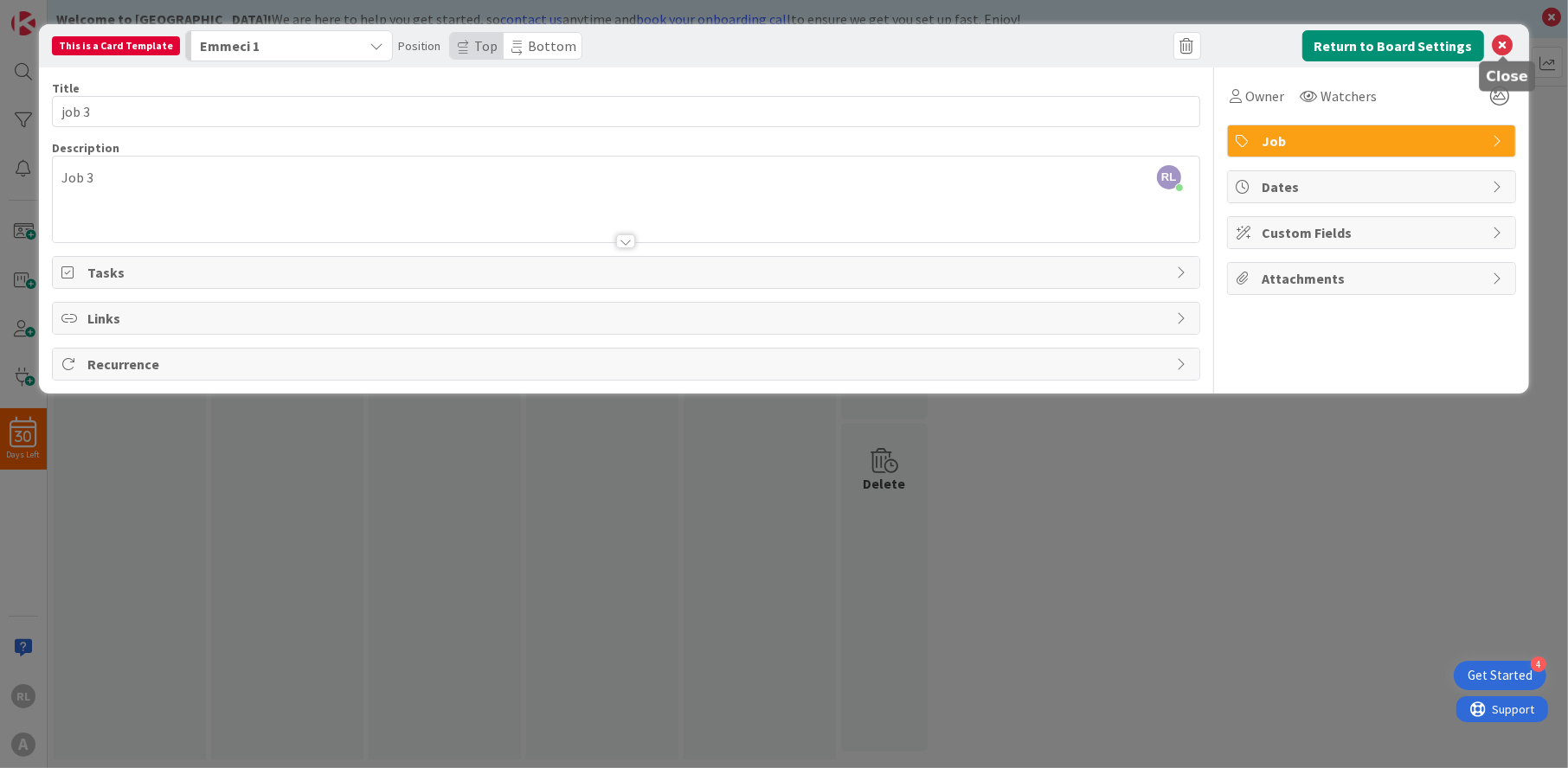
click at [1506, 40] on icon at bounding box center [1504, 46] width 21 height 21
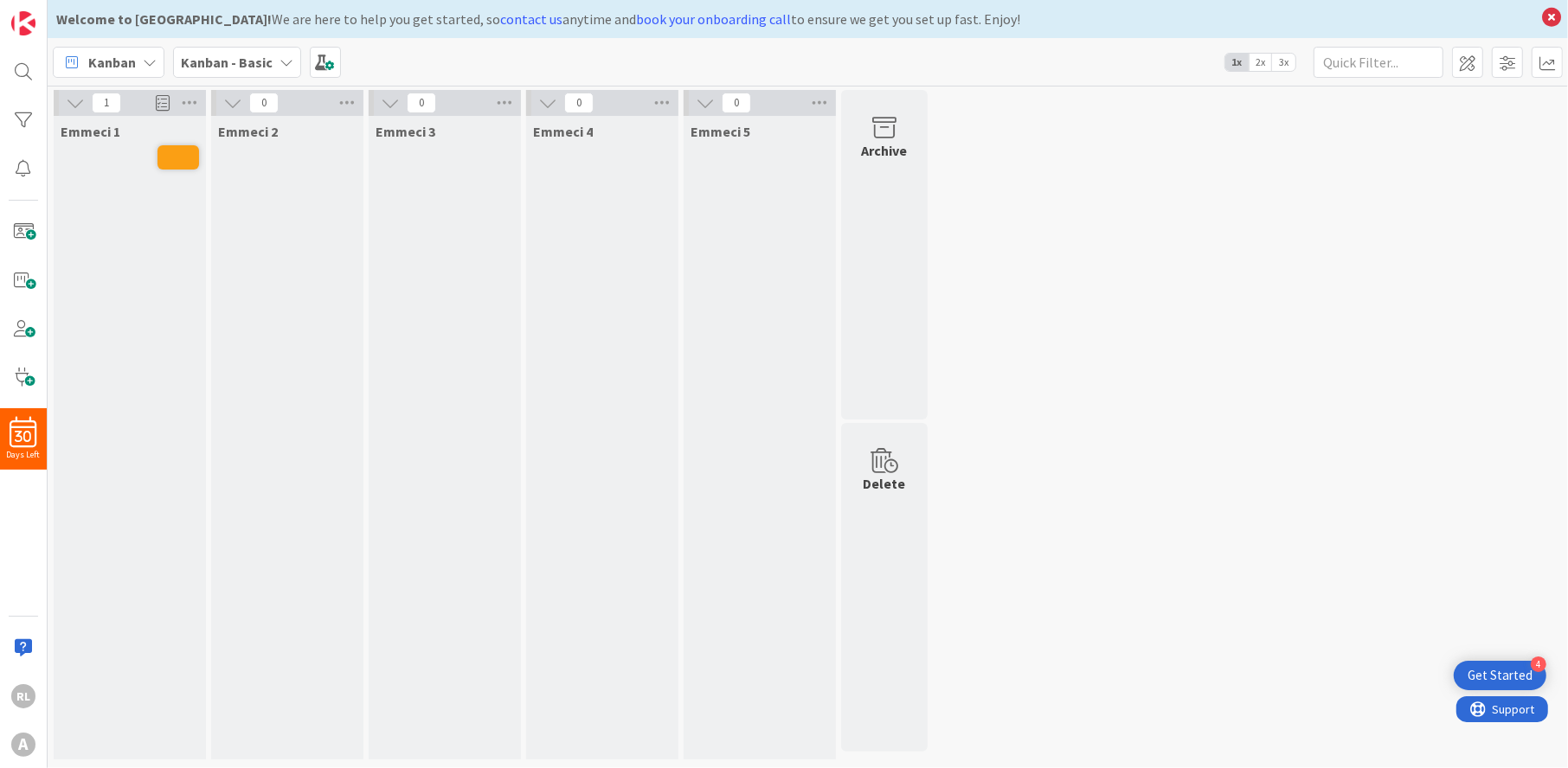
click at [160, 96] on span at bounding box center [163, 103] width 14 height 26
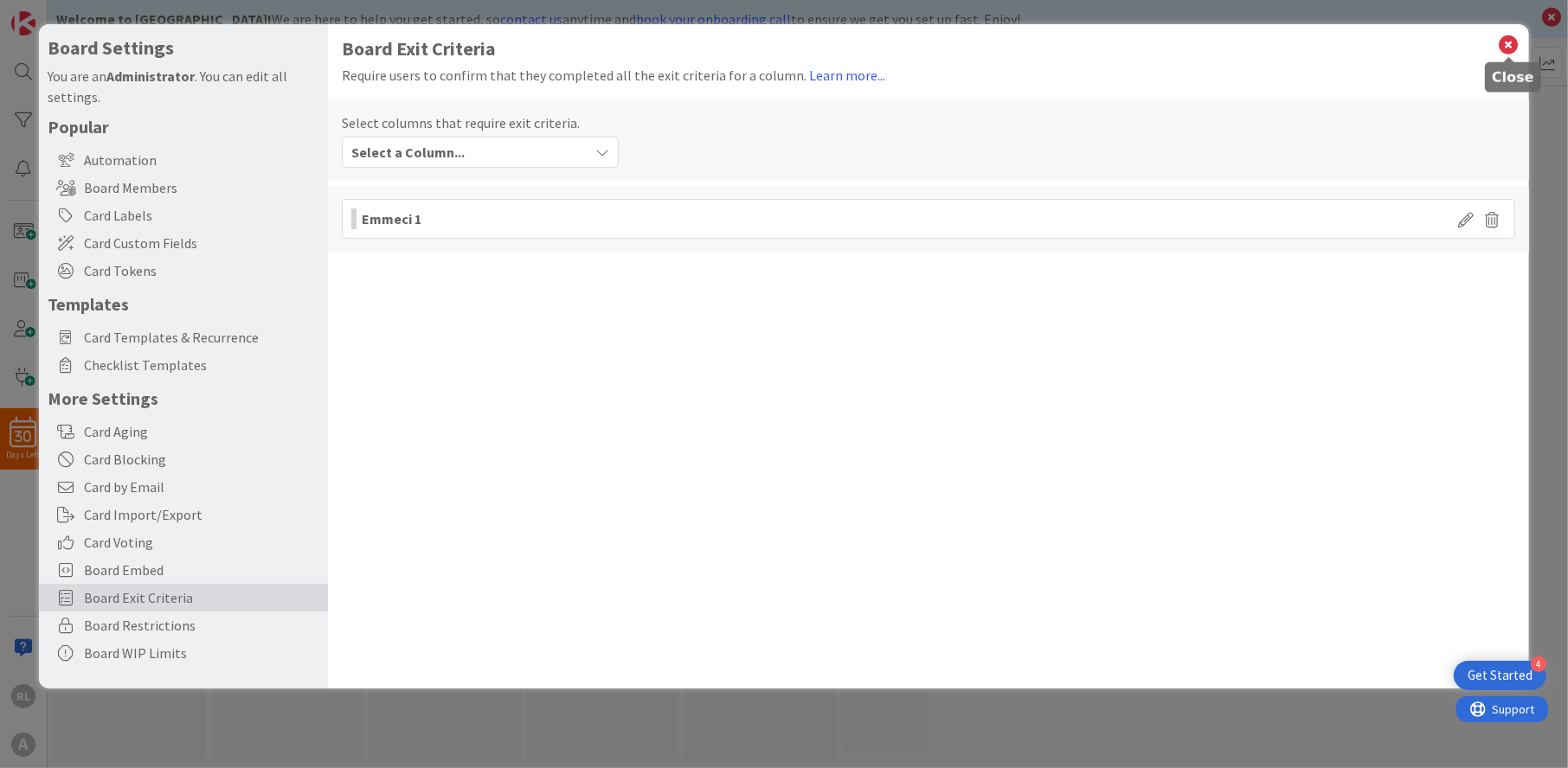
click at [1515, 46] on icon at bounding box center [1510, 45] width 23 height 24
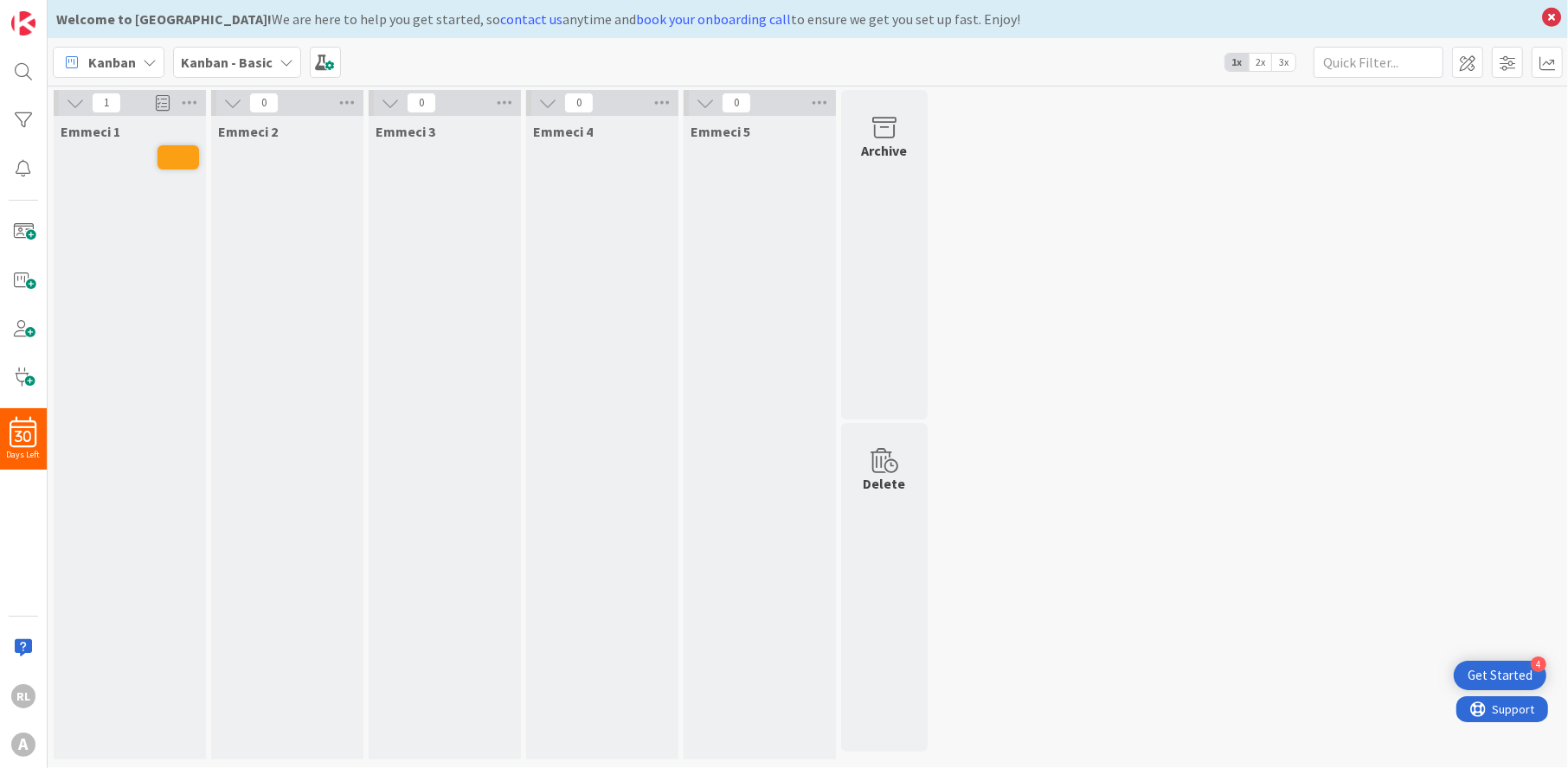
click at [125, 156] on div "Emmeci 1" at bounding box center [130, 437] width 152 height 643
click at [74, 105] on icon at bounding box center [76, 103] width 19 height 19
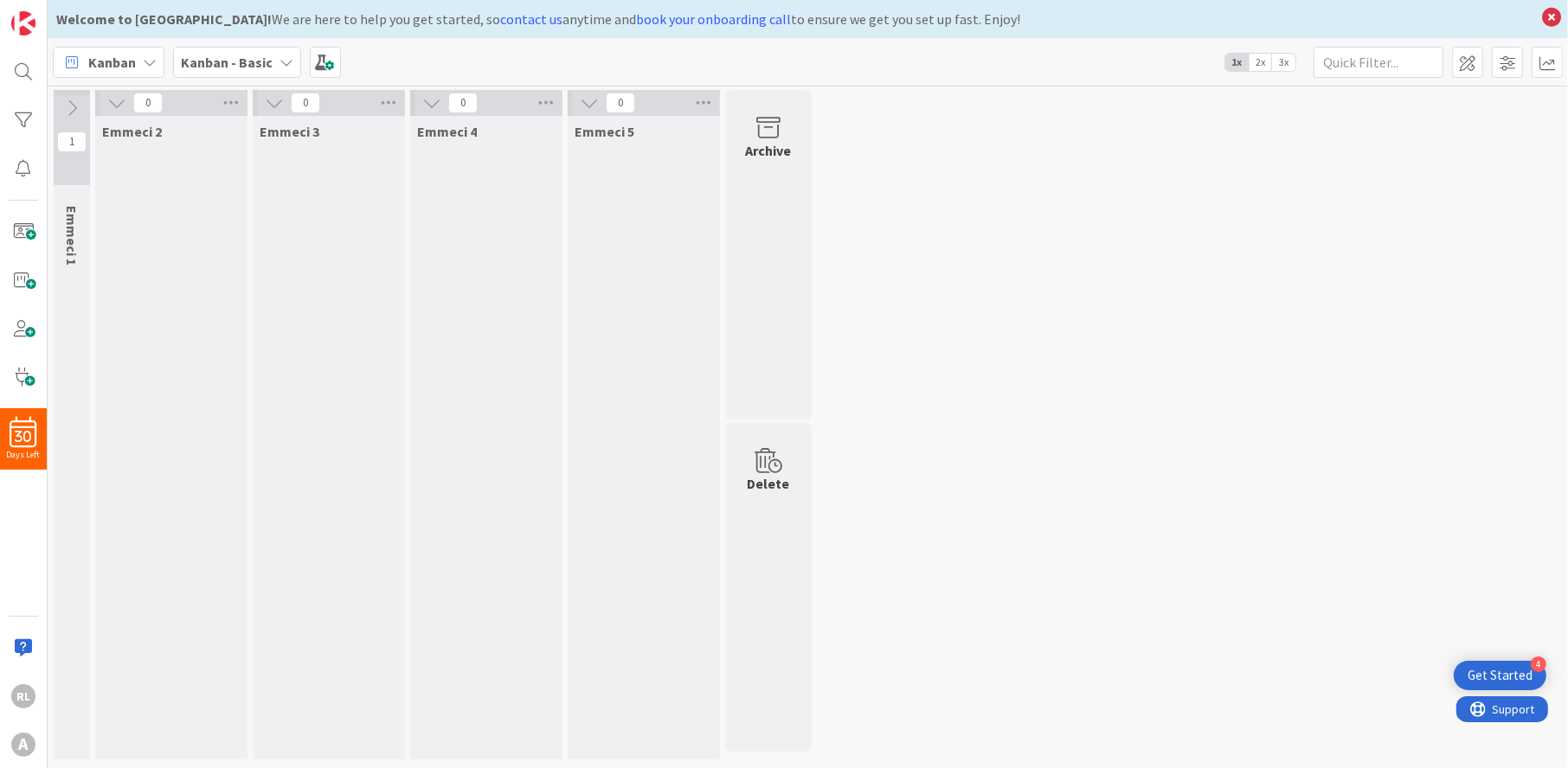
click at [74, 105] on icon at bounding box center [72, 108] width 19 height 19
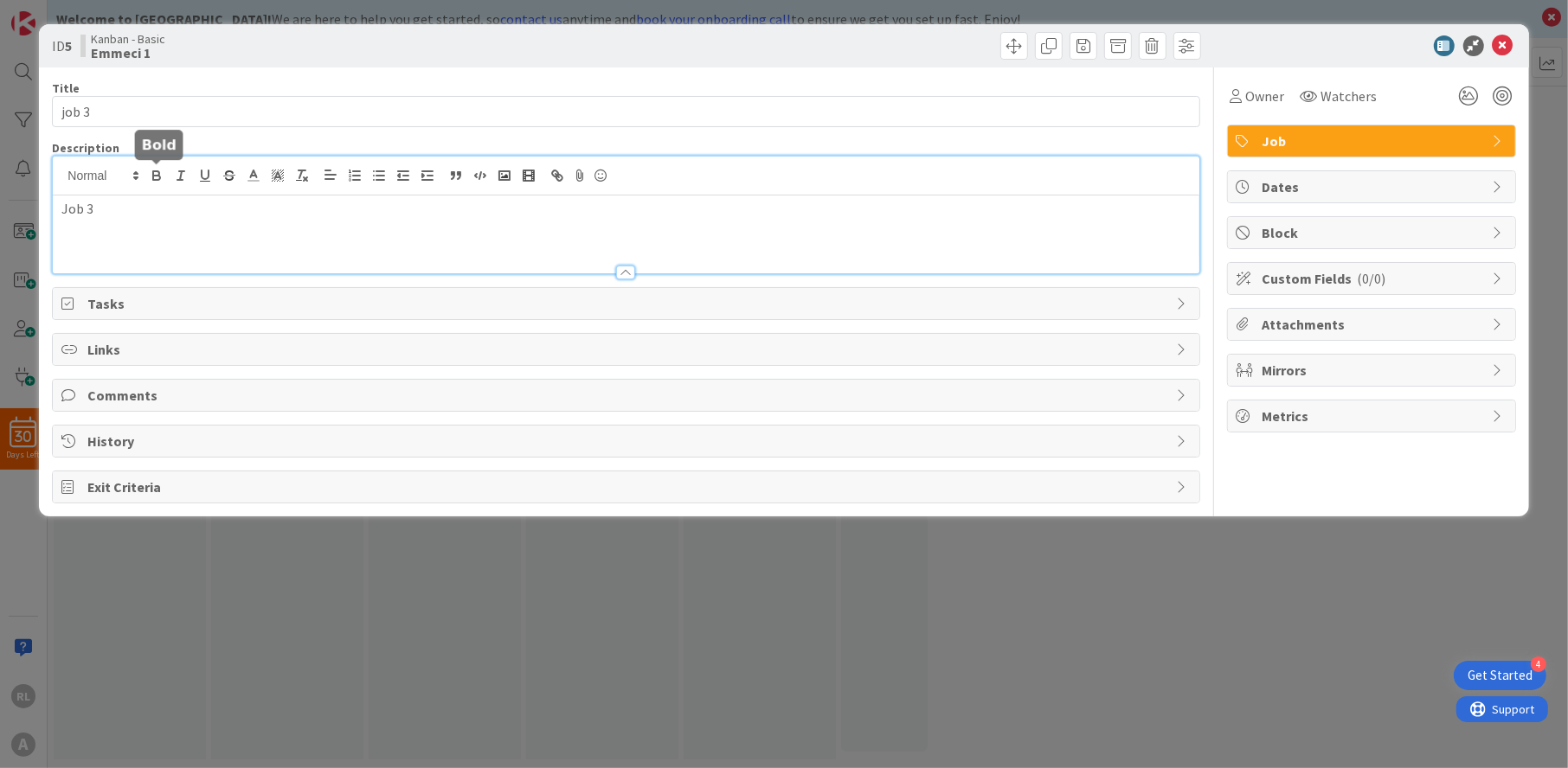
drag, startPoint x: 186, startPoint y: 161, endPoint x: 152, endPoint y: 181, distance: 39.4
click at [152, 181] on div "Job 3" at bounding box center [625, 215] width 1146 height 117
click at [1179, 39] on span at bounding box center [1187, 46] width 28 height 28
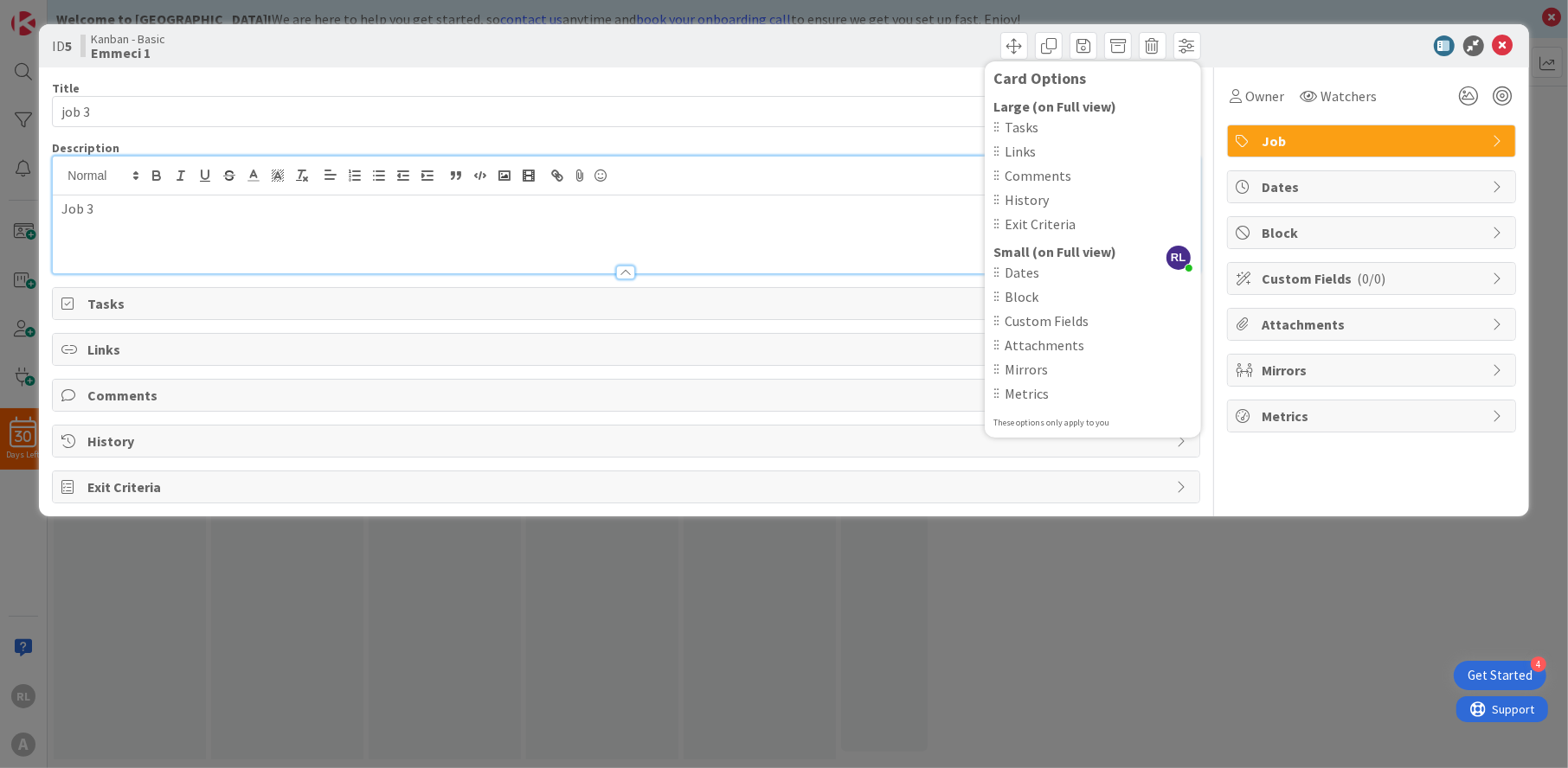
click at [1001, 123] on div "Tasks" at bounding box center [1093, 127] width 199 height 21
click at [1004, 129] on div "Tasks" at bounding box center [1093, 127] width 199 height 21
click at [1021, 126] on span "Tasks" at bounding box center [1099, 127] width 188 height 21
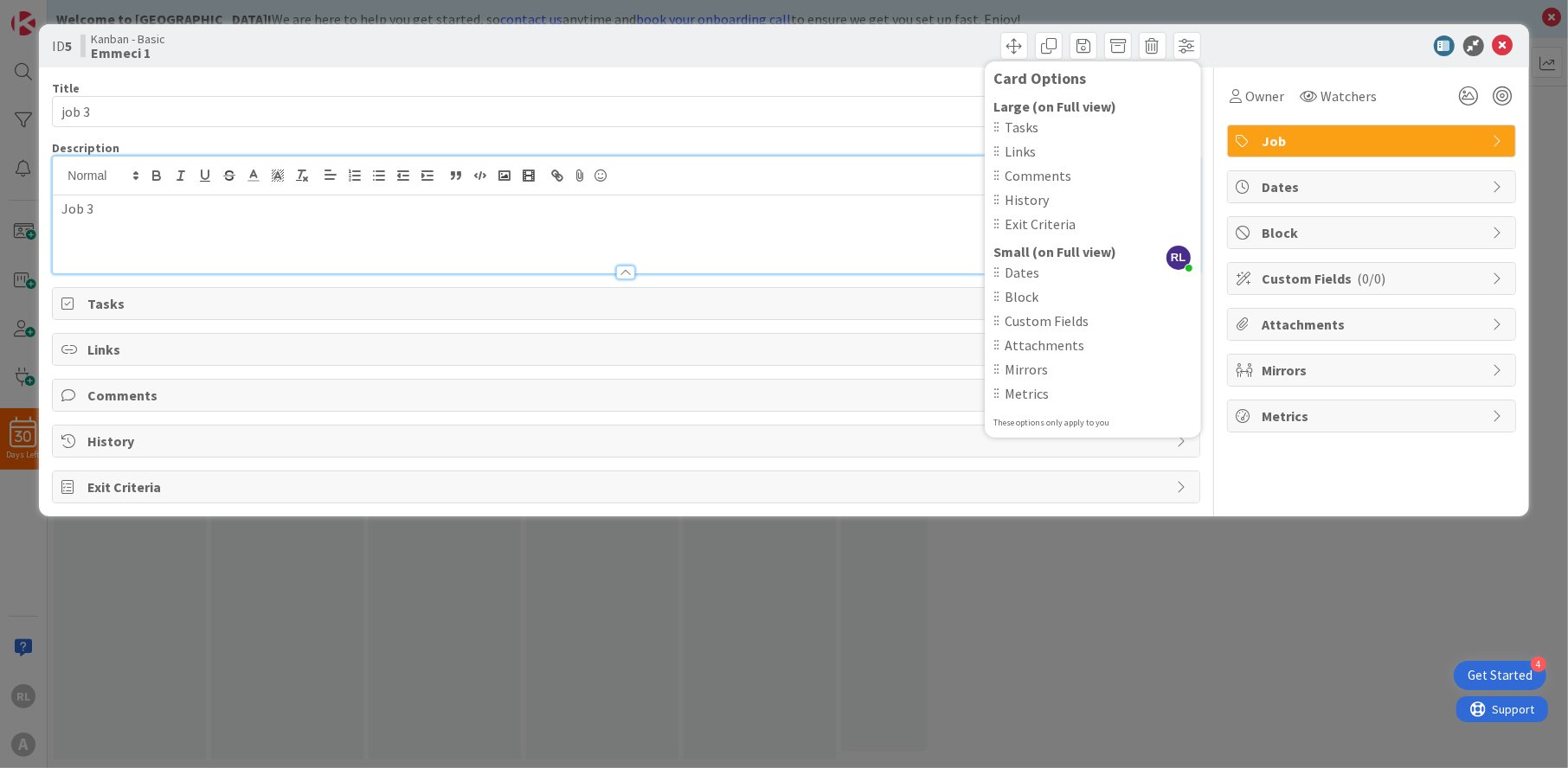
click at [1017, 155] on span "Links" at bounding box center [1099, 152] width 188 height 21
click at [999, 273] on div at bounding box center [997, 273] width 6 height 12
drag, startPoint x: 1000, startPoint y: 325, endPoint x: 1000, endPoint y: 280, distance: 45.0
click at [1000, 280] on div "Dates Block Custom Fields Attachments Mirrors Metrics" at bounding box center [1093, 334] width 199 height 145
click at [1035, 366] on span "Mirrors" at bounding box center [1099, 369] width 188 height 21
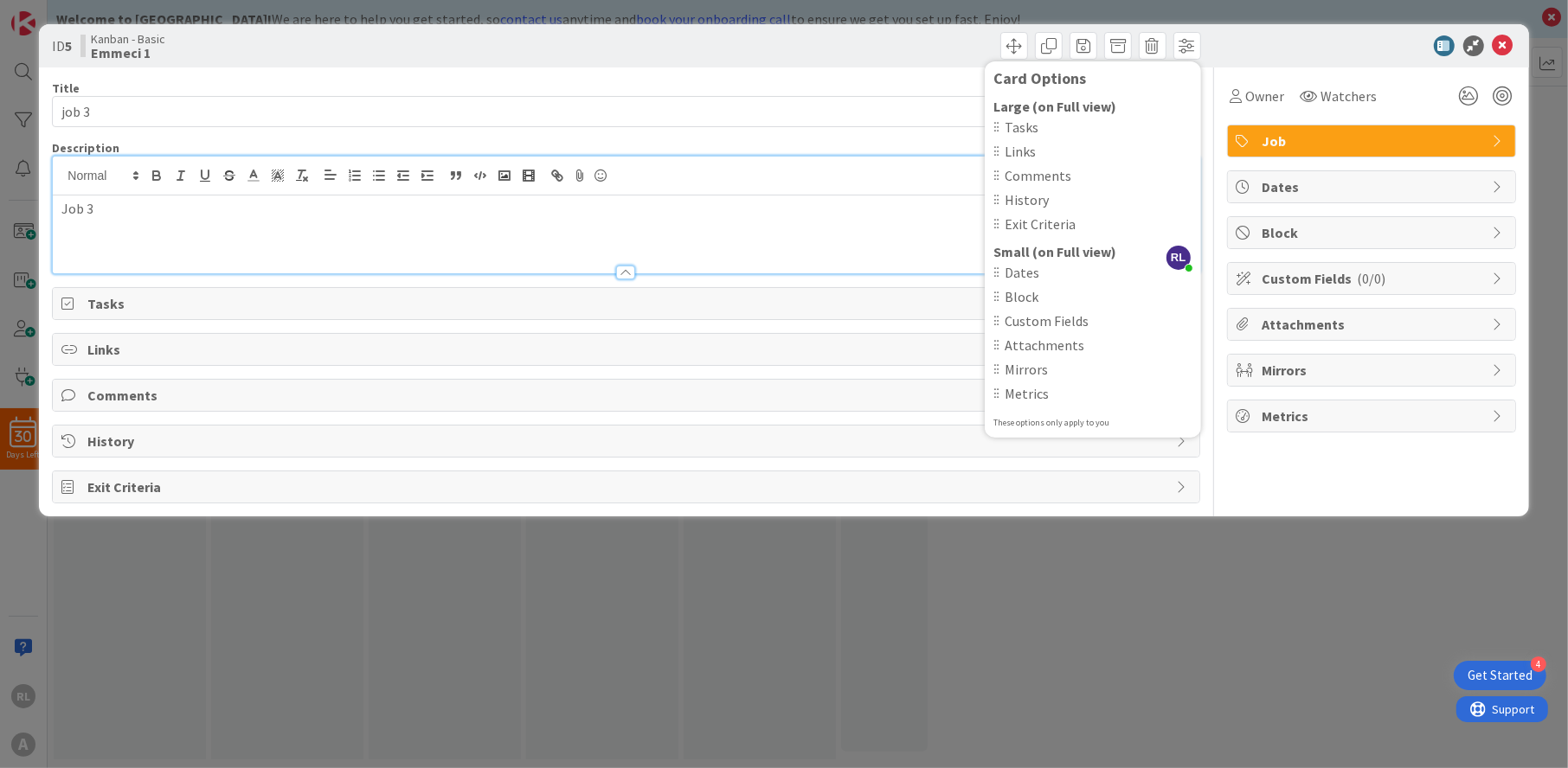
click at [1061, 249] on b "Small (on Full view)" at bounding box center [1055, 252] width 123 height 17
click at [997, 274] on div at bounding box center [997, 273] width 6 height 12
click at [1490, 134] on div "Job" at bounding box center [1372, 141] width 287 height 31
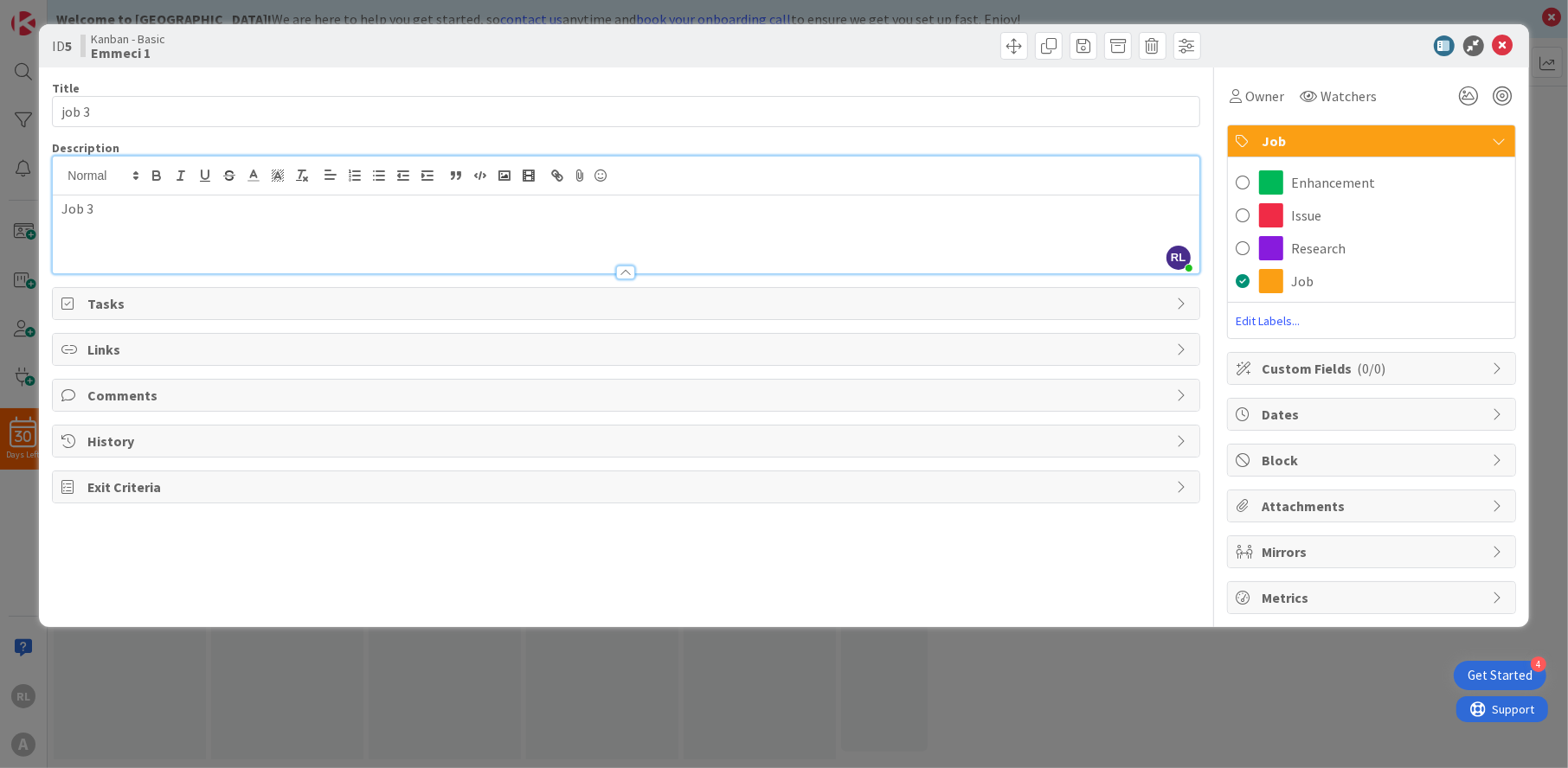
click at [1490, 134] on div "Job" at bounding box center [1372, 141] width 287 height 32
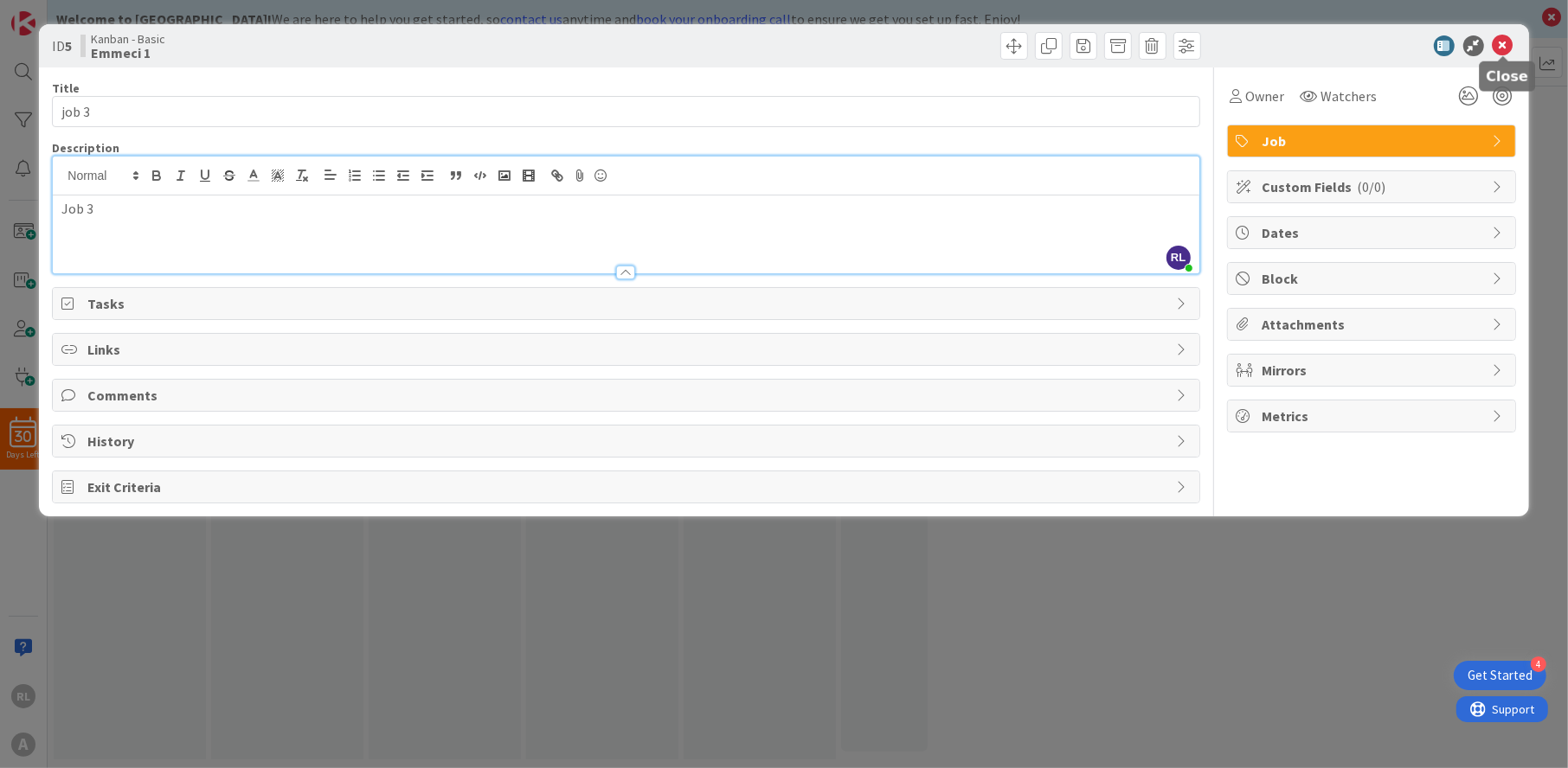
click at [1498, 43] on icon at bounding box center [1504, 46] width 21 height 21
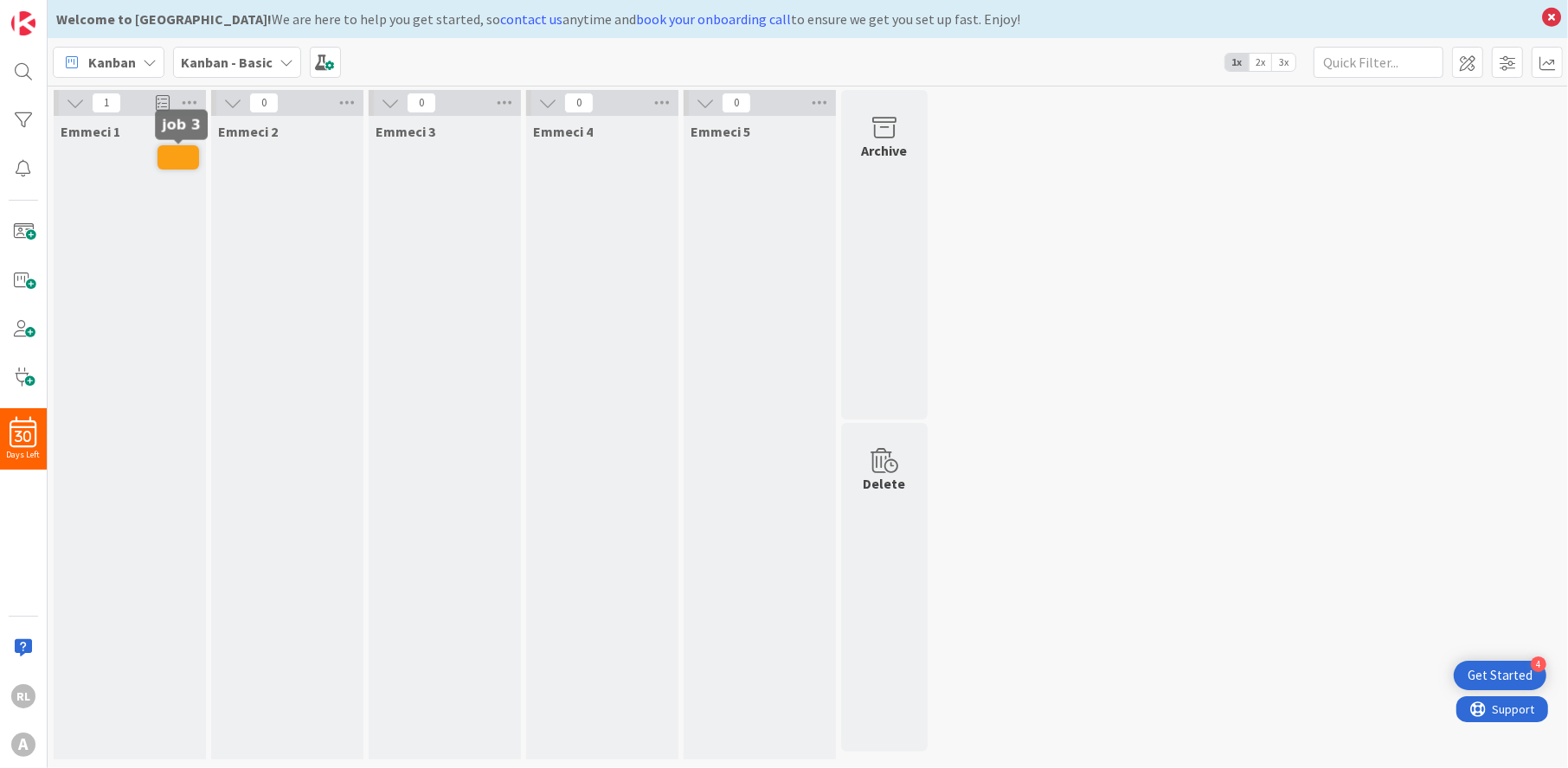
click at [181, 152] on span at bounding box center [179, 158] width 42 height 24
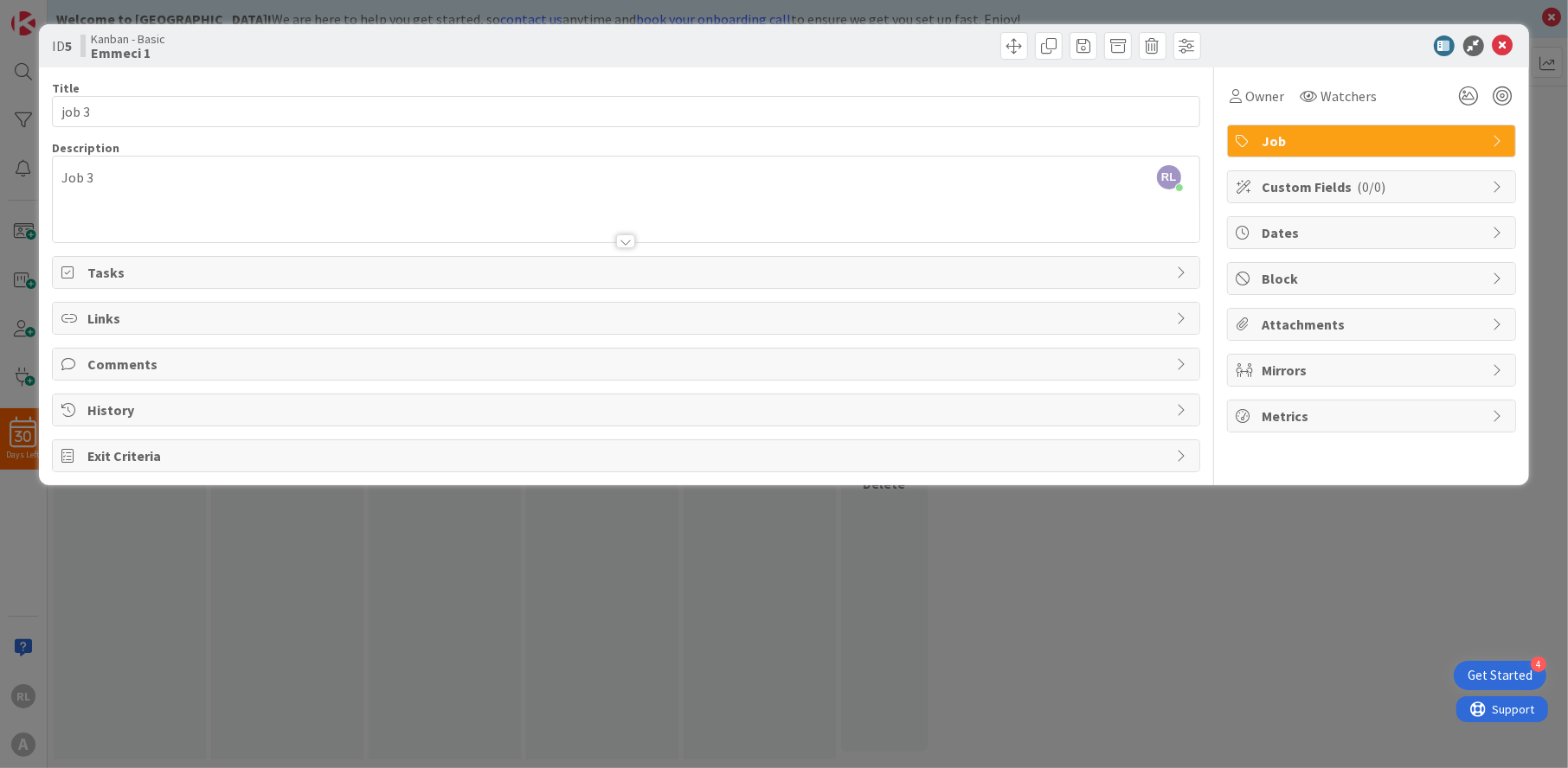
click at [1295, 186] on span "Custom Fields ( 0/0 )" at bounding box center [1374, 187] width 221 height 21
click at [1298, 214] on link "Manage Custom Fields" at bounding box center [1303, 222] width 133 height 17
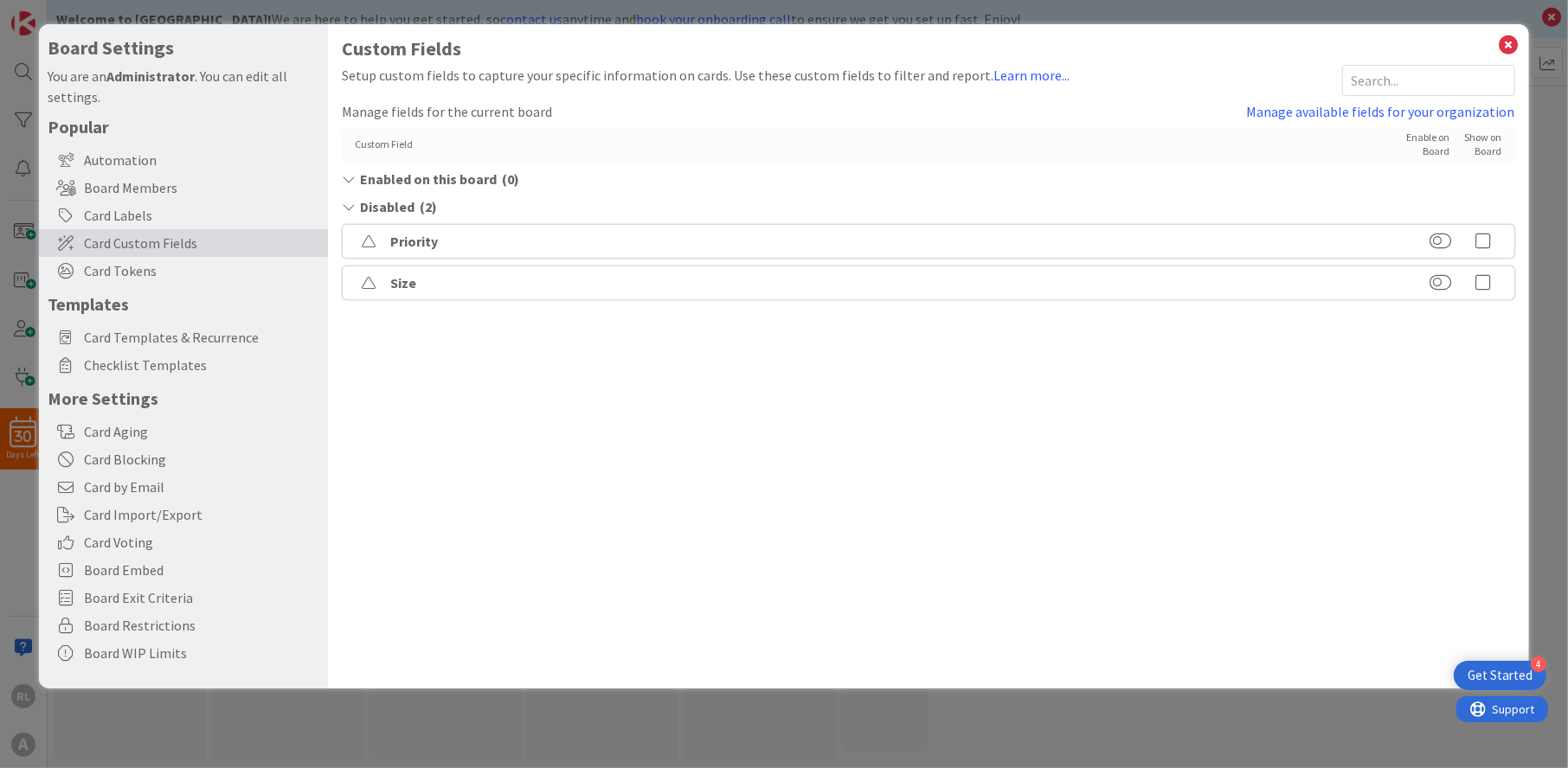
click at [371, 152] on div "Custom Field Enable on Board Show on Board" at bounding box center [928, 145] width 1173 height 35
click at [377, 139] on div "Custom Field" at bounding box center [867, 145] width 1025 height 14
click at [429, 150] on div "Custom Field" at bounding box center [867, 145] width 1025 height 14
click at [351, 180] on icon at bounding box center [348, 179] width 13 height 14
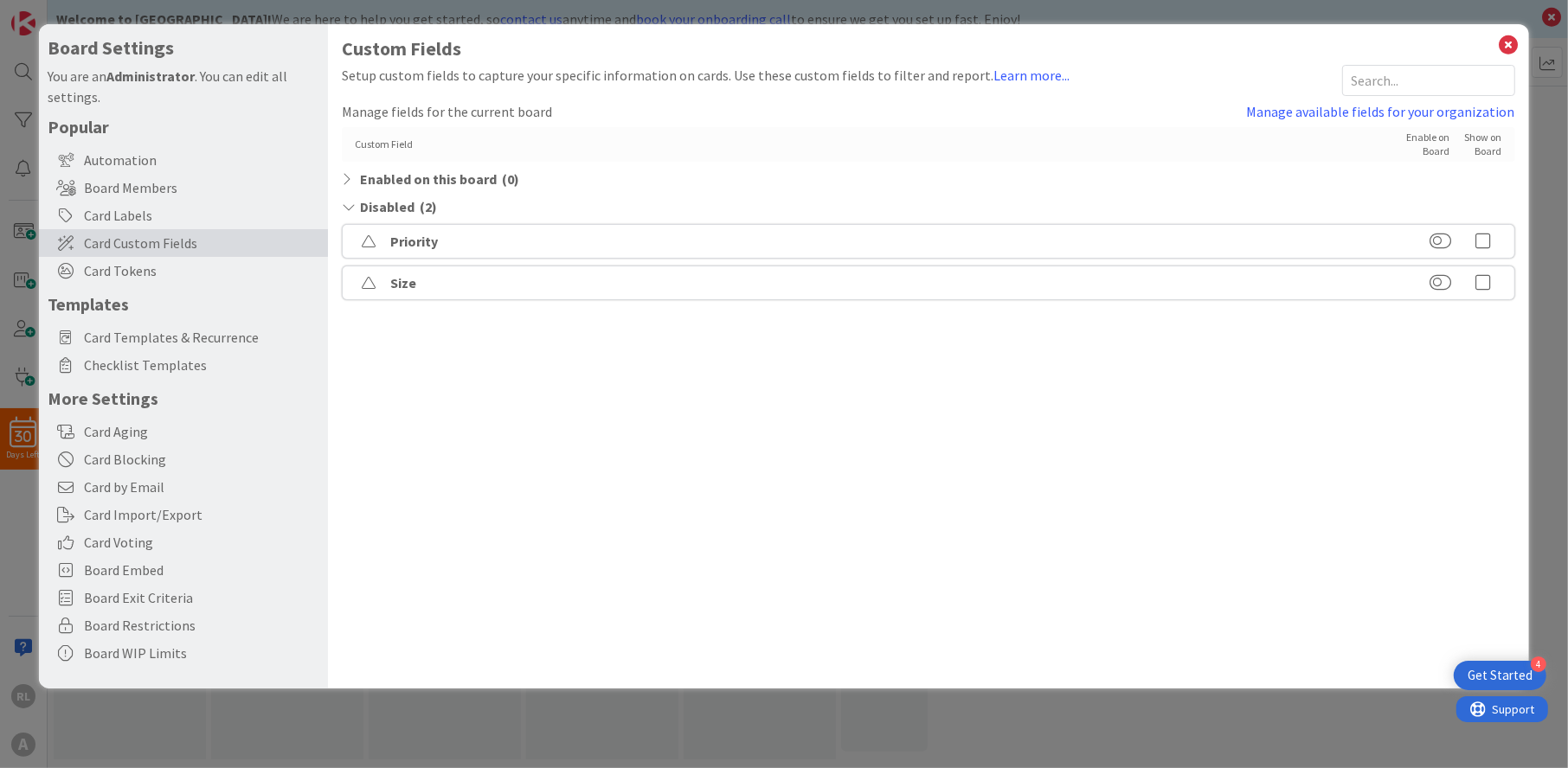
click at [374, 138] on div "Custom Field" at bounding box center [867, 145] width 1025 height 14
drag, startPoint x: 374, startPoint y: 138, endPoint x: 368, endPoint y: 146, distance: 10.0
click at [368, 146] on div "Custom Field" at bounding box center [867, 145] width 1025 height 14
click at [1295, 110] on link "Manage available fields for your organization" at bounding box center [1382, 111] width 268 height 21
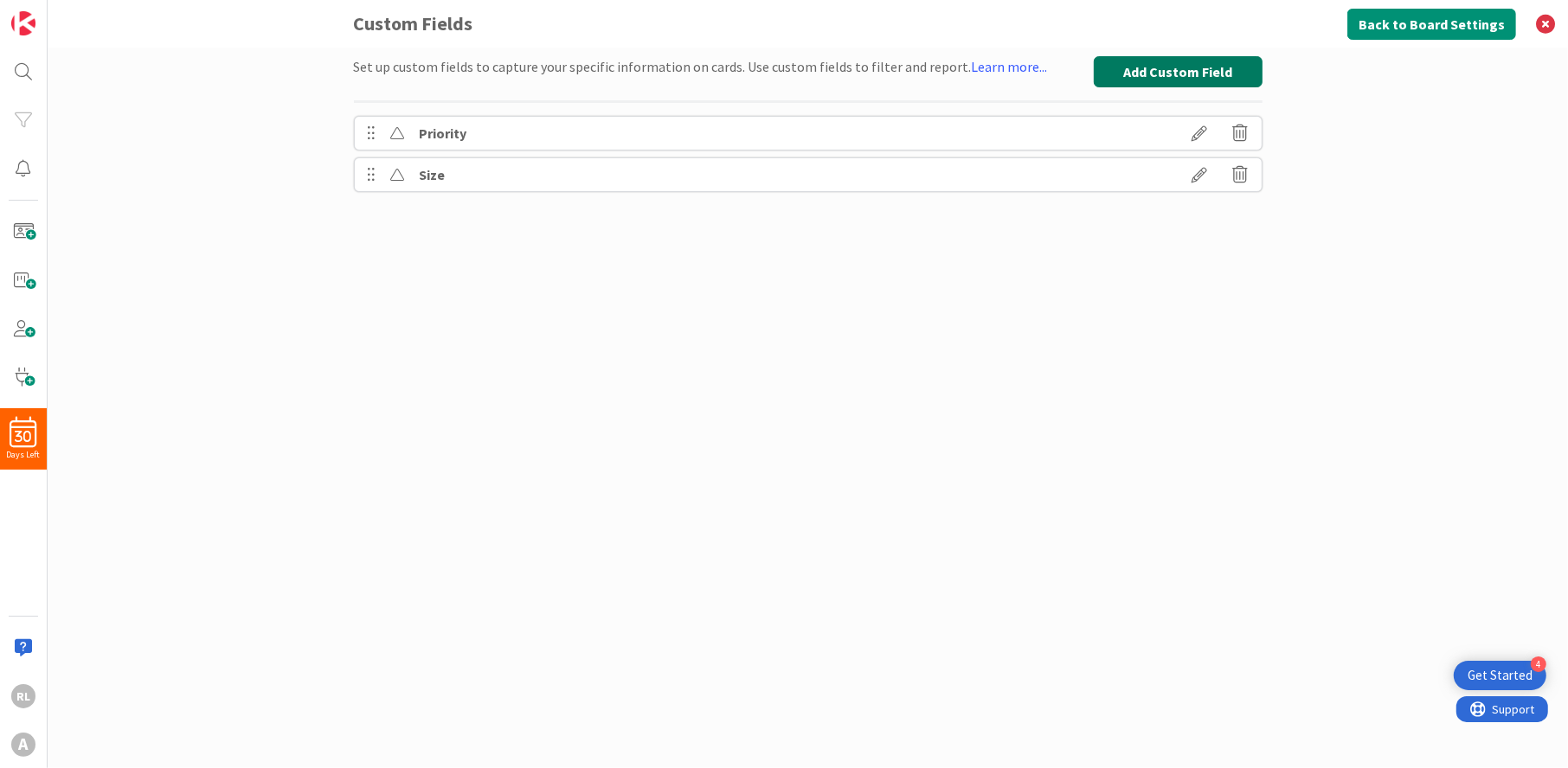
click at [1170, 75] on button "Add Custom Field" at bounding box center [1179, 72] width 169 height 31
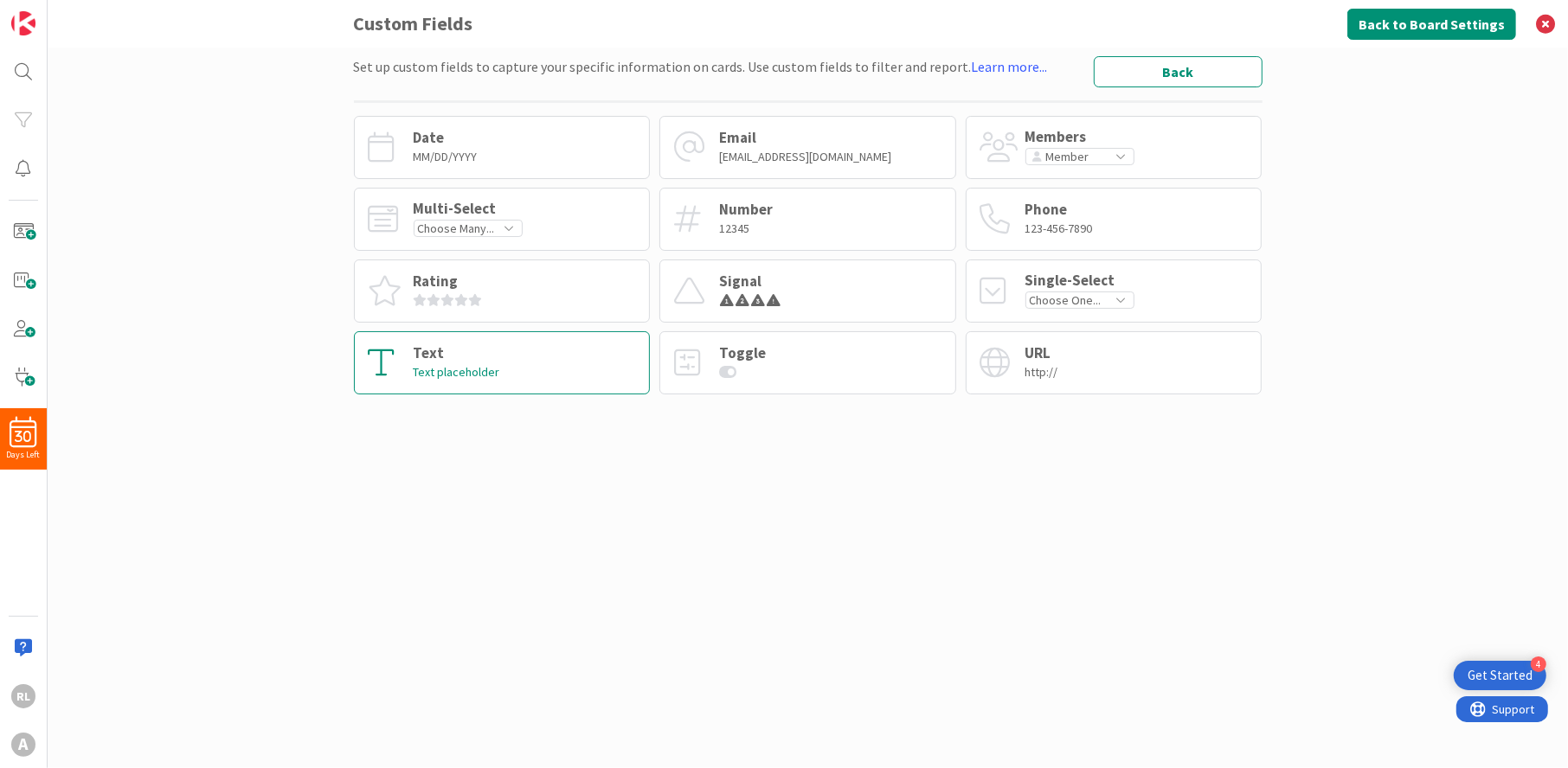
click at [480, 358] on div "Text" at bounding box center [456, 353] width 86 height 15
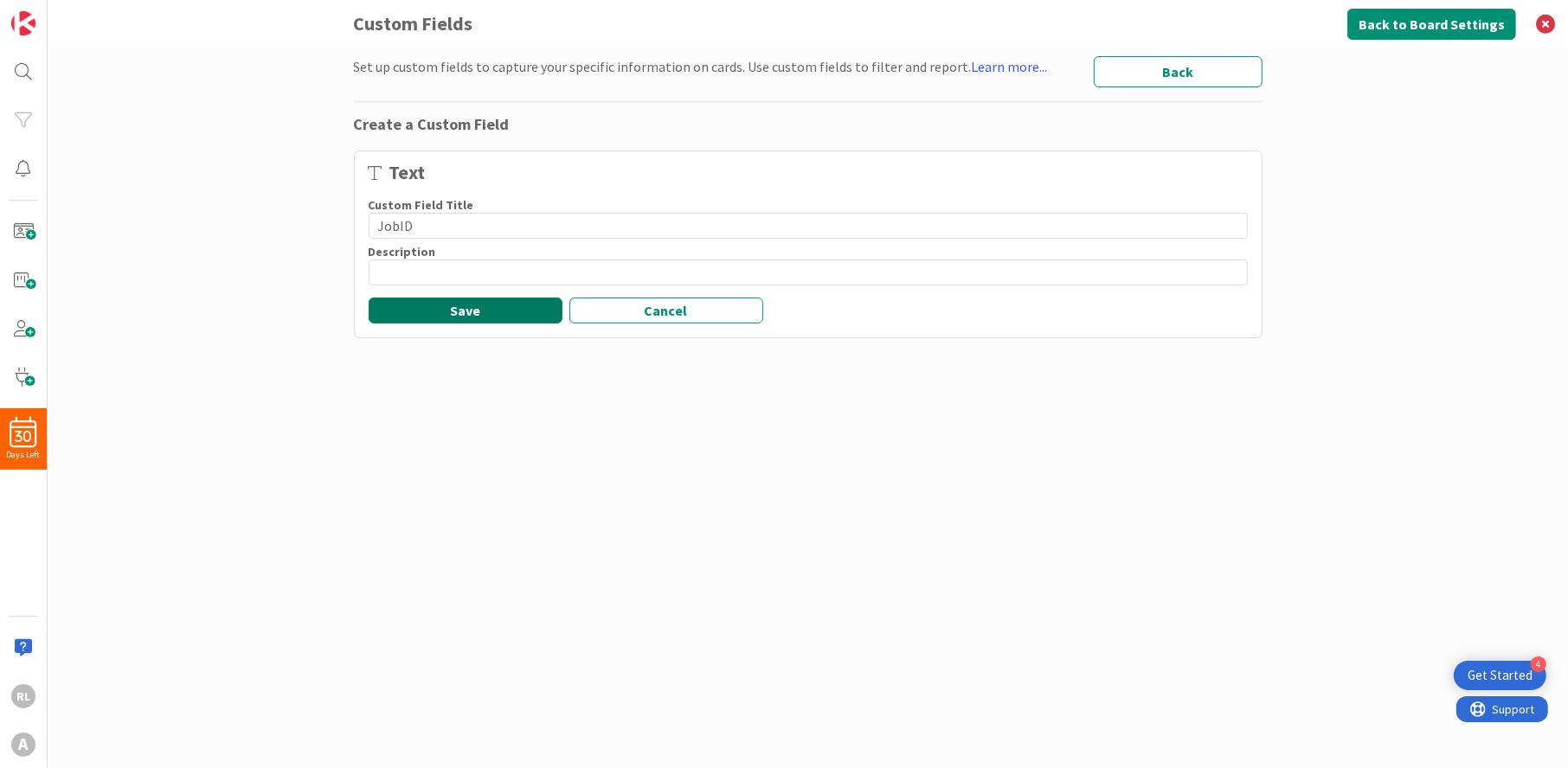
type input "JobID"
click at [463, 309] on button "Save" at bounding box center [465, 311] width 194 height 26
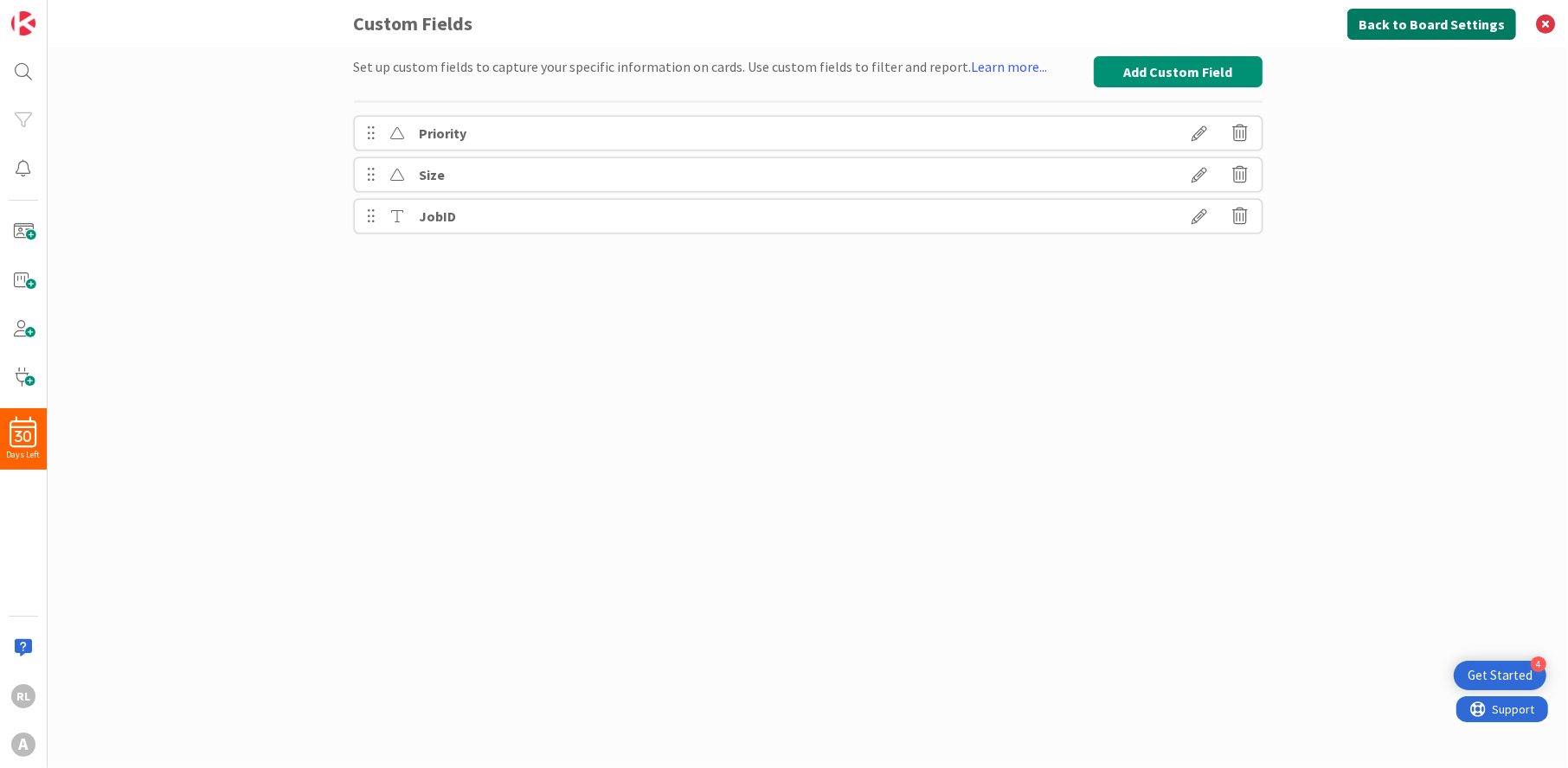
click at [1445, 17] on button "Back to Board Settings" at bounding box center [1432, 24] width 169 height 31
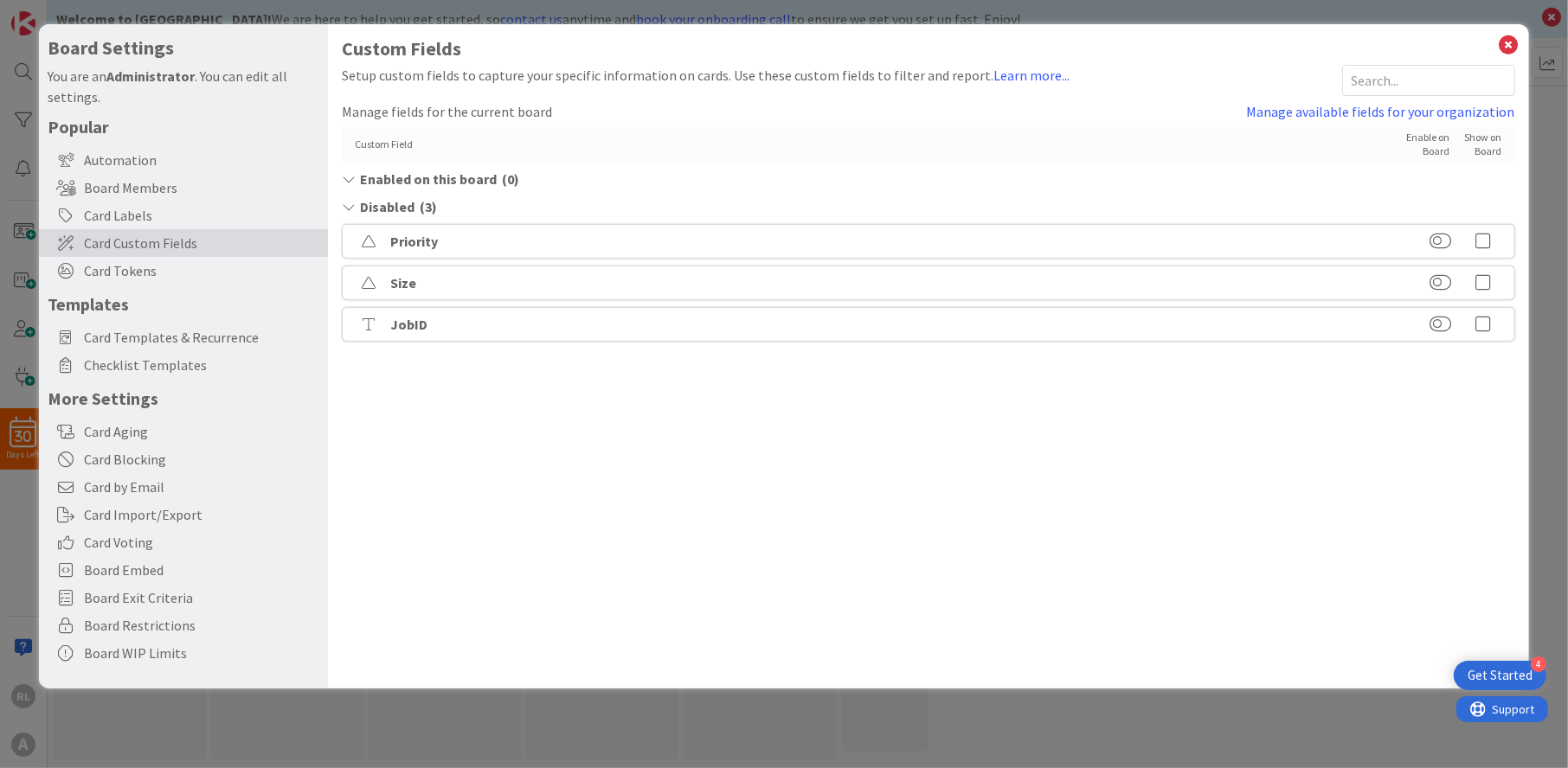
click at [424, 141] on div "Custom Field" at bounding box center [867, 145] width 1025 height 14
click at [414, 311] on div "JobID" at bounding box center [928, 325] width 1173 height 35
click at [1445, 323] on button at bounding box center [1440, 325] width 22 height 17
click at [1490, 209] on icon at bounding box center [1484, 213] width 35 height 17
click at [1515, 42] on icon at bounding box center [1510, 45] width 23 height 24
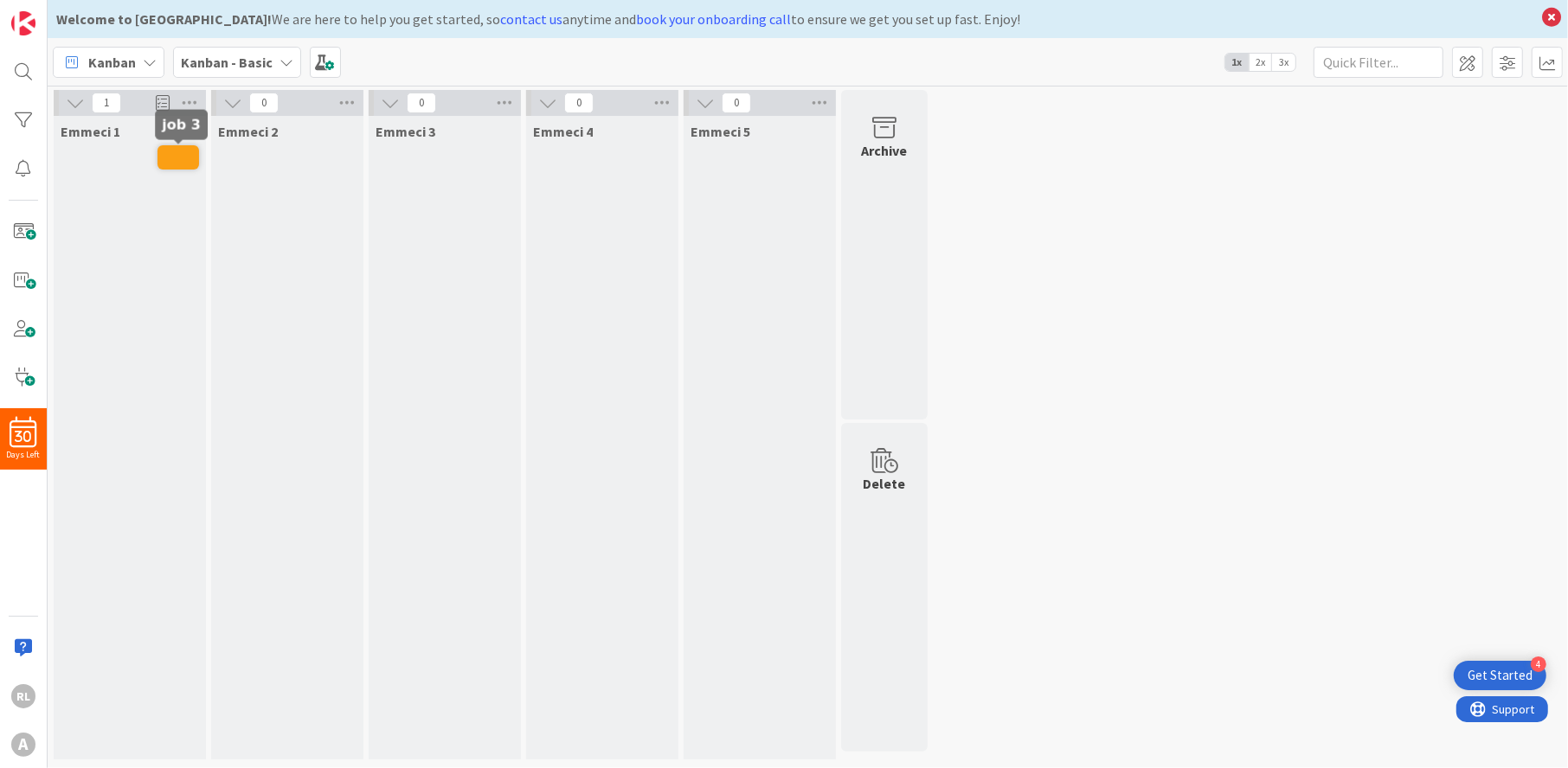
click at [173, 156] on span at bounding box center [179, 158] width 42 height 24
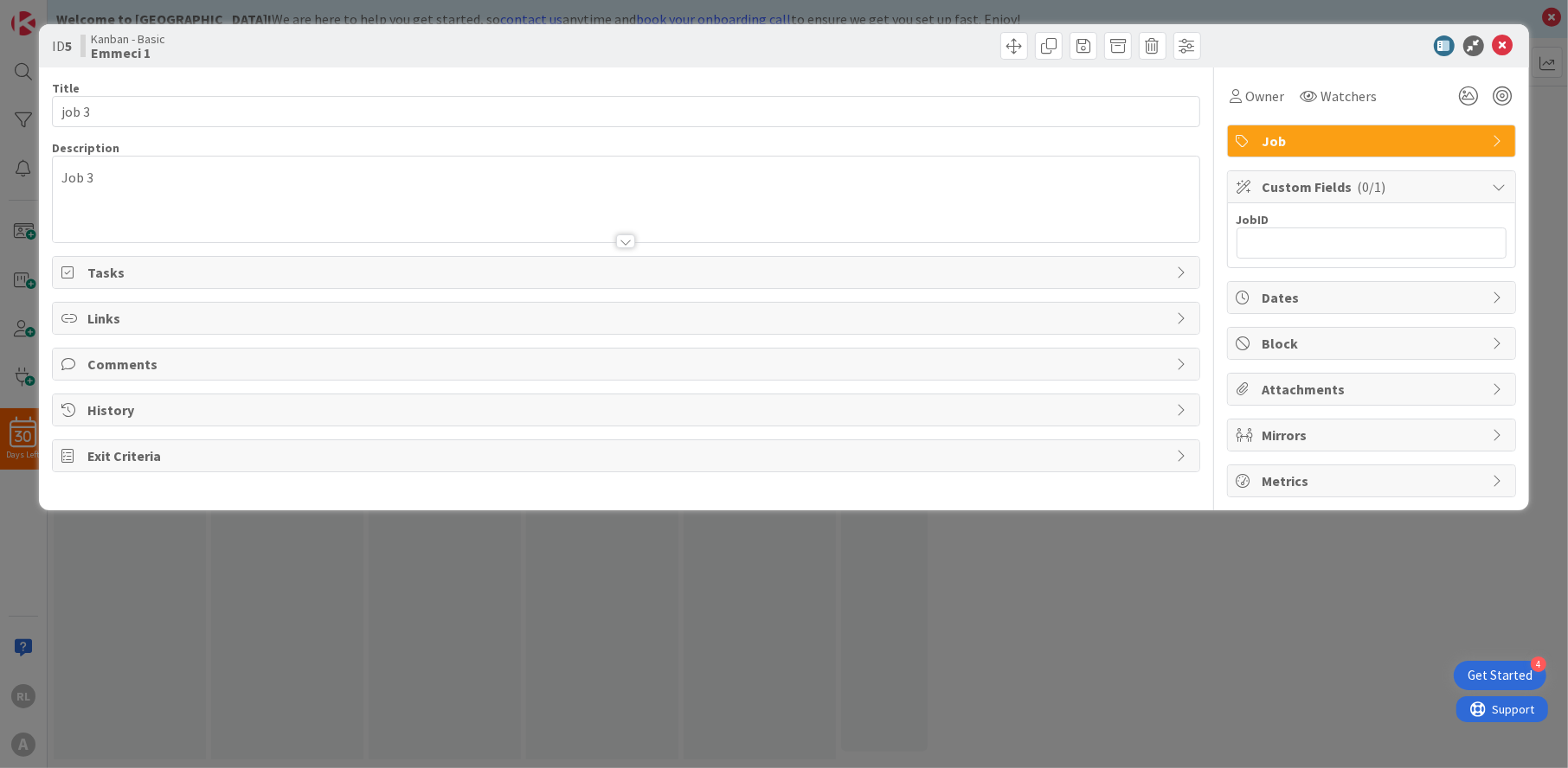
click at [169, 167] on div "Job 3" at bounding box center [625, 199] width 1146 height 85
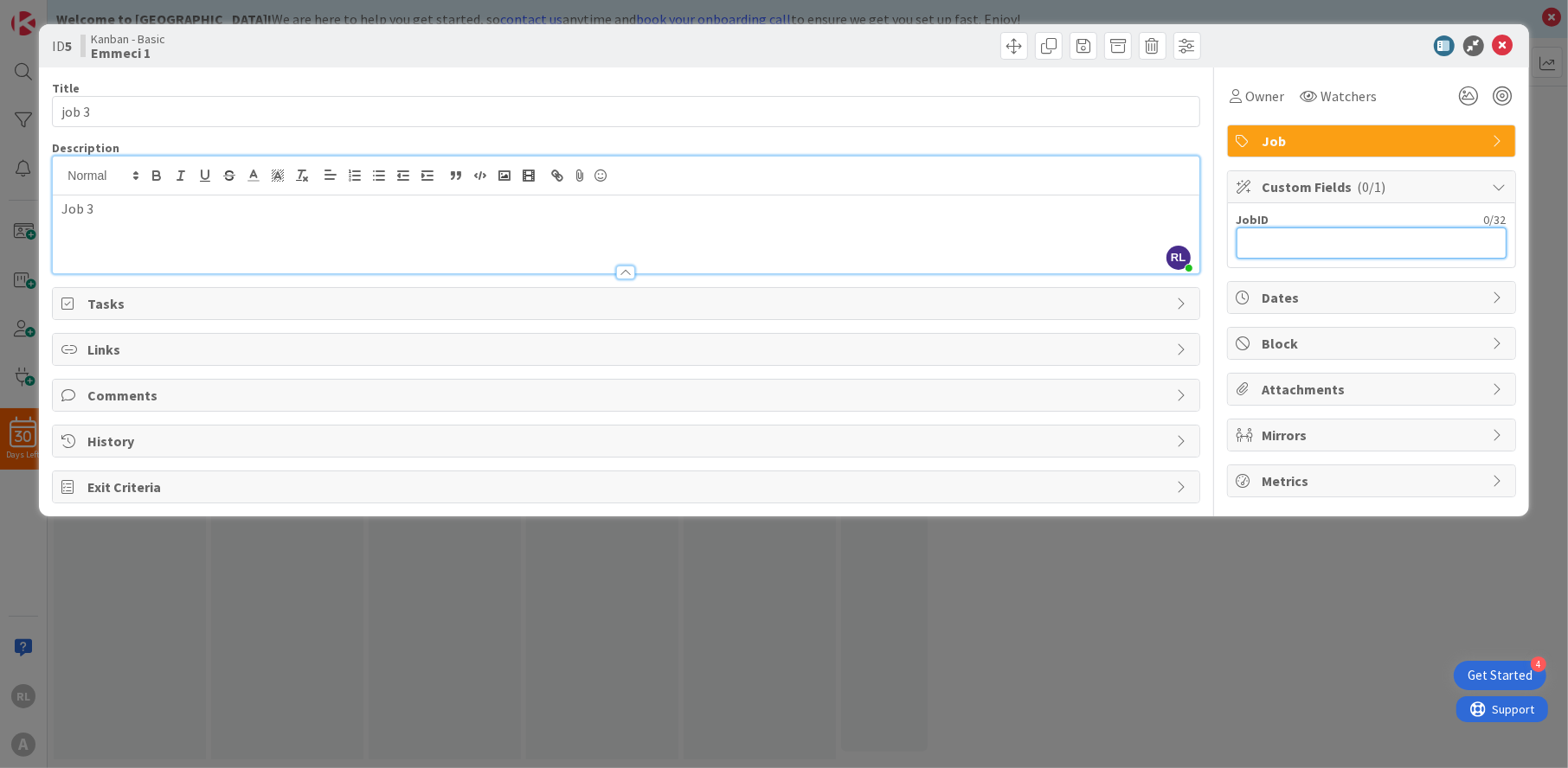
click at [1372, 228] on input "text" at bounding box center [1372, 243] width 270 height 31
type input "12458"
click at [1505, 44] on icon at bounding box center [1504, 46] width 21 height 21
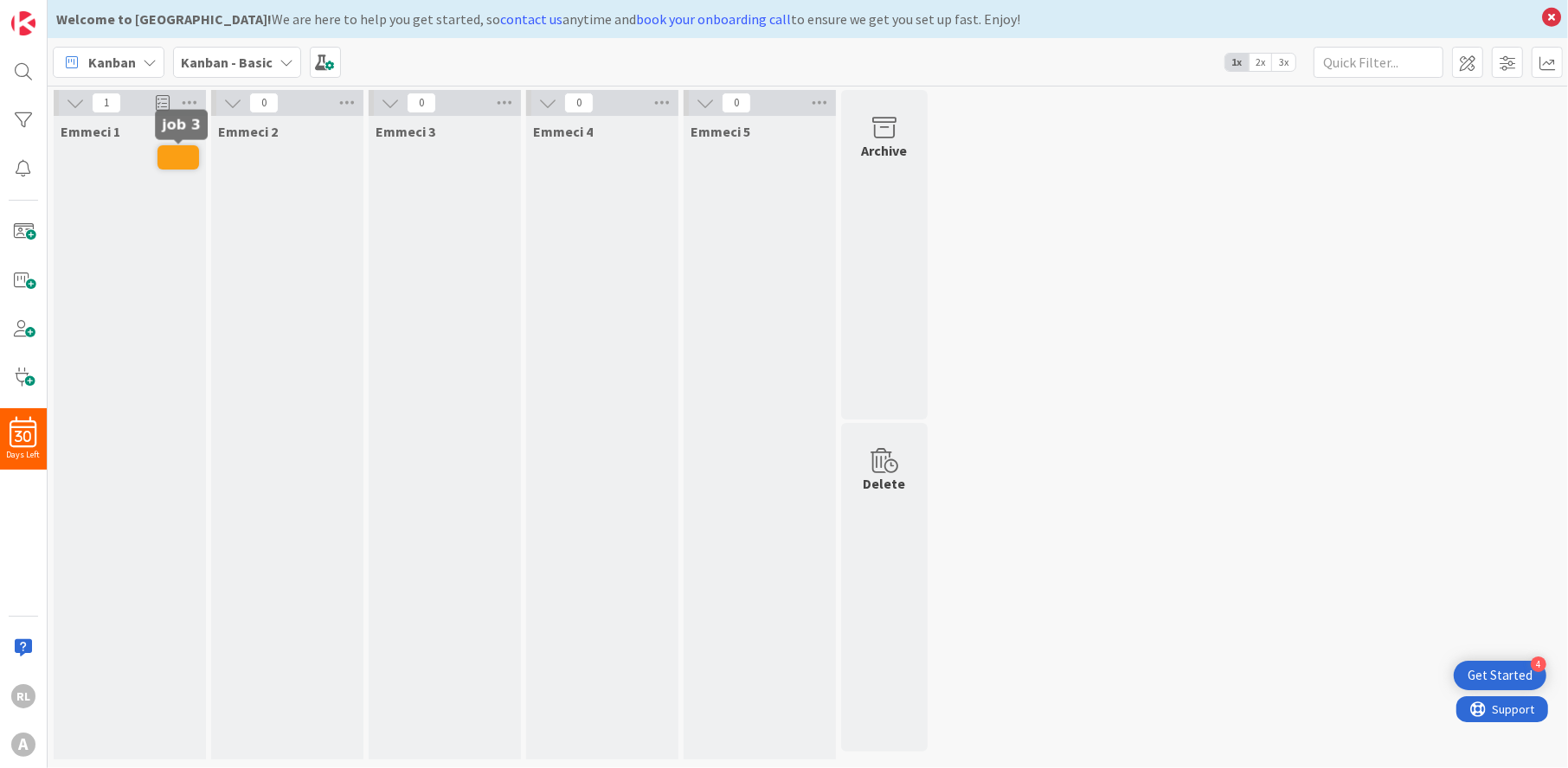
click at [186, 157] on span at bounding box center [179, 158] width 42 height 24
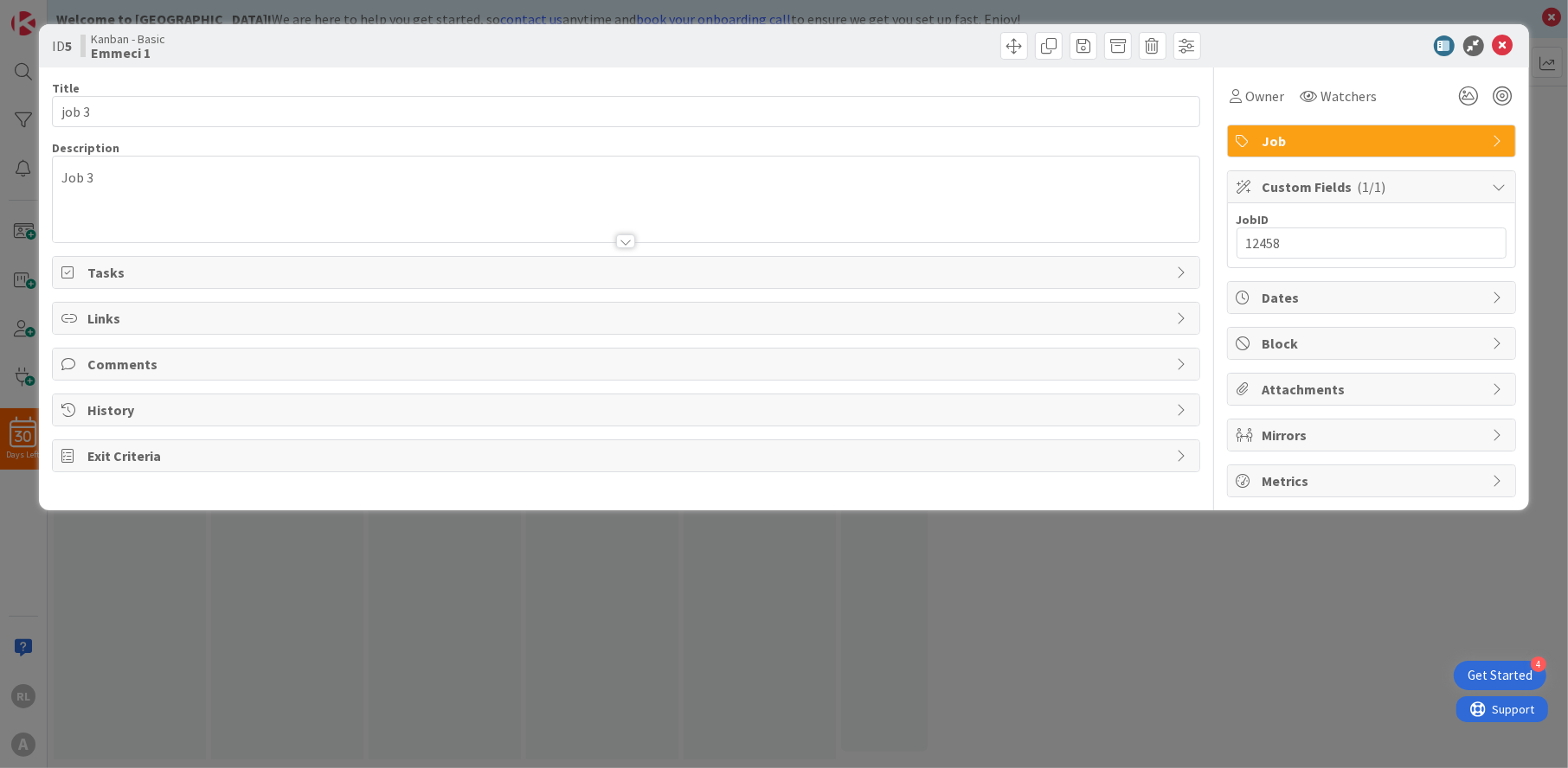
click at [186, 157] on div "Job 3" at bounding box center [625, 199] width 1146 height 85
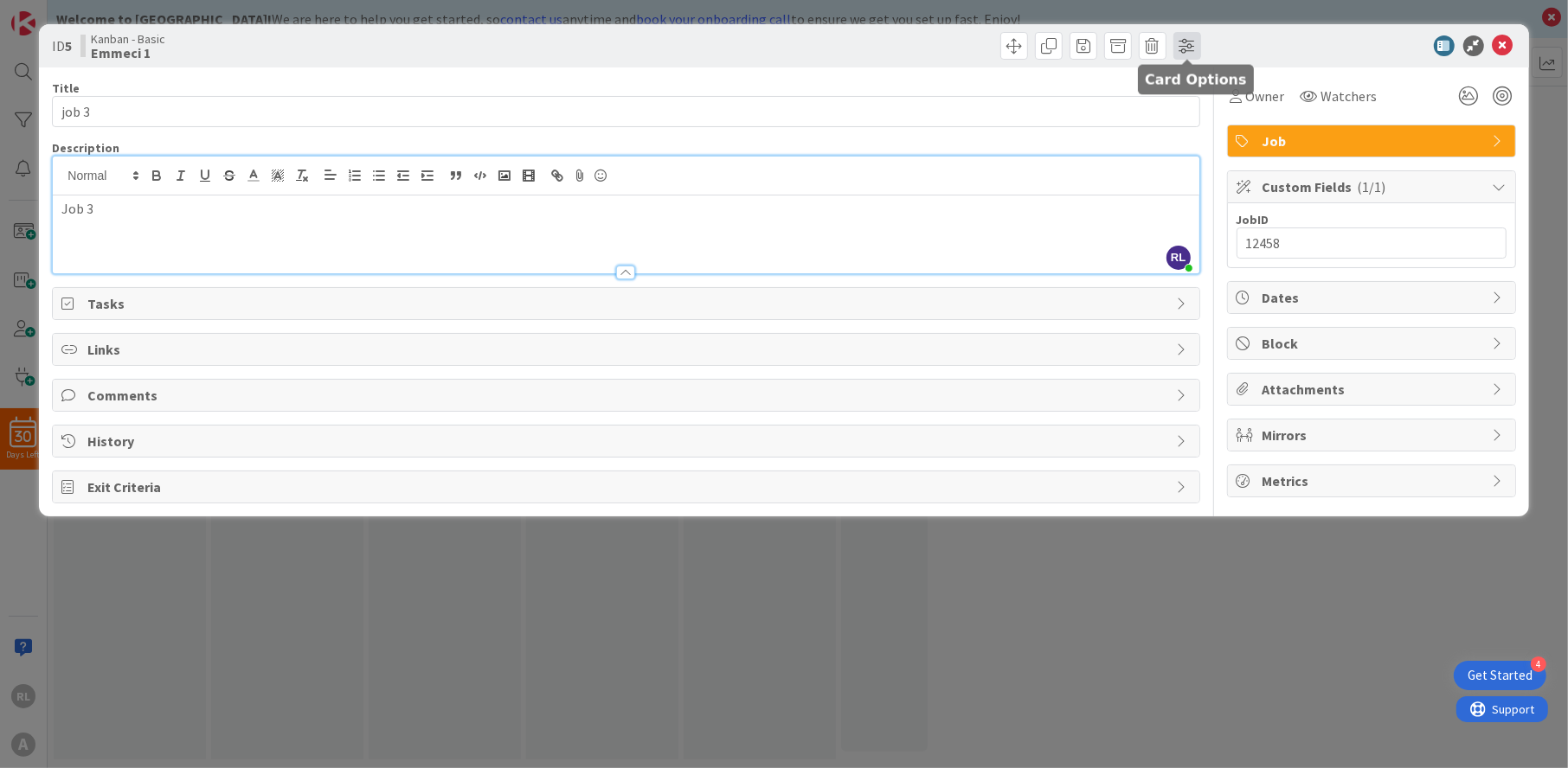
click at [1182, 49] on span at bounding box center [1187, 46] width 28 height 28
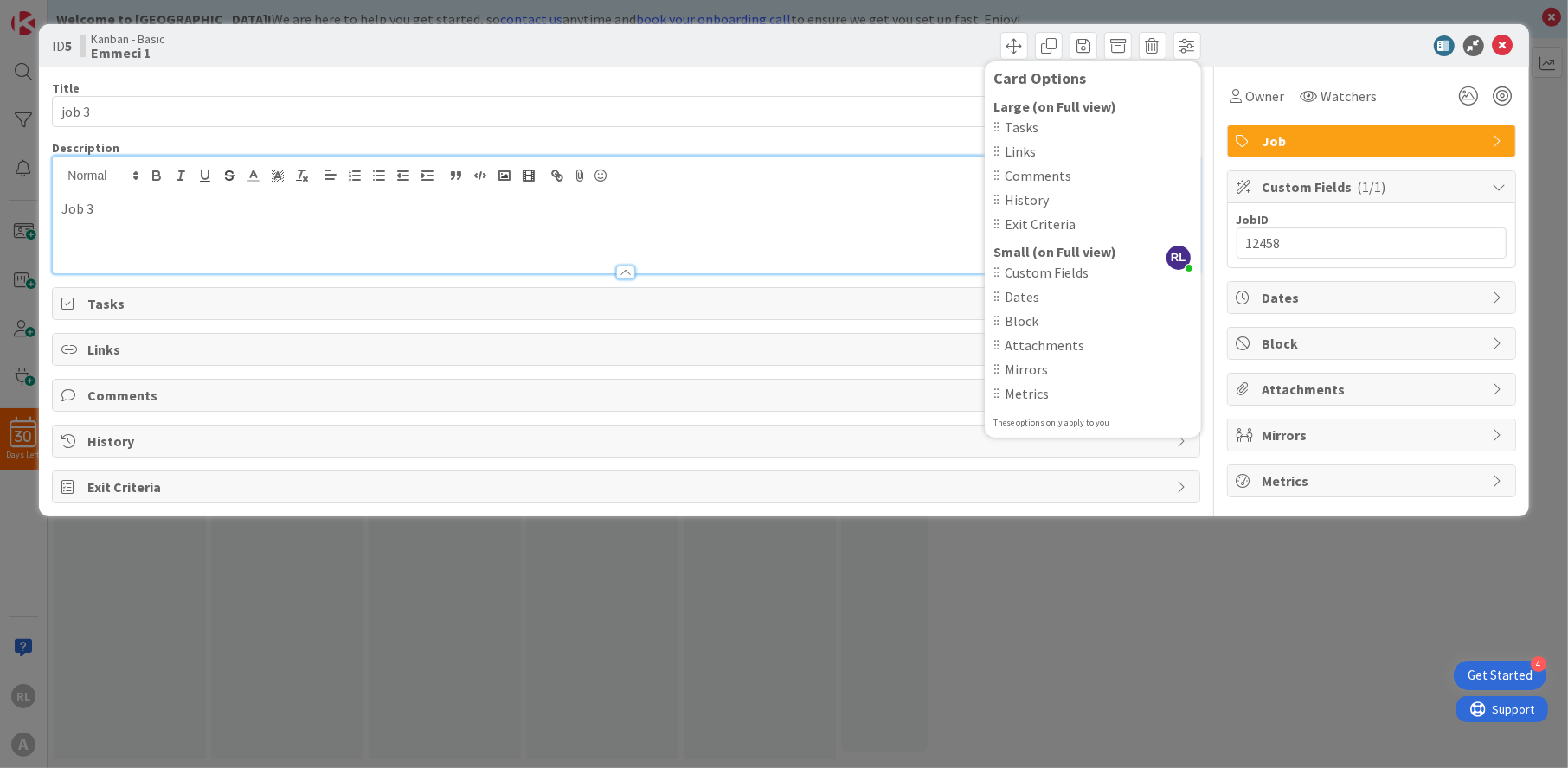
click at [920, 49] on div "Card Options Large (on Full view) Tasks Links Comments History Exit Criteria Sm…" at bounding box center [916, 46] width 571 height 28
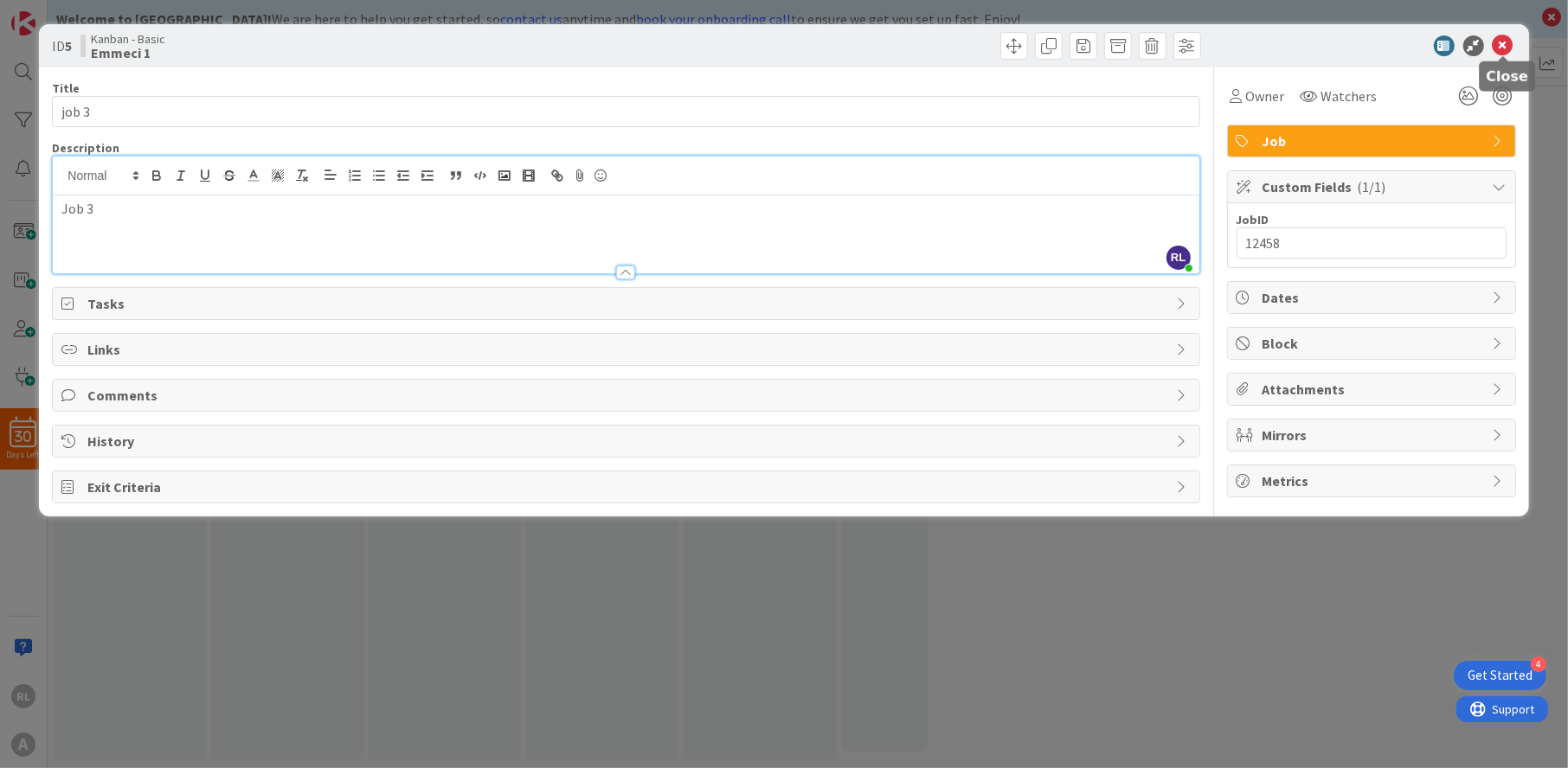
click at [1508, 42] on icon at bounding box center [1504, 46] width 21 height 21
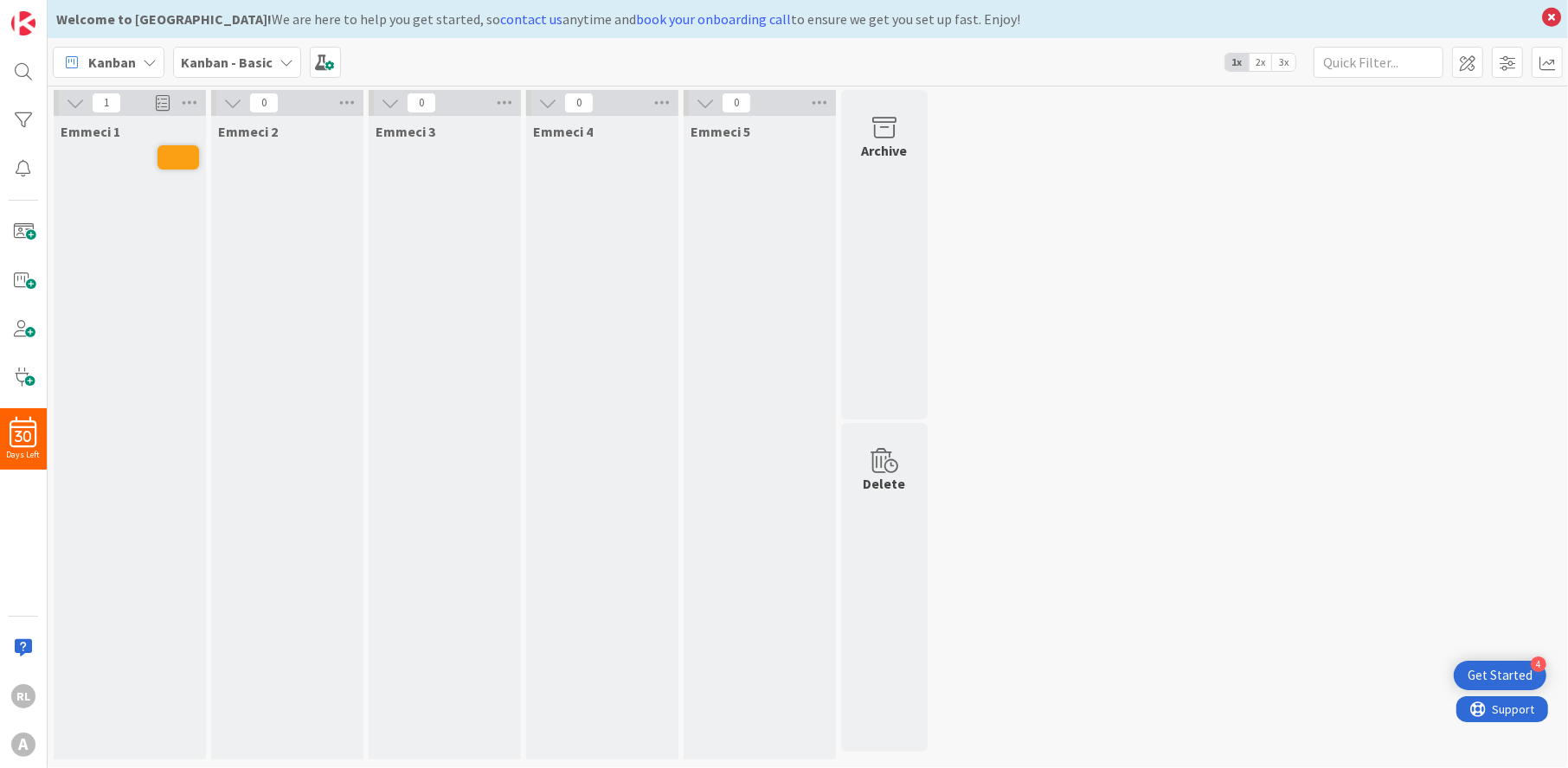
click at [284, 67] on icon at bounding box center [287, 63] width 14 height 14
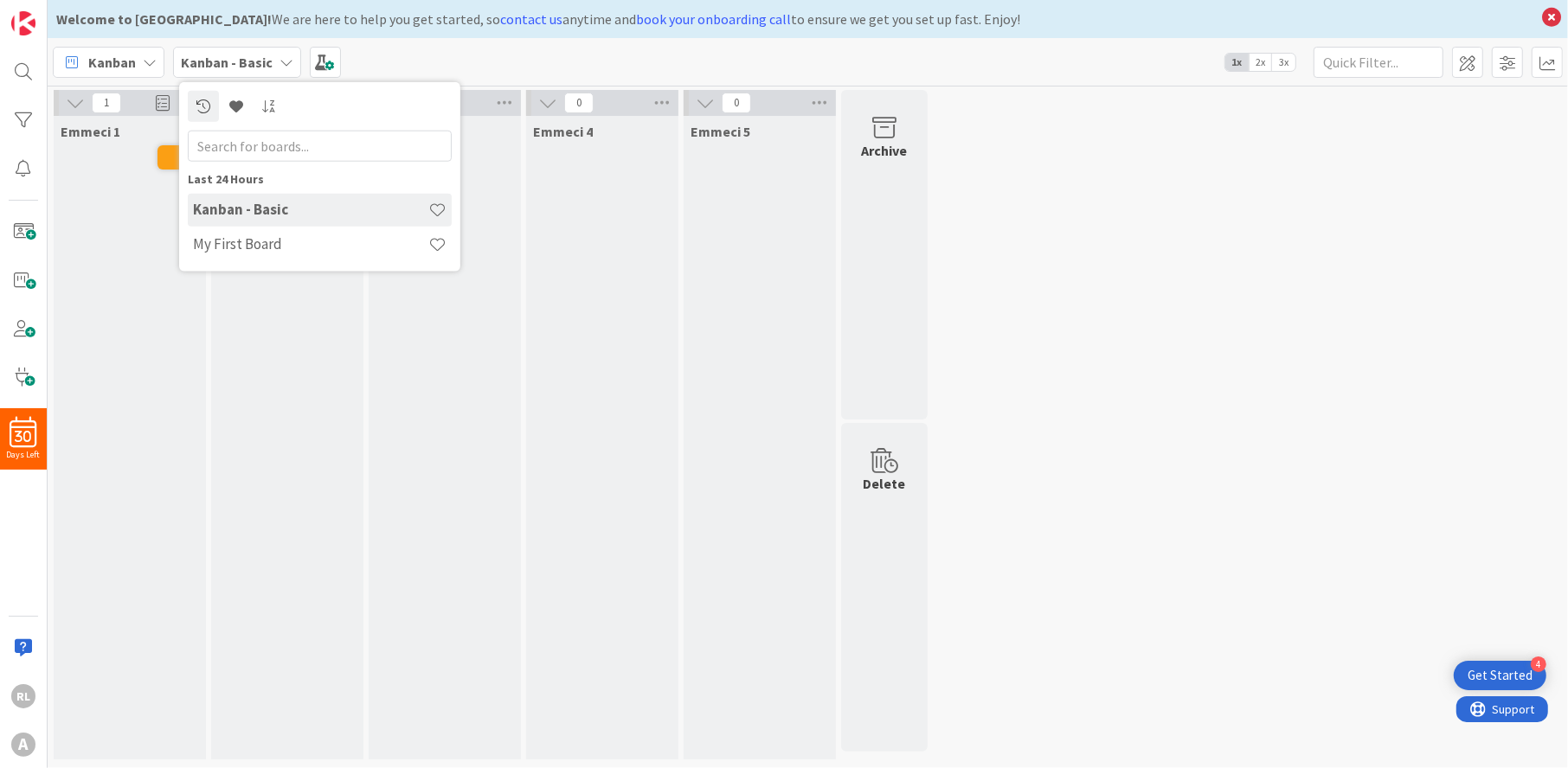
click at [284, 57] on icon at bounding box center [287, 63] width 14 height 14
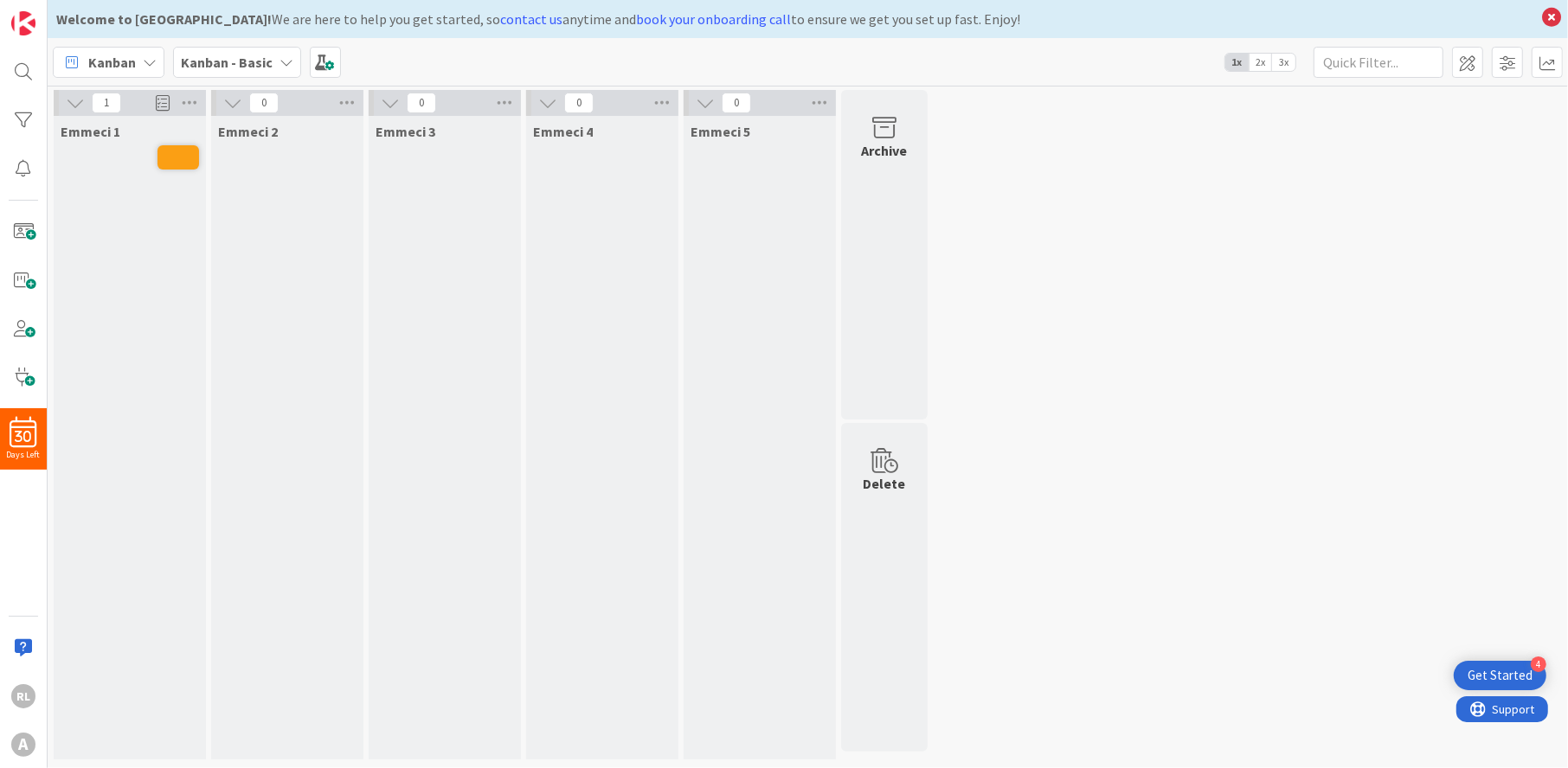
click at [166, 99] on span at bounding box center [163, 103] width 14 height 26
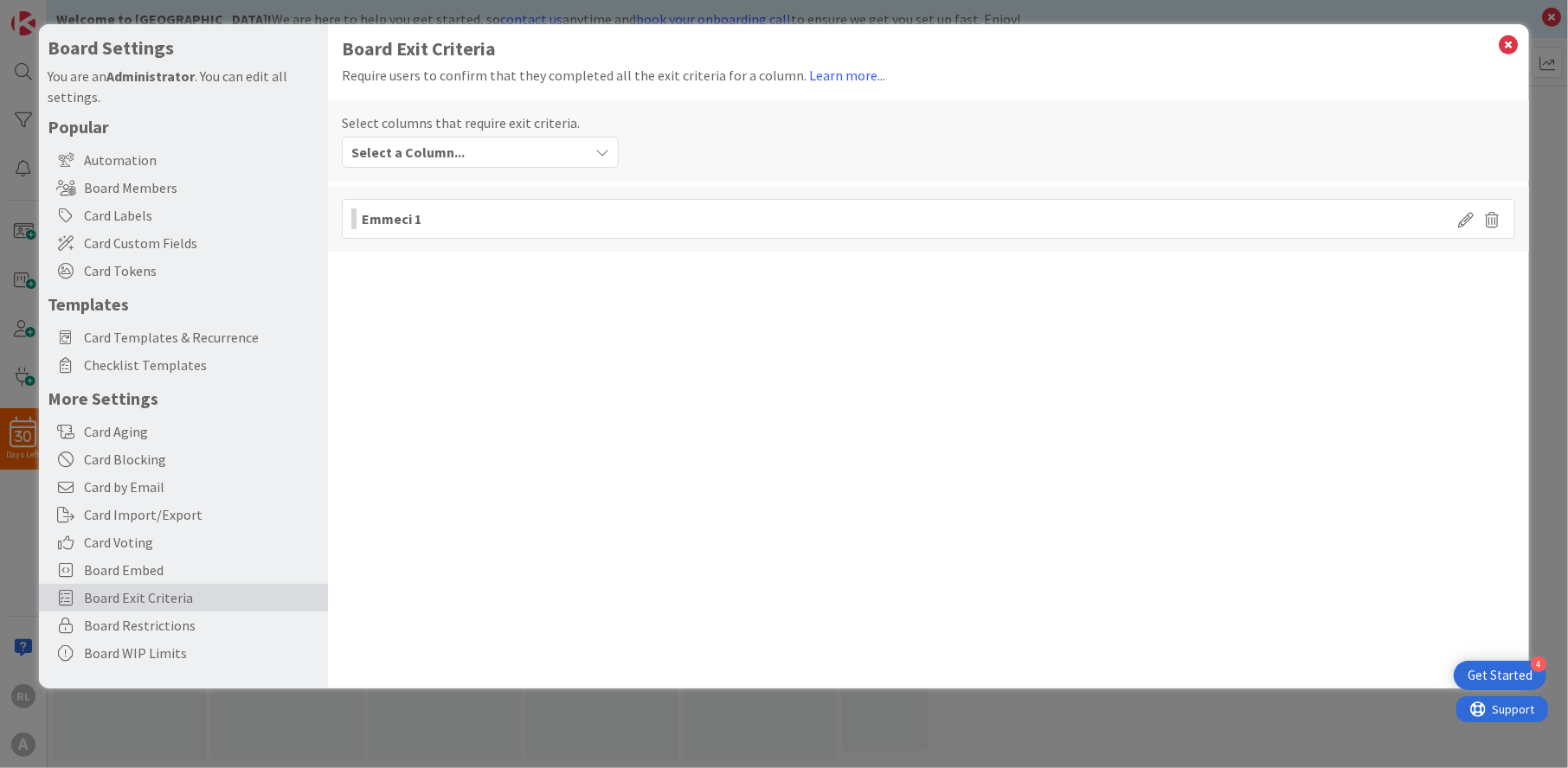
click at [578, 145] on div "Select a Column..." at bounding box center [467, 152] width 241 height 28
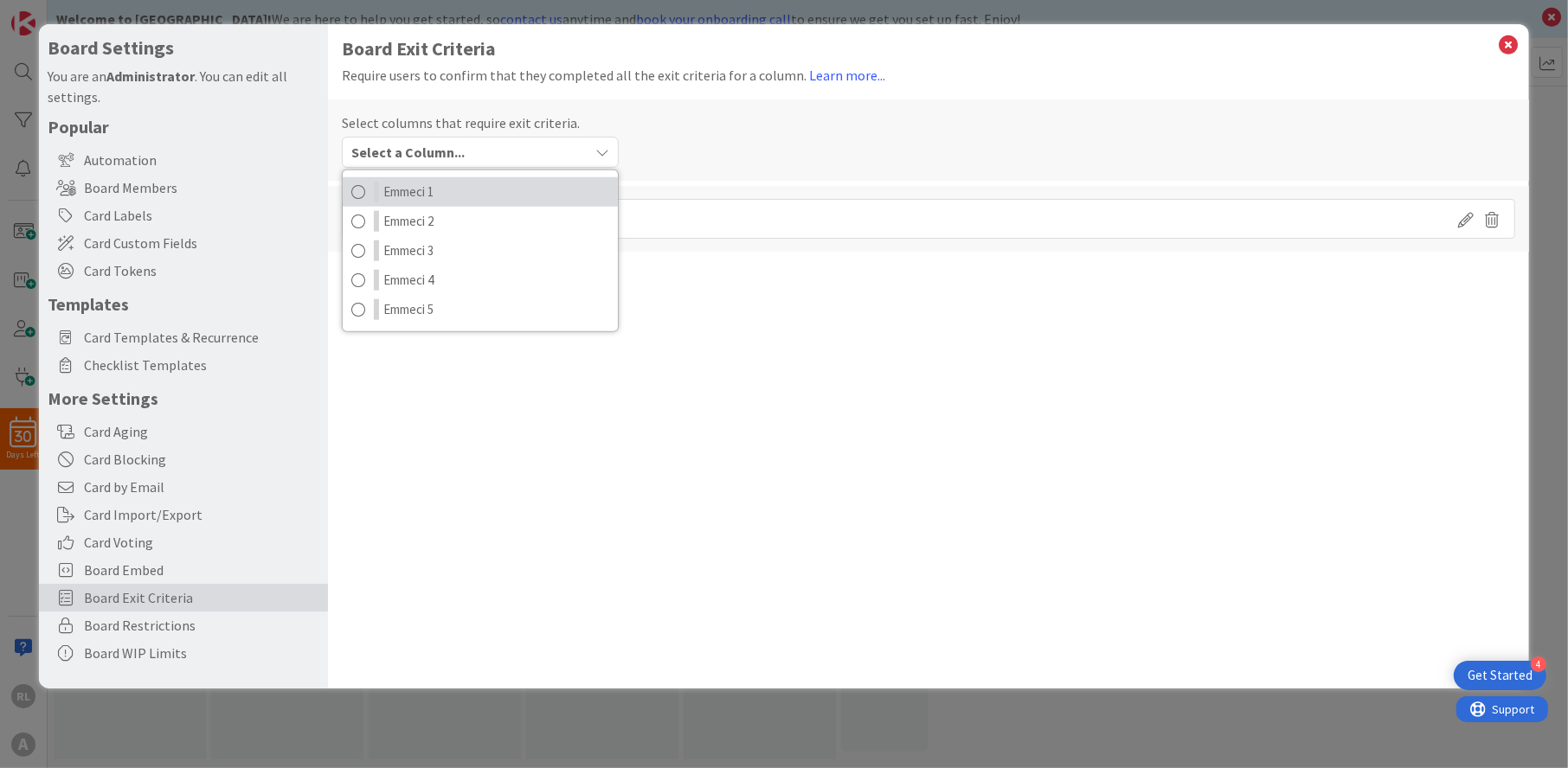
click at [451, 188] on link "Emmeci 1" at bounding box center [480, 192] width 275 height 30
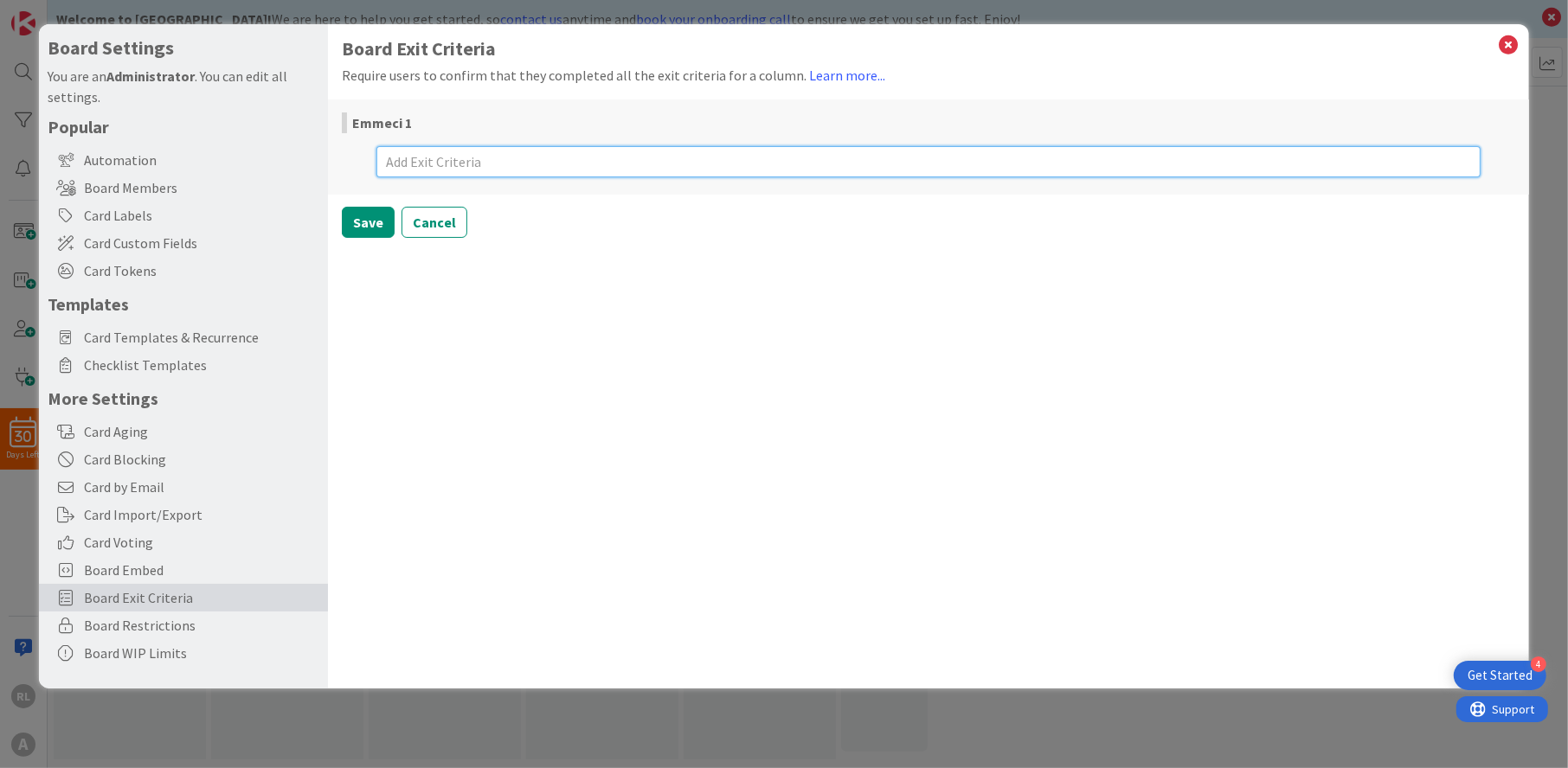
click at [535, 160] on textarea at bounding box center [928, 162] width 1104 height 31
type textarea "x"
type textarea "6"
type textarea "x"
type textarea "64"
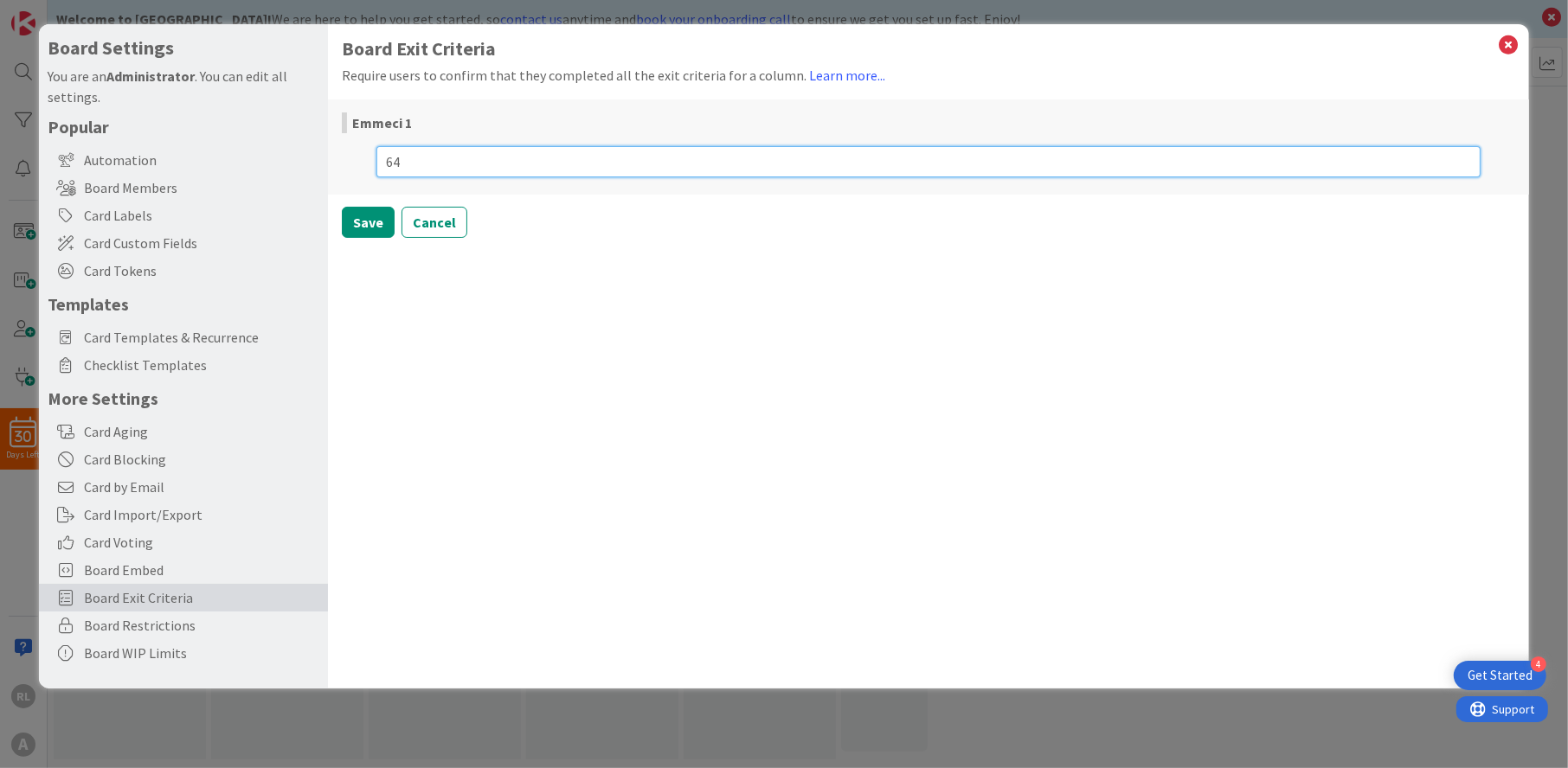
type textarea "x"
type textarea "641"
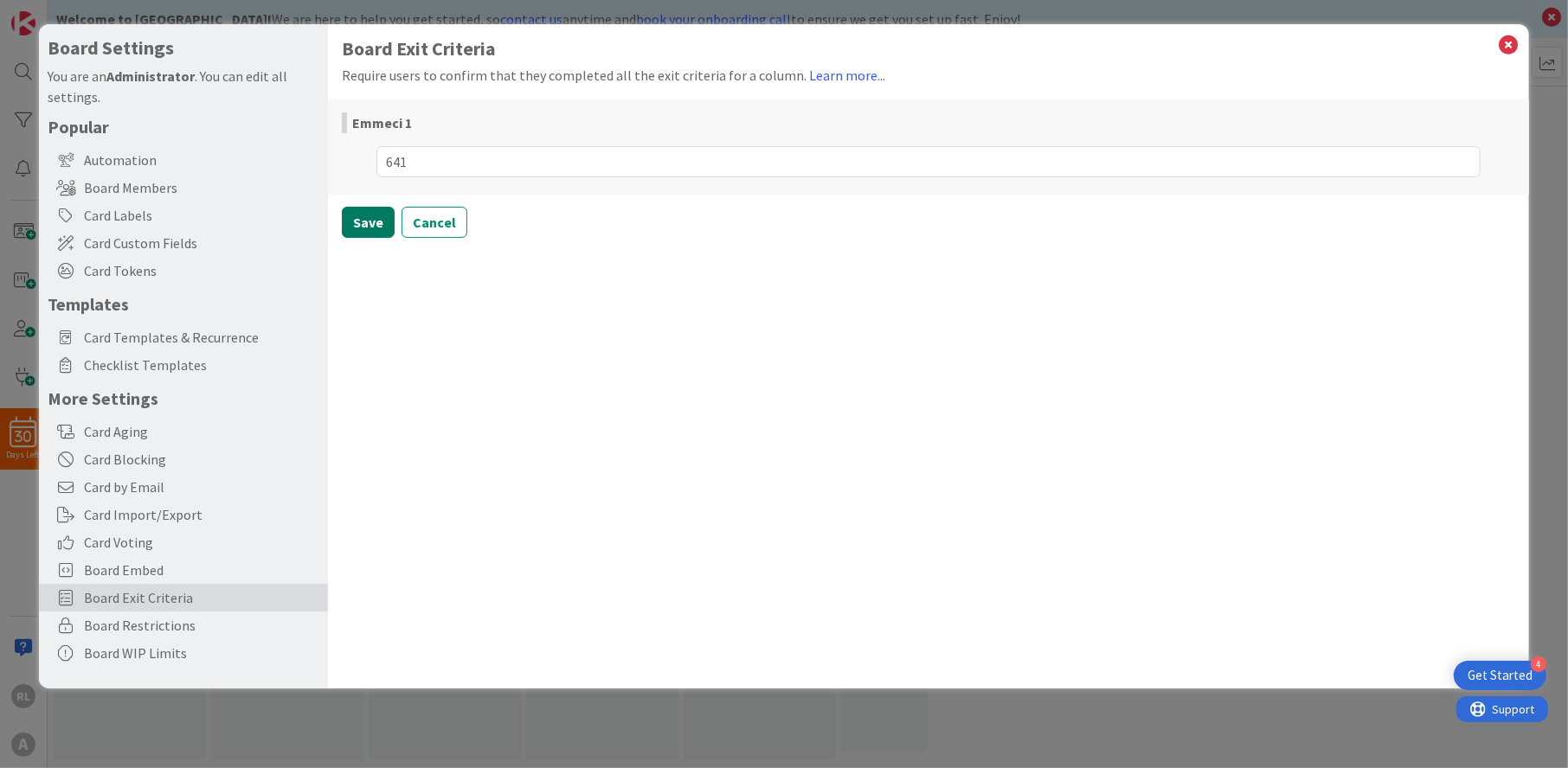
click at [379, 226] on button "Save" at bounding box center [368, 222] width 53 height 31
click at [1502, 40] on icon at bounding box center [1510, 45] width 23 height 24
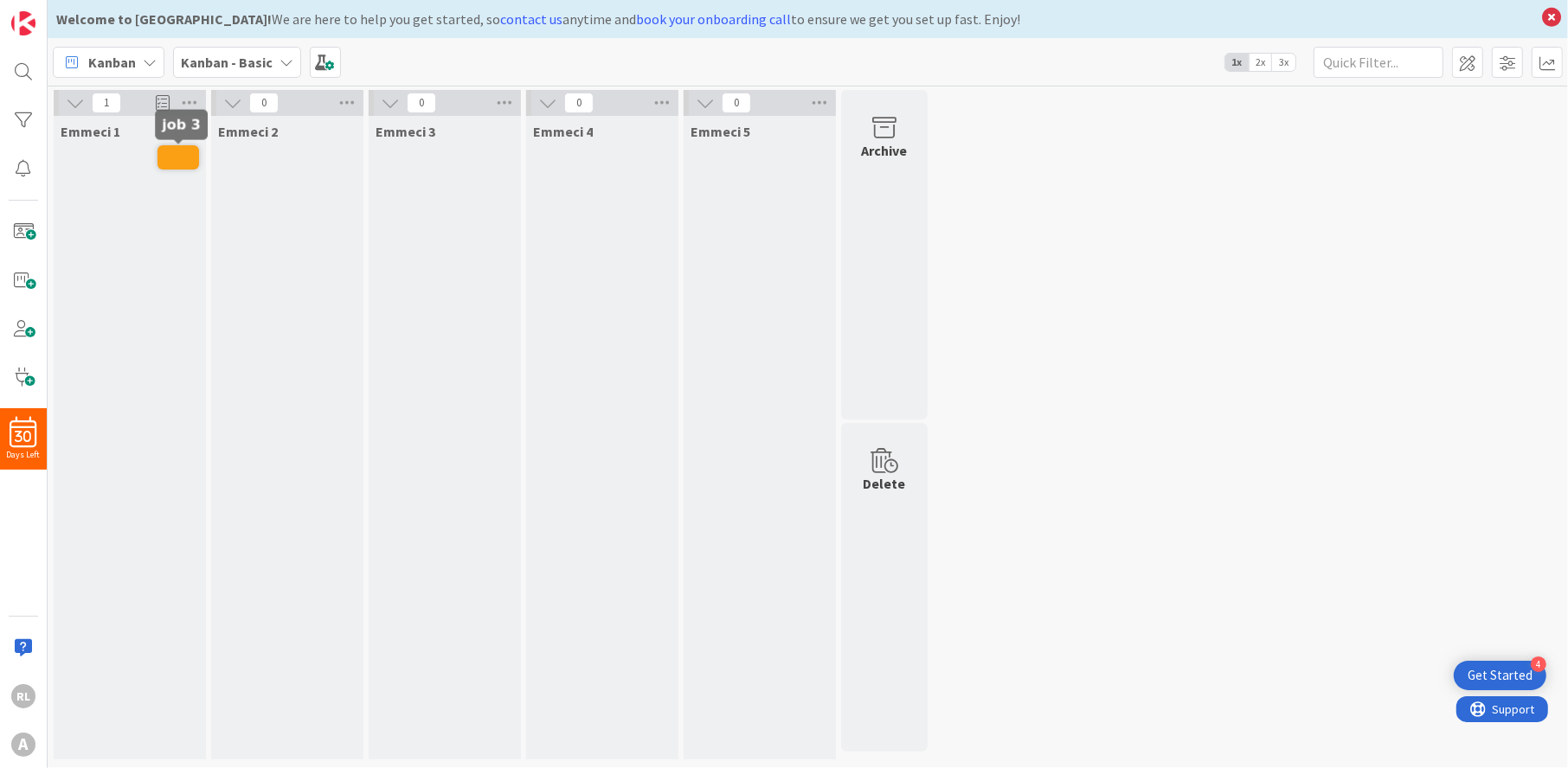
click at [183, 161] on span at bounding box center [179, 158] width 42 height 24
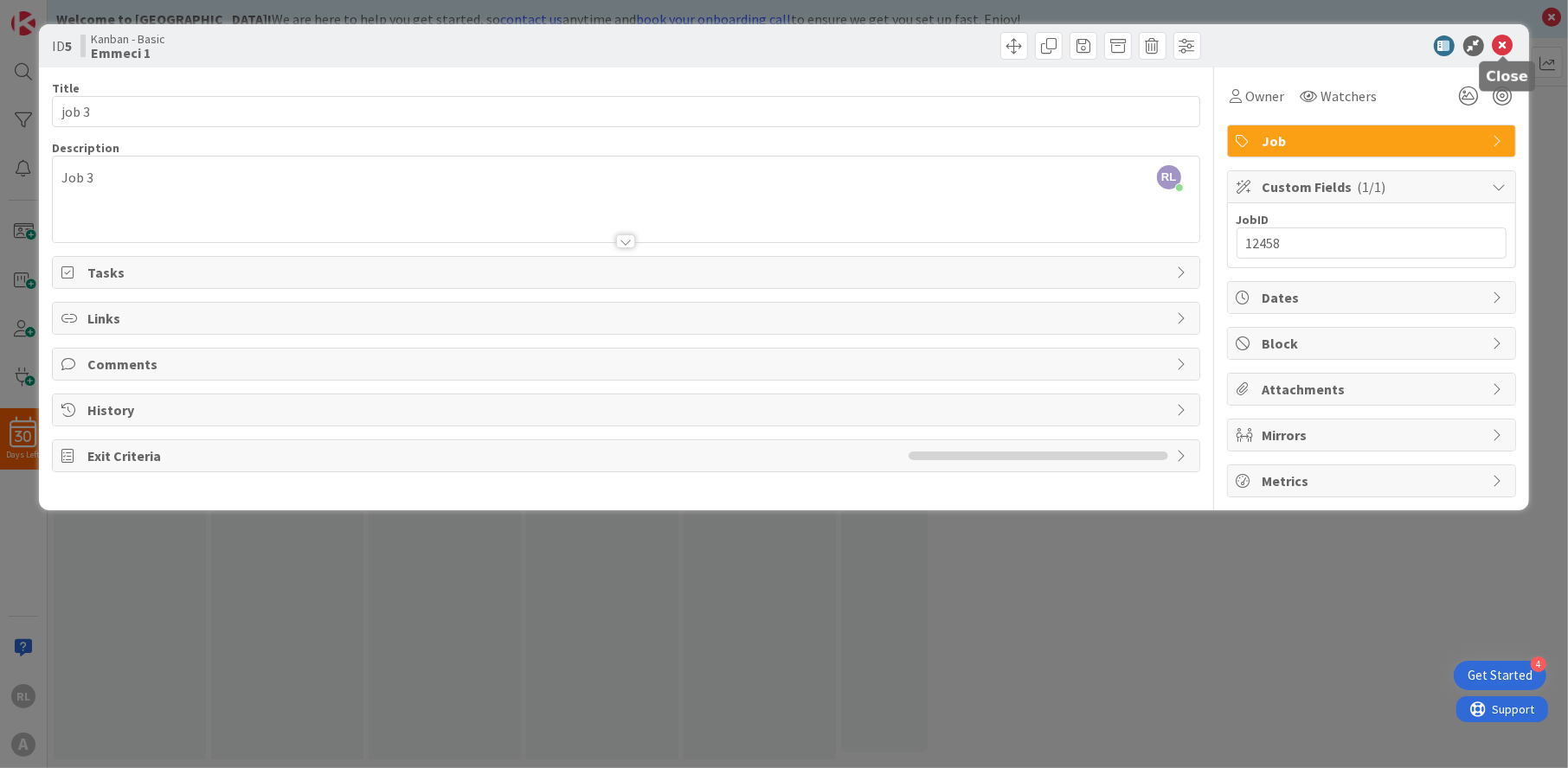
click at [1502, 44] on icon at bounding box center [1504, 46] width 21 height 21
drag, startPoint x: 162, startPoint y: 155, endPoint x: 1506, endPoint y: 35, distance: 1349.3
click at [1506, 35] on div "ID 5 Kanban - Basic Emmeci 1" at bounding box center [784, 46] width 1490 height 44
click at [1505, 43] on icon at bounding box center [1504, 46] width 21 height 21
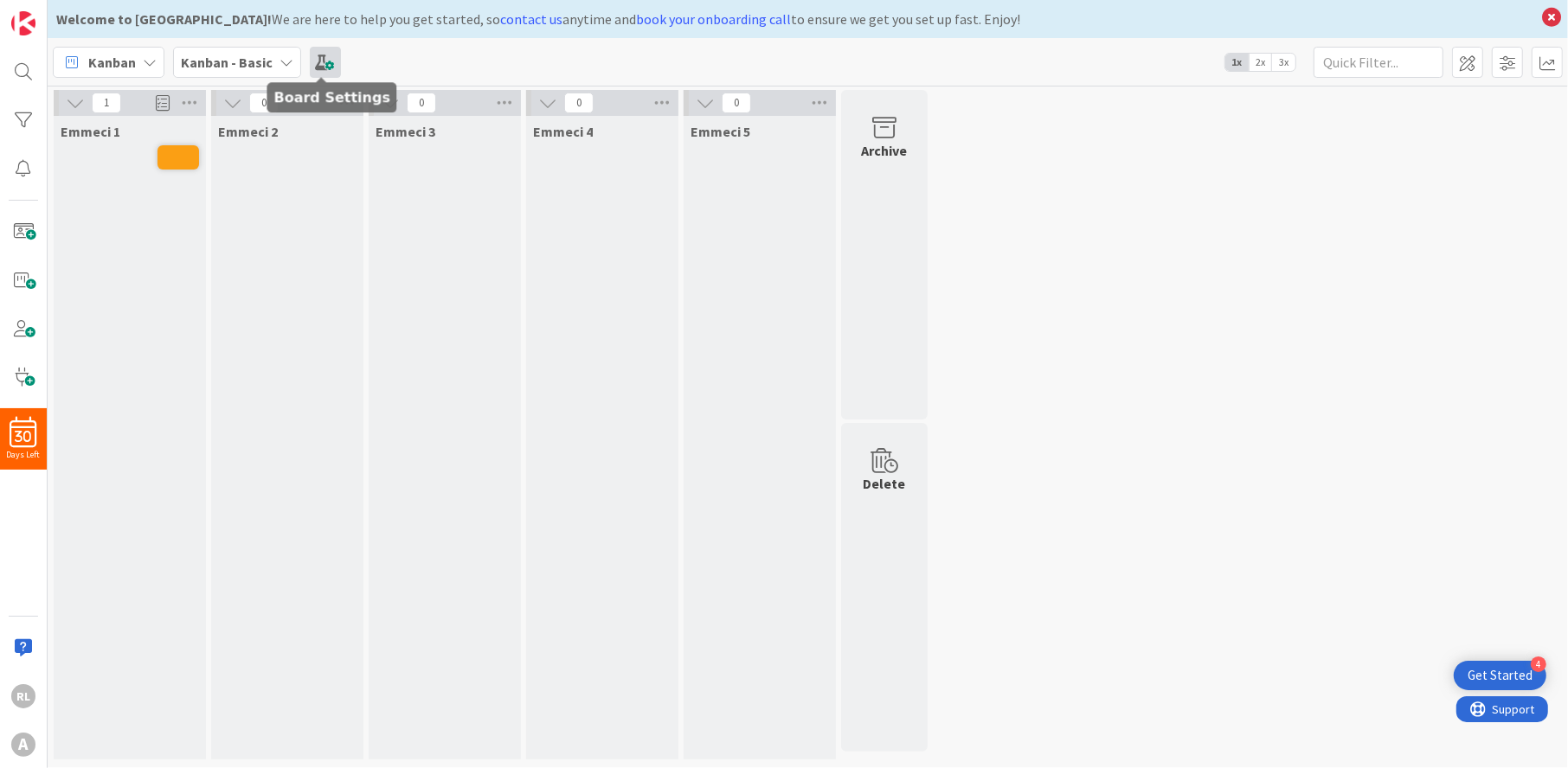
click at [325, 58] on span at bounding box center [326, 63] width 31 height 31
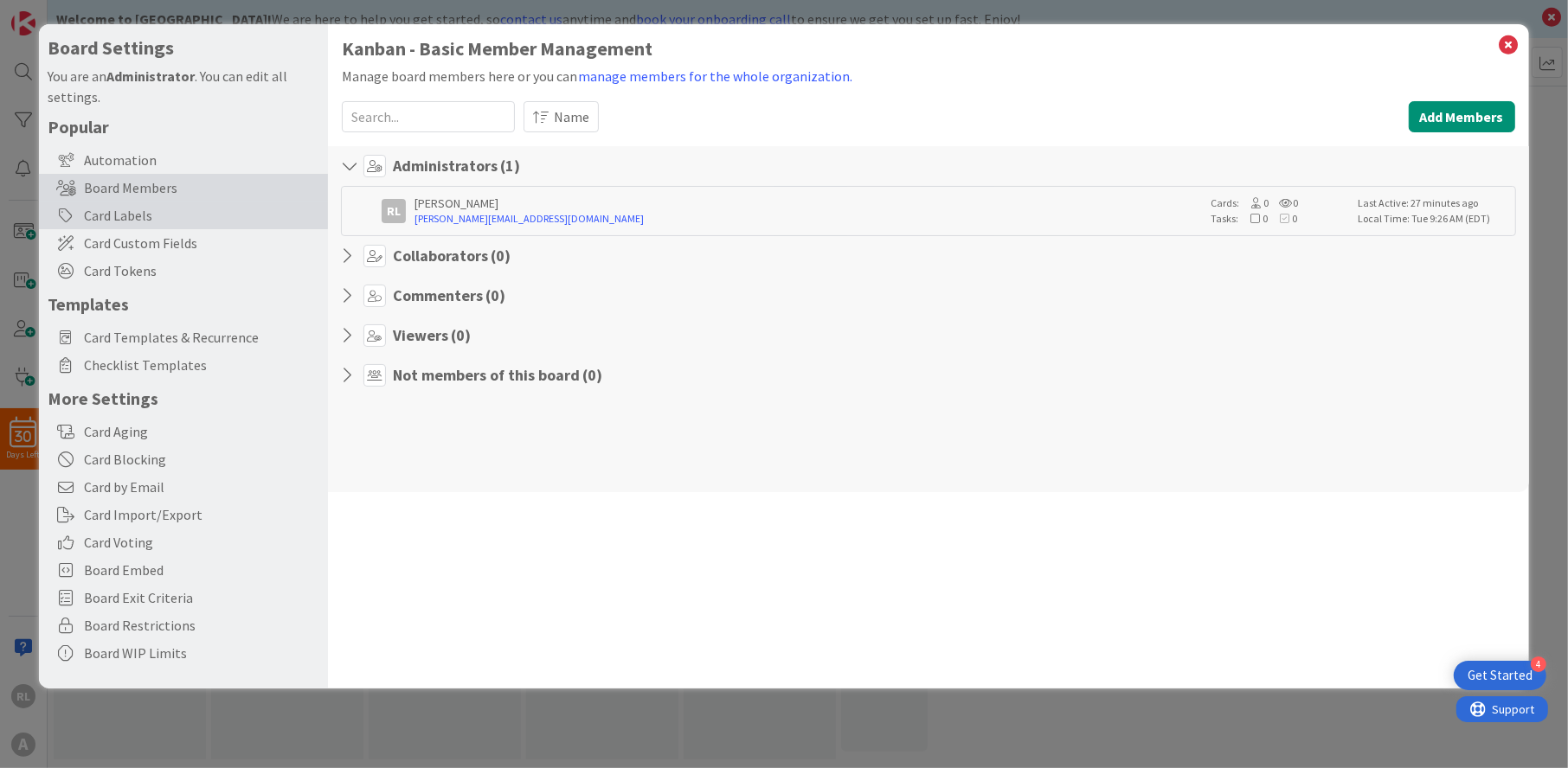
click at [140, 204] on div "Card Labels" at bounding box center [184, 215] width 289 height 28
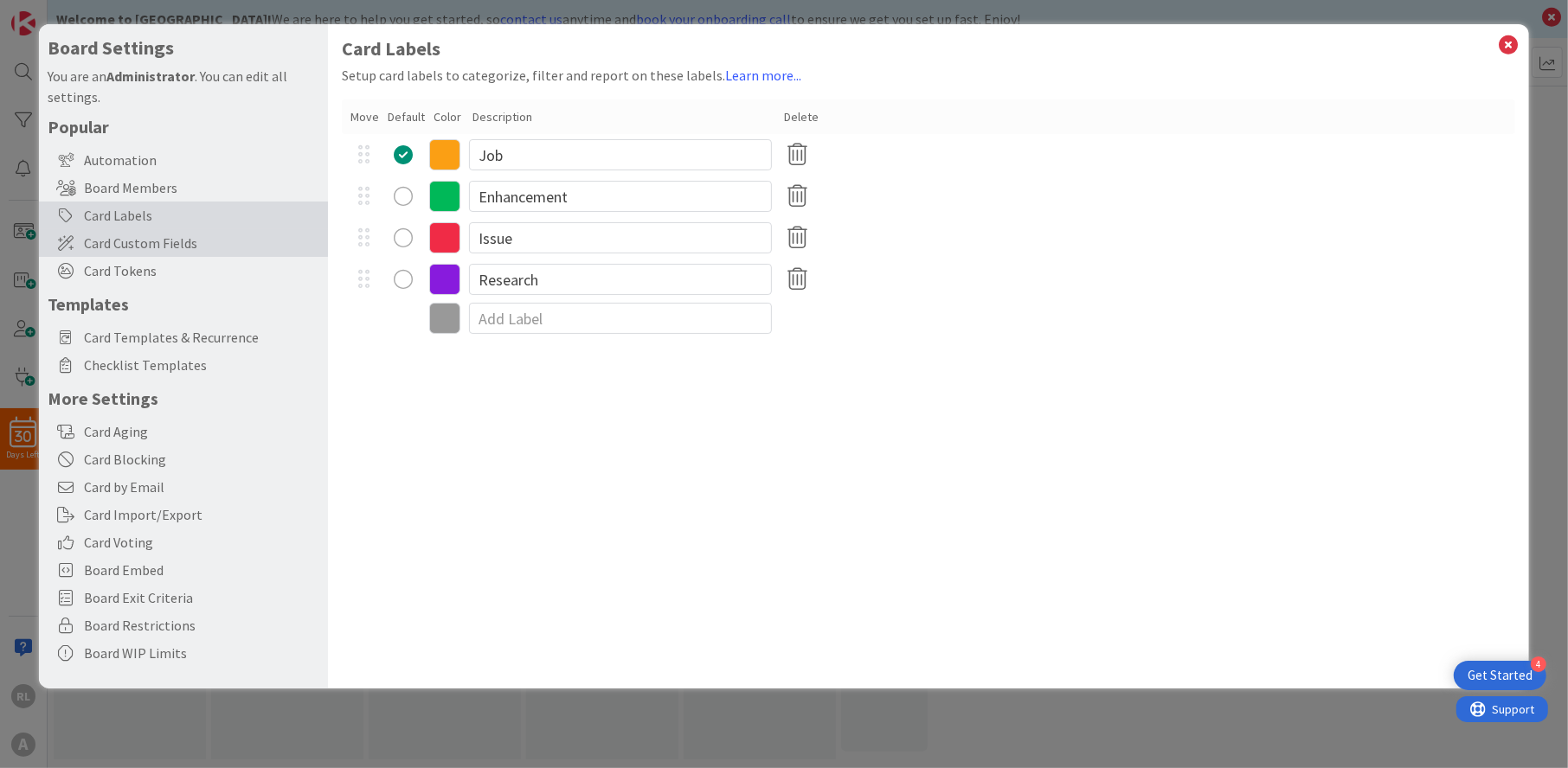
click at [136, 231] on div "Card Custom Fields" at bounding box center [184, 243] width 289 height 28
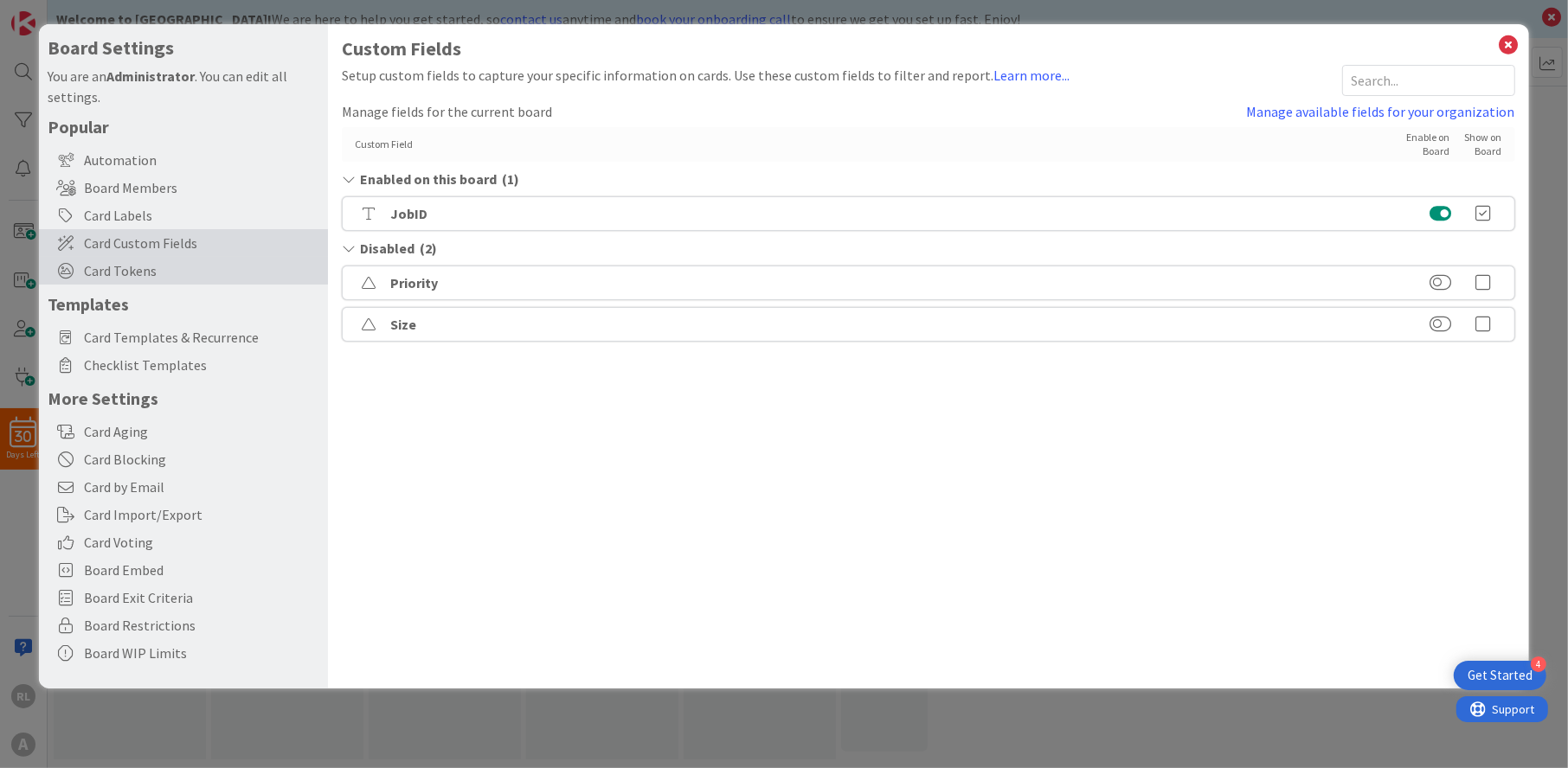
click at [130, 260] on span "Card Tokens" at bounding box center [201, 271] width 235 height 21
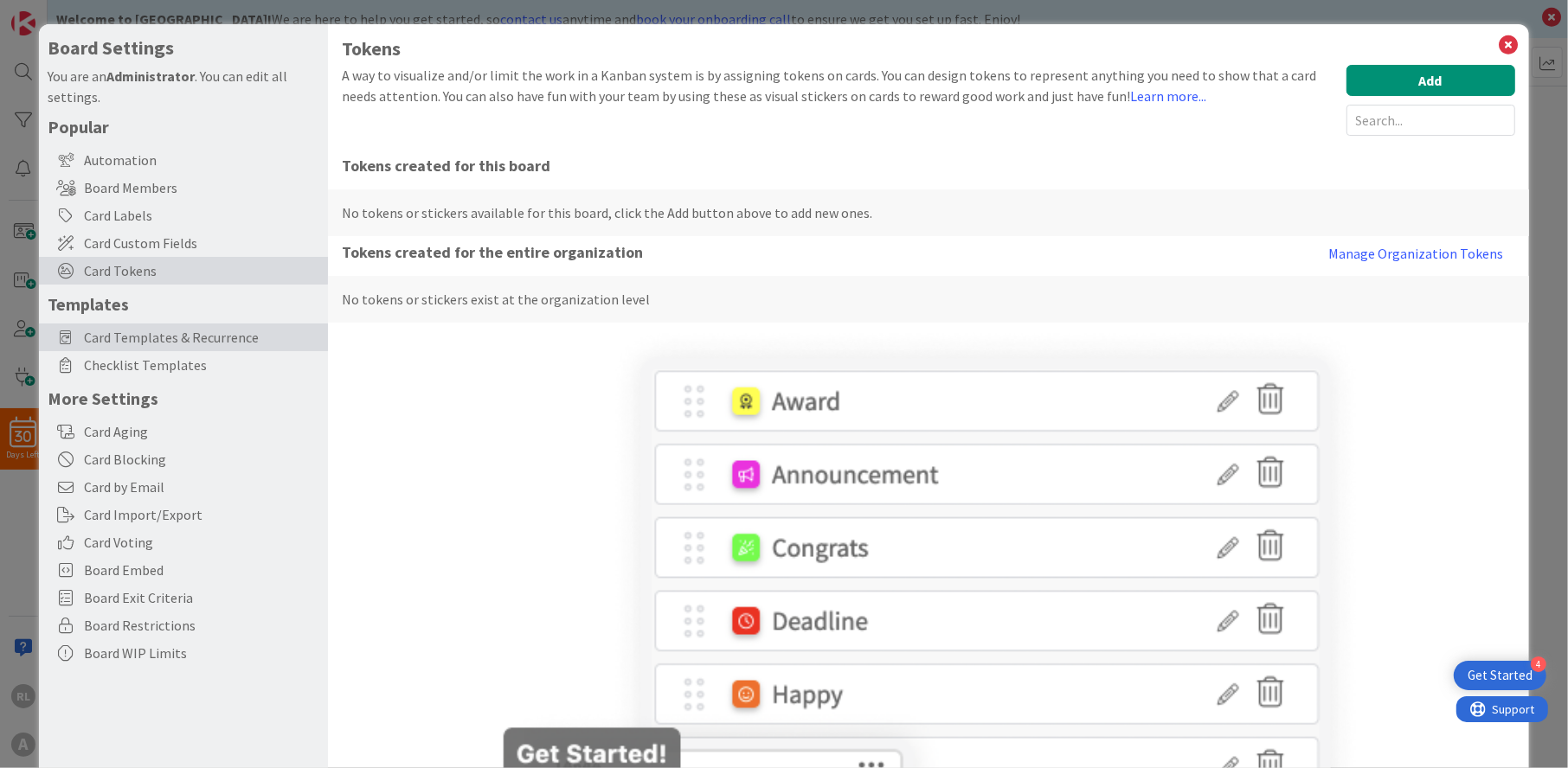
click at [131, 328] on span "Card Templates & Recurrence" at bounding box center [201, 338] width 235 height 21
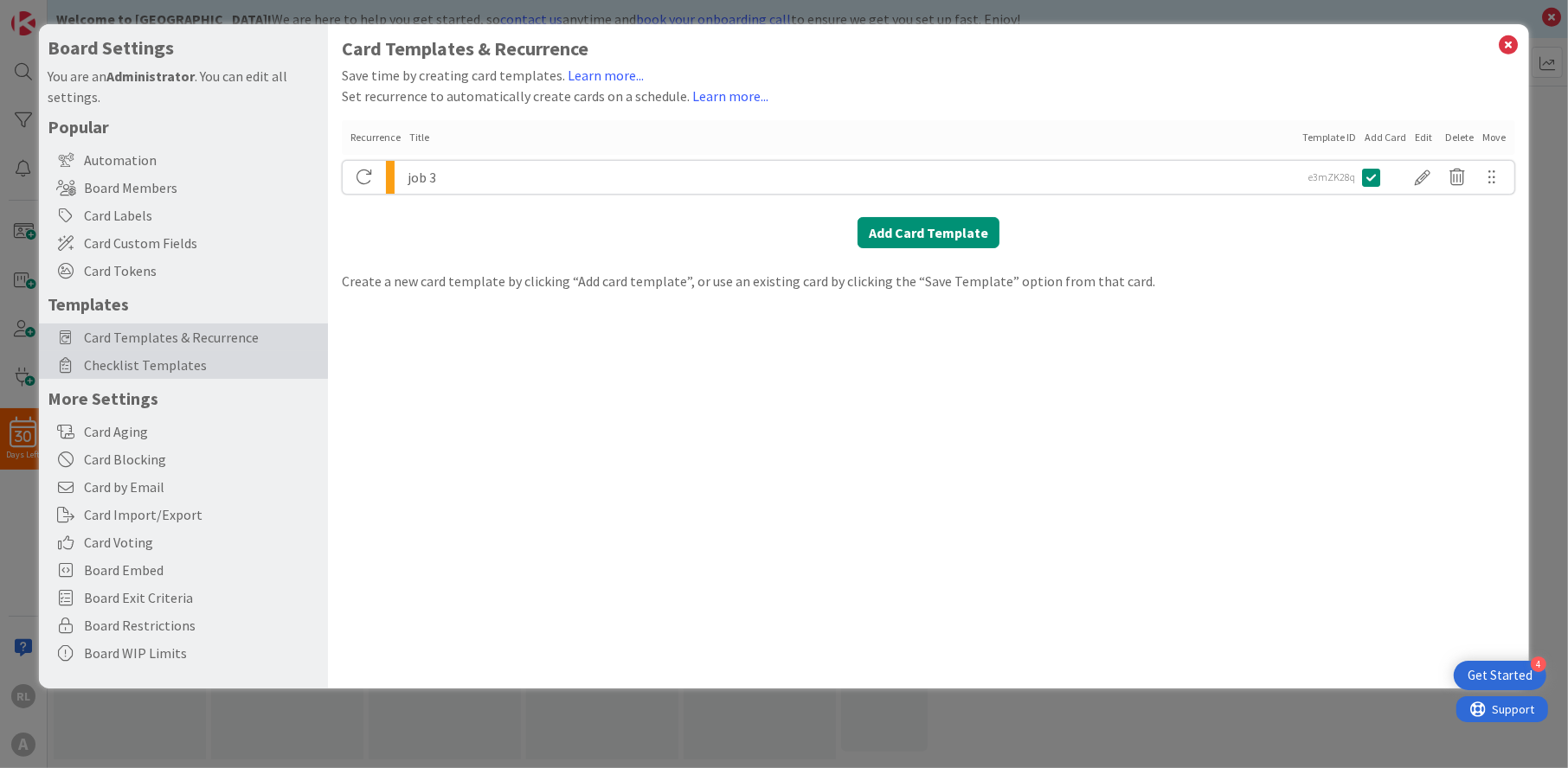
click at [133, 367] on span "Checklist Templates" at bounding box center [201, 365] width 235 height 21
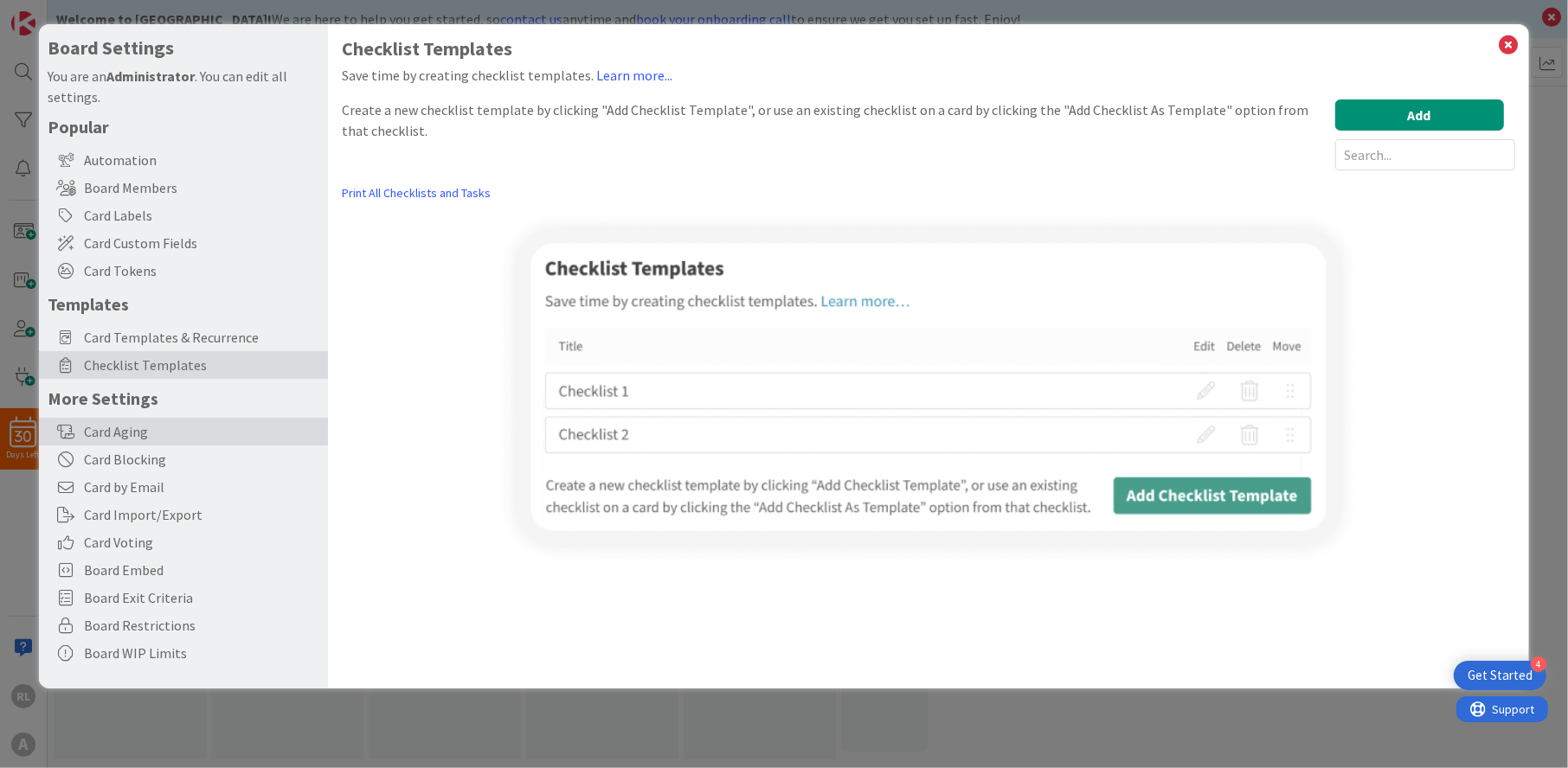
click at [132, 432] on div "Card Aging" at bounding box center [184, 432] width 289 height 28
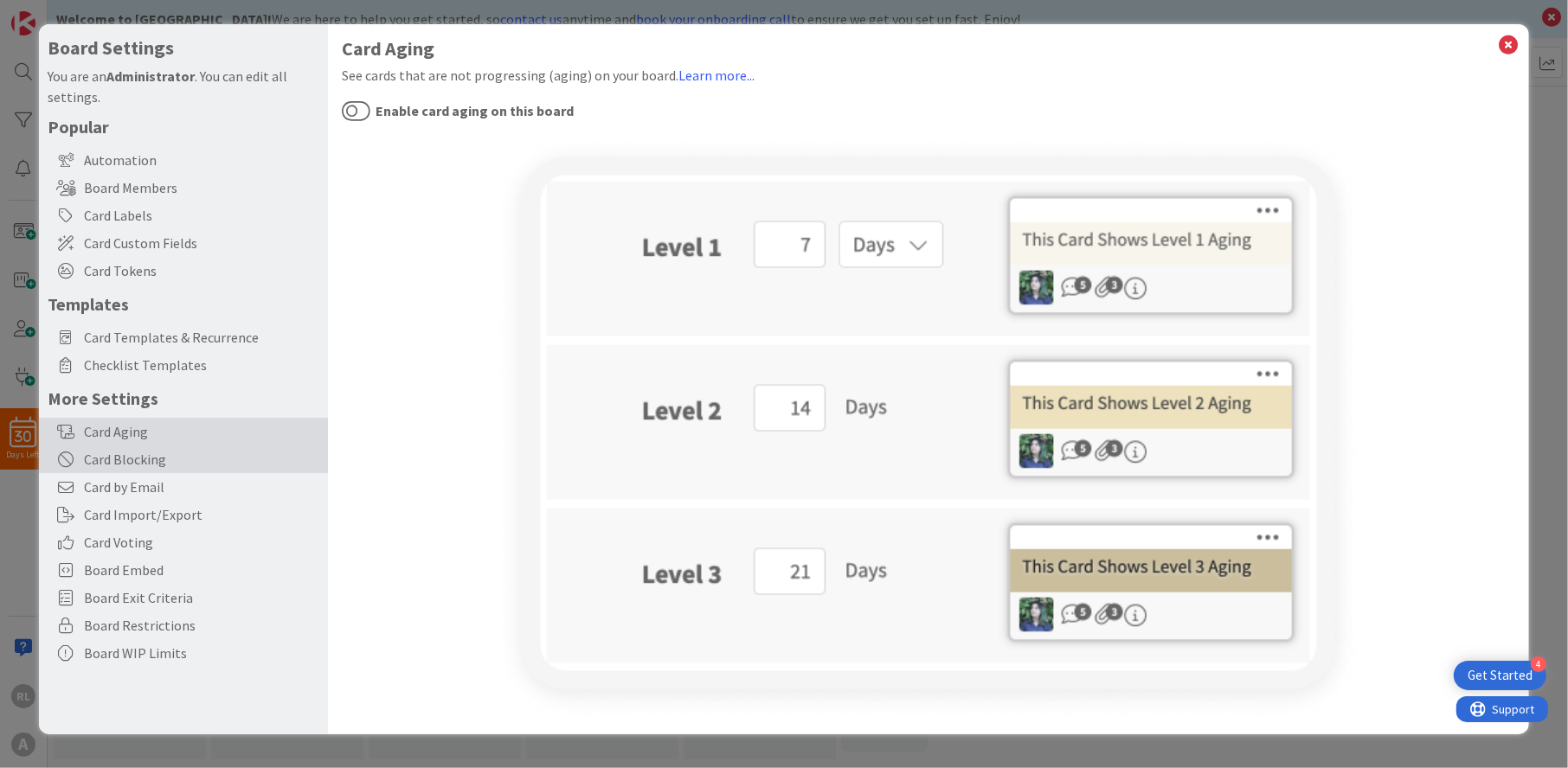
click at [134, 463] on div "Card Blocking" at bounding box center [184, 460] width 289 height 28
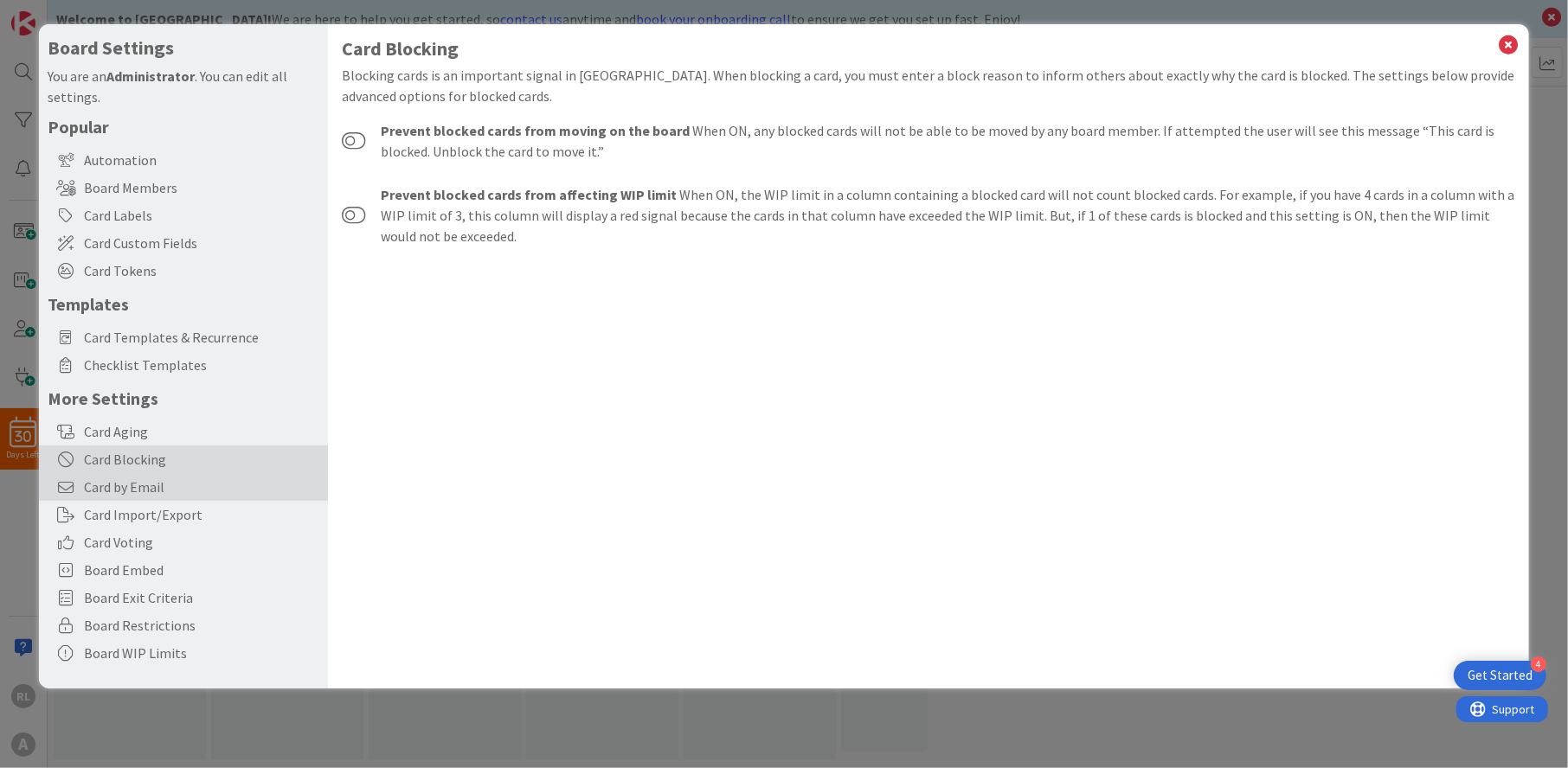
click at [133, 487] on span "Card by Email" at bounding box center [201, 487] width 235 height 21
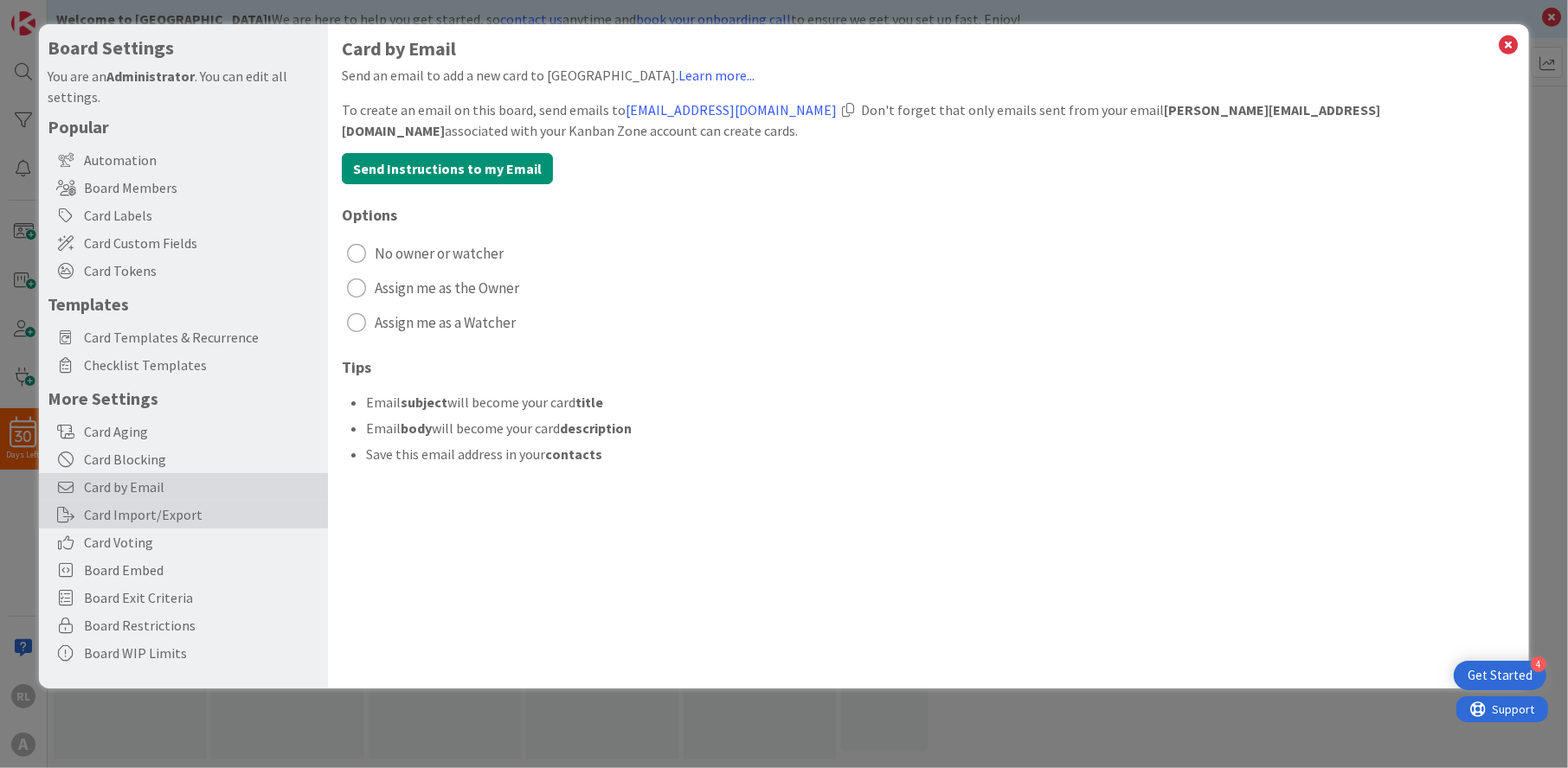
click at [136, 519] on div "Card Import/Export" at bounding box center [184, 515] width 289 height 28
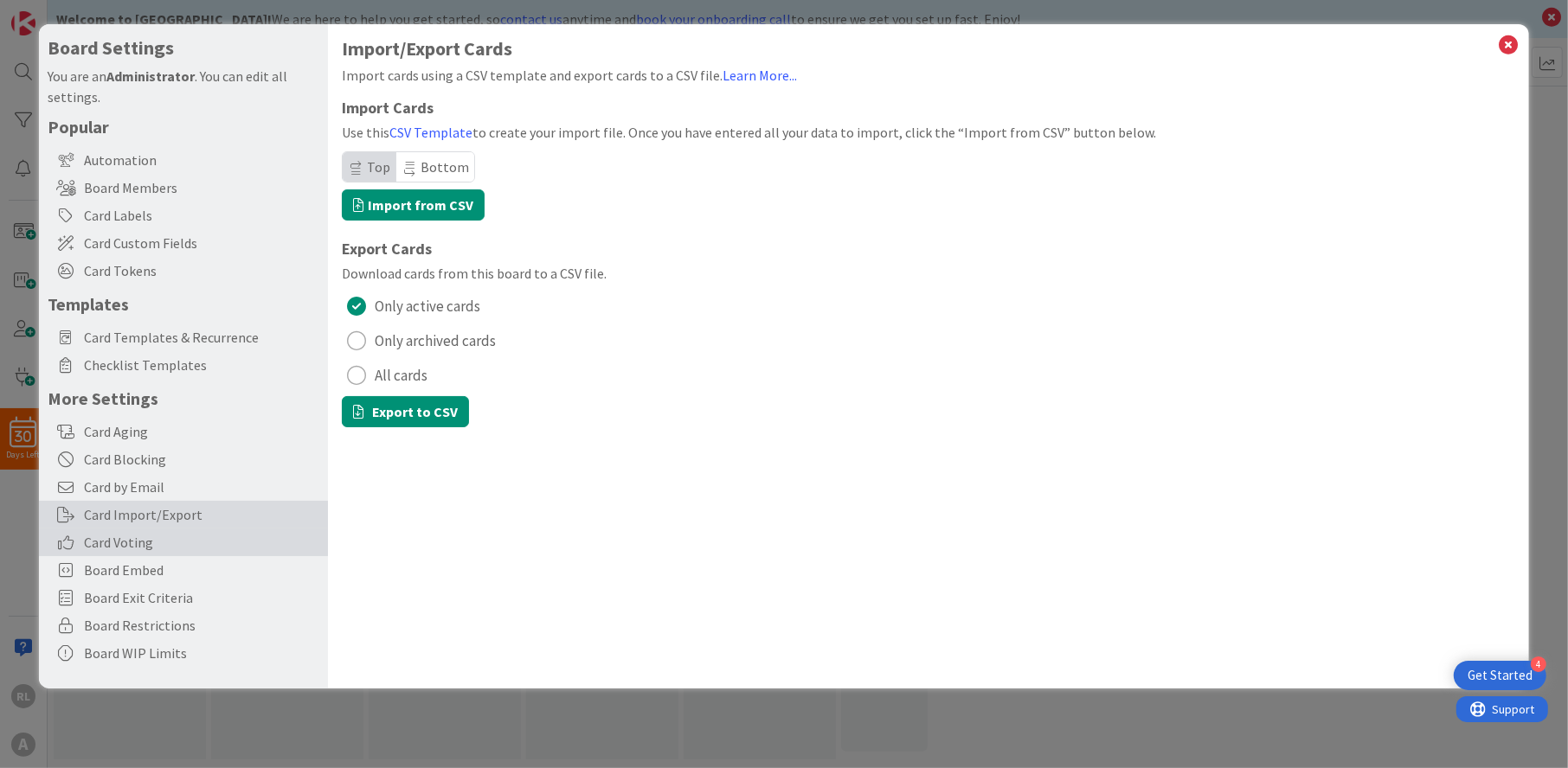
click at [136, 541] on span "Card Voting" at bounding box center [201, 542] width 235 height 21
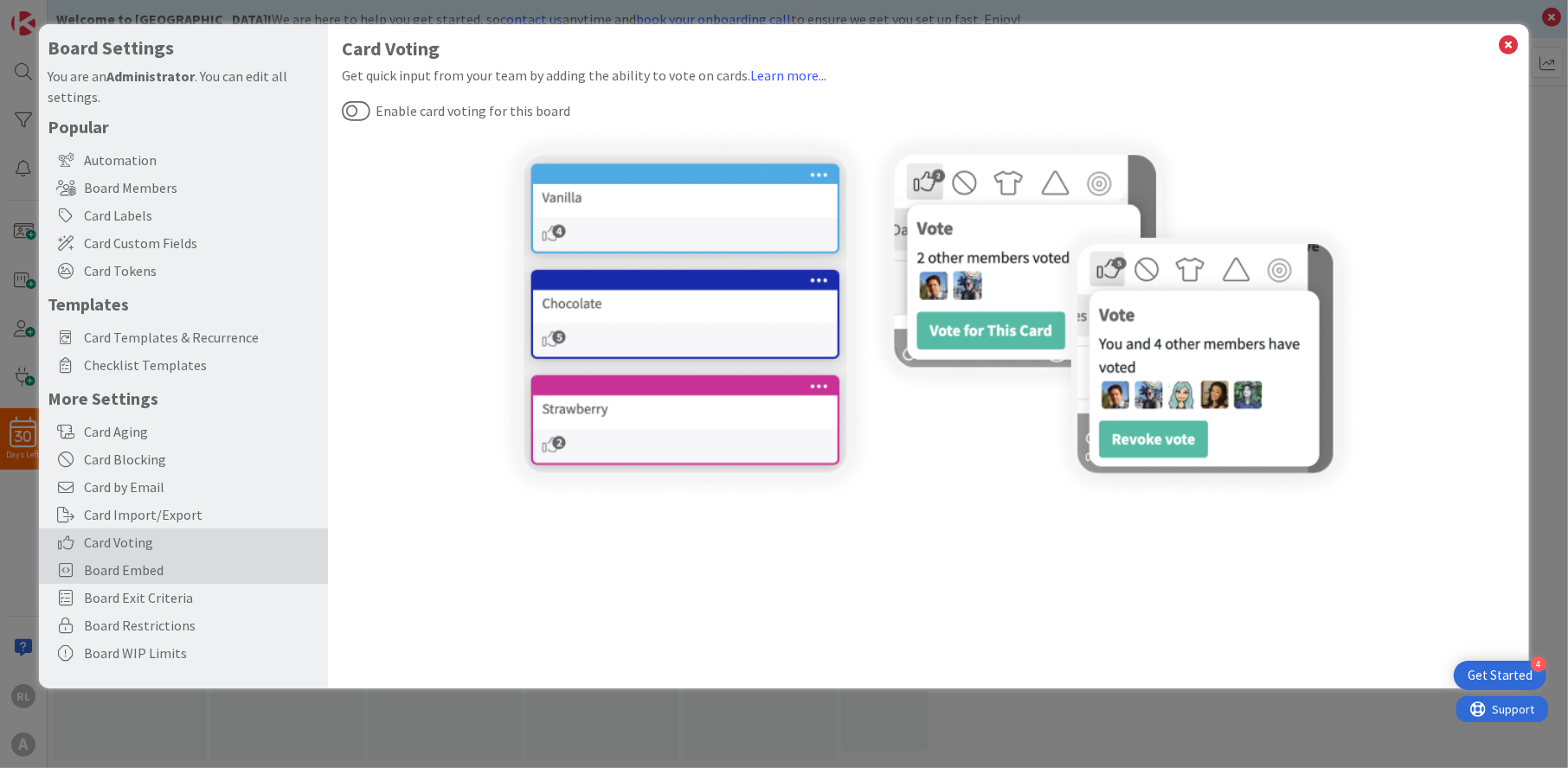
click at [136, 569] on span "Board Embed" at bounding box center [201, 570] width 235 height 21
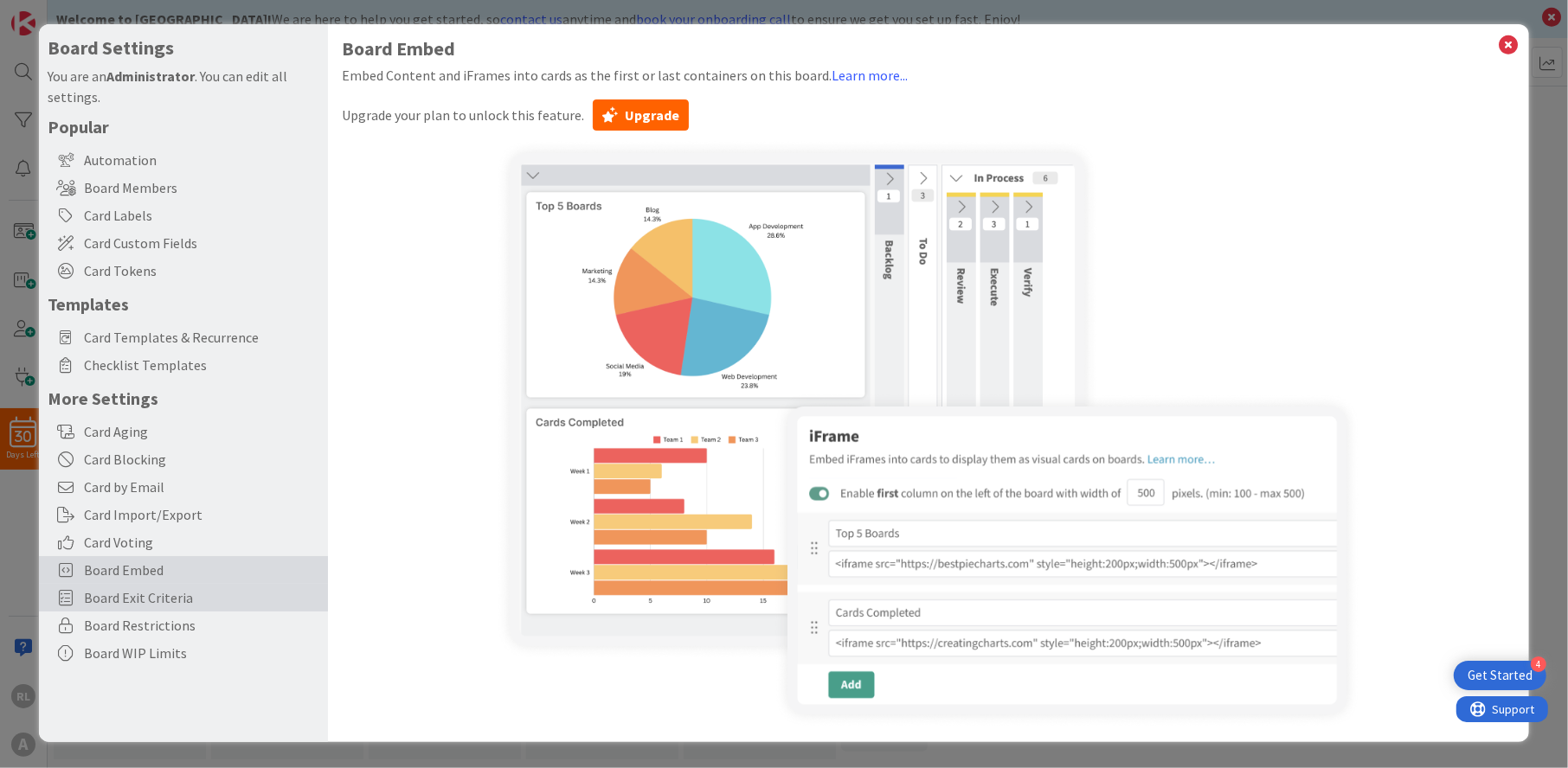
click at [137, 591] on span "Board Exit Criteria" at bounding box center [201, 598] width 235 height 21
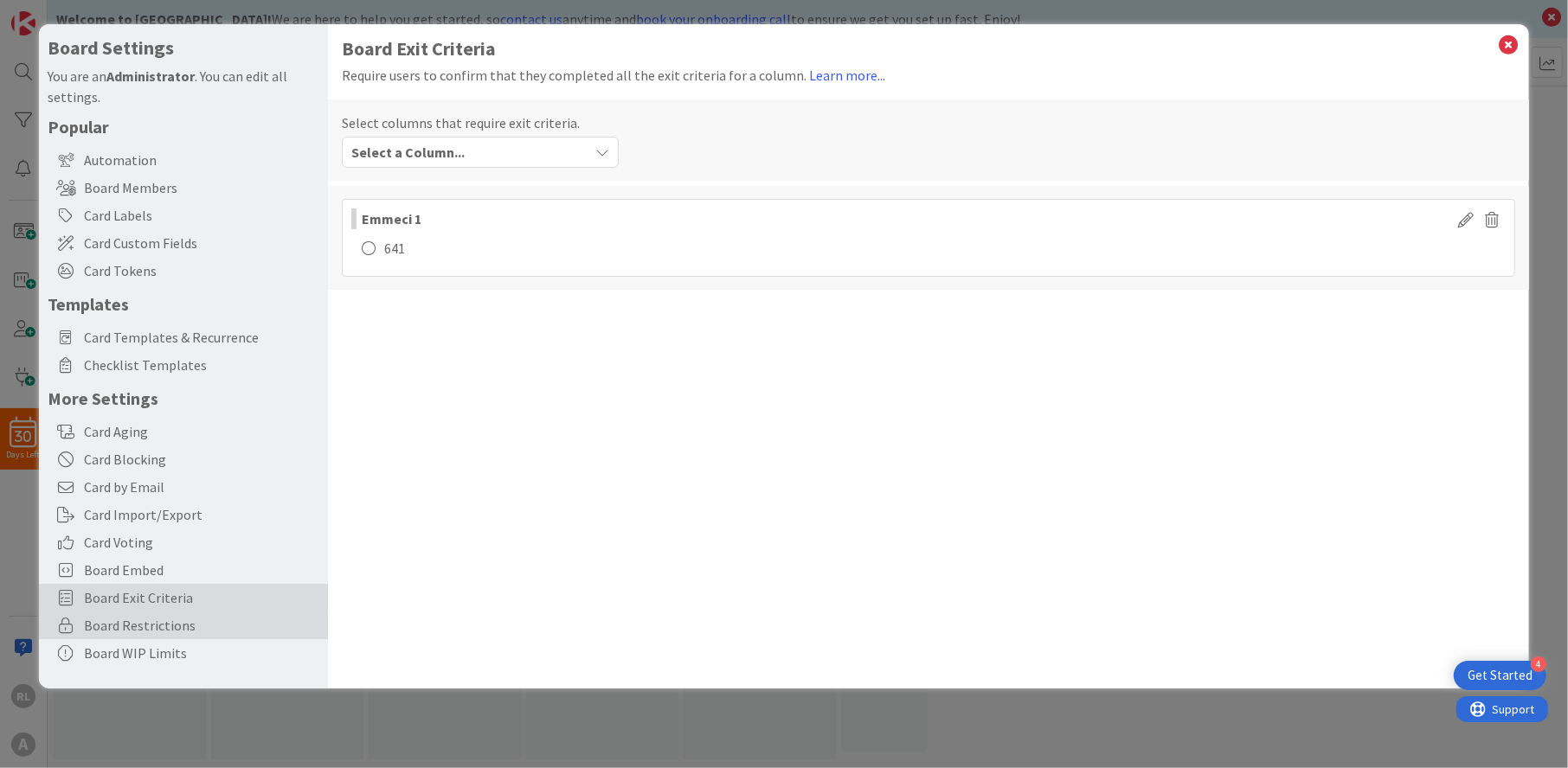
click at [145, 615] on span "Board Restrictions" at bounding box center [201, 625] width 235 height 21
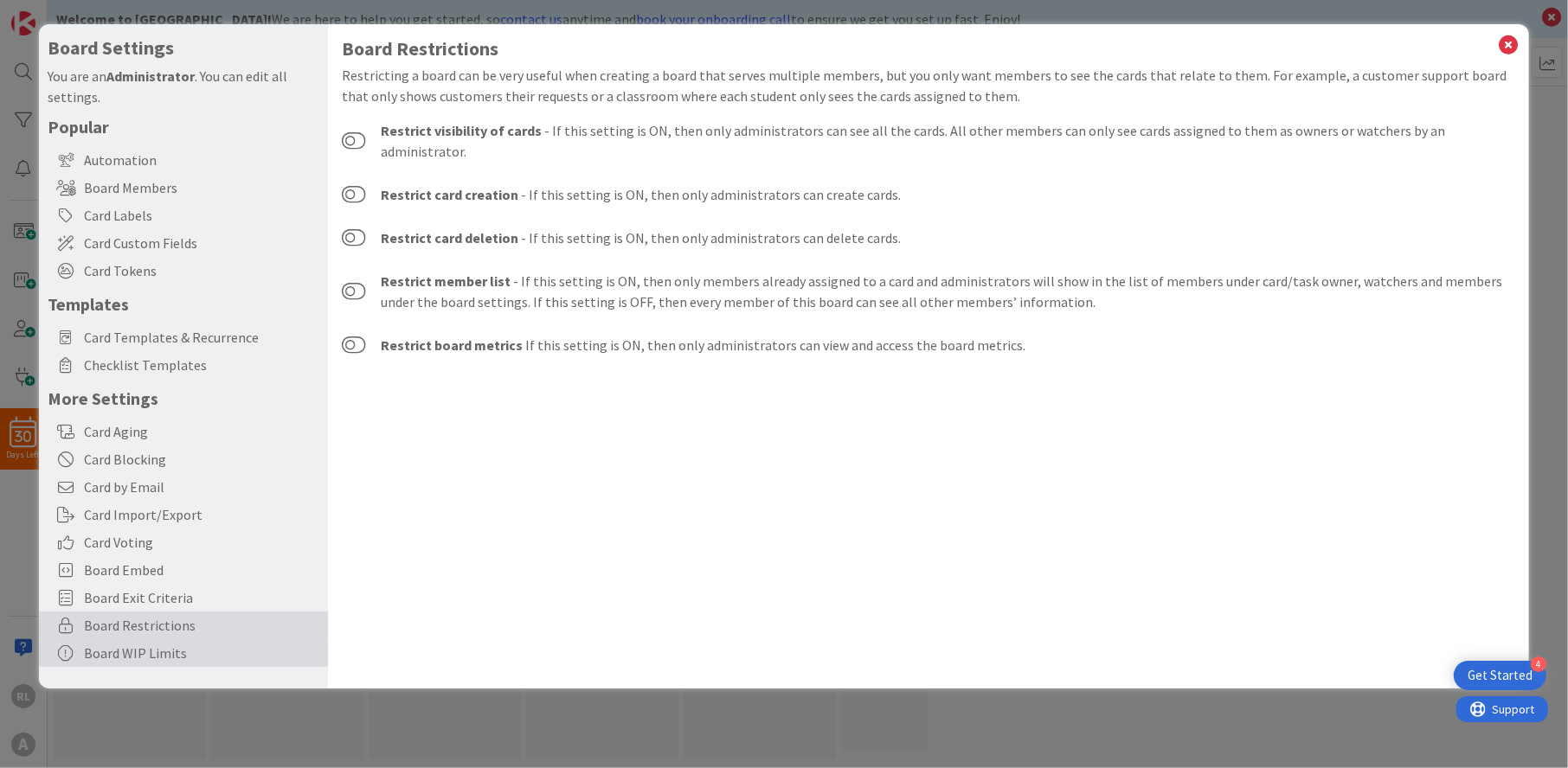
click at [150, 645] on div "Board WIP Limits" at bounding box center [184, 653] width 289 height 28
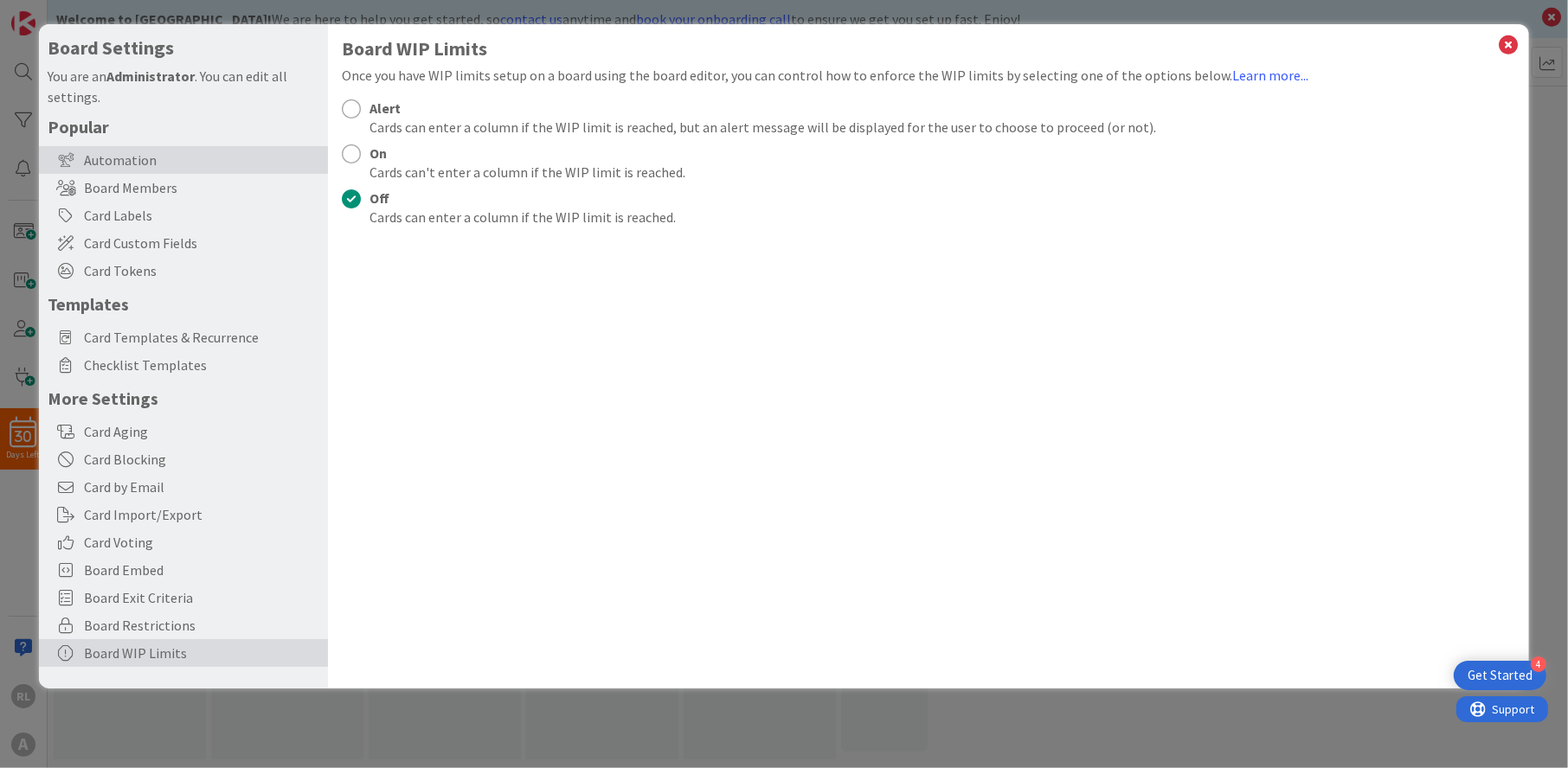
click at [165, 151] on div "Automation" at bounding box center [184, 160] width 289 height 28
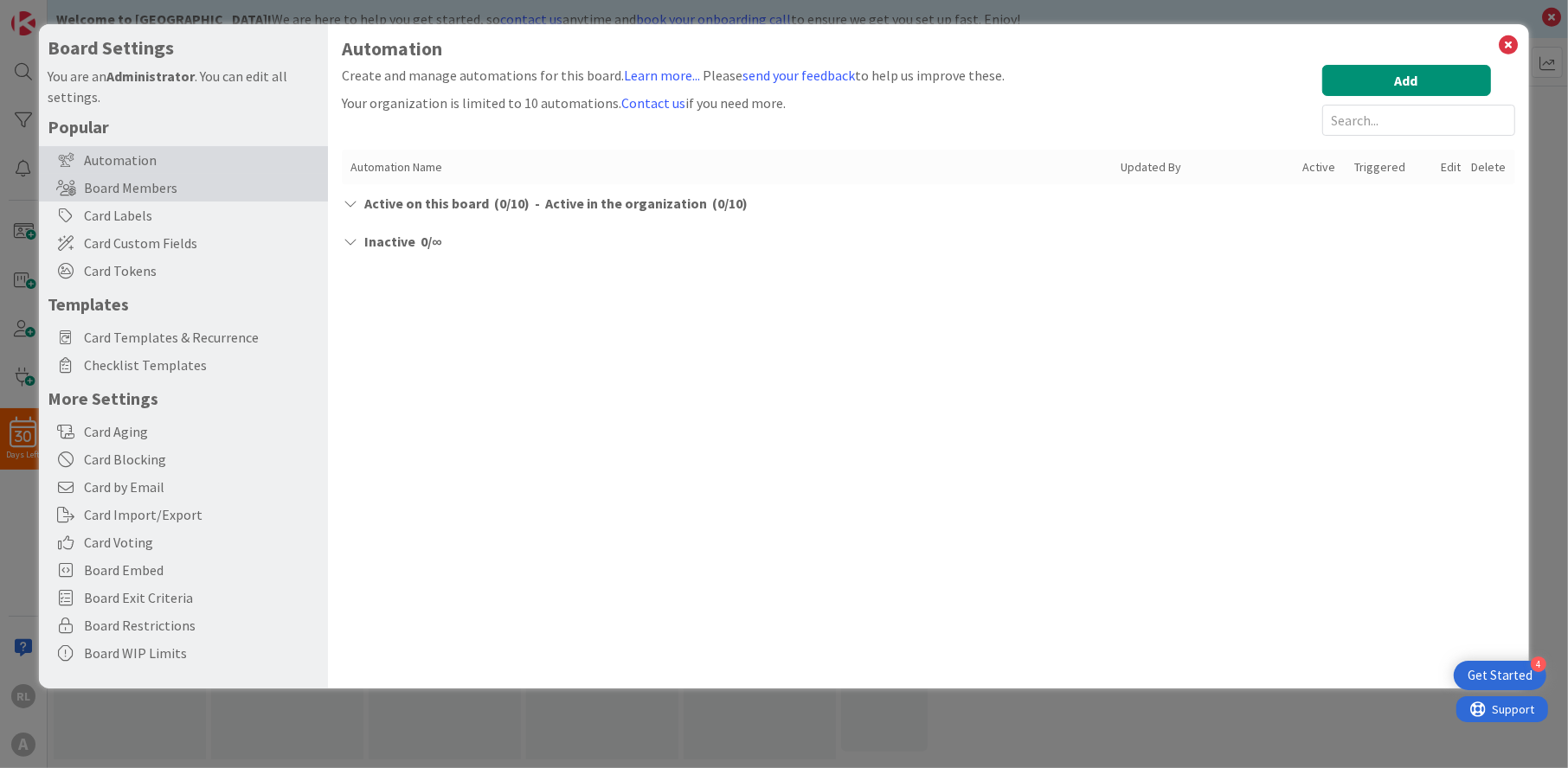
click at [159, 185] on div "Board Members" at bounding box center [184, 188] width 289 height 28
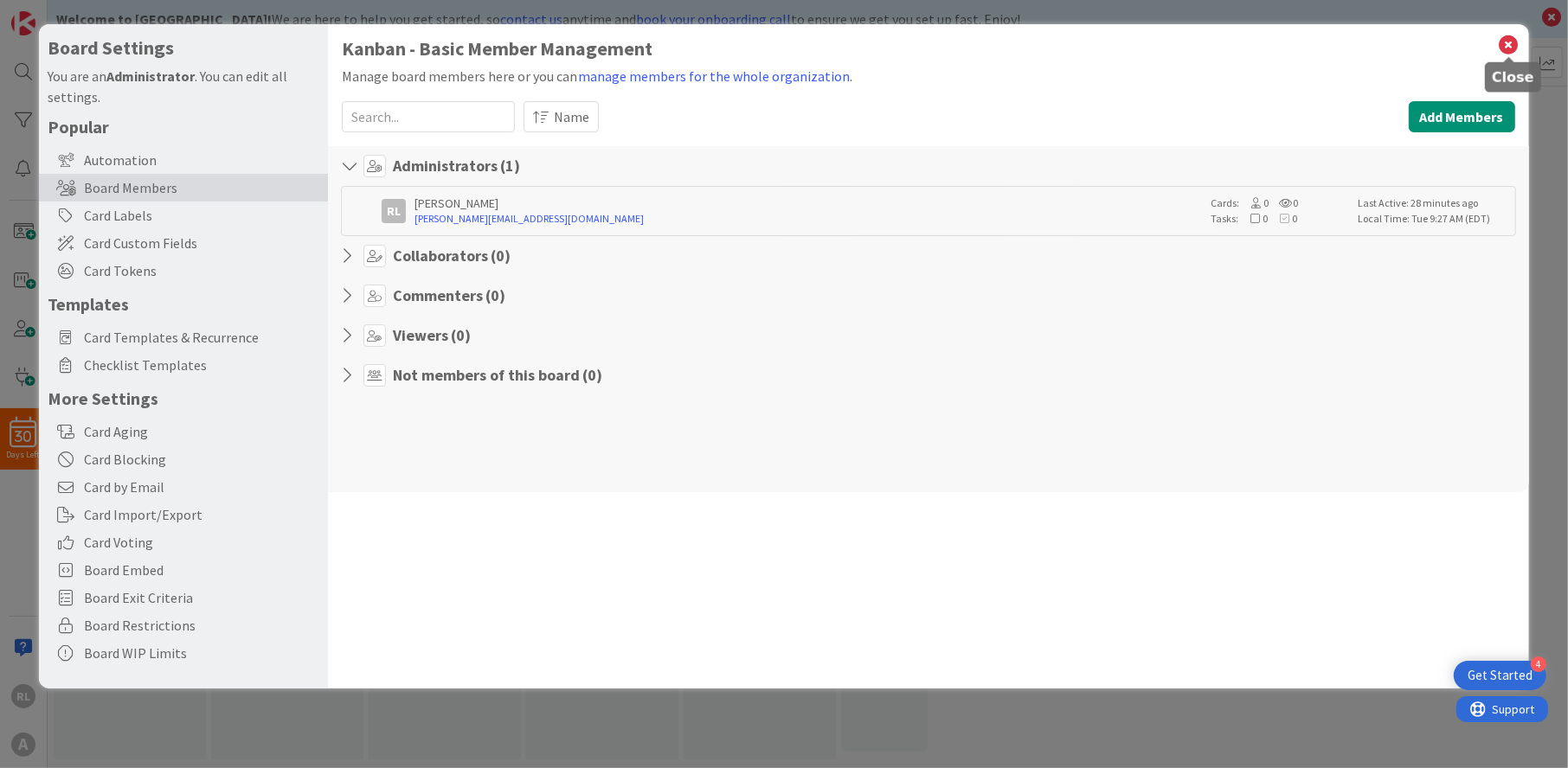
click at [1511, 41] on icon at bounding box center [1510, 45] width 23 height 24
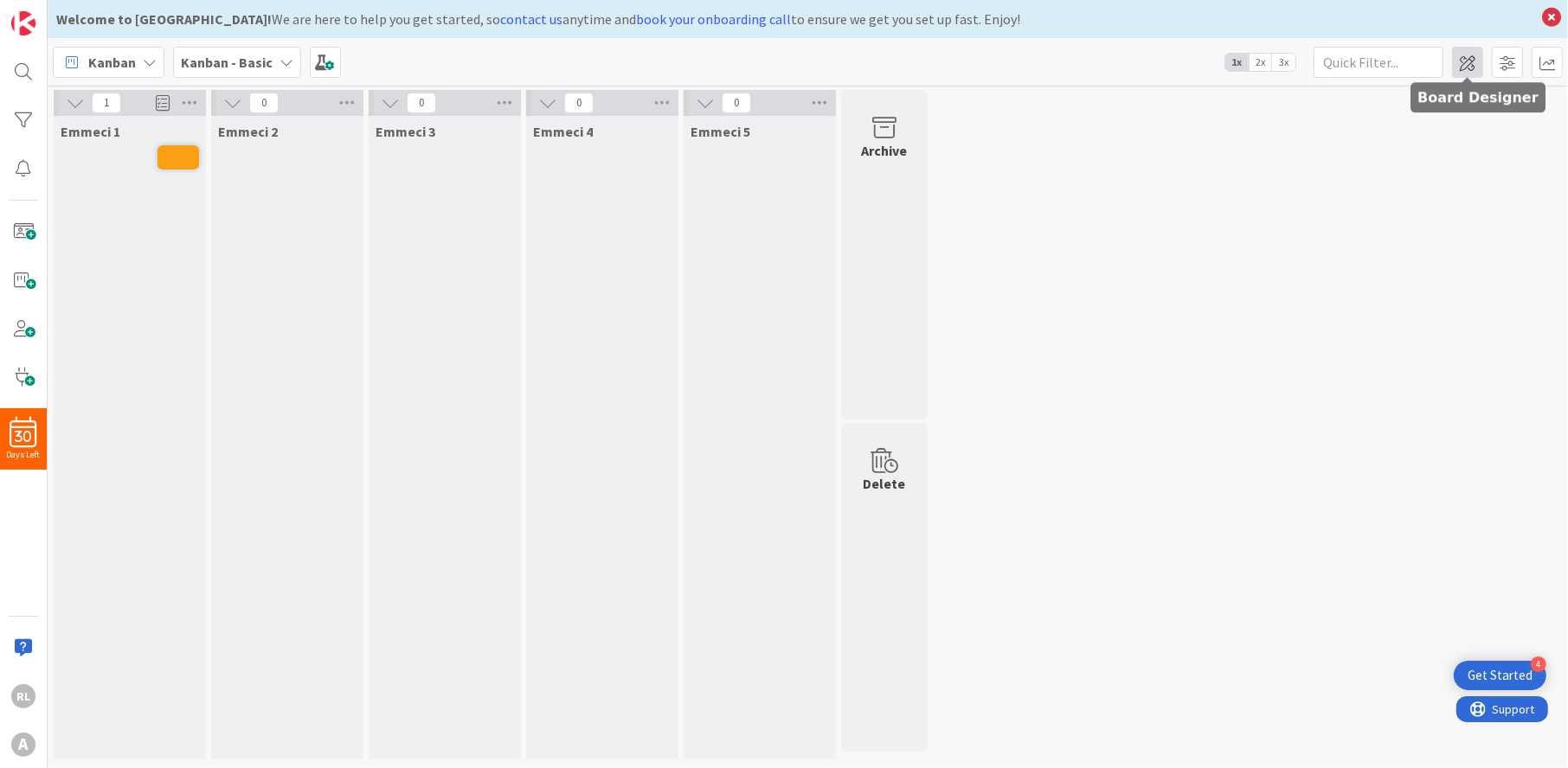
click at [1468, 64] on span at bounding box center [1468, 63] width 31 height 31
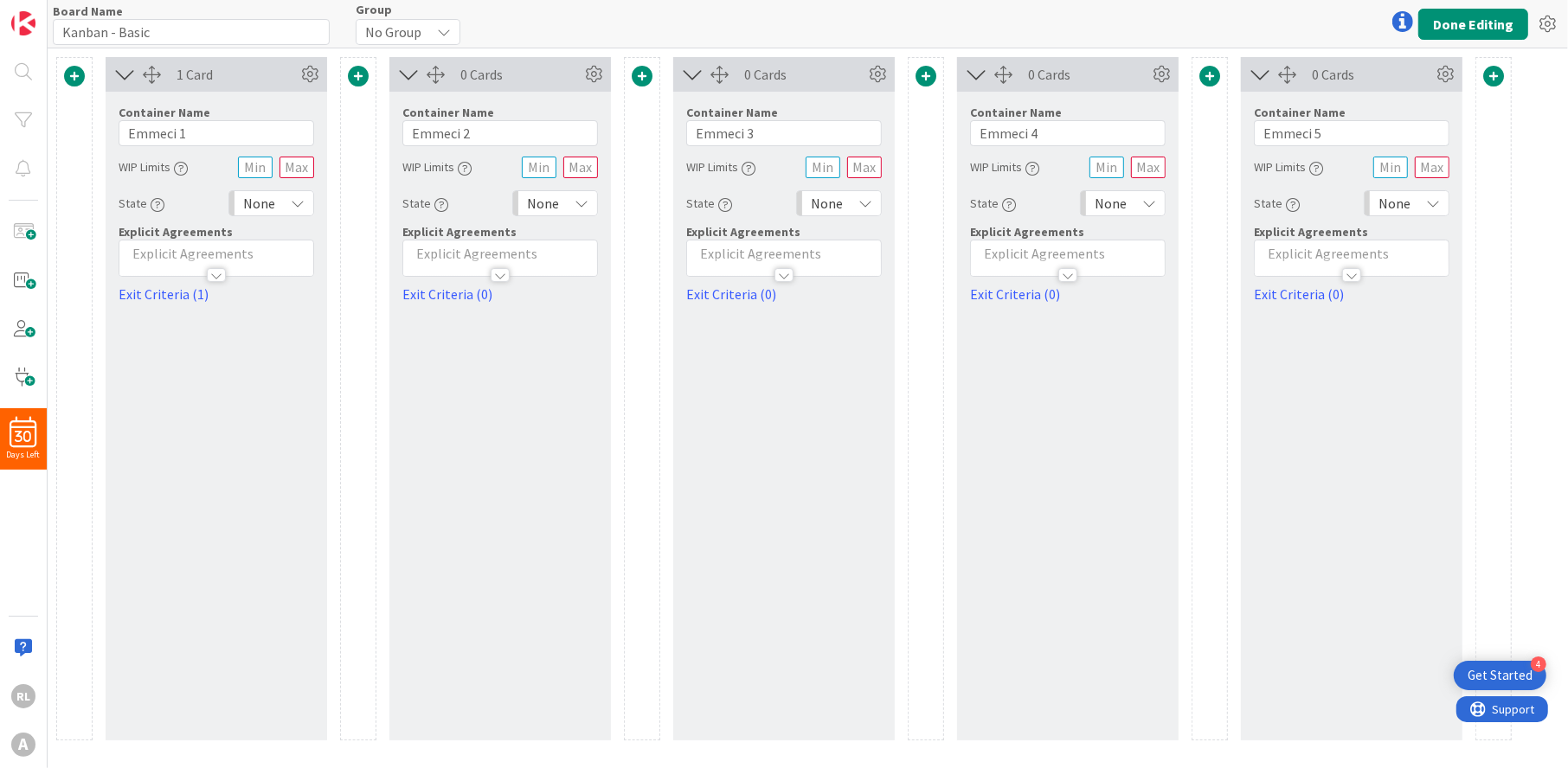
click at [156, 83] on div at bounding box center [152, 75] width 18 height 18
click at [198, 292] on link "Exit Criteria (1)" at bounding box center [216, 294] width 196 height 21
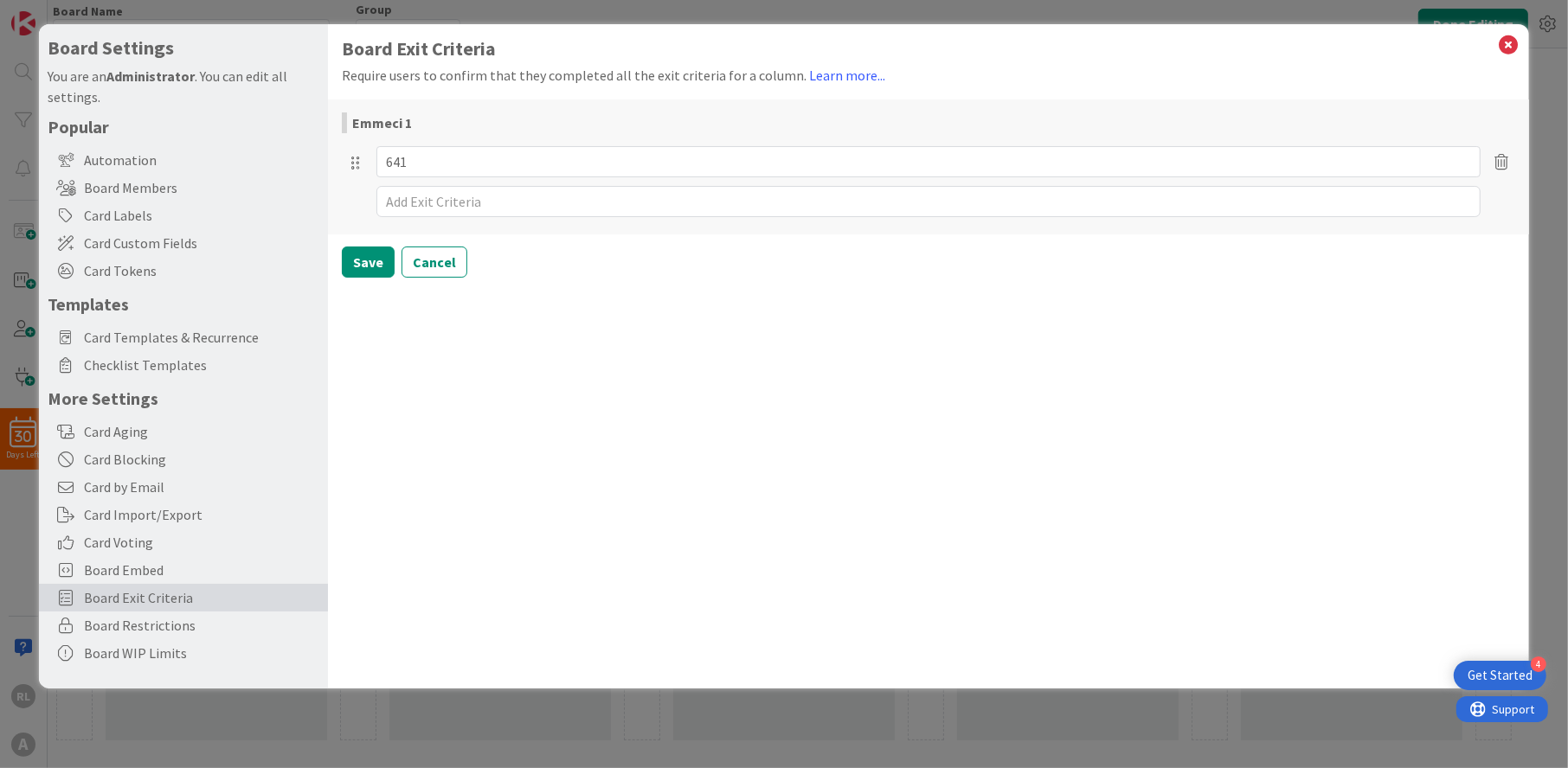
click at [1501, 153] on icon at bounding box center [1503, 161] width 26 height 21
click at [1355, 248] on button "Delete" at bounding box center [1340, 244] width 65 height 31
type textarea "x"
click at [371, 218] on button "Save" at bounding box center [368, 222] width 53 height 31
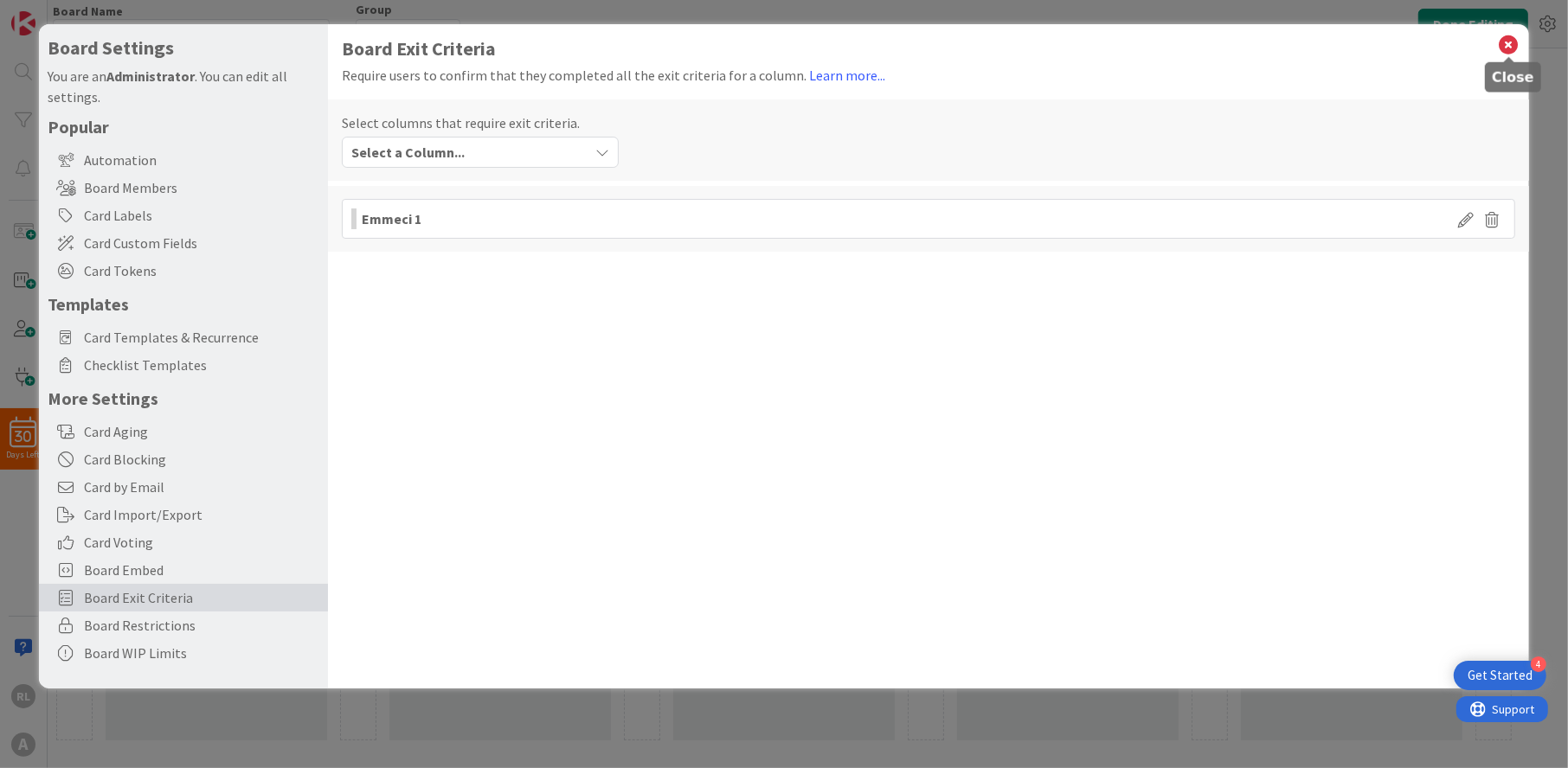
click at [1509, 39] on icon at bounding box center [1510, 45] width 23 height 24
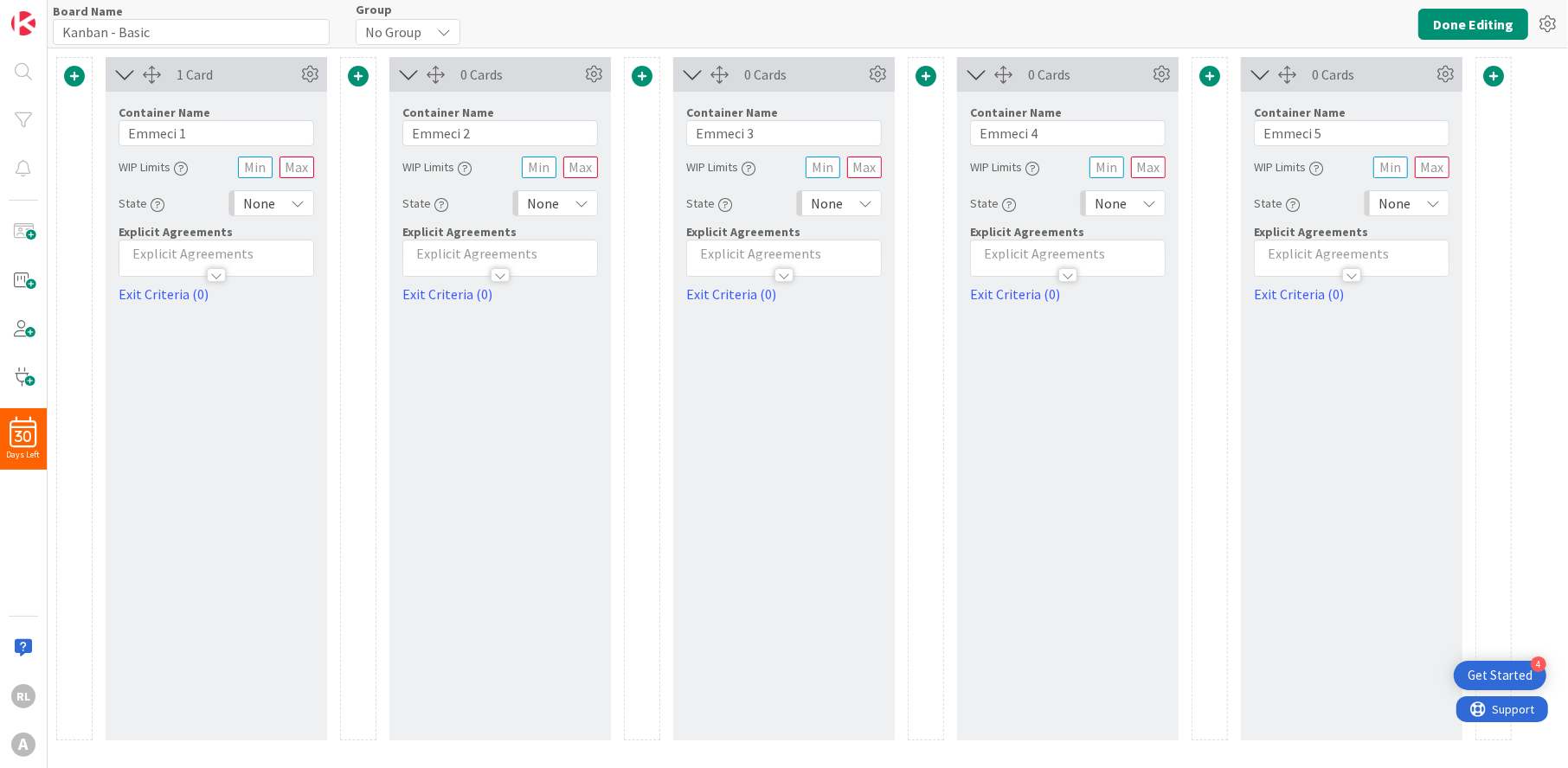
click at [296, 198] on icon at bounding box center [298, 204] width 14 height 14
click at [310, 71] on icon at bounding box center [310, 75] width 26 height 26
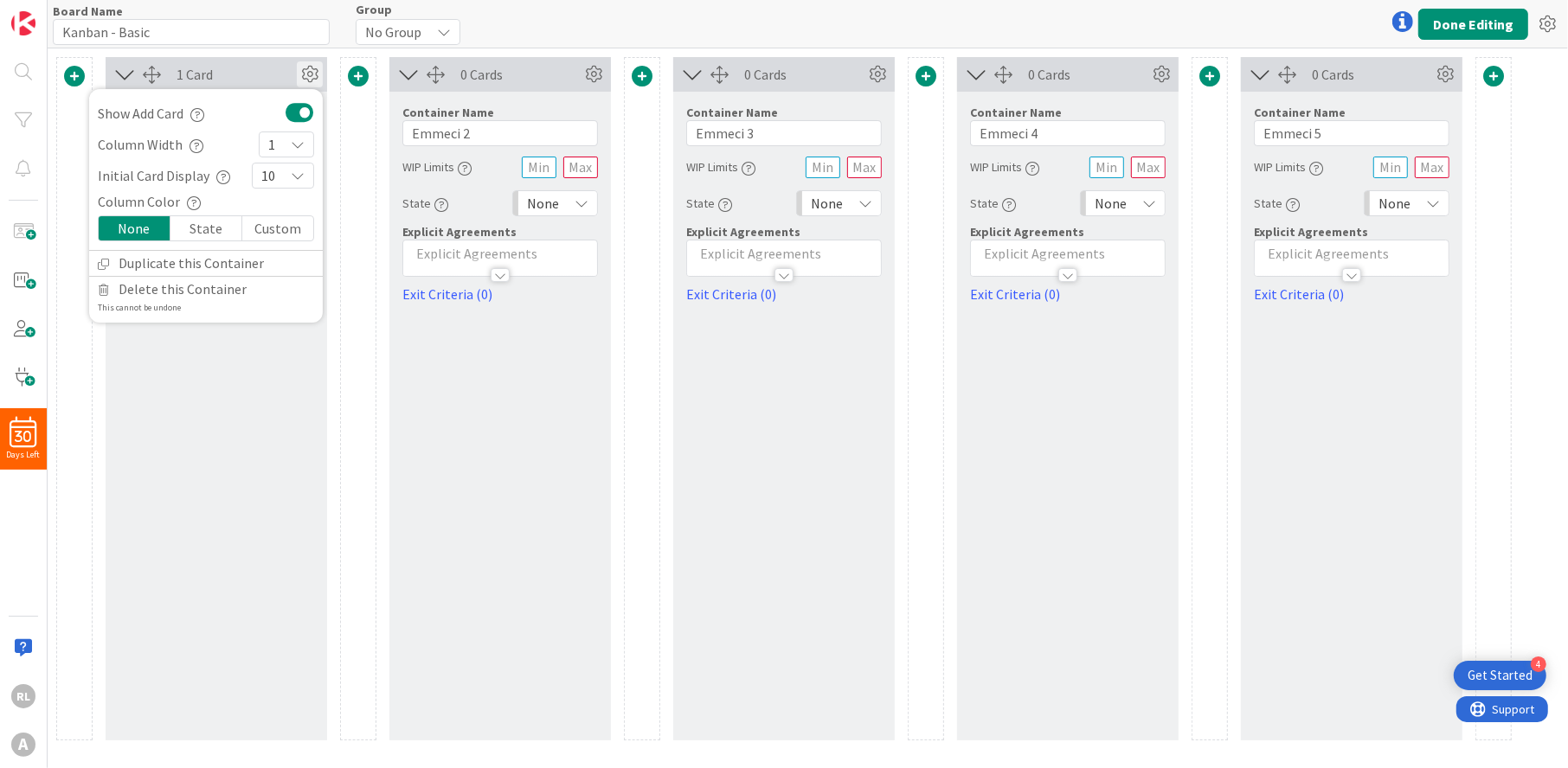
click at [190, 141] on icon "button" at bounding box center [197, 146] width 14 height 14
click at [201, 114] on icon "button" at bounding box center [198, 115] width 14 height 14
click at [150, 73] on div at bounding box center [152, 75] width 18 height 18
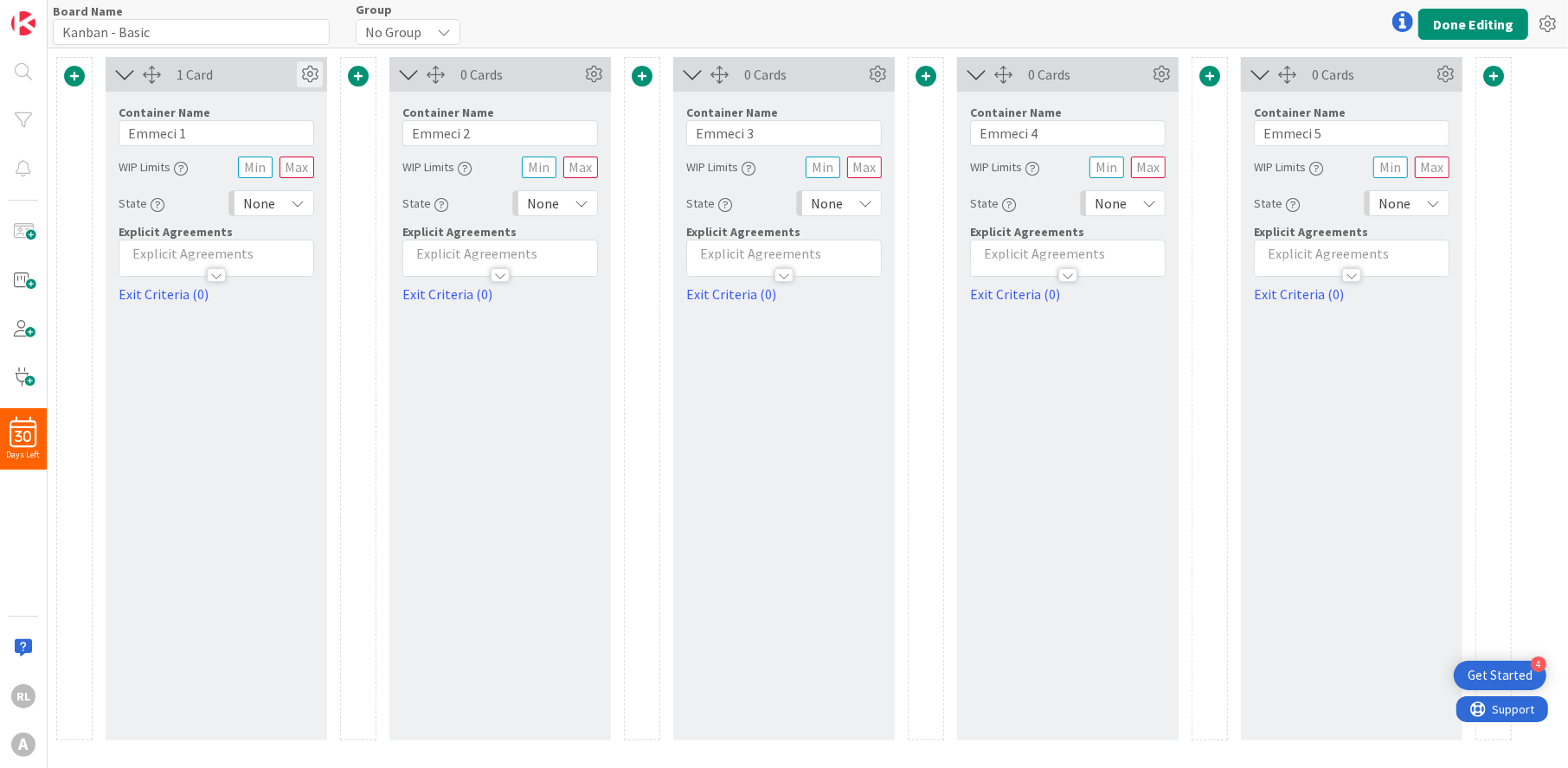
click at [312, 75] on icon at bounding box center [310, 75] width 26 height 26
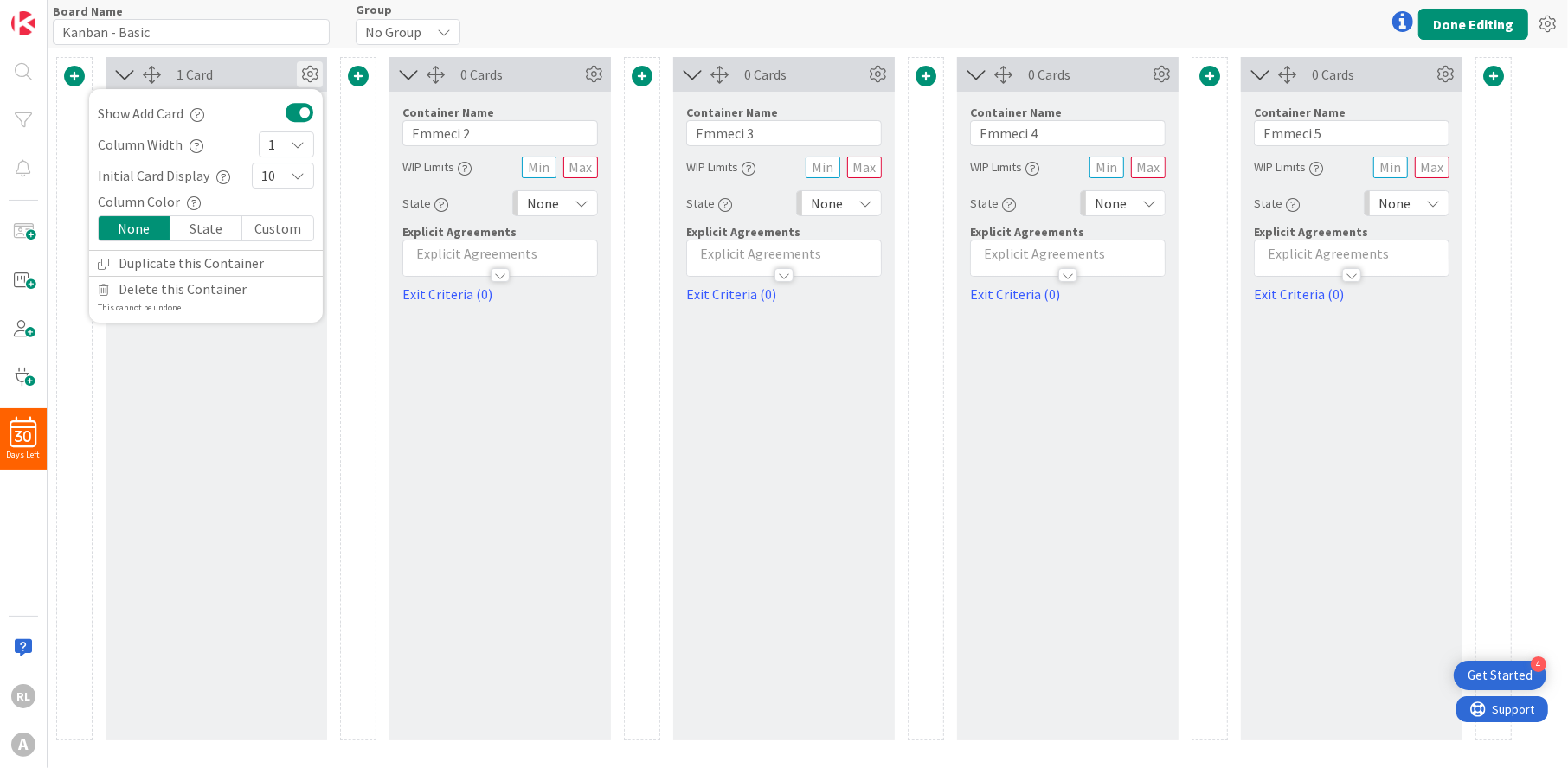
click at [198, 109] on icon "button" at bounding box center [198, 115] width 14 height 14
click at [292, 169] on icon at bounding box center [298, 176] width 14 height 14
click at [292, 167] on div "10" at bounding box center [283, 176] width 63 height 26
click at [245, 352] on div "1 Card Show Add Card Show Add Card Show or hide the "Add Card" option in this c…" at bounding box center [216, 399] width 221 height 684
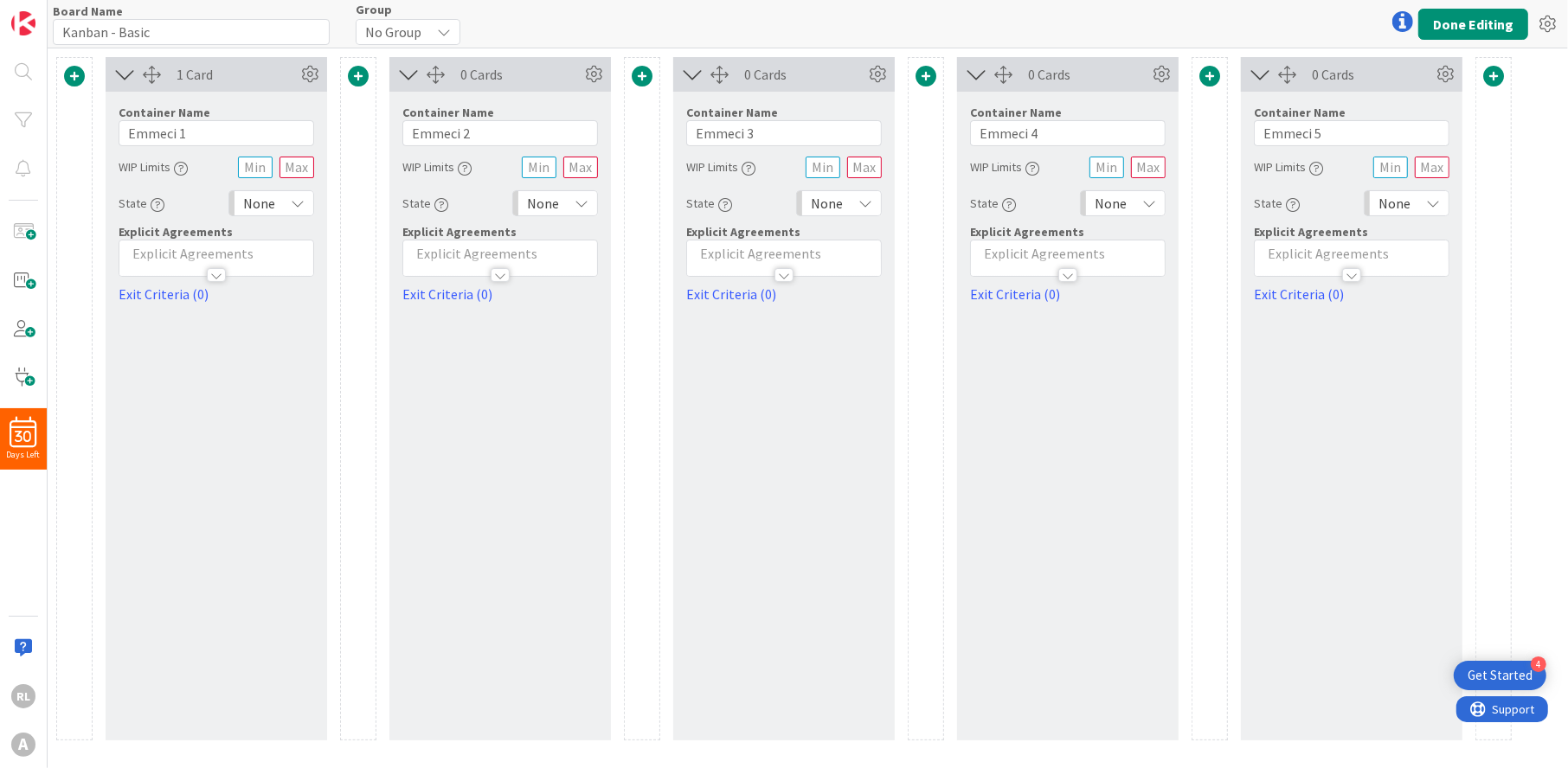
click at [130, 72] on icon at bounding box center [125, 75] width 29 height 23
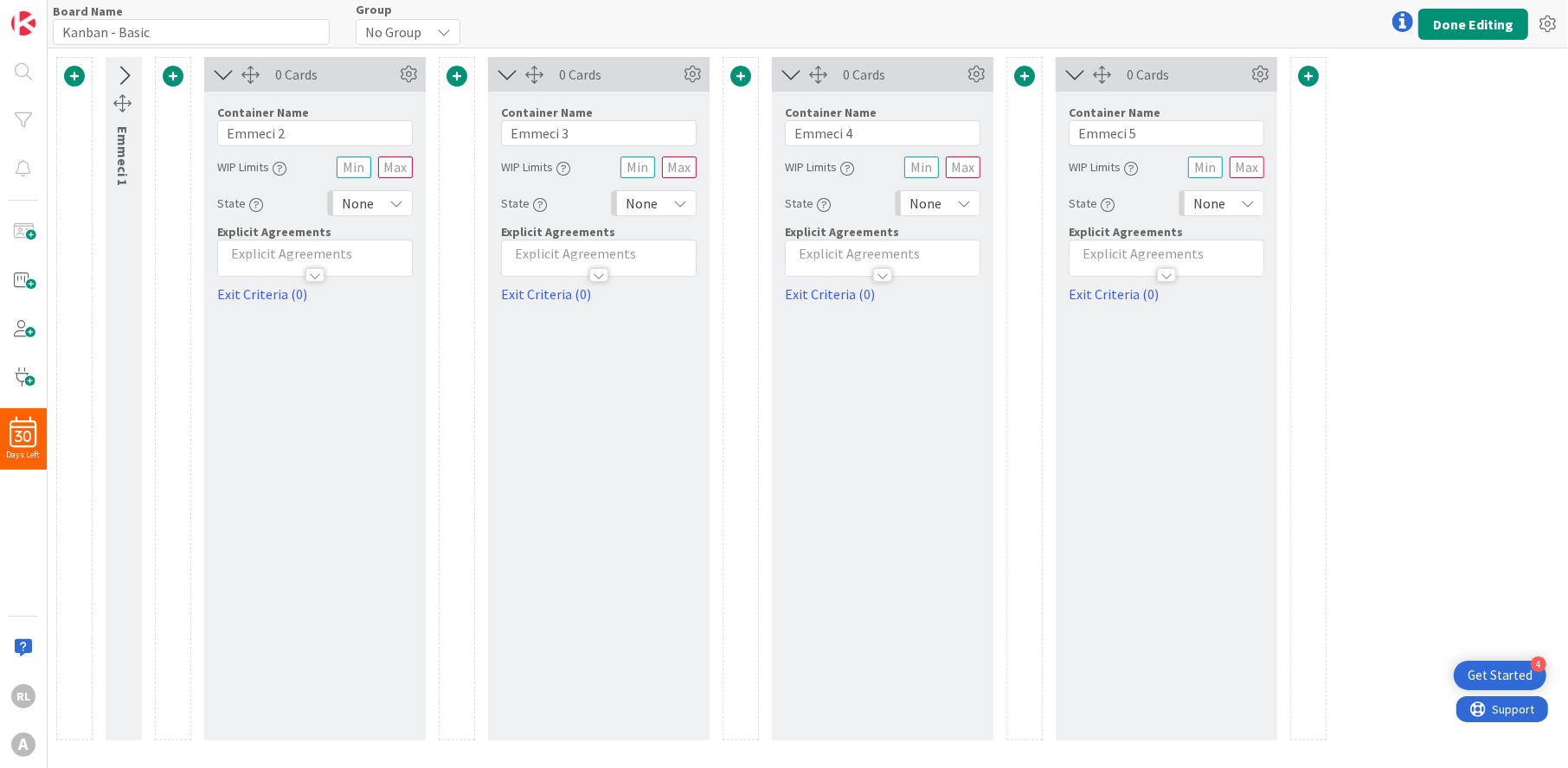
click at [130, 72] on icon at bounding box center [123, 77] width 29 height 23
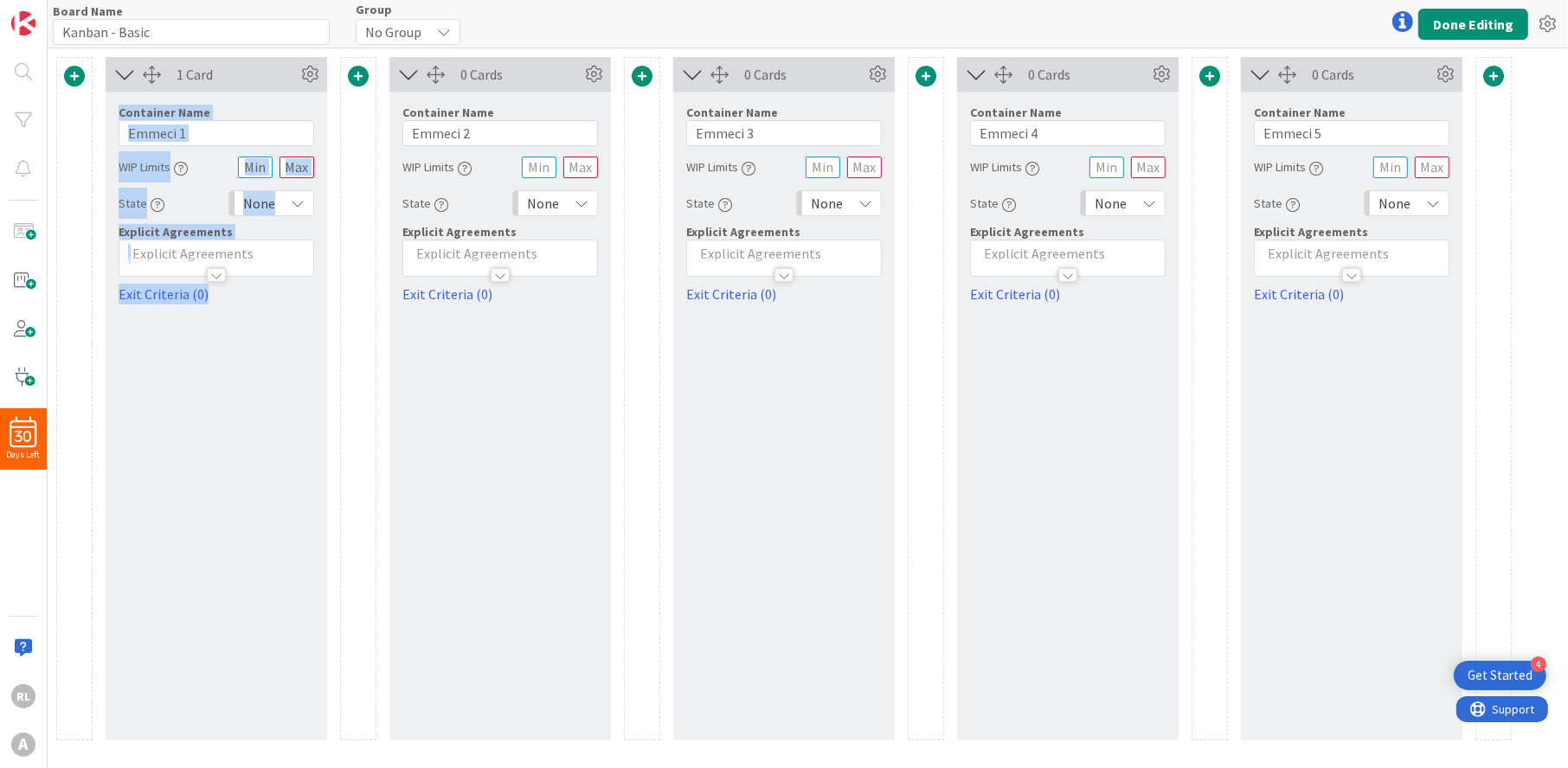
drag, startPoint x: 240, startPoint y: 64, endPoint x: 395, endPoint y: 63, distance: 155.0
click at [395, 64] on div "1 Card Container Name 8 / 64 Emmeci 1 WIP Limits State None Explicit Agreements…" at bounding box center [784, 399] width 1456 height 684
click at [357, 71] on span at bounding box center [358, 77] width 21 height 21
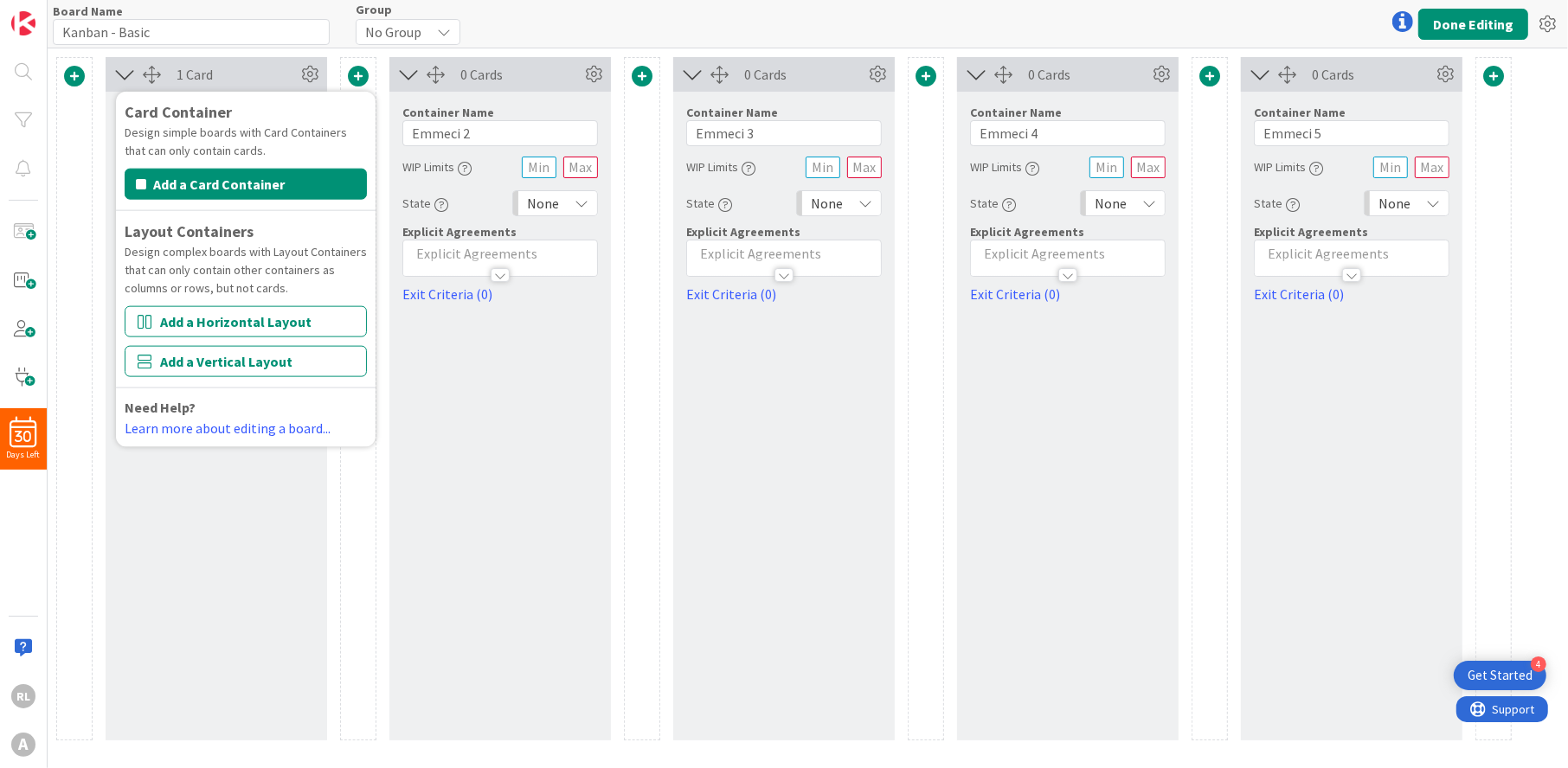
click at [272, 61] on div "1 Card" at bounding box center [216, 75] width 221 height 35
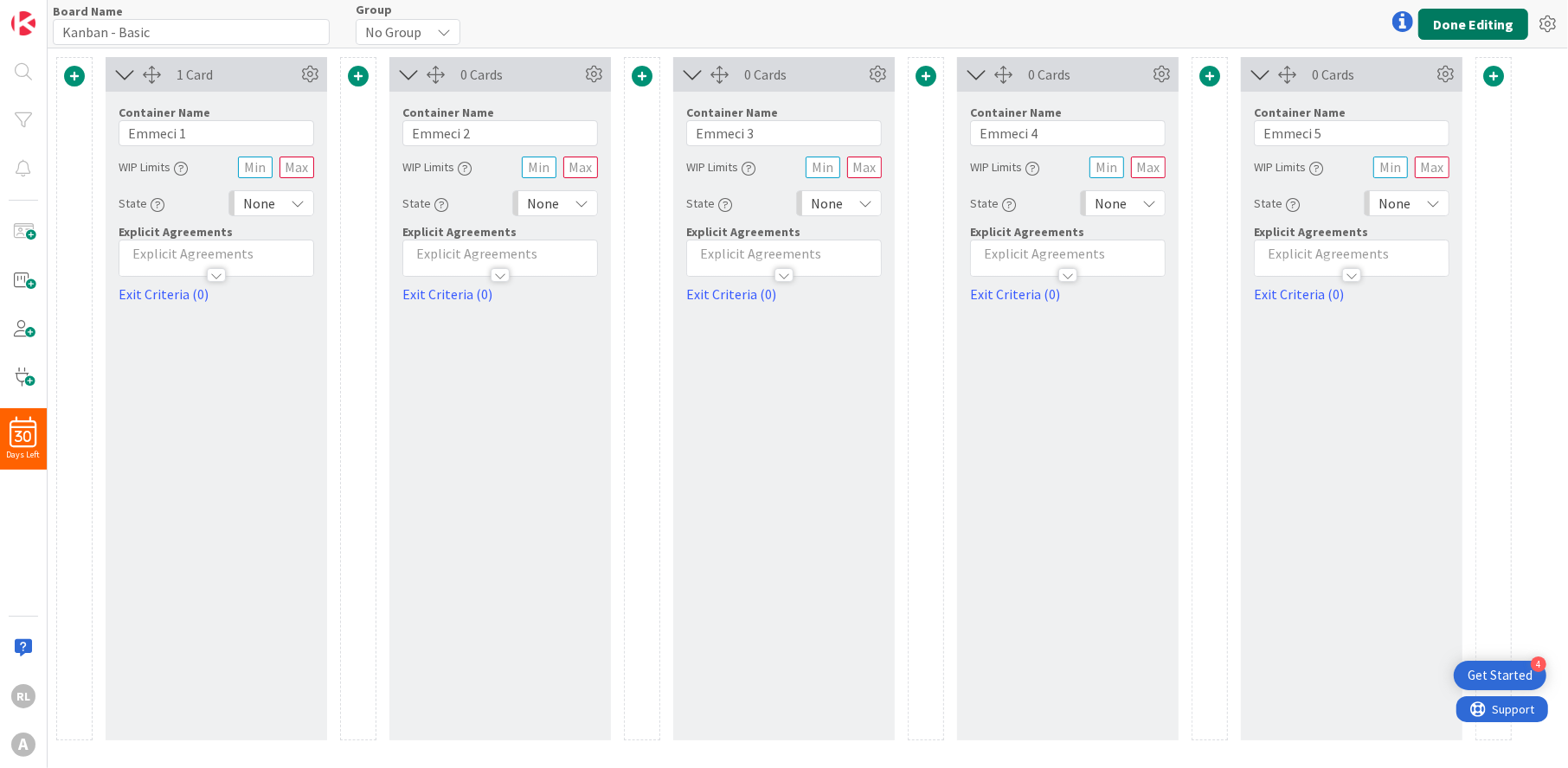
click at [1456, 22] on button "Done Editing" at bounding box center [1473, 24] width 110 height 31
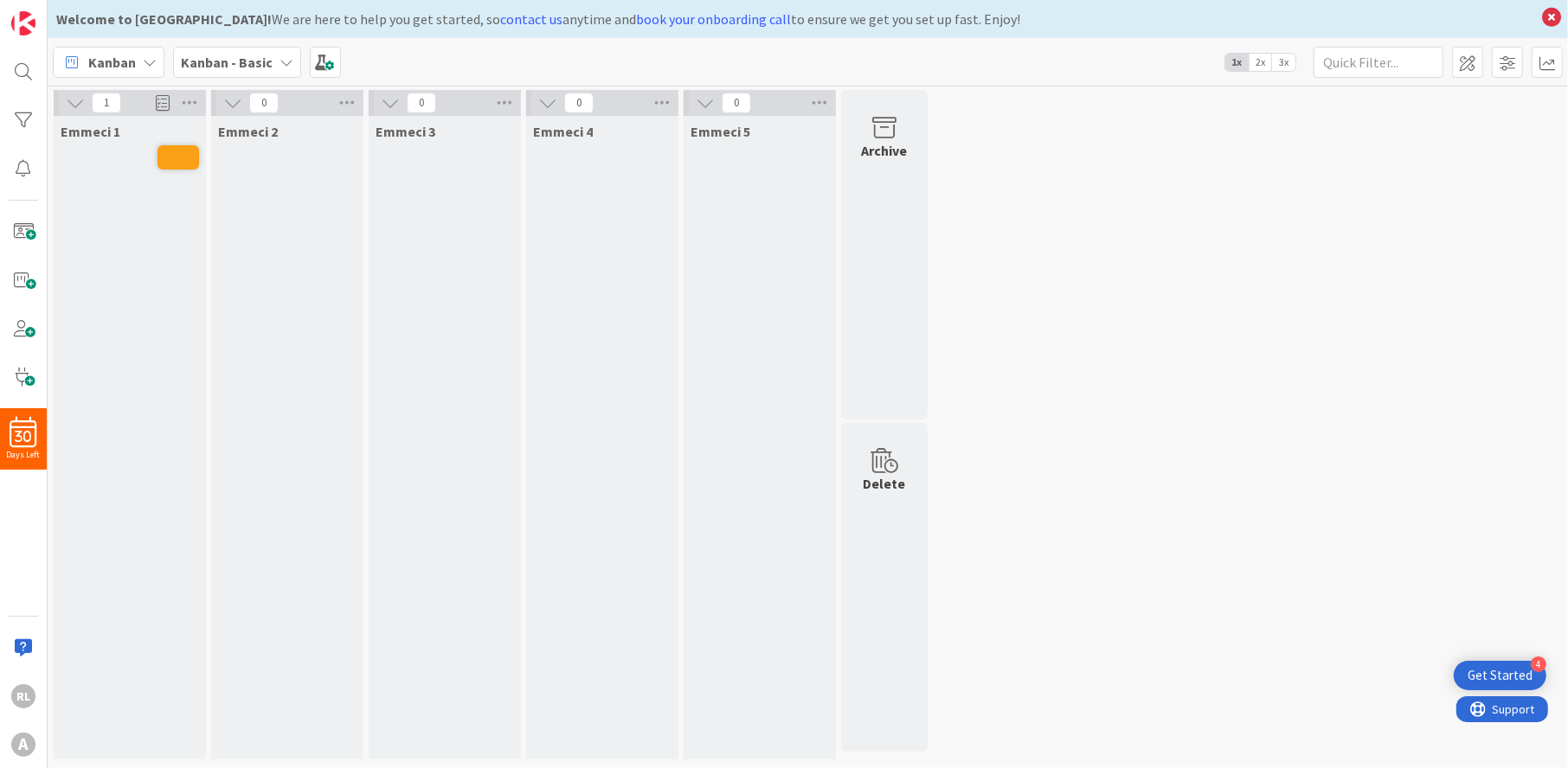
click at [1260, 64] on span "2x" at bounding box center [1260, 63] width 24 height 17
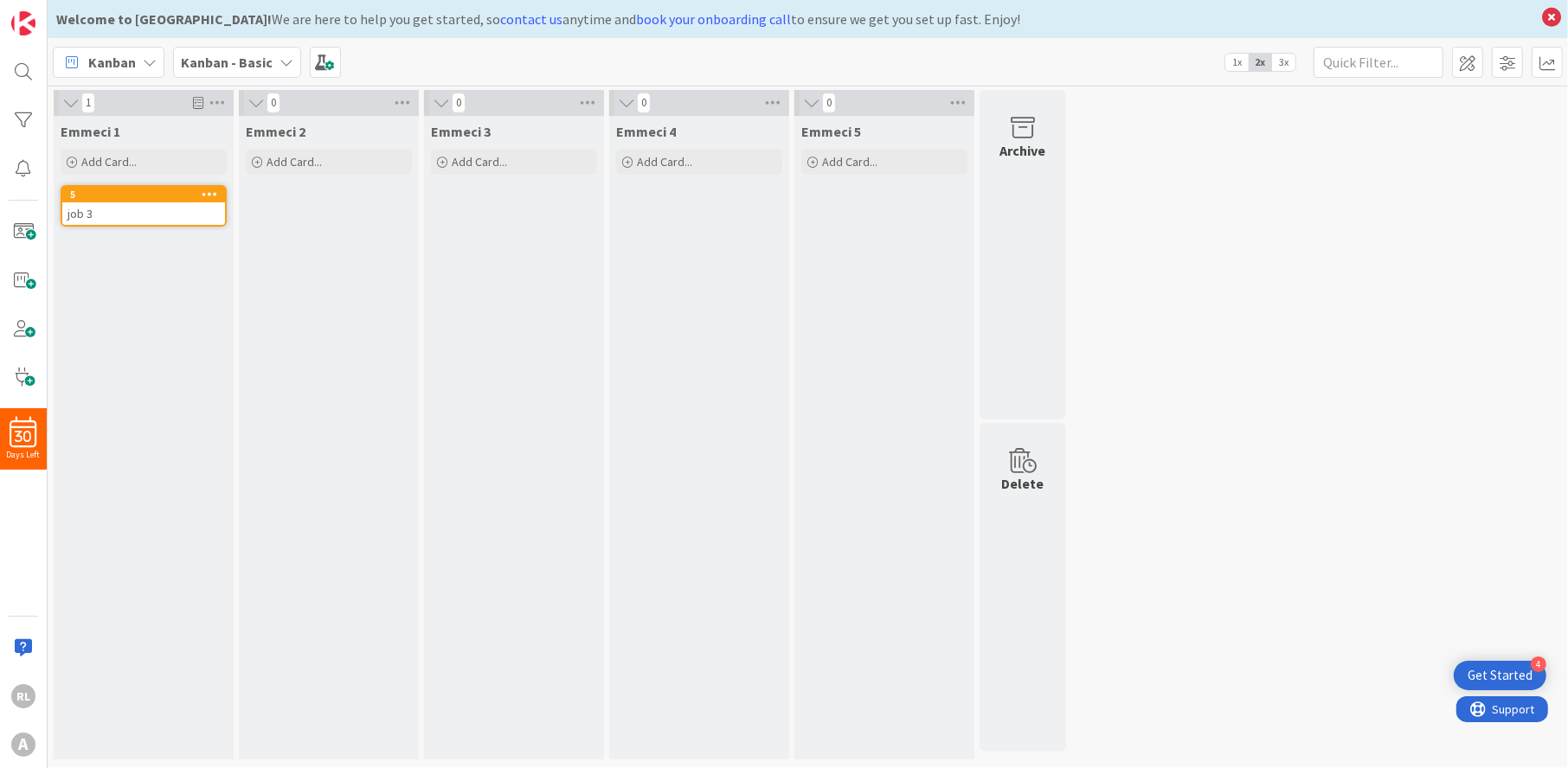
click at [1281, 58] on span "3x" at bounding box center [1284, 63] width 24 height 17
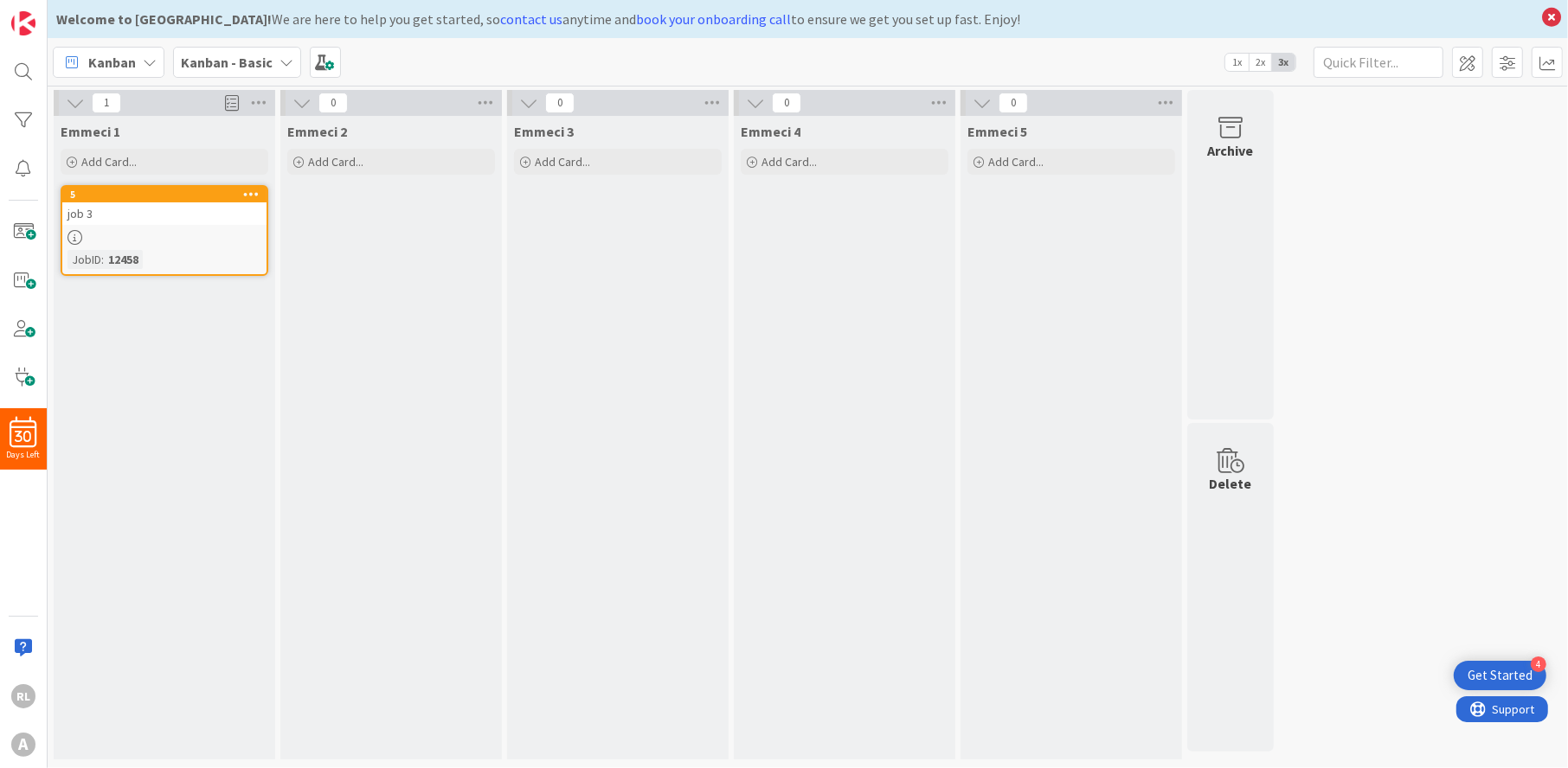
click at [255, 188] on icon at bounding box center [251, 194] width 17 height 12
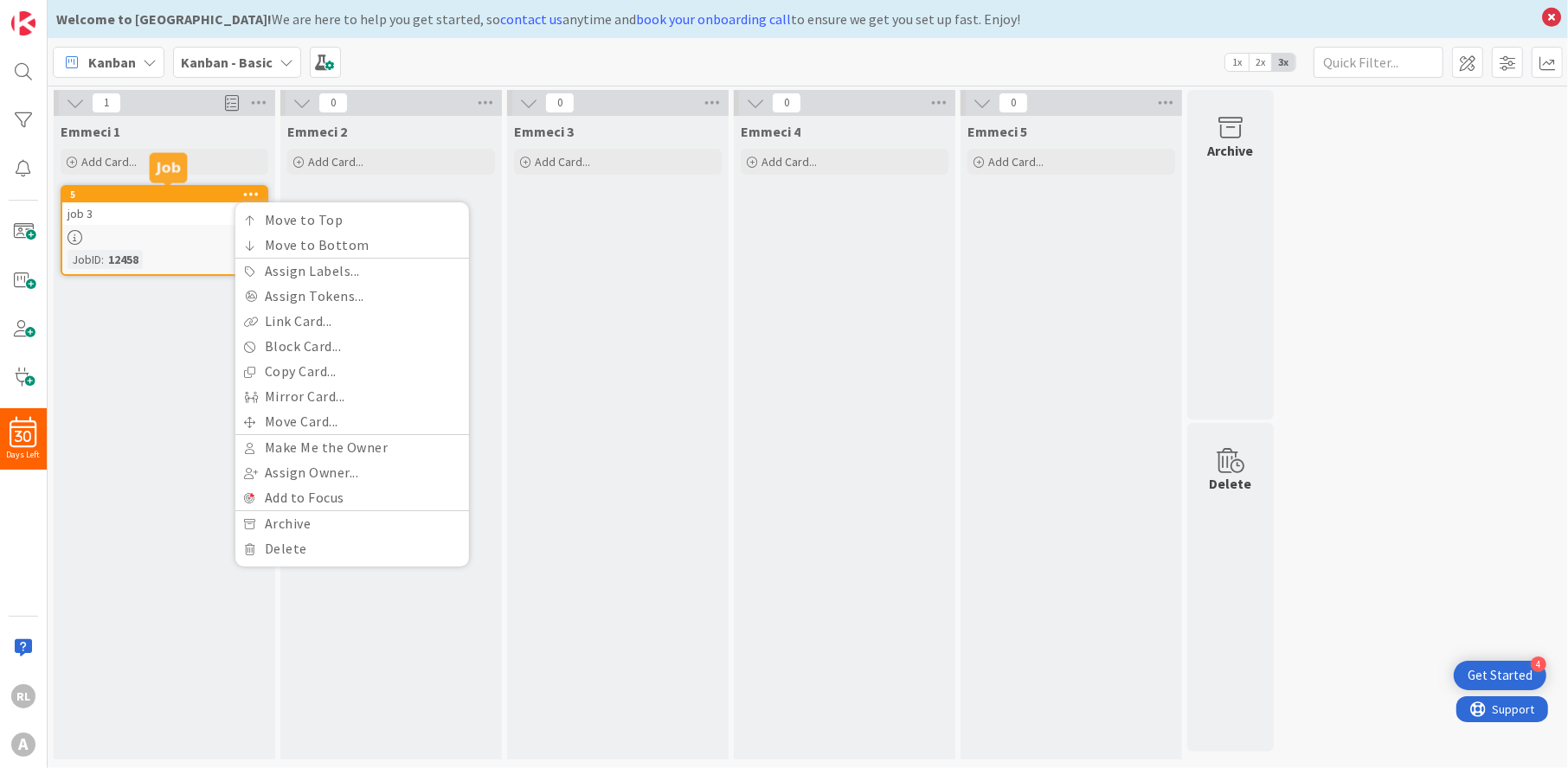
click at [205, 194] on div "5" at bounding box center [168, 195] width 197 height 12
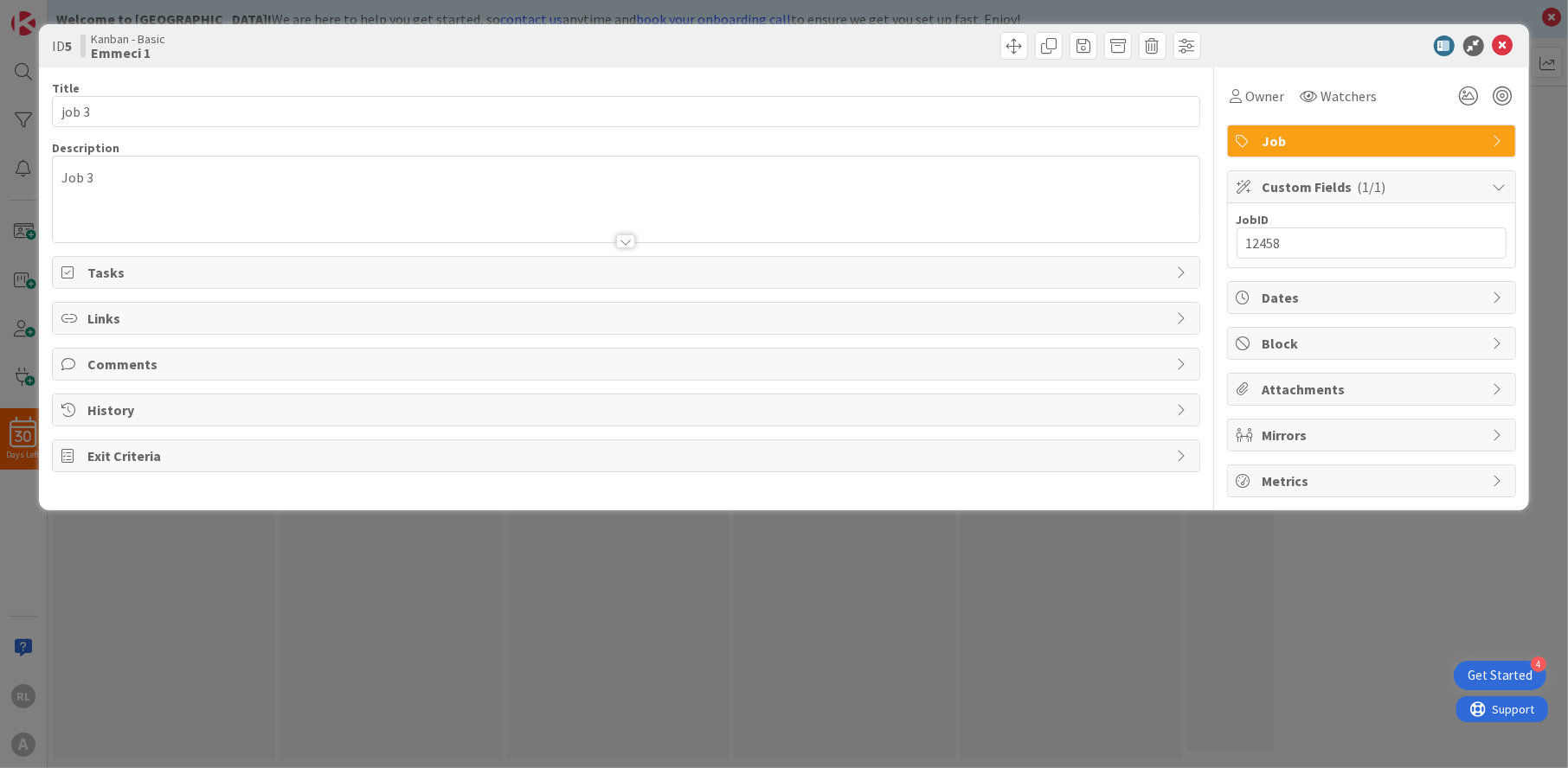
click at [186, 320] on span "Links" at bounding box center [627, 319] width 1080 height 21
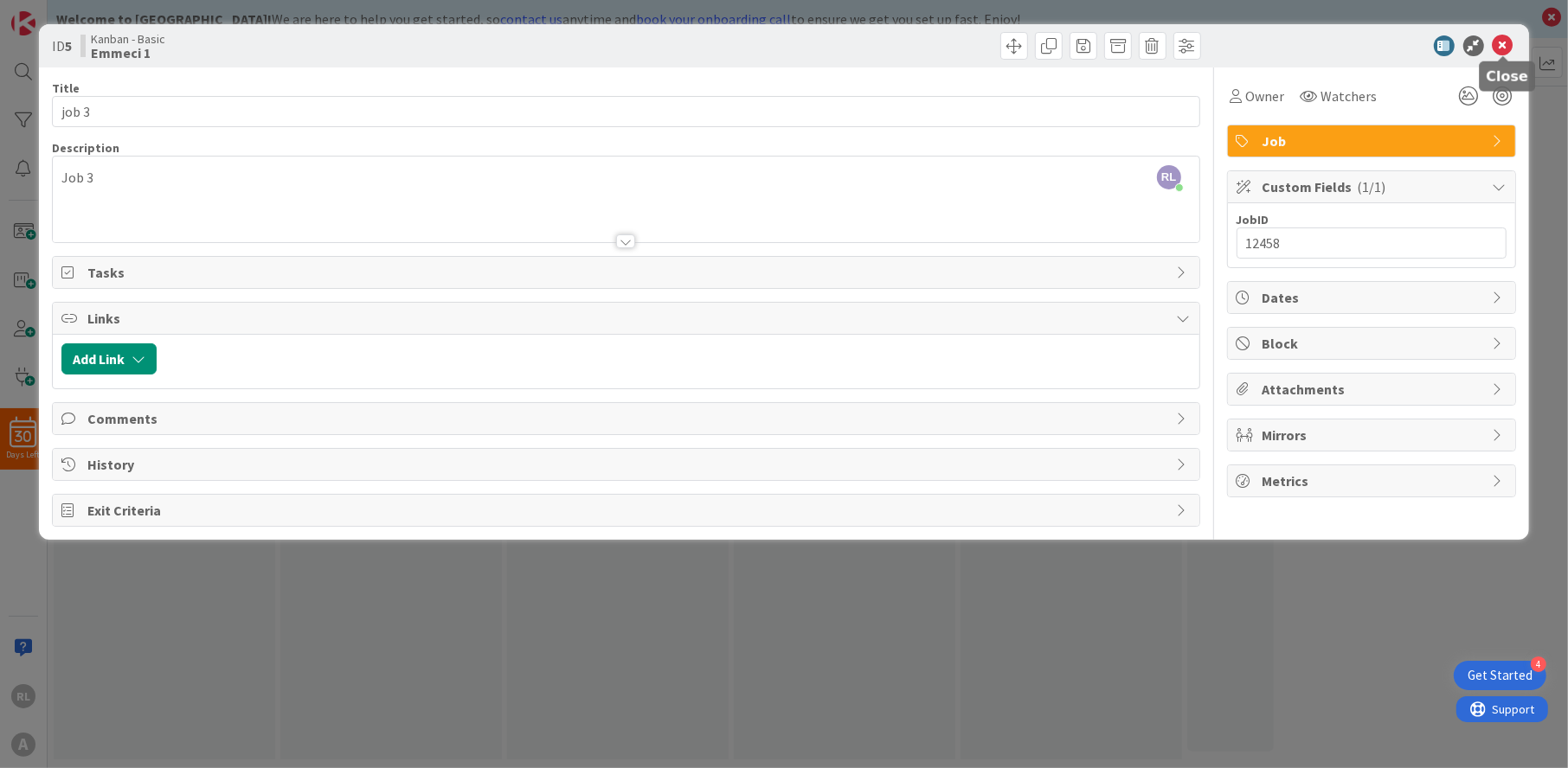
click at [1501, 40] on icon at bounding box center [1504, 46] width 21 height 21
drag, startPoint x: 118, startPoint y: 191, endPoint x: 1506, endPoint y: 45, distance: 1395.7
click at [1506, 45] on icon at bounding box center [1504, 46] width 21 height 21
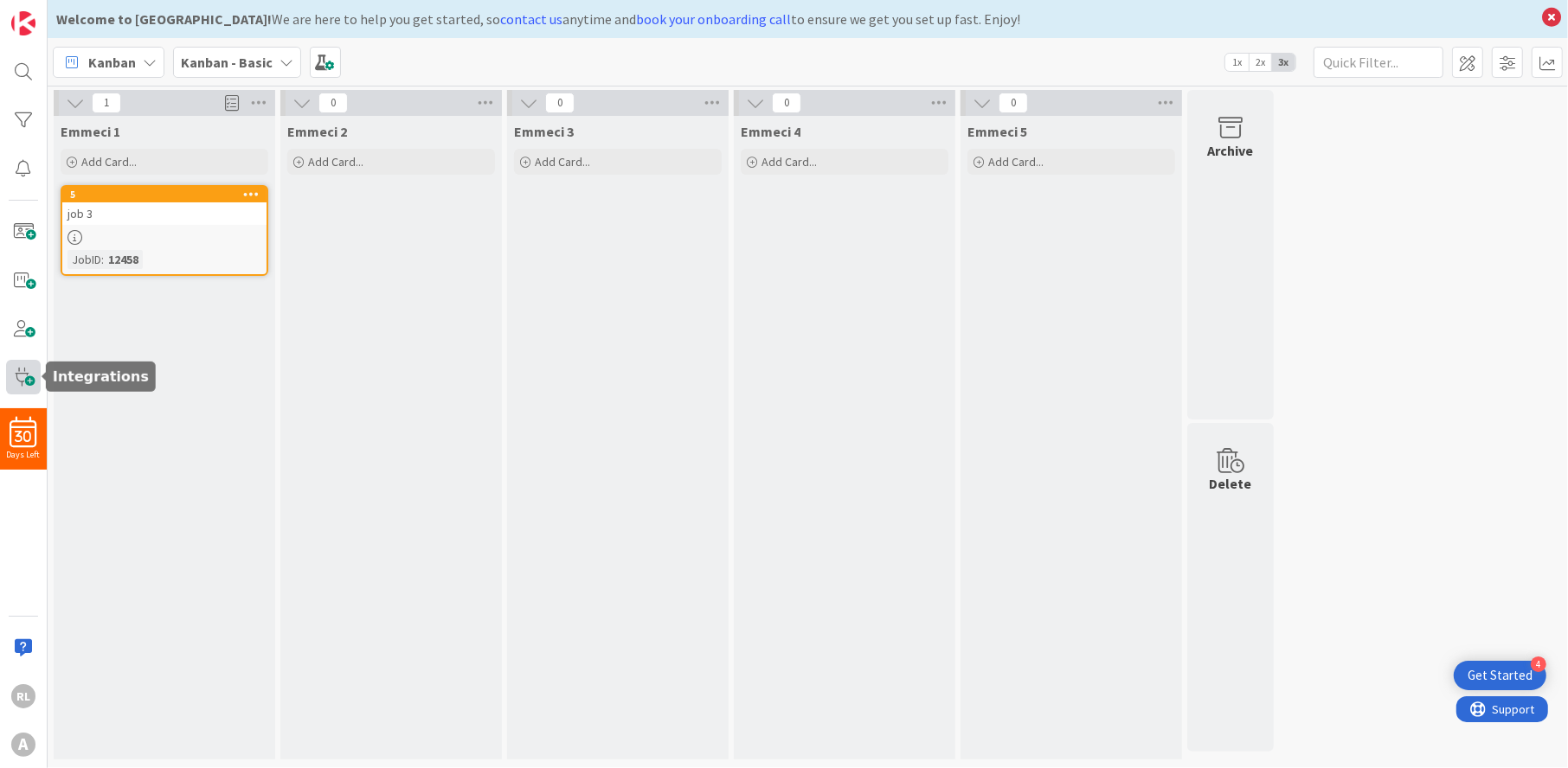
click at [26, 381] on span at bounding box center [24, 377] width 35 height 35
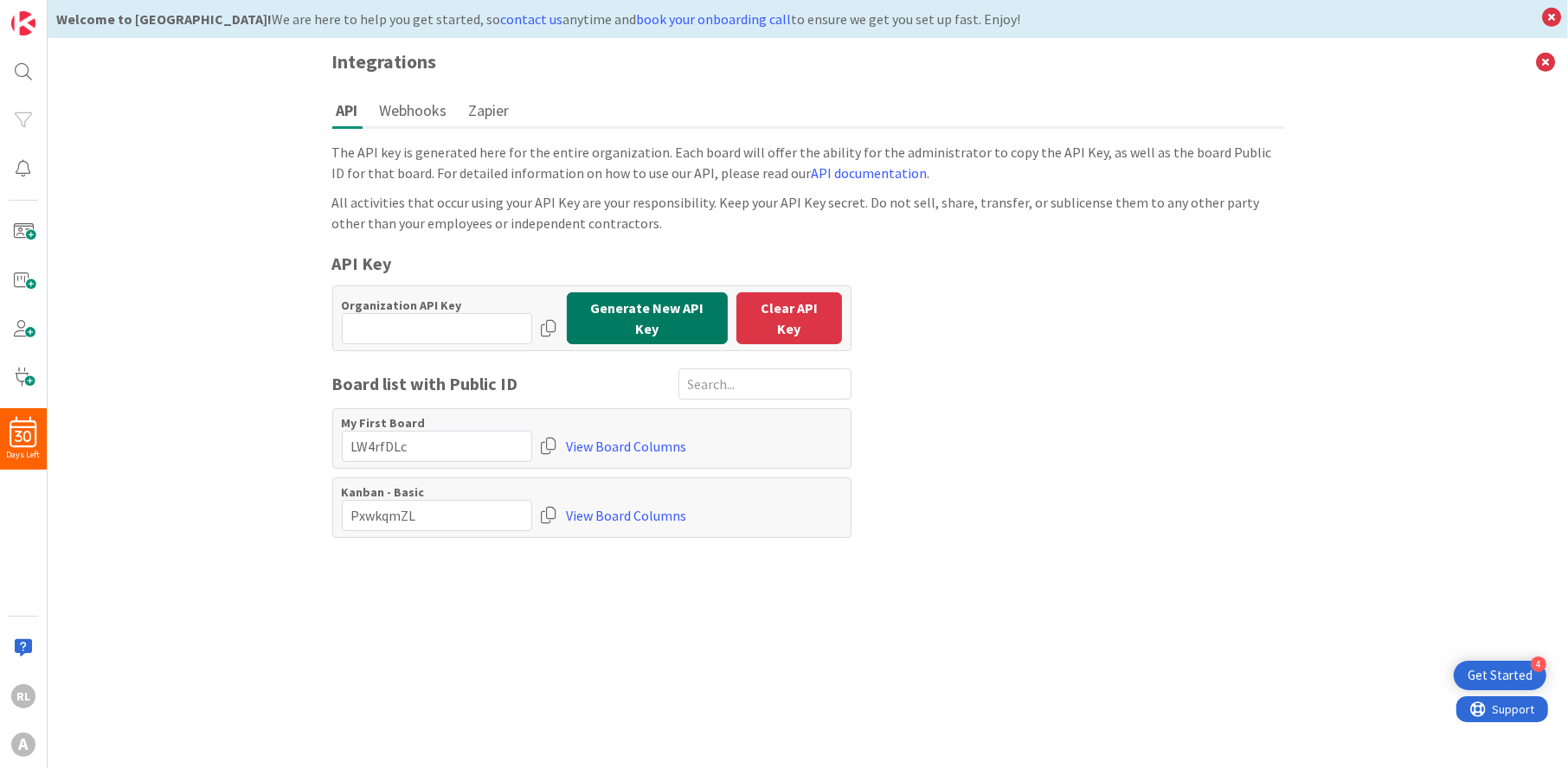
click at [585, 320] on button "Generate New API Key" at bounding box center [647, 319] width 161 height 52
type input "wO1pK0ss:mKaLeu9IK5uu1WbP5ApzQ"
click at [510, 321] on button "show" at bounding box center [505, 329] width 54 height 31
click at [494, 319] on div "Organization API Key hide" at bounding box center [436, 321] width 191 height 47
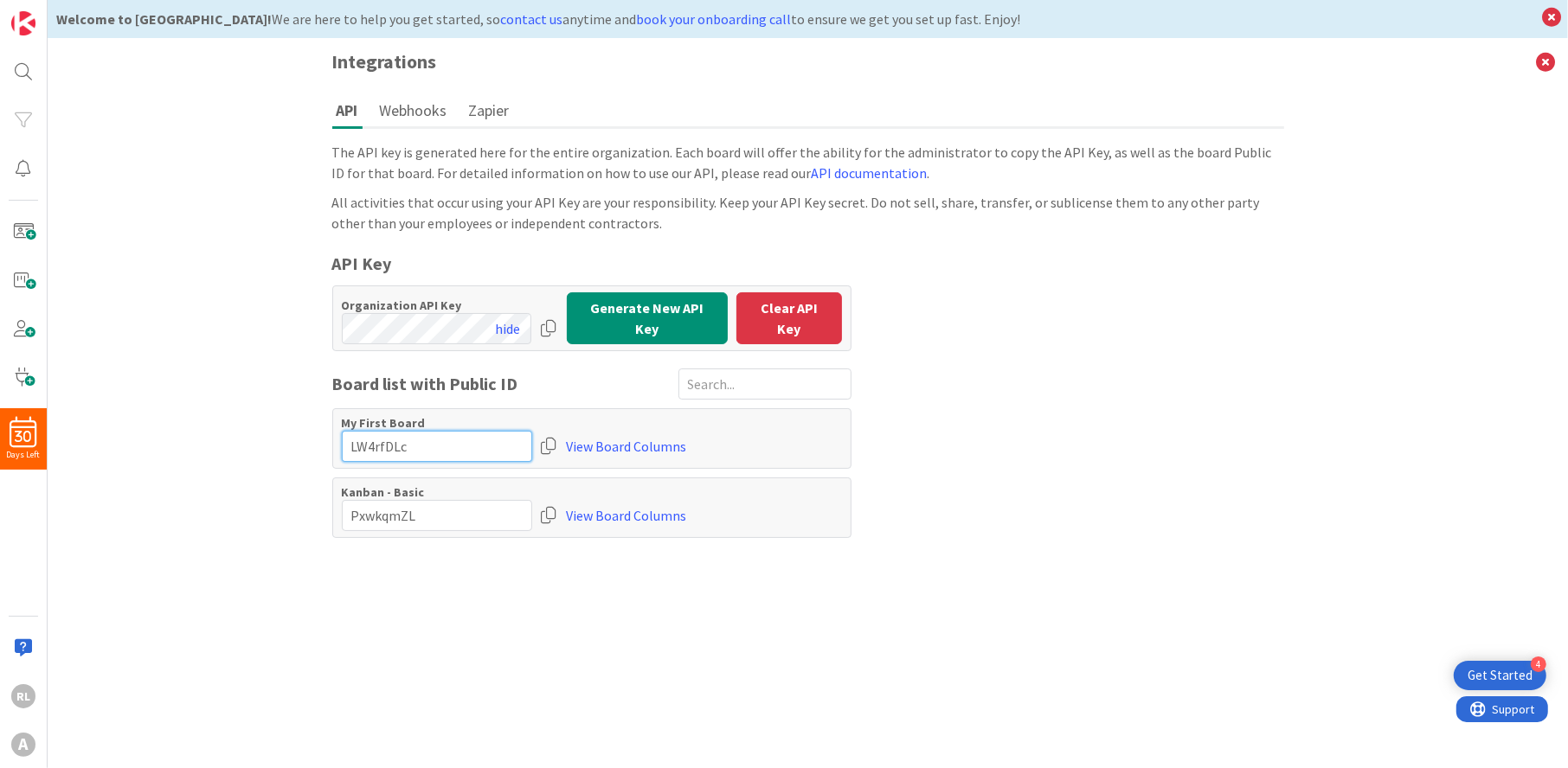
scroll to position [0, 0]
click at [441, 440] on input "input" at bounding box center [436, 447] width 191 height 31
click at [611, 439] on link "View Board Columns" at bounding box center [627, 447] width 120 height 31
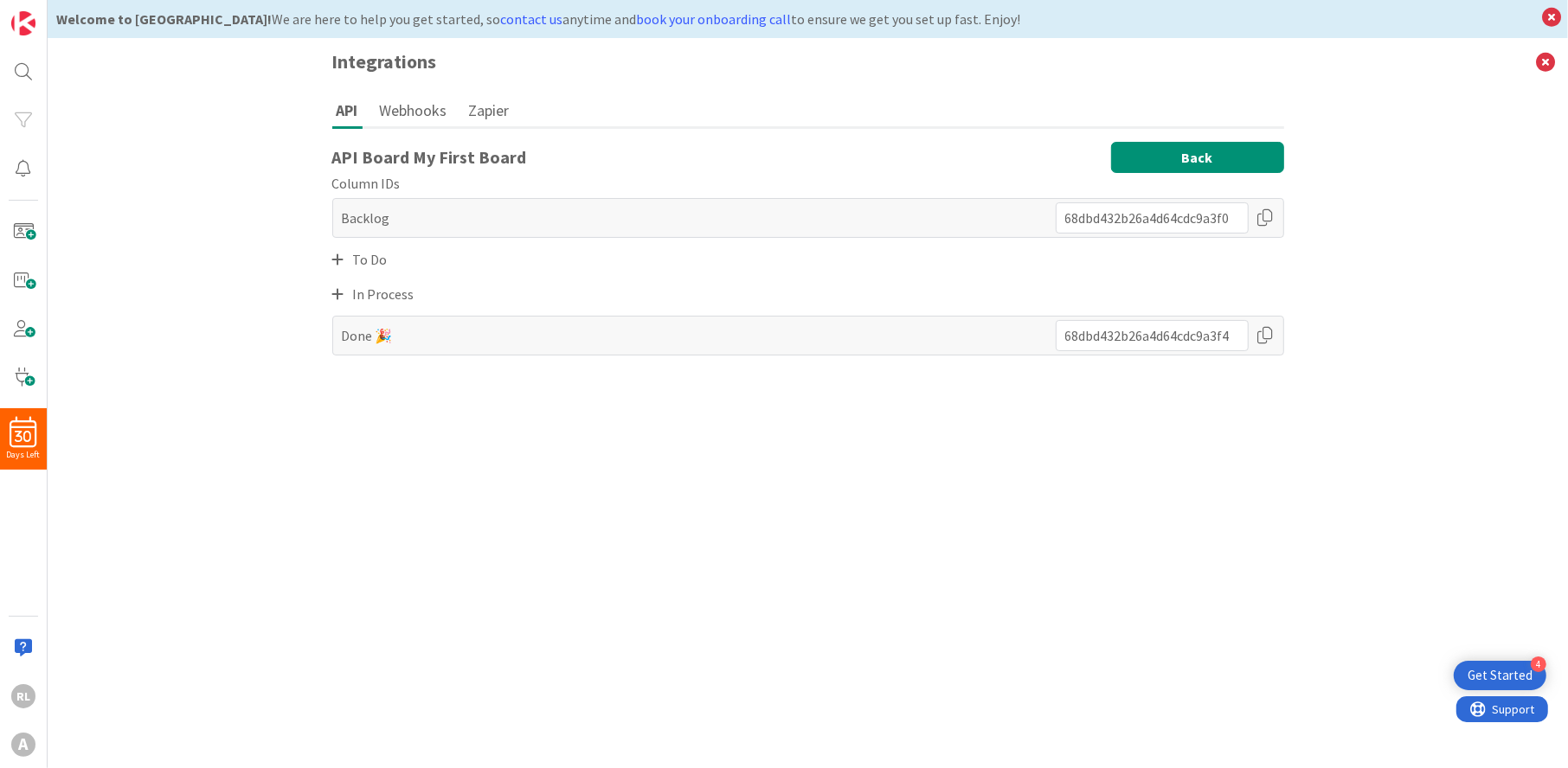
click at [1164, 164] on button "Back" at bounding box center [1198, 158] width 173 height 31
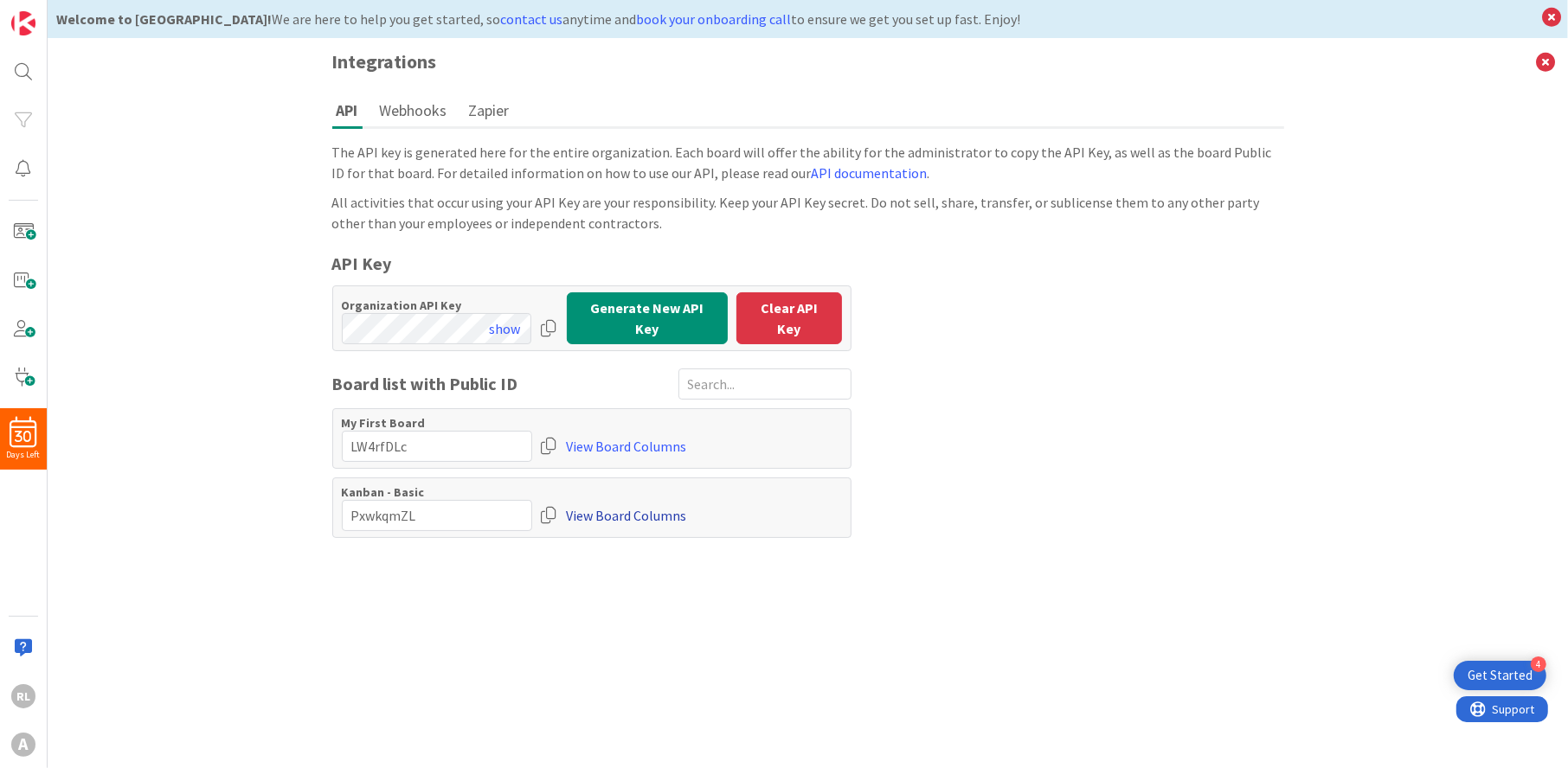
click at [632, 507] on link "View Board Columns" at bounding box center [627, 515] width 120 height 31
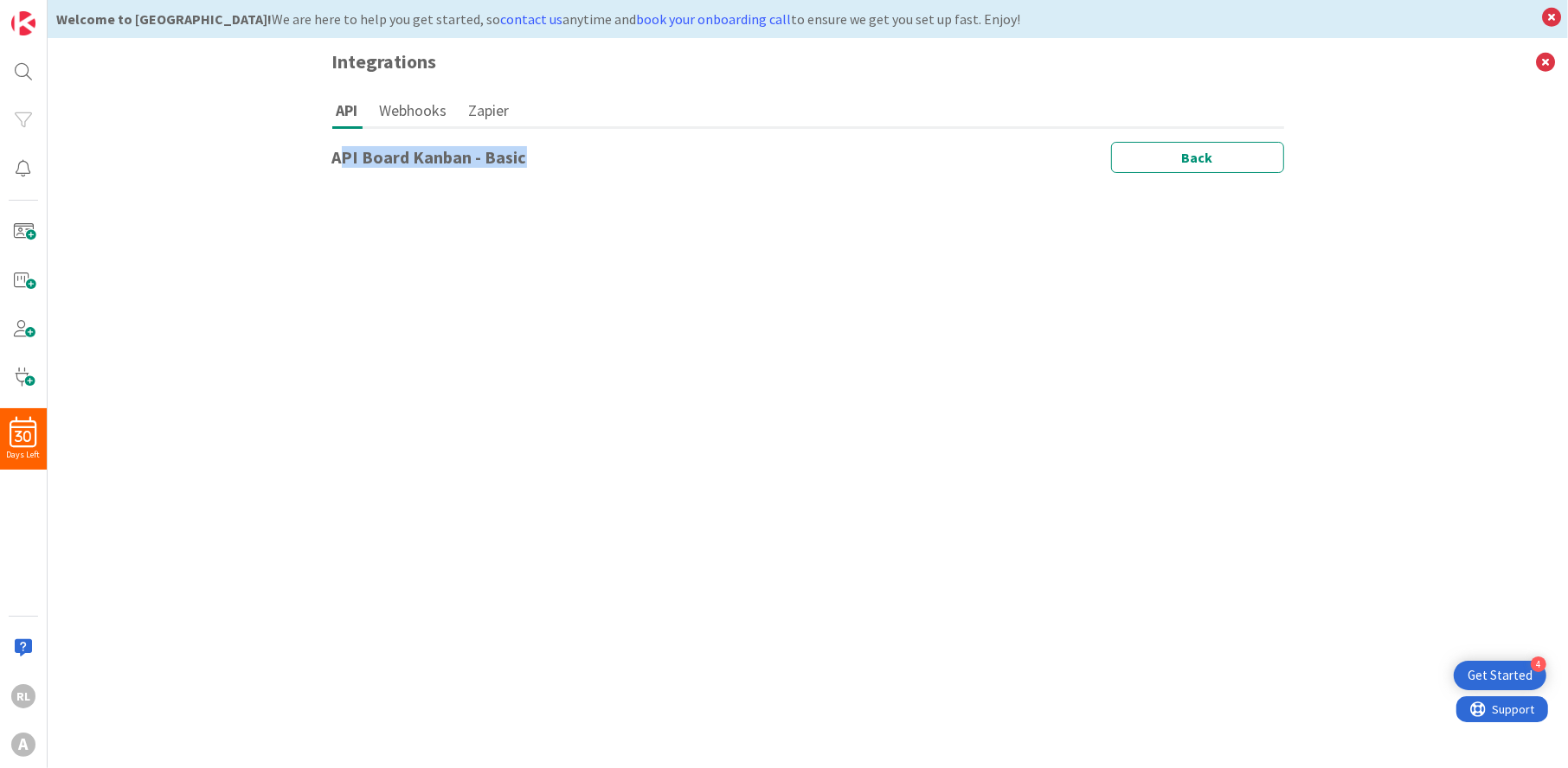
drag, startPoint x: 341, startPoint y: 154, endPoint x: 517, endPoint y: 169, distance: 176.6
click at [517, 169] on div "API Board Kanban - Basic Back" at bounding box center [808, 158] width 952 height 31
click at [512, 186] on div "API Board Kanban - Basic Back" at bounding box center [808, 450] width 952 height 617
click at [448, 111] on button "Webhooks" at bounding box center [413, 110] width 76 height 32
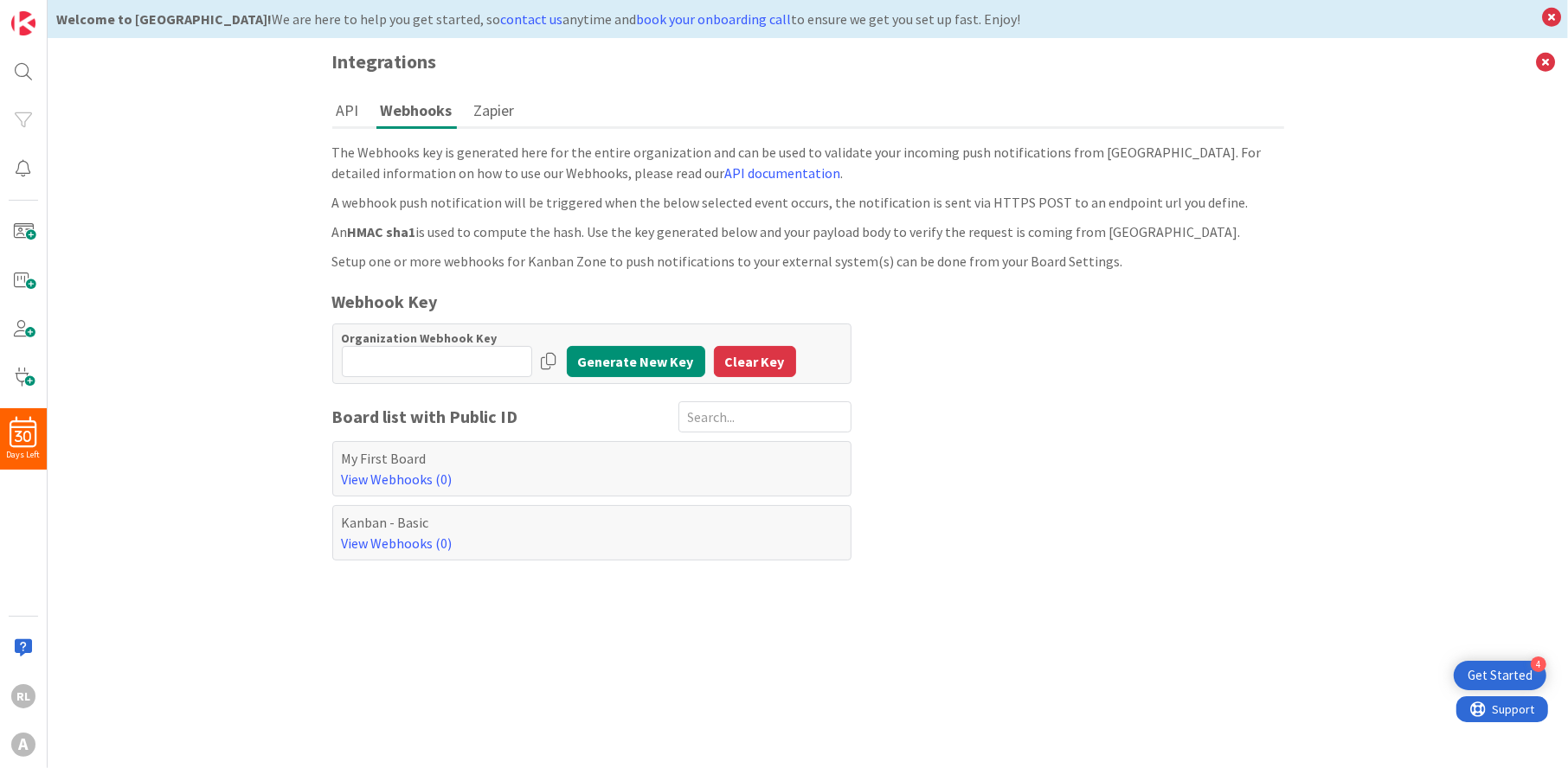
click at [479, 111] on button "Zapier" at bounding box center [495, 110] width 50 height 32
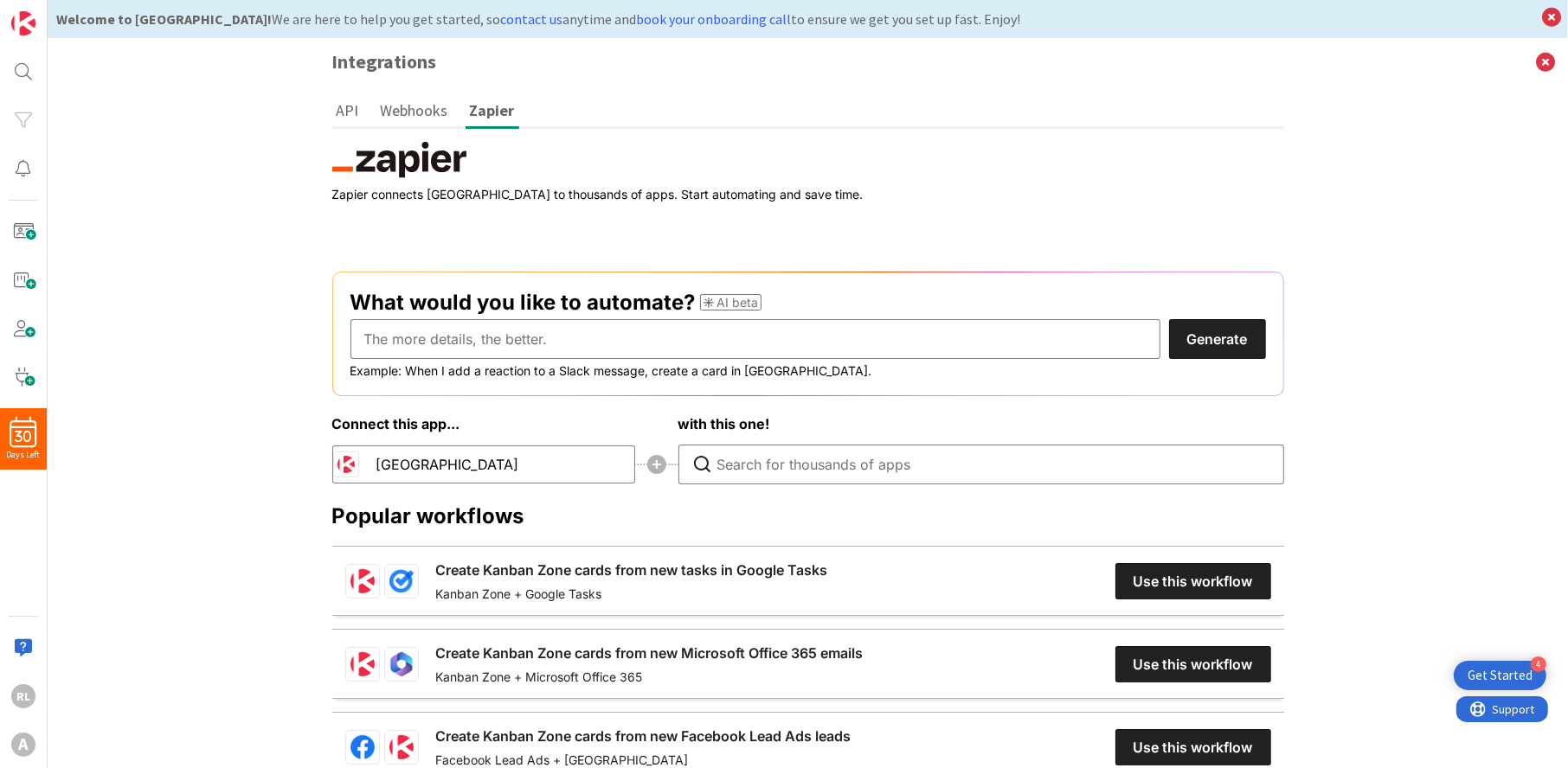
click at [348, 109] on button "API" at bounding box center [348, 110] width 31 height 32
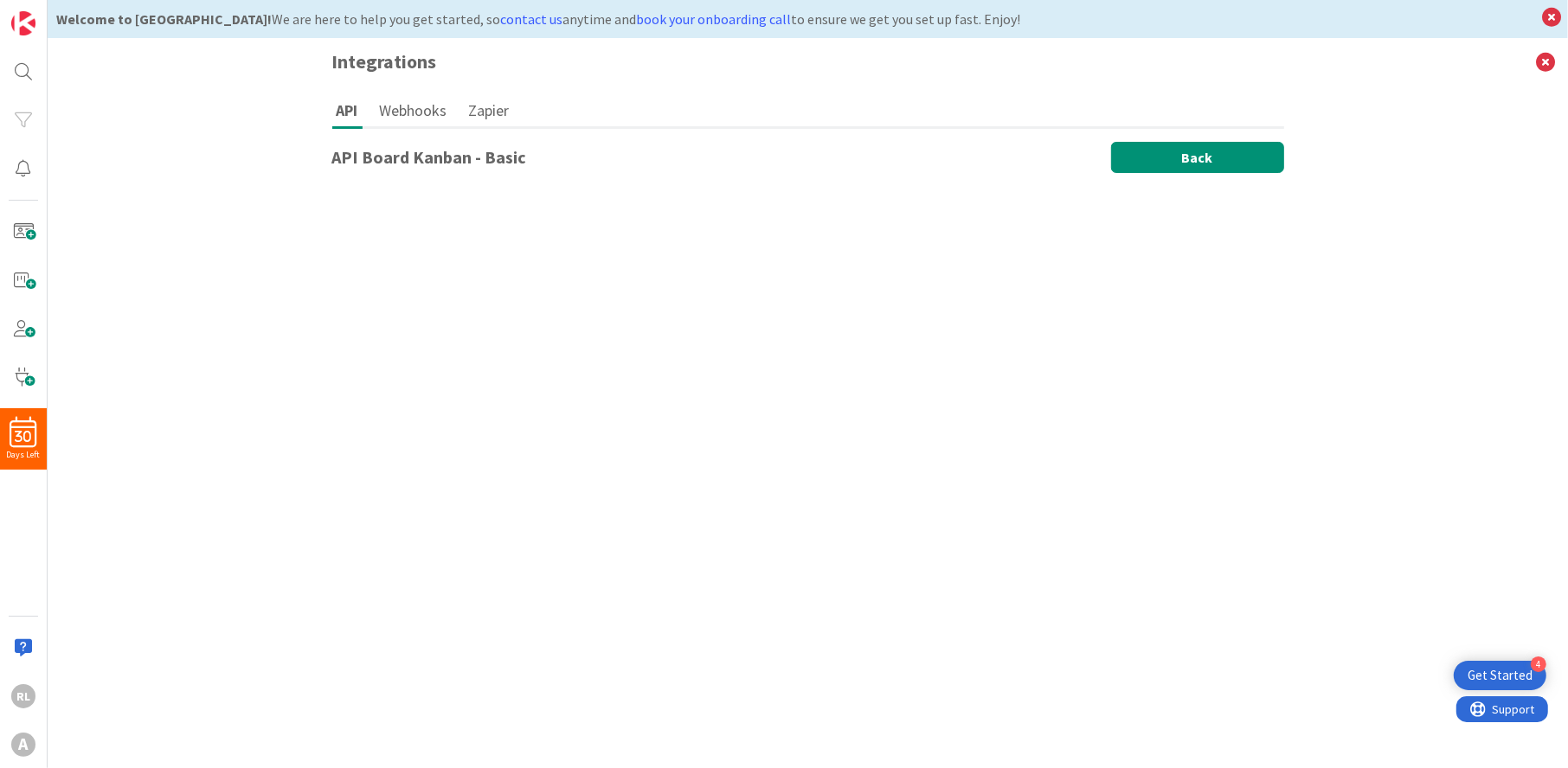
click at [1196, 154] on button "Back" at bounding box center [1198, 158] width 173 height 31
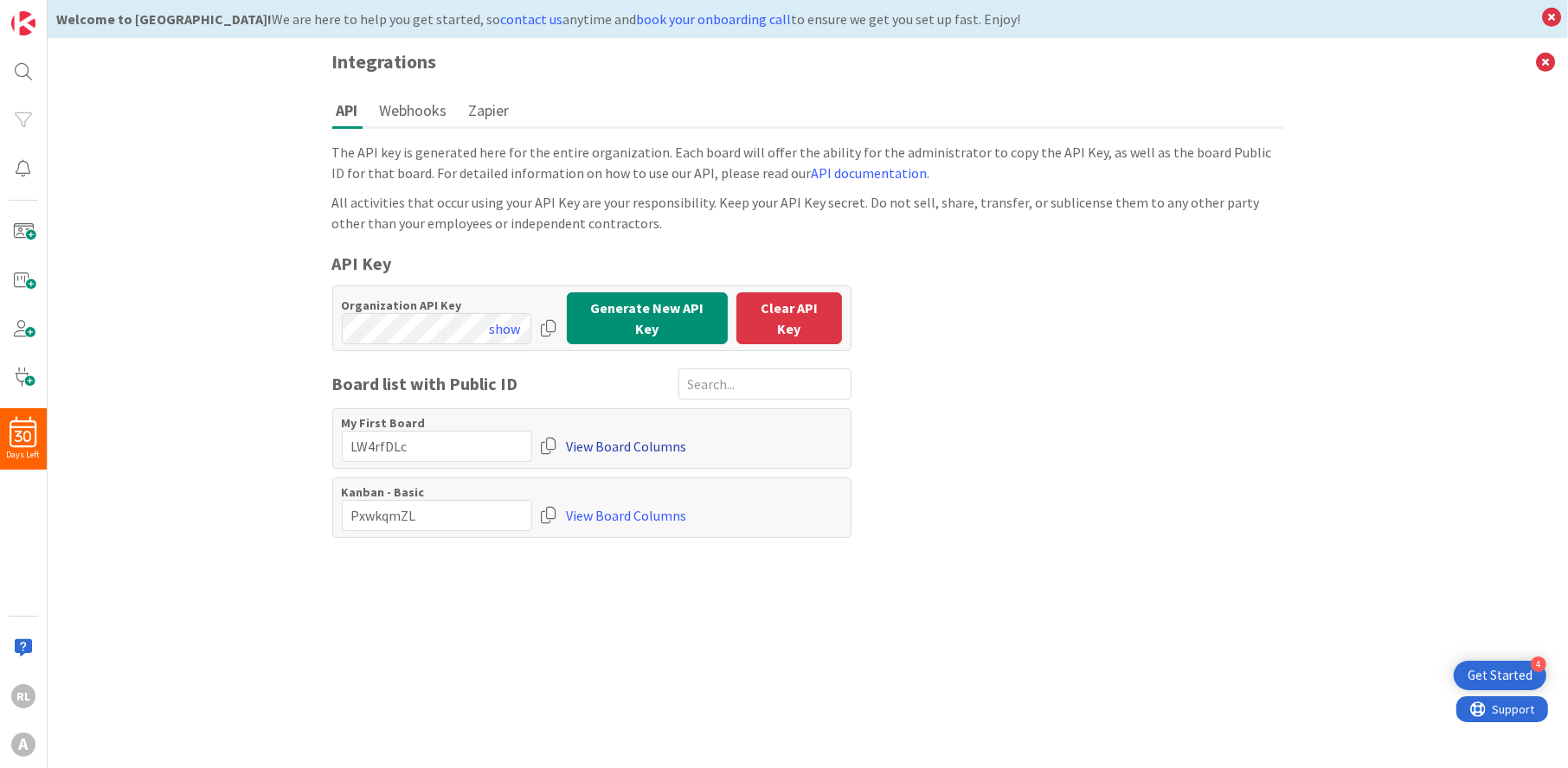
click at [636, 432] on link "View Board Columns" at bounding box center [627, 447] width 120 height 31
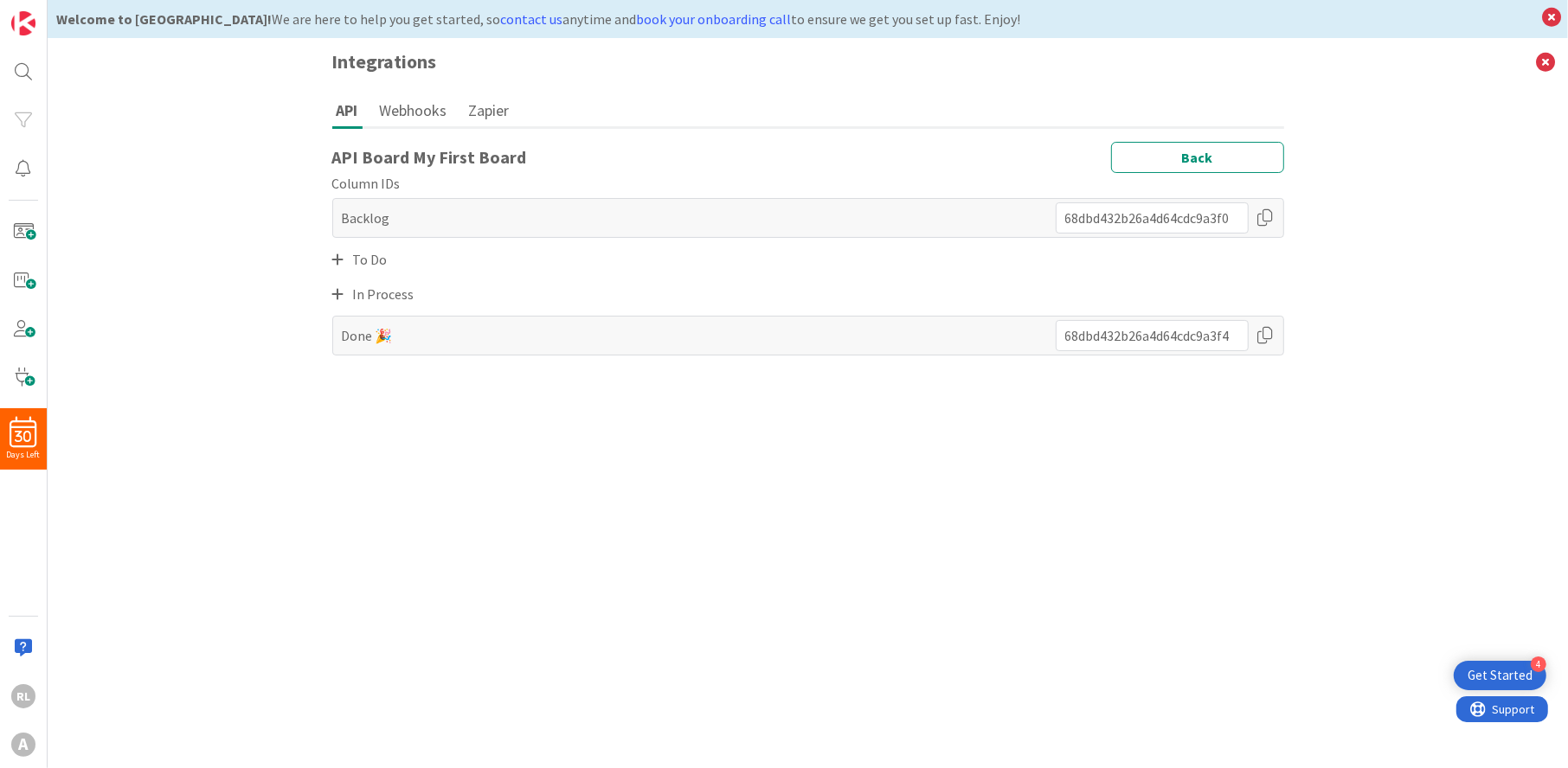
click at [335, 256] on icon at bounding box center [339, 259] width 12 height 14
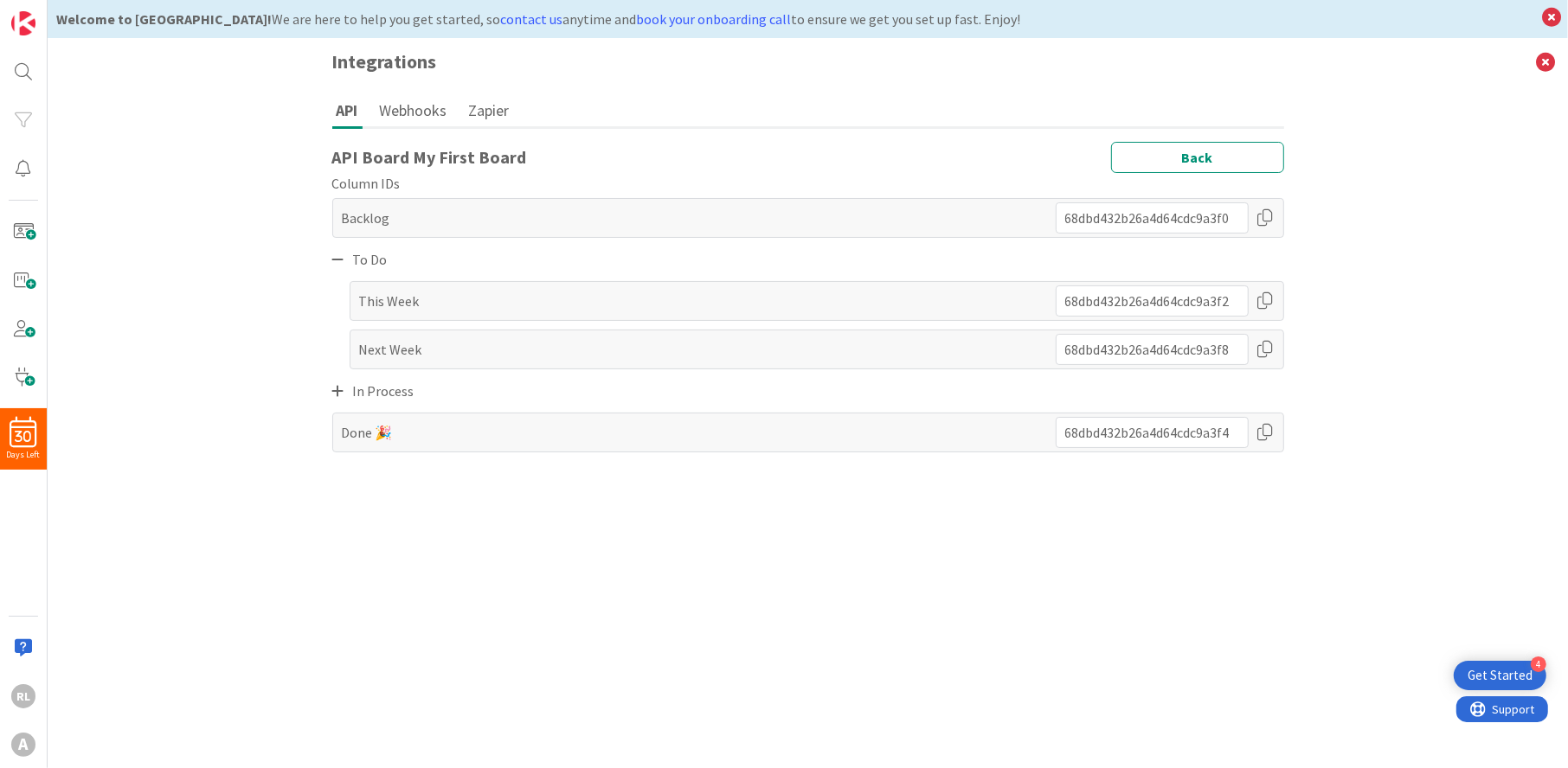
click at [339, 387] on icon at bounding box center [339, 391] width 12 height 14
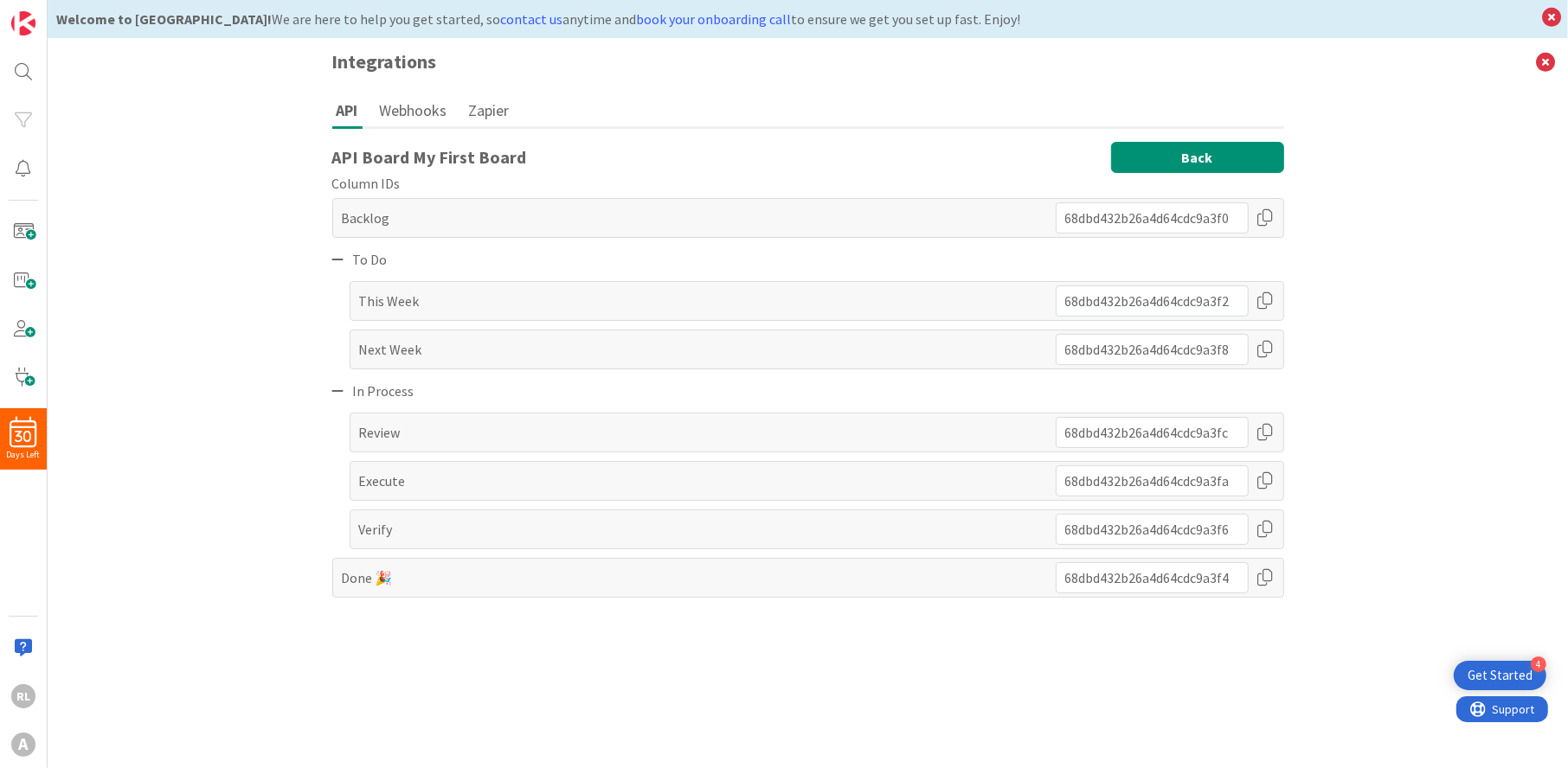
click at [1141, 163] on button "Back" at bounding box center [1198, 158] width 173 height 31
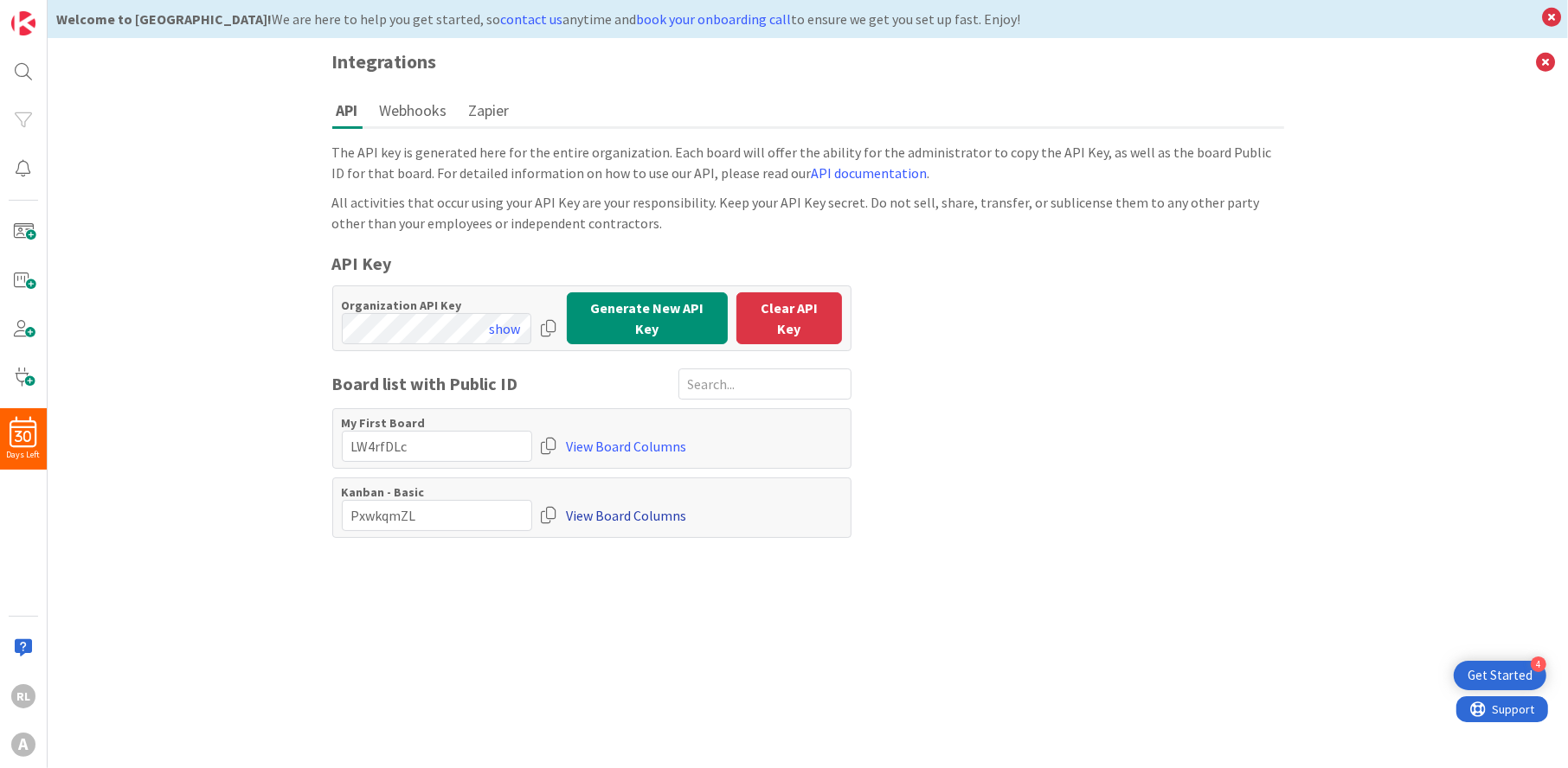
click at [612, 506] on link "View Board Columns" at bounding box center [627, 515] width 120 height 31
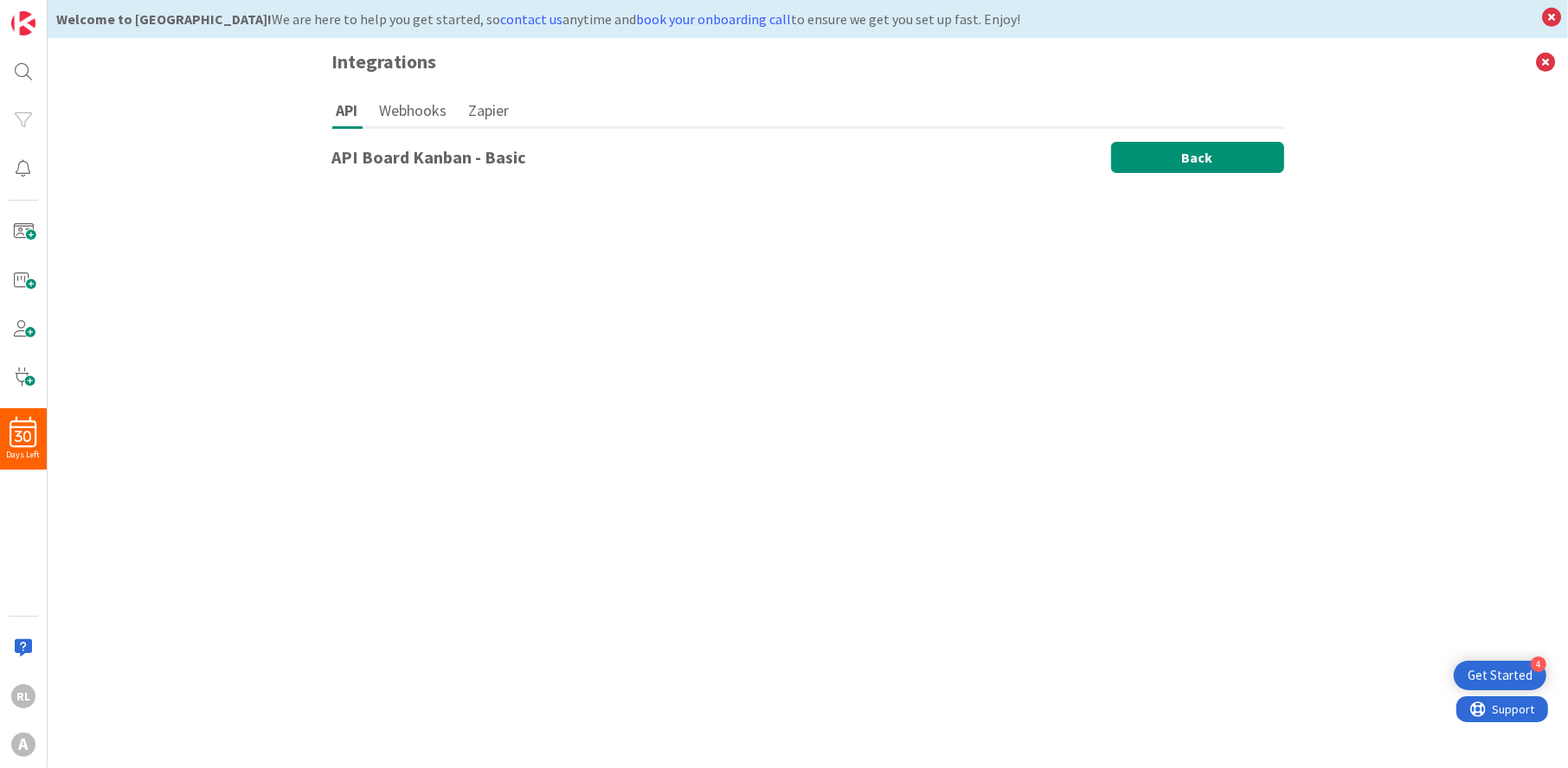
click at [1171, 143] on button "Back" at bounding box center [1198, 158] width 173 height 31
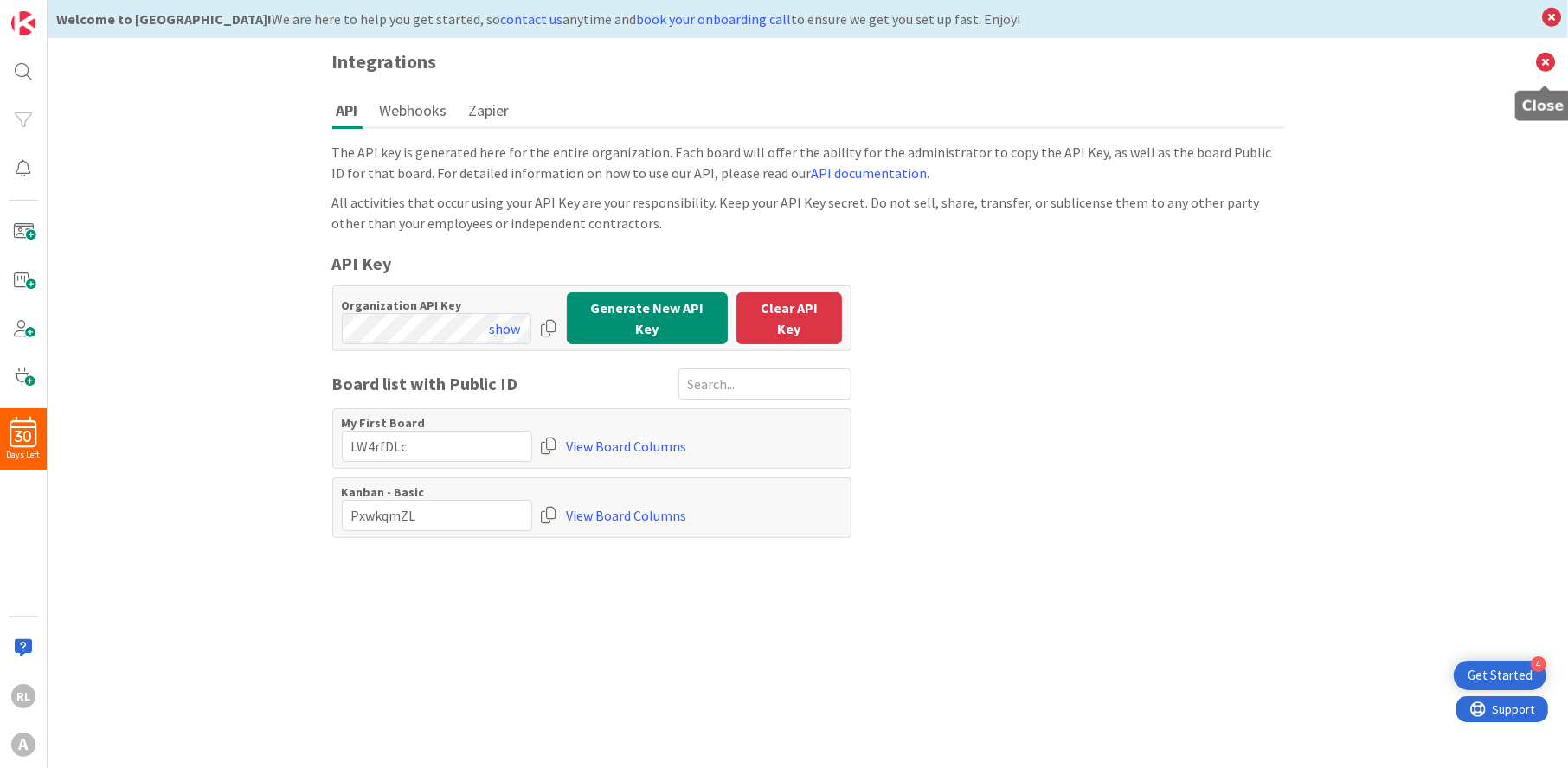
click at [1543, 57] on icon at bounding box center [1546, 62] width 45 height 48
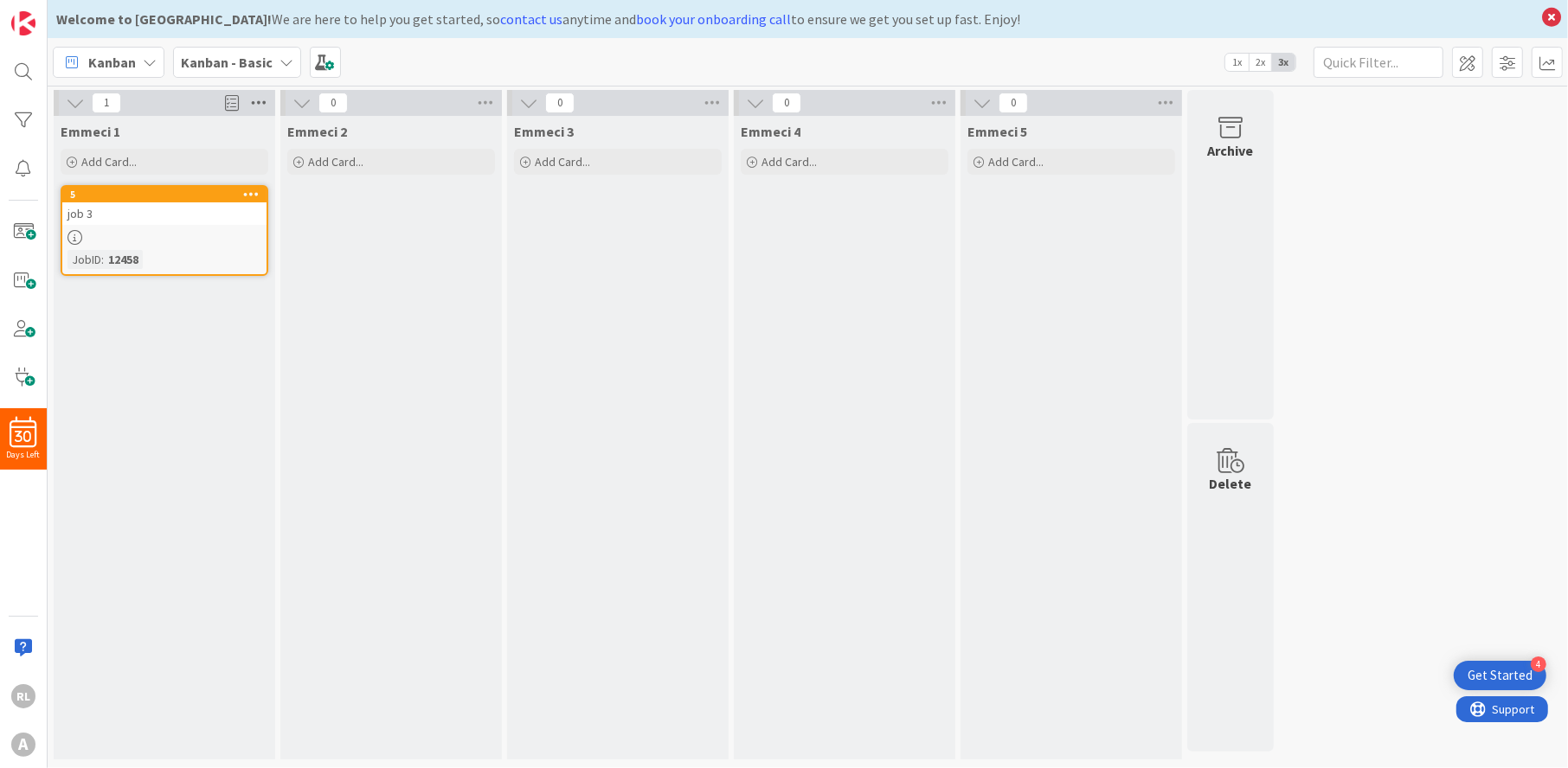
click at [255, 105] on icon at bounding box center [259, 103] width 23 height 26
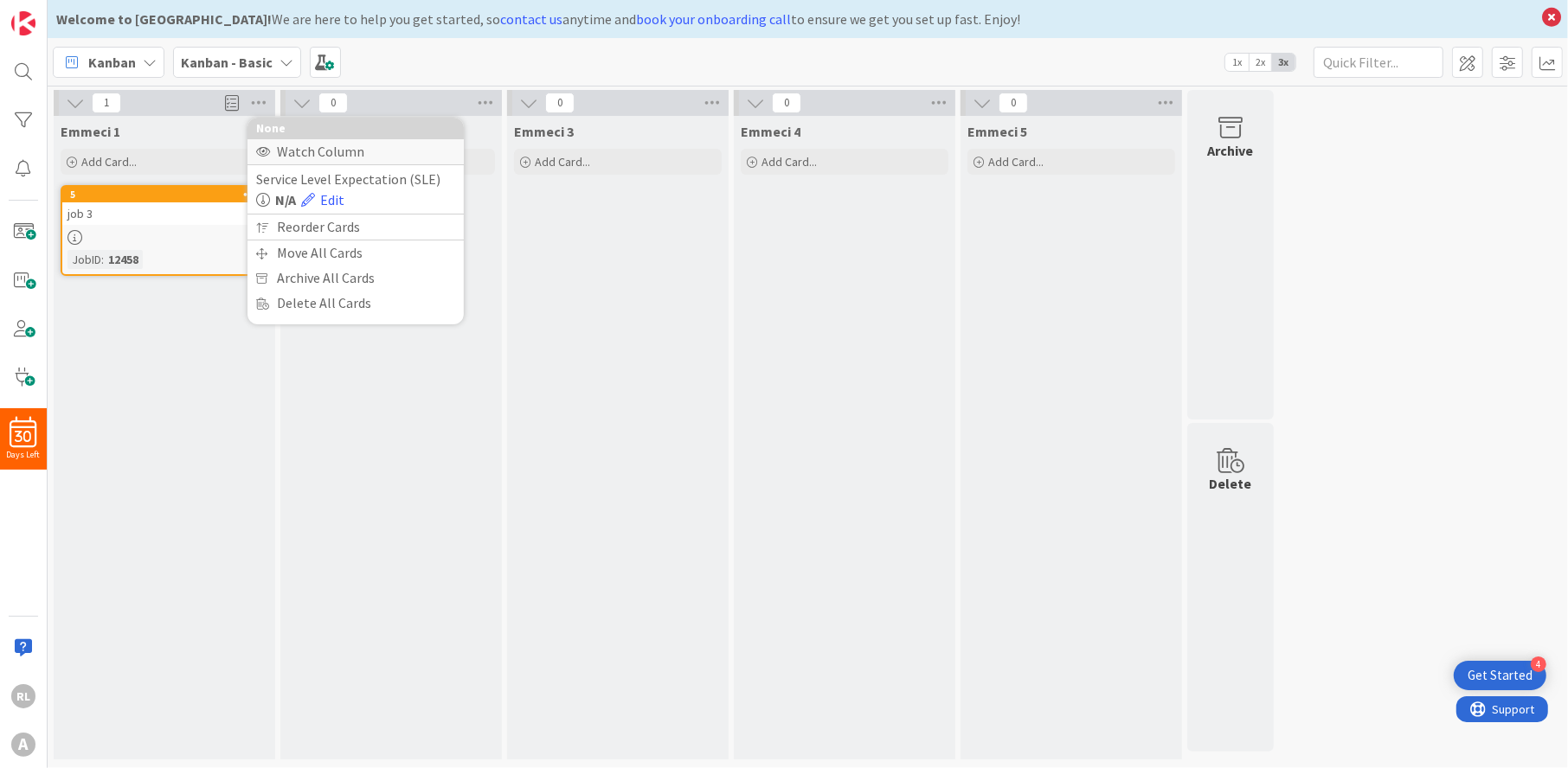
click at [298, 152] on div "Watch Column" at bounding box center [355, 152] width 216 height 25
click at [298, 150] on div "Stop Watching Column" at bounding box center [355, 152] width 216 height 25
click at [260, 98] on icon at bounding box center [259, 103] width 23 height 26
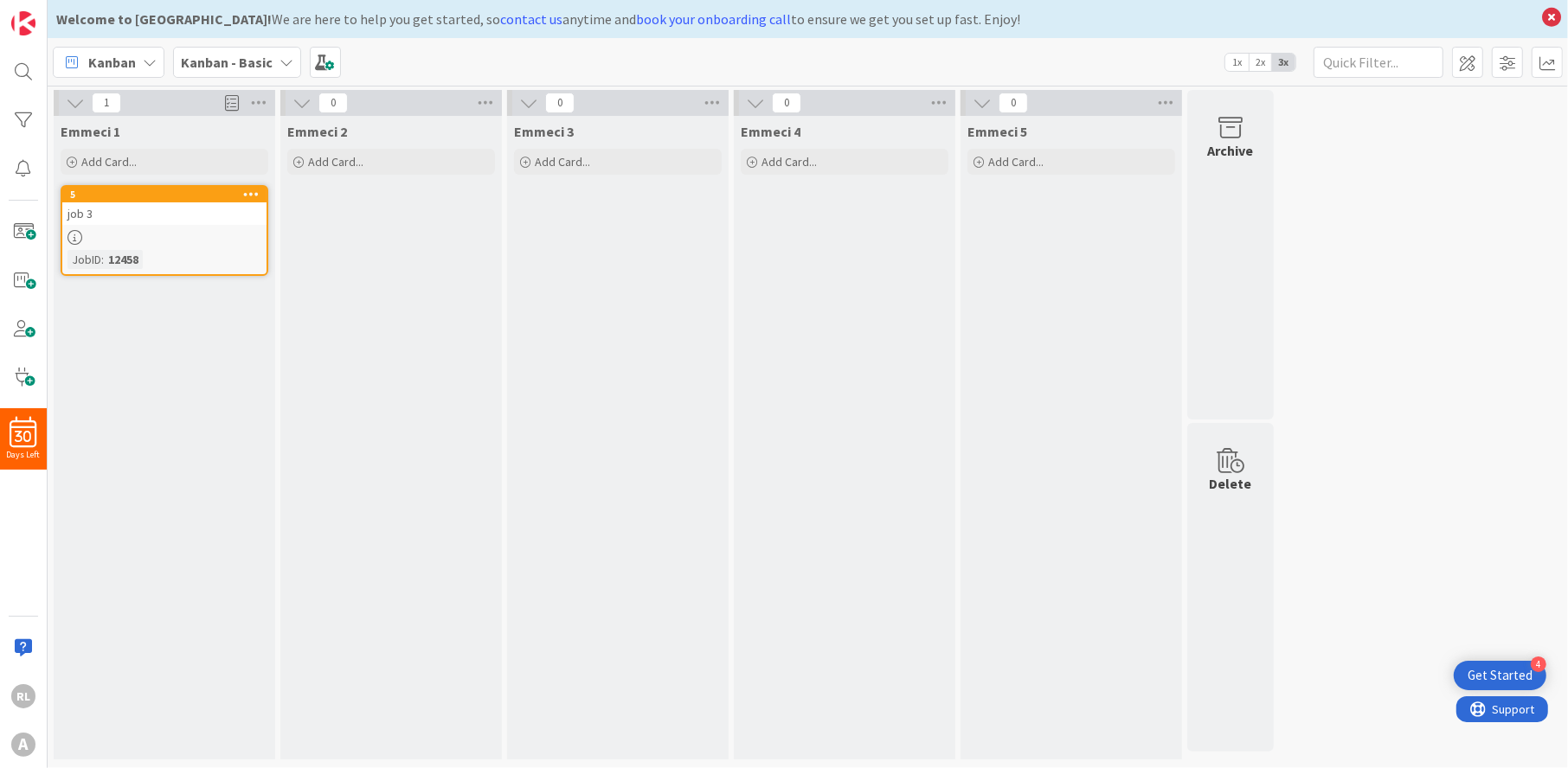
click at [71, 102] on icon at bounding box center [76, 103] width 19 height 19
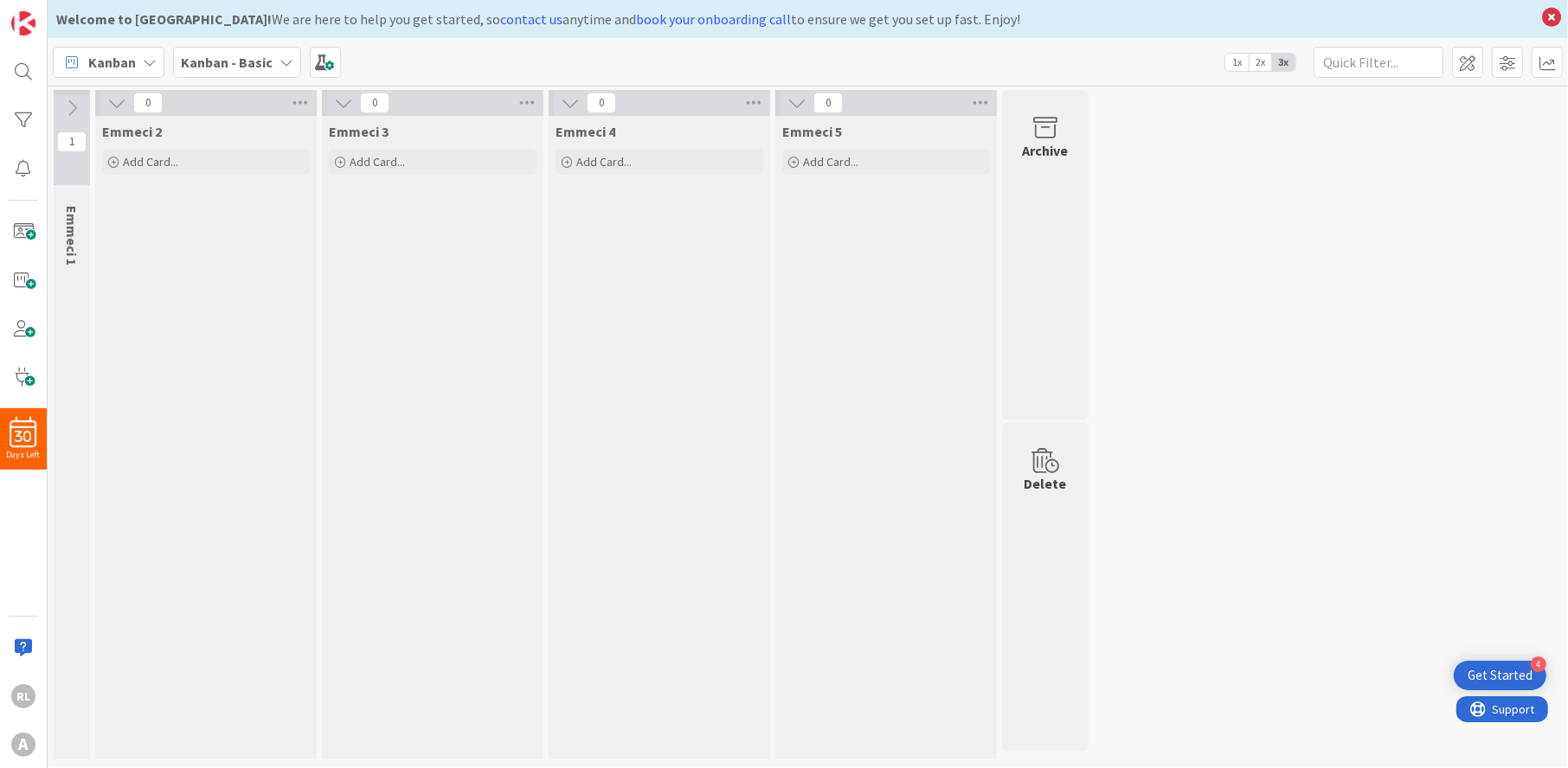
click at [71, 102] on icon at bounding box center [72, 108] width 19 height 19
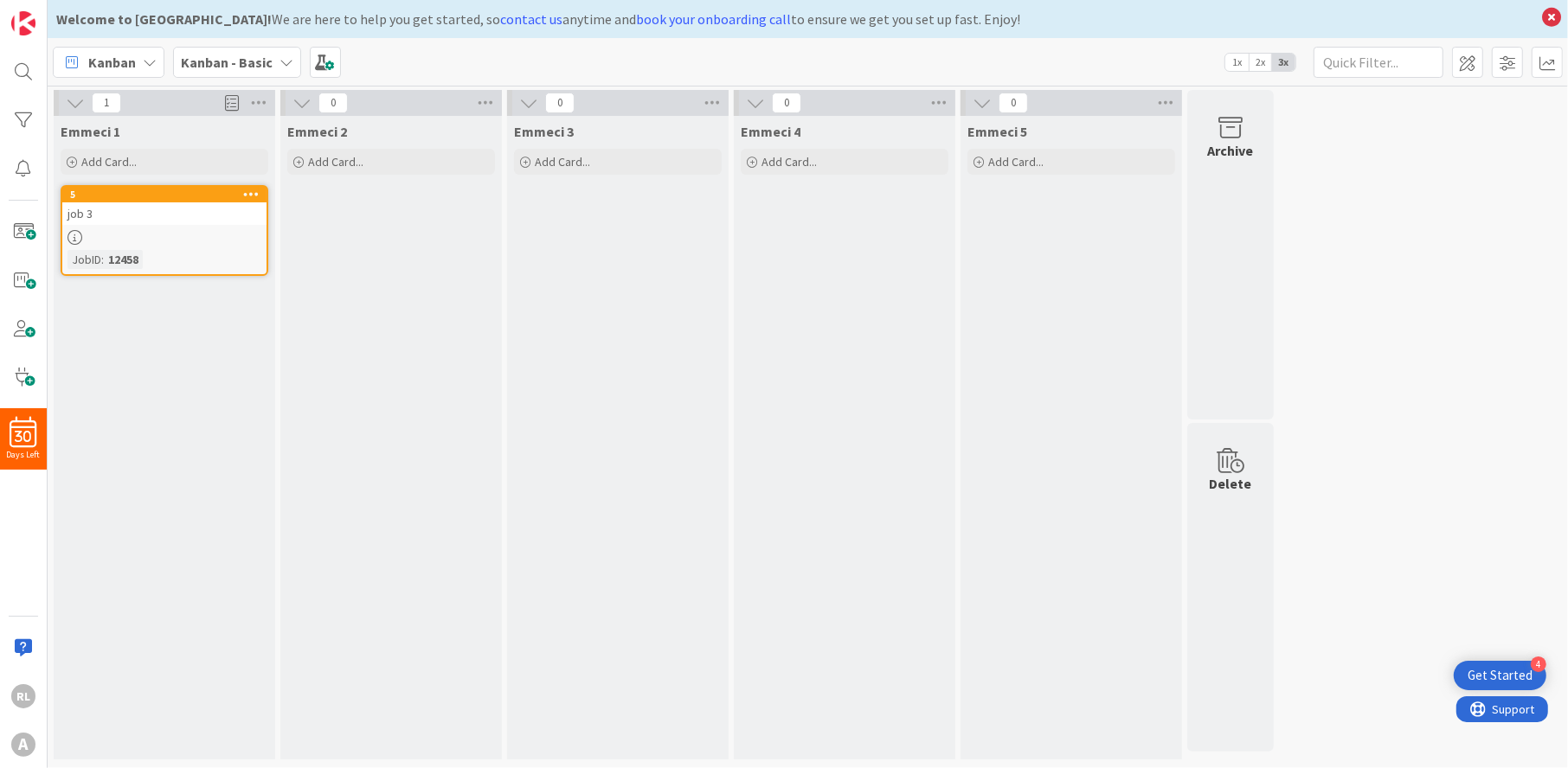
click at [145, 60] on icon at bounding box center [150, 63] width 14 height 14
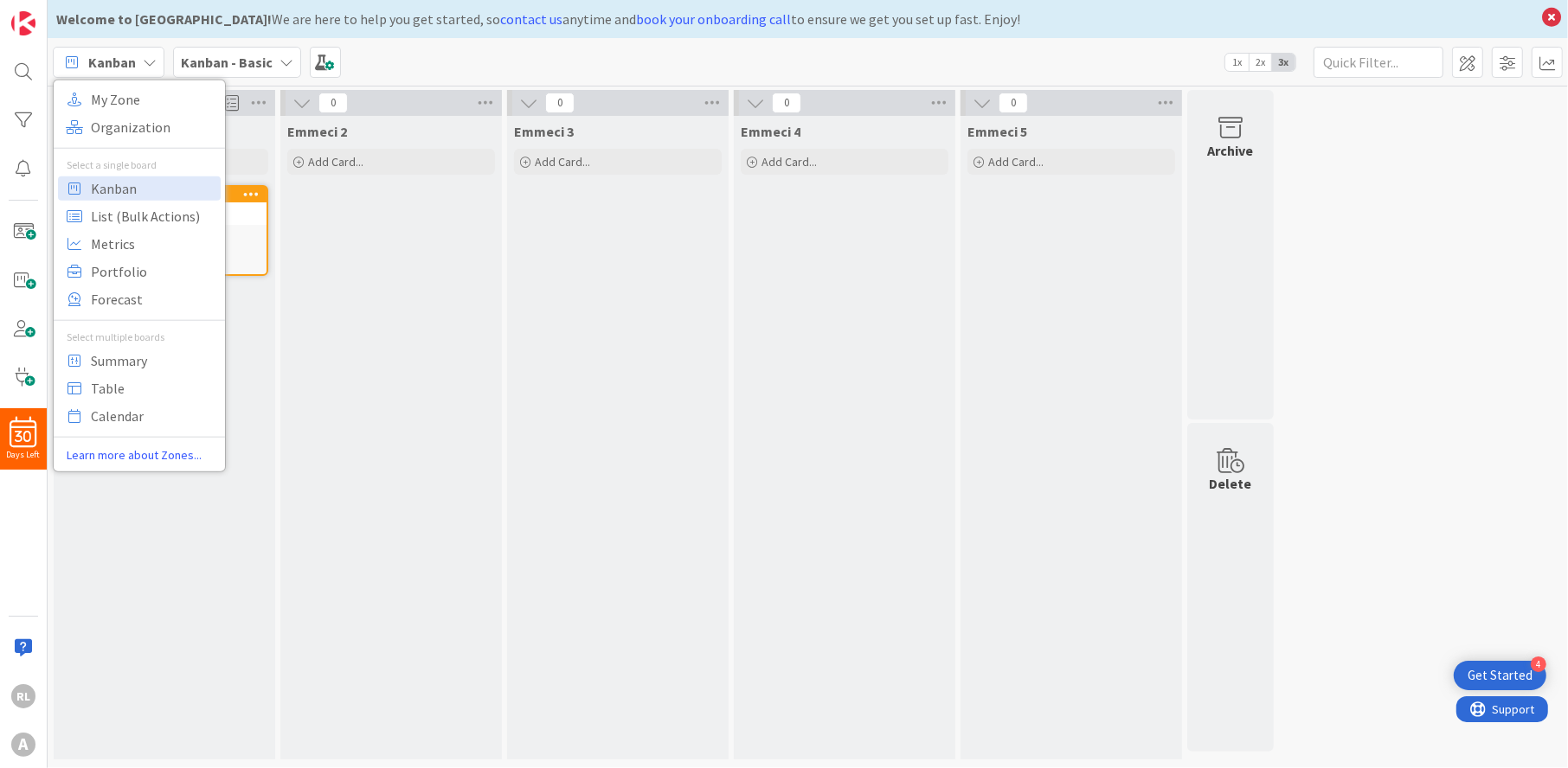
click at [145, 60] on icon at bounding box center [150, 63] width 14 height 14
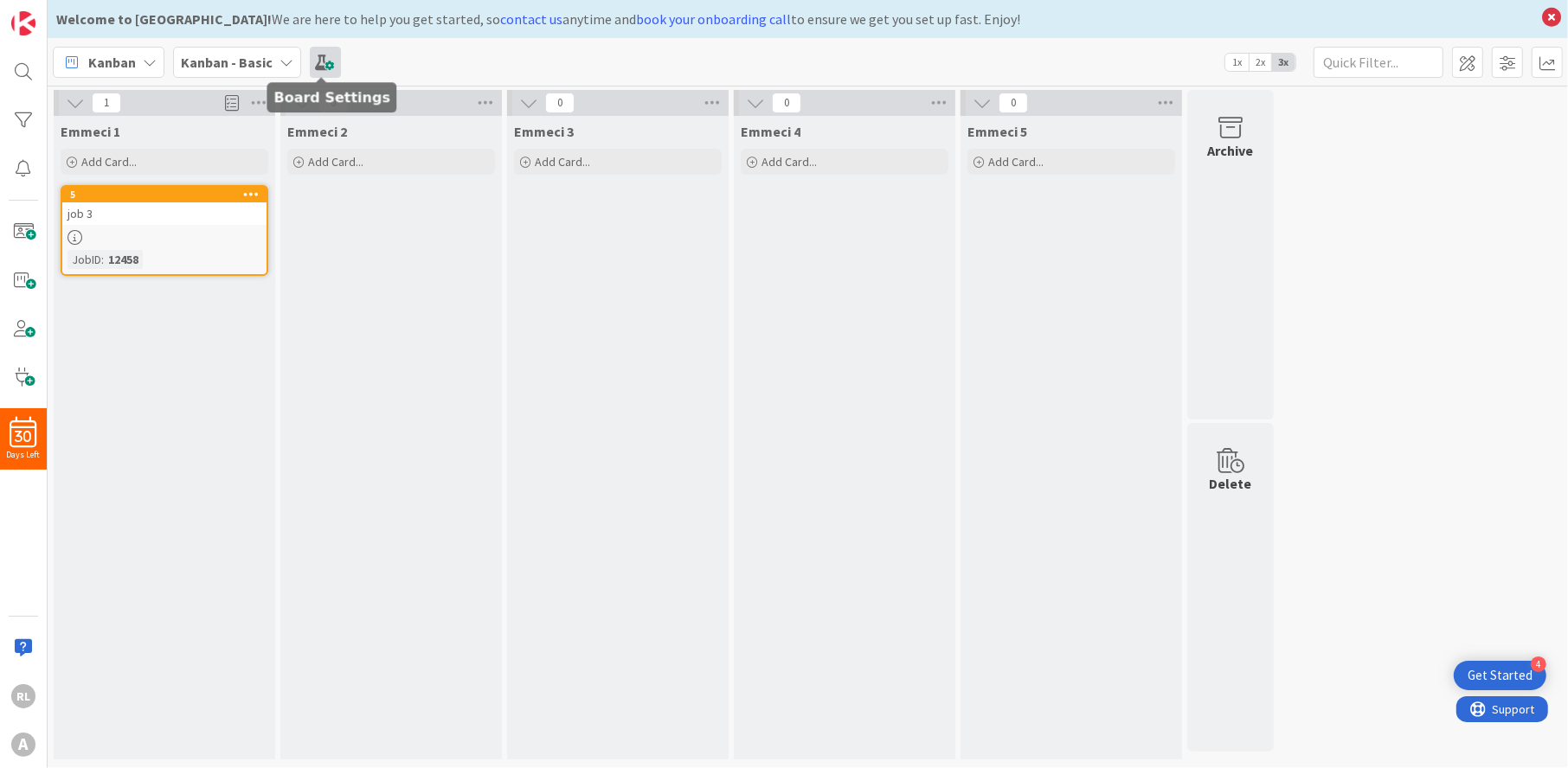
click at [317, 59] on span at bounding box center [326, 63] width 31 height 31
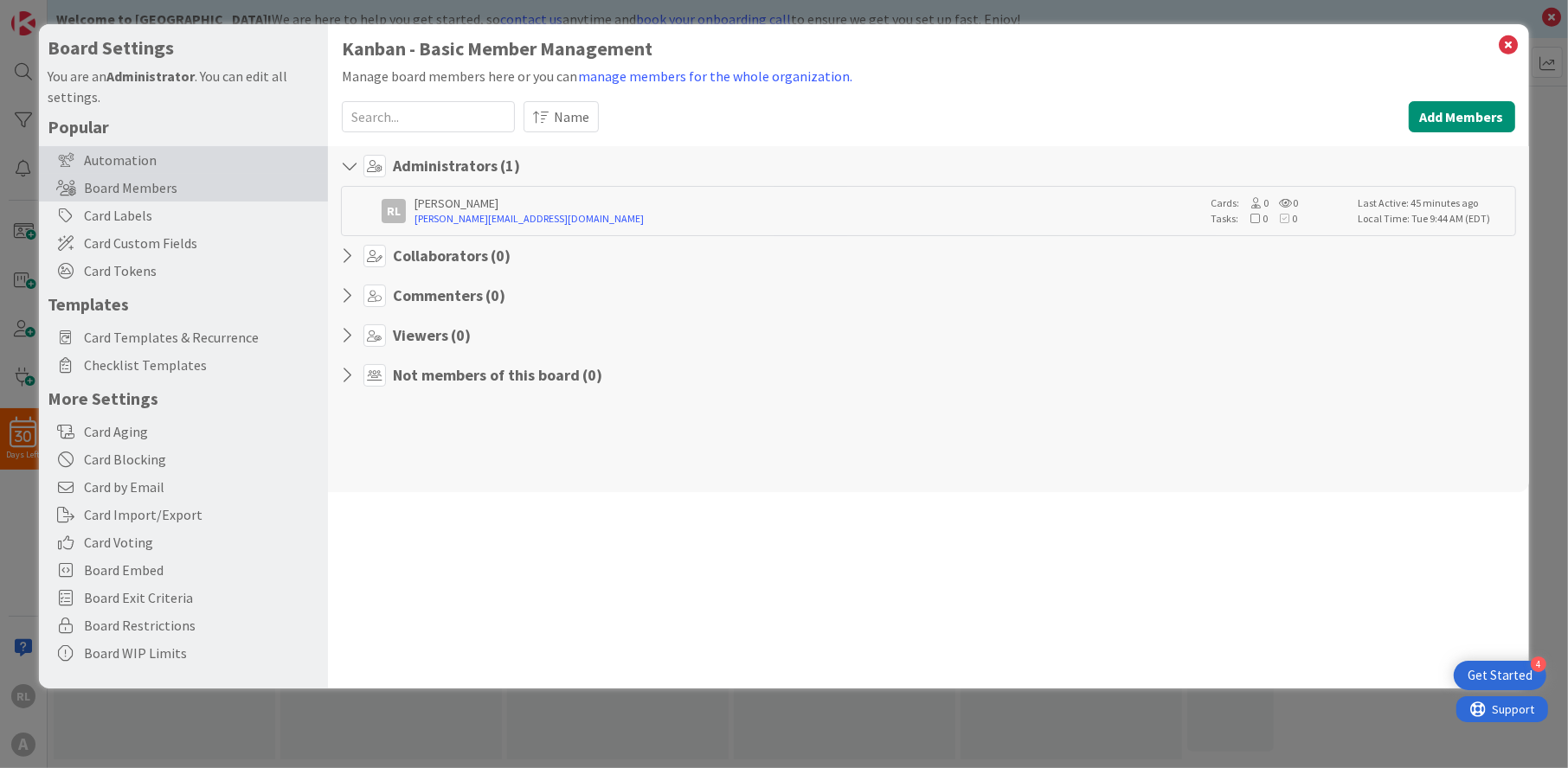
click at [131, 153] on div "Automation" at bounding box center [184, 160] width 289 height 28
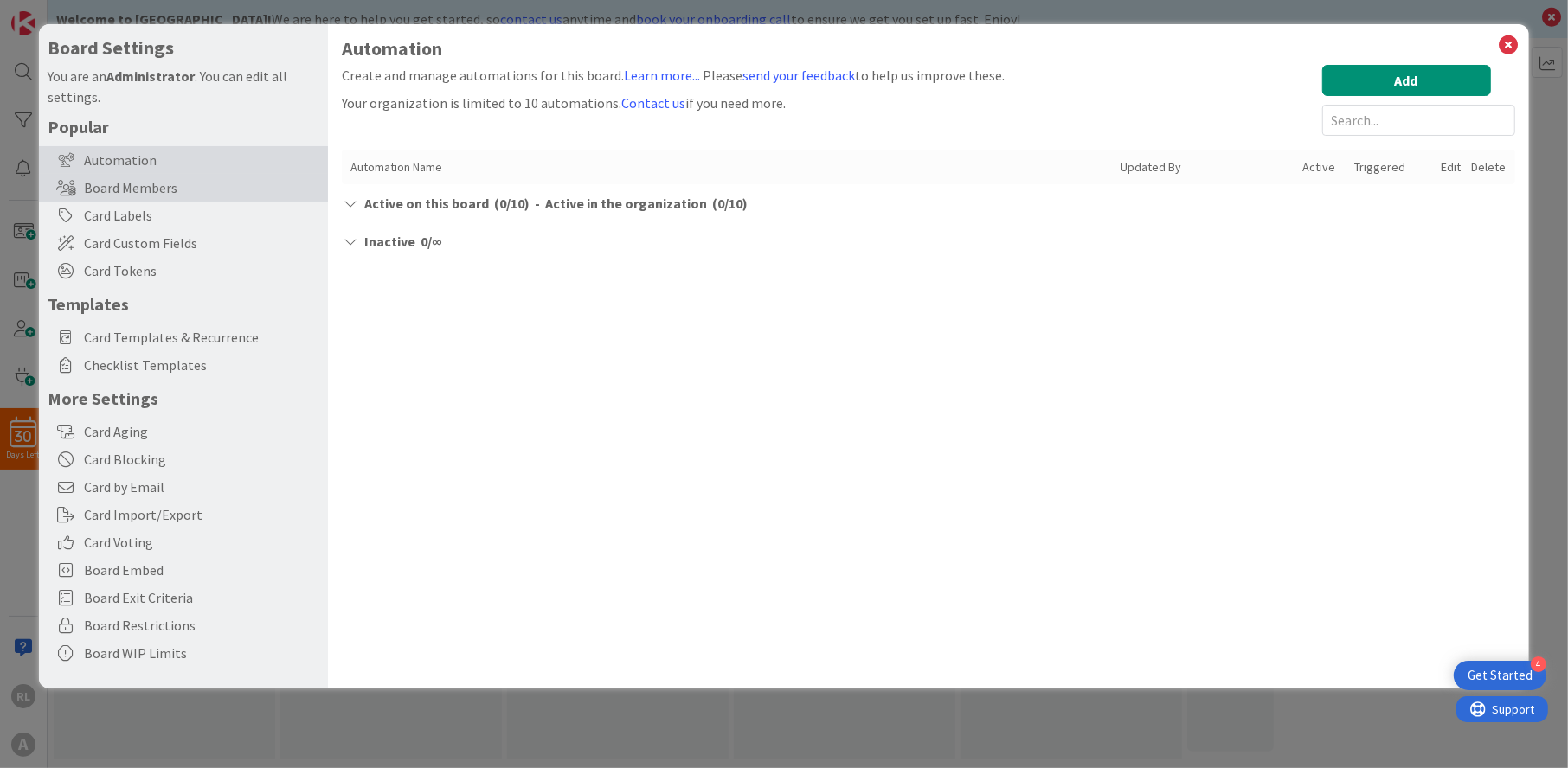
click at [132, 197] on div "Board Members" at bounding box center [184, 188] width 289 height 28
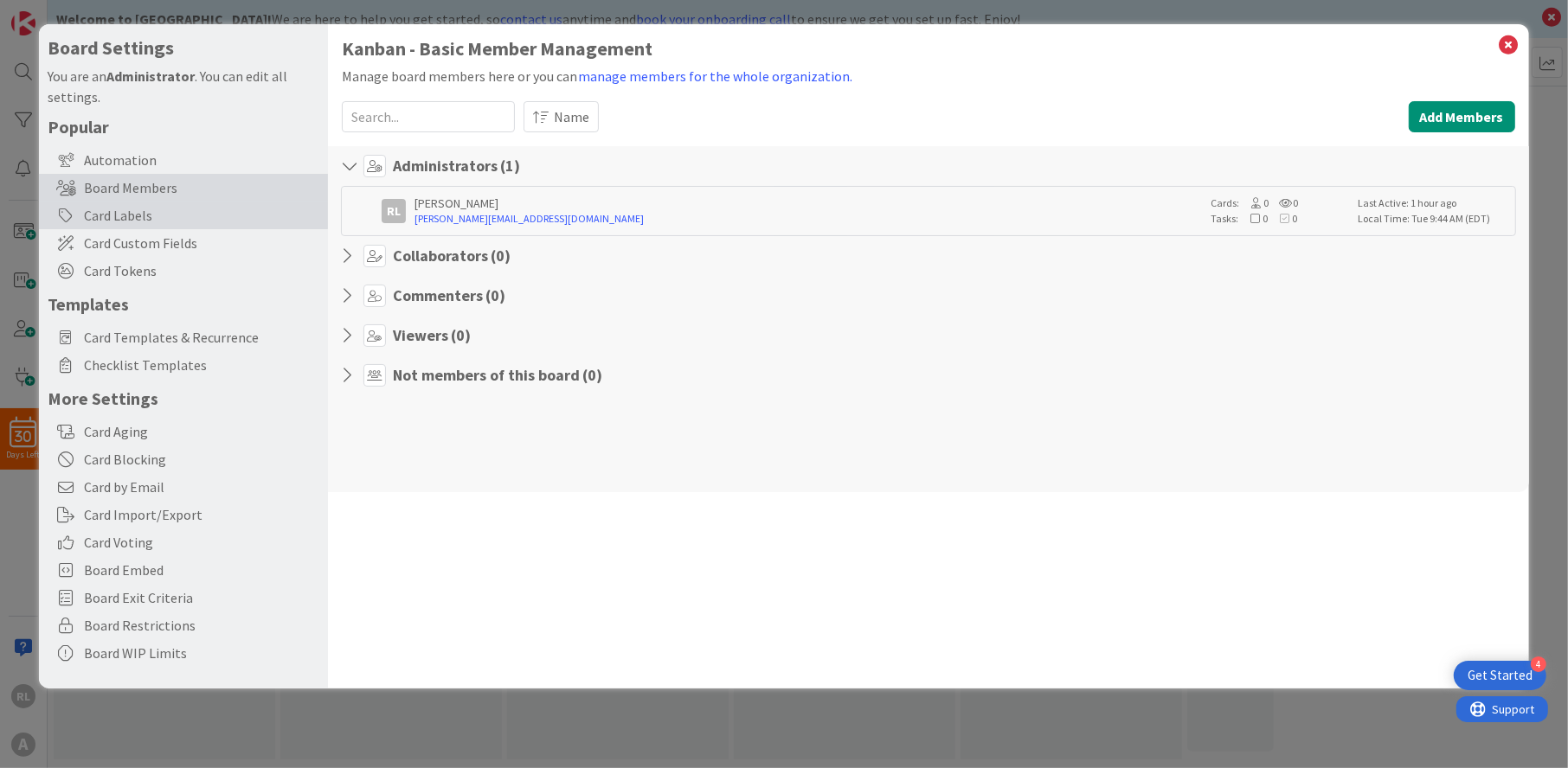
click at [130, 219] on div "Card Labels" at bounding box center [184, 215] width 289 height 28
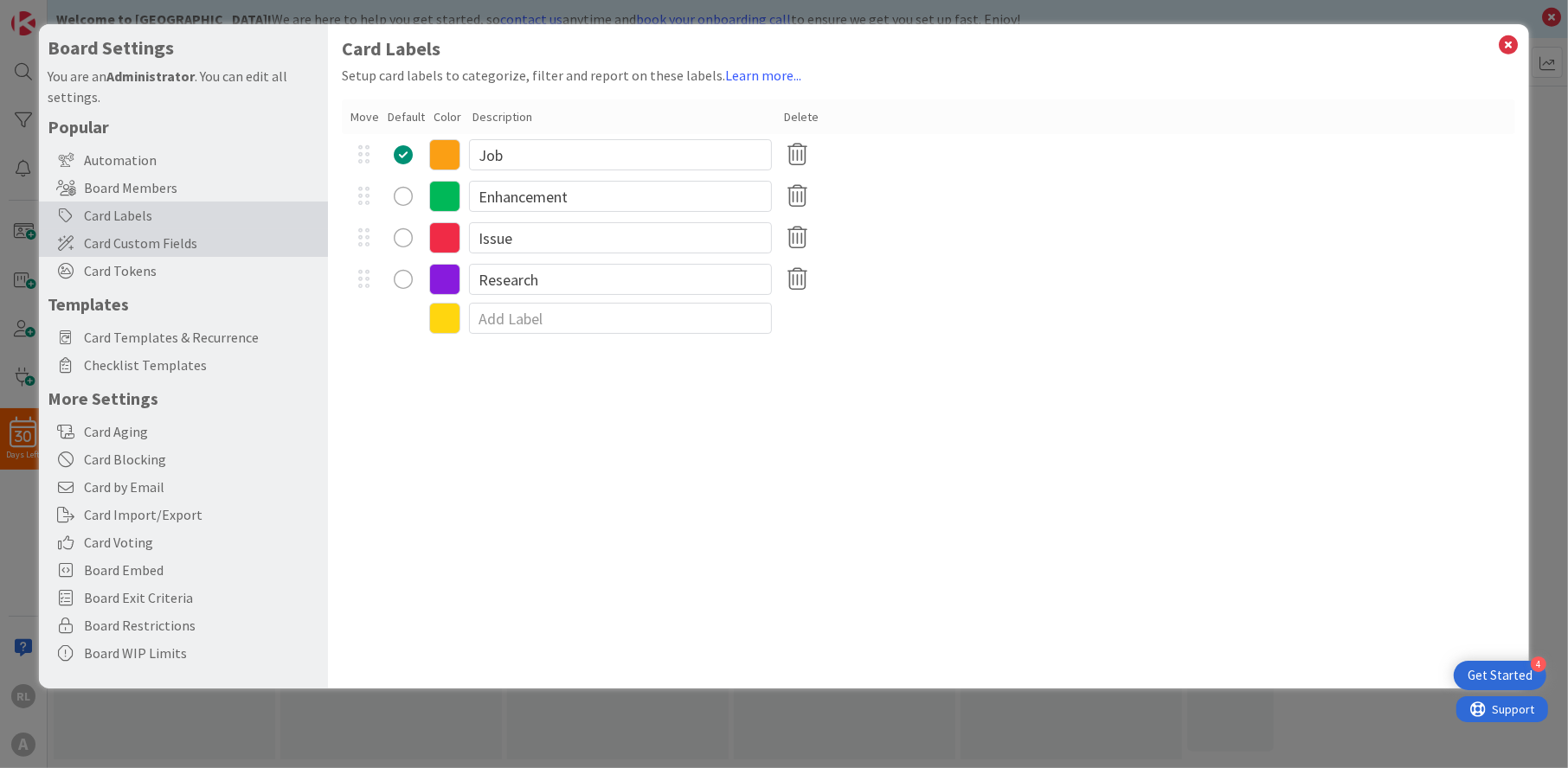
click at [129, 234] on span "Card Custom Fields" at bounding box center [201, 243] width 235 height 21
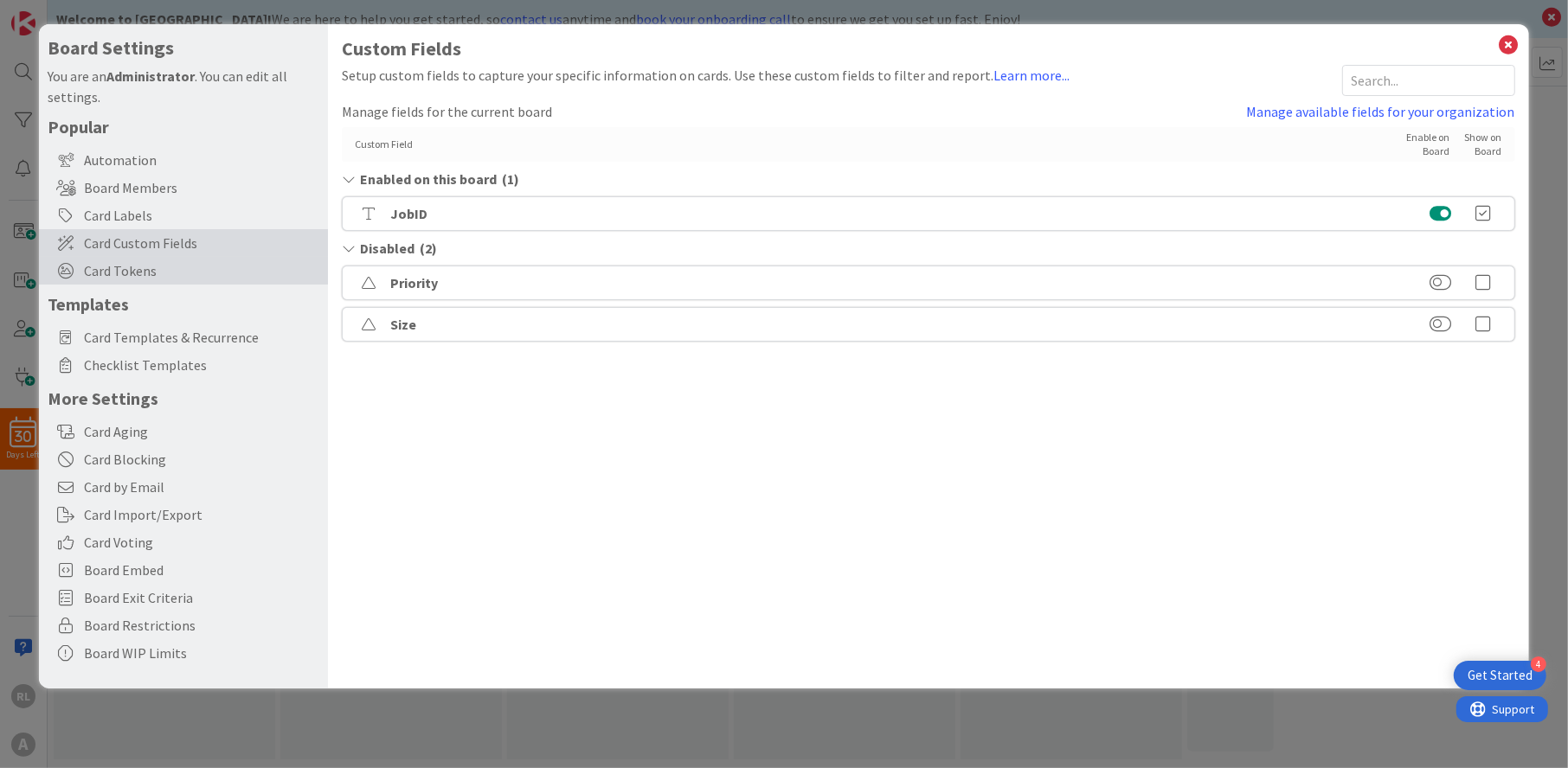
click at [125, 270] on span "Card Tokens" at bounding box center [201, 271] width 235 height 21
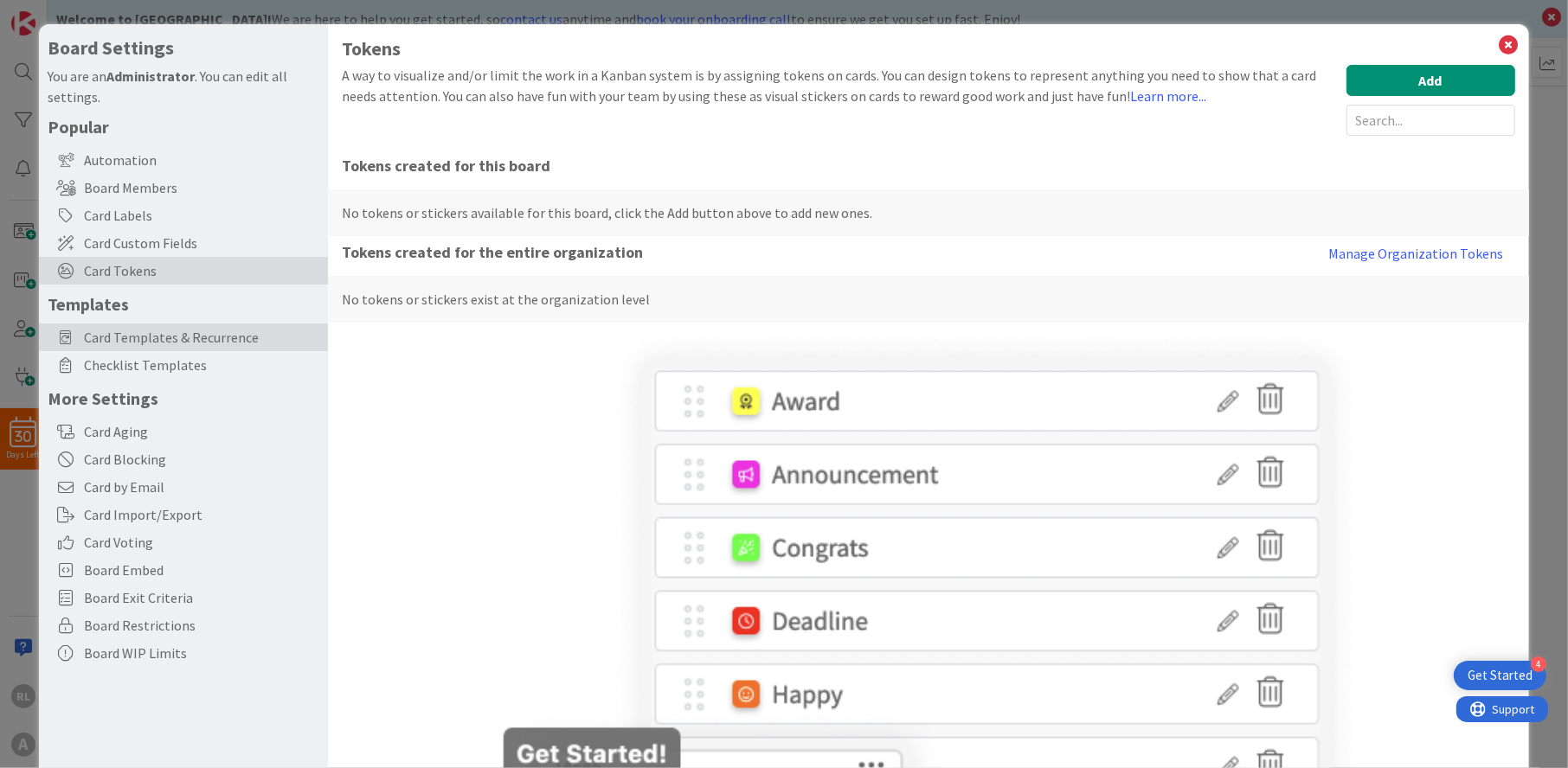
click at [132, 333] on span "Card Templates & Recurrence" at bounding box center [201, 338] width 235 height 21
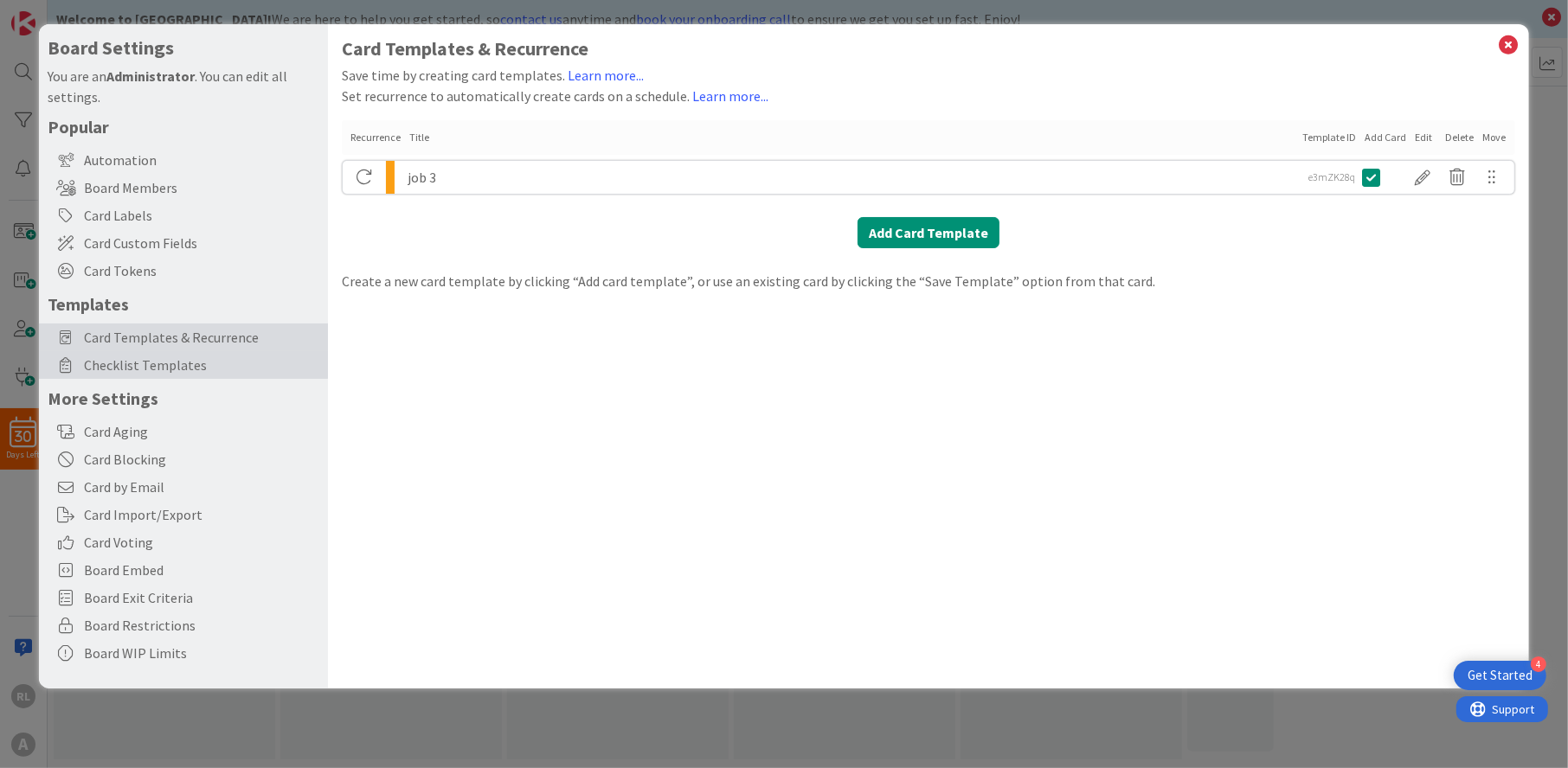
click at [131, 360] on span "Checklist Templates" at bounding box center [201, 365] width 235 height 21
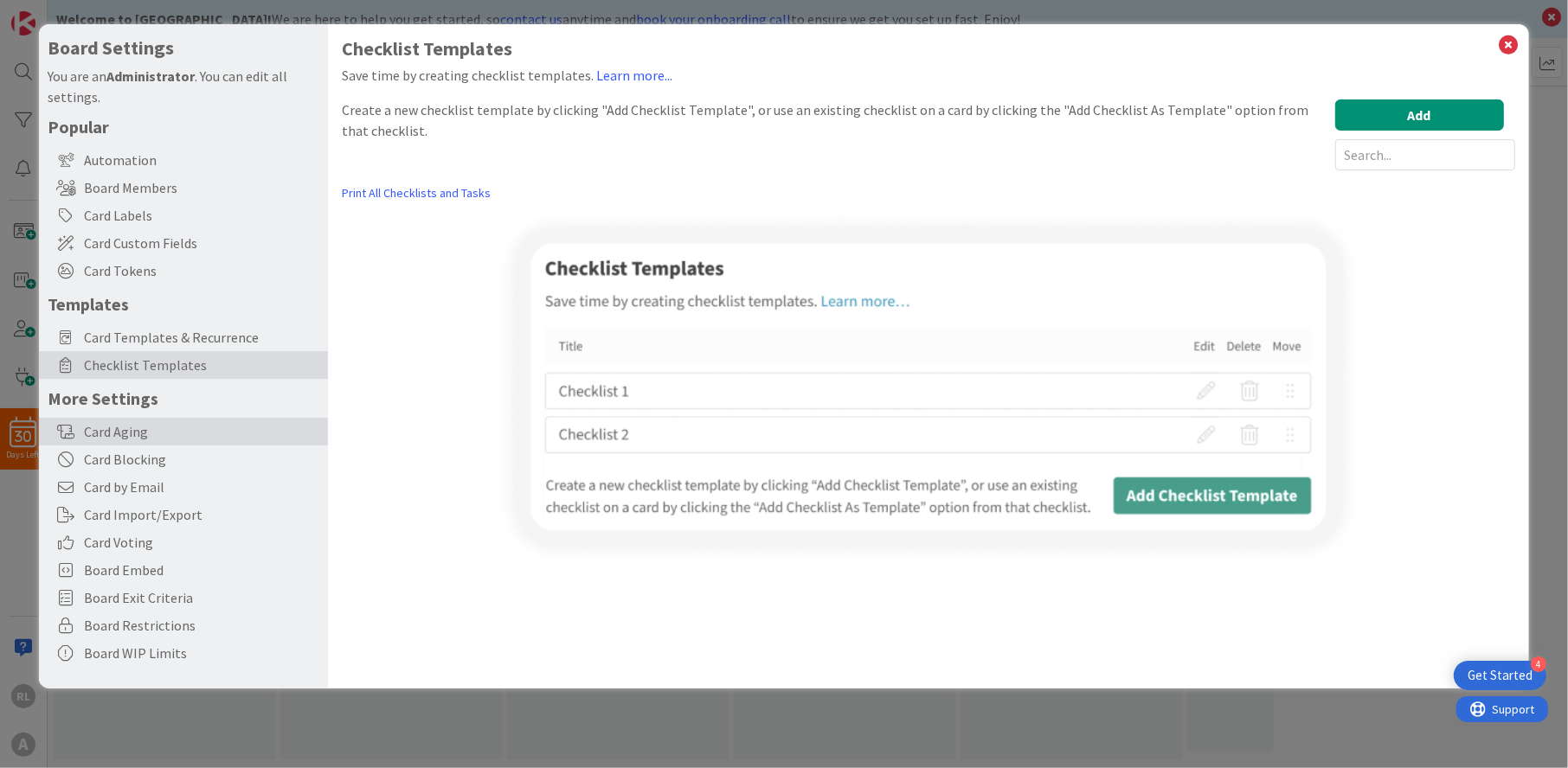
click at [134, 431] on div "Card Aging" at bounding box center [184, 432] width 289 height 28
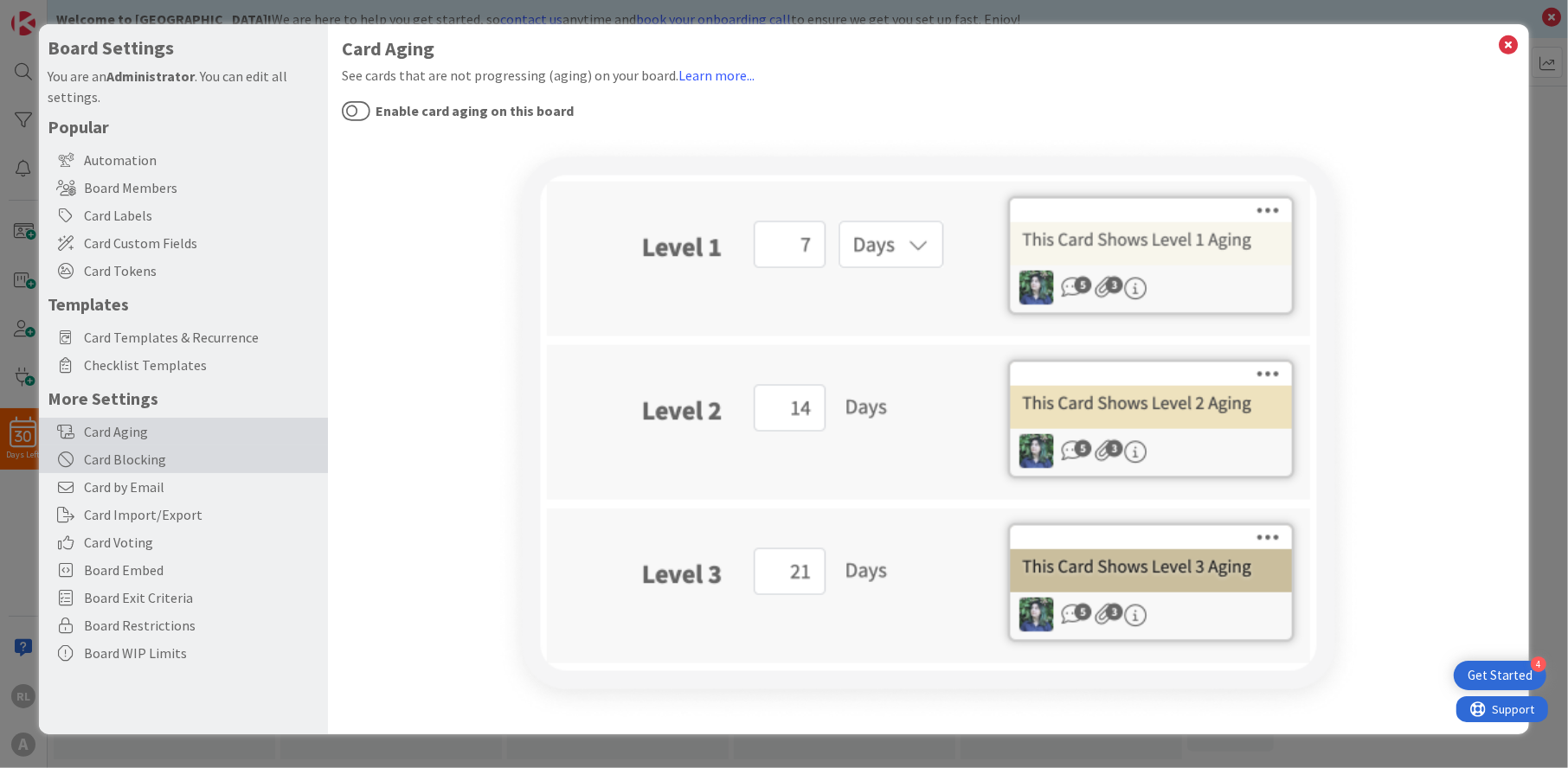
click at [134, 456] on div "Card Blocking" at bounding box center [184, 460] width 289 height 28
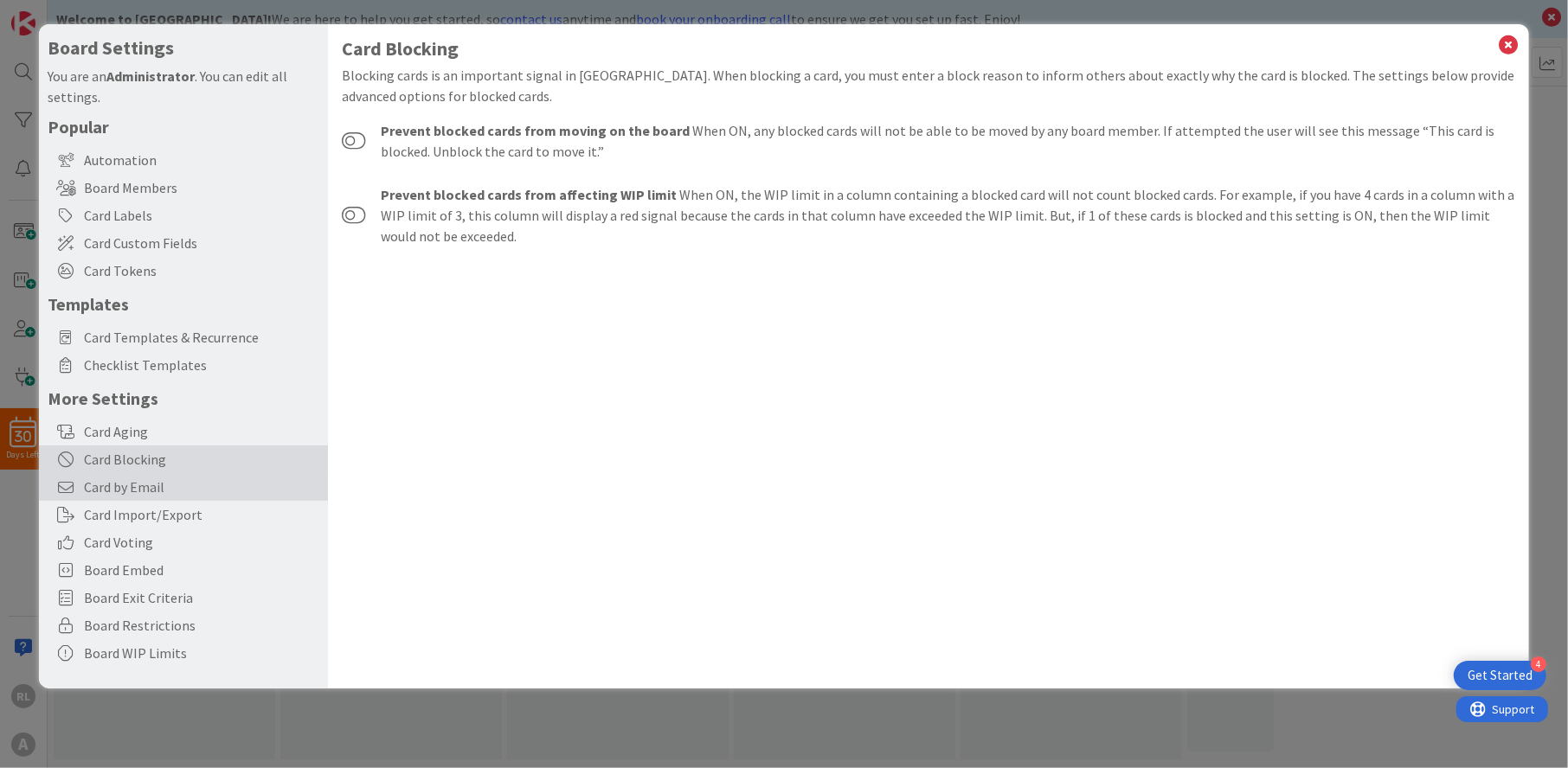
click at [137, 484] on span "Card by Email" at bounding box center [201, 487] width 235 height 21
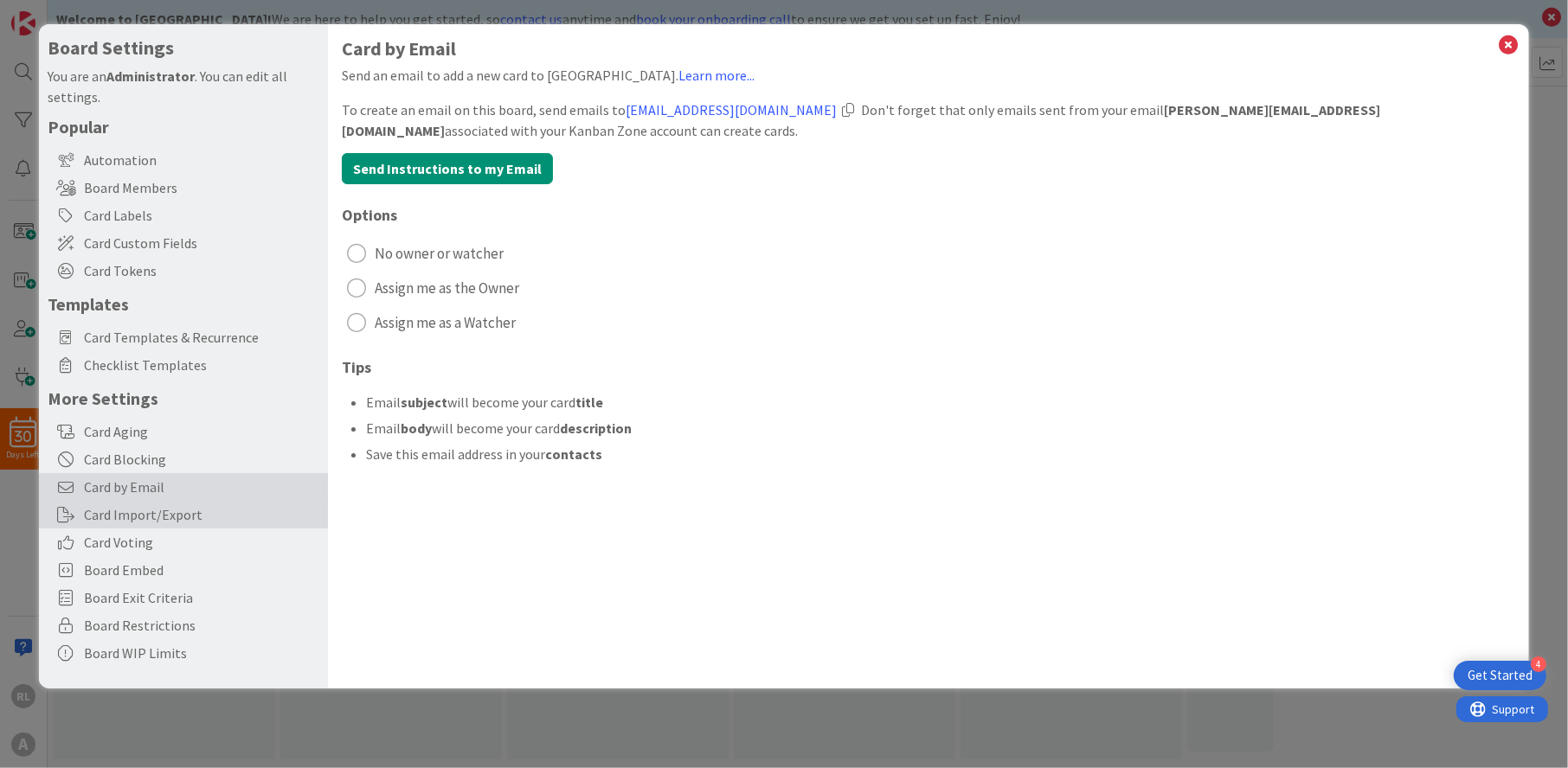
click at [138, 507] on div "Card Import/Export" at bounding box center [184, 515] width 289 height 28
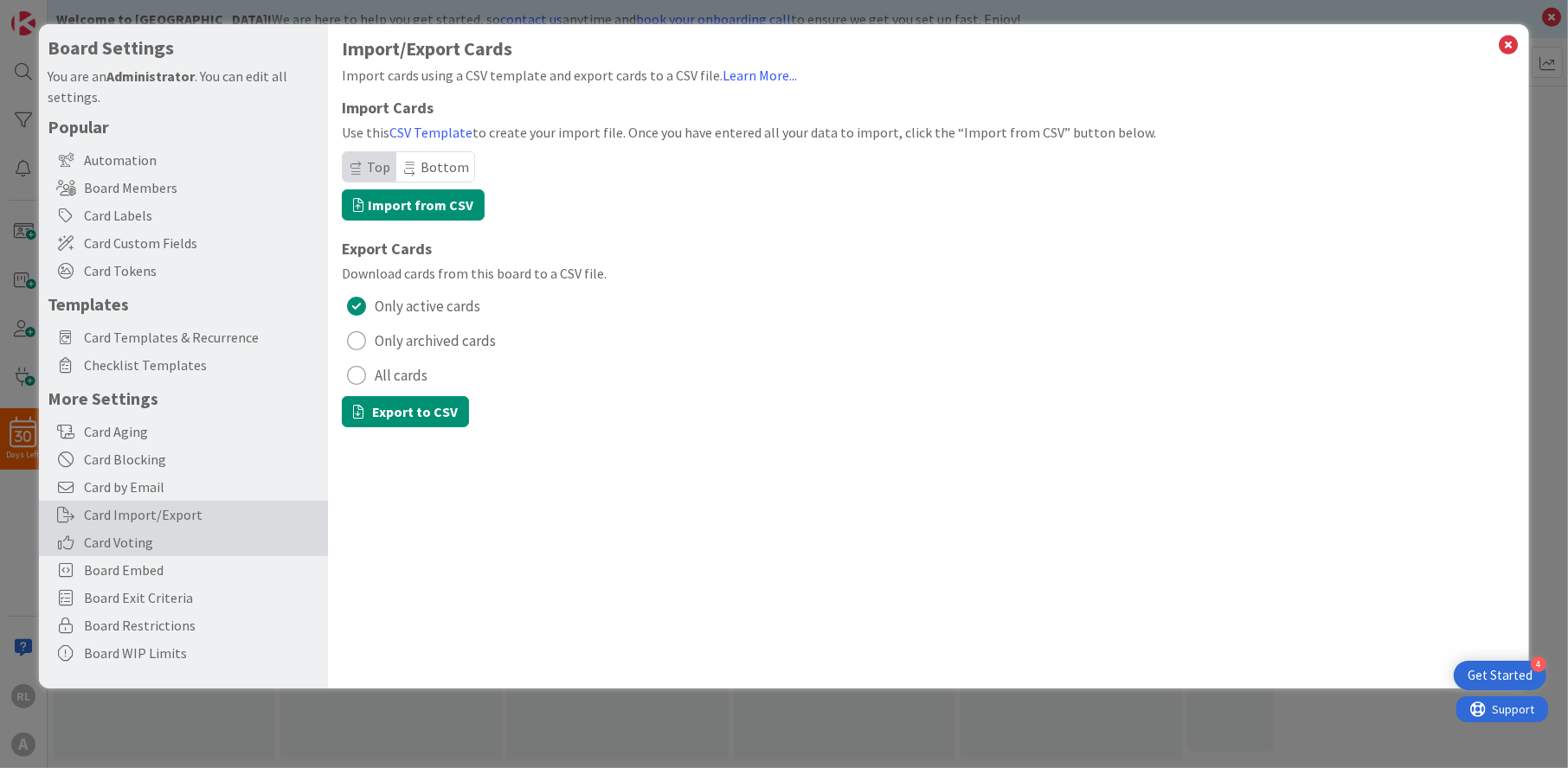
click at [139, 542] on span "Card Voting" at bounding box center [201, 542] width 235 height 21
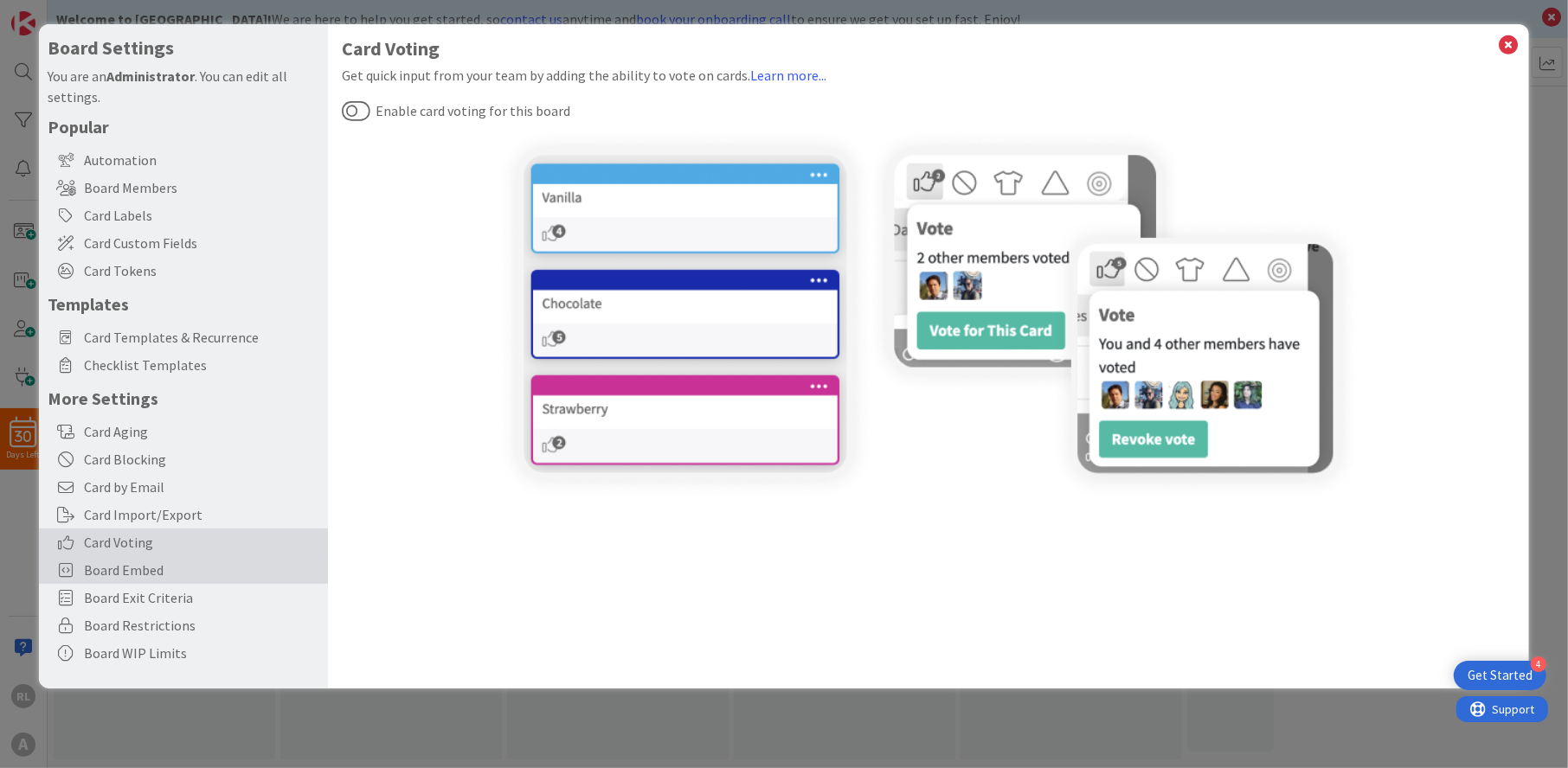
click at [141, 561] on span "Board Embed" at bounding box center [201, 570] width 235 height 21
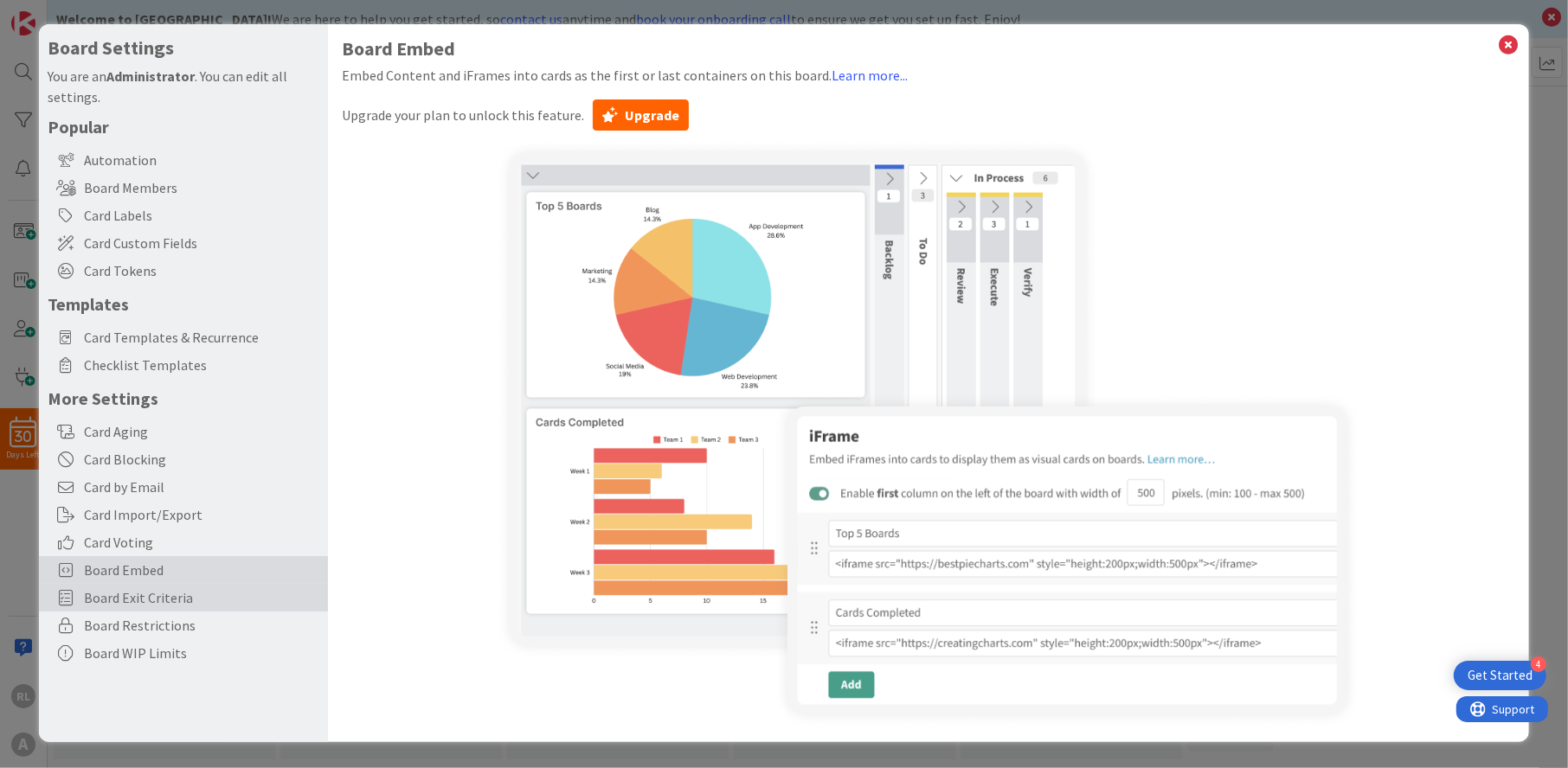
click at [142, 591] on span "Board Exit Criteria" at bounding box center [201, 598] width 235 height 21
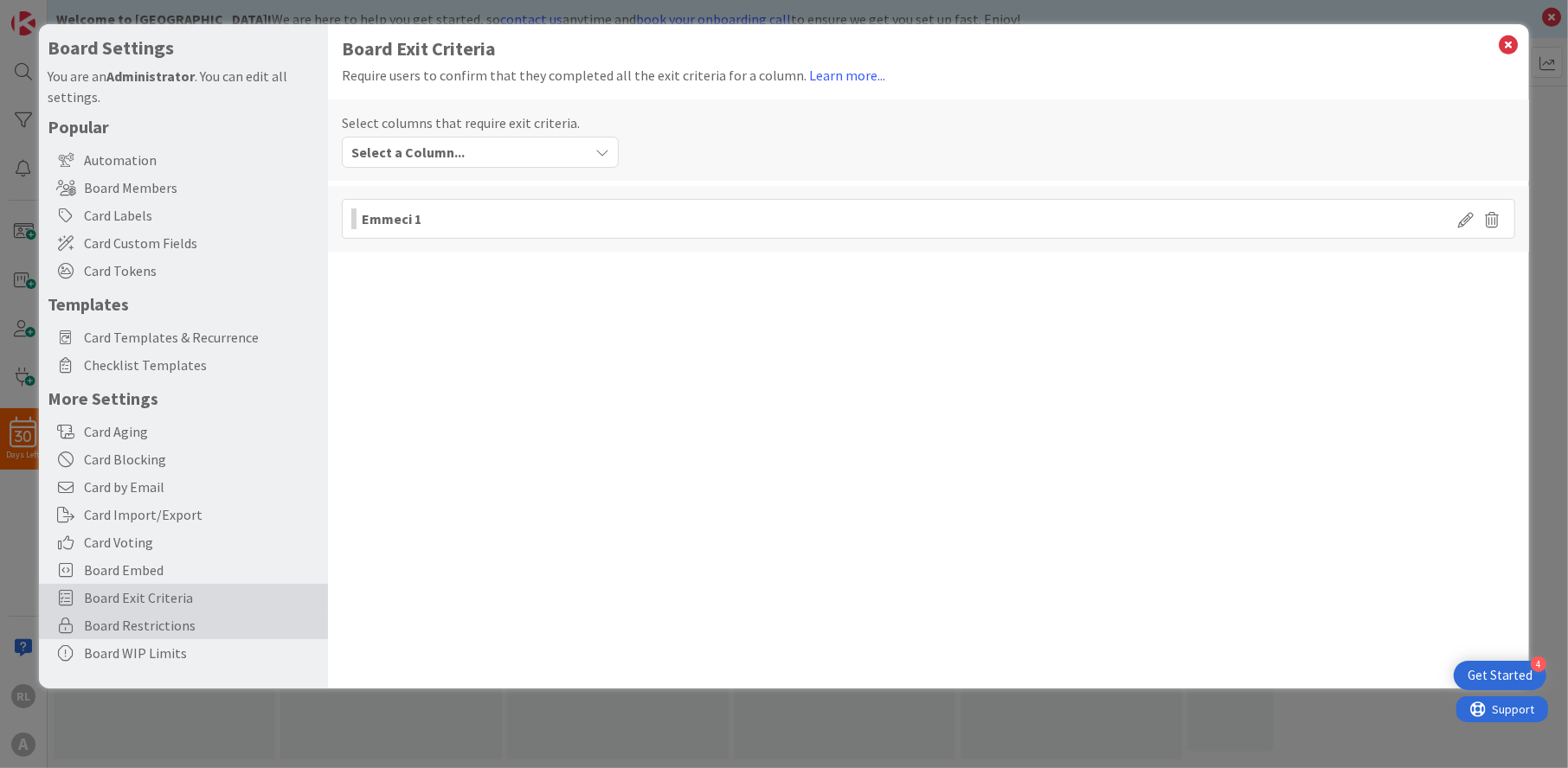
click at [147, 630] on span "Board Restrictions" at bounding box center [201, 625] width 235 height 21
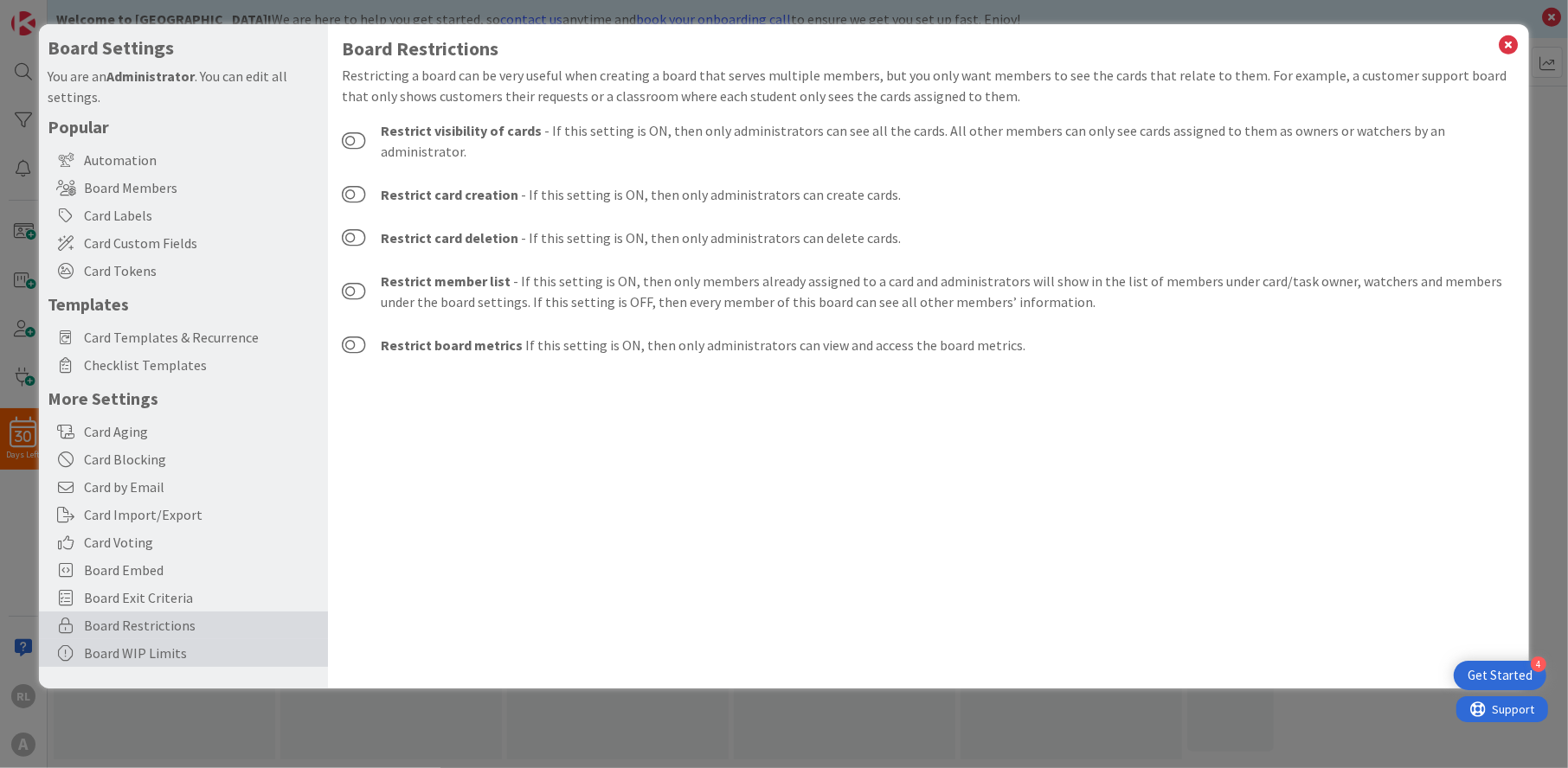
click at [152, 650] on div "Board WIP Limits" at bounding box center [184, 653] width 289 height 28
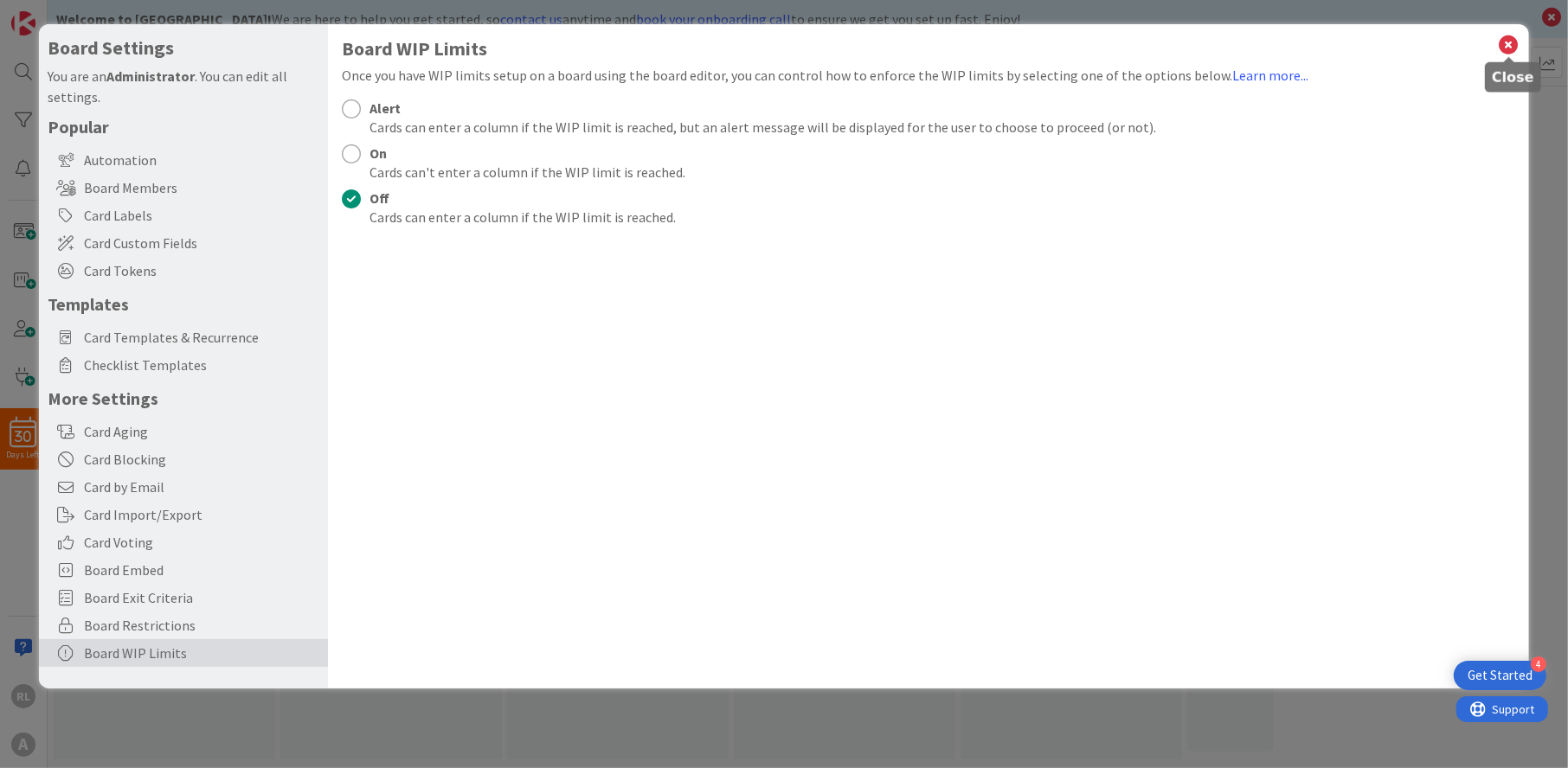
click at [1504, 40] on icon at bounding box center [1510, 45] width 23 height 24
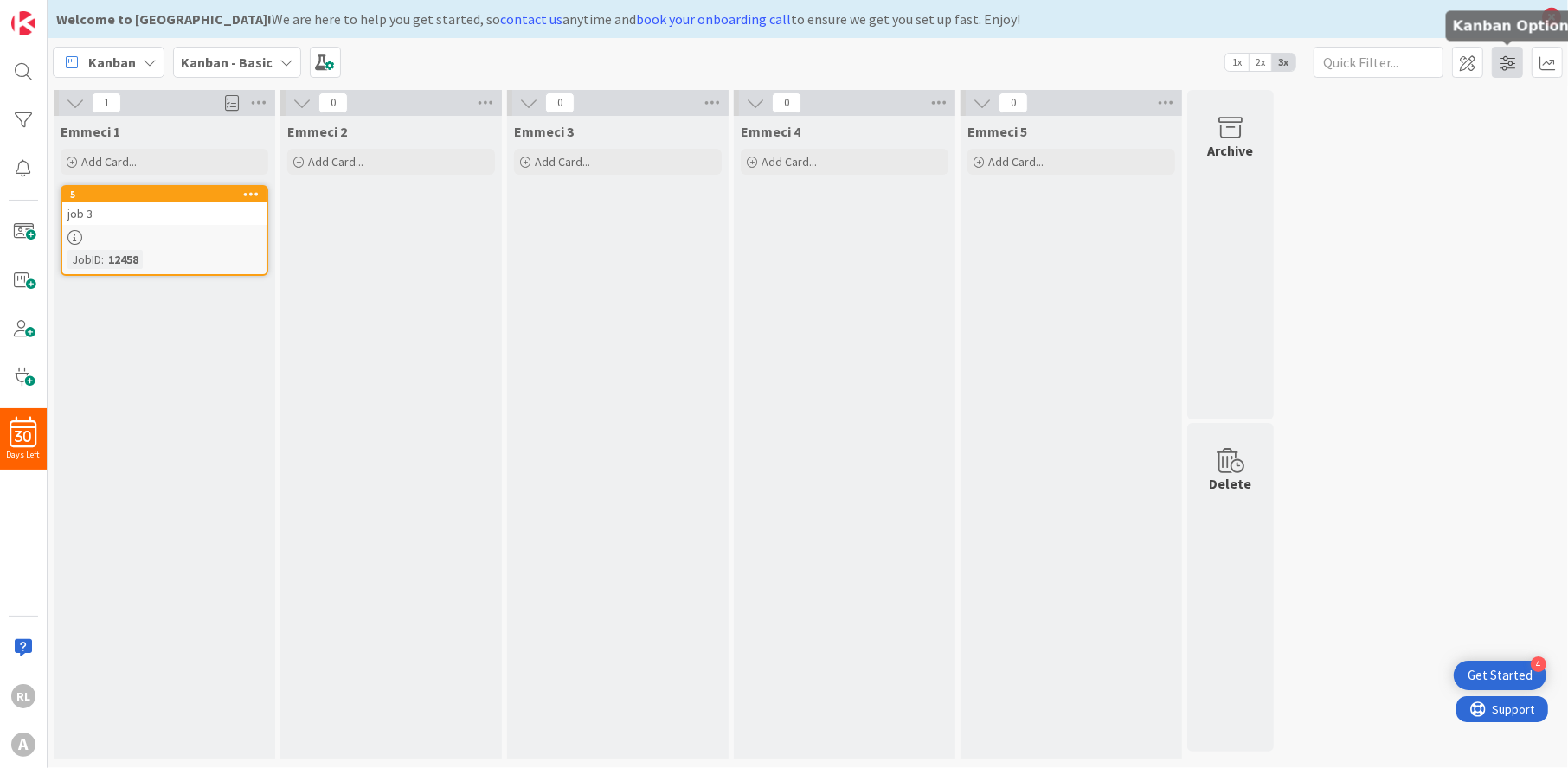
click at [1511, 66] on span at bounding box center [1508, 63] width 31 height 31
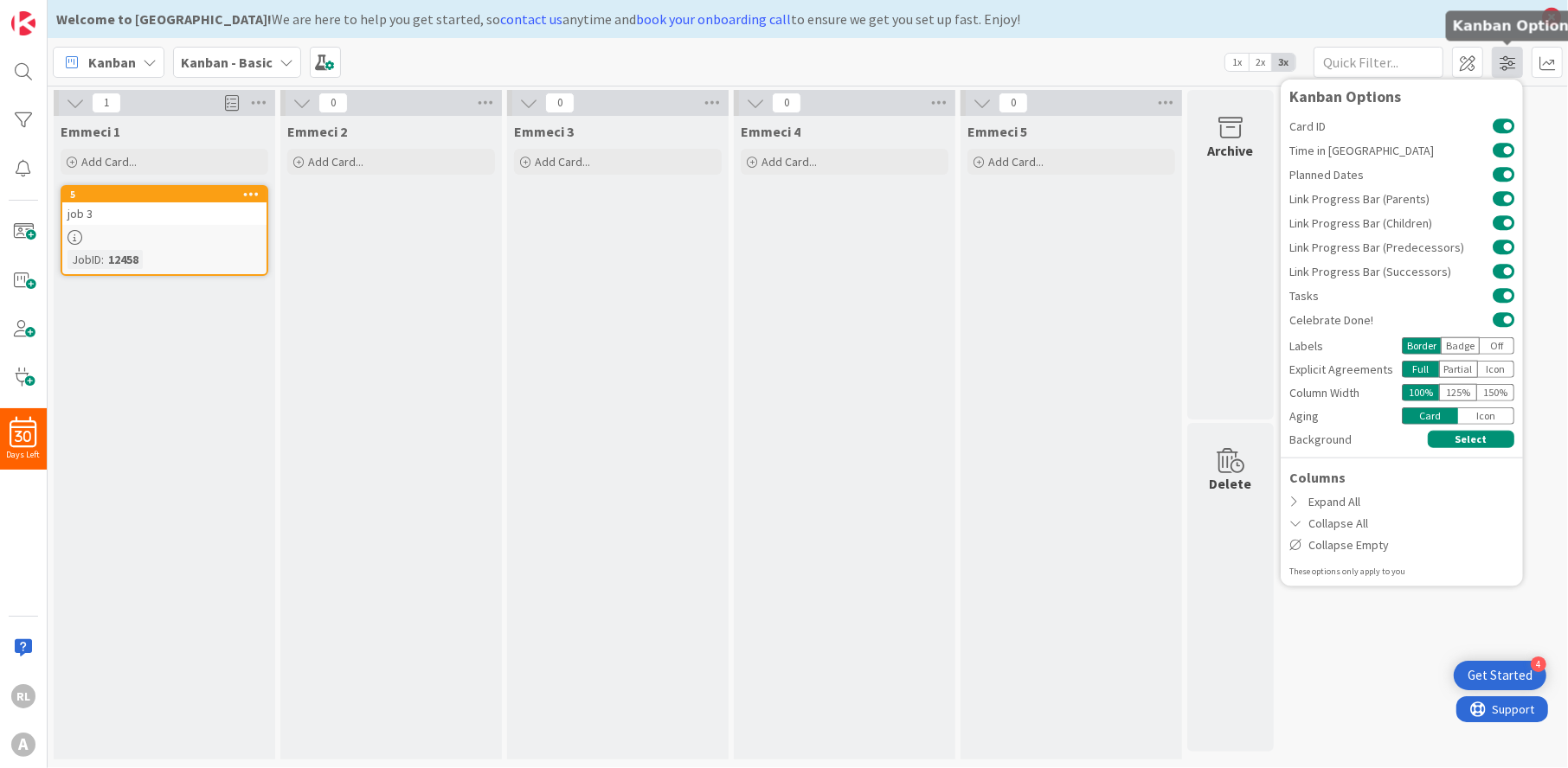
click at [1511, 66] on span at bounding box center [1508, 63] width 31 height 31
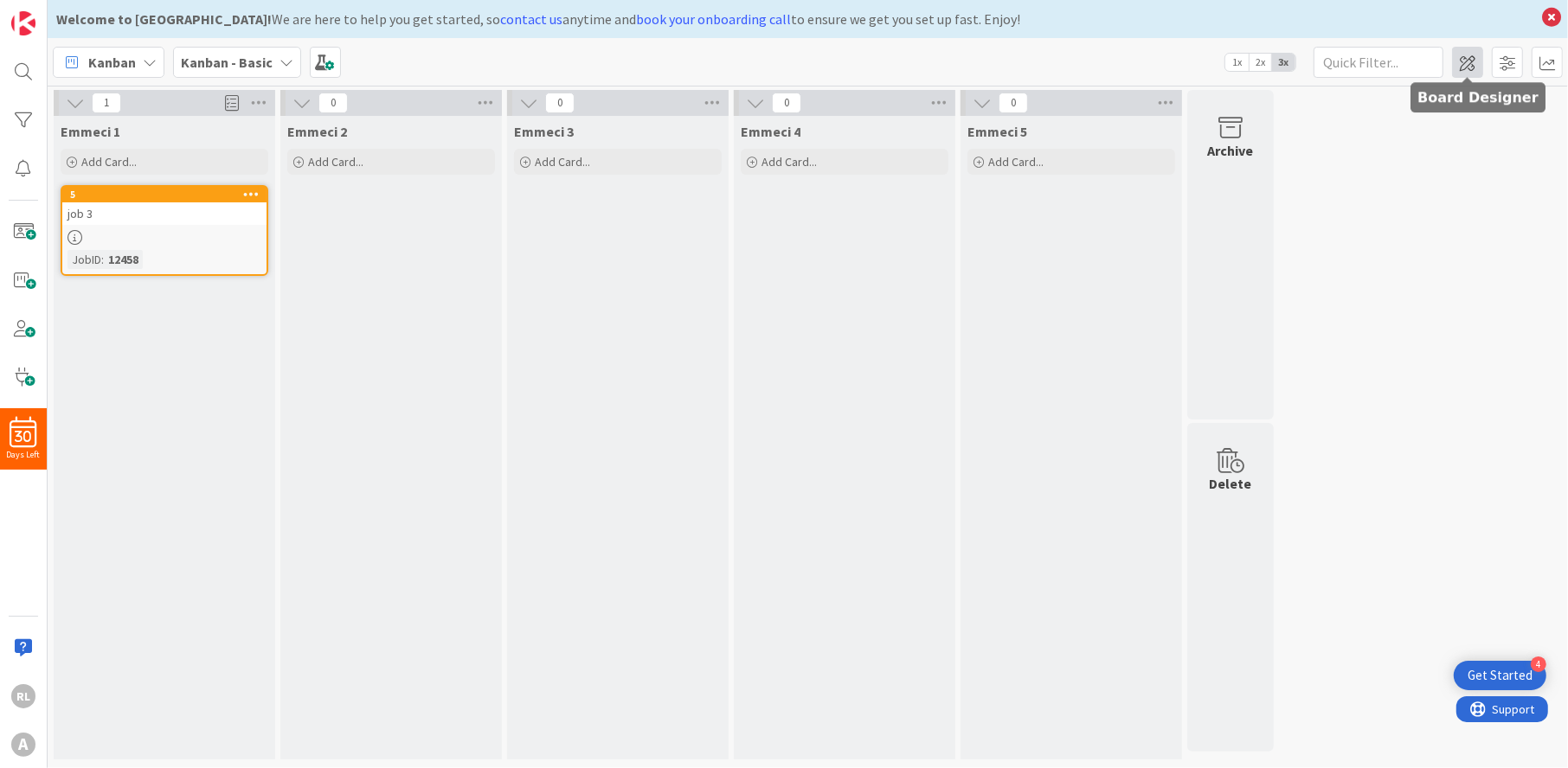
click at [1475, 65] on span at bounding box center [1468, 63] width 31 height 31
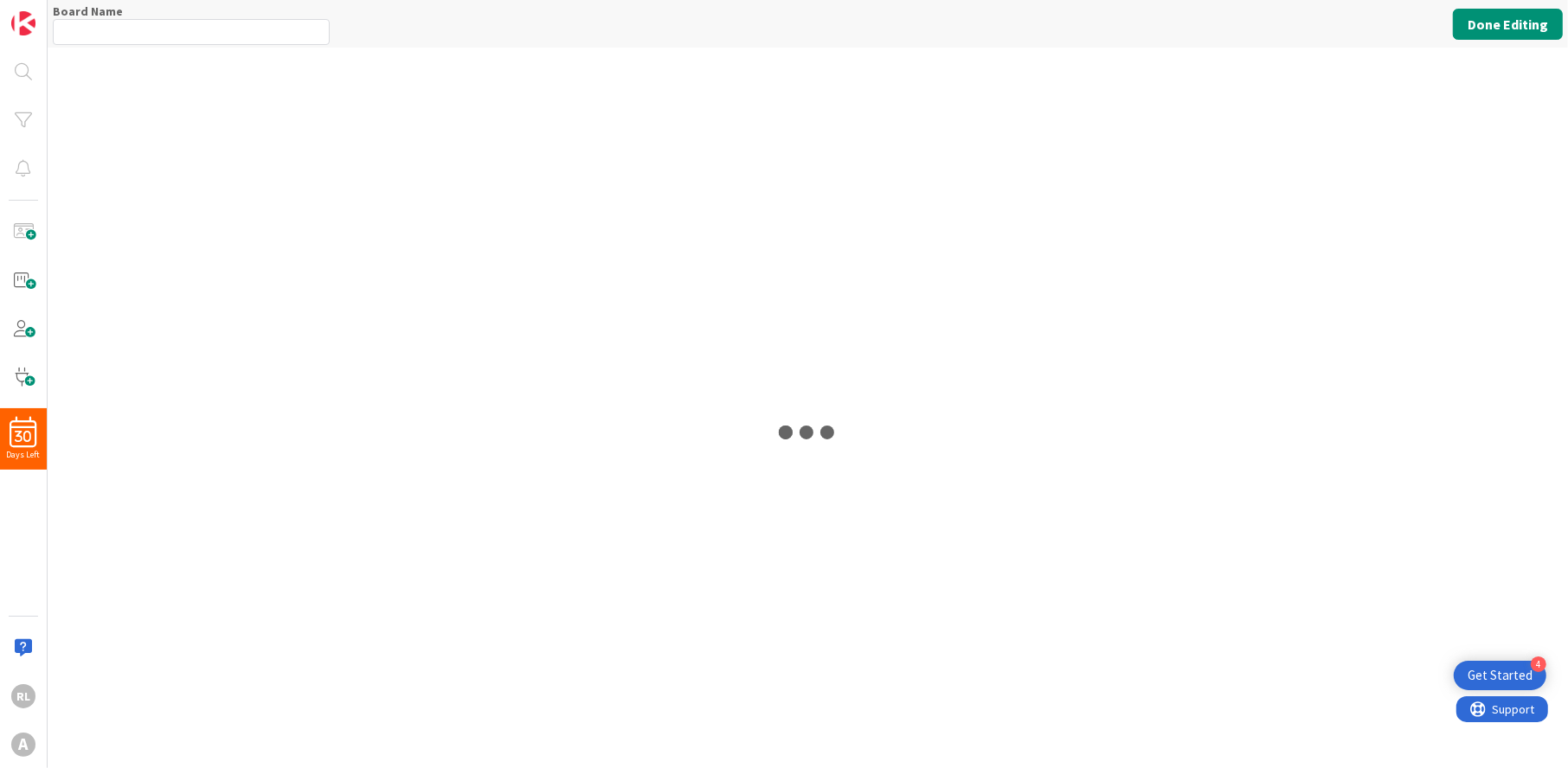
type input "Kanban - Basic"
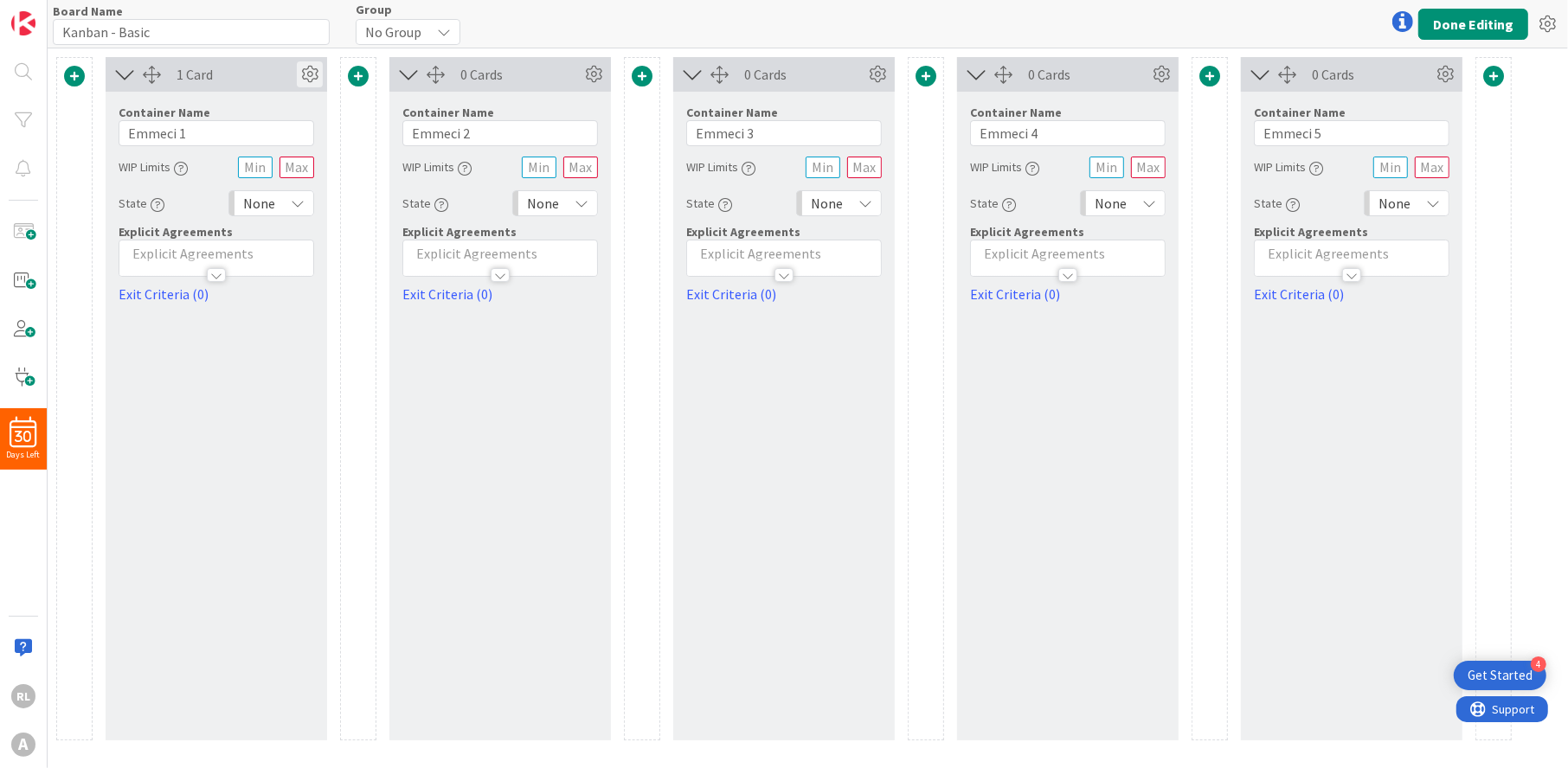
click at [309, 65] on icon at bounding box center [310, 75] width 26 height 26
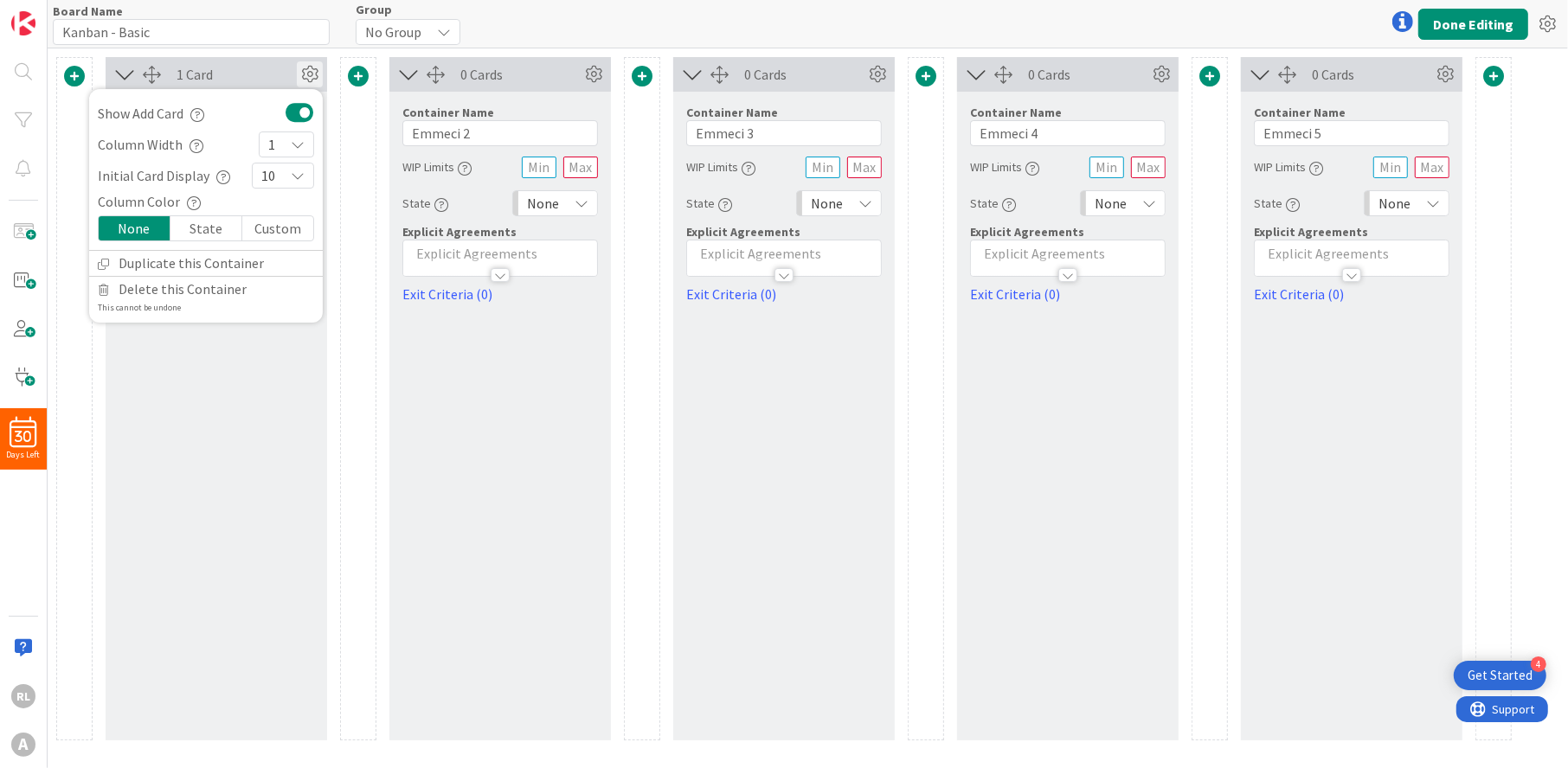
click at [215, 225] on div "State" at bounding box center [206, 228] width 71 height 24
click at [166, 230] on div "None" at bounding box center [134, 228] width 71 height 24
click at [309, 238] on div "Custom" at bounding box center [277, 228] width 71 height 24
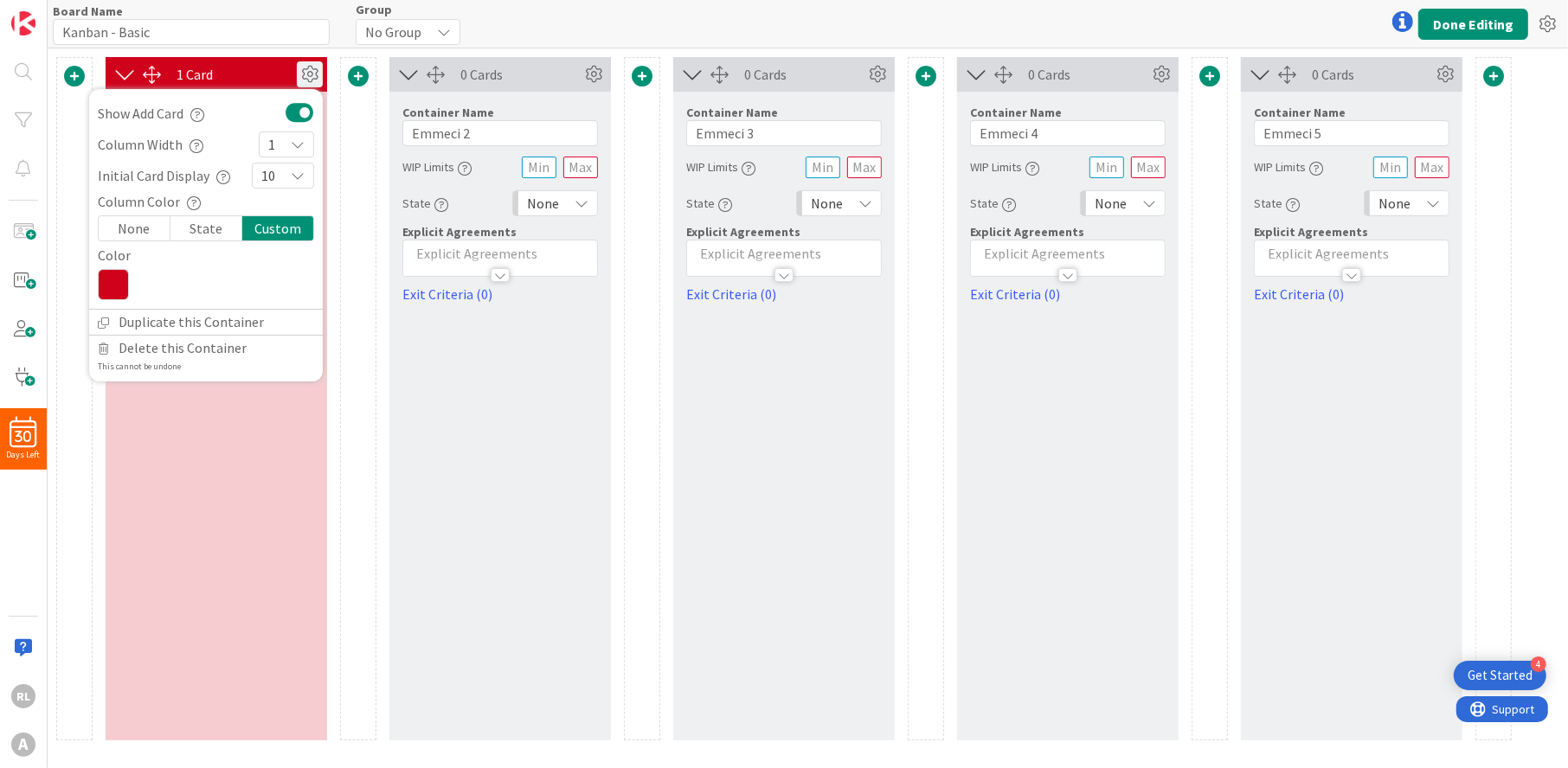
click at [132, 218] on div "None" at bounding box center [134, 228] width 71 height 24
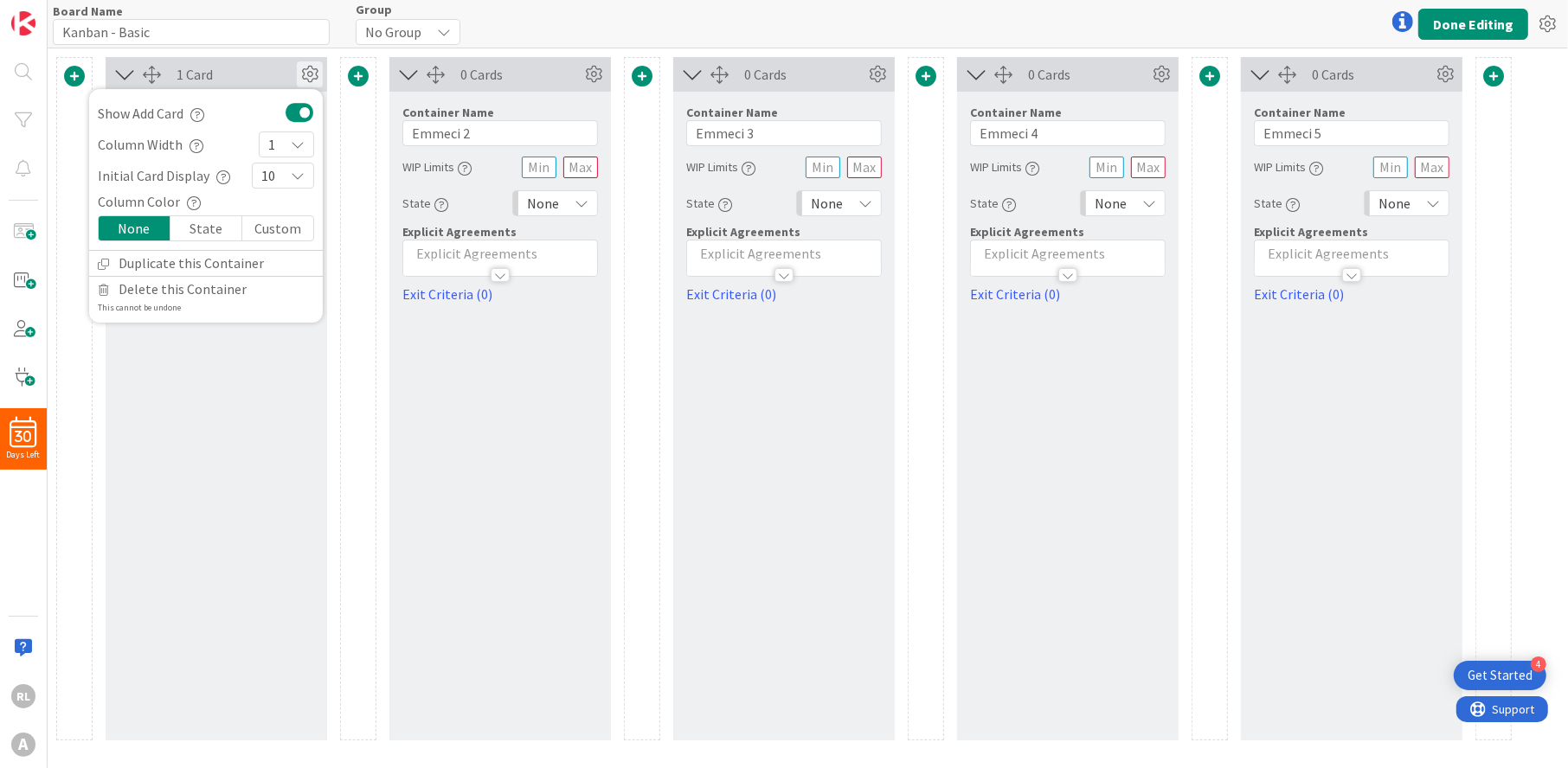
click at [317, 74] on icon at bounding box center [310, 75] width 26 height 26
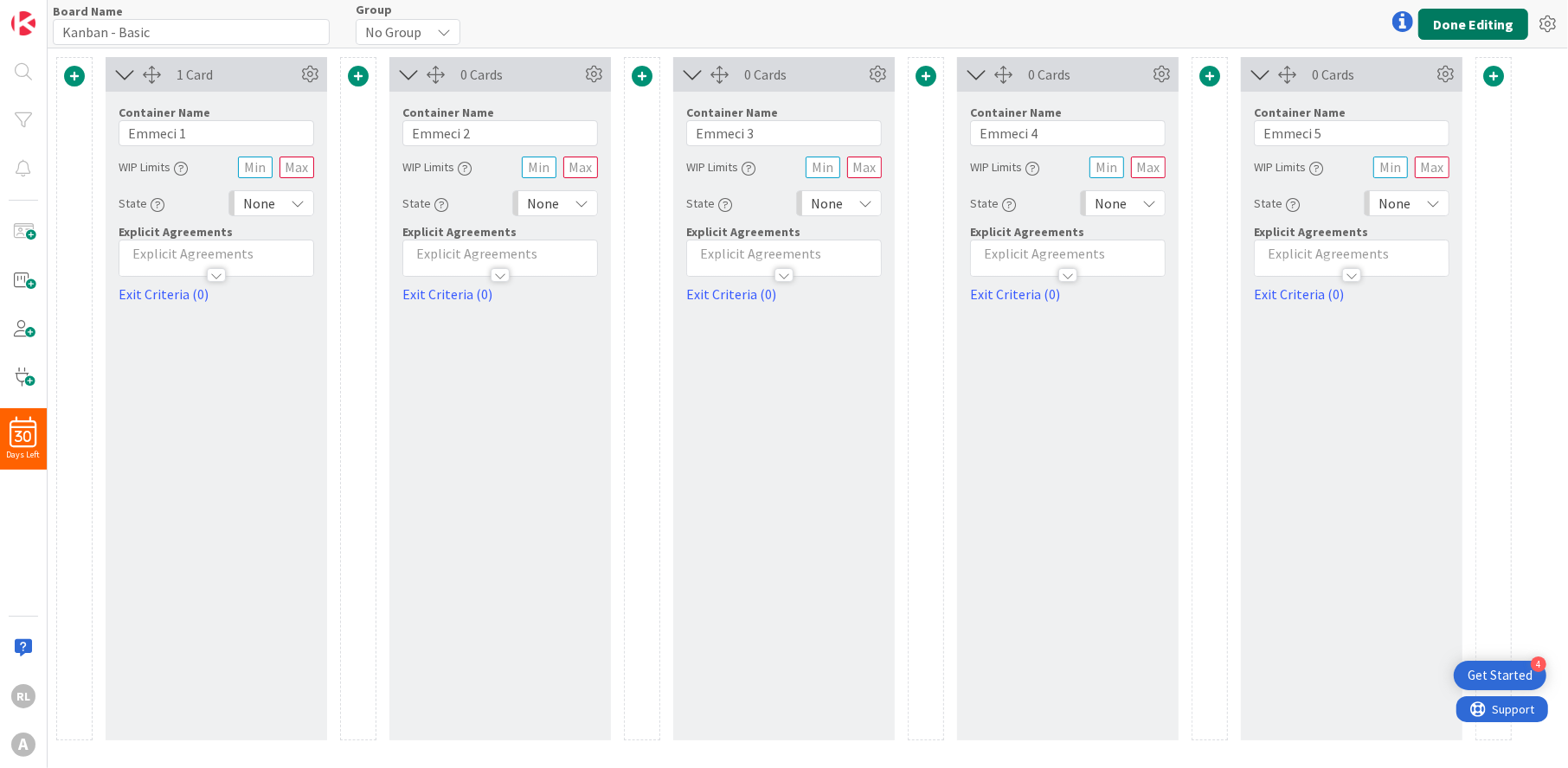
click at [1477, 17] on button "Done Editing" at bounding box center [1473, 24] width 110 height 31
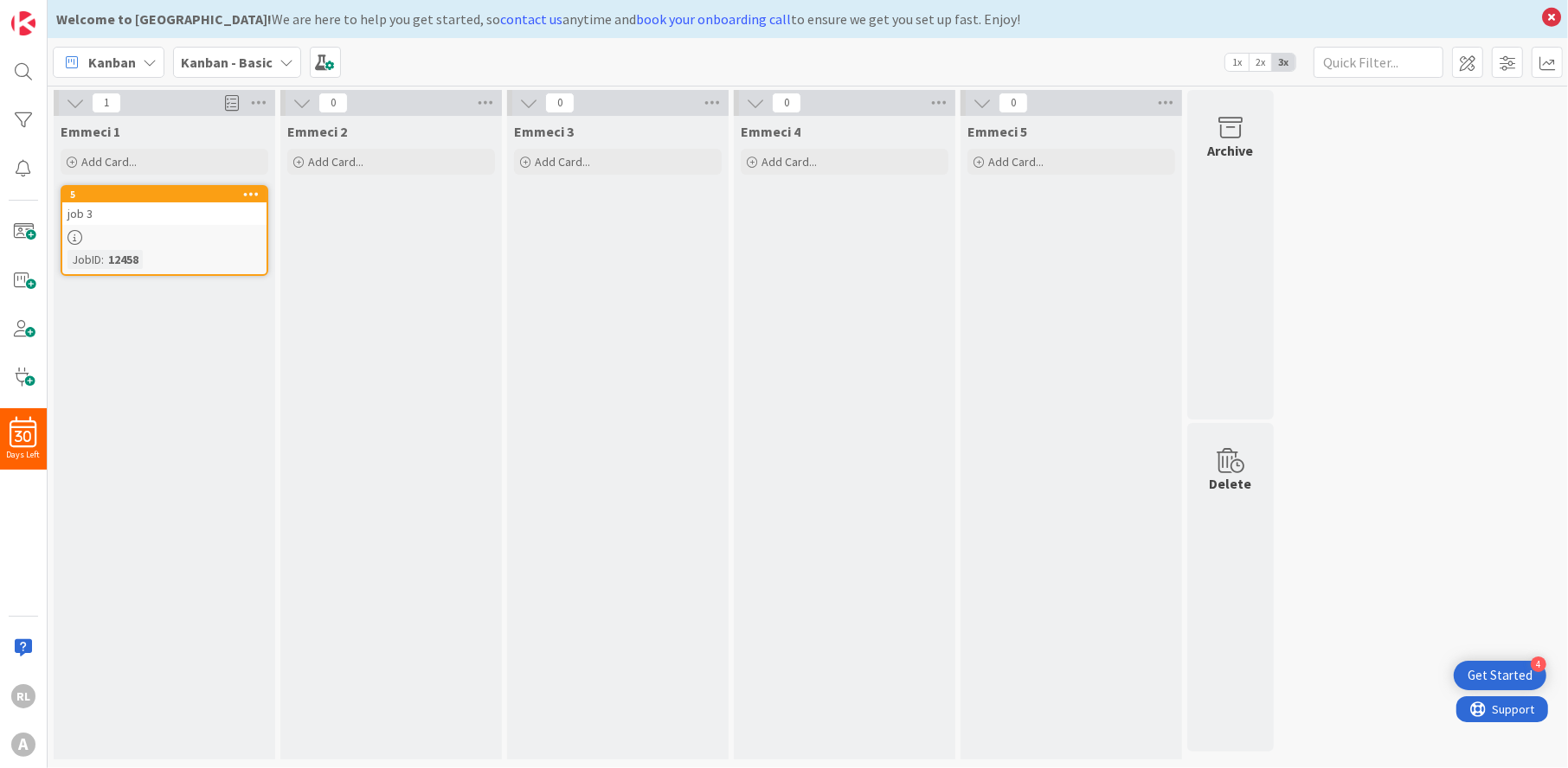
click at [102, 58] on span "Kanban" at bounding box center [112, 63] width 48 height 21
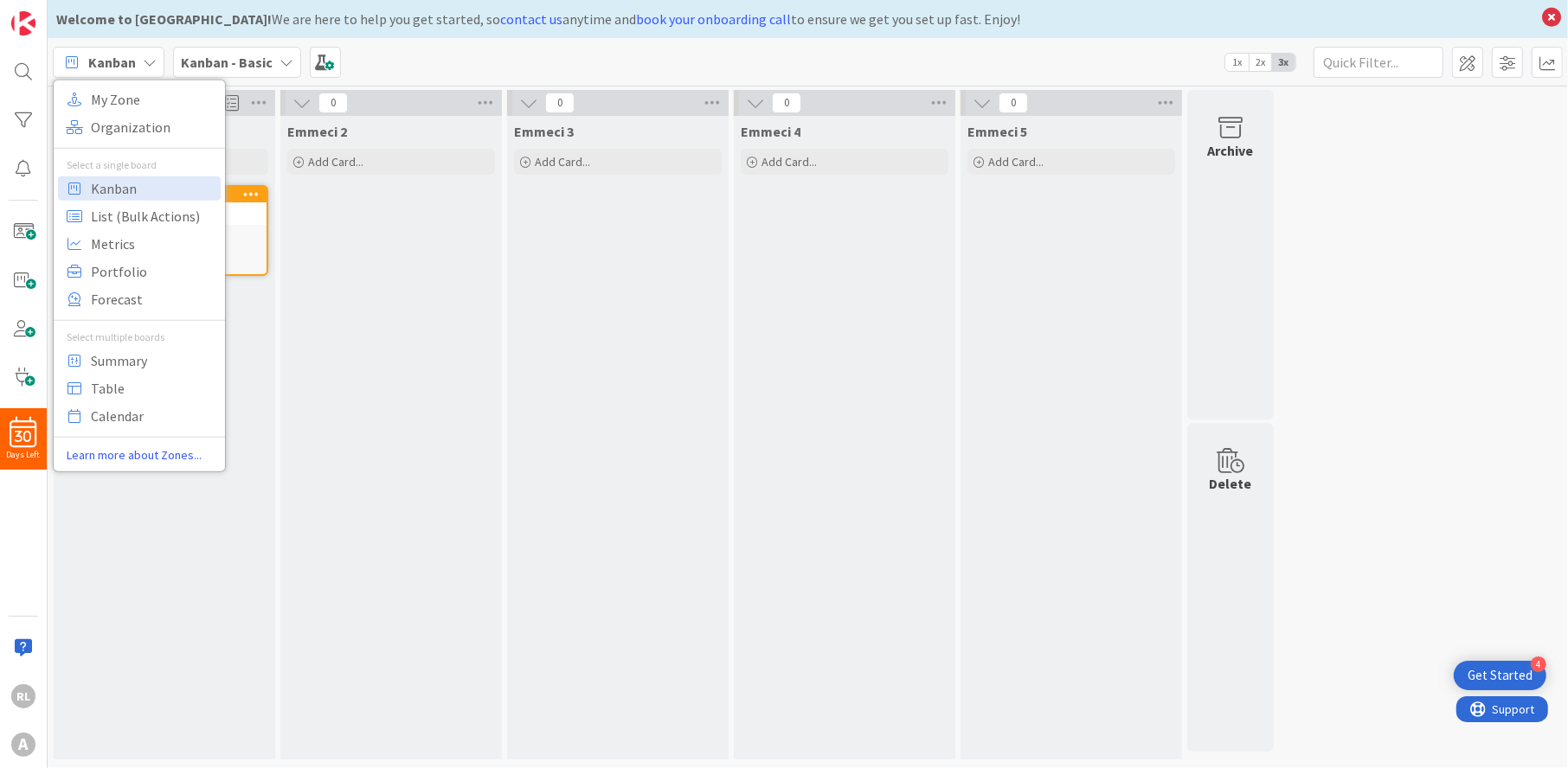
click at [102, 58] on span "Kanban" at bounding box center [112, 63] width 48 height 21
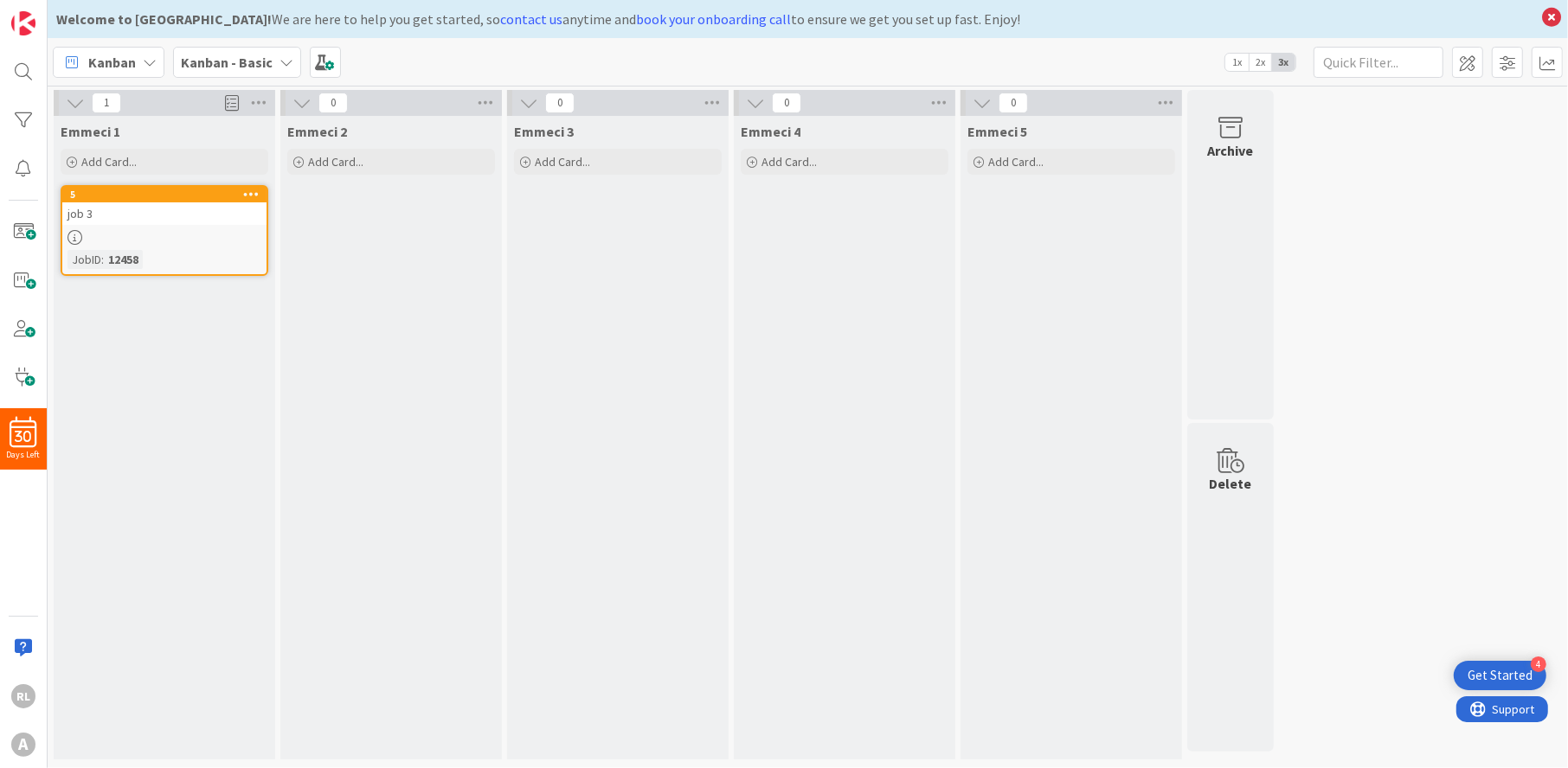
click at [253, 64] on b "Kanban - Basic" at bounding box center [226, 63] width 91 height 17
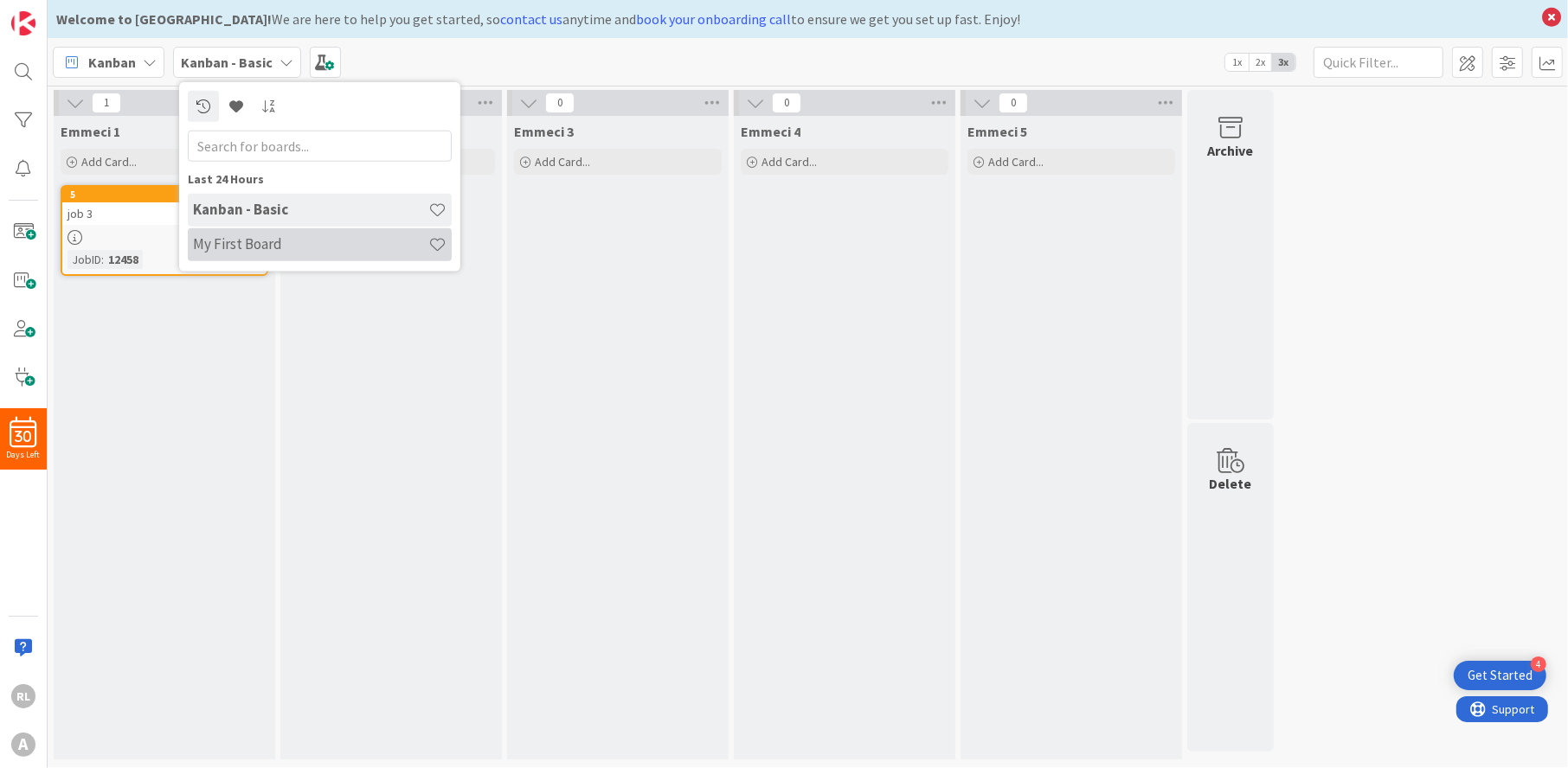
click at [239, 235] on h4 "My First Board" at bounding box center [311, 244] width 235 height 17
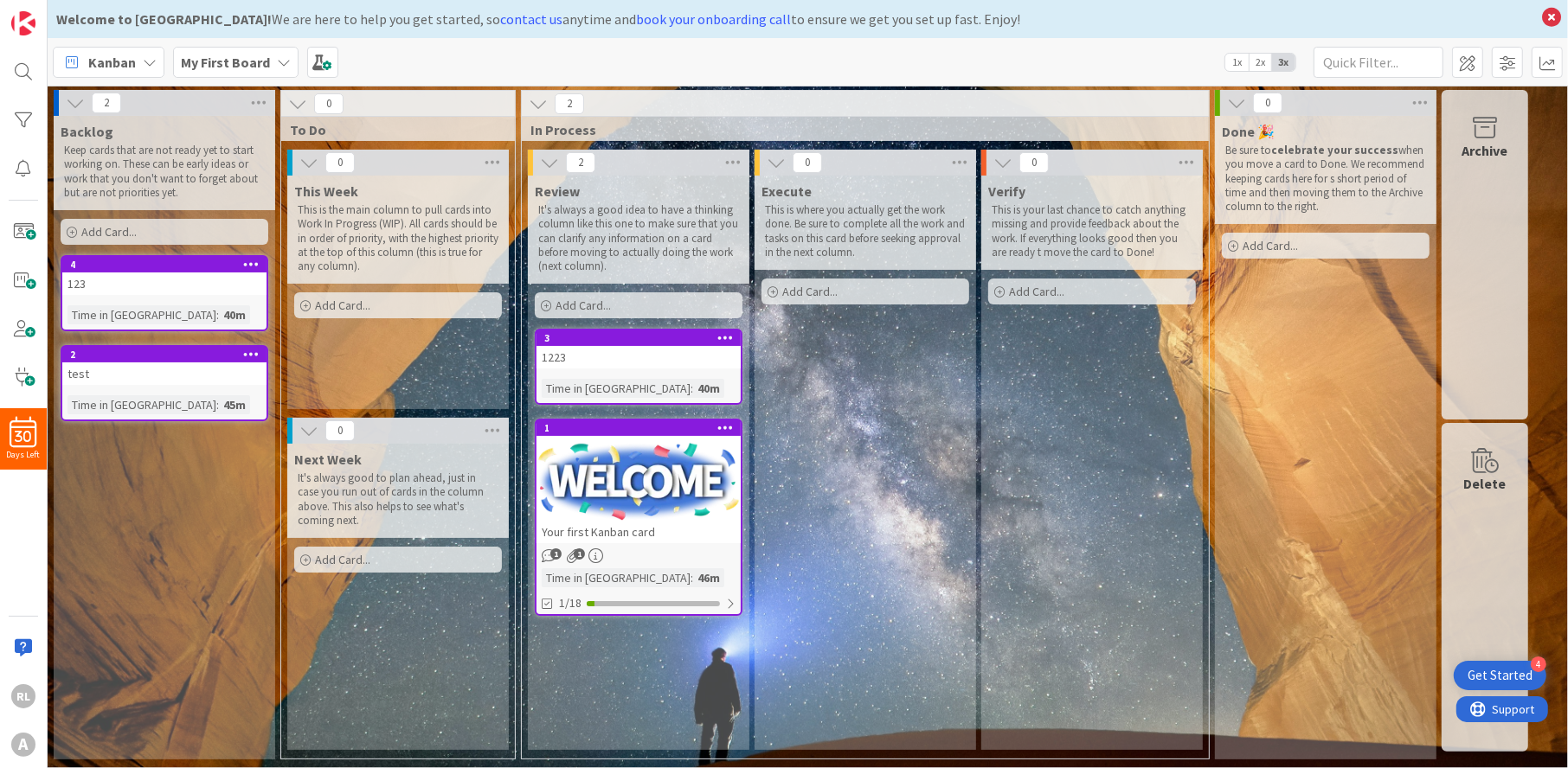
click at [235, 487] on div "Backlog Keep cards that are not ready yet to start working on. These can be ear…" at bounding box center [165, 437] width 221 height 643
drag, startPoint x: 235, startPoint y: 487, endPoint x: 177, endPoint y: 509, distance: 62.0
click at [177, 509] on div "Backlog Keep cards that are not ready yet to start working on. These can be ear…" at bounding box center [165, 437] width 221 height 643
click at [263, 99] on icon at bounding box center [259, 103] width 23 height 26
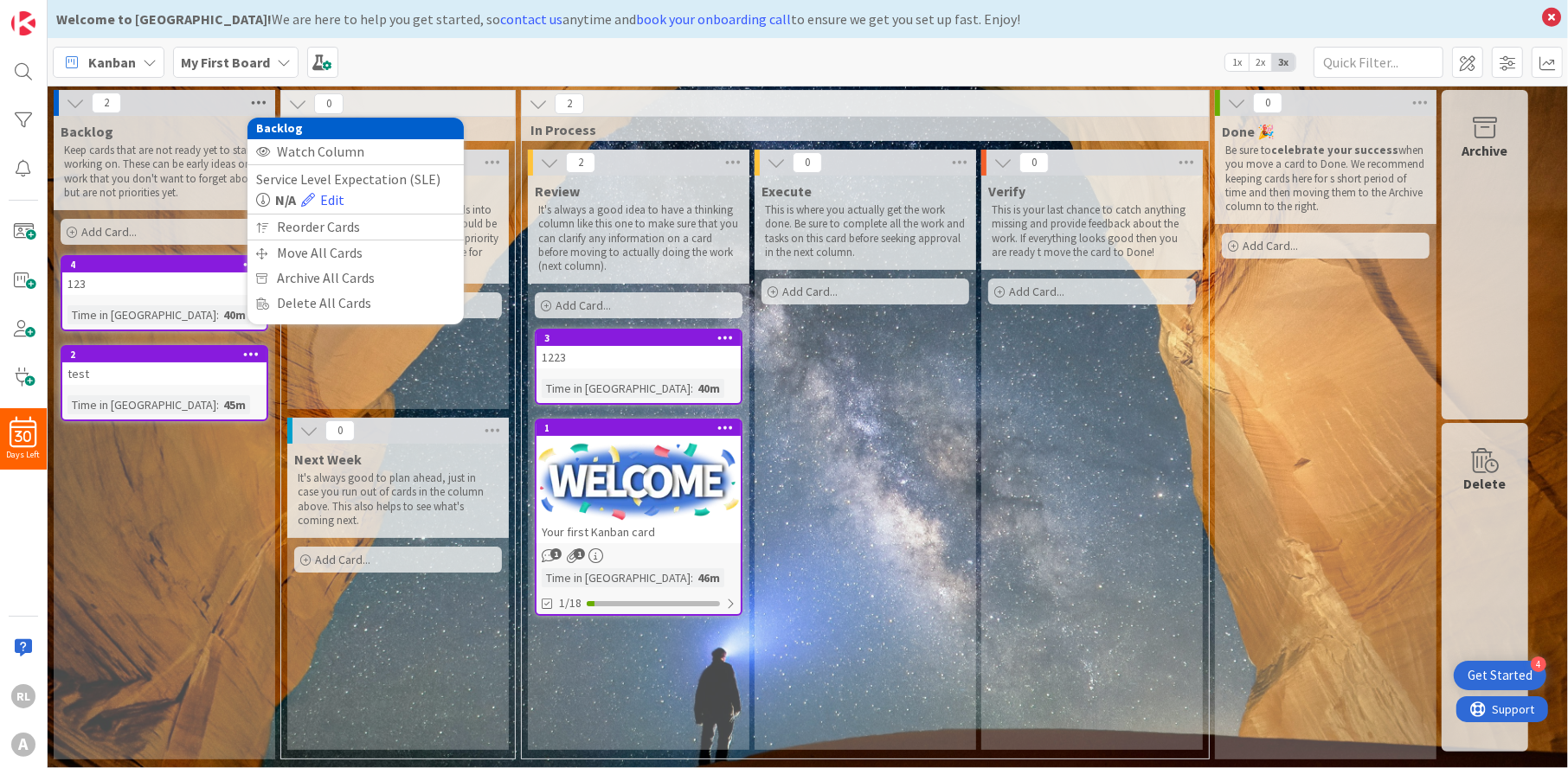
click at [263, 99] on icon at bounding box center [259, 103] width 23 height 26
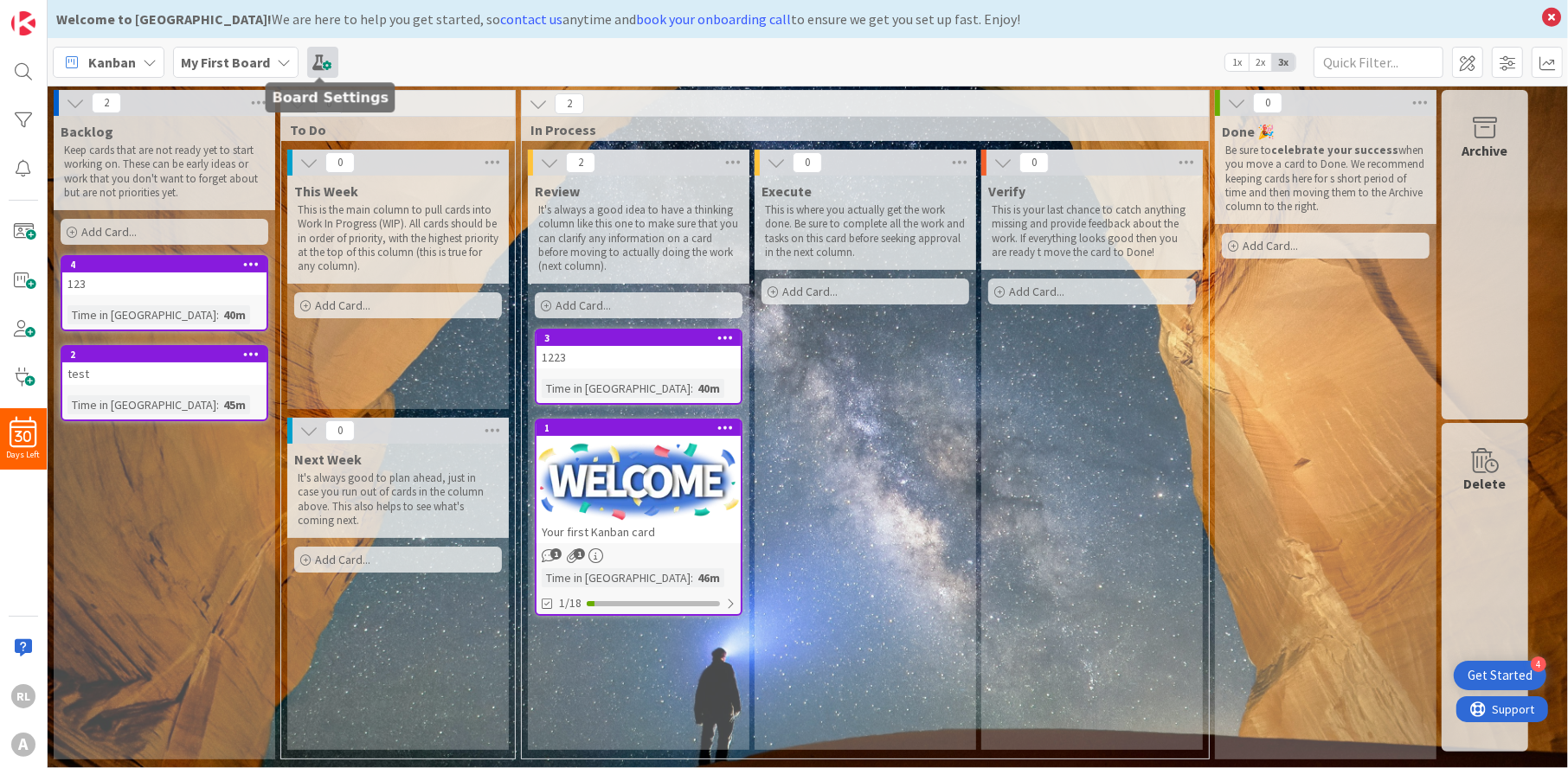
click at [317, 63] on span at bounding box center [323, 63] width 31 height 31
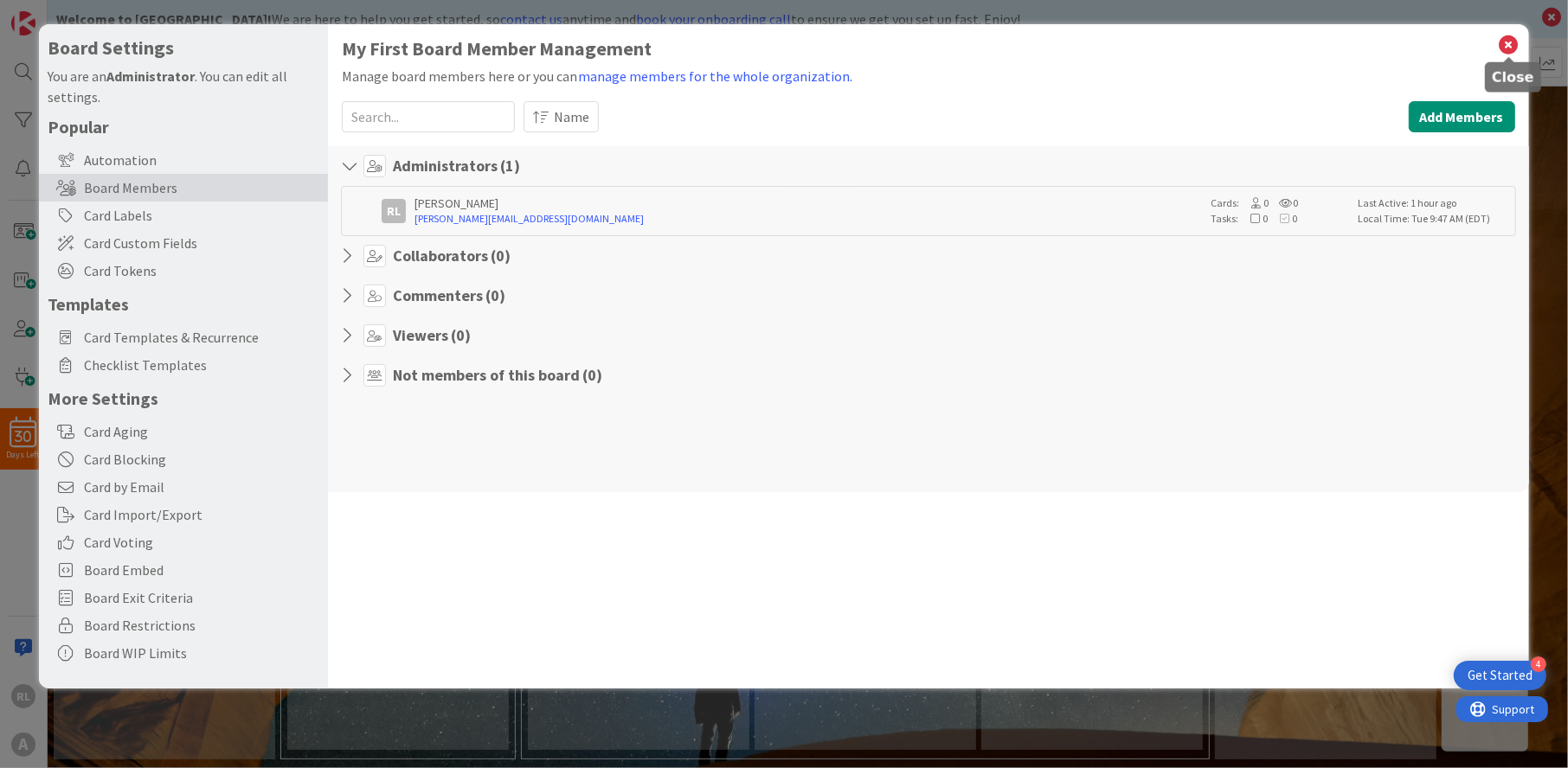
click at [1512, 37] on icon at bounding box center [1510, 45] width 23 height 24
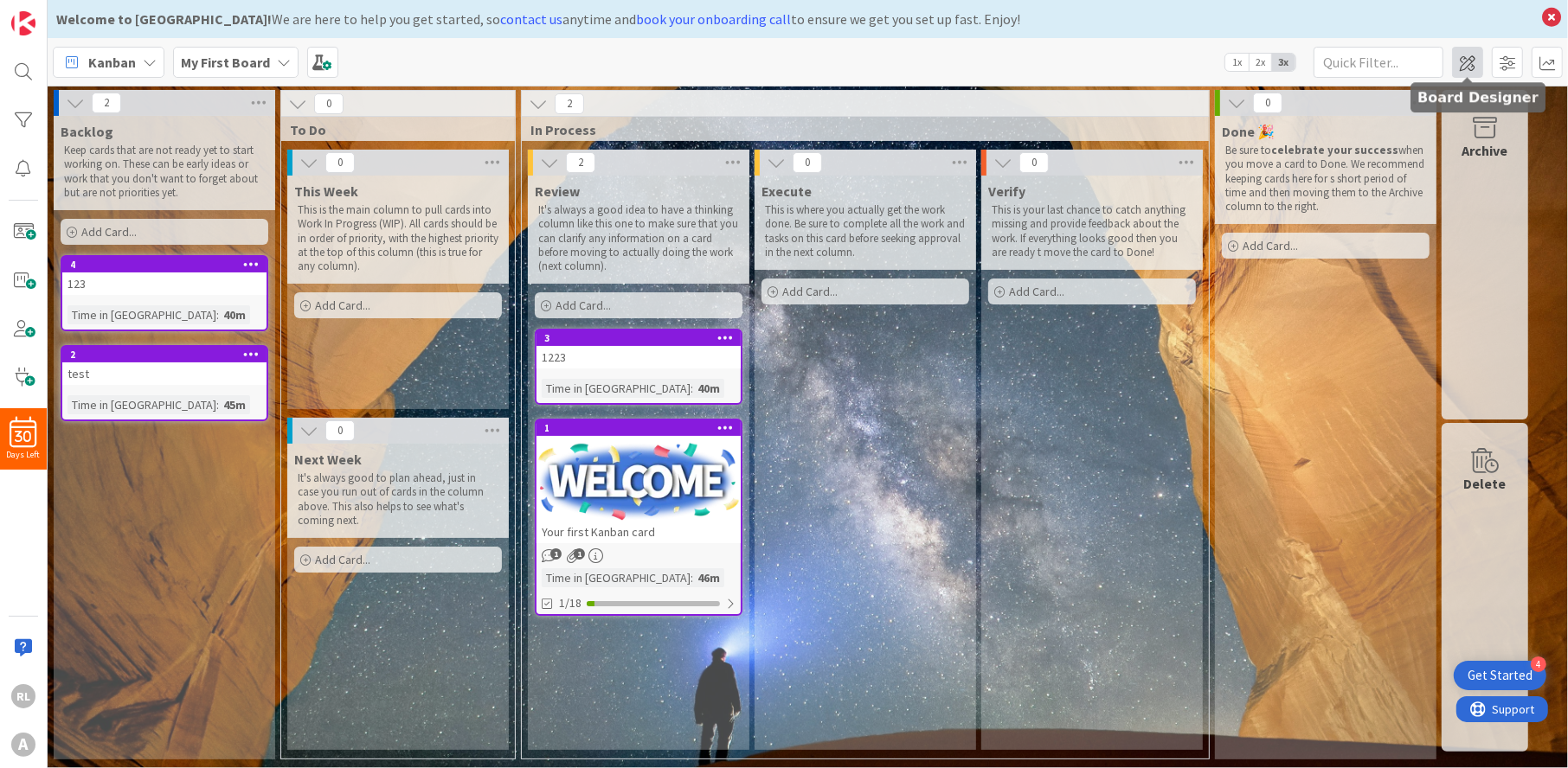
click at [1477, 61] on span at bounding box center [1468, 63] width 31 height 31
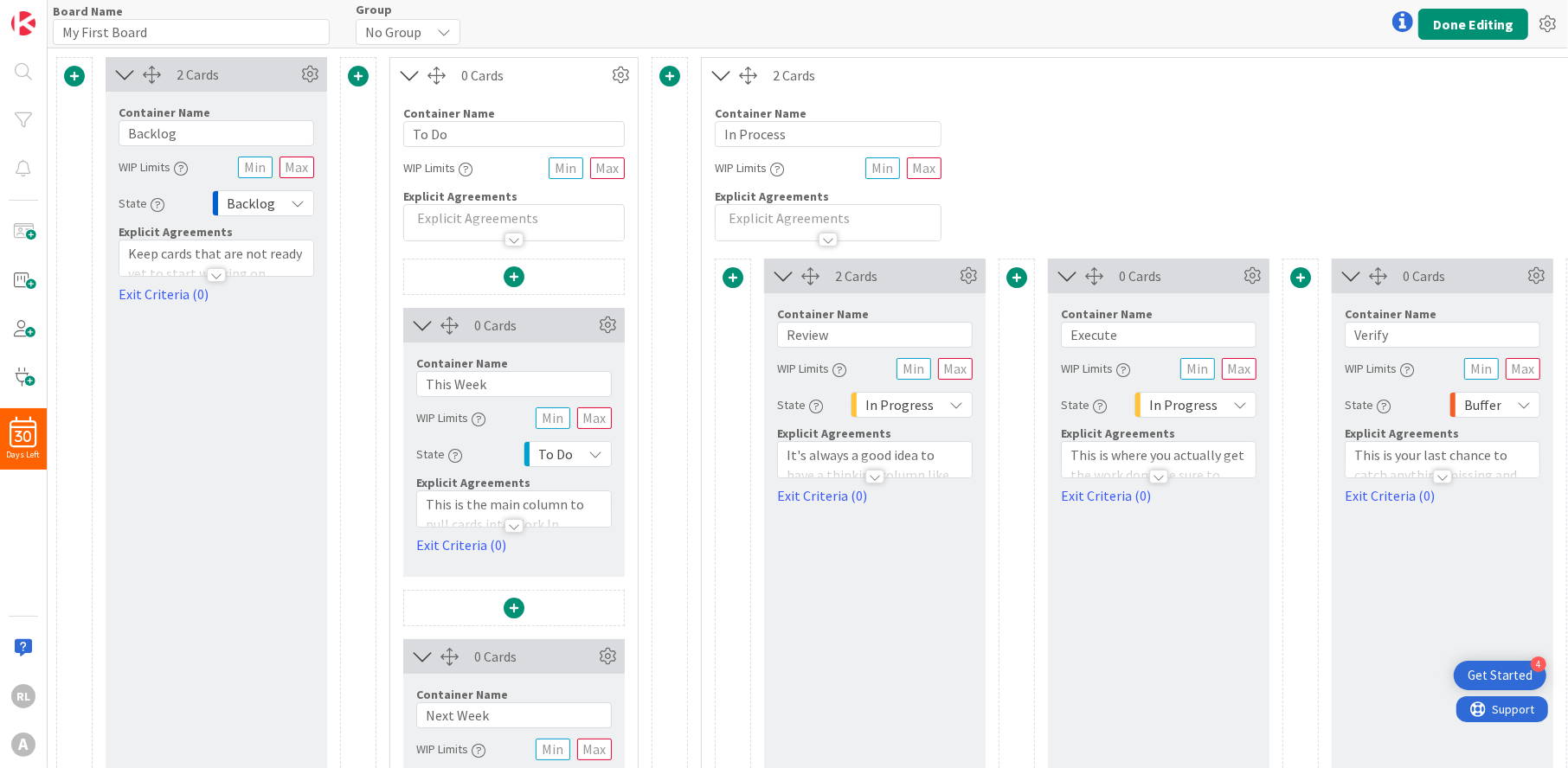
click at [221, 273] on div at bounding box center [216, 275] width 19 height 14
click at [229, 495] on div "2 Cards Container Name 7 / 64 Backlog WIP Limits State Backlog Explicit Agreeme…" at bounding box center [216, 508] width 221 height 901
click at [310, 64] on icon at bounding box center [310, 75] width 26 height 26
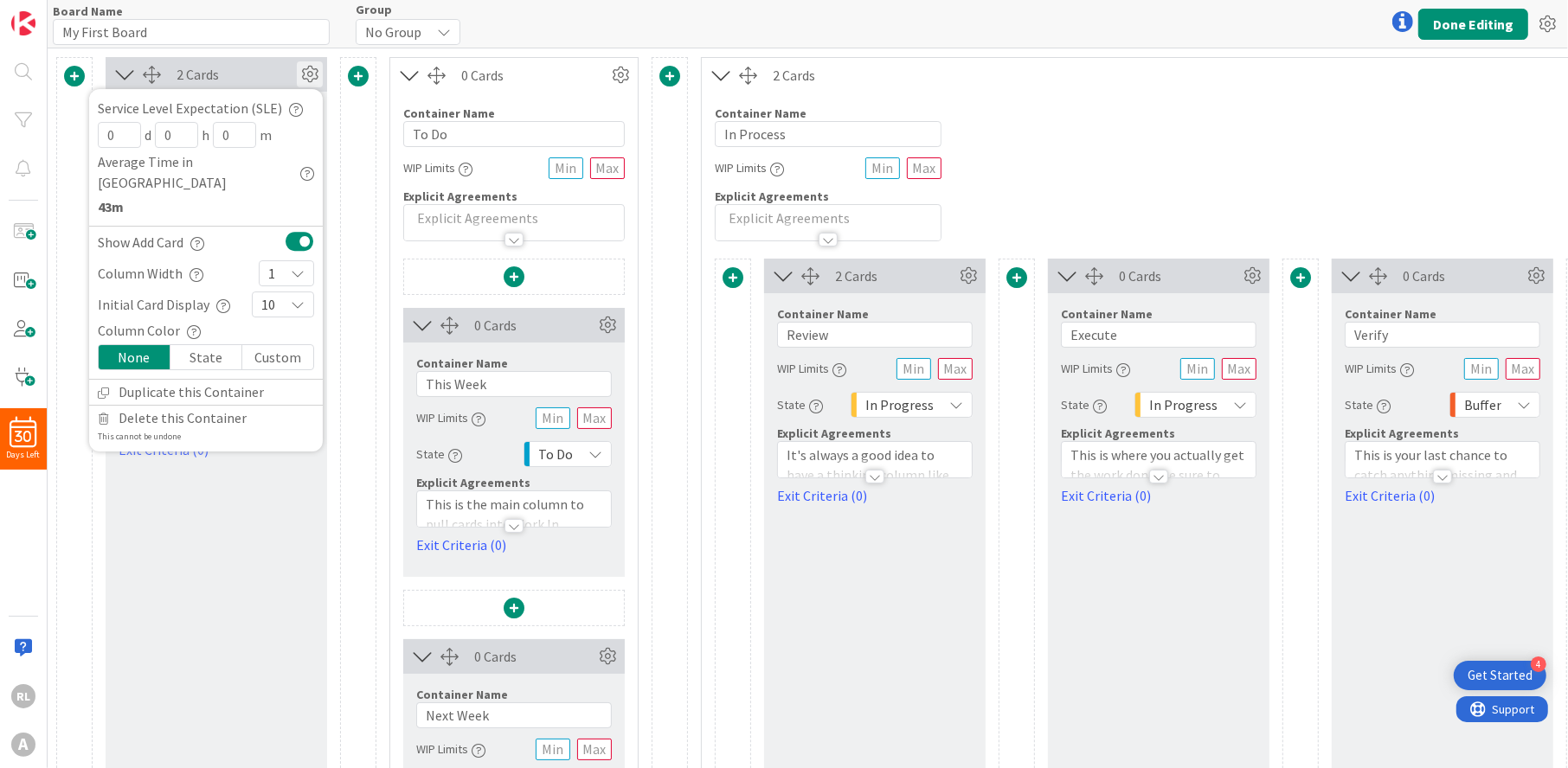
click at [289, 111] on icon "button" at bounding box center [296, 110] width 14 height 14
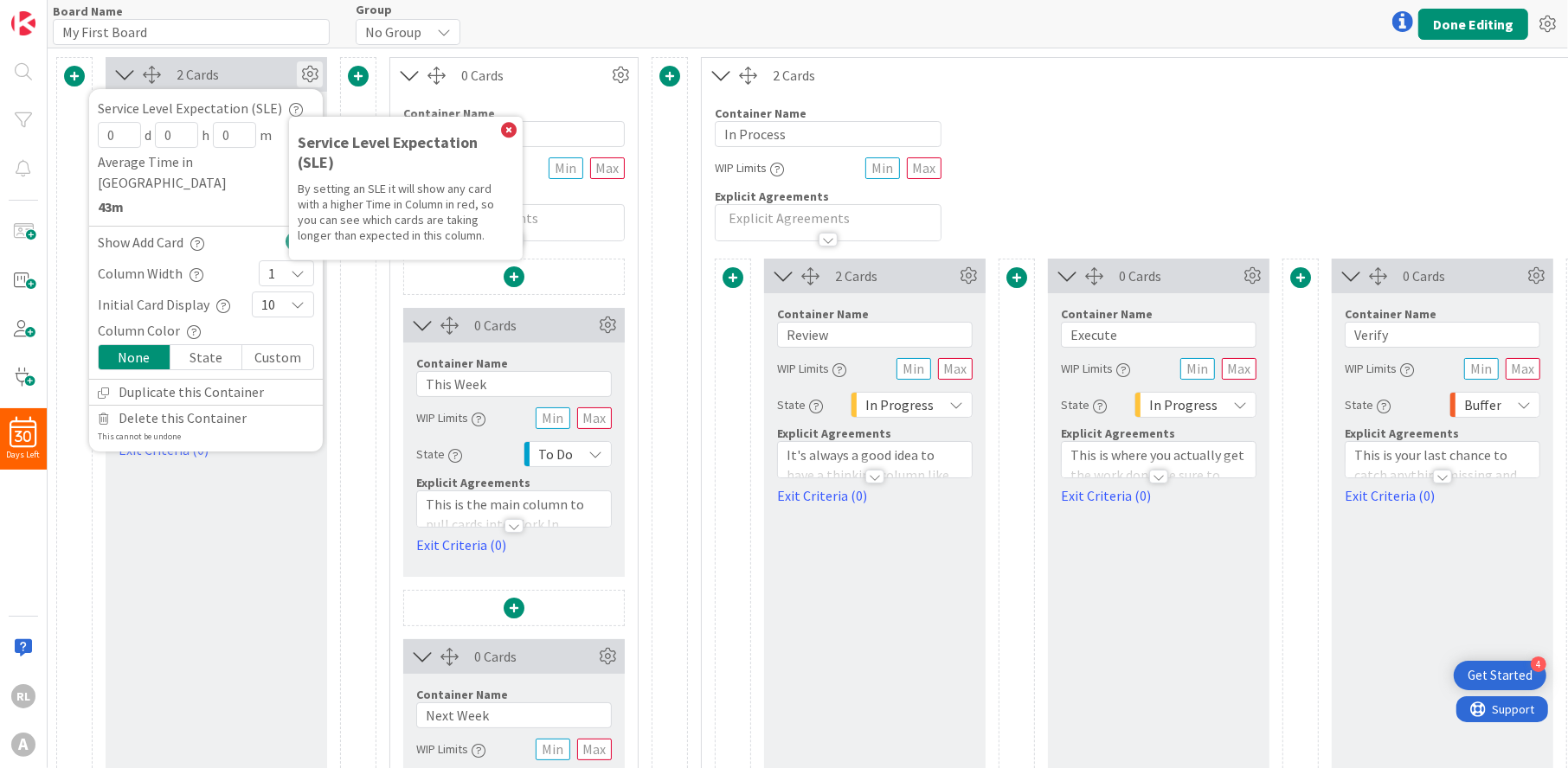
click at [301, 167] on icon "button" at bounding box center [308, 174] width 14 height 14
click at [512, 187] on icon at bounding box center [520, 195] width 16 height 16
click at [502, 131] on icon at bounding box center [509, 131] width 16 height 16
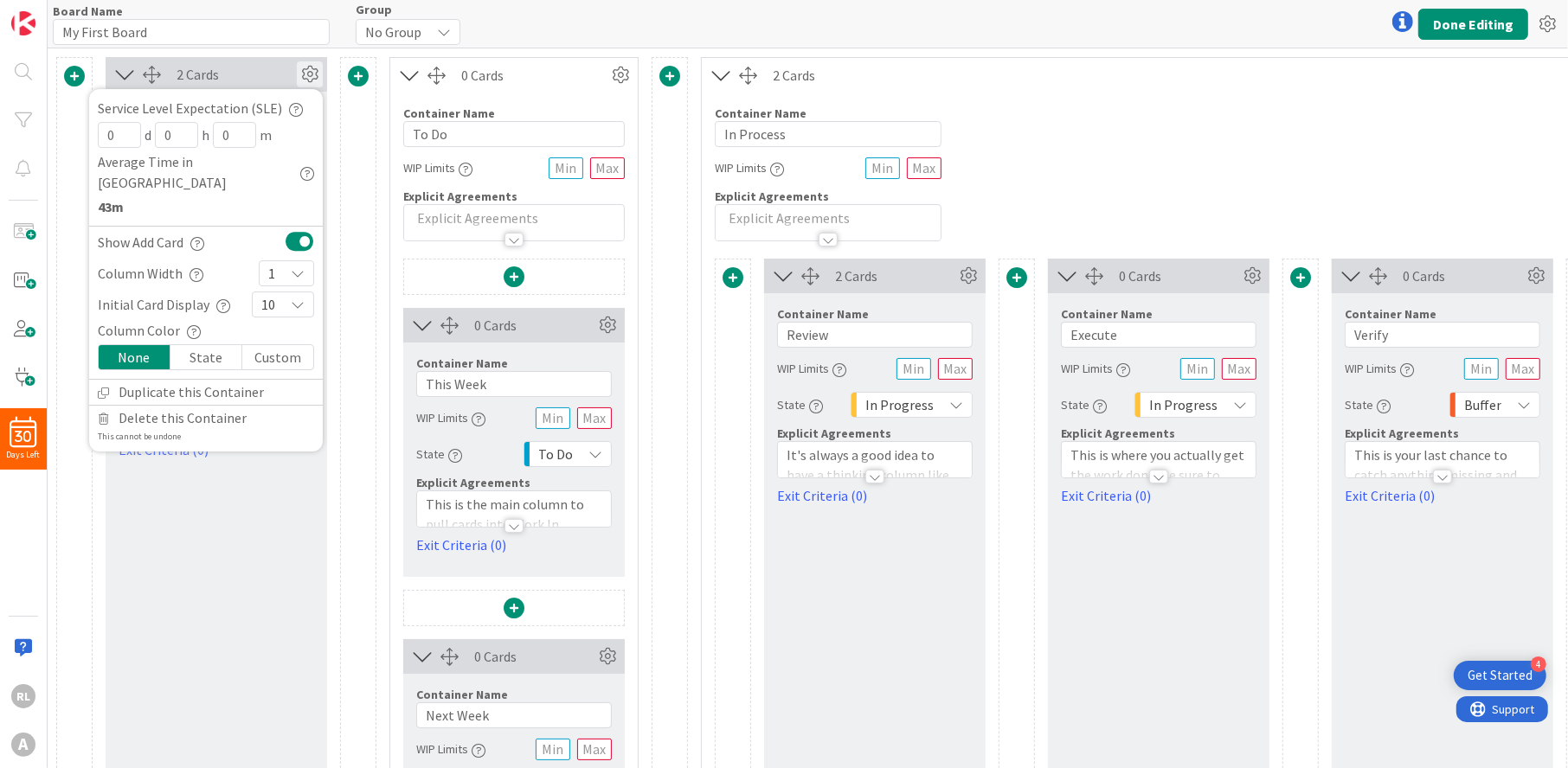
click at [290, 111] on icon "button" at bounding box center [296, 110] width 14 height 14
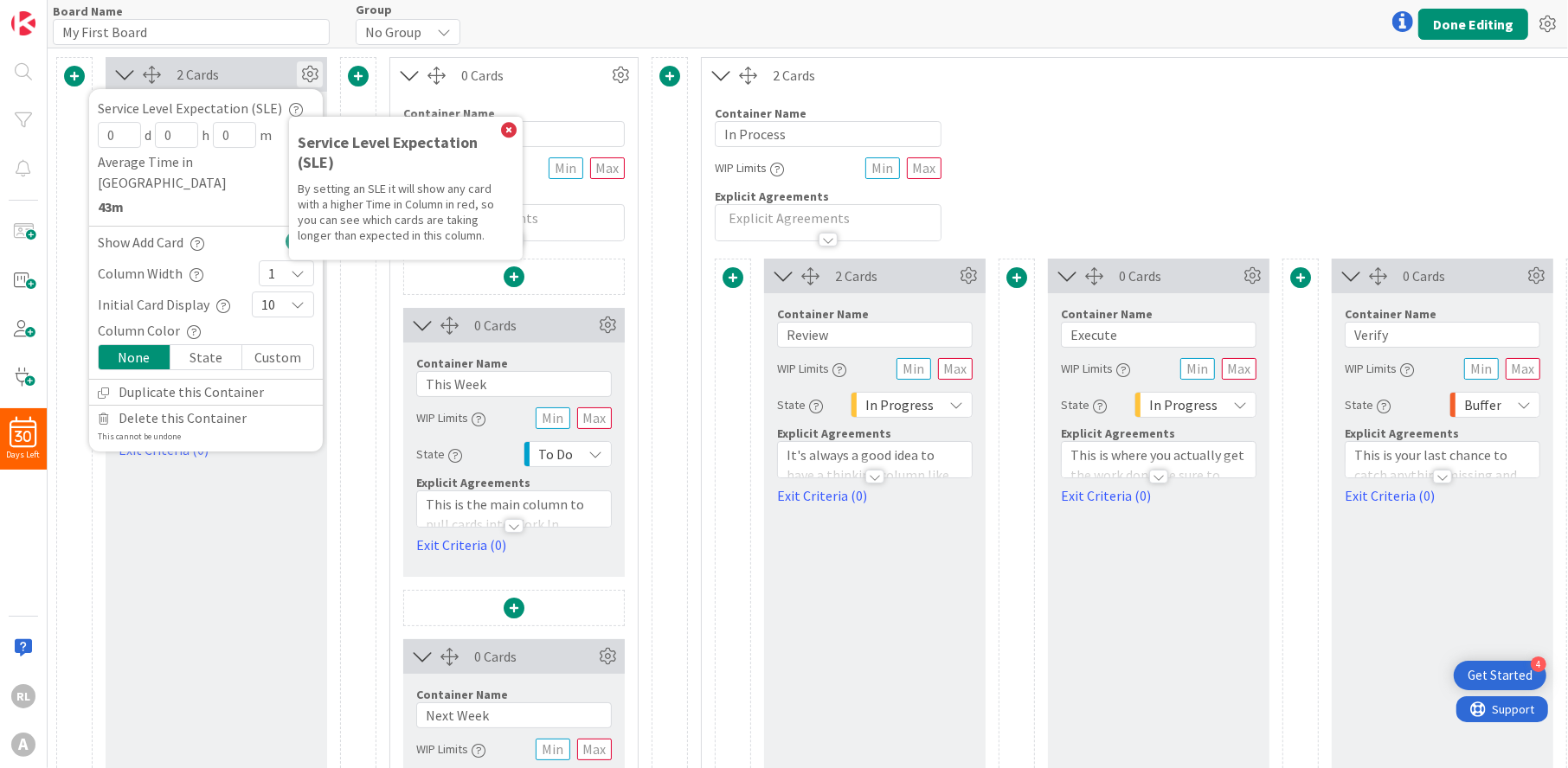
click at [290, 111] on icon "button" at bounding box center [296, 110] width 14 height 14
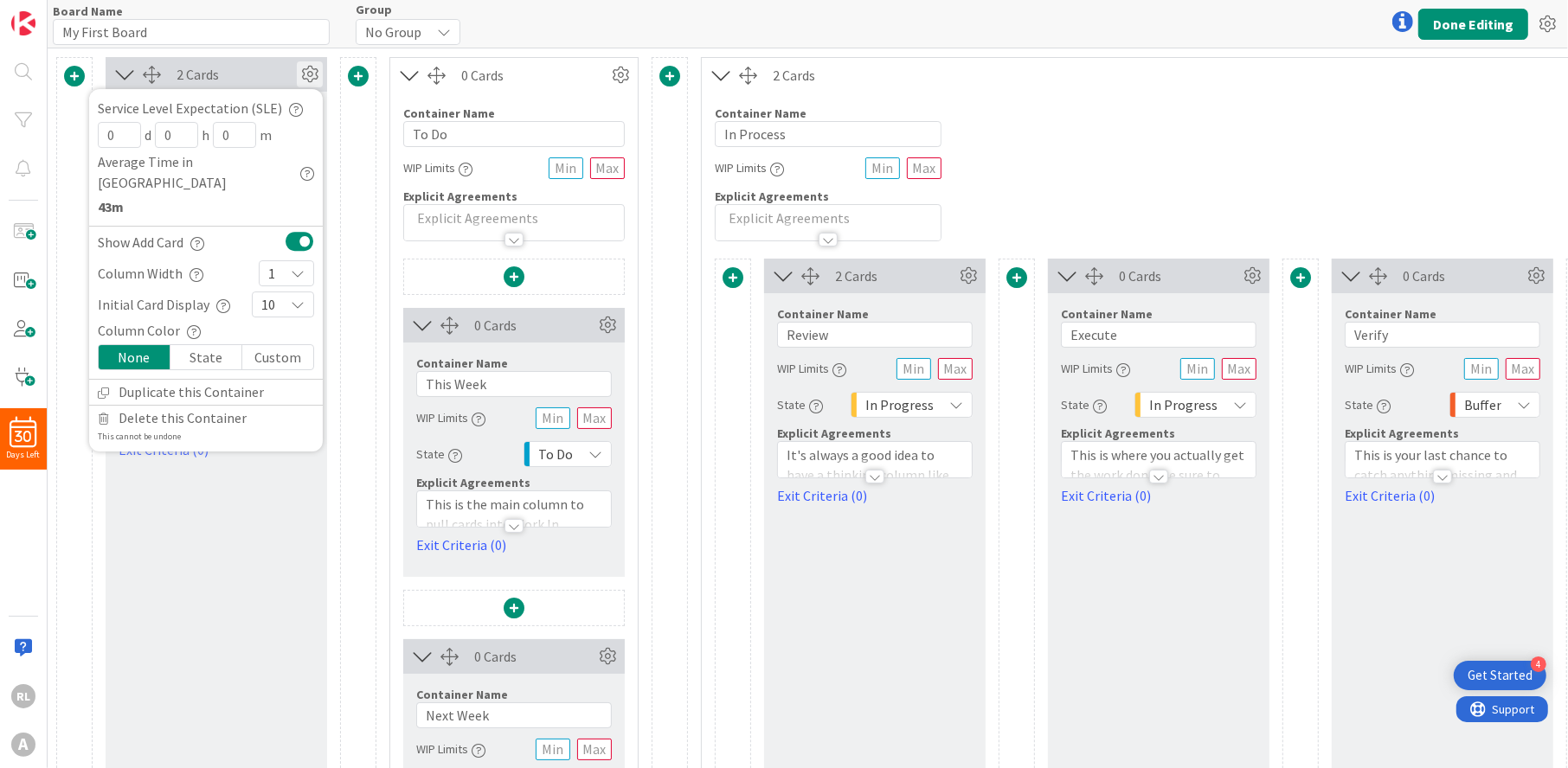
click at [299, 76] on icon at bounding box center [310, 75] width 26 height 26
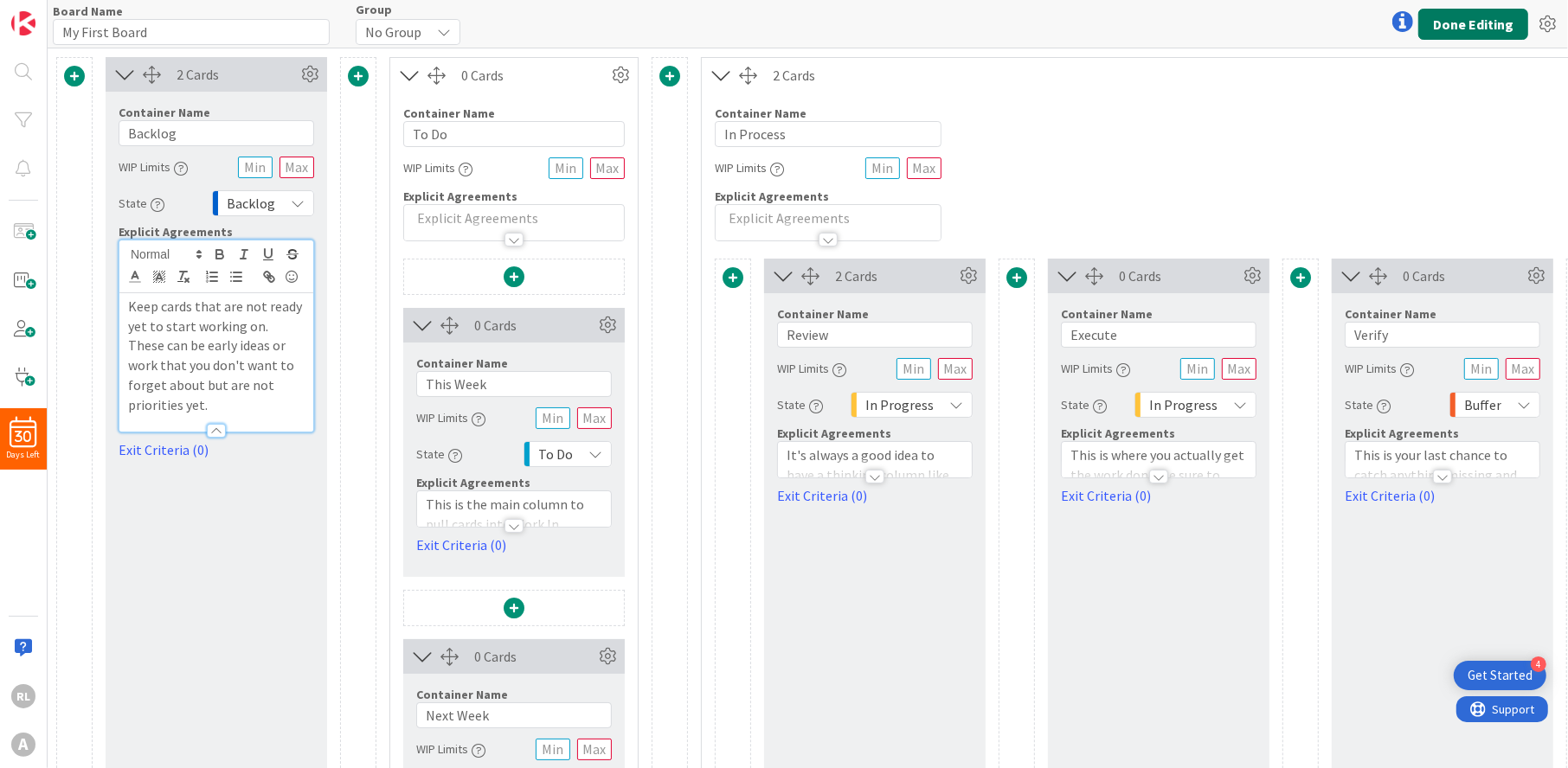
click at [1491, 19] on button "Done Editing" at bounding box center [1473, 24] width 110 height 31
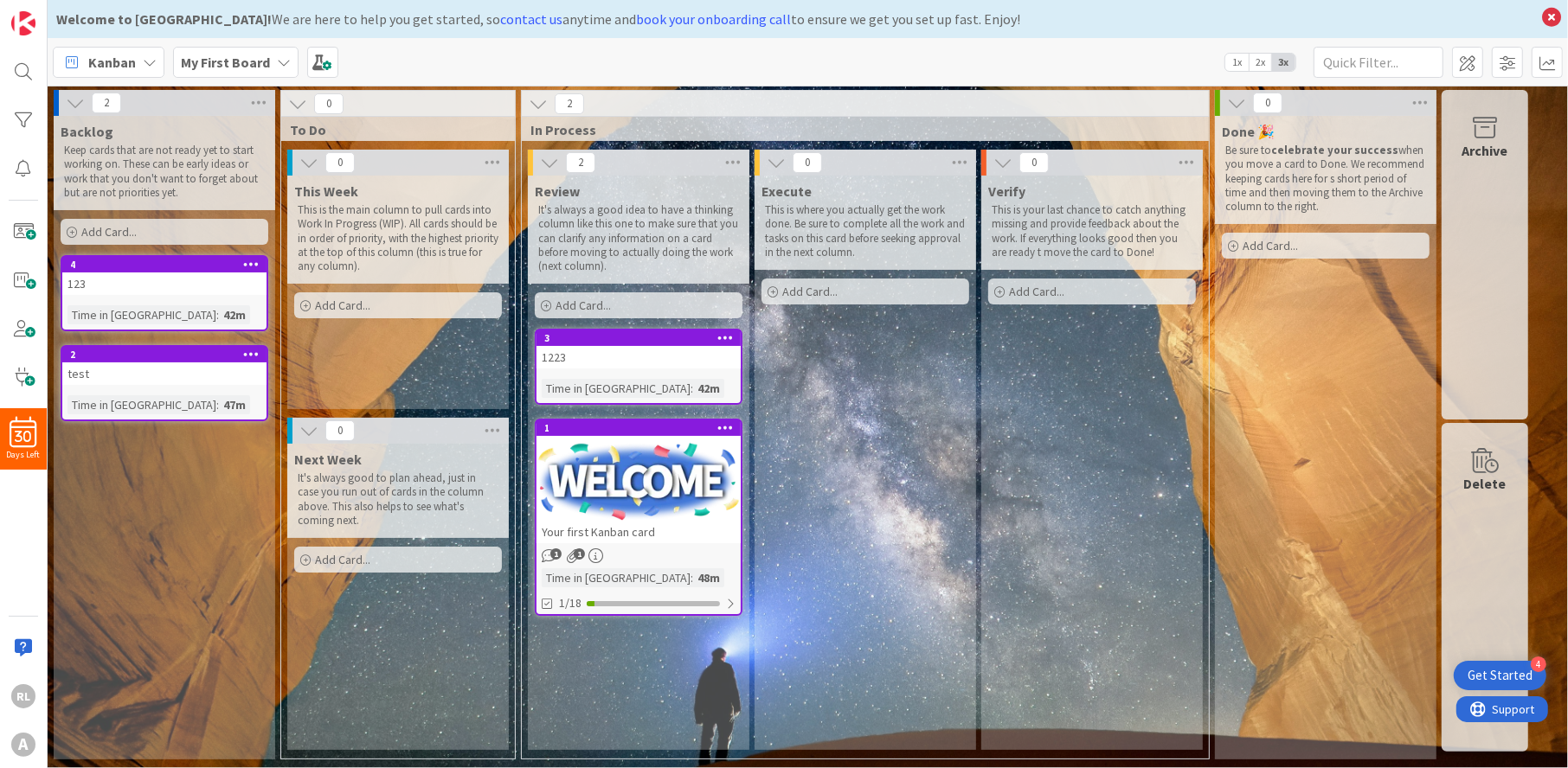
click at [272, 56] on div "My First Board" at bounding box center [236, 63] width 125 height 31
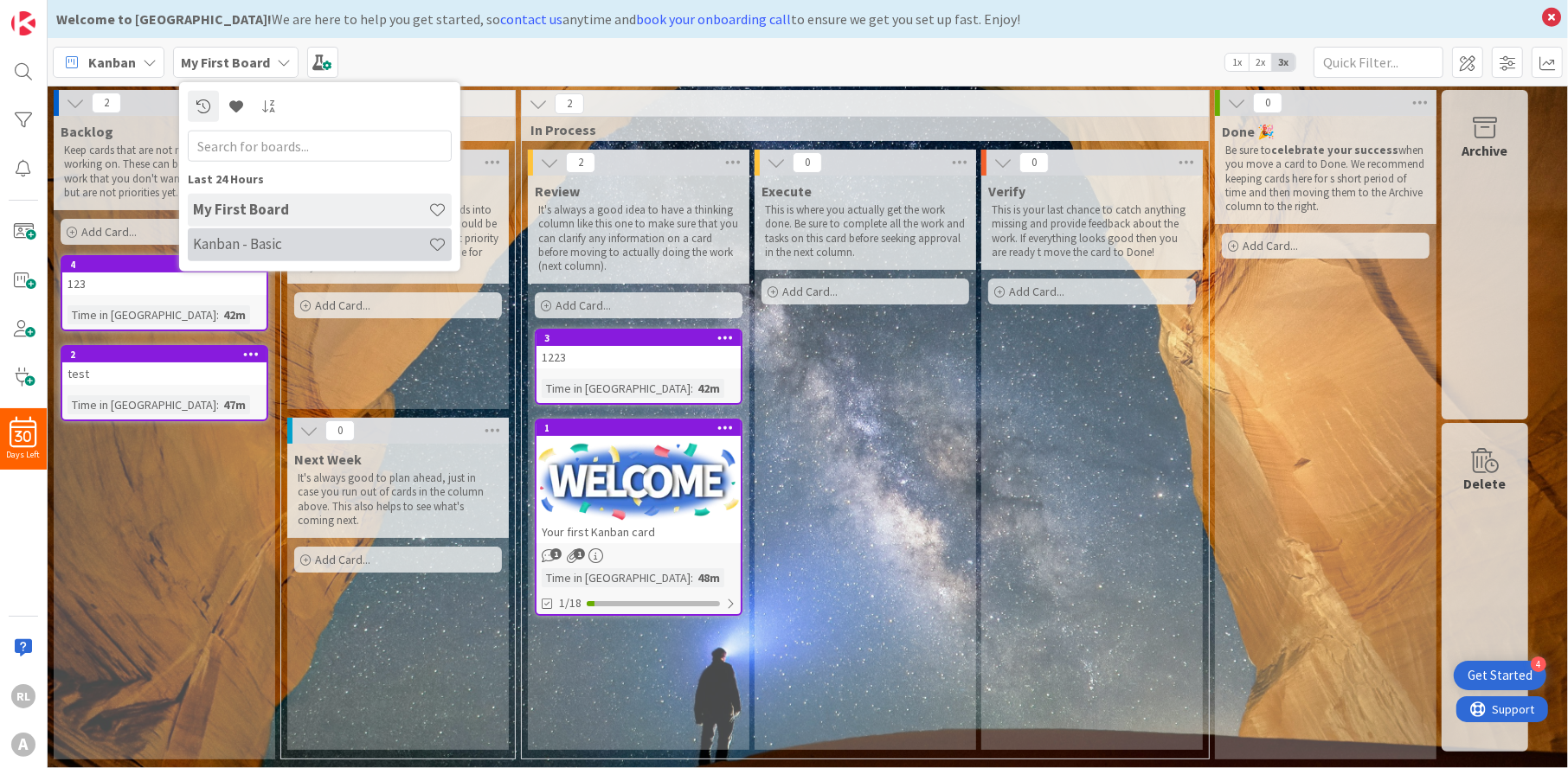
click at [245, 240] on h4 "Kanban - Basic" at bounding box center [311, 244] width 235 height 17
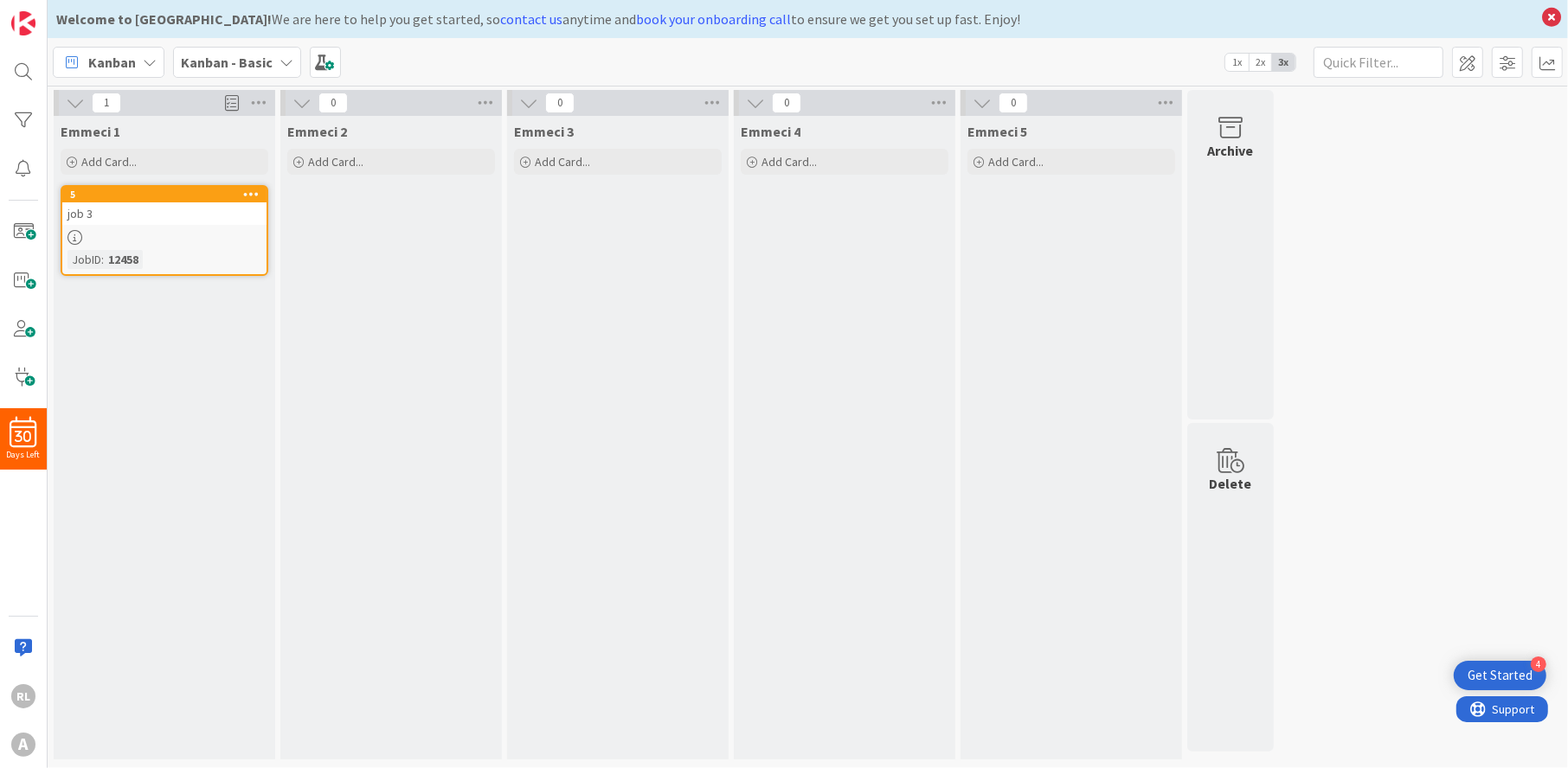
click at [234, 104] on span at bounding box center [232, 103] width 14 height 26
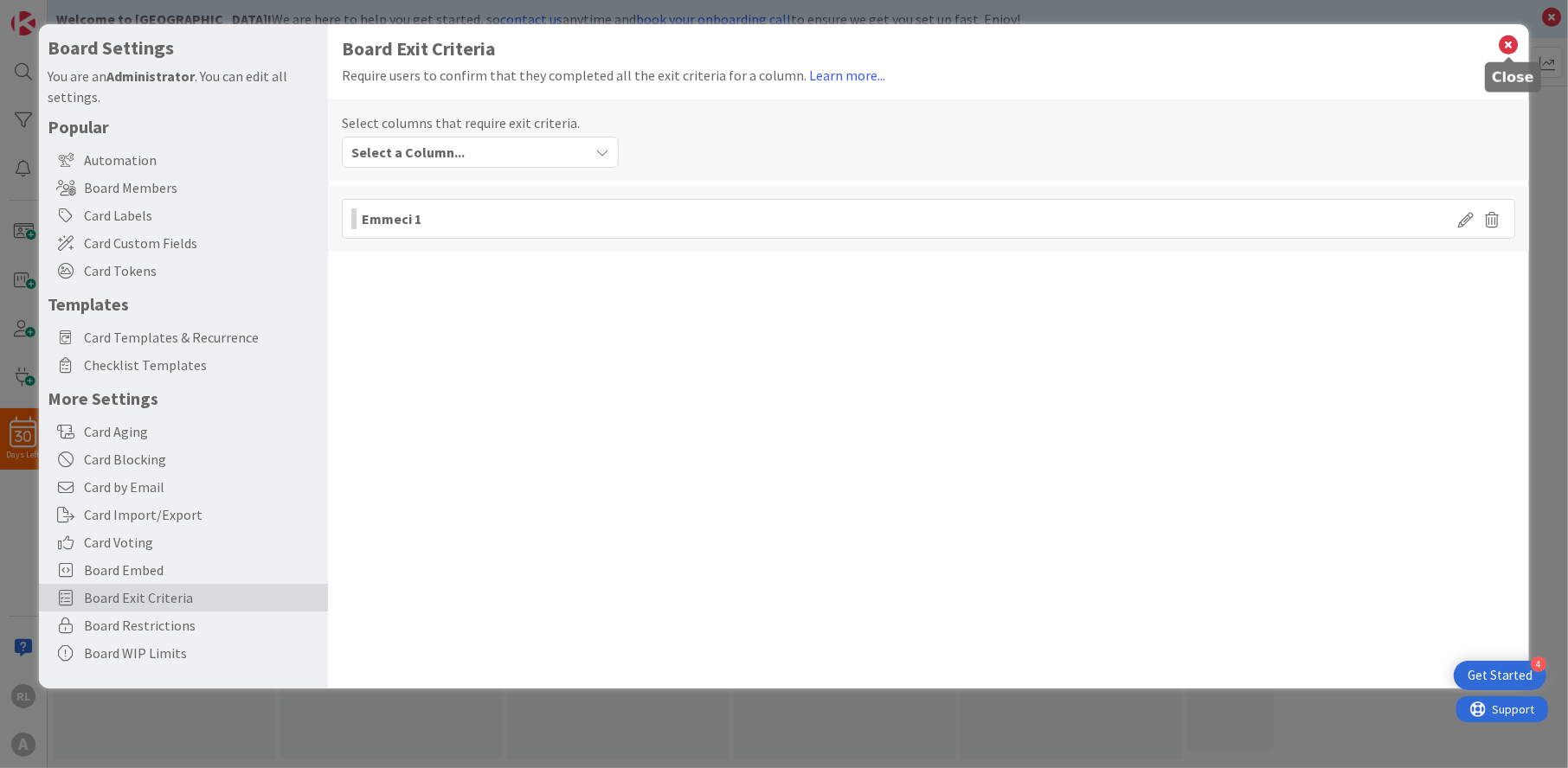
click at [1503, 36] on icon at bounding box center [1510, 45] width 23 height 24
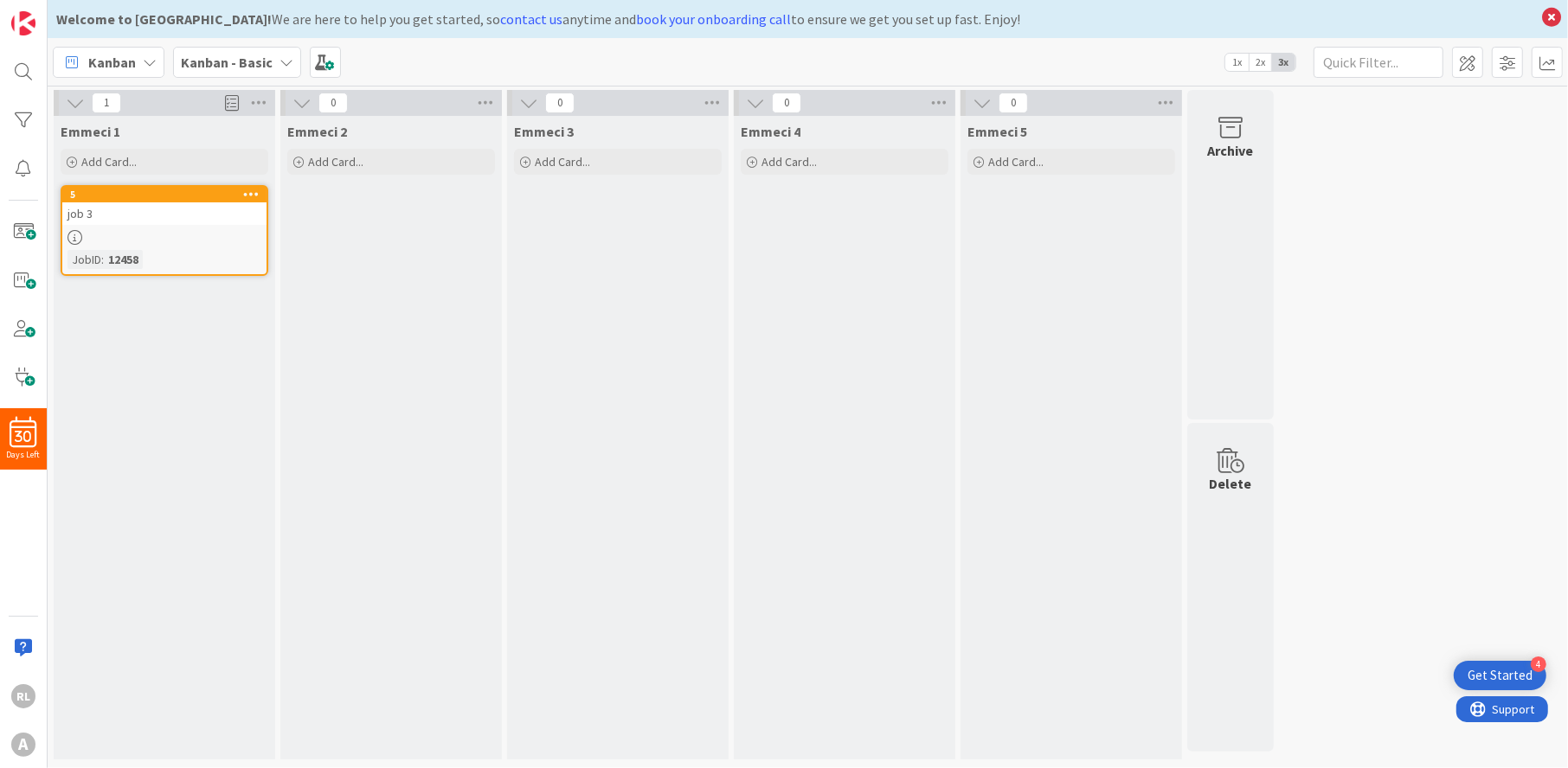
click at [232, 472] on div "Emmeci 1 Add Card... 5 job 3 JobID : 12458" at bounding box center [165, 437] width 221 height 643
click at [28, 371] on span at bounding box center [24, 377] width 35 height 35
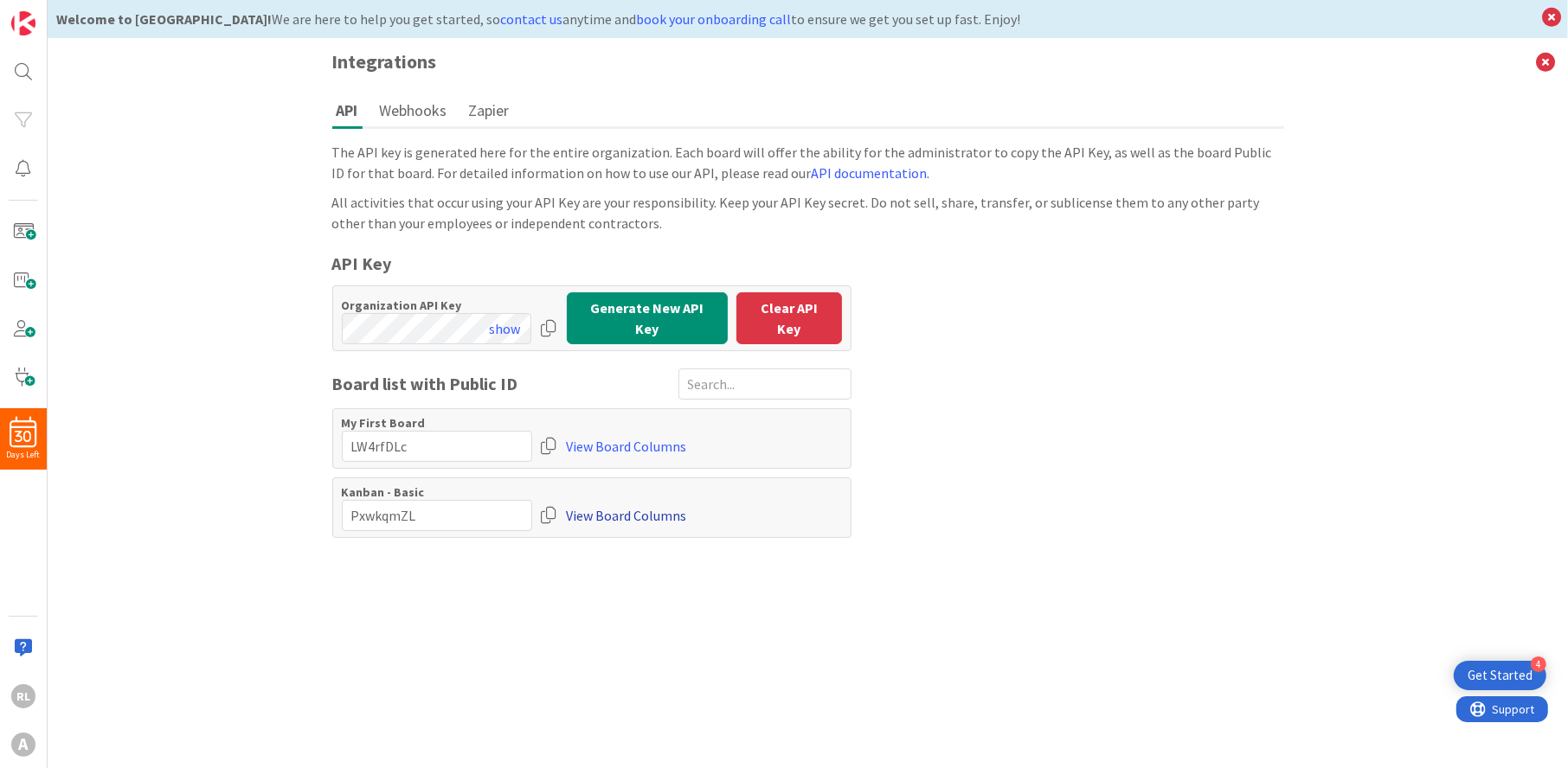
click at [578, 509] on link "View Board Columns" at bounding box center [627, 515] width 120 height 31
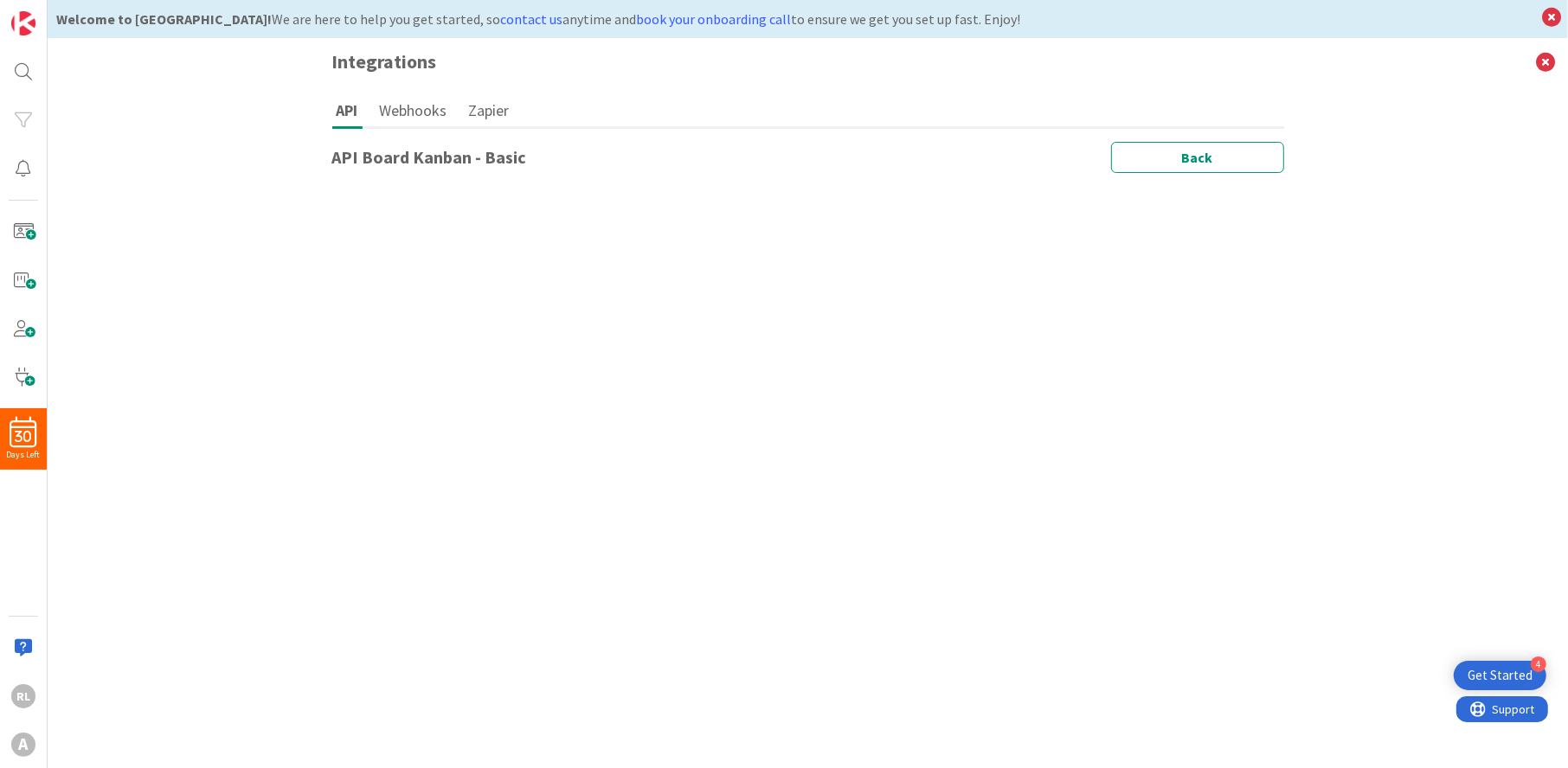
click at [406, 156] on h1 "API Board Kanban - Basic" at bounding box center [430, 158] width 195 height 21
click at [426, 100] on button "Webhooks" at bounding box center [413, 110] width 76 height 32
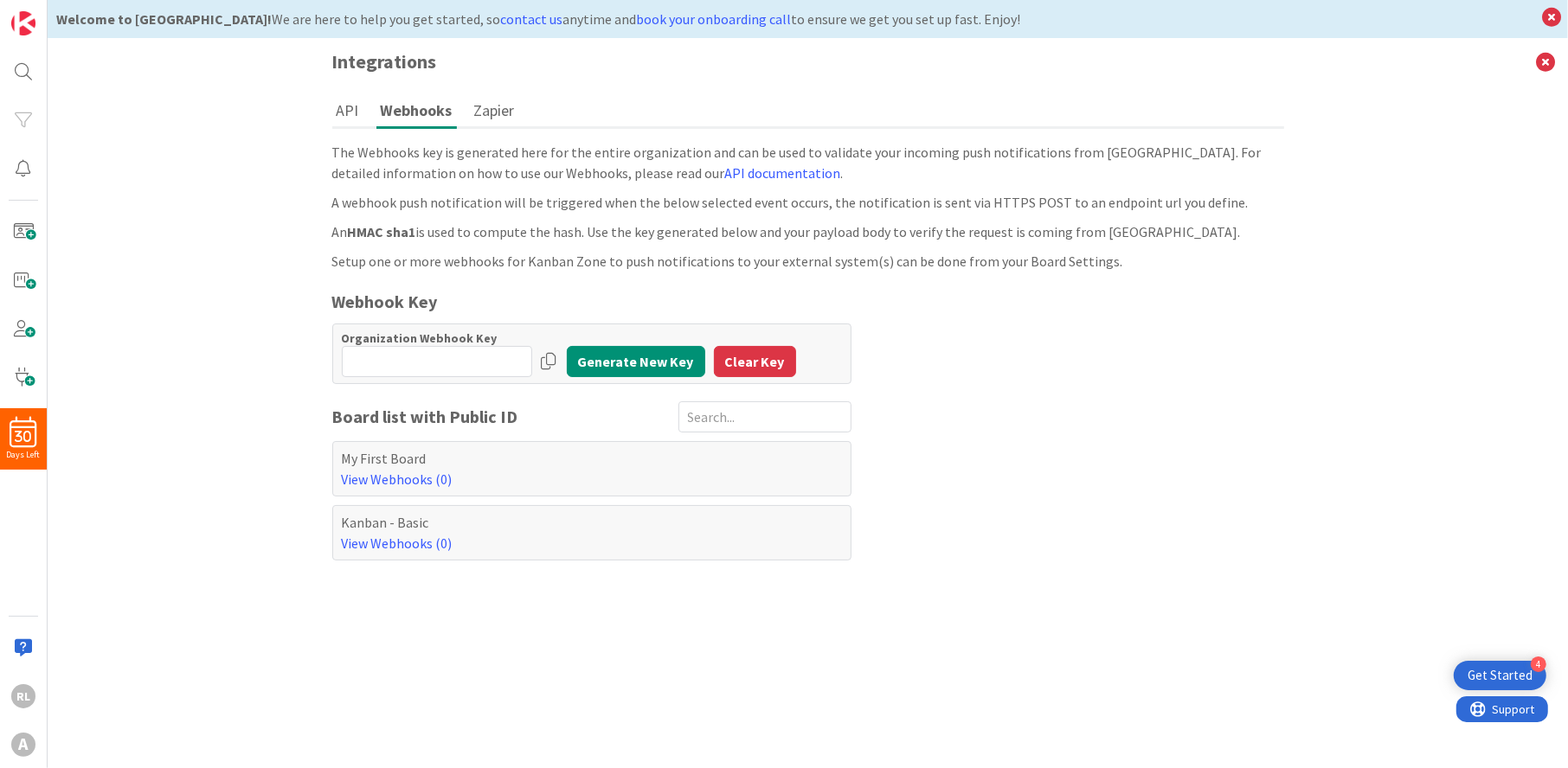
click at [507, 103] on button "Zapier" at bounding box center [495, 110] width 50 height 32
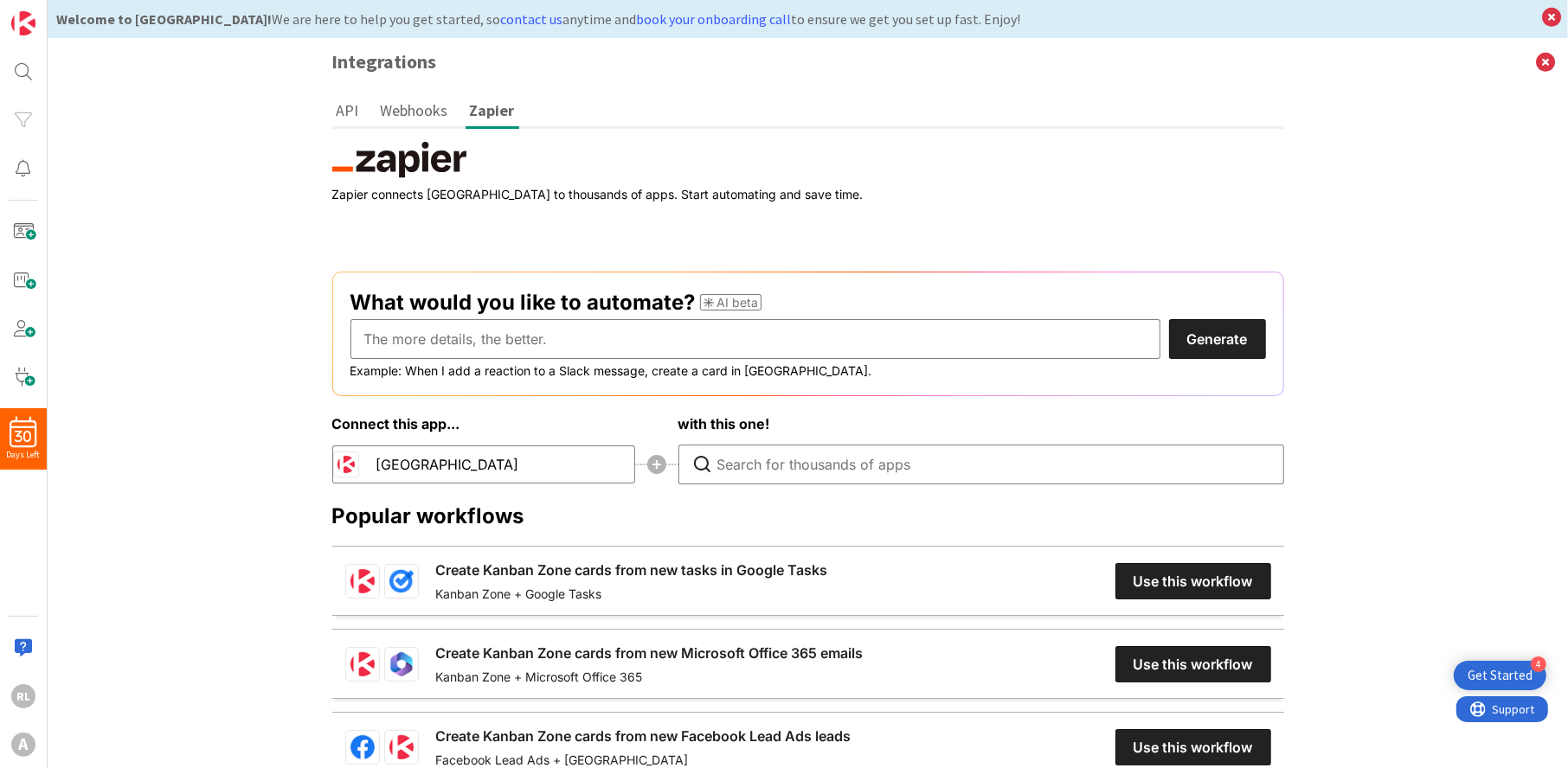
click at [341, 104] on button "API" at bounding box center [348, 110] width 31 height 32
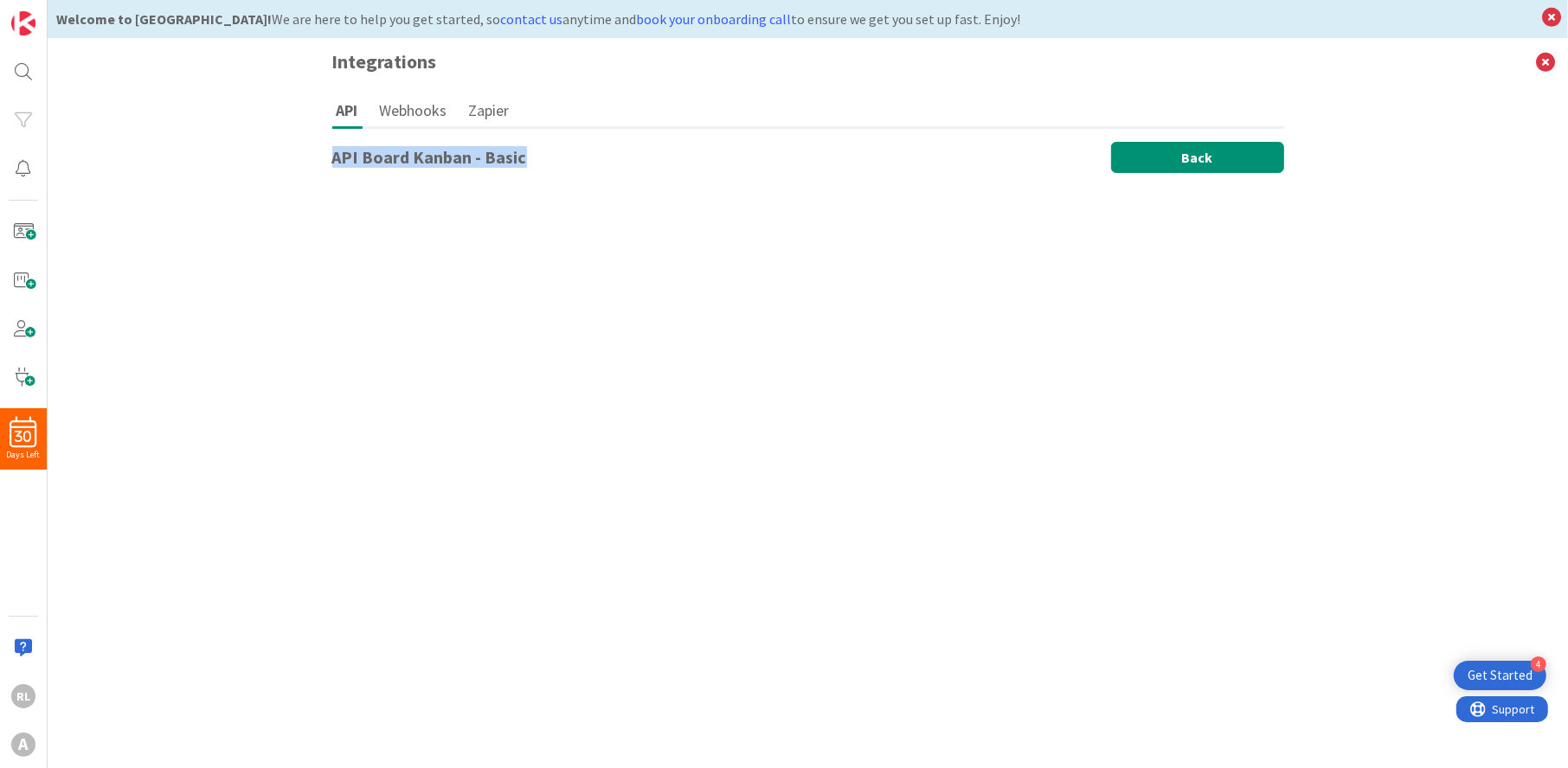
click at [1119, 154] on button "Back" at bounding box center [1198, 158] width 173 height 31
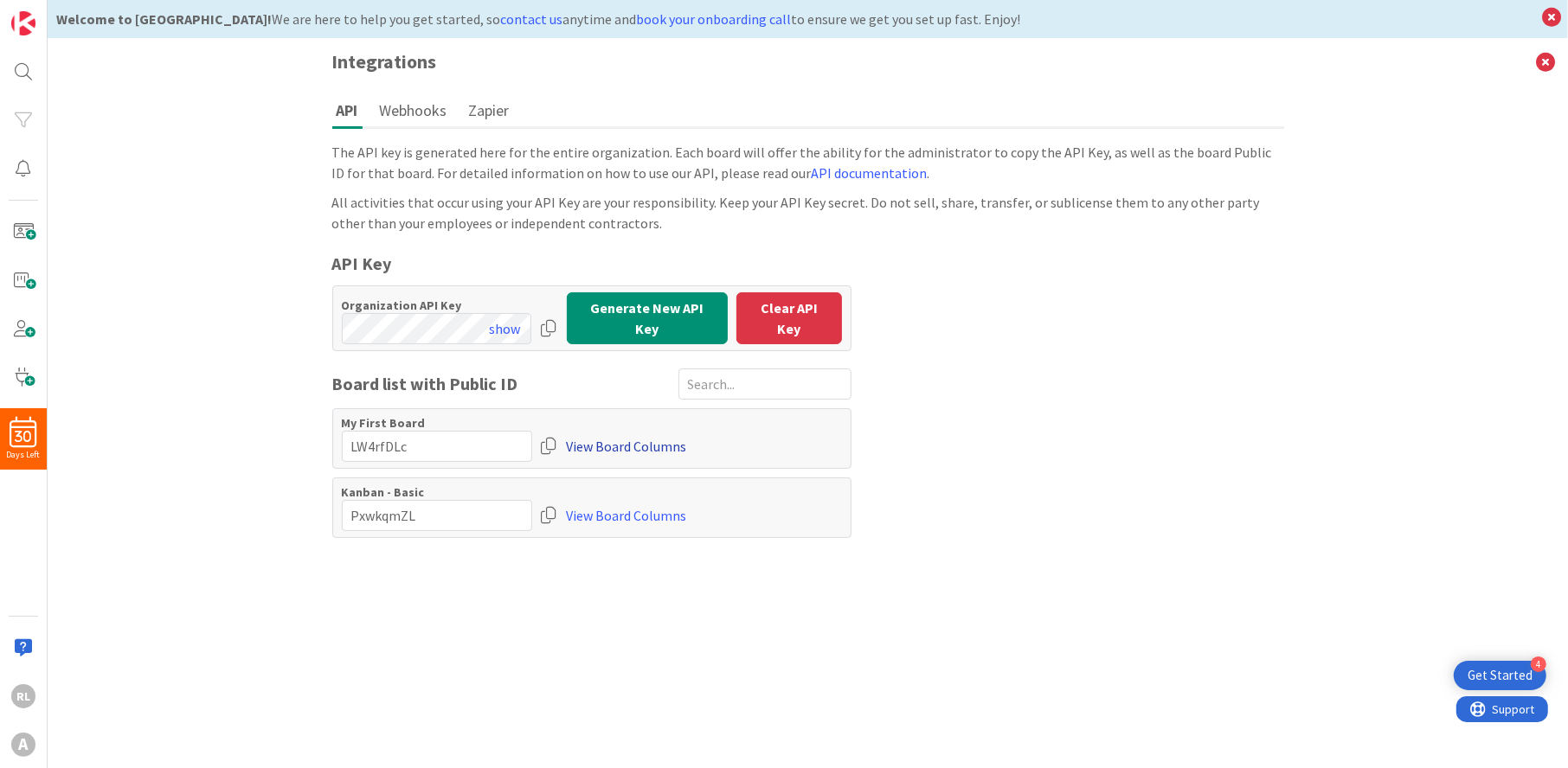
click at [659, 436] on link "View Board Columns" at bounding box center [627, 447] width 120 height 31
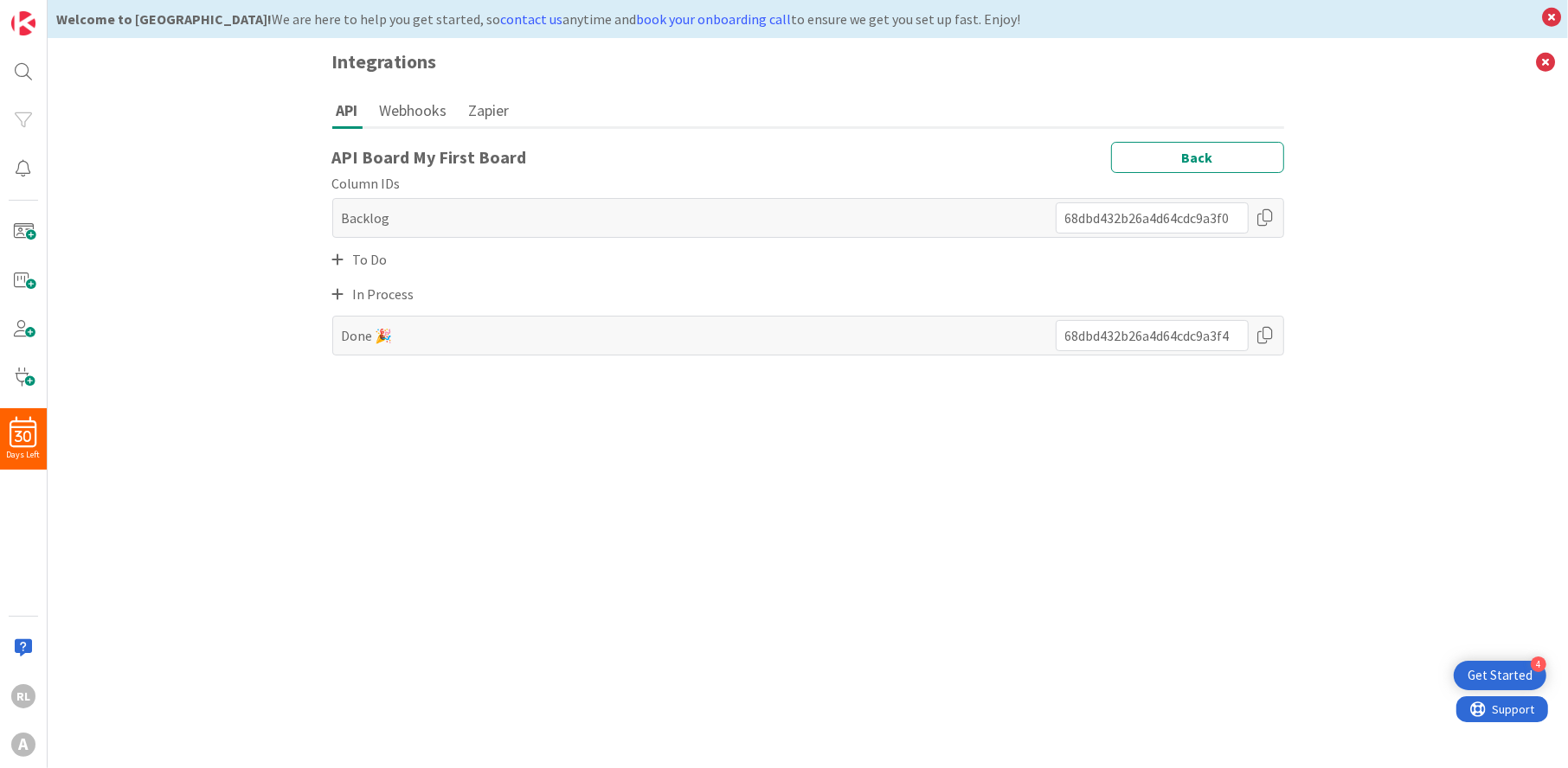
click at [342, 259] on icon at bounding box center [339, 259] width 12 height 14
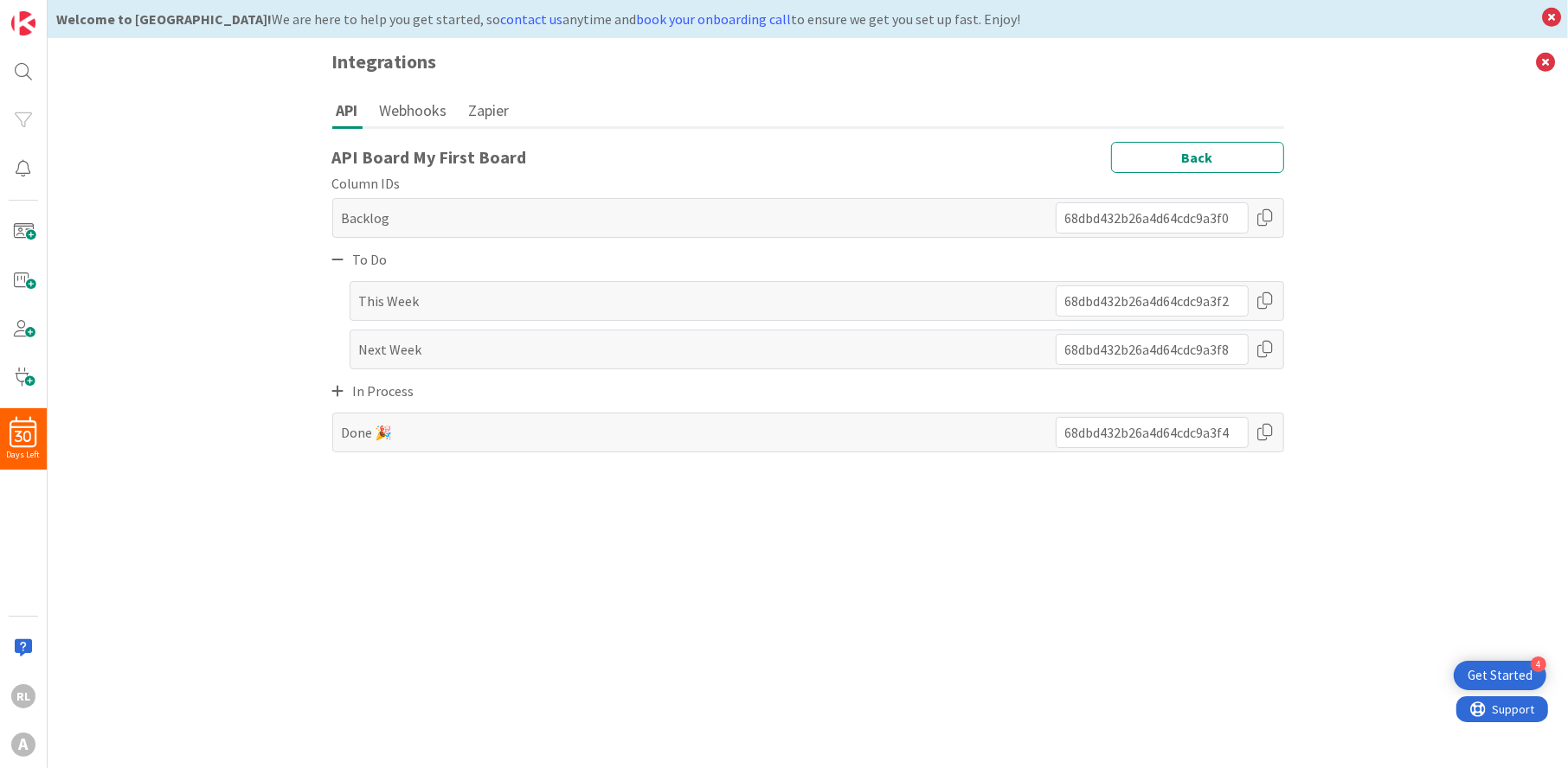
click at [337, 384] on icon at bounding box center [339, 391] width 12 height 14
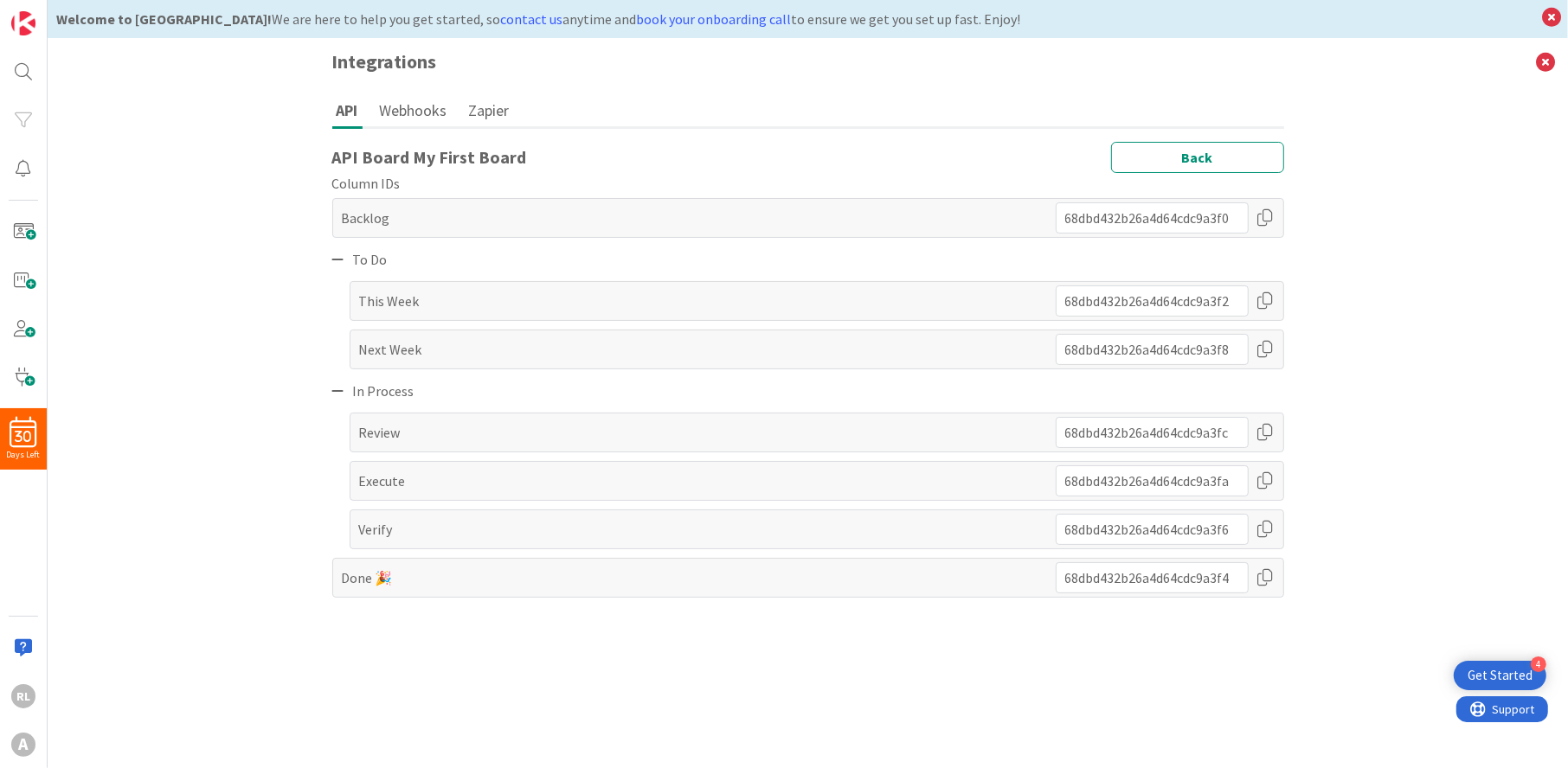
click at [436, 117] on button "Webhooks" at bounding box center [413, 110] width 76 height 32
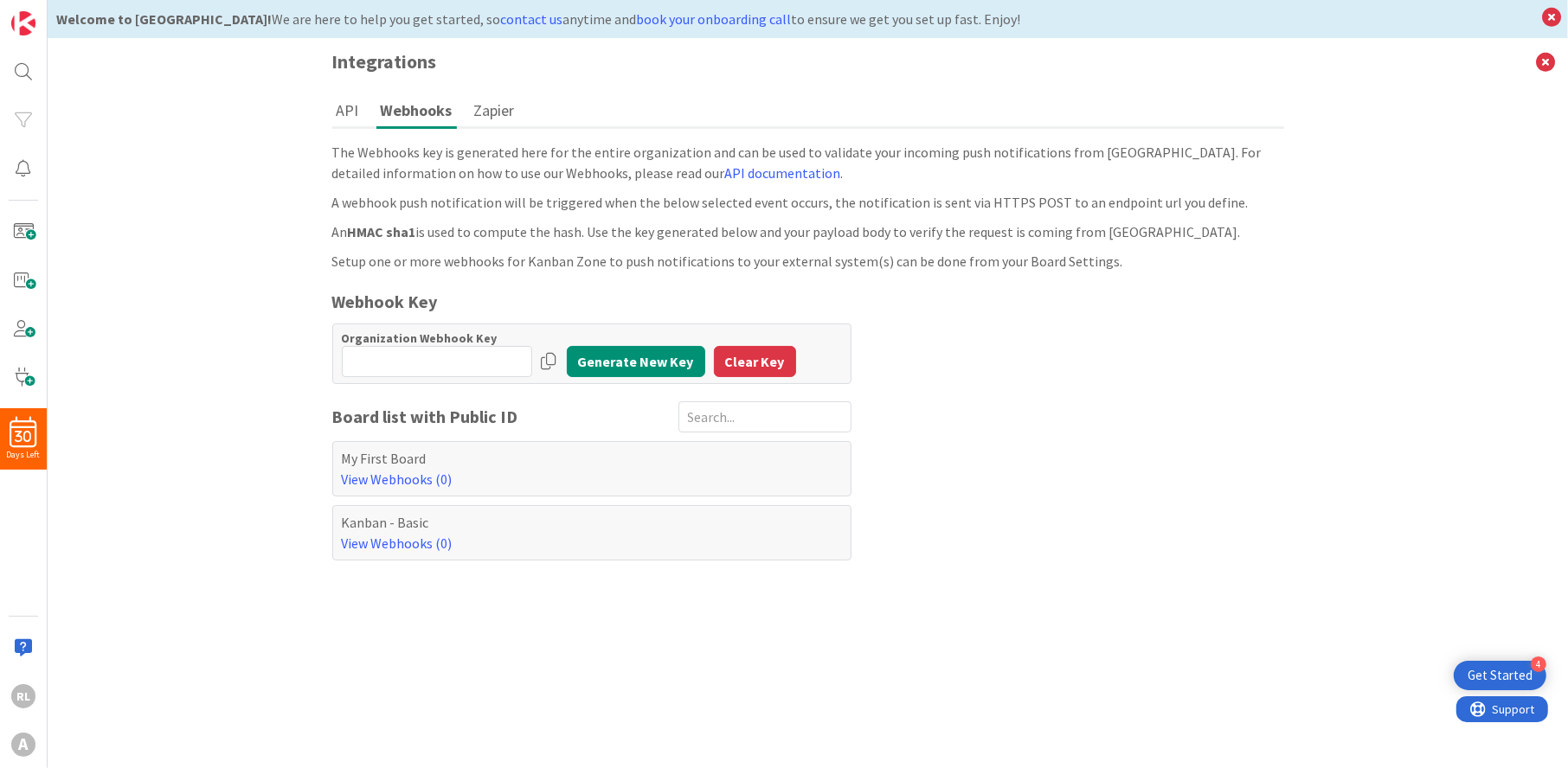
click at [499, 111] on button "Zapier" at bounding box center [495, 110] width 50 height 32
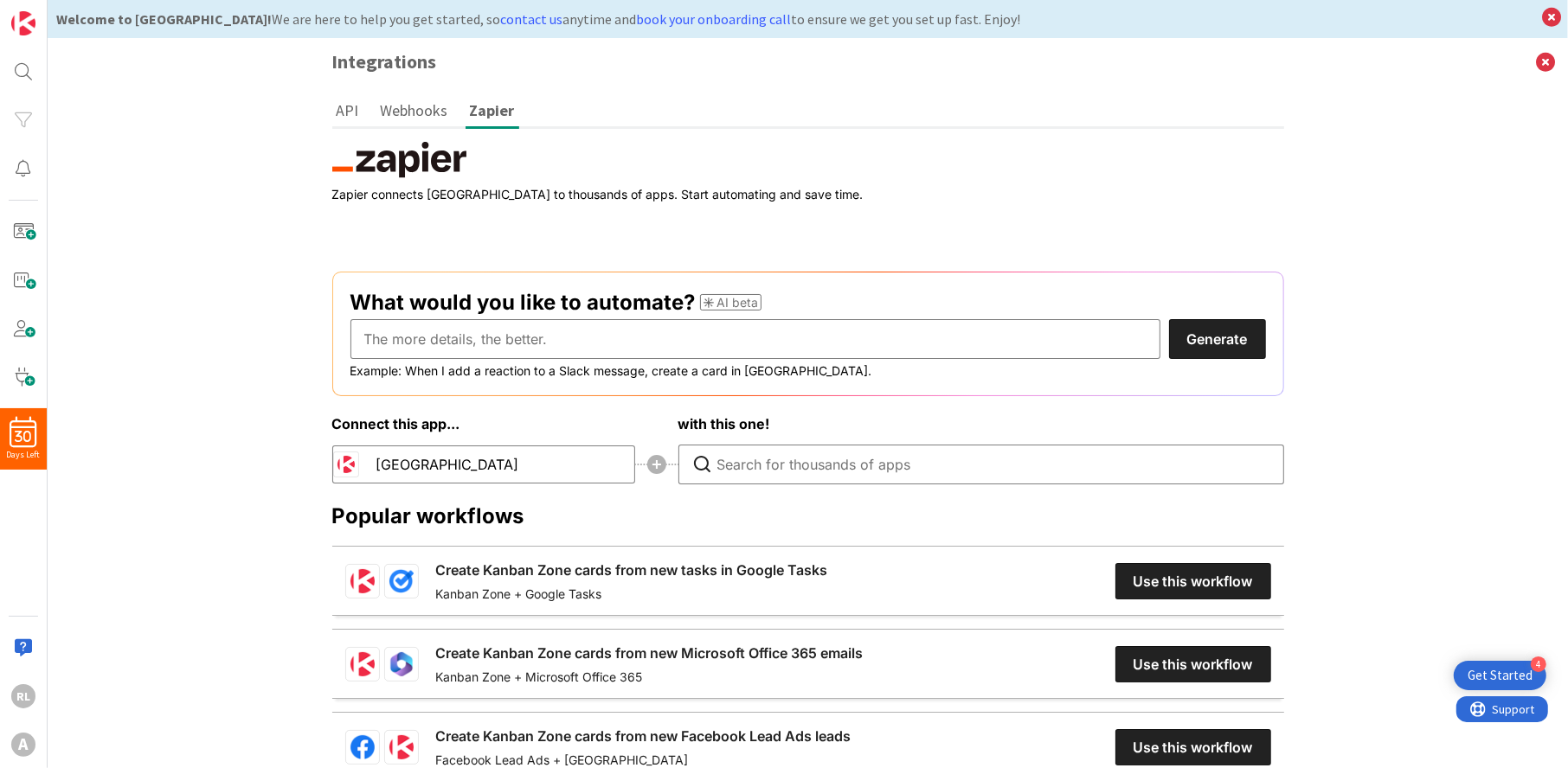
click at [350, 111] on button "API" at bounding box center [348, 110] width 31 height 32
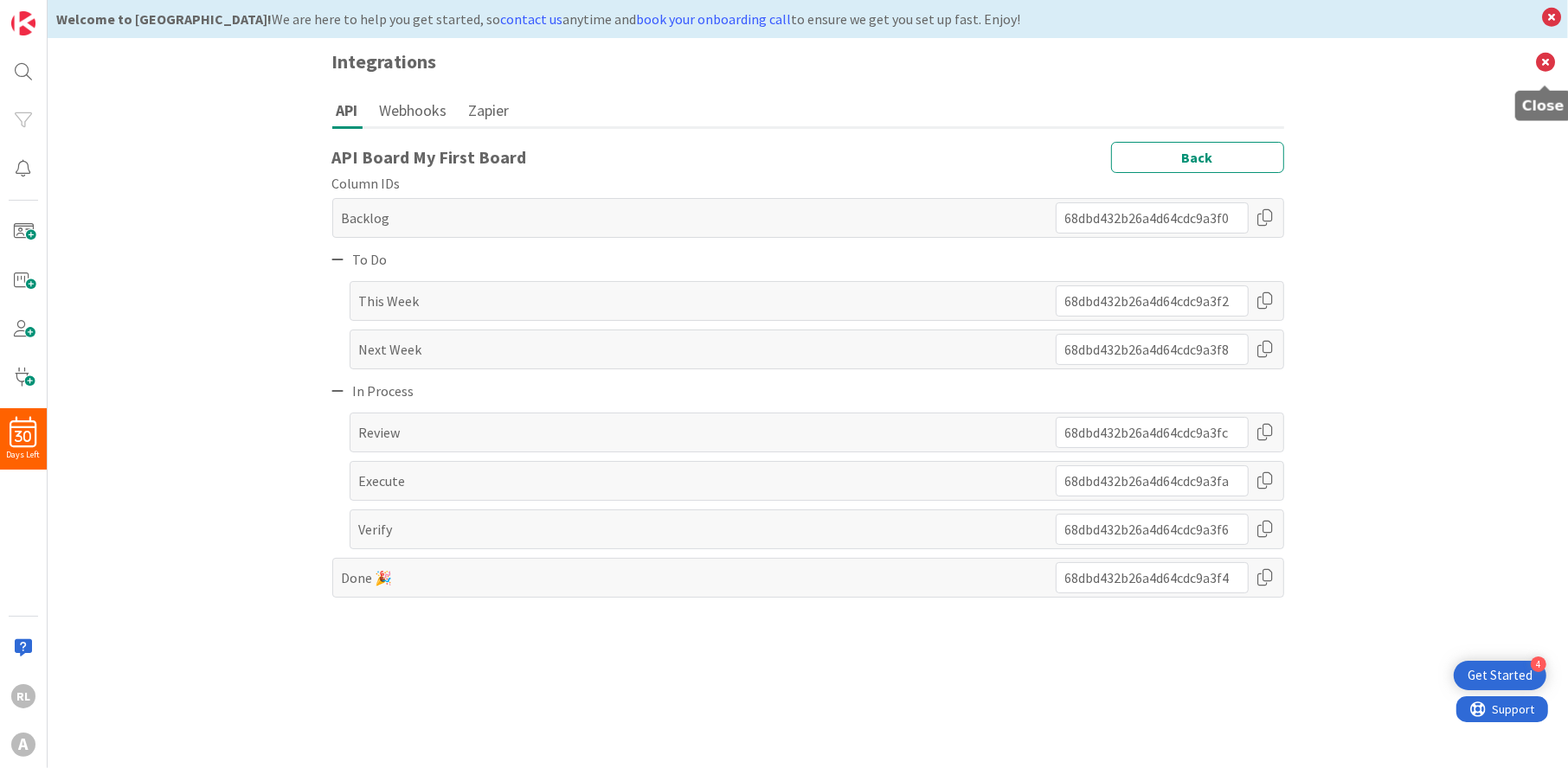
click at [1551, 61] on icon at bounding box center [1546, 62] width 45 height 48
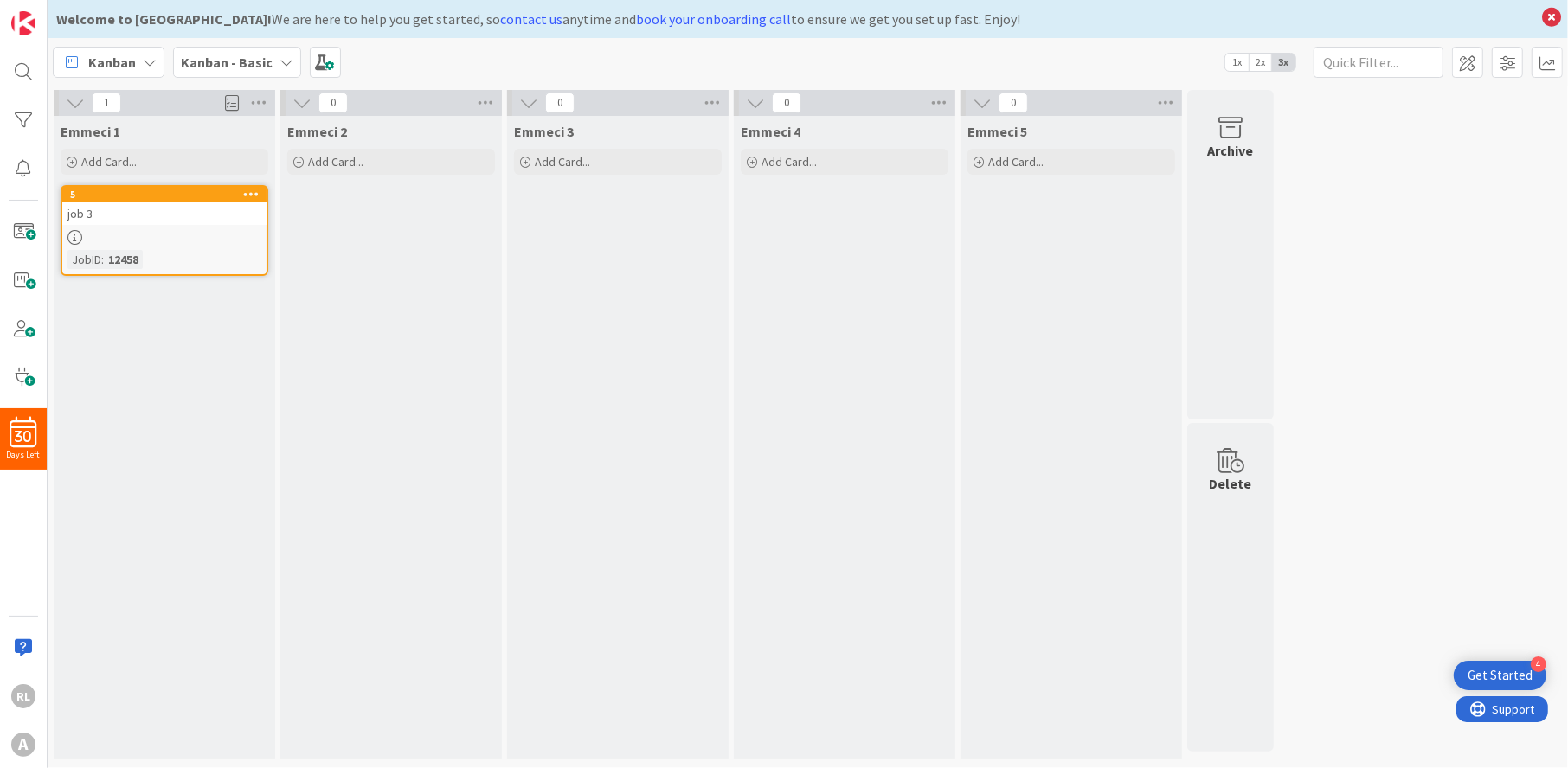
click at [380, 239] on div "Emmeci 2 Add Card..." at bounding box center [391, 437] width 221 height 643
click at [345, 159] on span "Add Card..." at bounding box center [336, 162] width 56 height 16
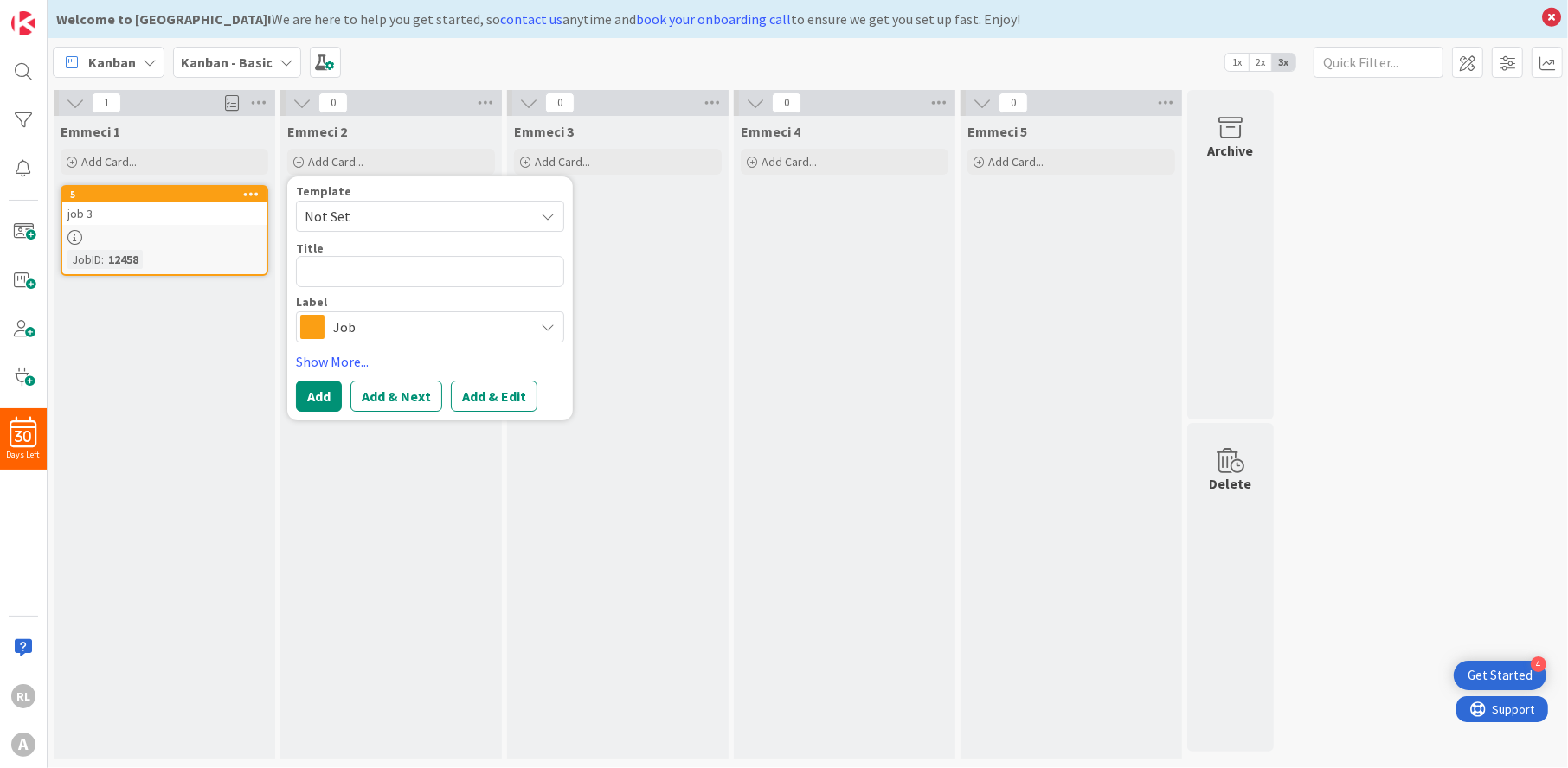
type textarea "x"
type textarea "t"
type textarea "x"
type textarea "te"
type textarea "x"
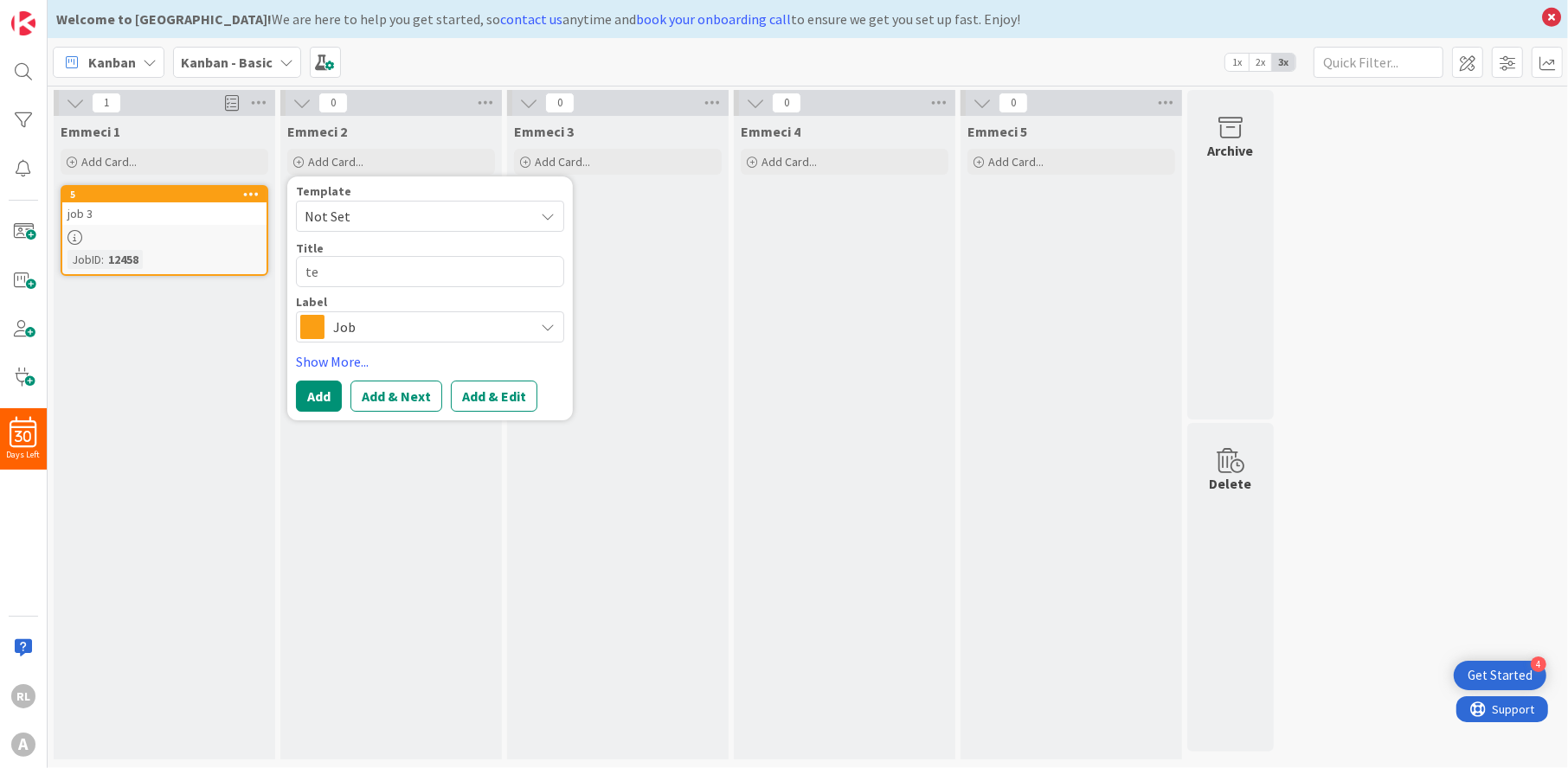
type textarea "tes"
type textarea "x"
type textarea "test"
click at [334, 400] on button "Add" at bounding box center [319, 396] width 46 height 31
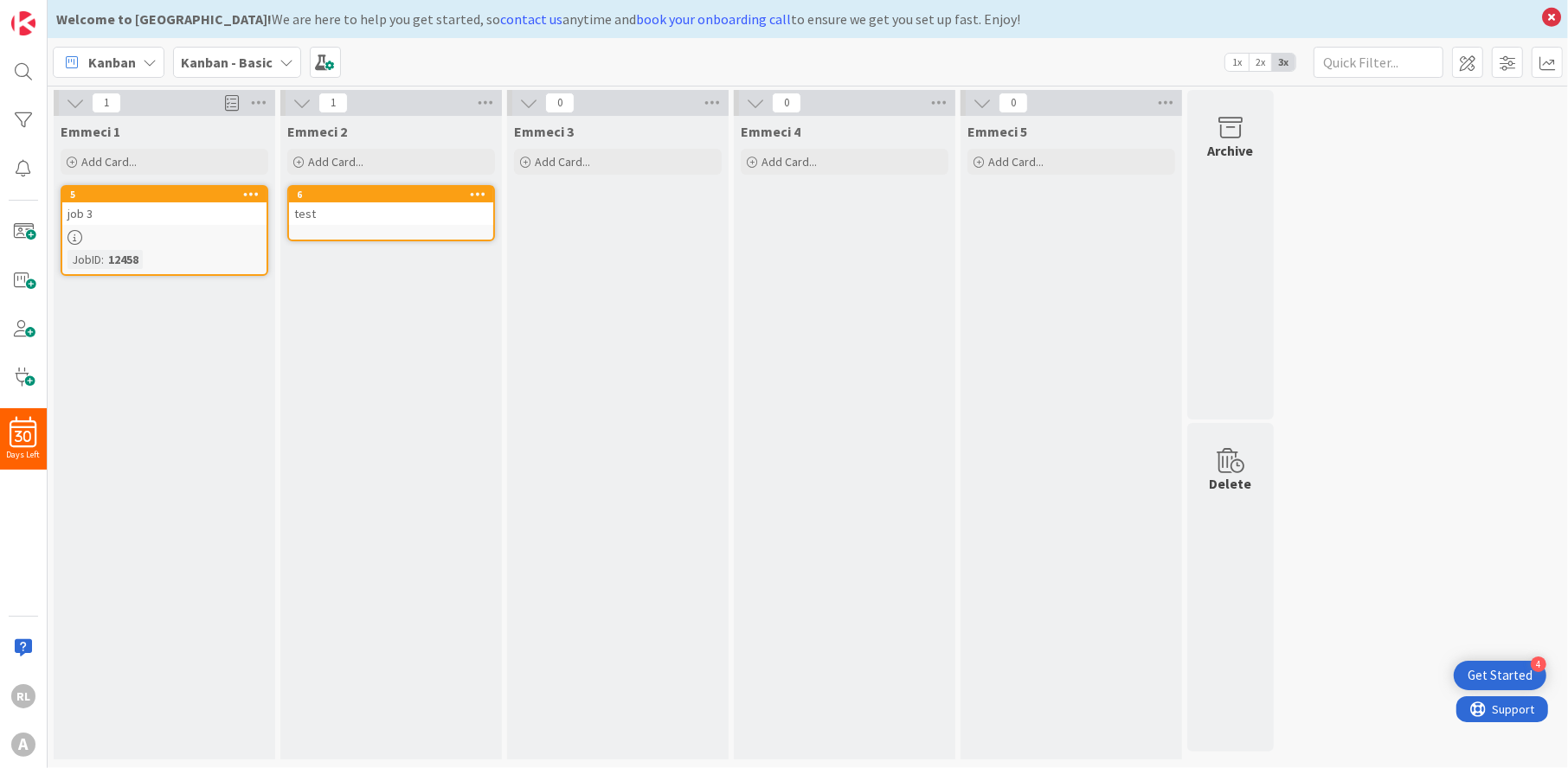
click at [274, 52] on div "Kanban - Basic" at bounding box center [237, 63] width 128 height 31
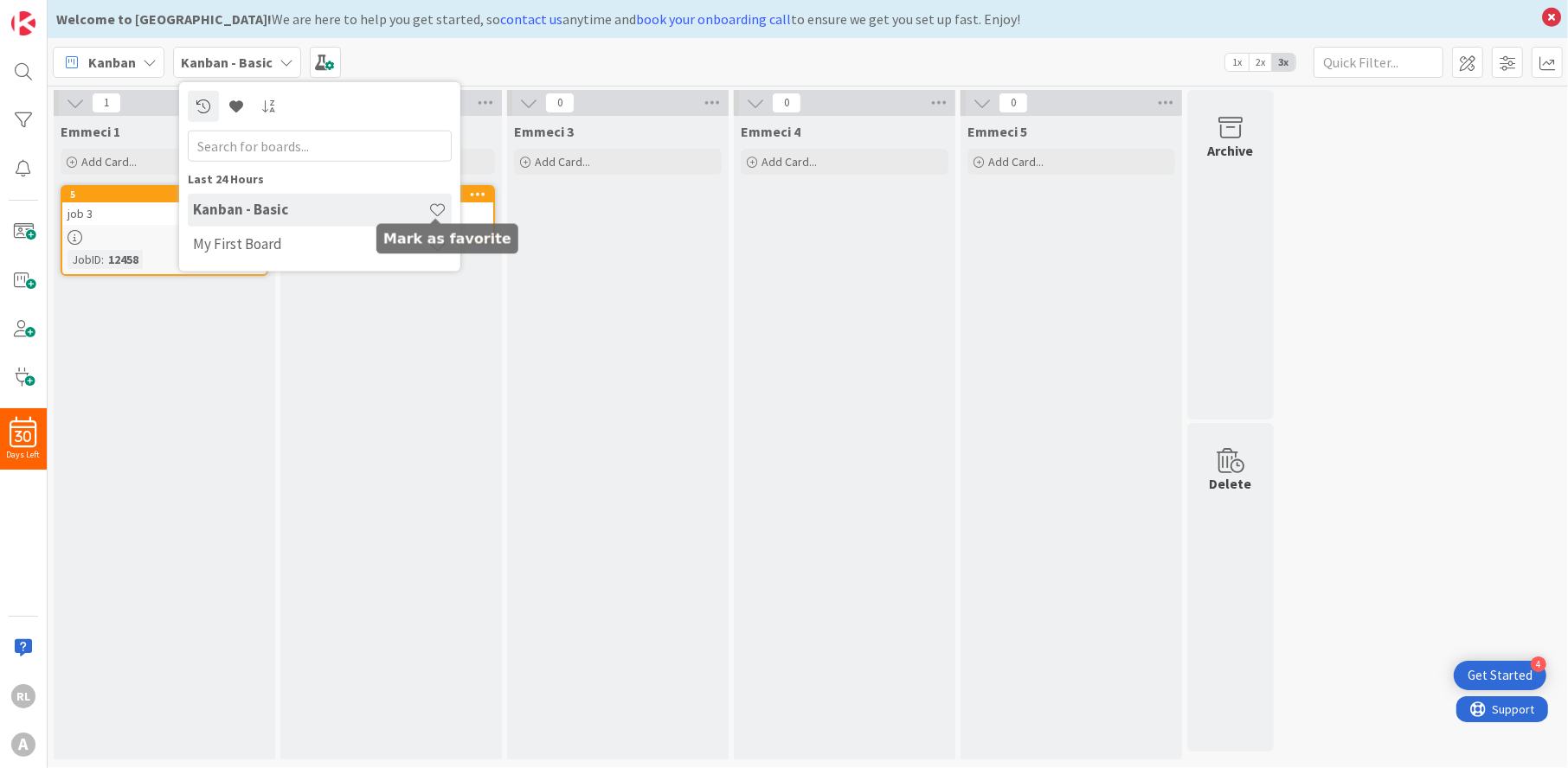
click at [433, 203] on span at bounding box center [437, 210] width 18 height 18
click at [403, 347] on div "Emmeci 2 Add Card... Template Not Set Title 0 / 128 Label Job Show More... Add …" at bounding box center [391, 437] width 221 height 643
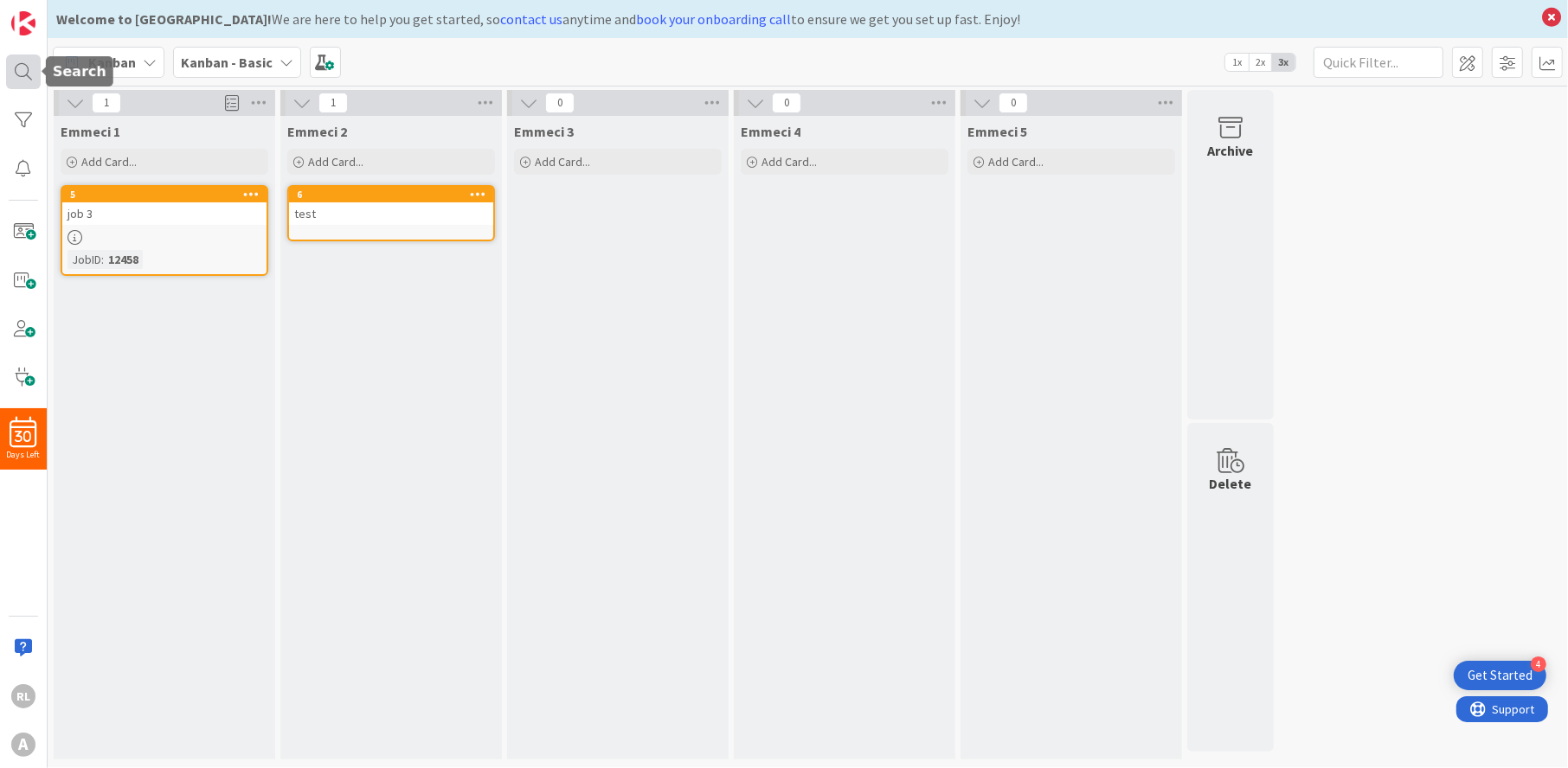
click at [31, 70] on div at bounding box center [24, 72] width 35 height 35
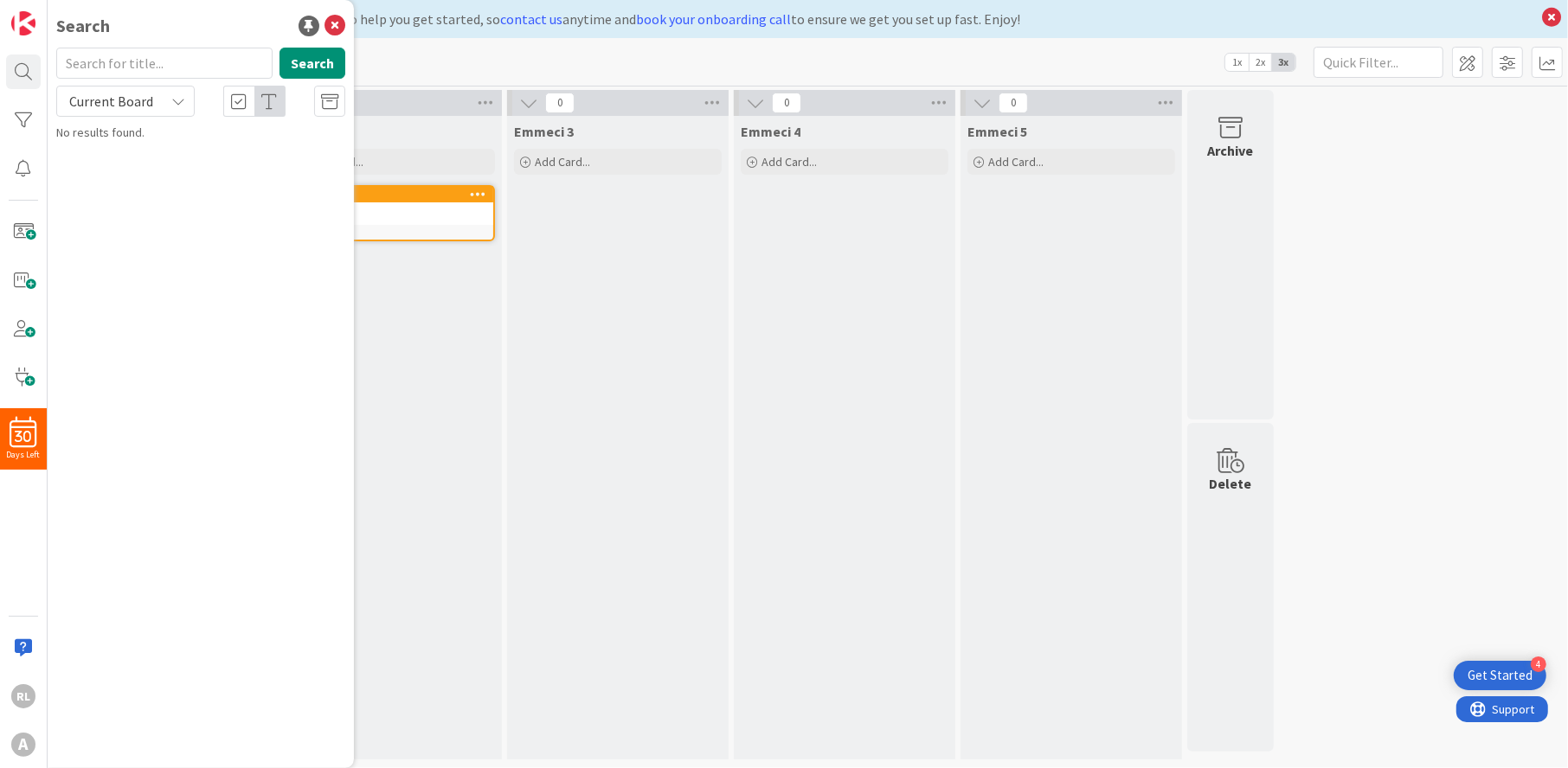
click at [144, 223] on div "Search Search Current Board No results found." at bounding box center [201, 384] width 307 height 768
click at [338, 24] on icon at bounding box center [335, 26] width 21 height 21
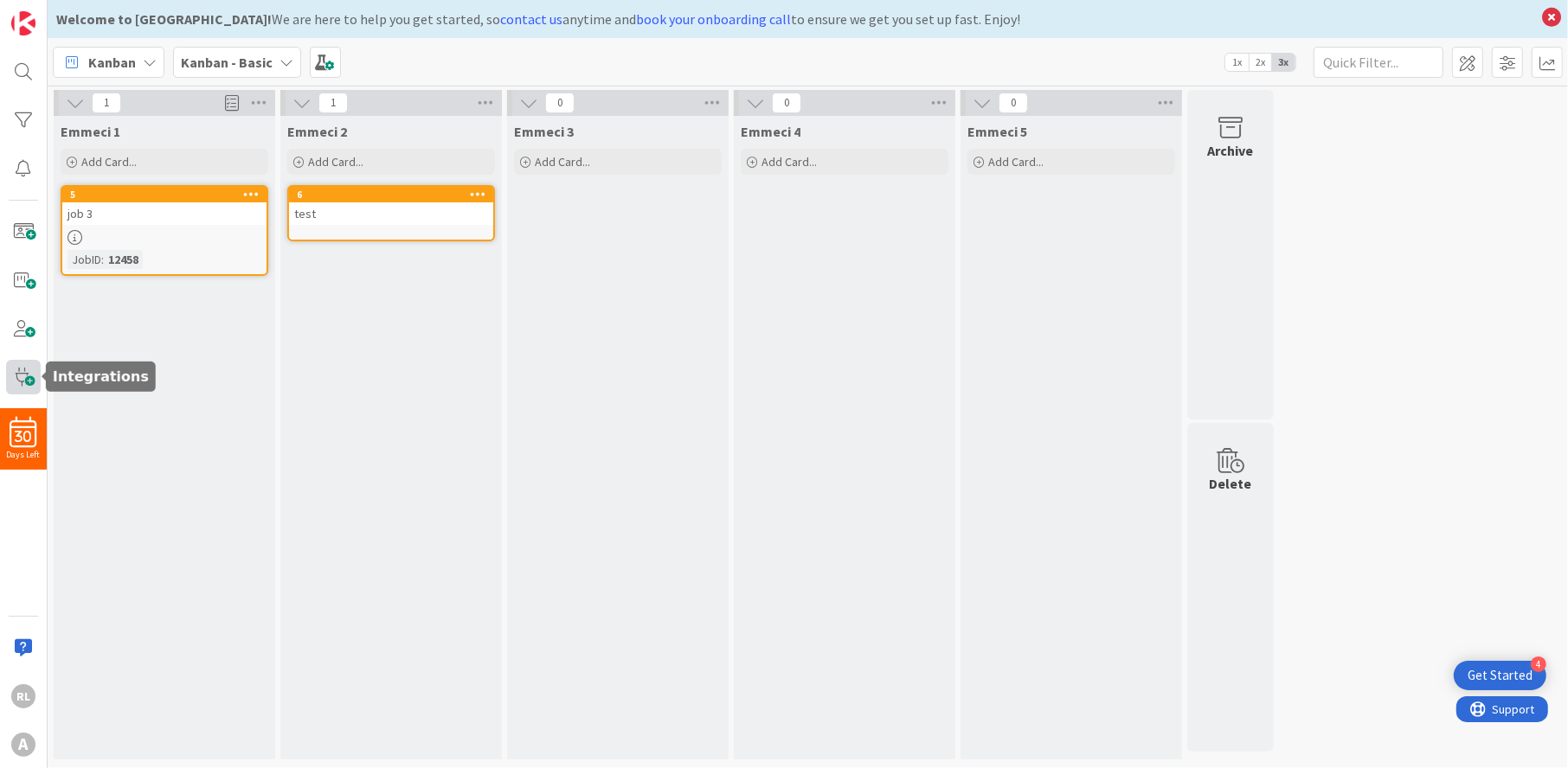
click at [21, 369] on span at bounding box center [24, 377] width 35 height 35
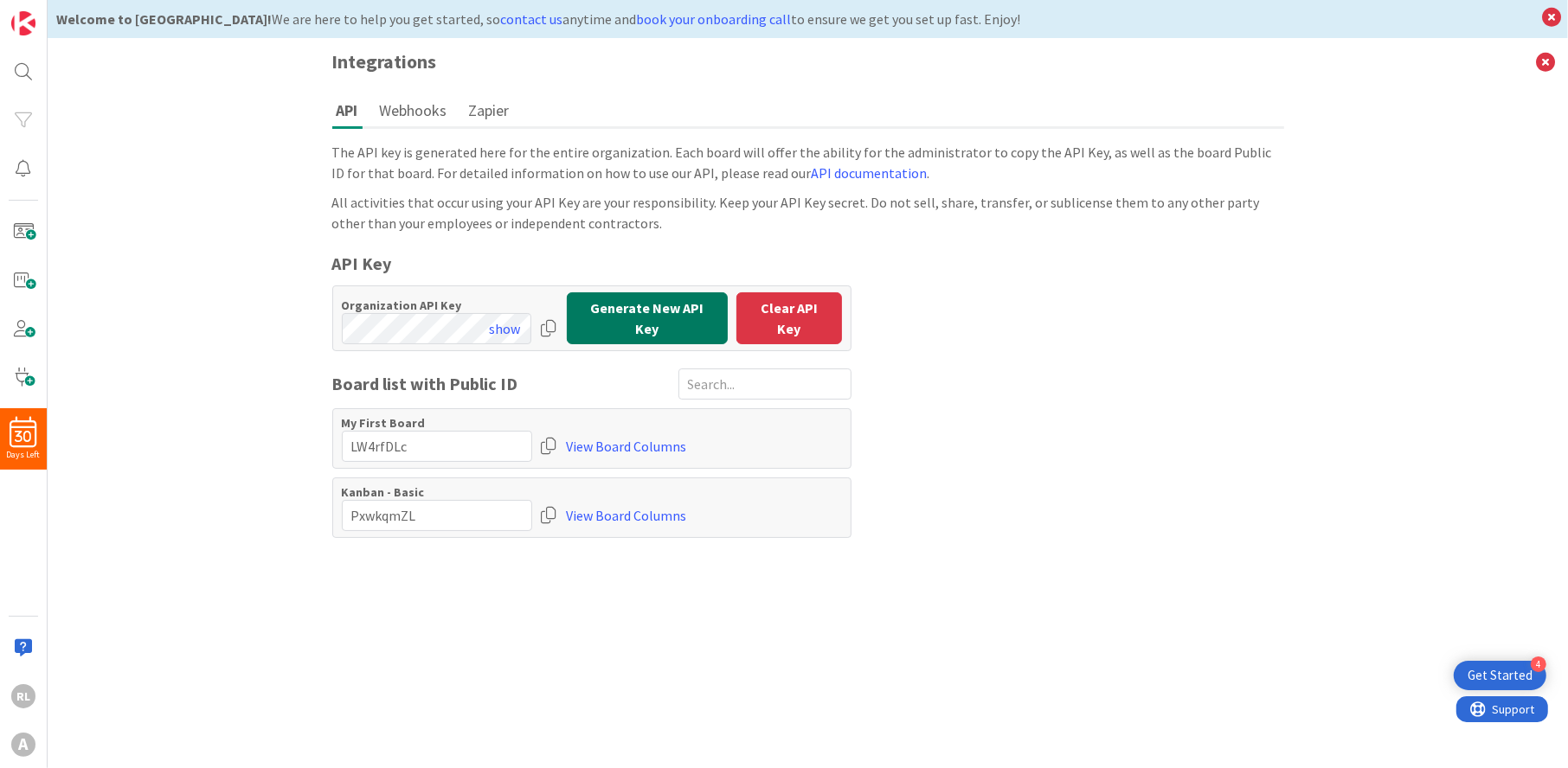
click at [622, 319] on button "Generate New API Key" at bounding box center [647, 319] width 161 height 52
click at [492, 444] on input "input" at bounding box center [436, 447] width 191 height 31
click at [553, 504] on div at bounding box center [550, 515] width 17 height 31
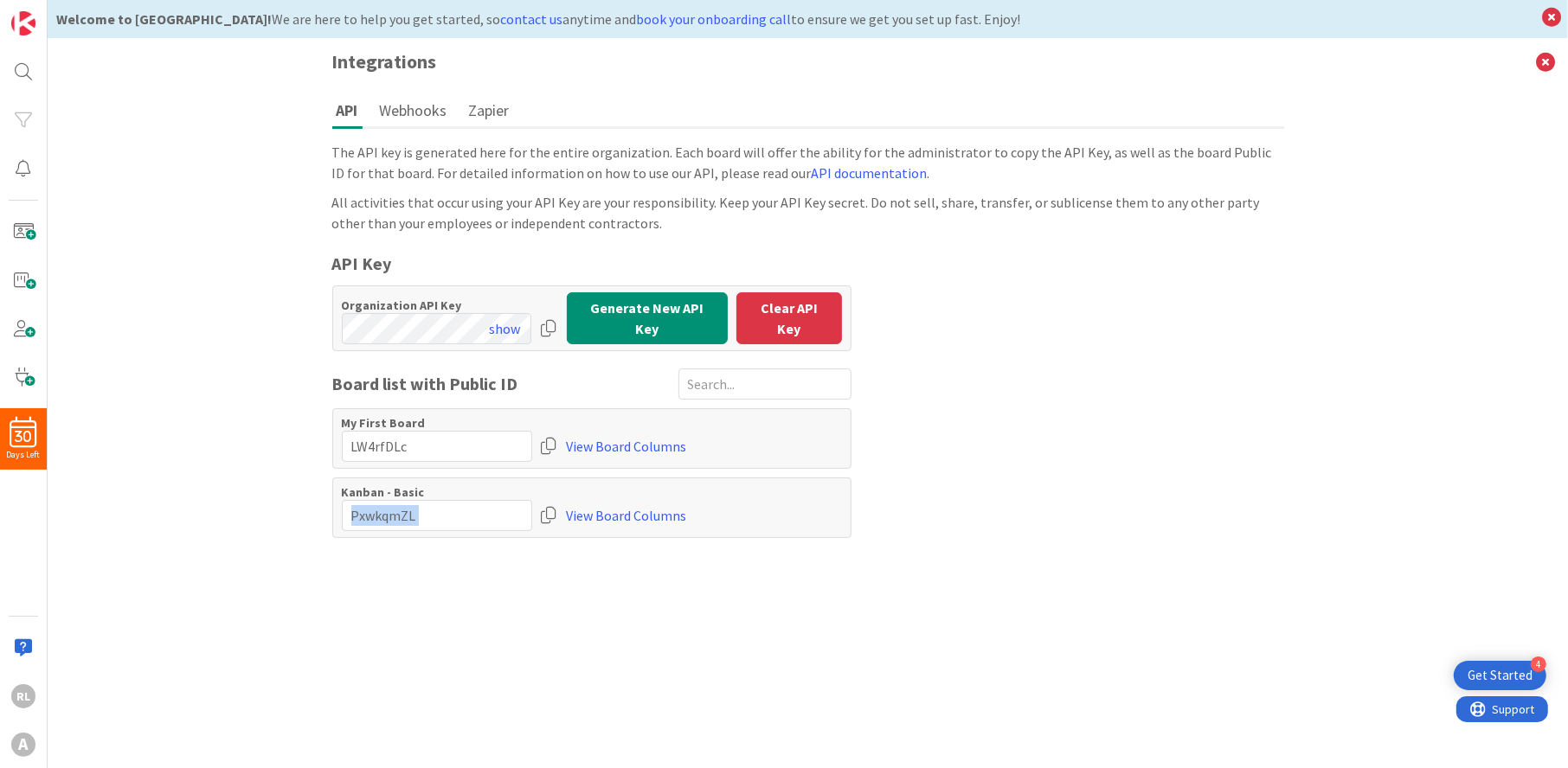
click at [553, 504] on div at bounding box center [550, 515] width 17 height 31
click at [456, 509] on input "input" at bounding box center [436, 515] width 191 height 31
type input "PxwkqmZL"
click at [612, 506] on link "View Board Columns" at bounding box center [627, 515] width 120 height 31
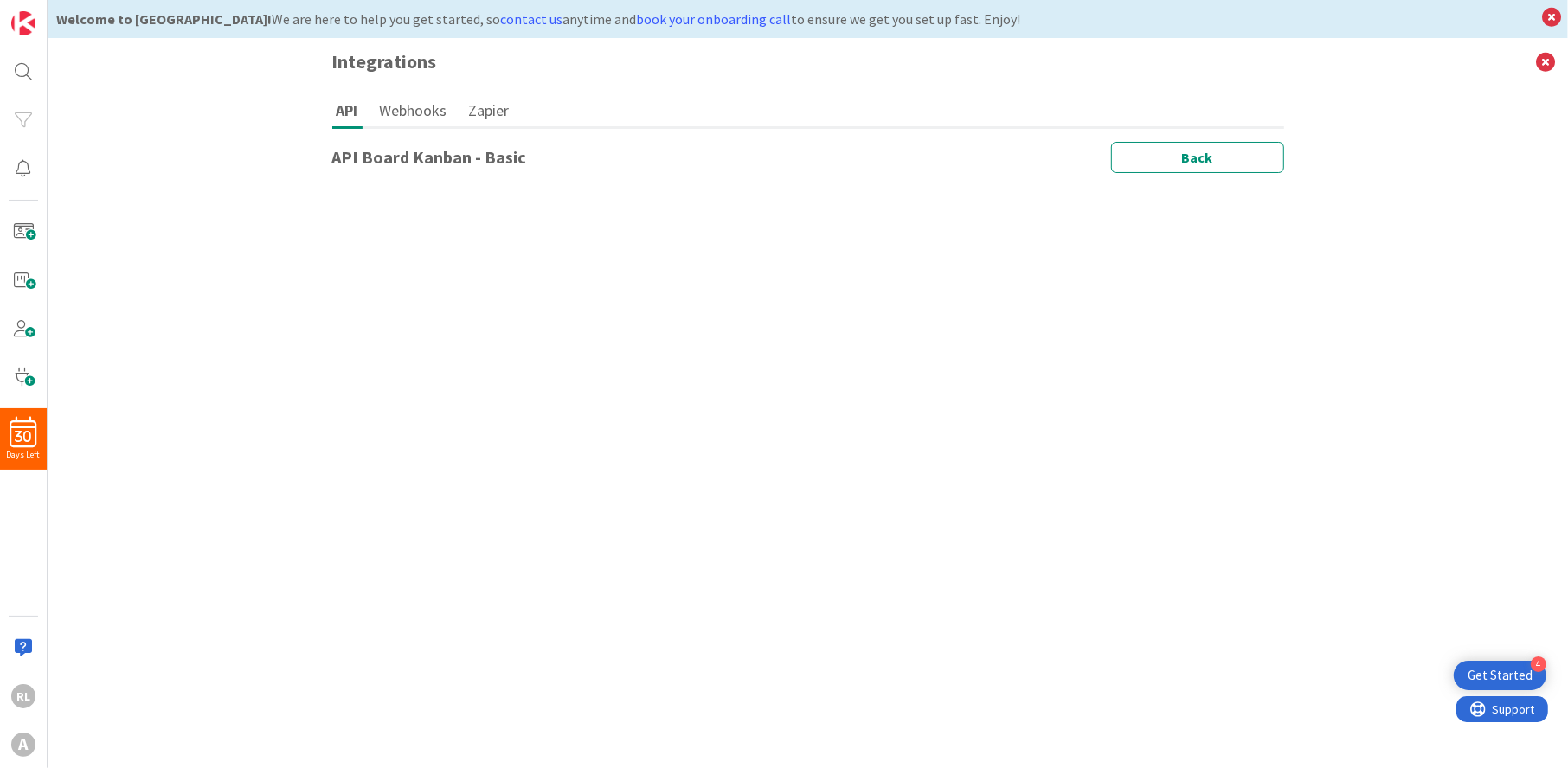
click at [479, 166] on h1 "API Board Kanban - Basic" at bounding box center [430, 158] width 195 height 21
click at [393, 111] on button "Webhooks" at bounding box center [413, 110] width 76 height 32
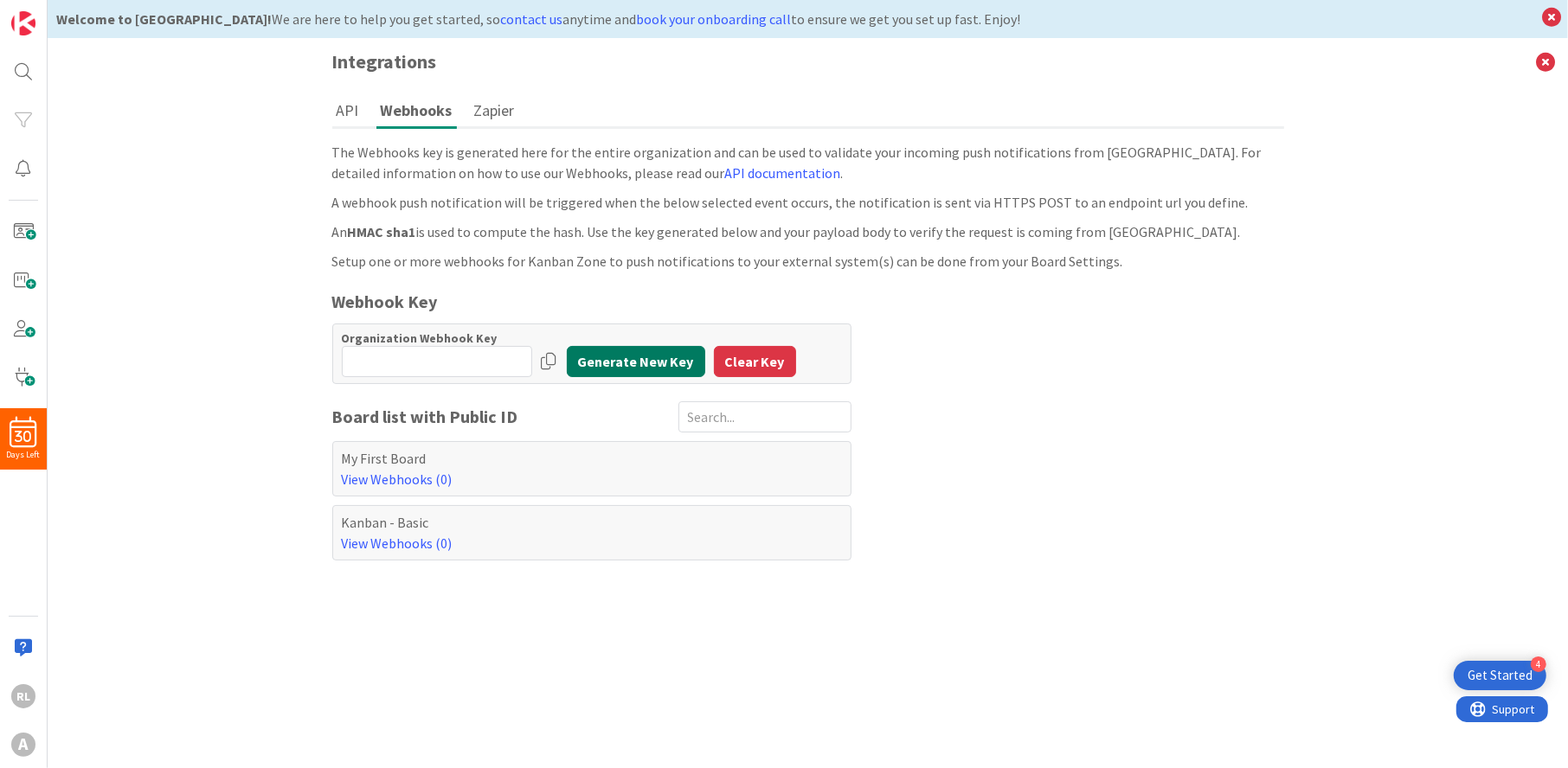
click at [652, 363] on button "Generate New Key" at bounding box center [636, 361] width 139 height 31
type input "Rb55z7b7X6bcImlq4eXUg"
click at [391, 543] on link "View Webhooks (0)" at bounding box center [396, 543] width 111 height 17
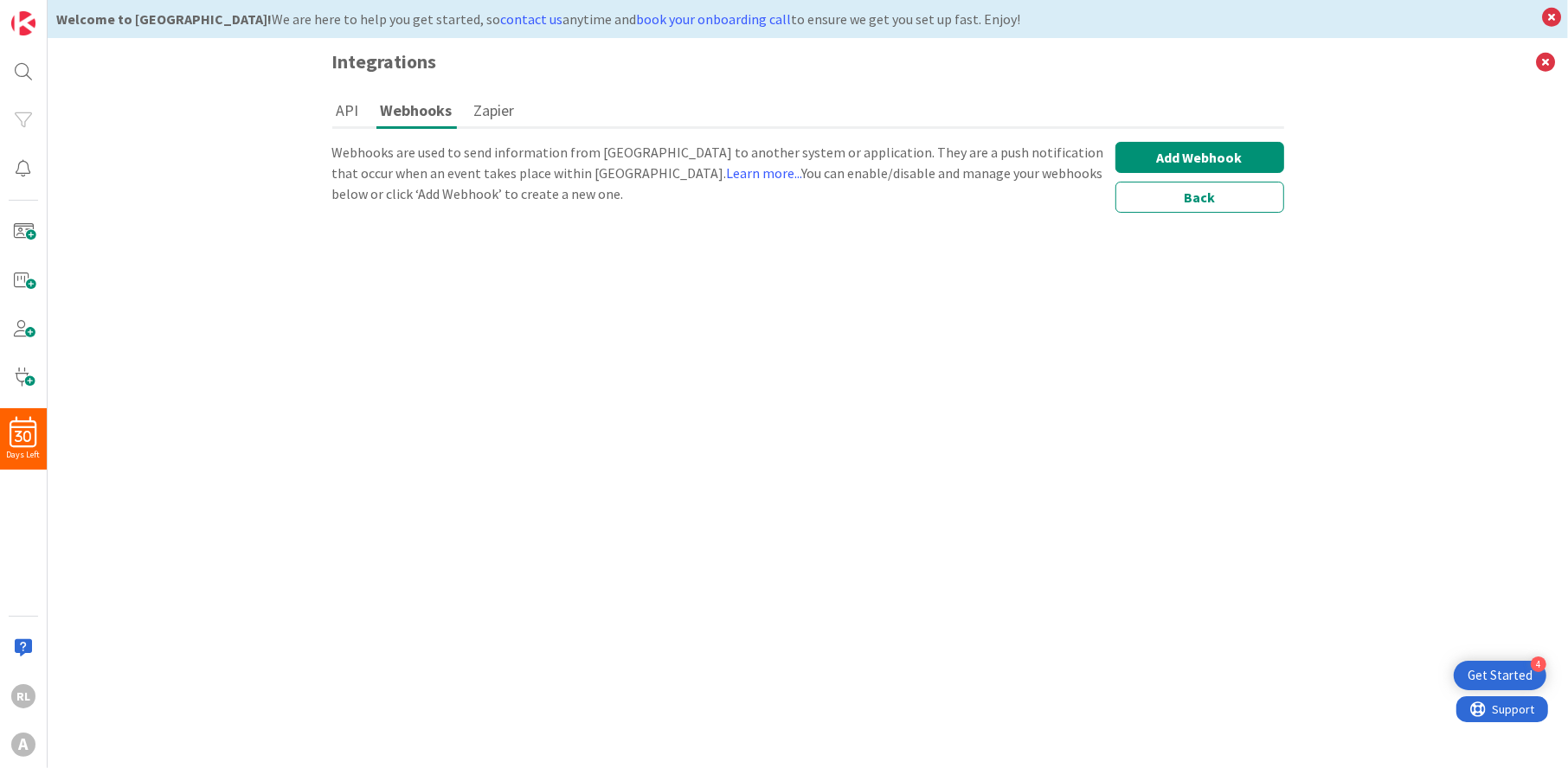
drag, startPoint x: 1146, startPoint y: 111, endPoint x: 1146, endPoint y: 131, distance: 20.0
click at [1147, 125] on ul "API Webhooks Zapier" at bounding box center [808, 111] width 952 height 35
click at [1149, 153] on button "Add Webhook" at bounding box center [1200, 158] width 169 height 31
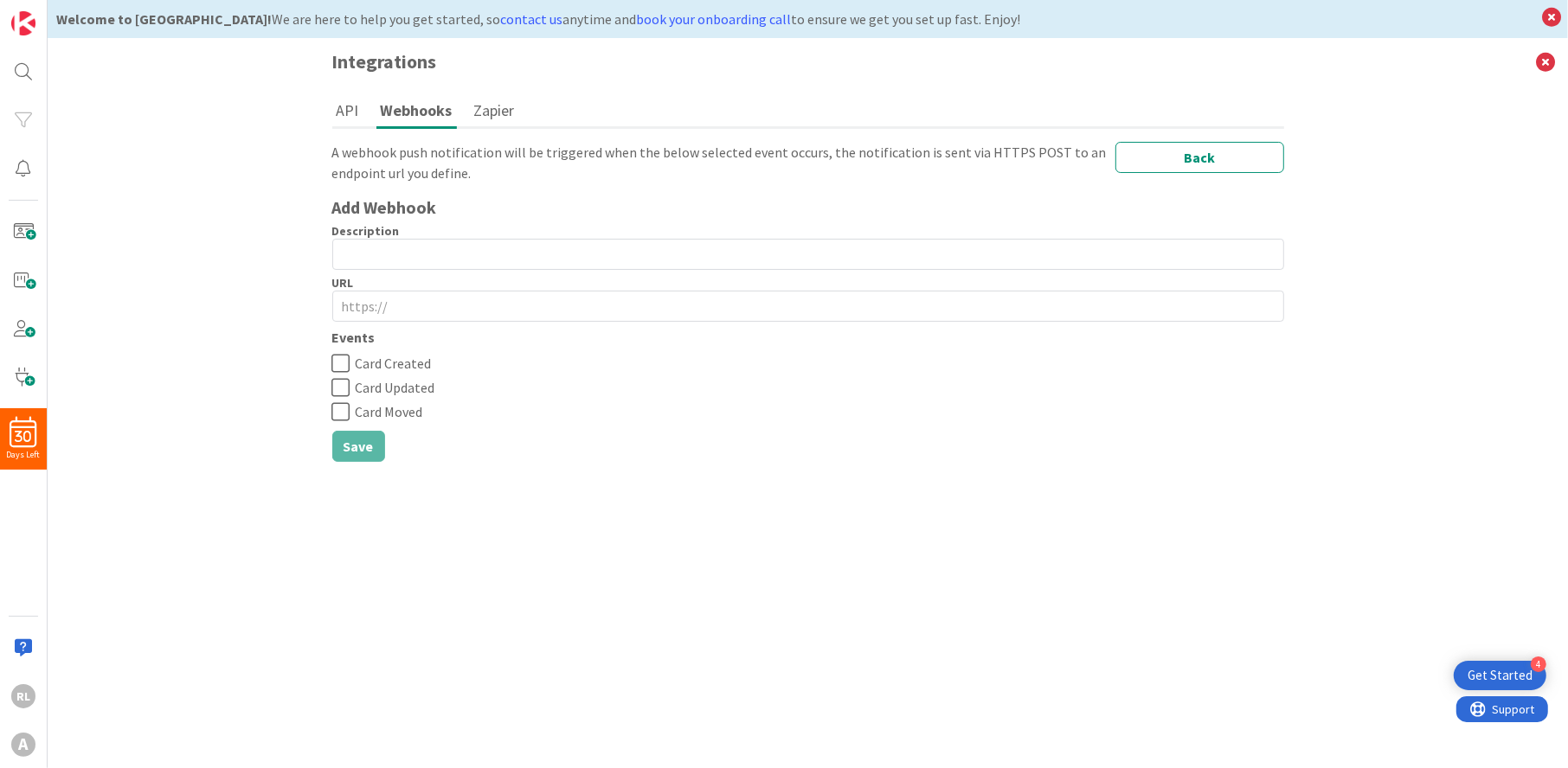
click at [344, 362] on icon at bounding box center [341, 363] width 18 height 21
click at [341, 392] on icon at bounding box center [341, 387] width 18 height 21
click at [341, 408] on icon at bounding box center [341, 412] width 18 height 21
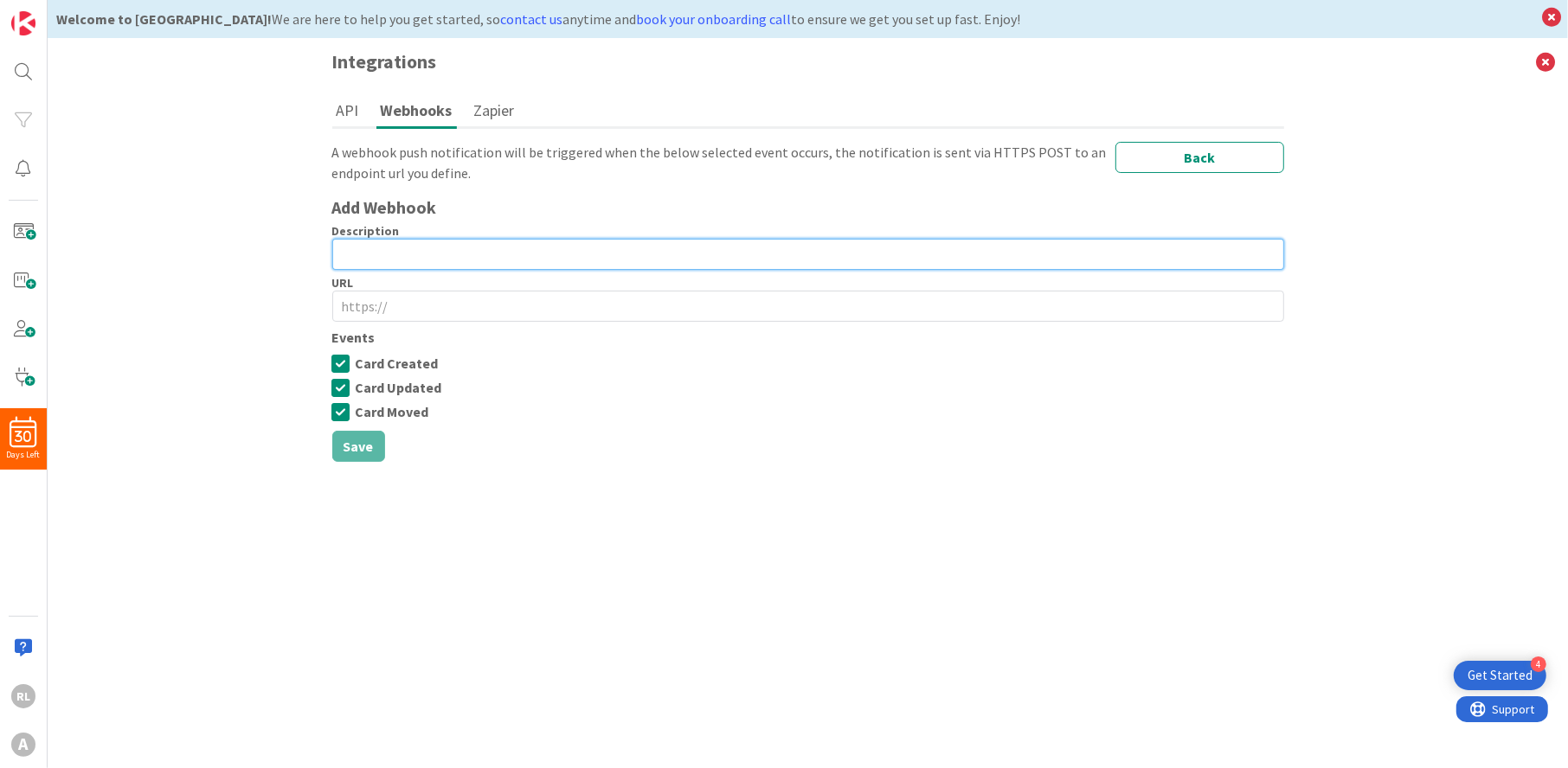
click at [345, 246] on input "text" at bounding box center [808, 254] width 952 height 31
type input "wh1"
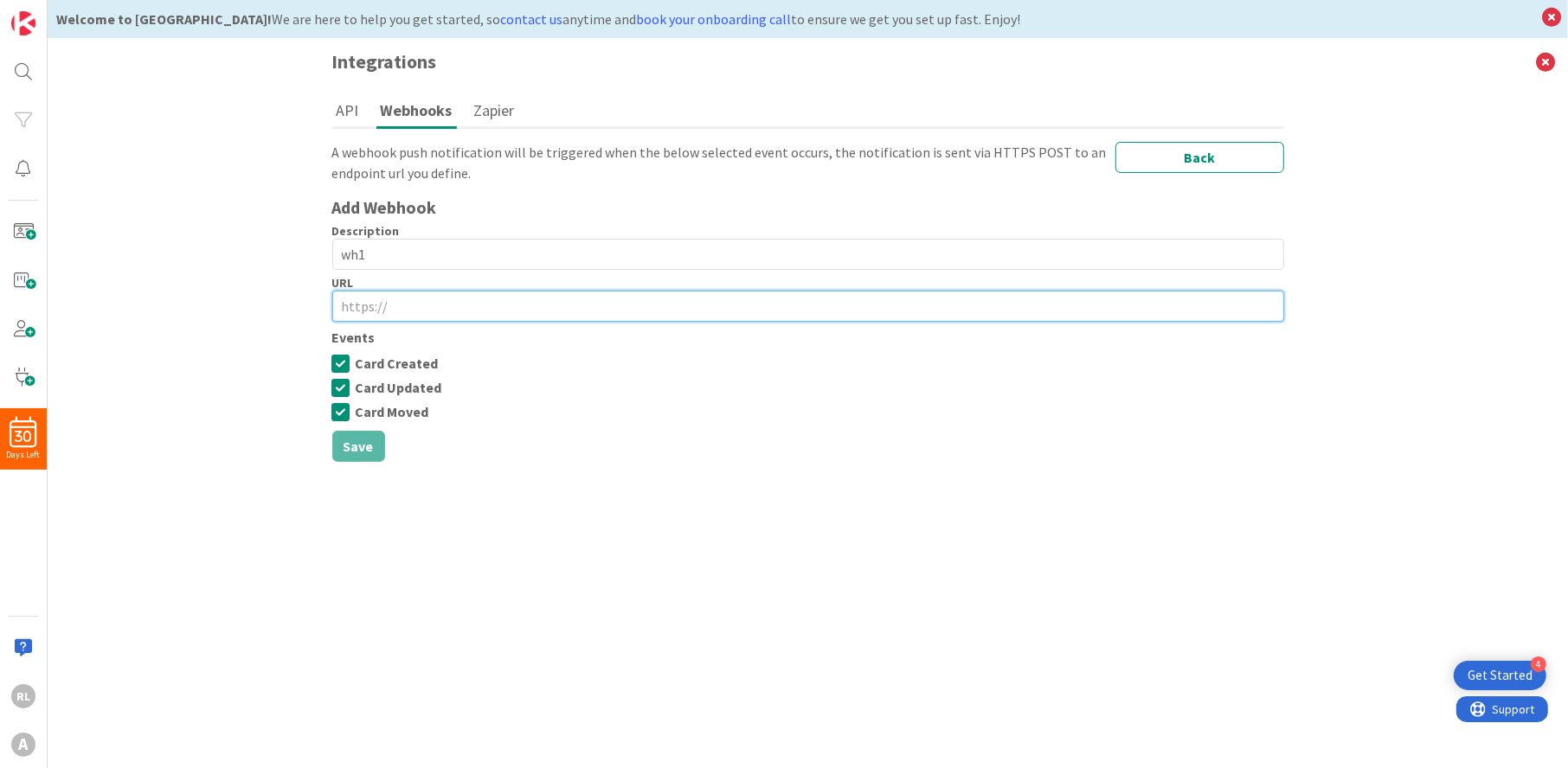
click at [389, 299] on input "text" at bounding box center [808, 307] width 952 height 31
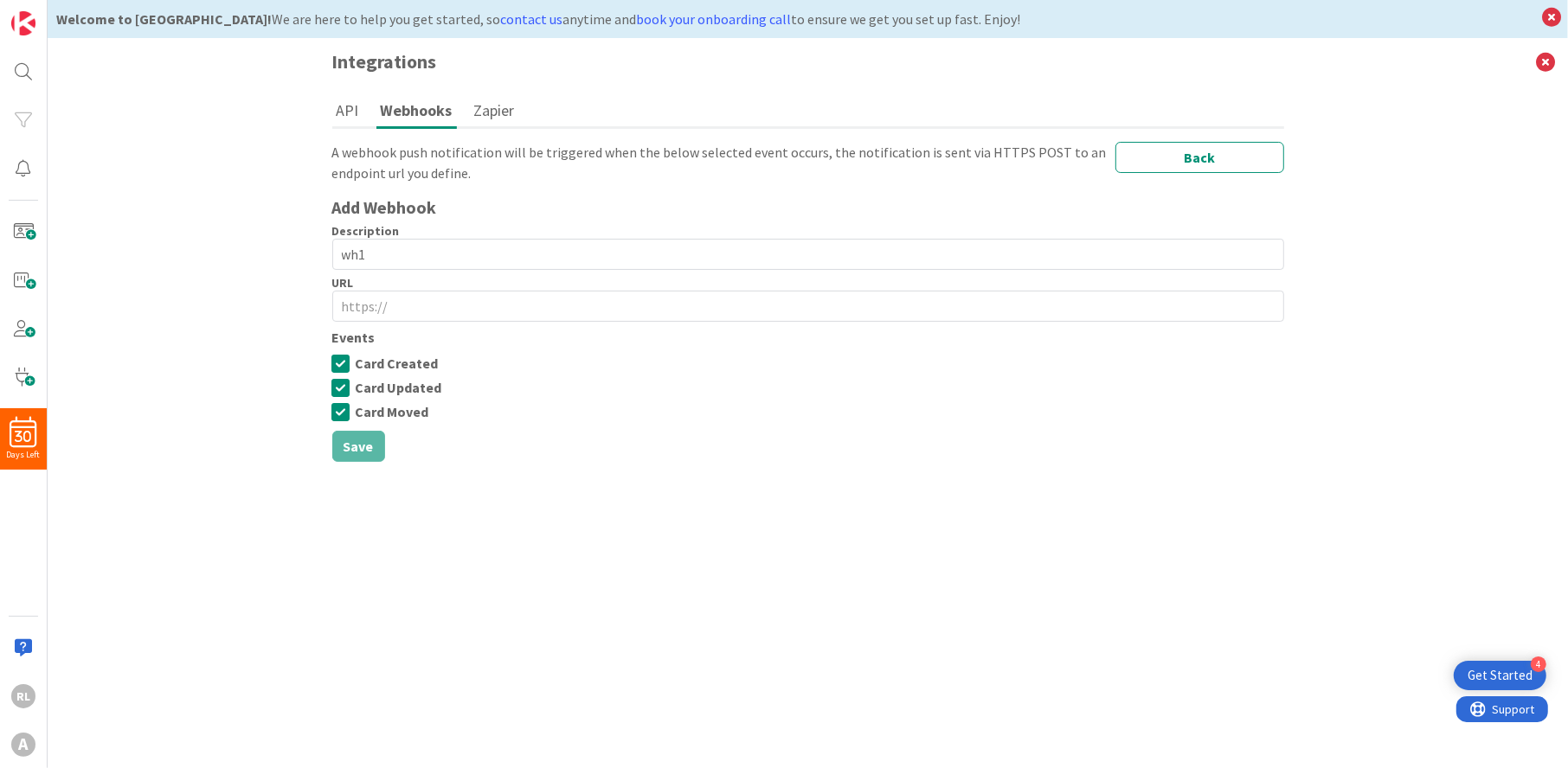
drag, startPoint x: 16, startPoint y: 259, endPoint x: 17, endPoint y: 271, distance: 12.0
click at [16, 262] on div "30 Days Left RL A" at bounding box center [24, 384] width 48 height 768
click at [86, 125] on div "Integrations API Webhooks Zapier API Board Kanban - Basic Back A webhook push n…" at bounding box center [808, 403] width 1521 height 731
click at [1554, 60] on icon at bounding box center [1546, 62] width 45 height 48
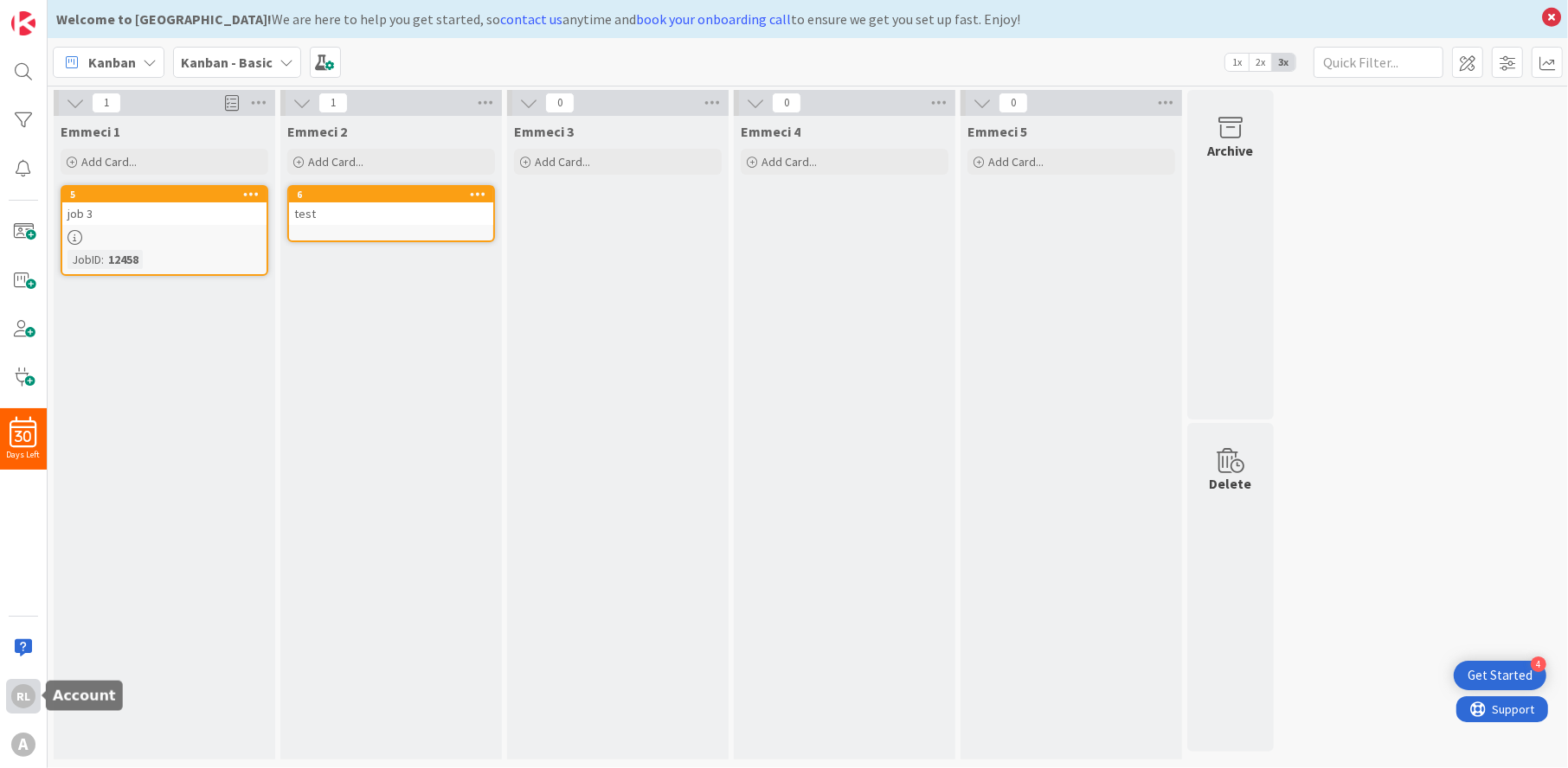
click at [24, 696] on div "RL" at bounding box center [24, 697] width 24 height 24
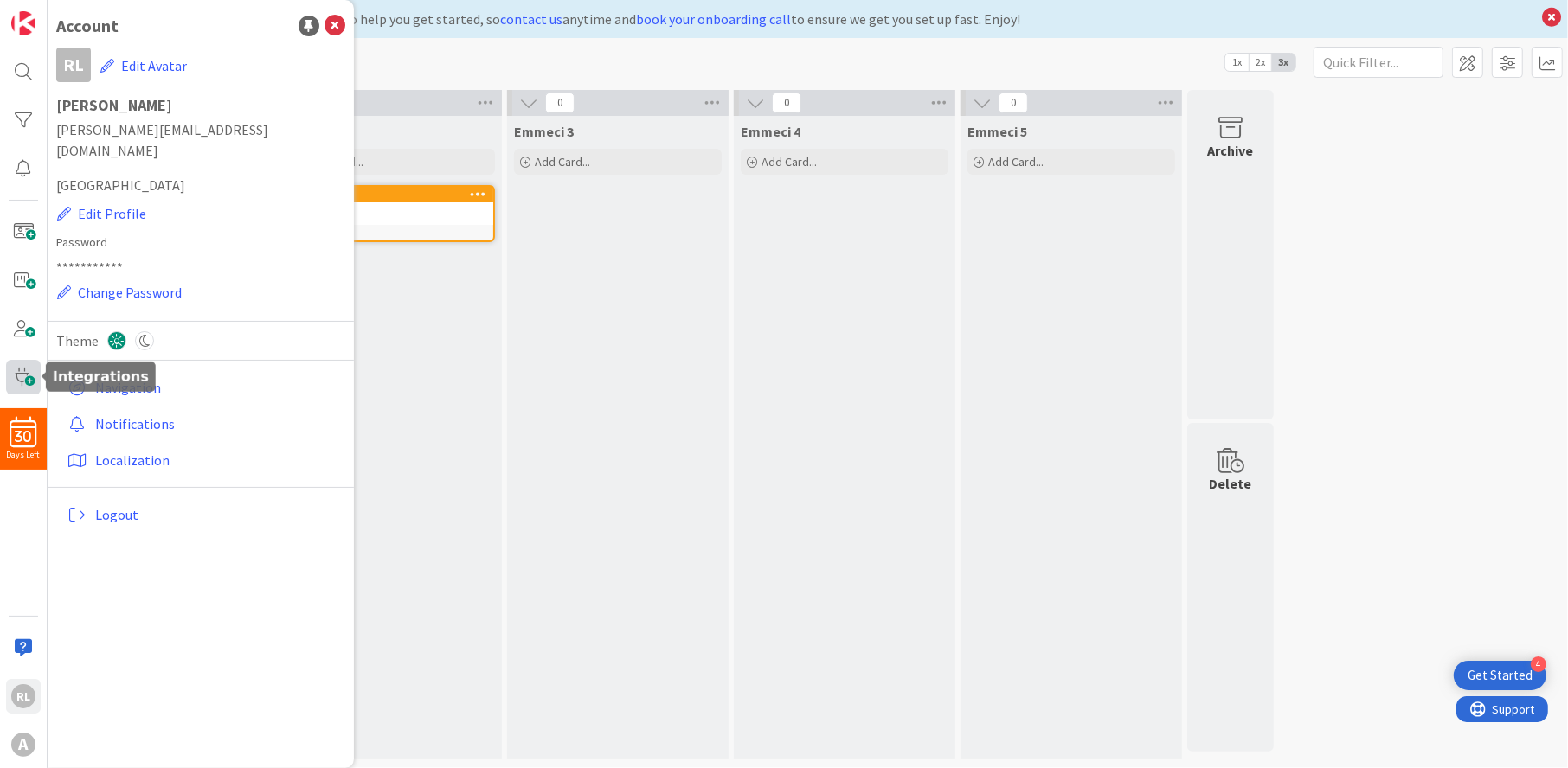
click at [20, 382] on span at bounding box center [24, 377] width 35 height 35
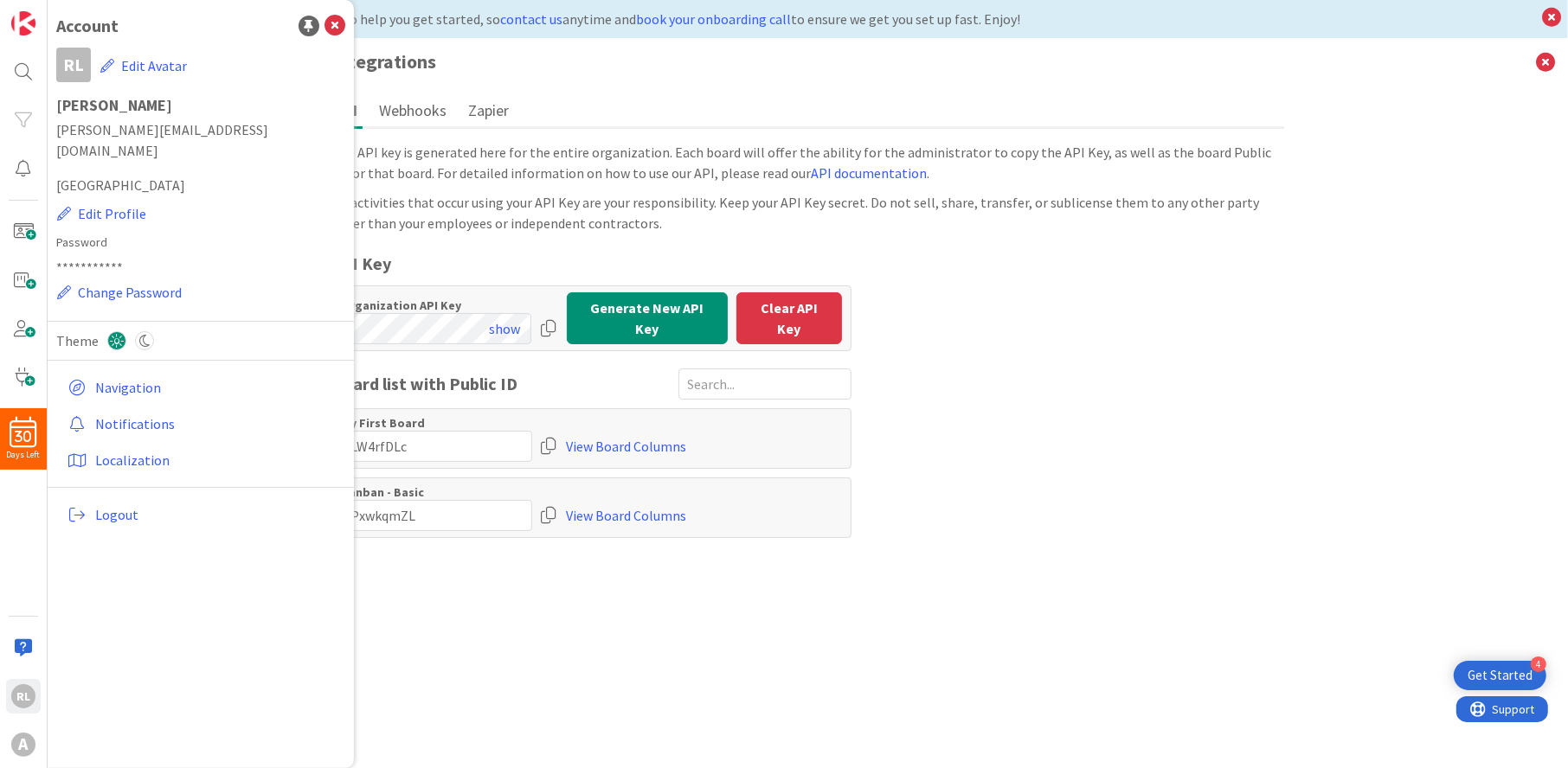
click at [520, 610] on div "The API key is generated here for the entire organization. Each board will offe…" at bounding box center [808, 450] width 952 height 617
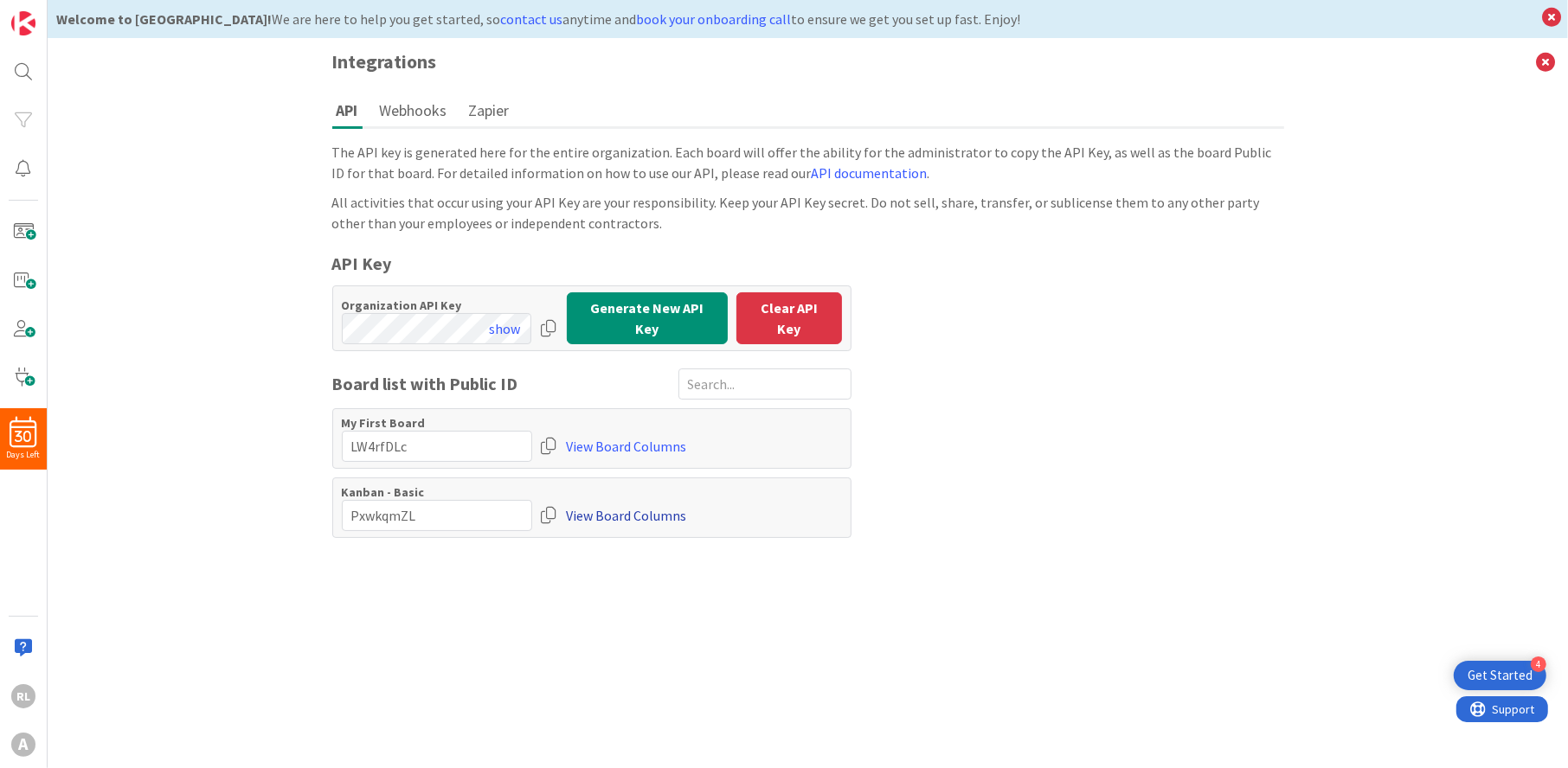
click at [587, 506] on link "View Board Columns" at bounding box center [627, 515] width 120 height 31
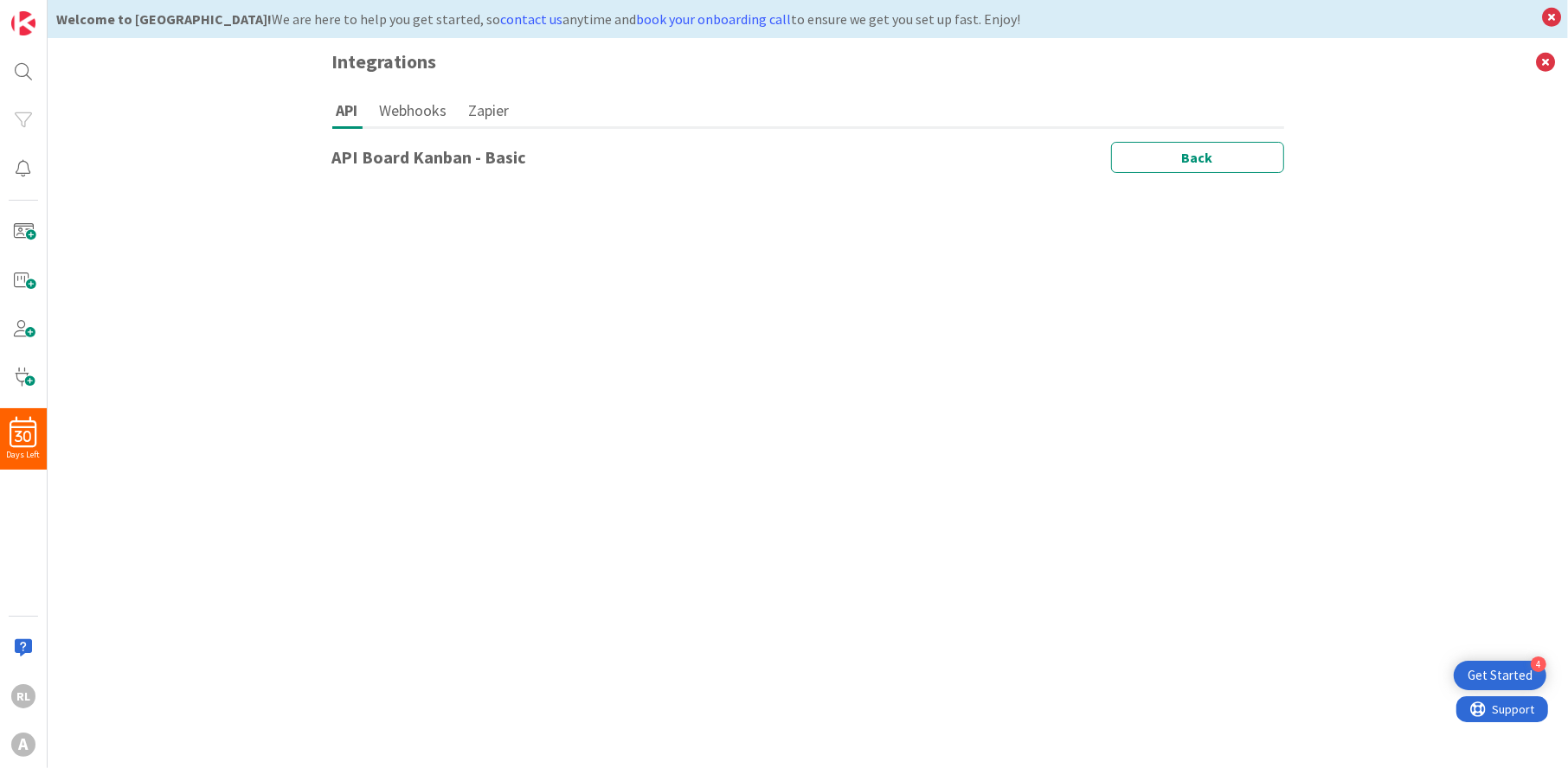
click at [422, 114] on button "Webhooks" at bounding box center [413, 110] width 76 height 32
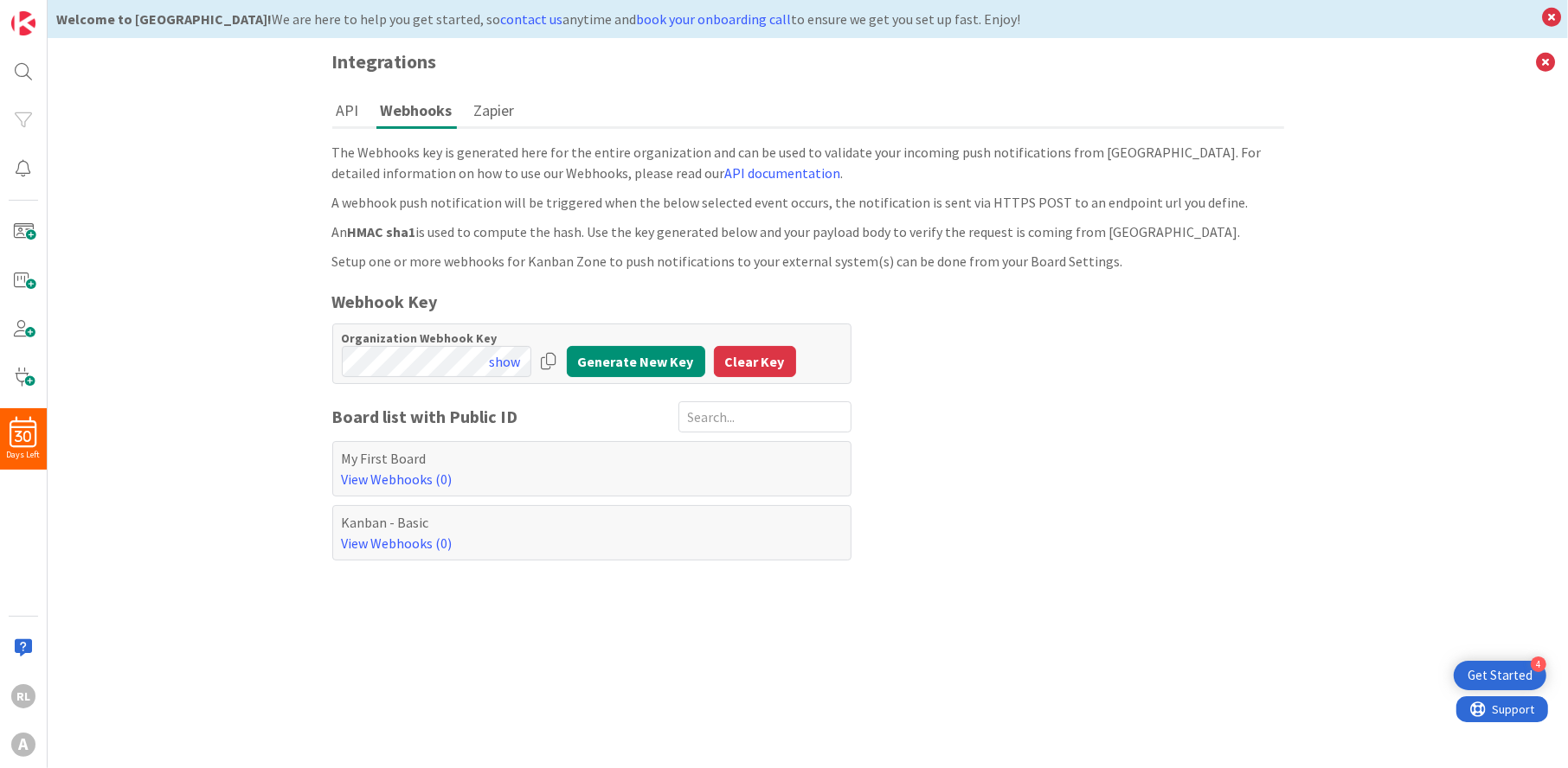
click at [345, 105] on button "API" at bounding box center [348, 110] width 31 height 32
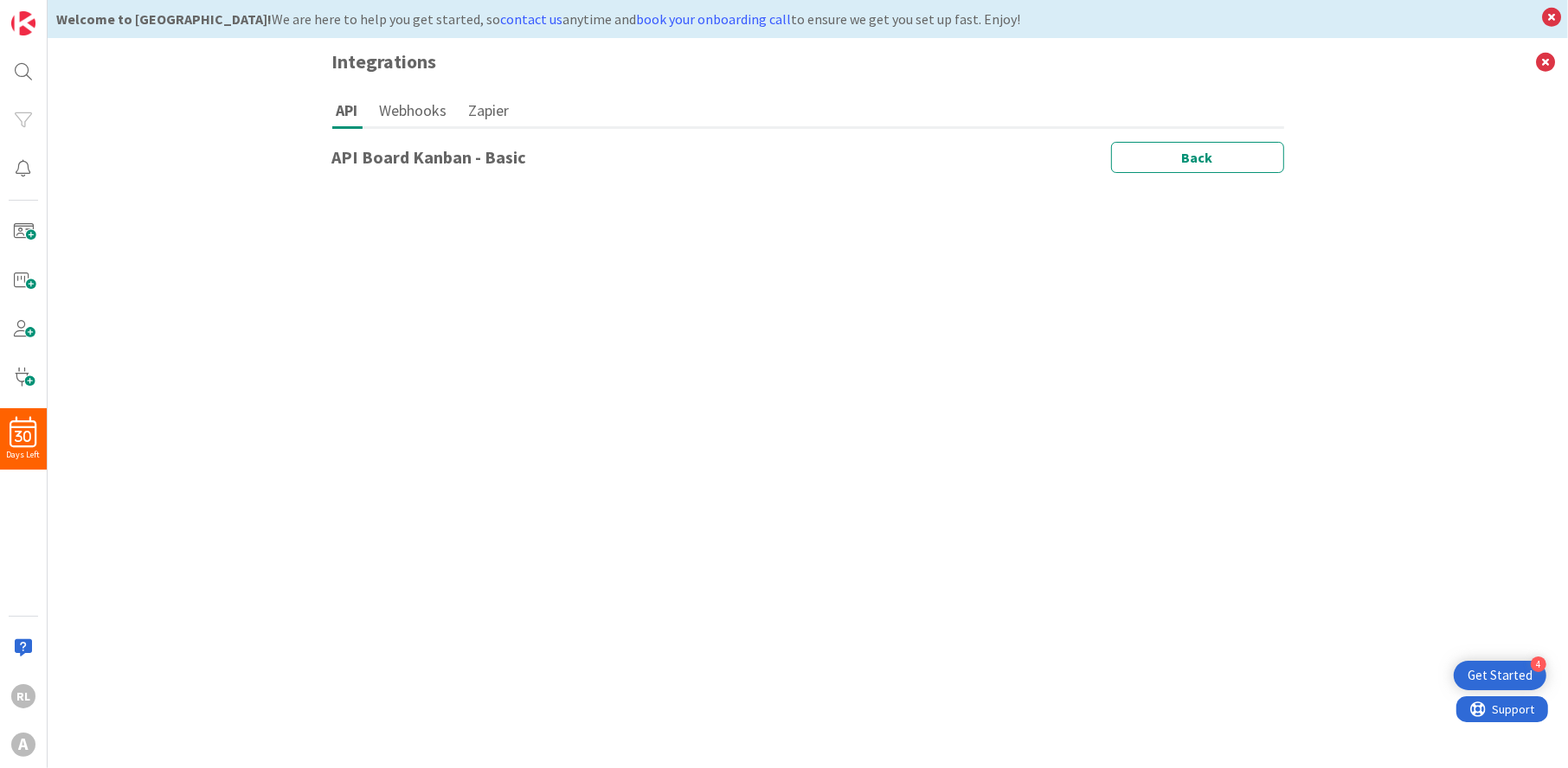
click at [427, 116] on button "Webhooks" at bounding box center [413, 110] width 76 height 32
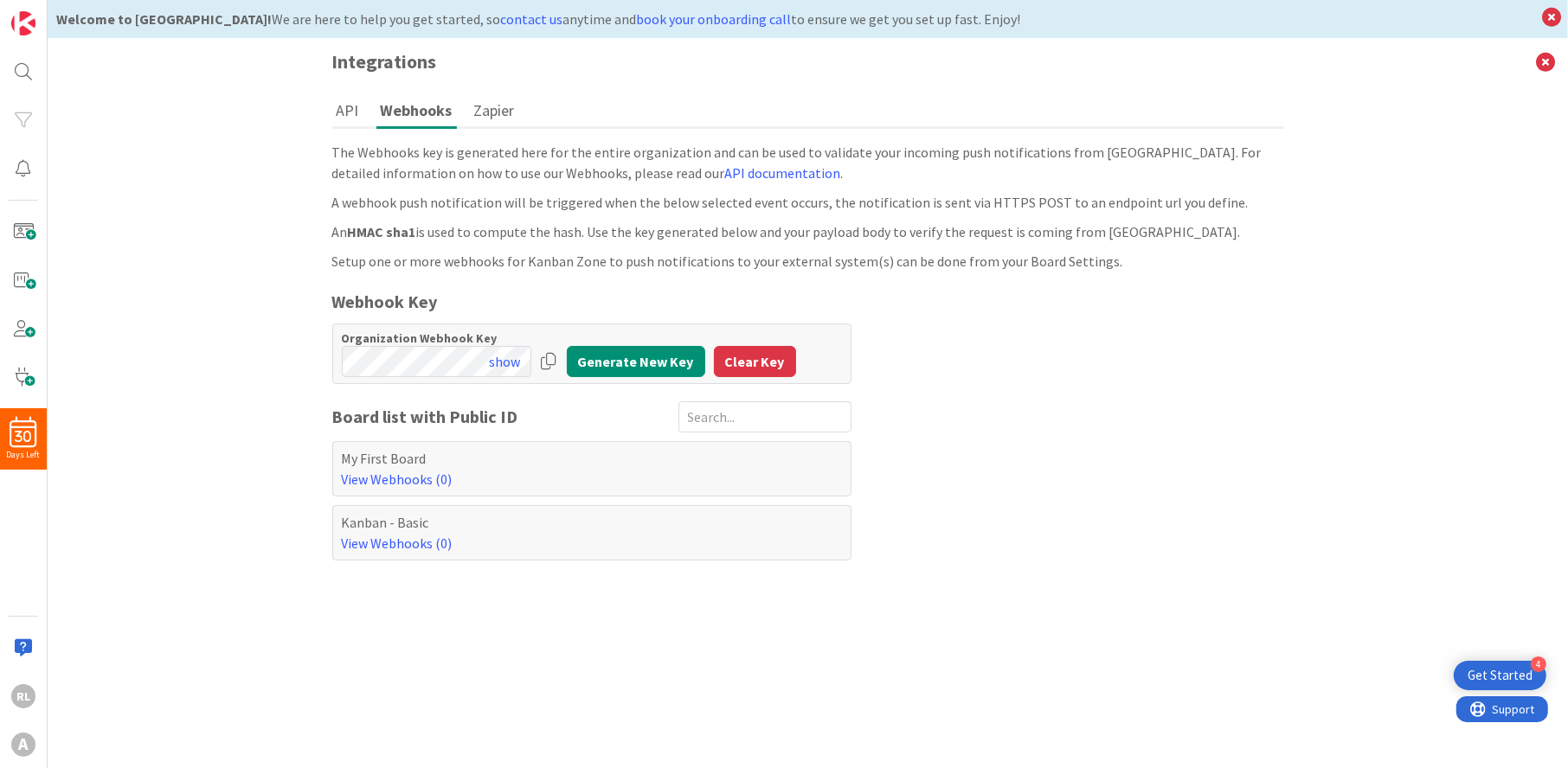
click at [352, 111] on button "API" at bounding box center [348, 110] width 31 height 32
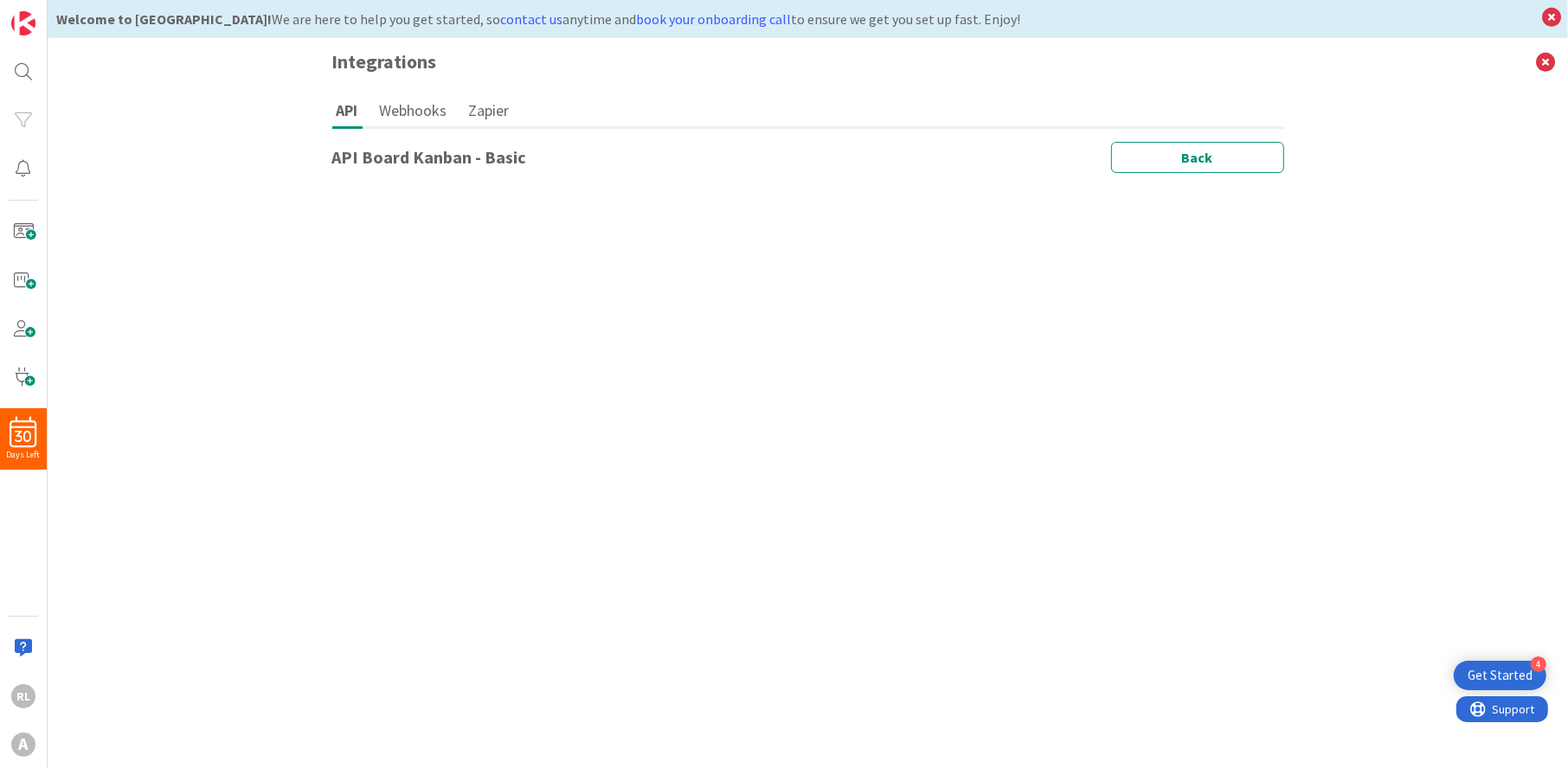
click at [383, 160] on h1 "API Board Kanban - Basic" at bounding box center [430, 158] width 195 height 21
click at [1293, 149] on div "API Webhooks Zapier API Board Kanban - Basic Back The Webhooks key is generated…" at bounding box center [808, 427] width 987 height 683
click at [1267, 154] on button "Back" at bounding box center [1198, 158] width 173 height 31
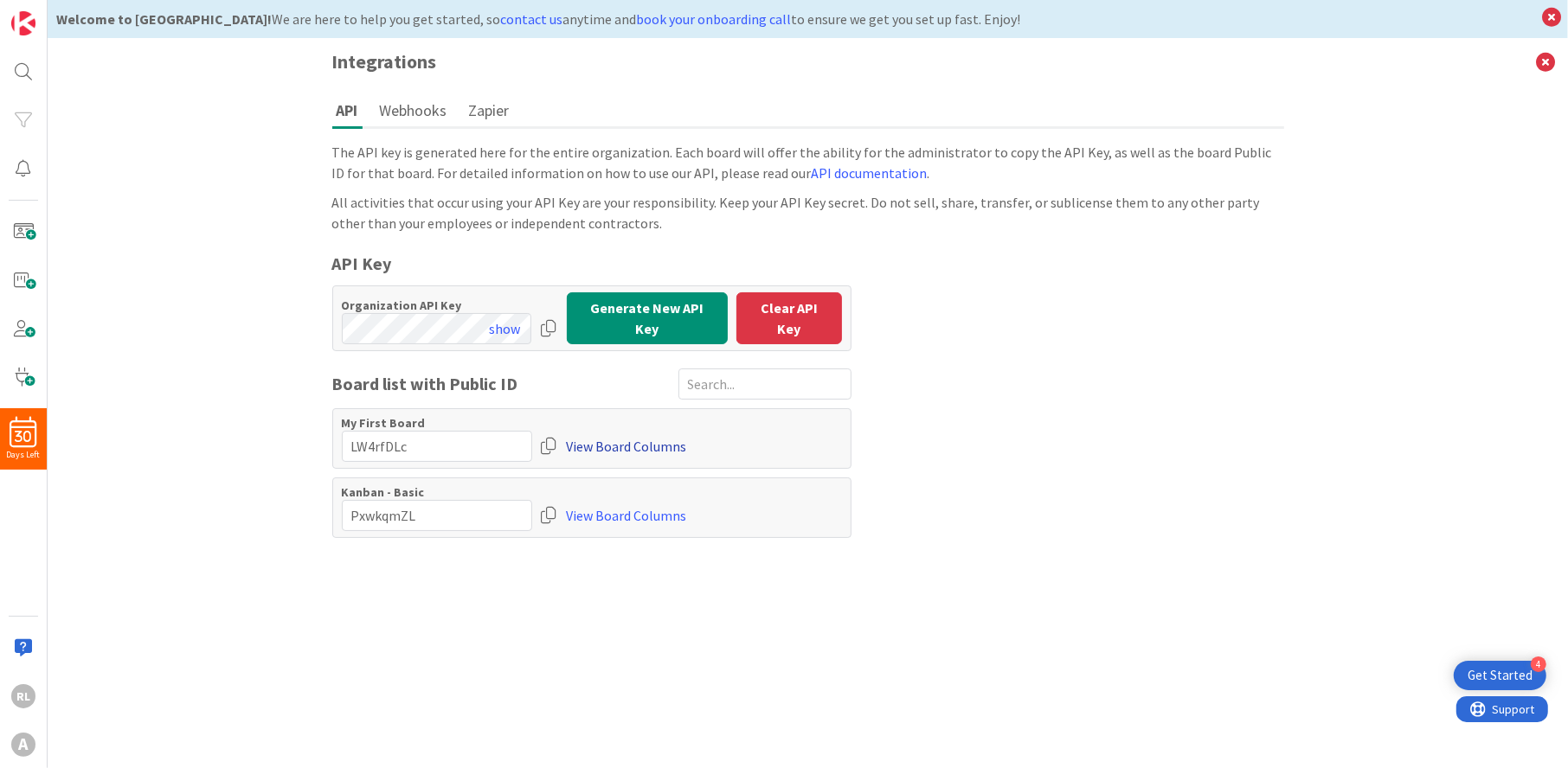
click at [595, 441] on link "View Board Columns" at bounding box center [627, 447] width 120 height 31
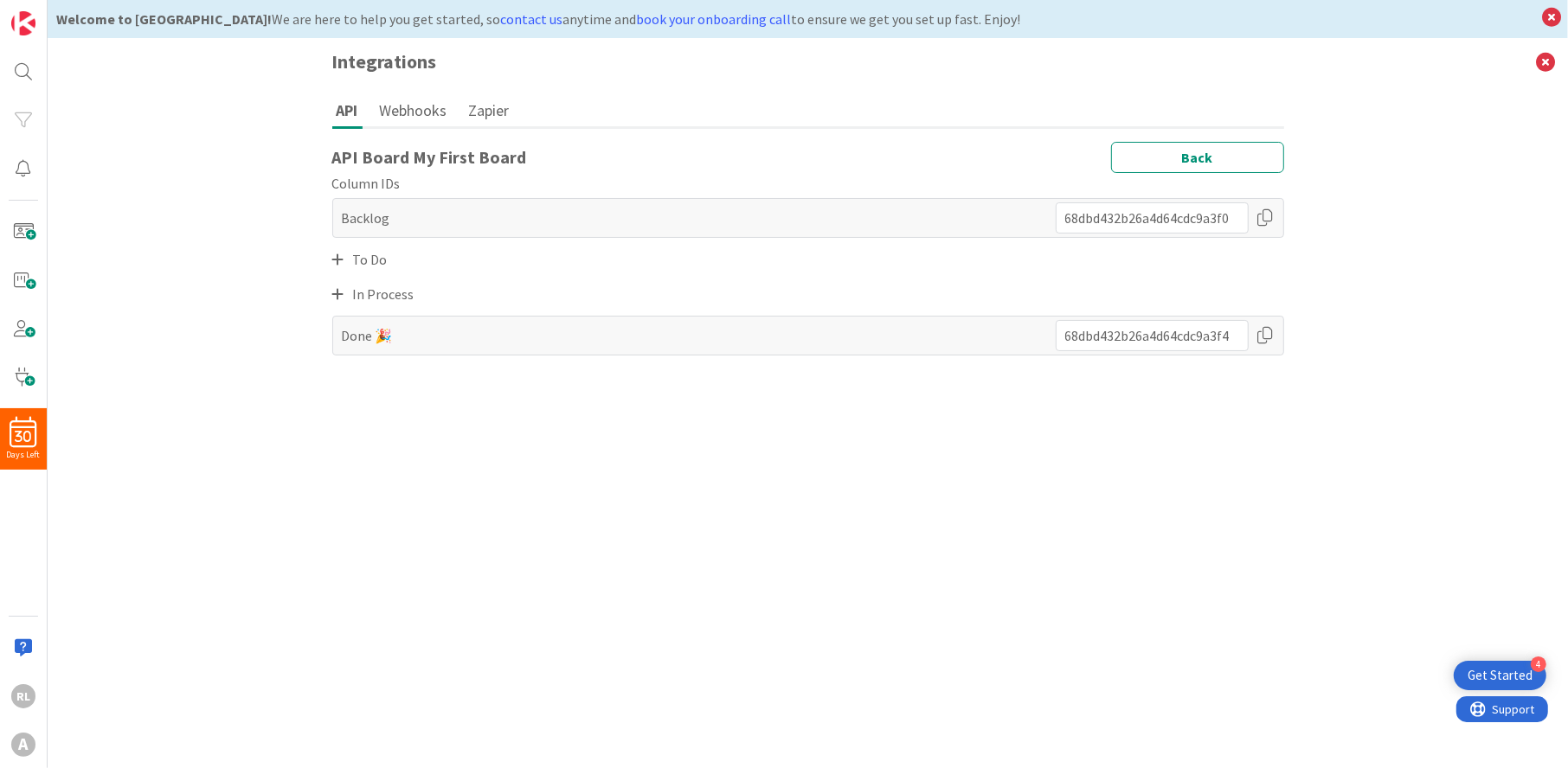
click at [389, 214] on div "Backlog" at bounding box center [808, 219] width 952 height 40
click at [328, 258] on div "API Webhooks Zapier API Board My First Board Back Column IDs Backlog To Do In P…" at bounding box center [808, 427] width 987 height 683
click at [337, 258] on icon at bounding box center [339, 259] width 12 height 14
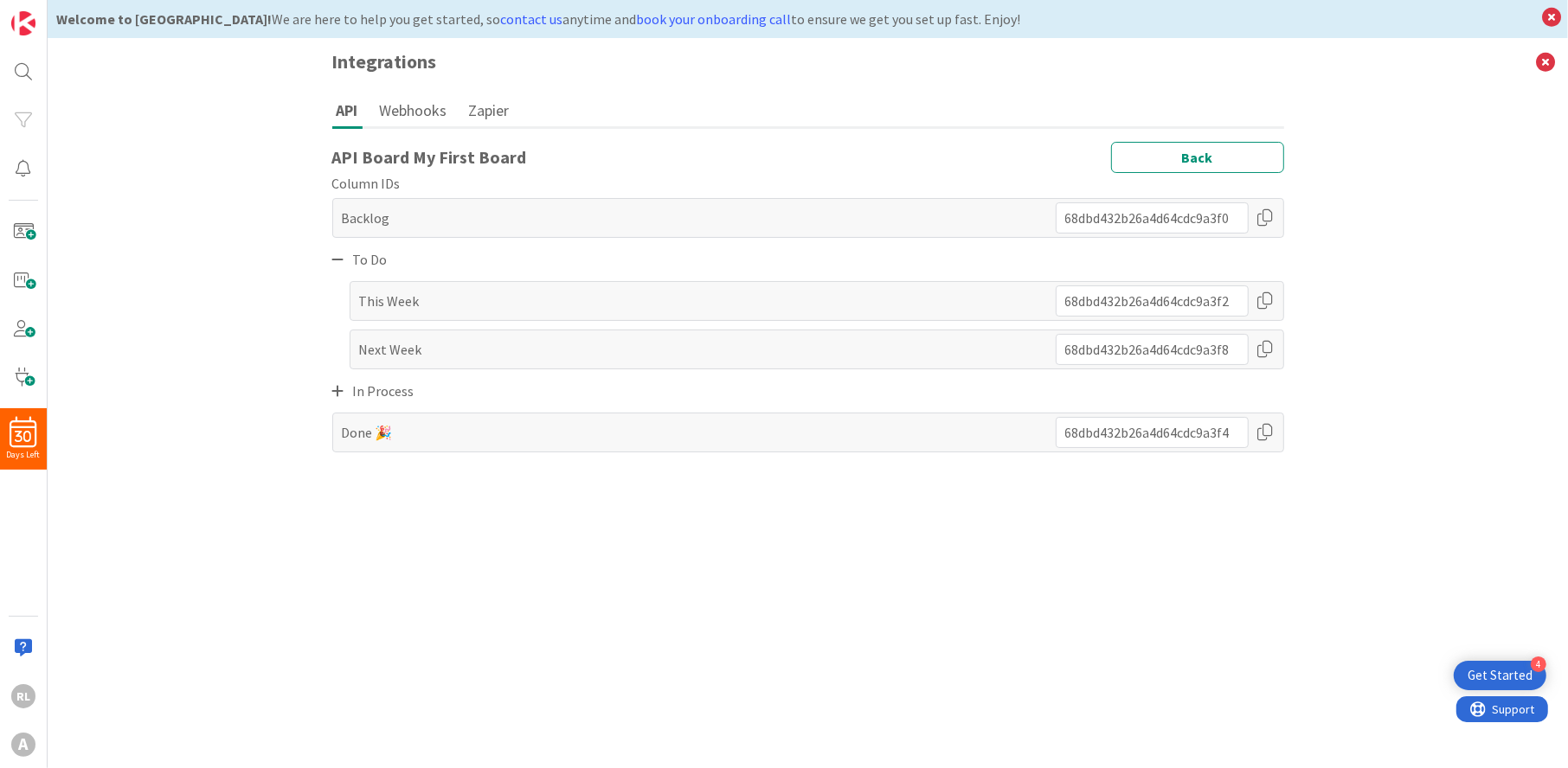
click at [336, 396] on icon at bounding box center [339, 391] width 12 height 14
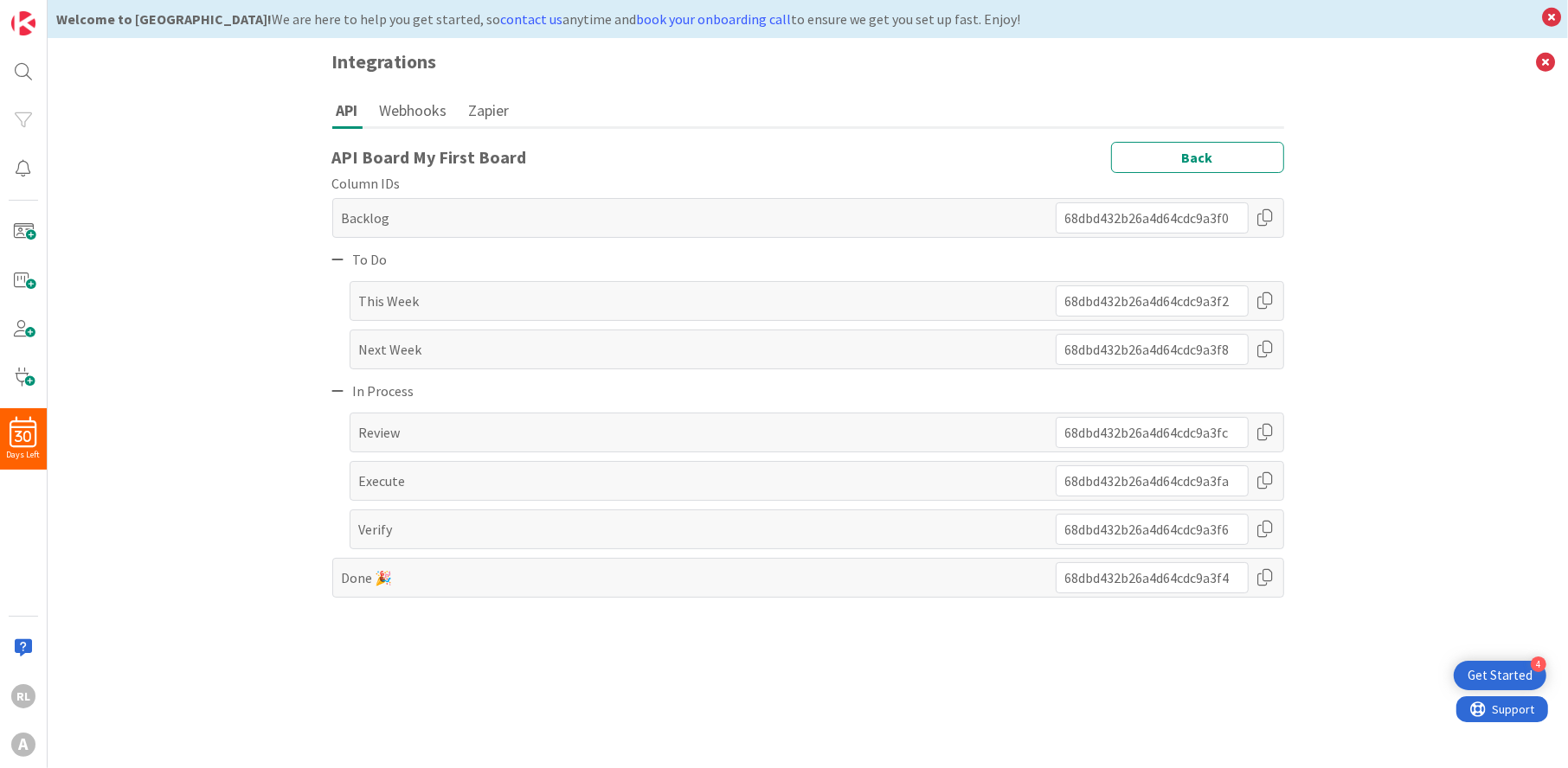
click at [382, 441] on span "Review" at bounding box center [380, 433] width 42 height 21
click at [395, 491] on div "Execute" at bounding box center [816, 482] width 935 height 40
click at [397, 511] on div "Verify" at bounding box center [816, 529] width 935 height 40
click at [410, 574] on div "Done 🎉" at bounding box center [808, 578] width 952 height 40
click at [1206, 155] on button "Back" at bounding box center [1198, 158] width 173 height 31
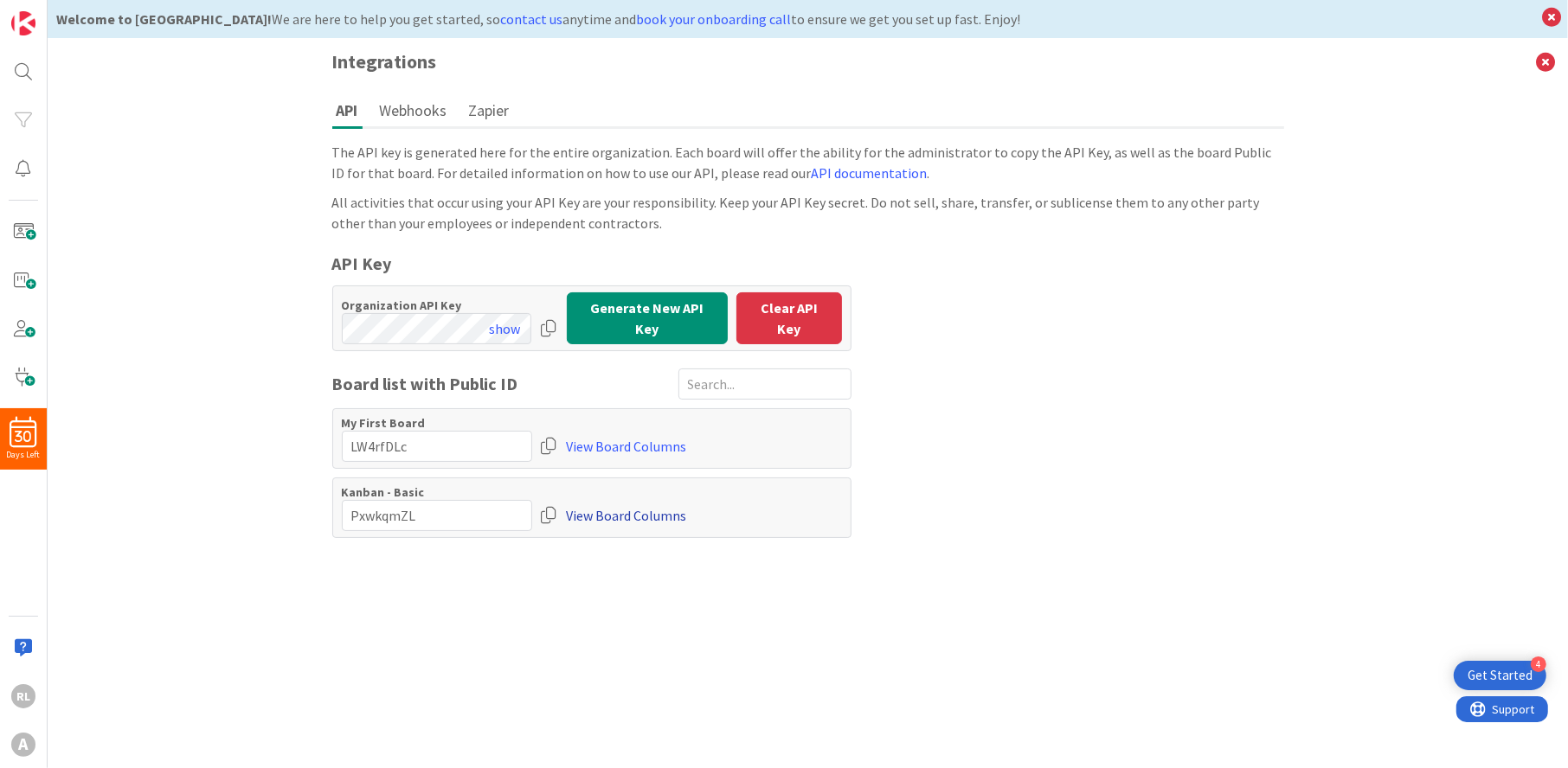
click at [596, 511] on link "View Board Columns" at bounding box center [627, 515] width 120 height 31
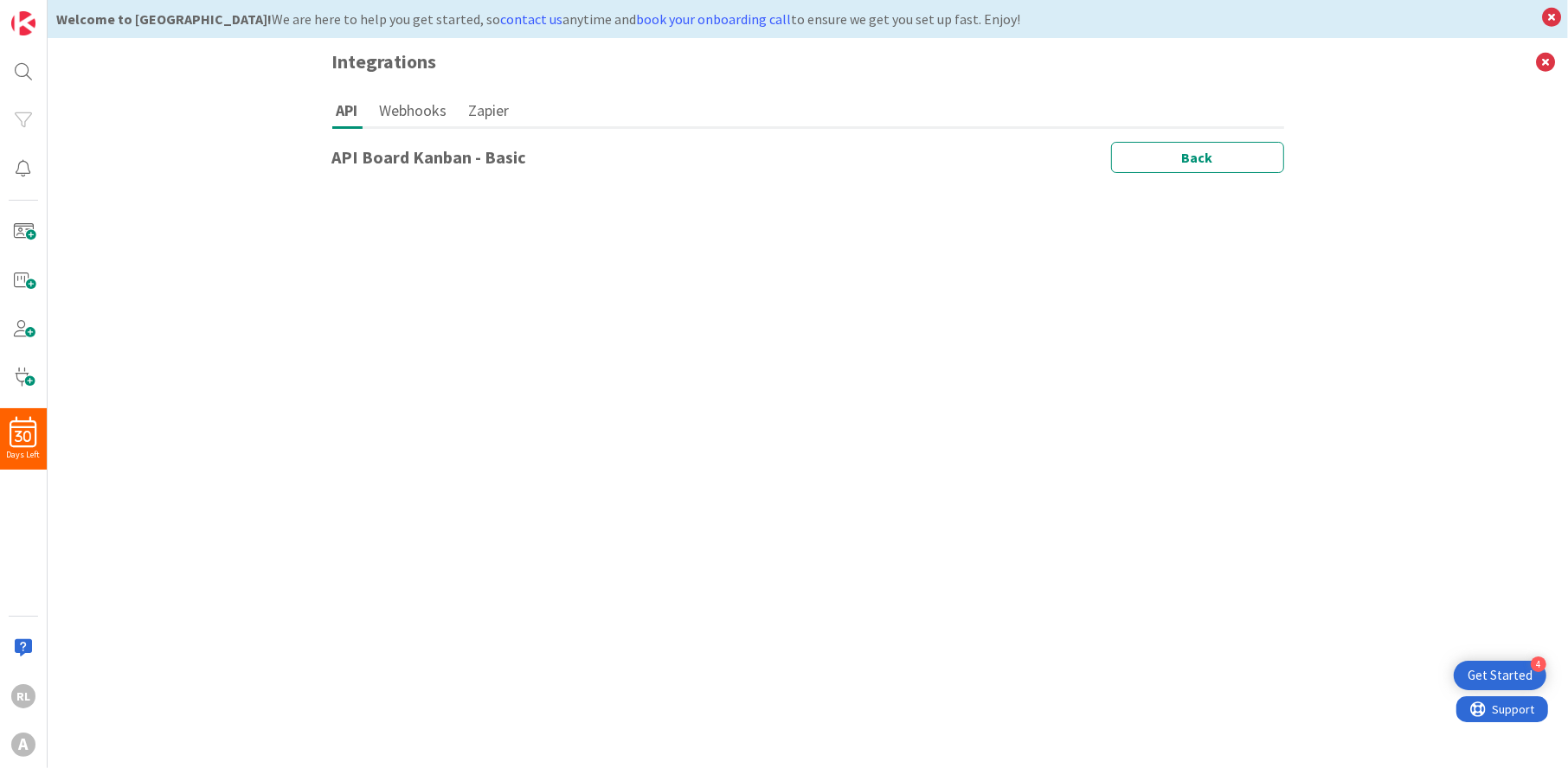
click at [364, 149] on h1 "API Board Kanban - Basic" at bounding box center [430, 158] width 195 height 21
click at [364, 150] on h1 "API Board Kanban - Basic" at bounding box center [430, 158] width 195 height 21
click at [1270, 156] on button "Back" at bounding box center [1198, 158] width 173 height 31
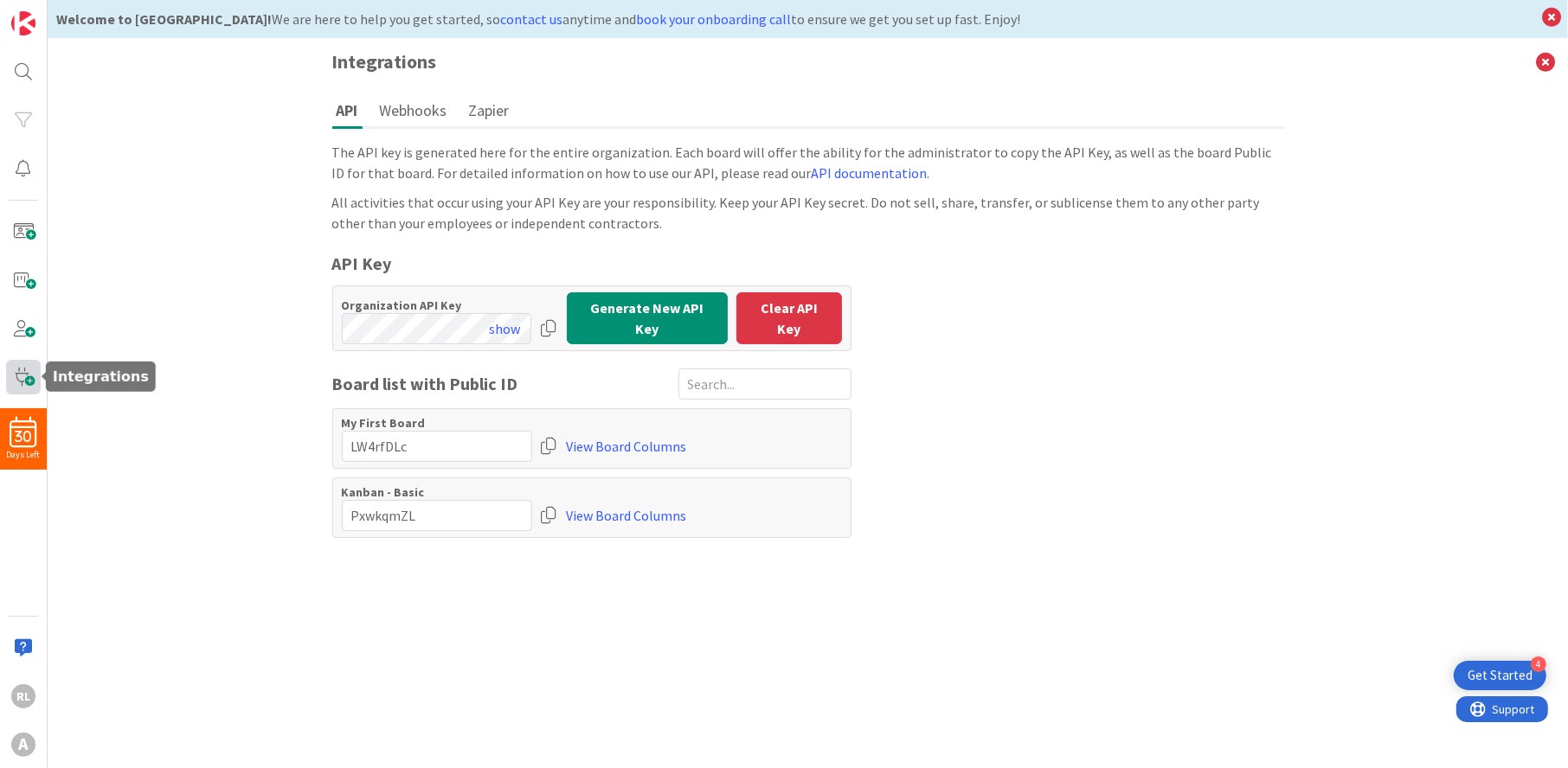
click at [27, 376] on span at bounding box center [24, 377] width 35 height 35
click at [117, 241] on div "Integrations API Webhooks Zapier The API key is generated here for the entire o…" at bounding box center [808, 403] width 1521 height 731
click at [97, 169] on div "Integrations API Webhooks Zapier The API key is generated here for the entire o…" at bounding box center [808, 403] width 1521 height 731
click at [1545, 55] on icon at bounding box center [1546, 62] width 45 height 48
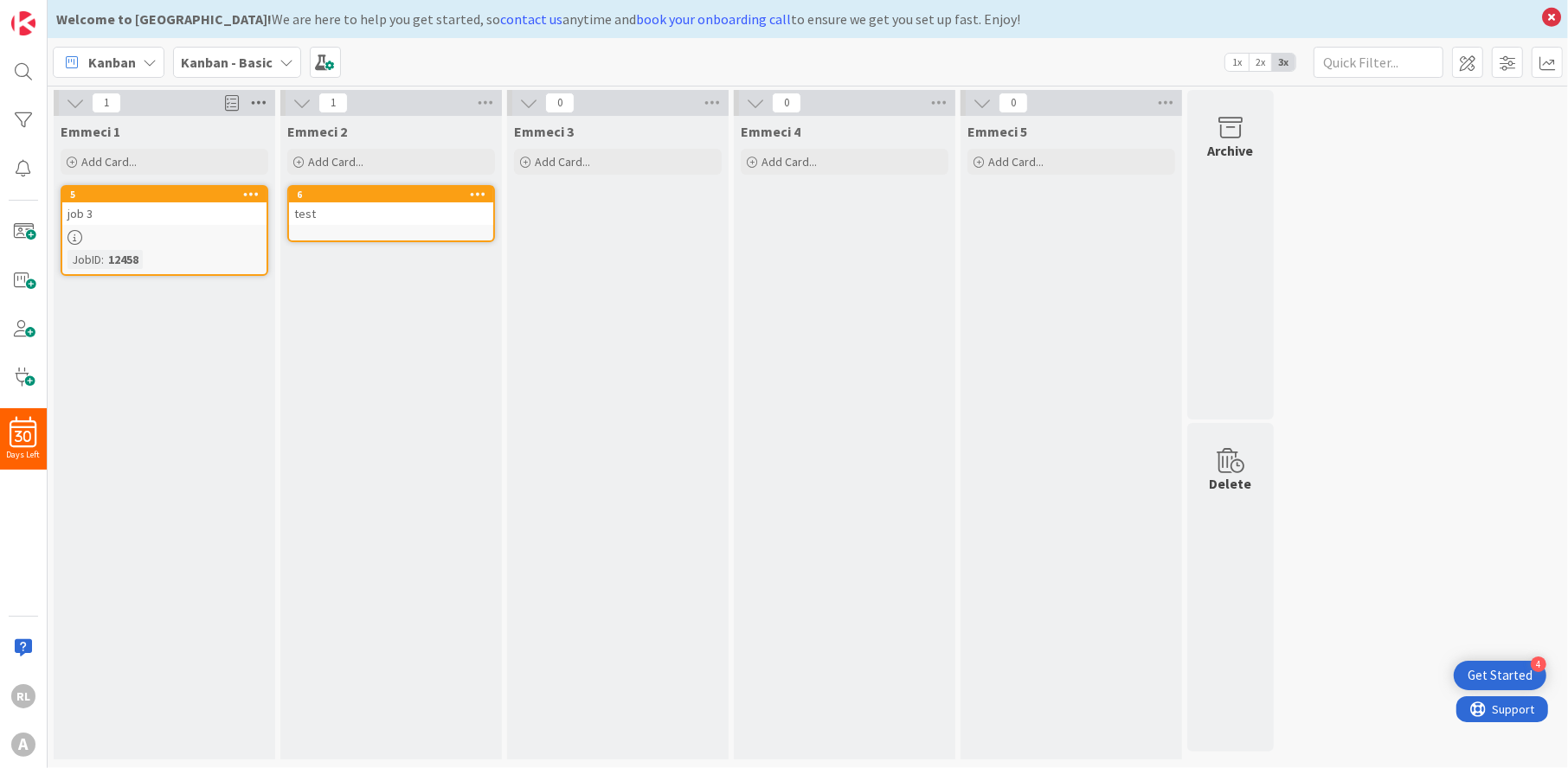
click at [254, 100] on icon at bounding box center [259, 103] width 23 height 26
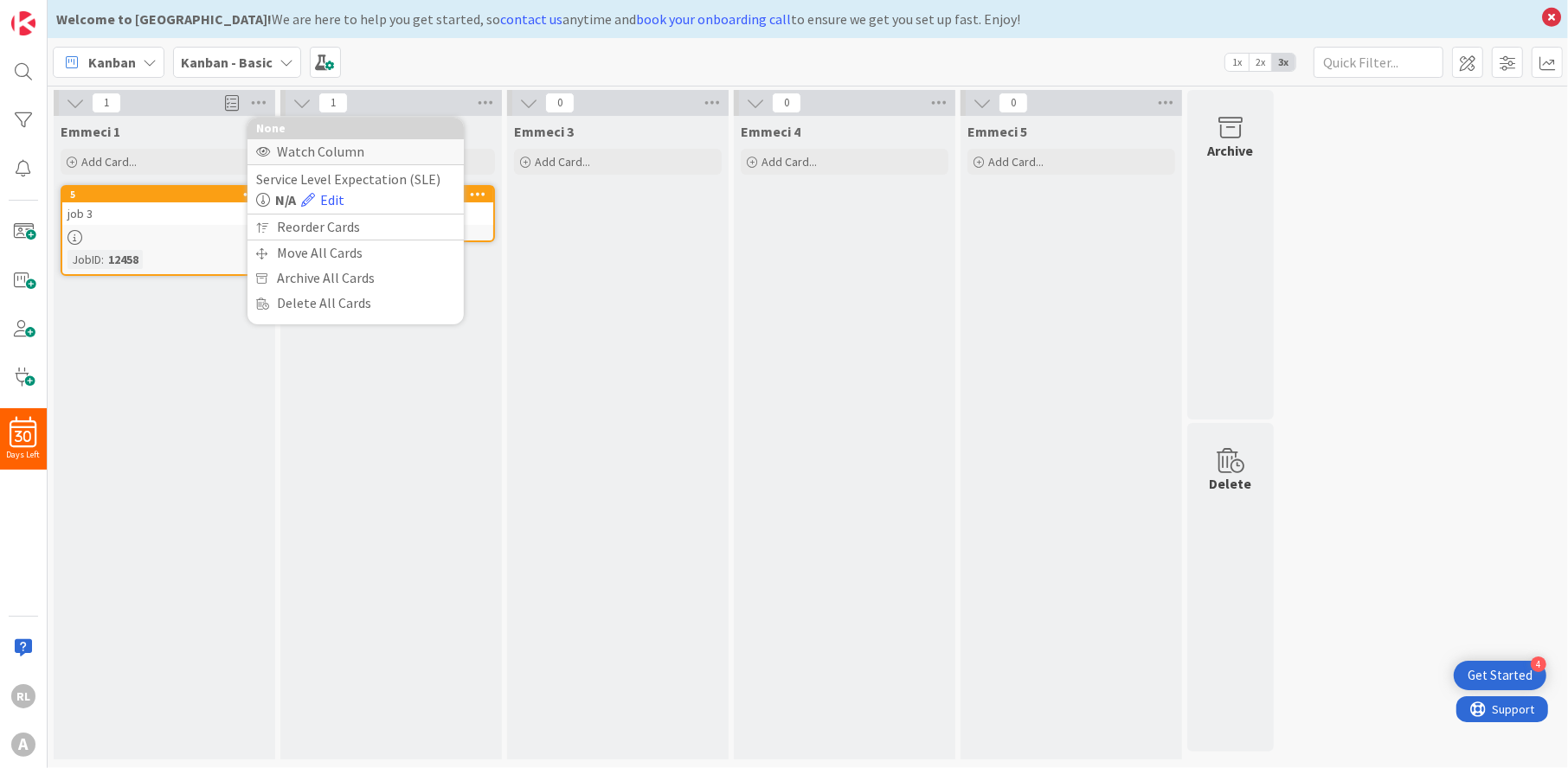
click at [284, 148] on div "Watch Column" at bounding box center [355, 152] width 216 height 25
click at [490, 103] on icon at bounding box center [485, 103] width 23 height 26
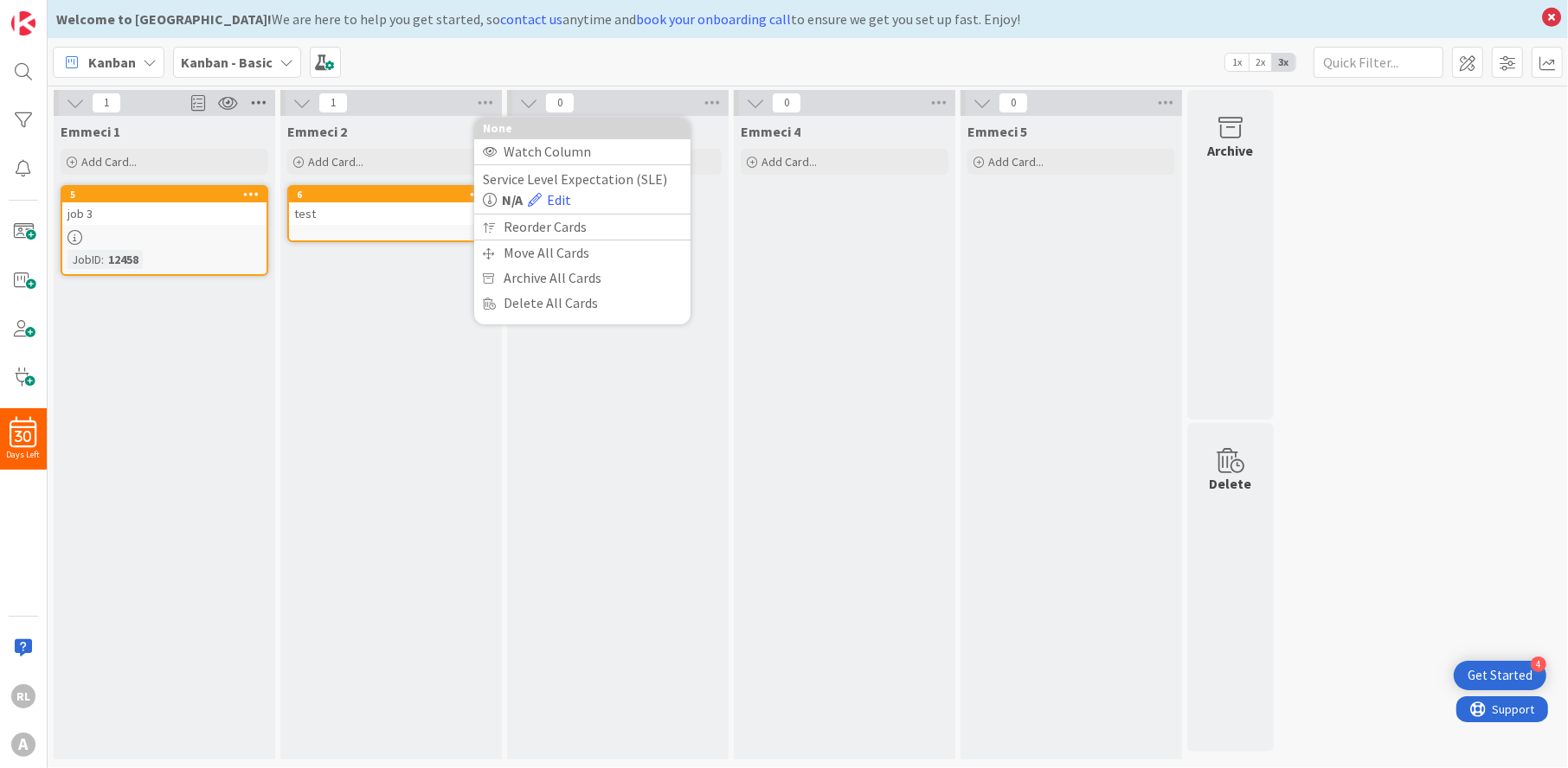
click at [254, 95] on icon at bounding box center [259, 103] width 23 height 26
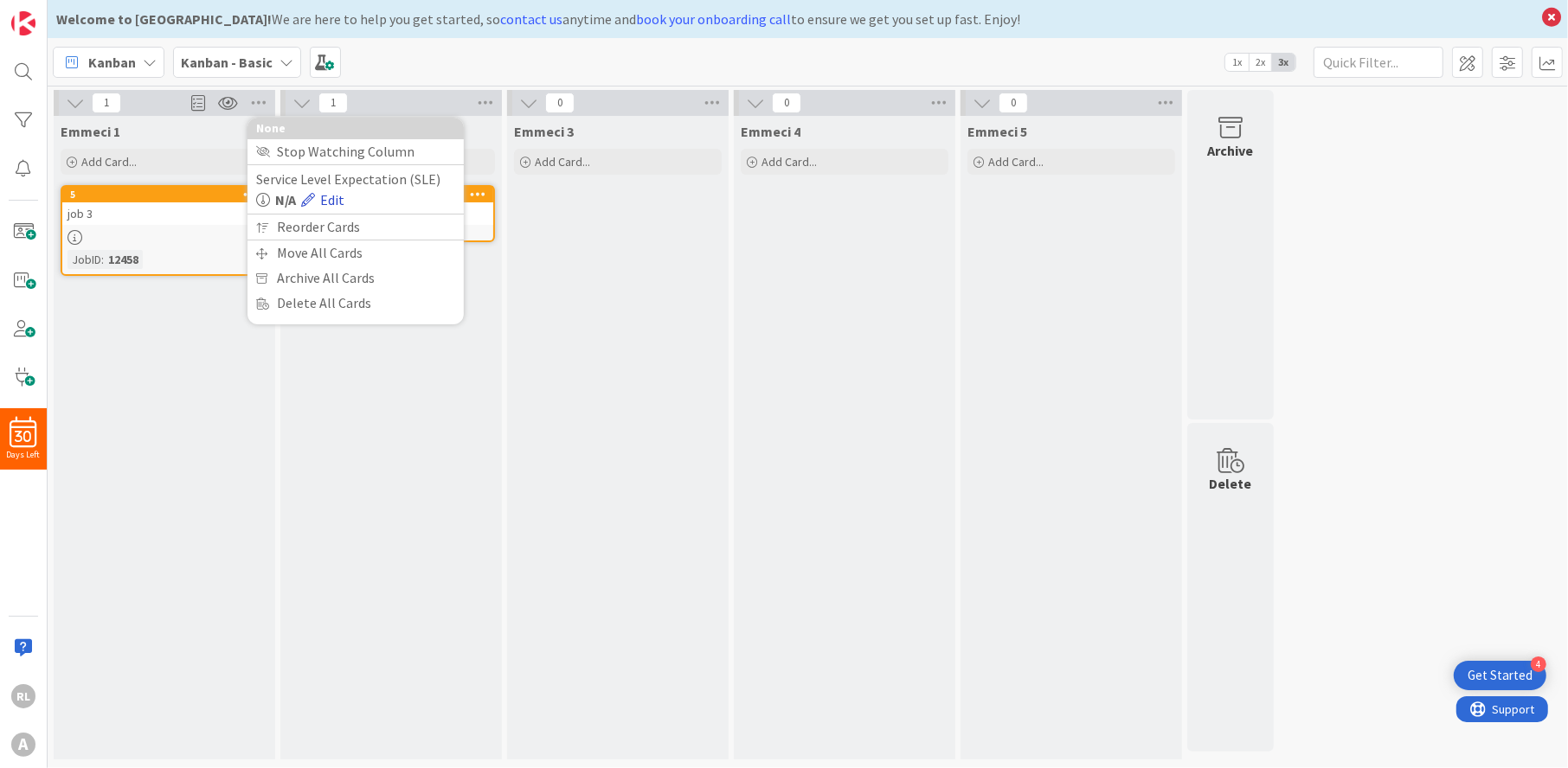
click at [326, 200] on link "Edit" at bounding box center [323, 200] width 44 height 21
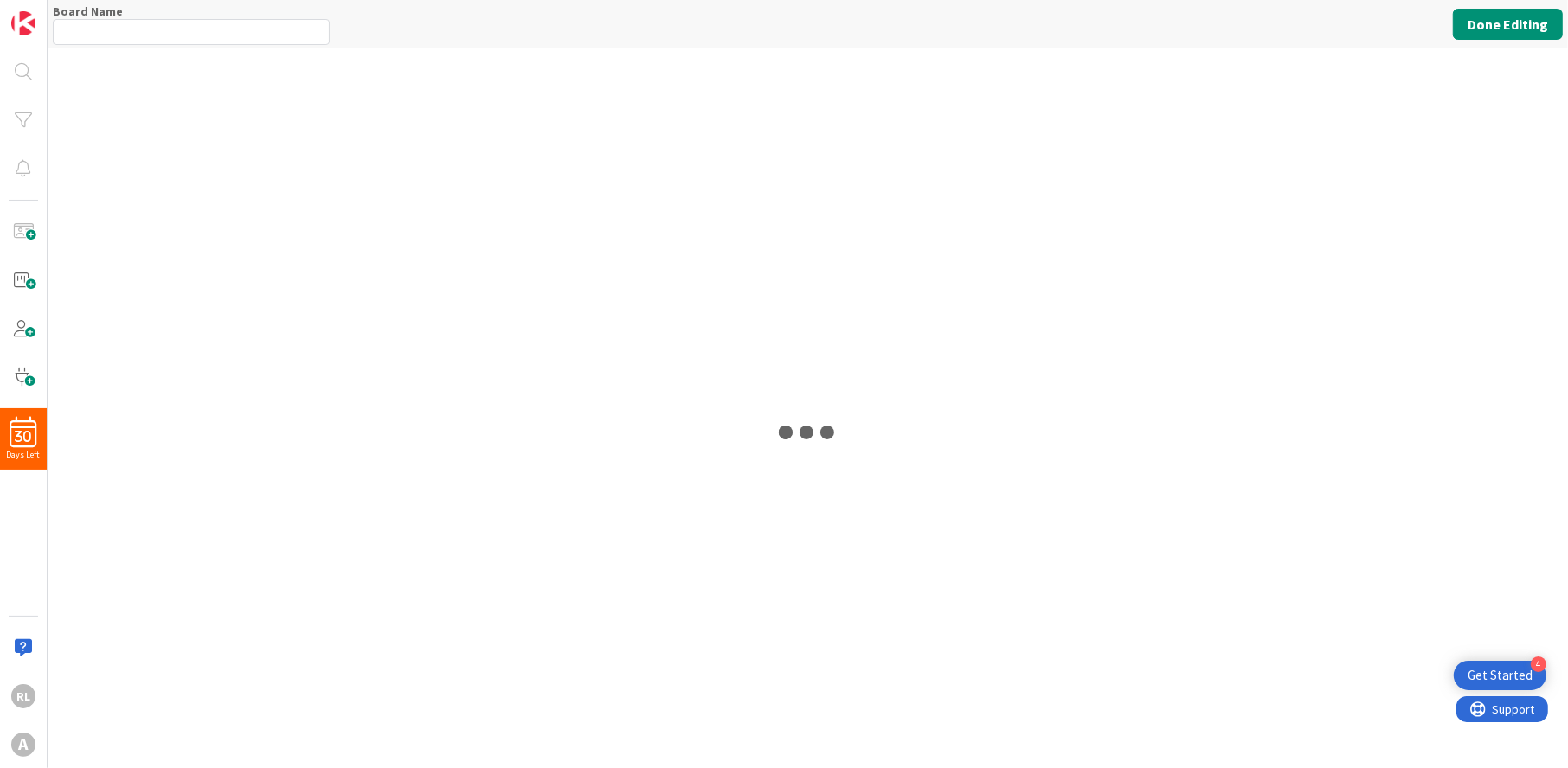
type input "Kanban - Basic"
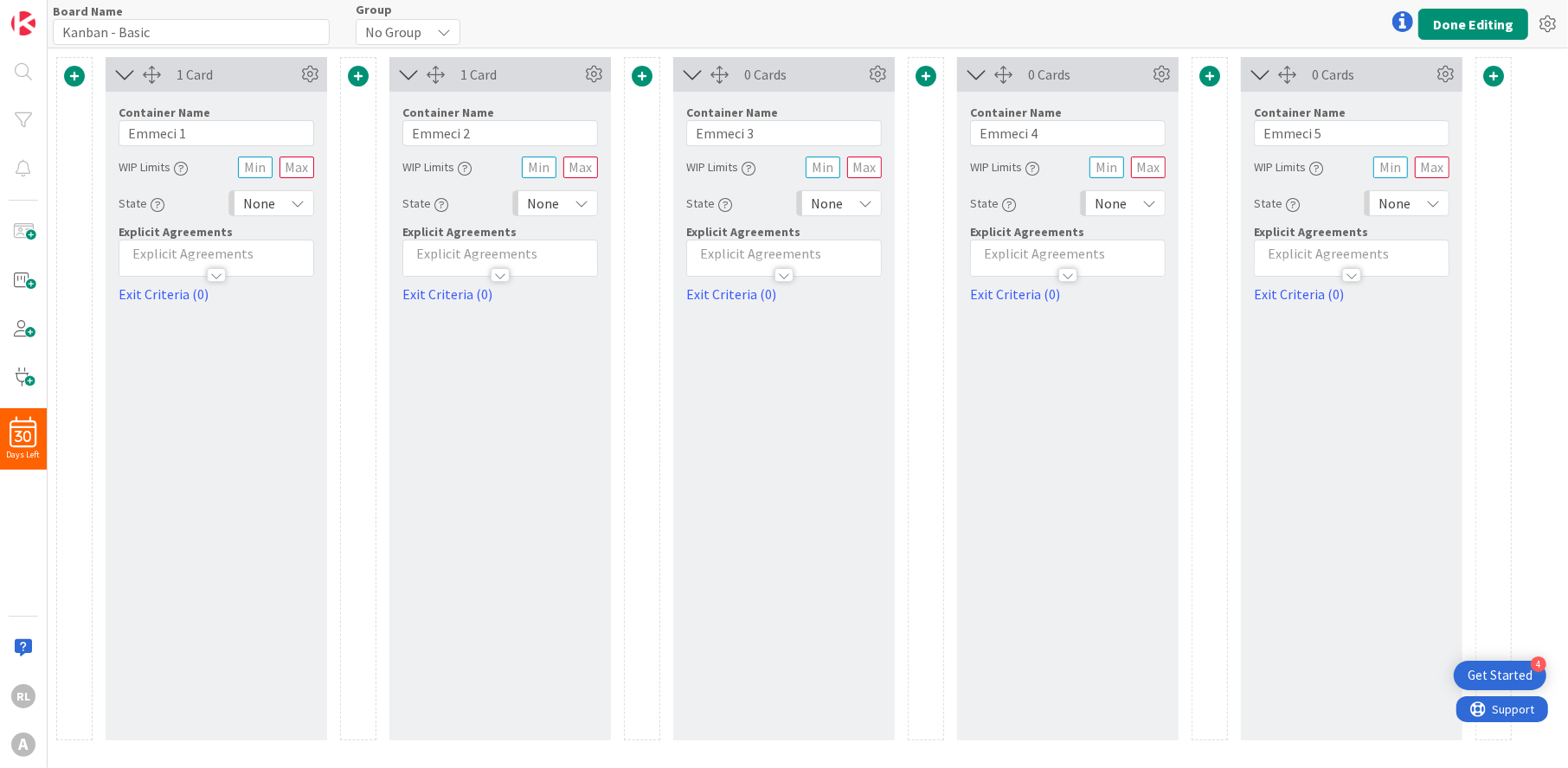
click at [301, 200] on icon at bounding box center [298, 204] width 14 height 14
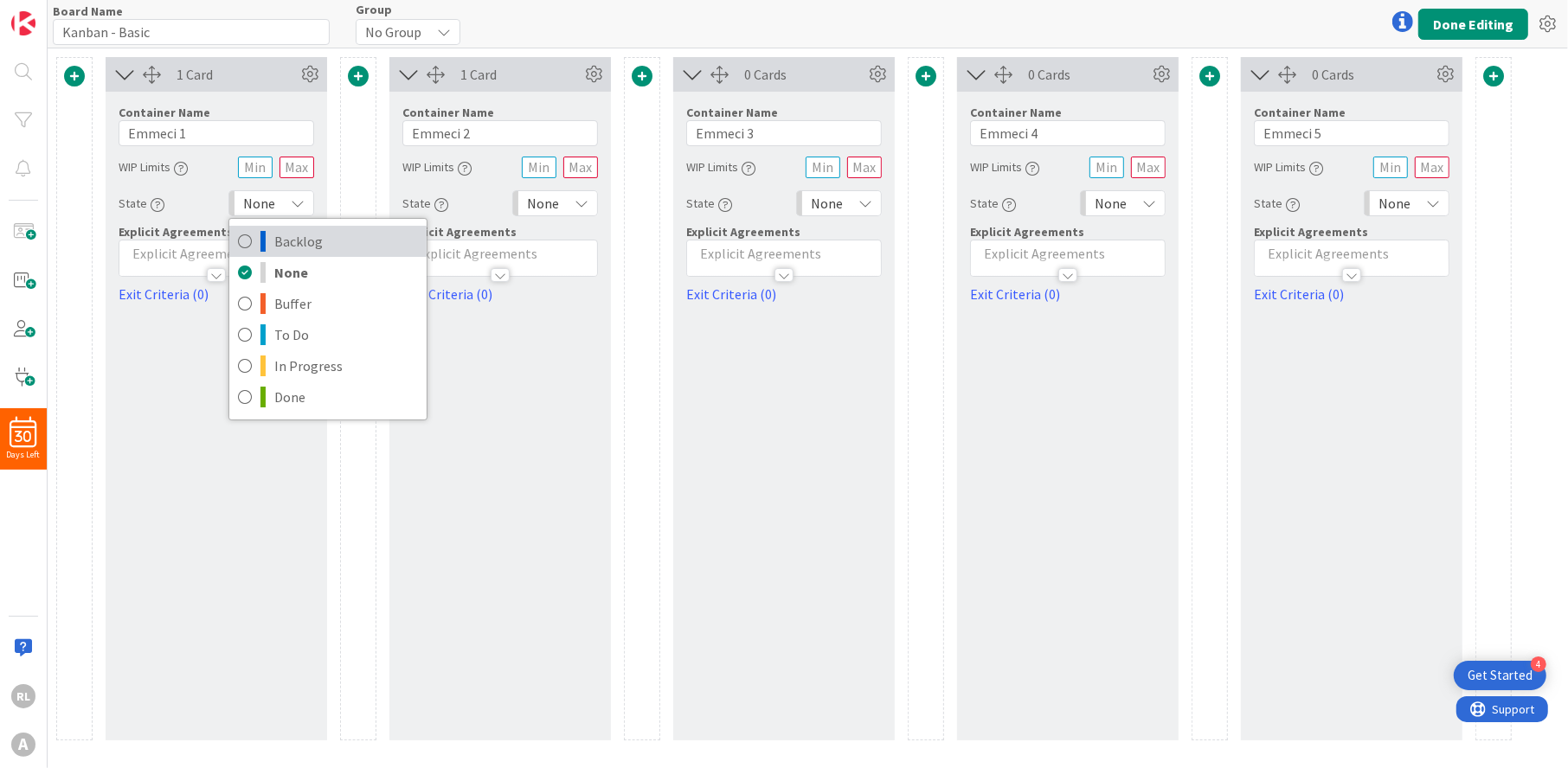
click at [243, 239] on icon at bounding box center [245, 241] width 14 height 26
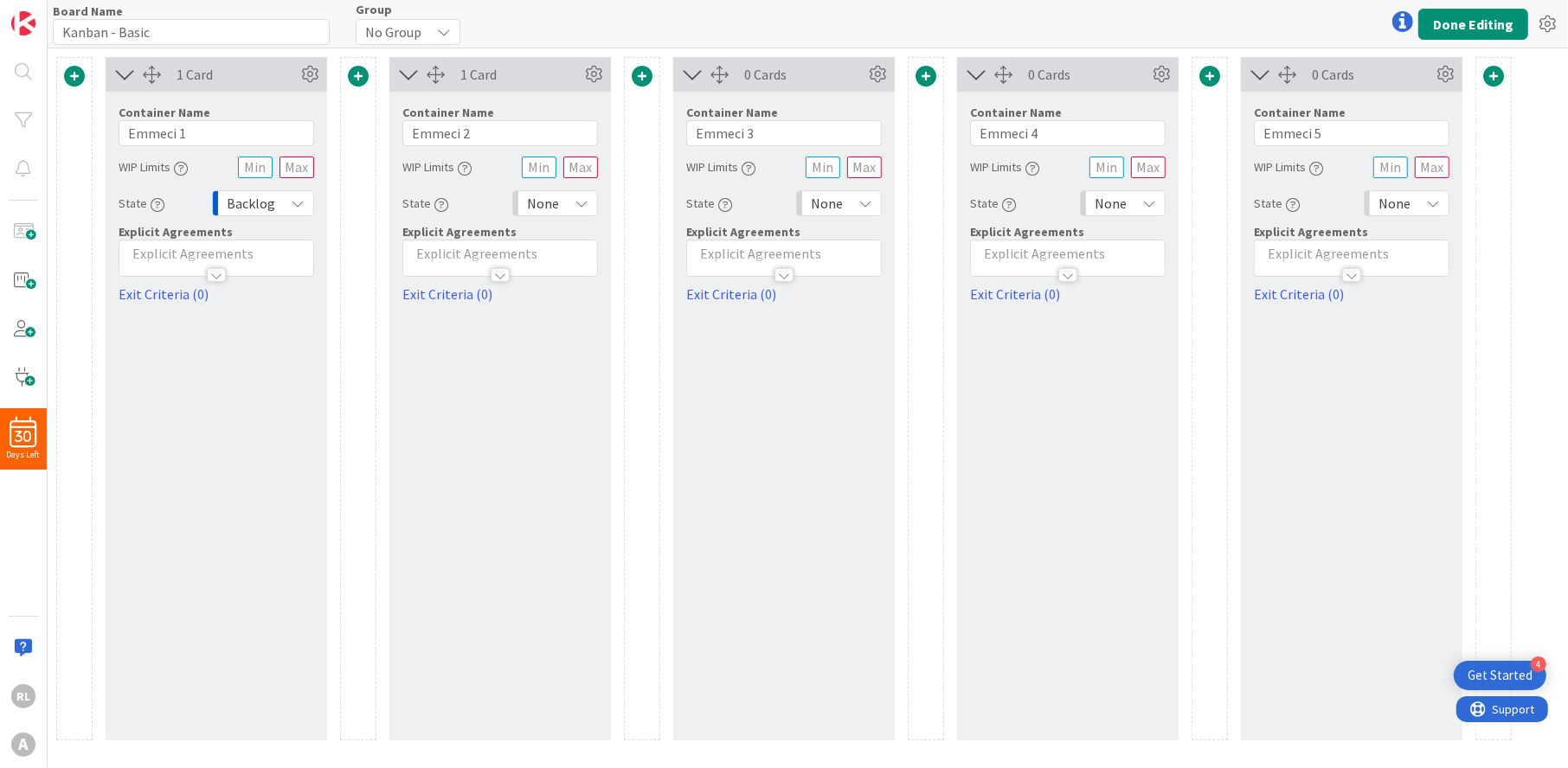
click at [247, 397] on div "1 Card Container Name 8 / 64 Emmeci 1 WIP Limits State Backlog Backlog None Buf…" at bounding box center [216, 399] width 221 height 684
click at [218, 273] on div at bounding box center [216, 275] width 19 height 14
click at [212, 335] on div at bounding box center [216, 333] width 19 height 14
click at [157, 77] on div at bounding box center [152, 75] width 18 height 18
click at [319, 70] on icon at bounding box center [310, 75] width 26 height 26
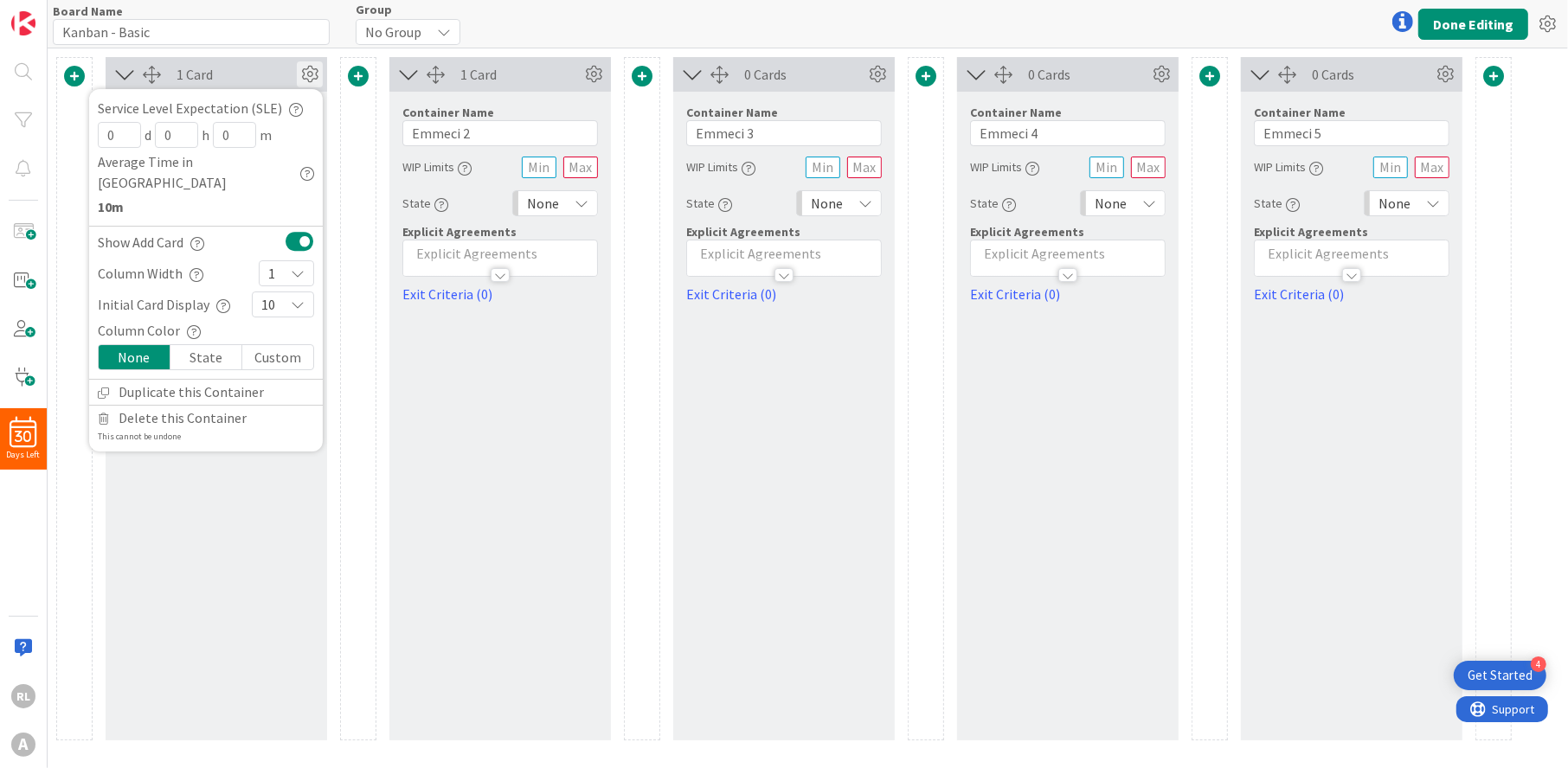
click at [213, 345] on div "State" at bounding box center [206, 357] width 71 height 24
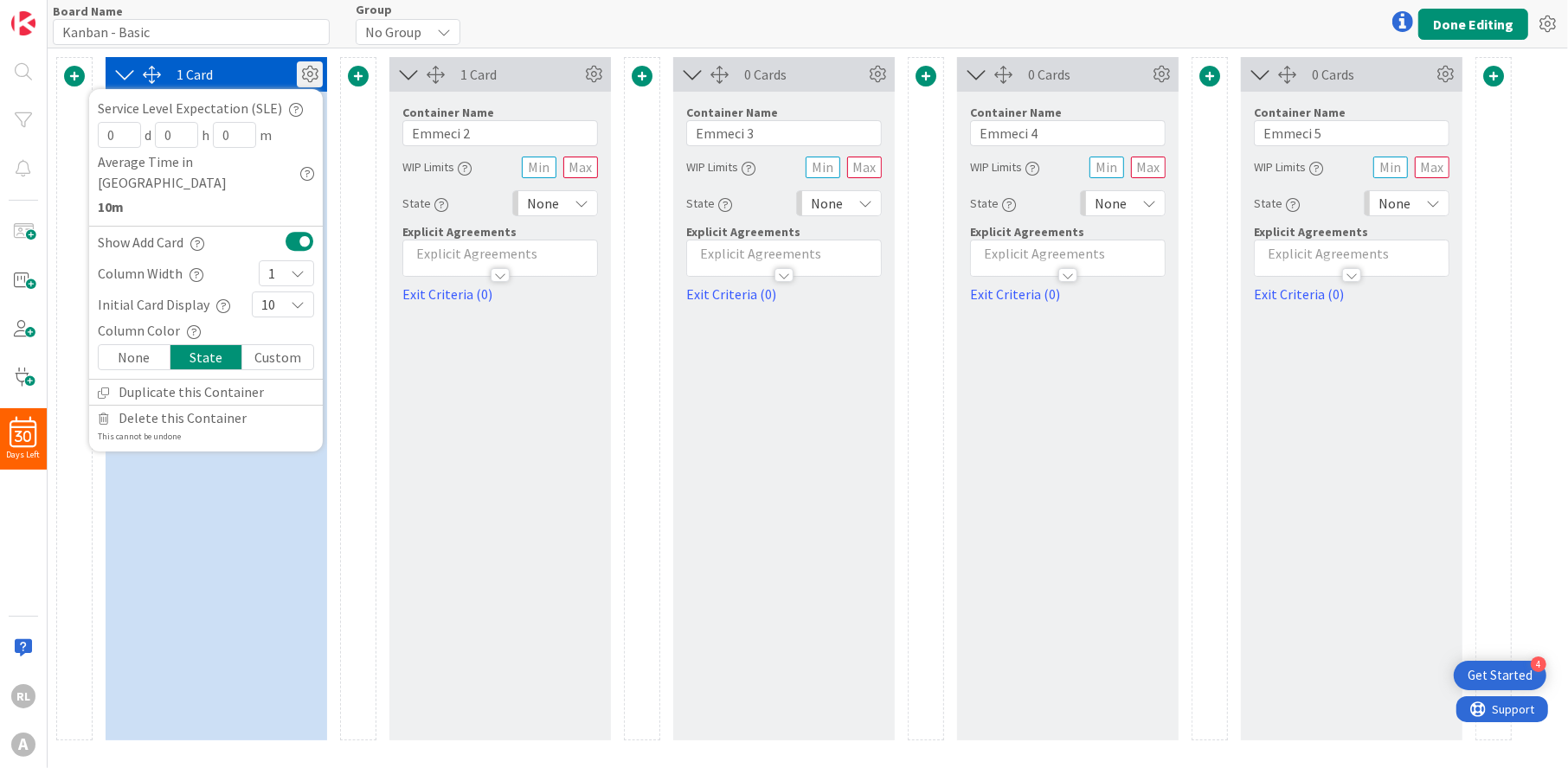
click at [244, 512] on div "1 Card Service Level Expectation (SLE) 0 d 0 h 0 m Average Time in Column 10m S…" at bounding box center [216, 399] width 221 height 684
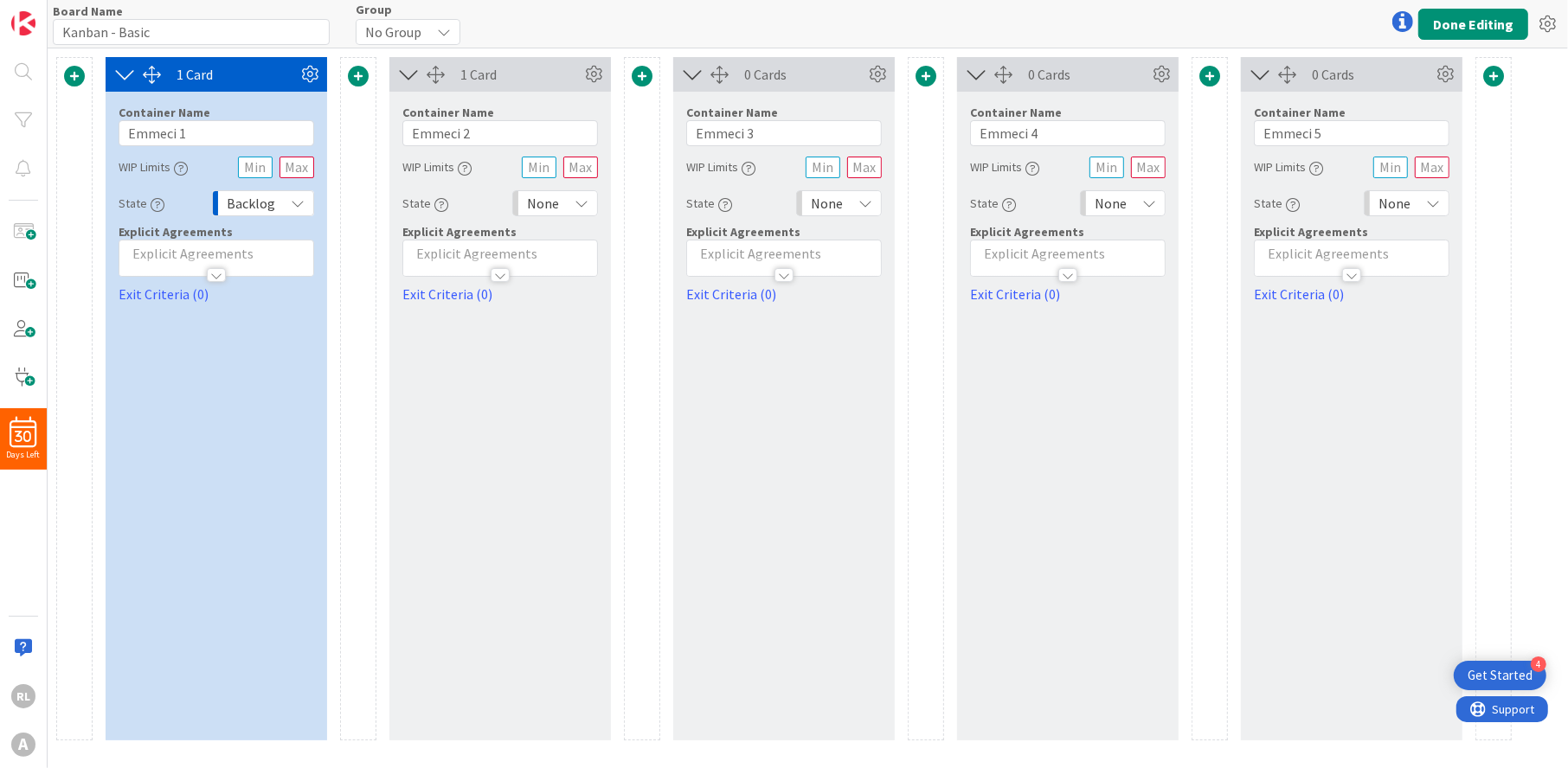
click at [121, 69] on icon at bounding box center [125, 75] width 29 height 23
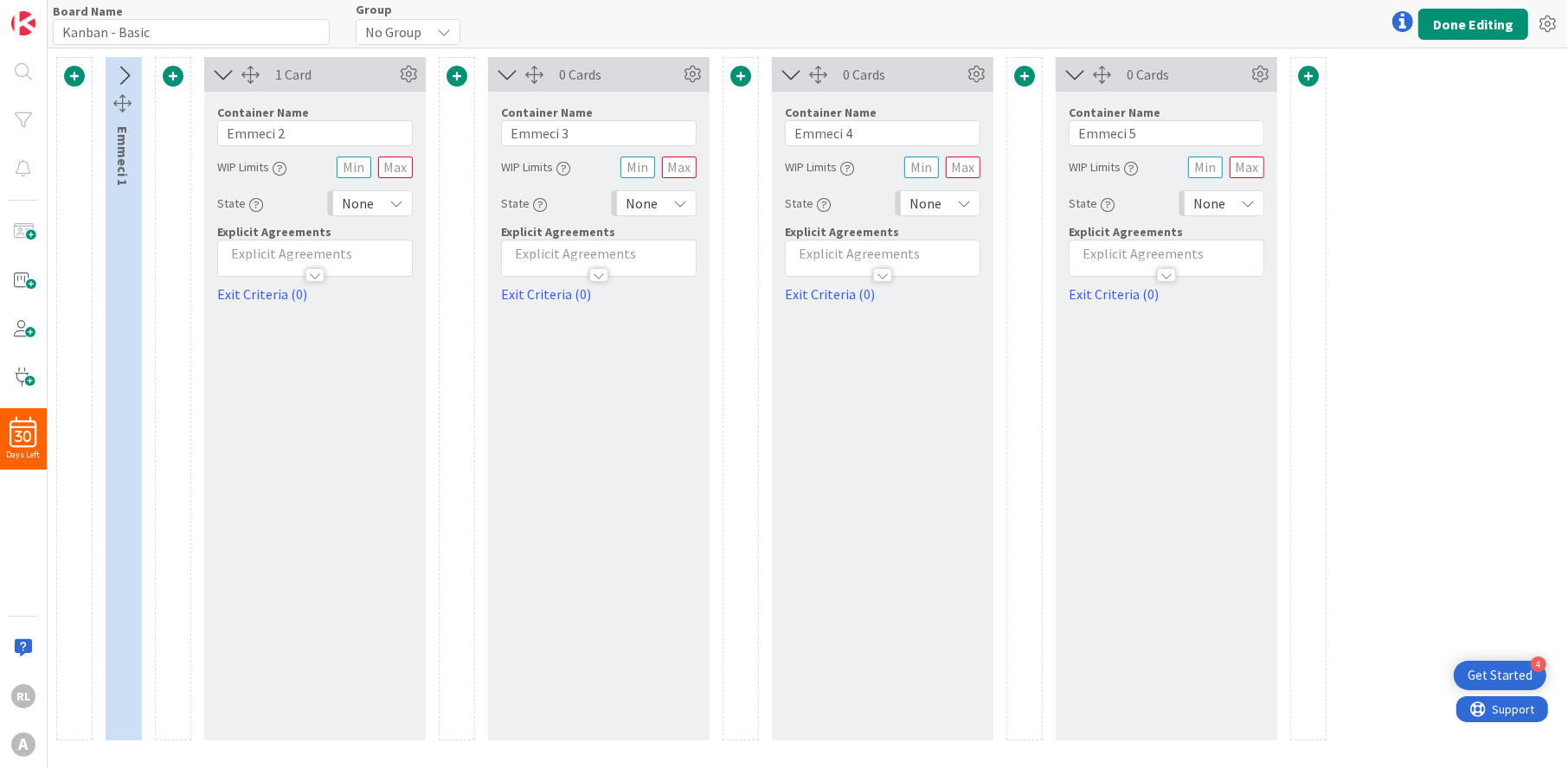
click at [122, 69] on icon at bounding box center [123, 77] width 29 height 23
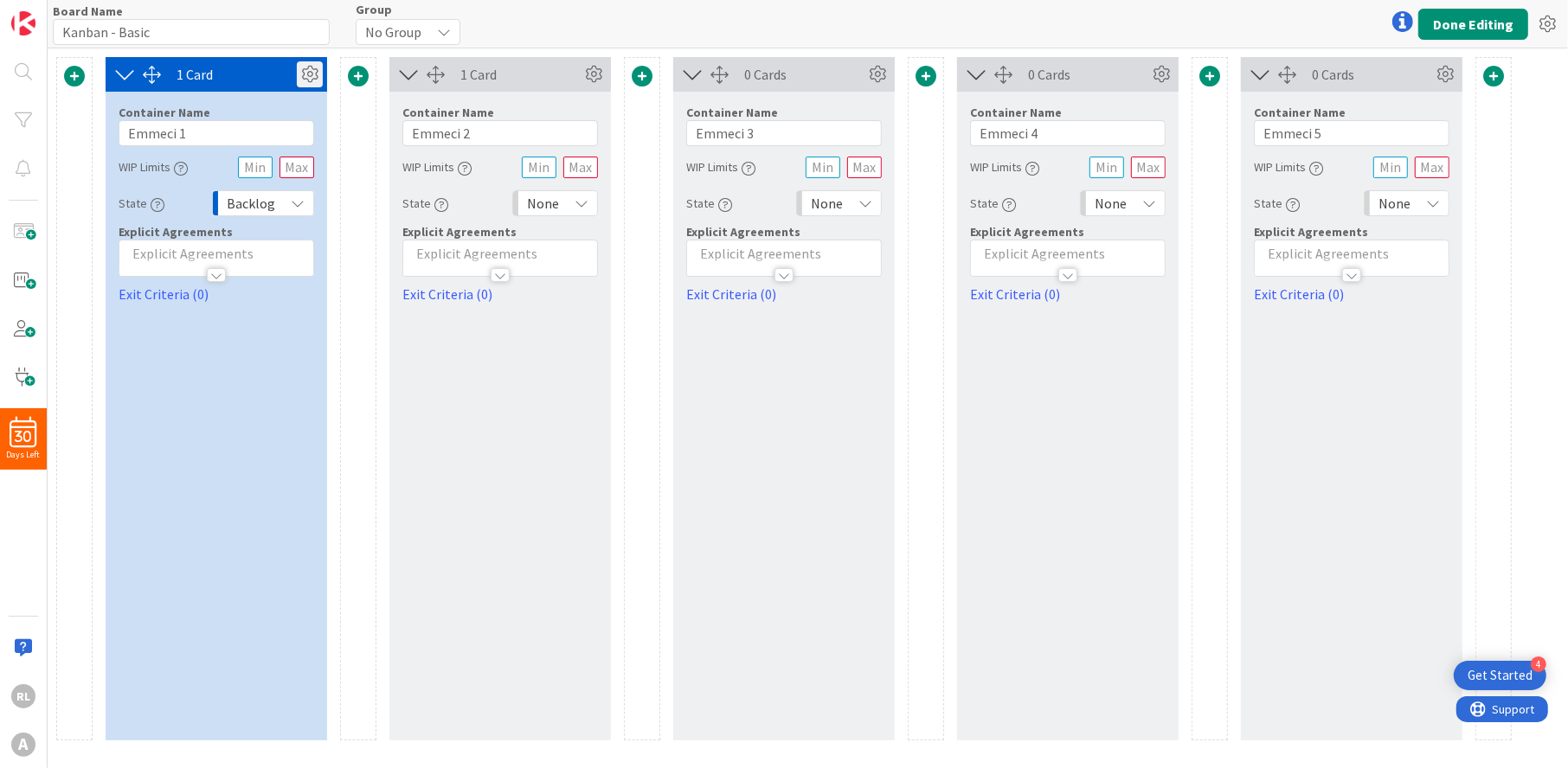
click at [307, 67] on icon at bounding box center [310, 75] width 26 height 26
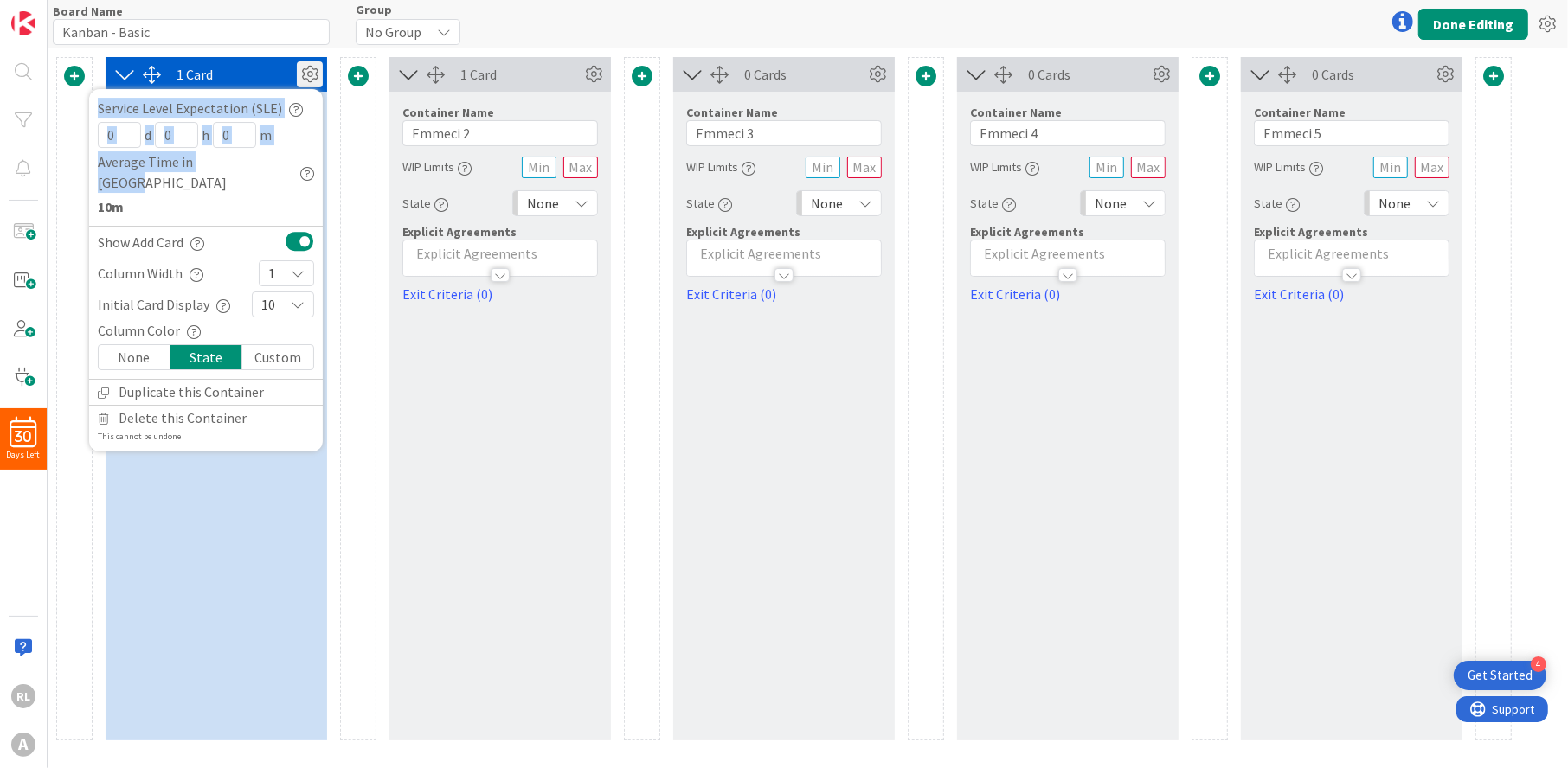
drag, startPoint x: 307, startPoint y: 67, endPoint x: 316, endPoint y: 232, distance: 165.2
click at [308, 87] on div "Service Level Expectation (SLE) 0 d 0 h 0 m Average Time in Column 10m Show Add…" at bounding box center [310, 75] width 26 height 26
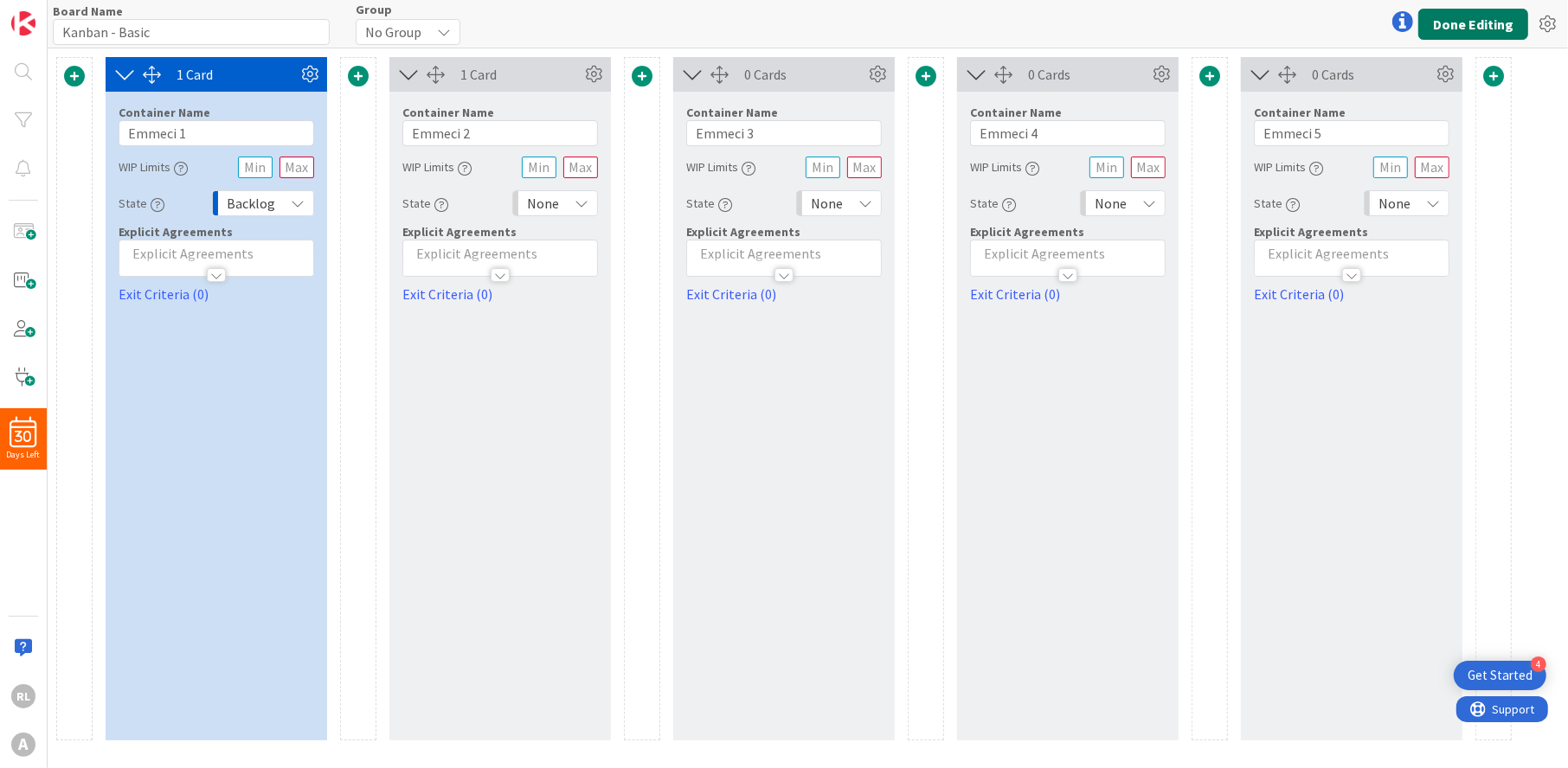
click at [1513, 16] on button "Done Editing" at bounding box center [1473, 24] width 110 height 31
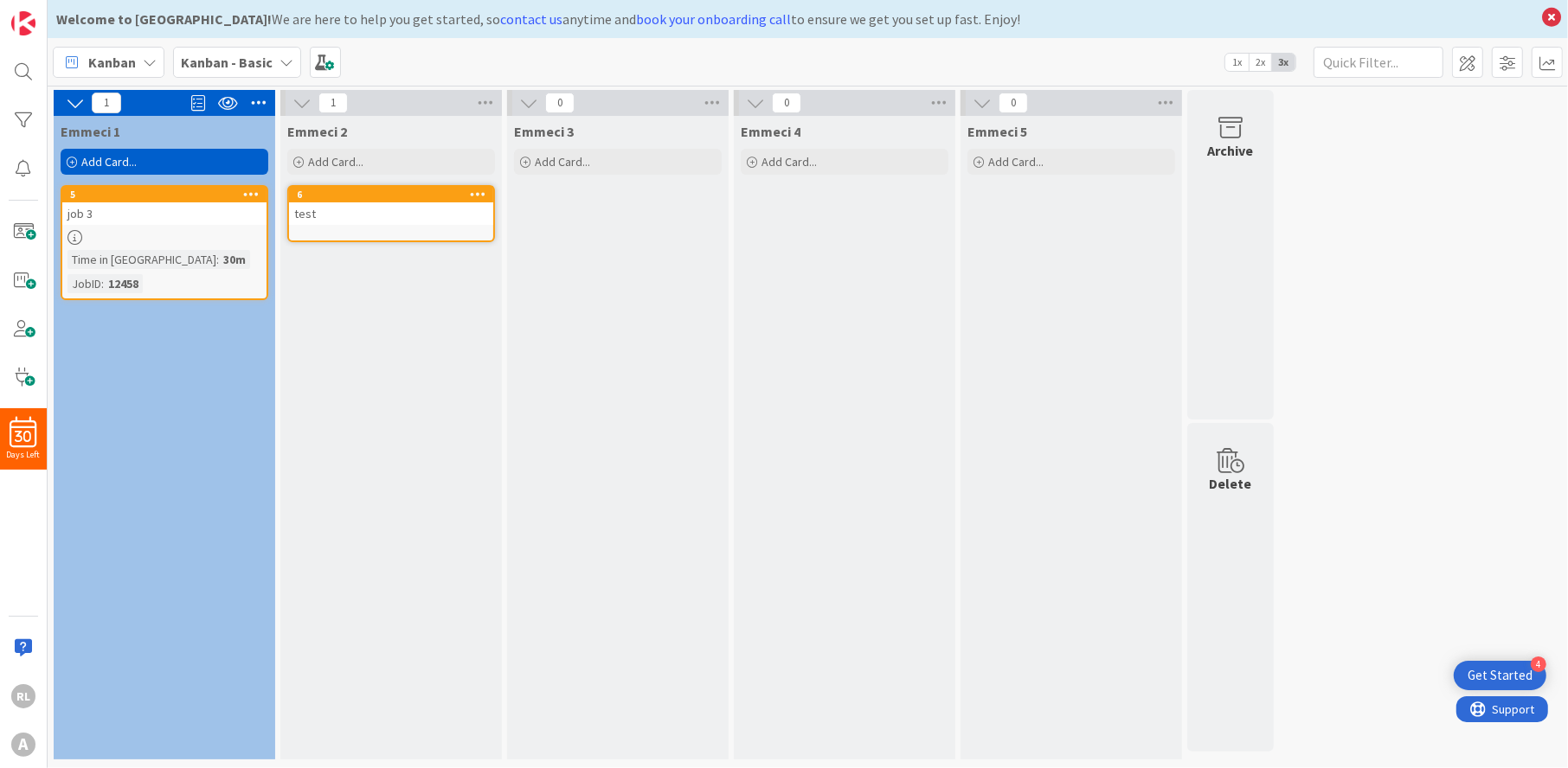
click at [216, 469] on div "Emmeci 1 Add Card... 5 job 3 Time in Column : 30m JobID : 12458" at bounding box center [165, 437] width 221 height 643
click at [375, 372] on div "Emmeci 2 Add Card... 6 test" at bounding box center [391, 437] width 221 height 643
click at [219, 263] on div "30m" at bounding box center [234, 259] width 31 height 19
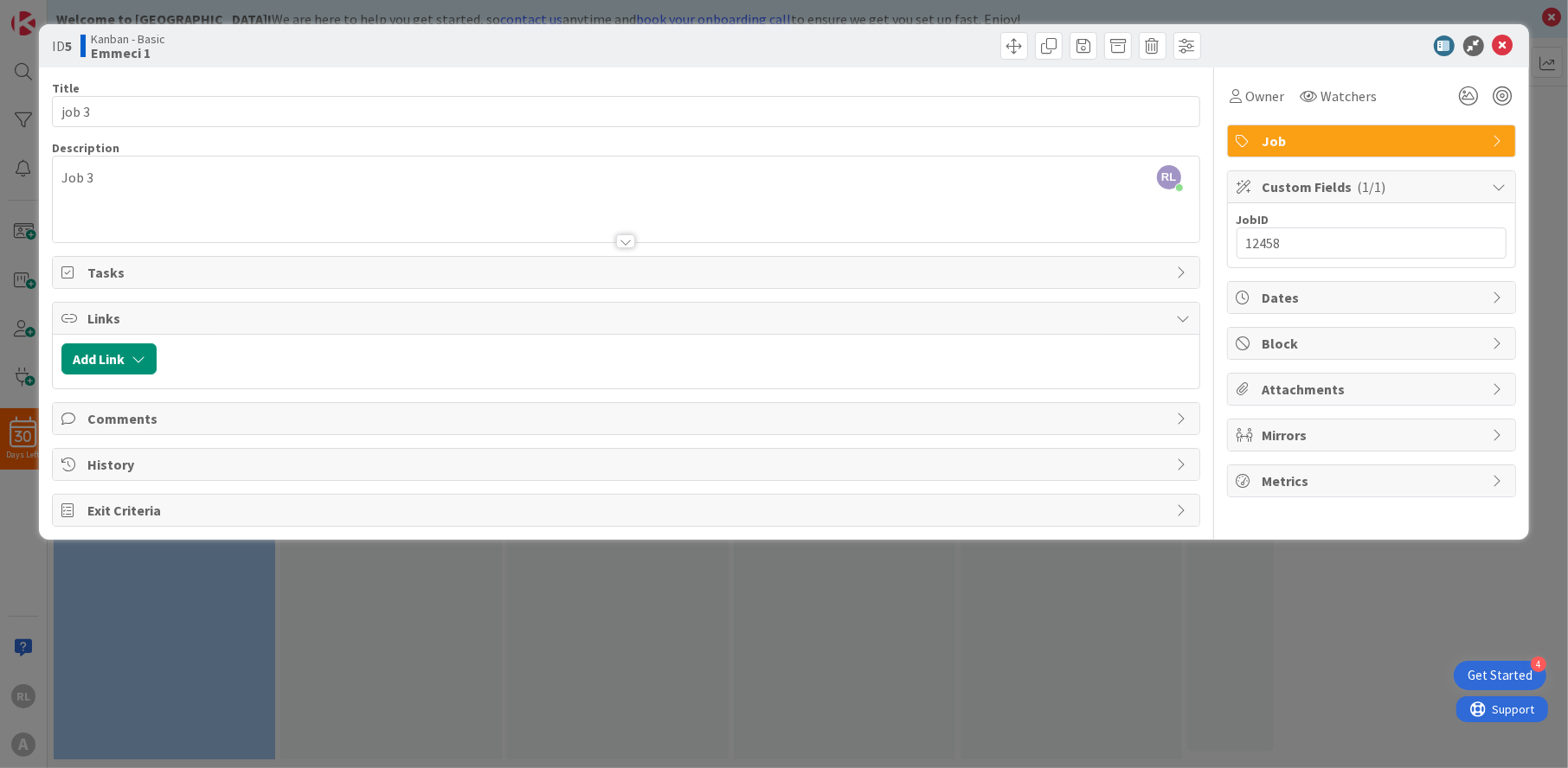
click at [1324, 339] on span "Block" at bounding box center [1374, 344] width 221 height 21
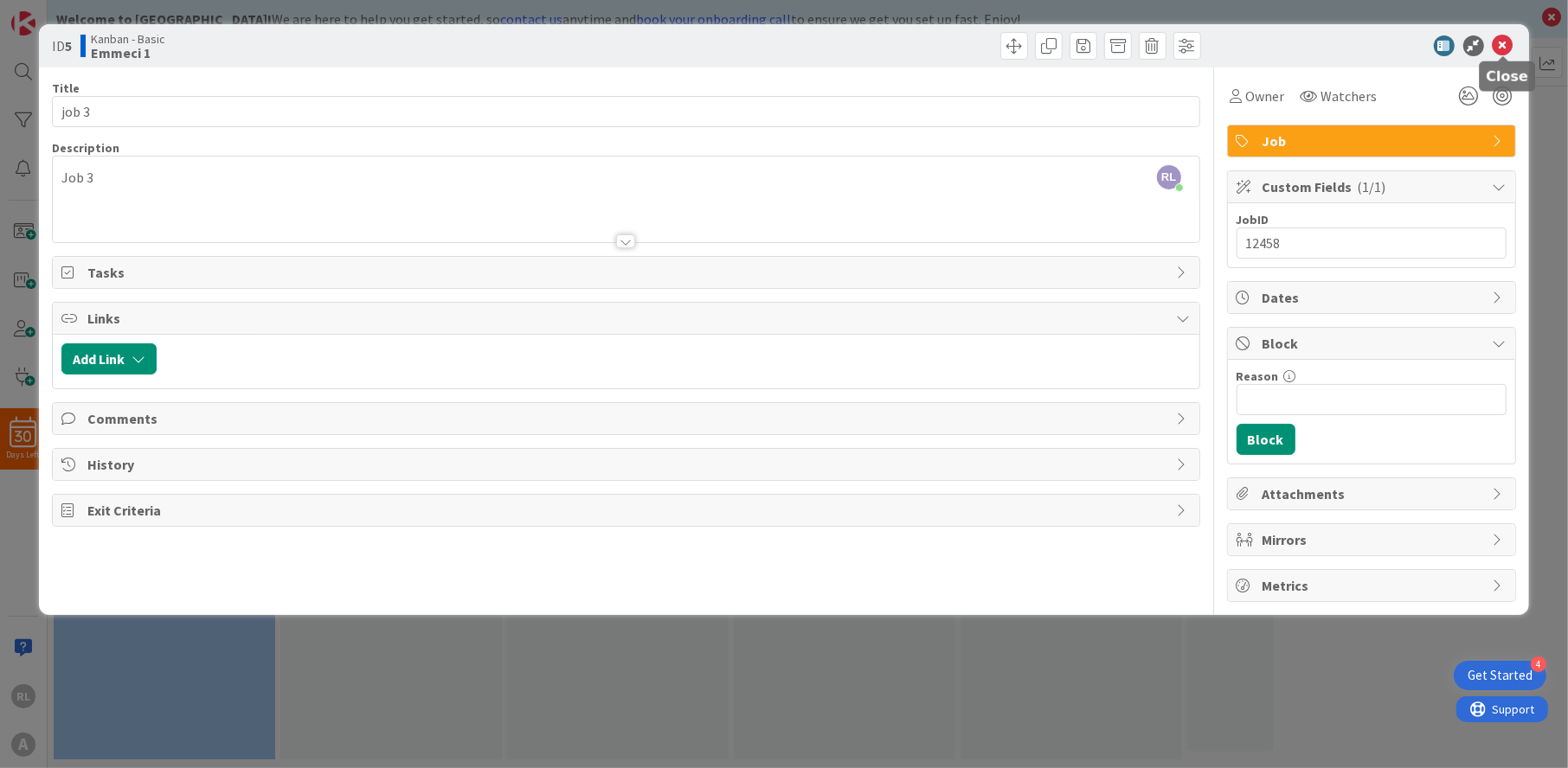
click at [1511, 40] on icon at bounding box center [1504, 46] width 21 height 21
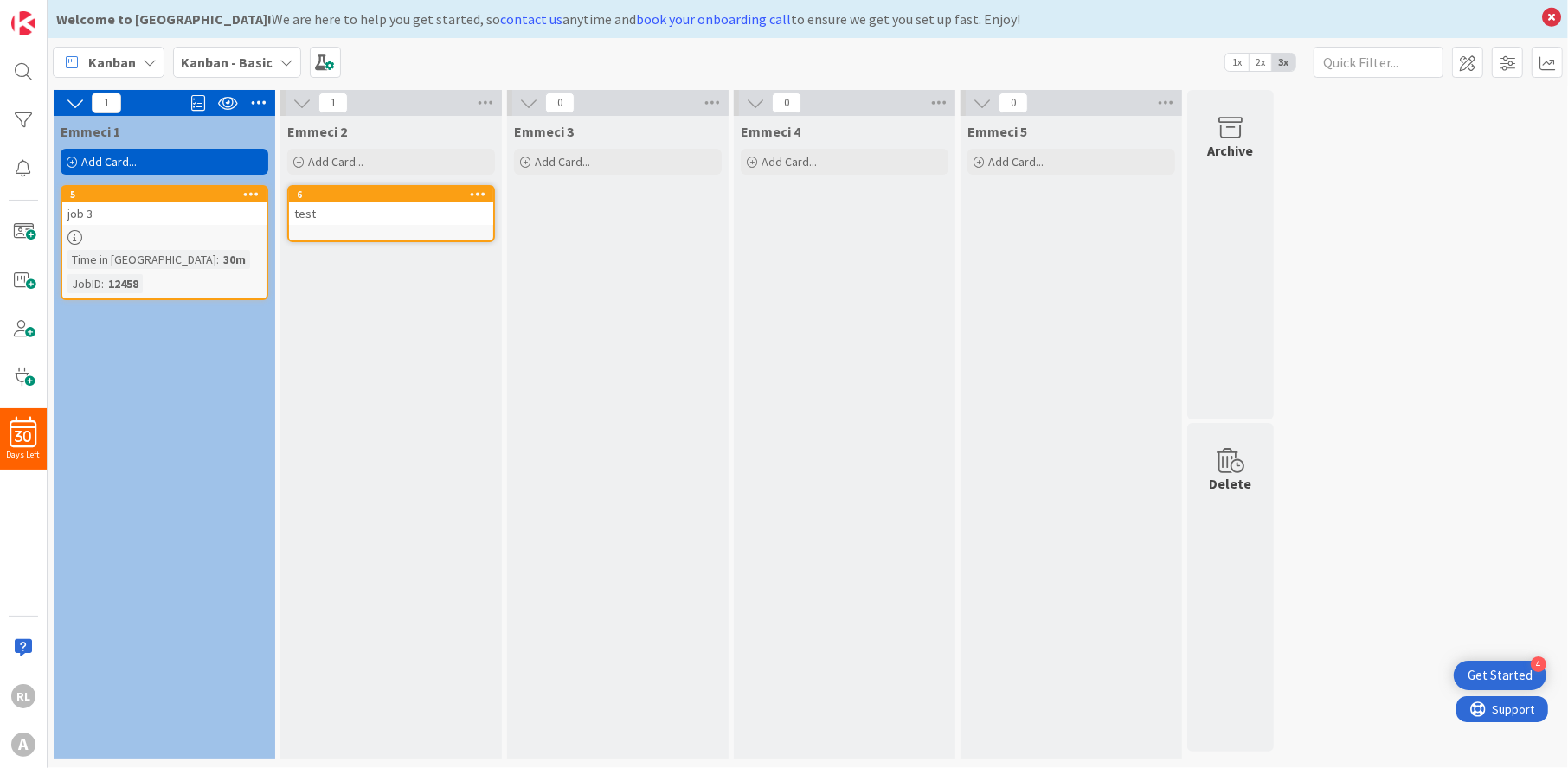
click at [173, 374] on div "Emmeci 1 Add Card... 5 job 3 Time in Column : 30m JobID : 12458" at bounding box center [165, 437] width 221 height 643
click at [266, 99] on icon at bounding box center [259, 103] width 23 height 26
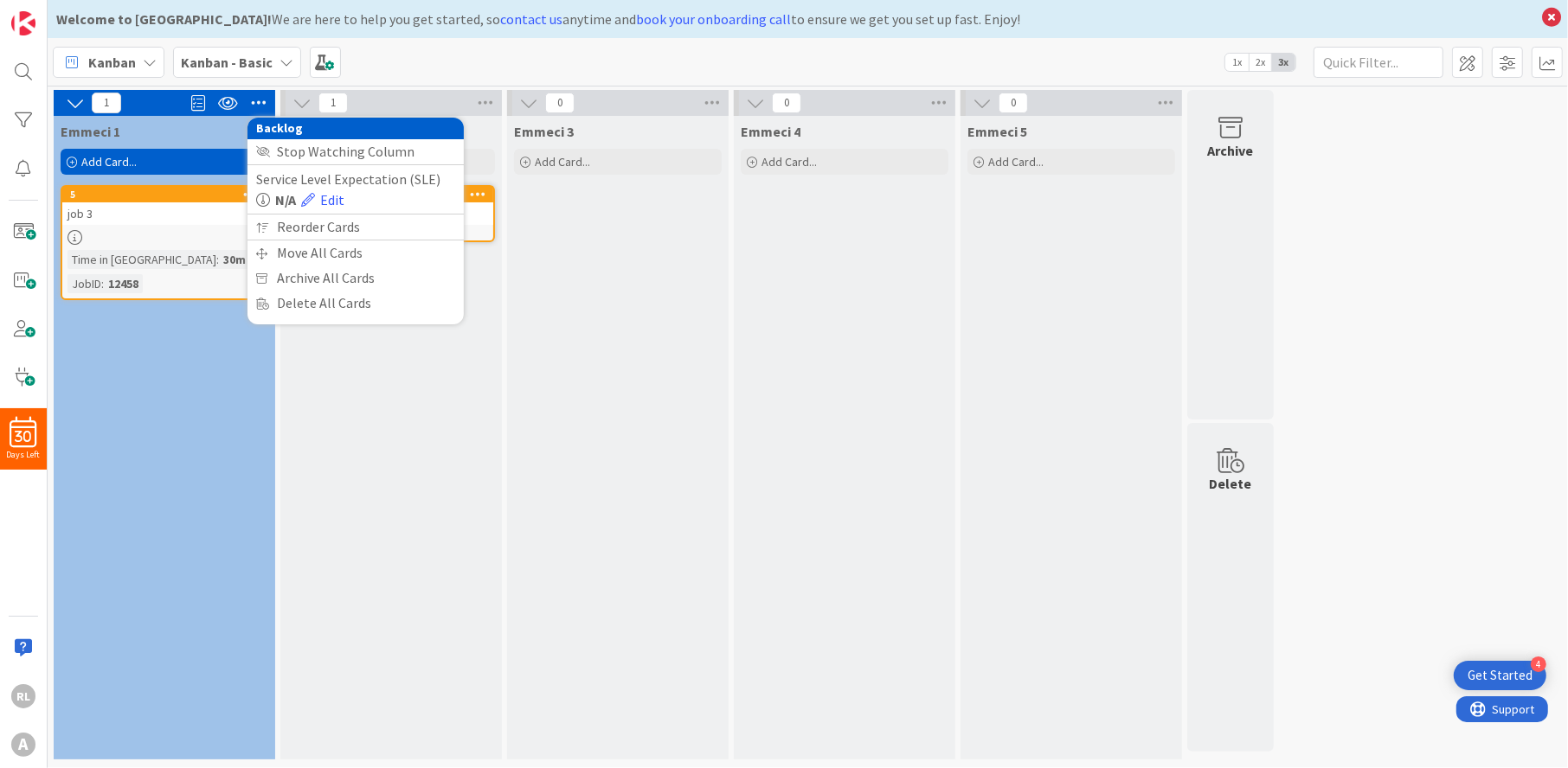
click at [266, 99] on icon at bounding box center [259, 103] width 23 height 26
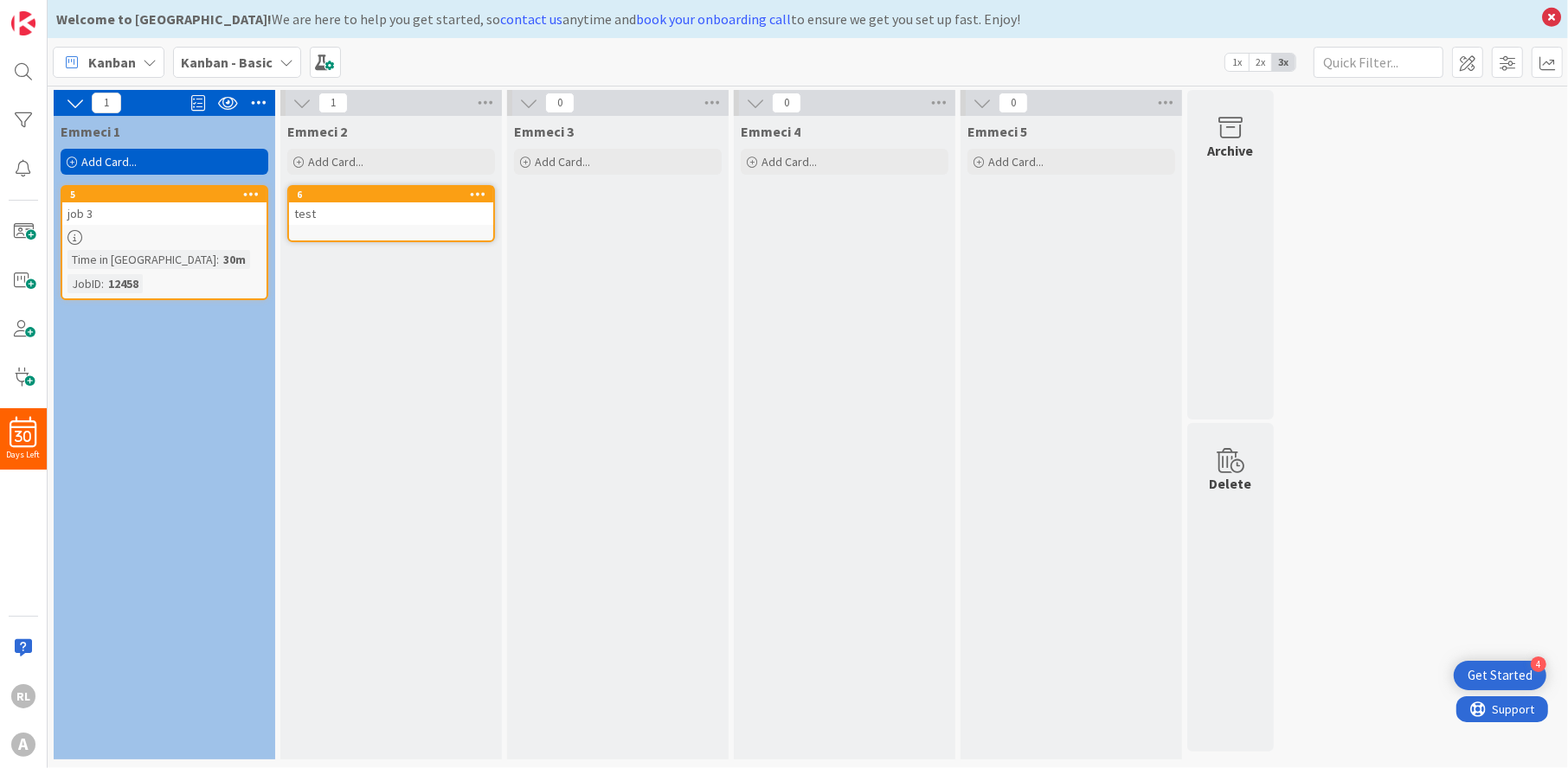
click at [152, 405] on div "Emmeci 1 Add Card... 5 job 3 Time in Column : 30m JobID : 12458" at bounding box center [165, 437] width 221 height 643
click at [16, 374] on span at bounding box center [24, 377] width 35 height 35
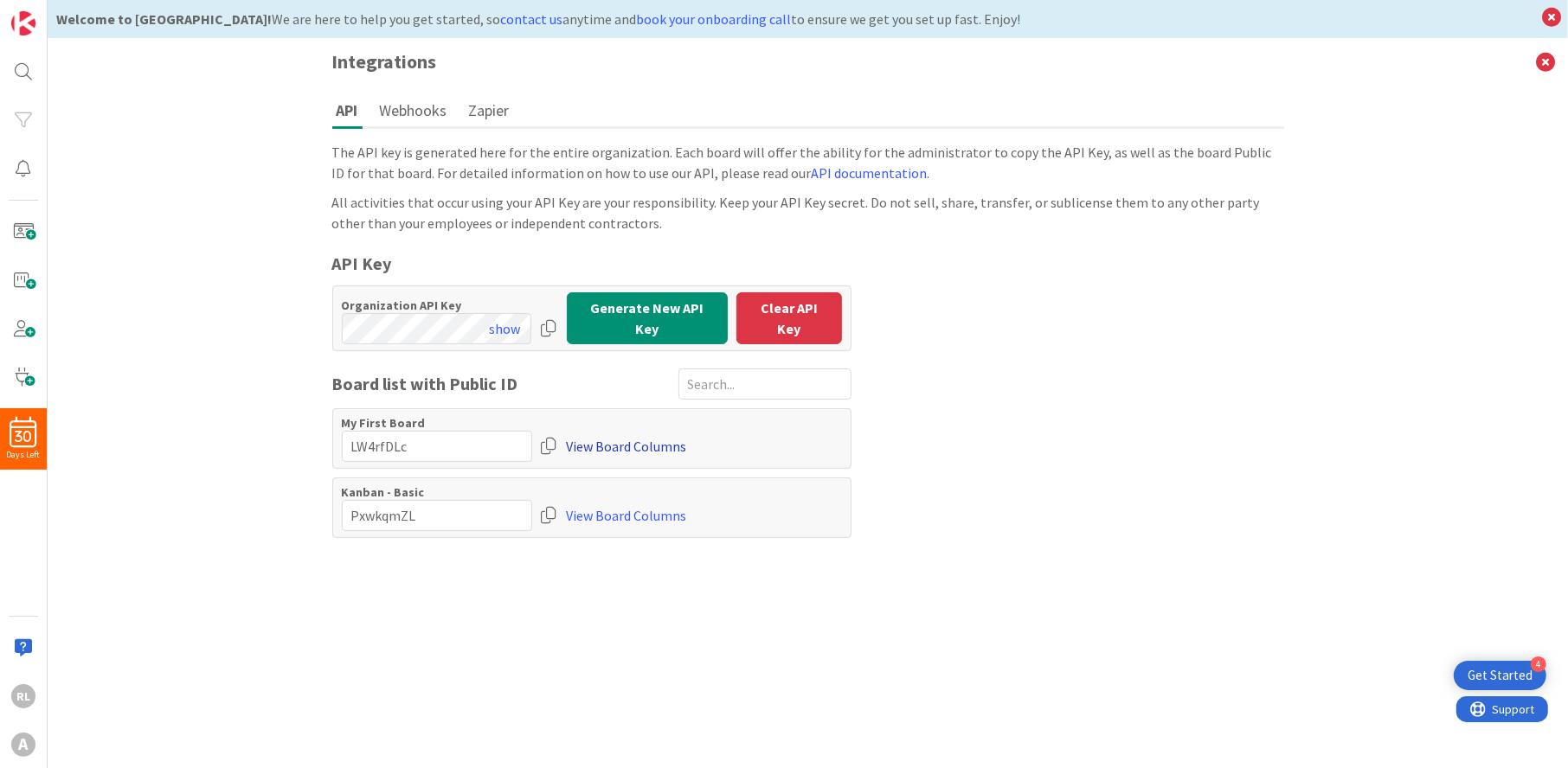
click at [619, 439] on link "View Board Columns" at bounding box center [627, 447] width 120 height 31
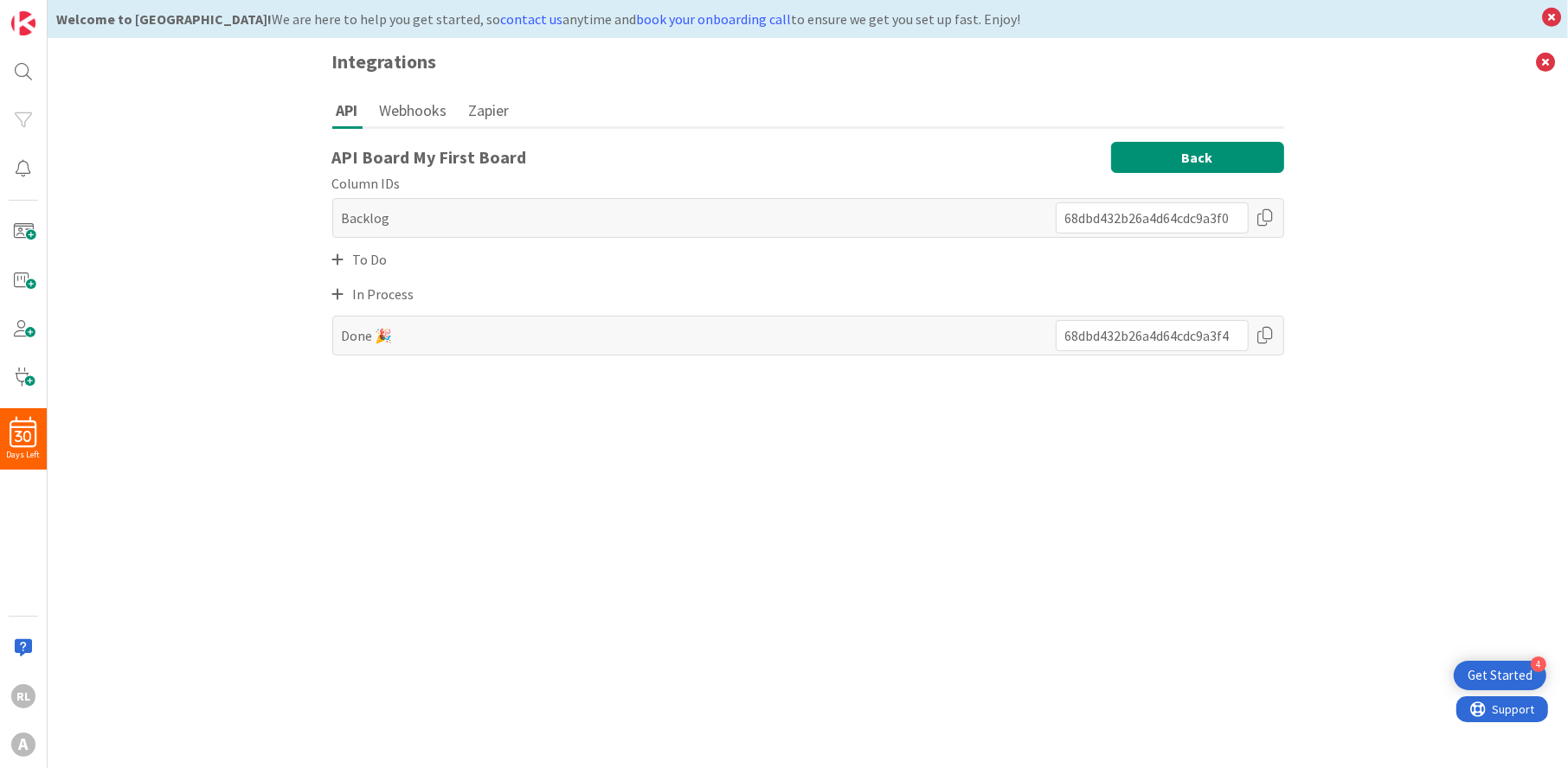
click at [1150, 152] on button "Back" at bounding box center [1198, 158] width 173 height 31
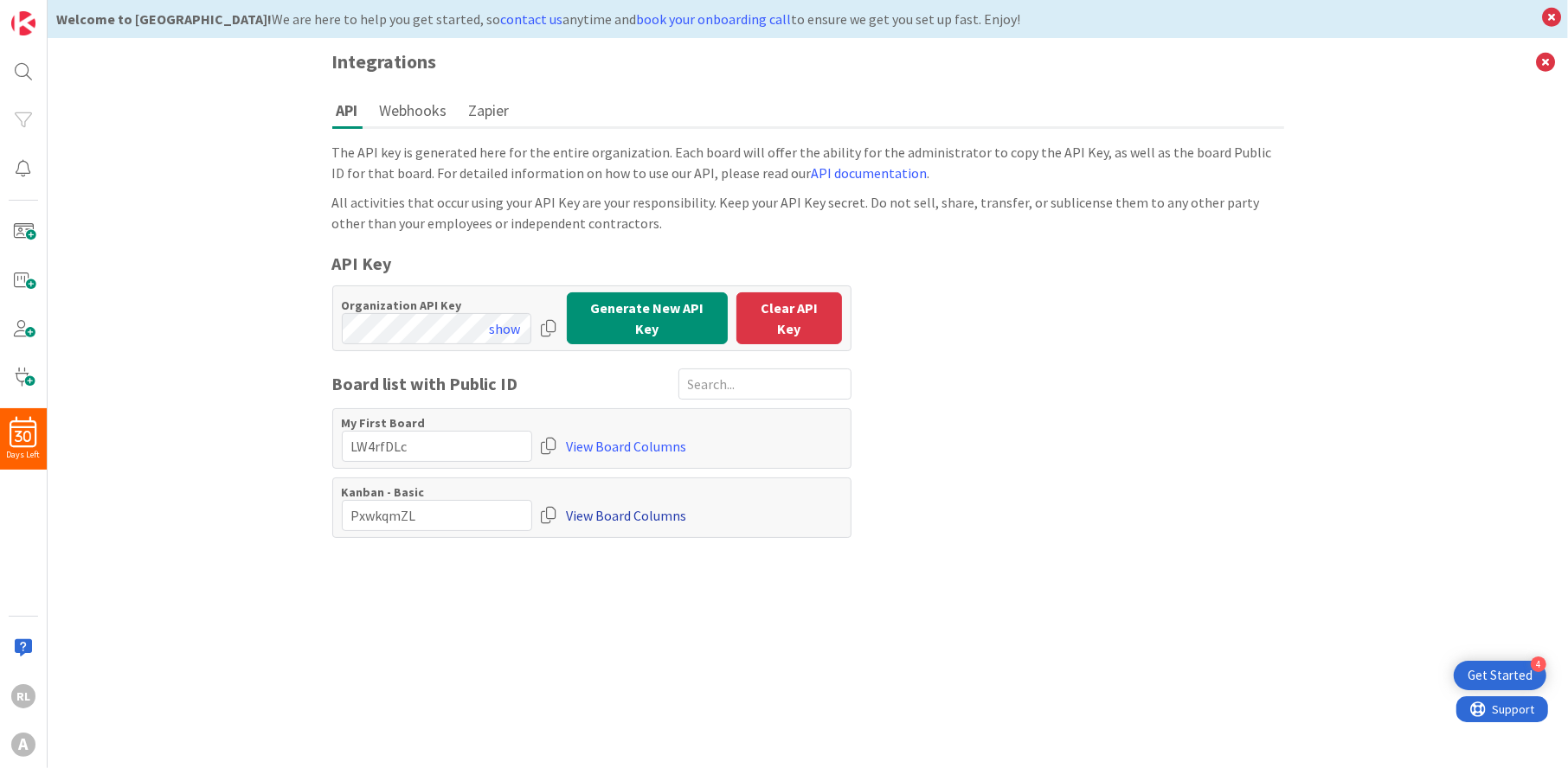
click at [639, 509] on link "View Board Columns" at bounding box center [627, 515] width 120 height 31
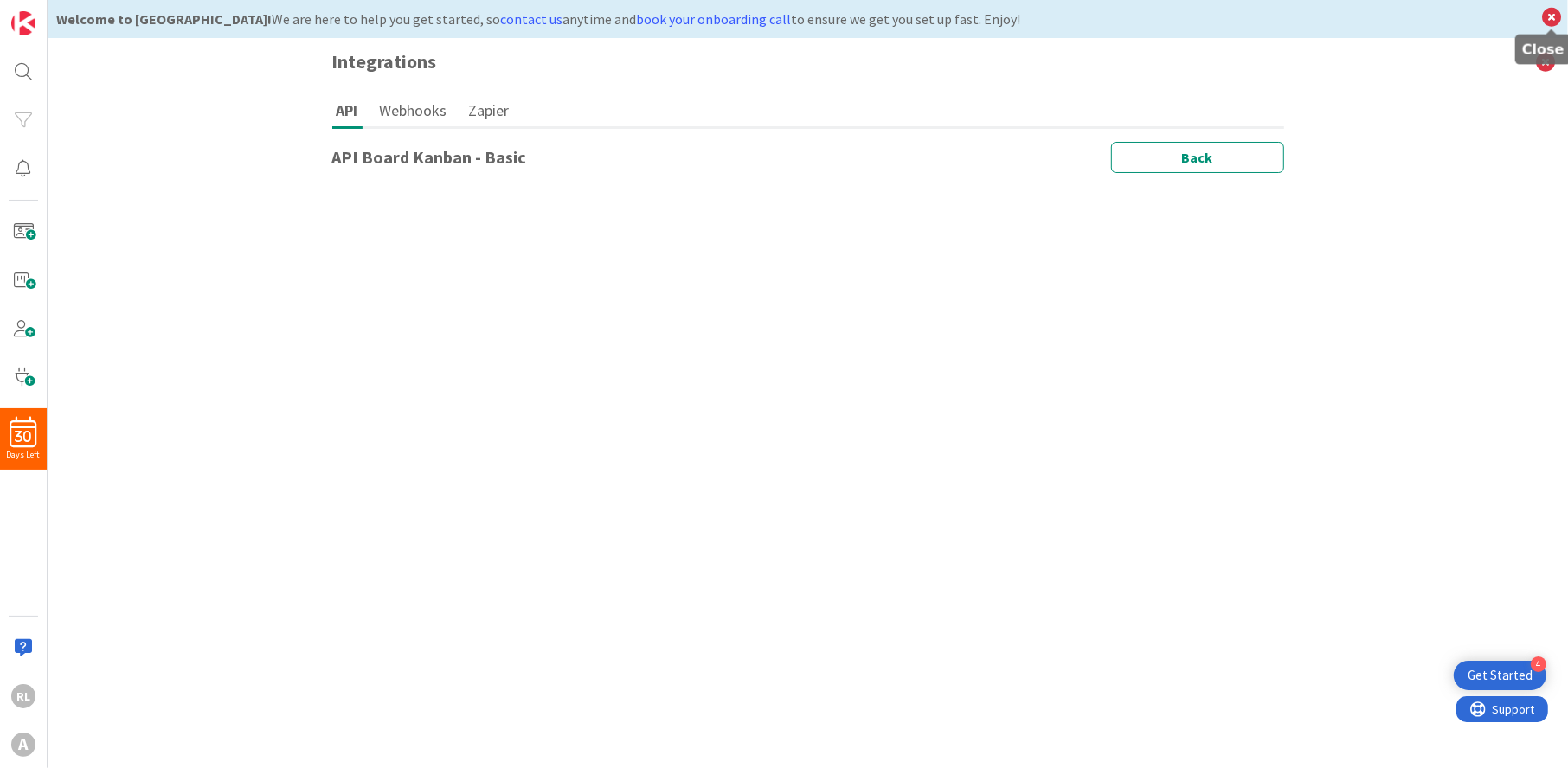
click at [1558, 12] on icon at bounding box center [1552, 17] width 23 height 24
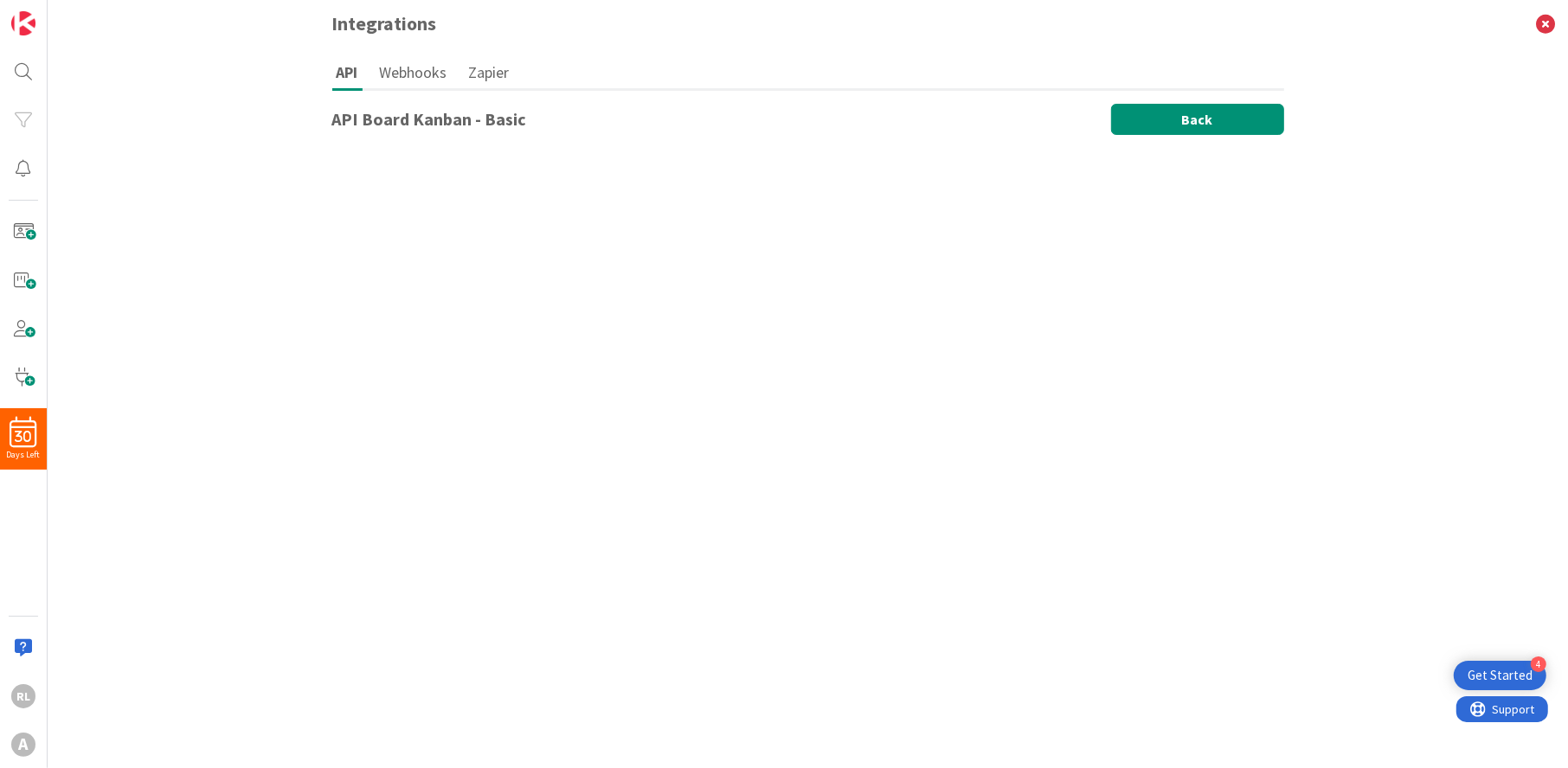
click at [1210, 115] on button "Back" at bounding box center [1198, 119] width 173 height 31
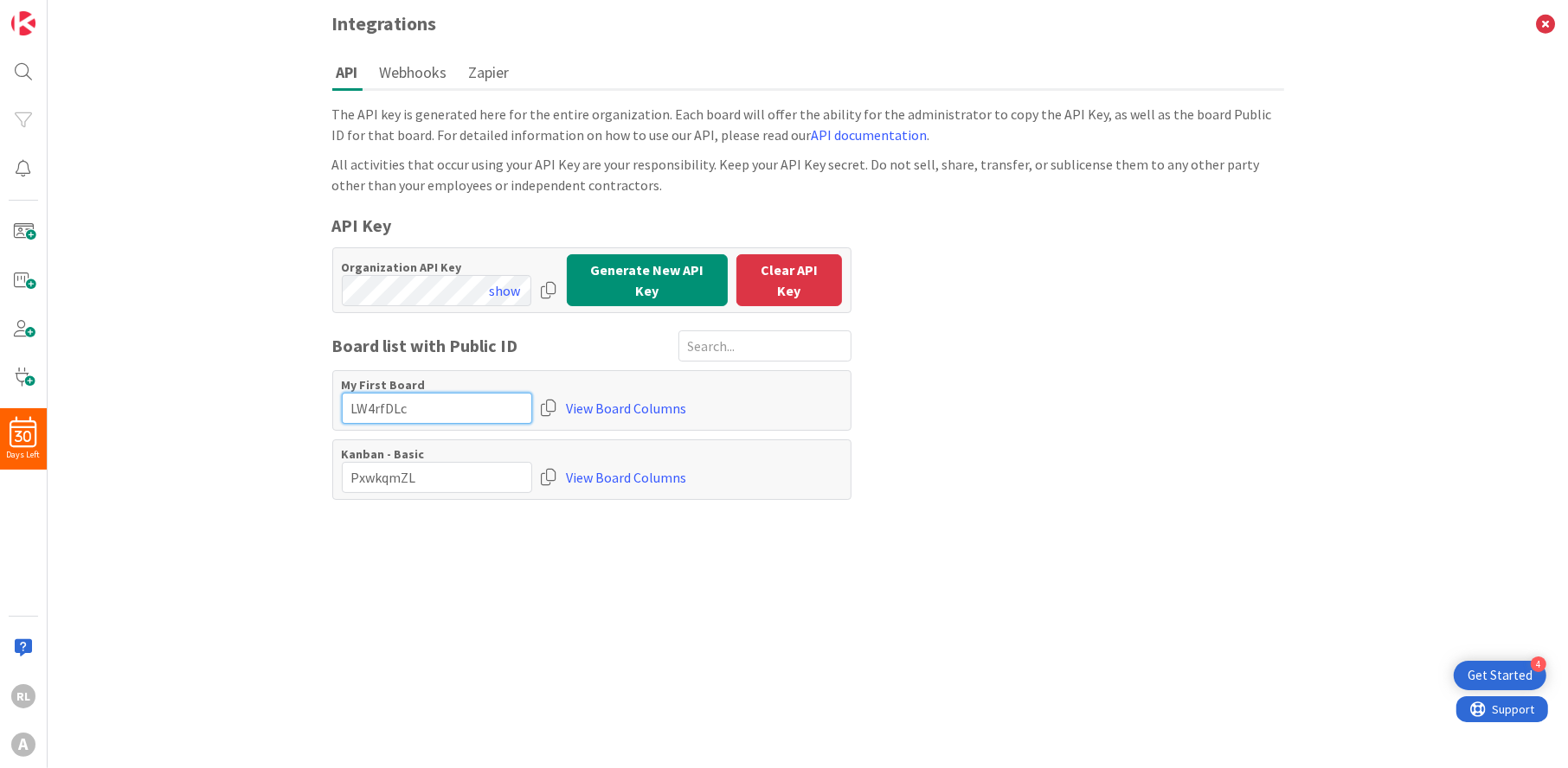
click at [431, 414] on input "input" at bounding box center [436, 408] width 191 height 31
click at [436, 468] on input "input" at bounding box center [436, 478] width 191 height 31
click at [600, 473] on link "View Board Columns" at bounding box center [627, 478] width 120 height 31
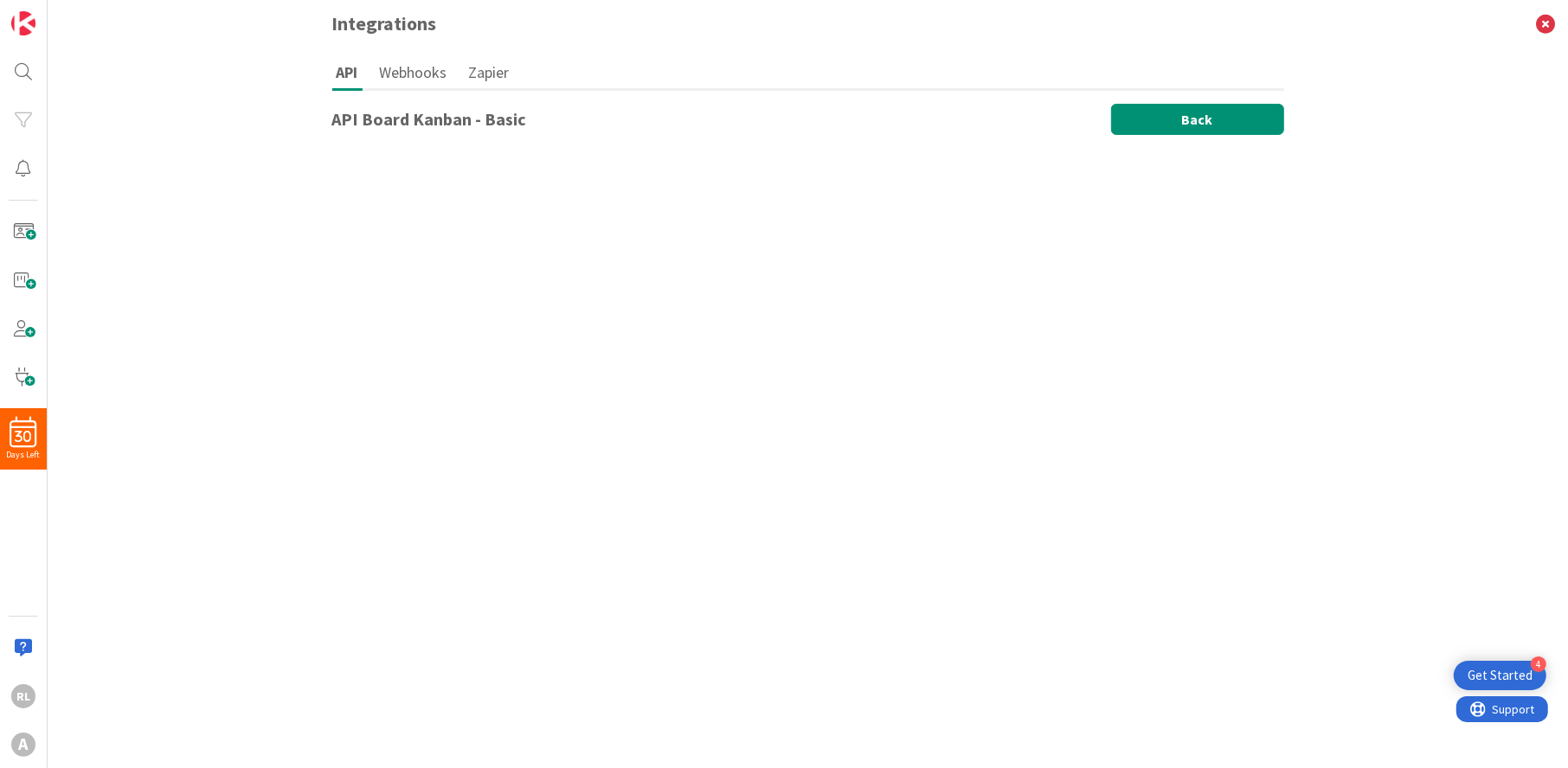
click at [1190, 124] on button "Back" at bounding box center [1198, 119] width 173 height 31
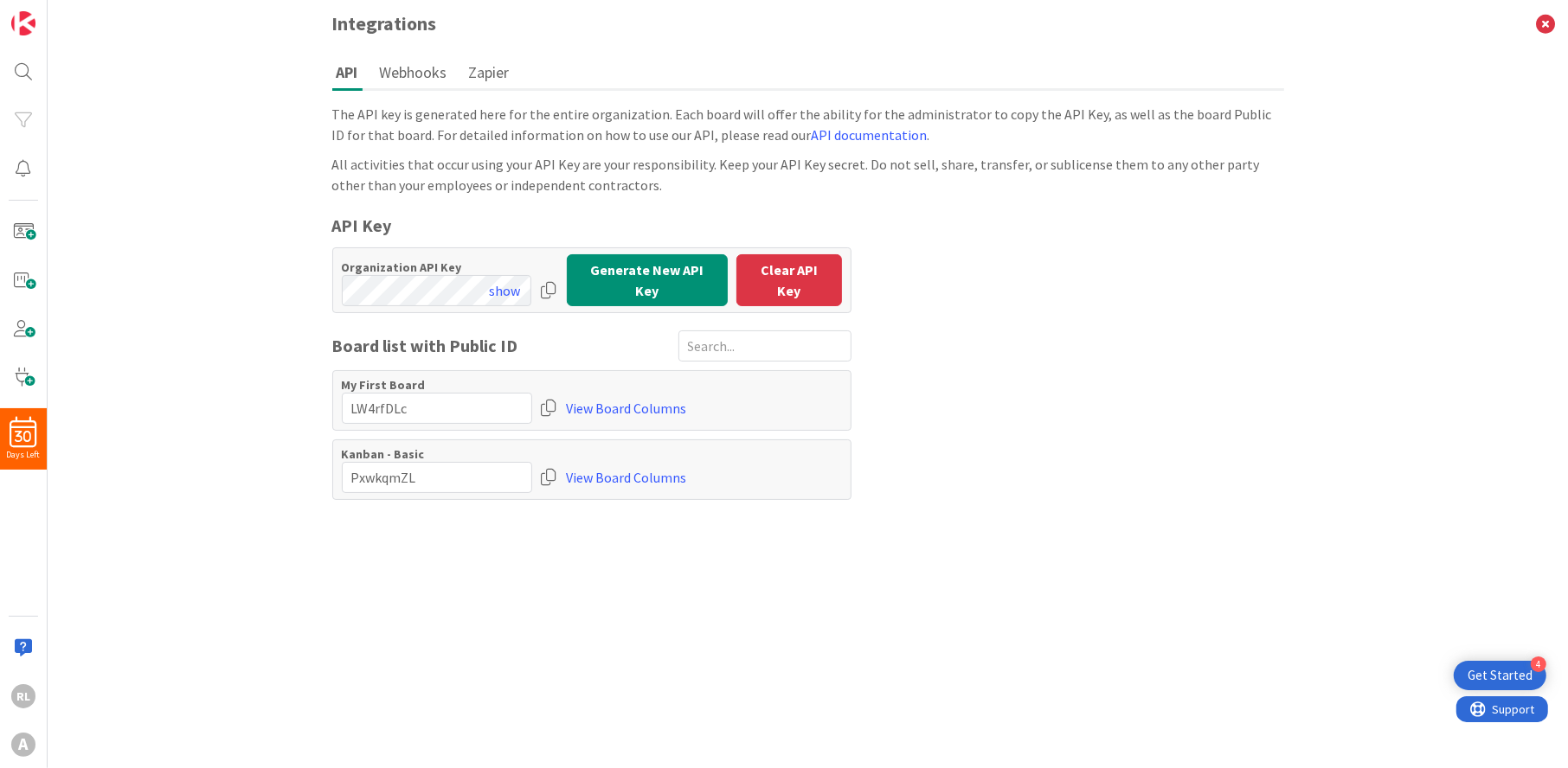
click at [398, 68] on button "Webhooks" at bounding box center [413, 72] width 76 height 32
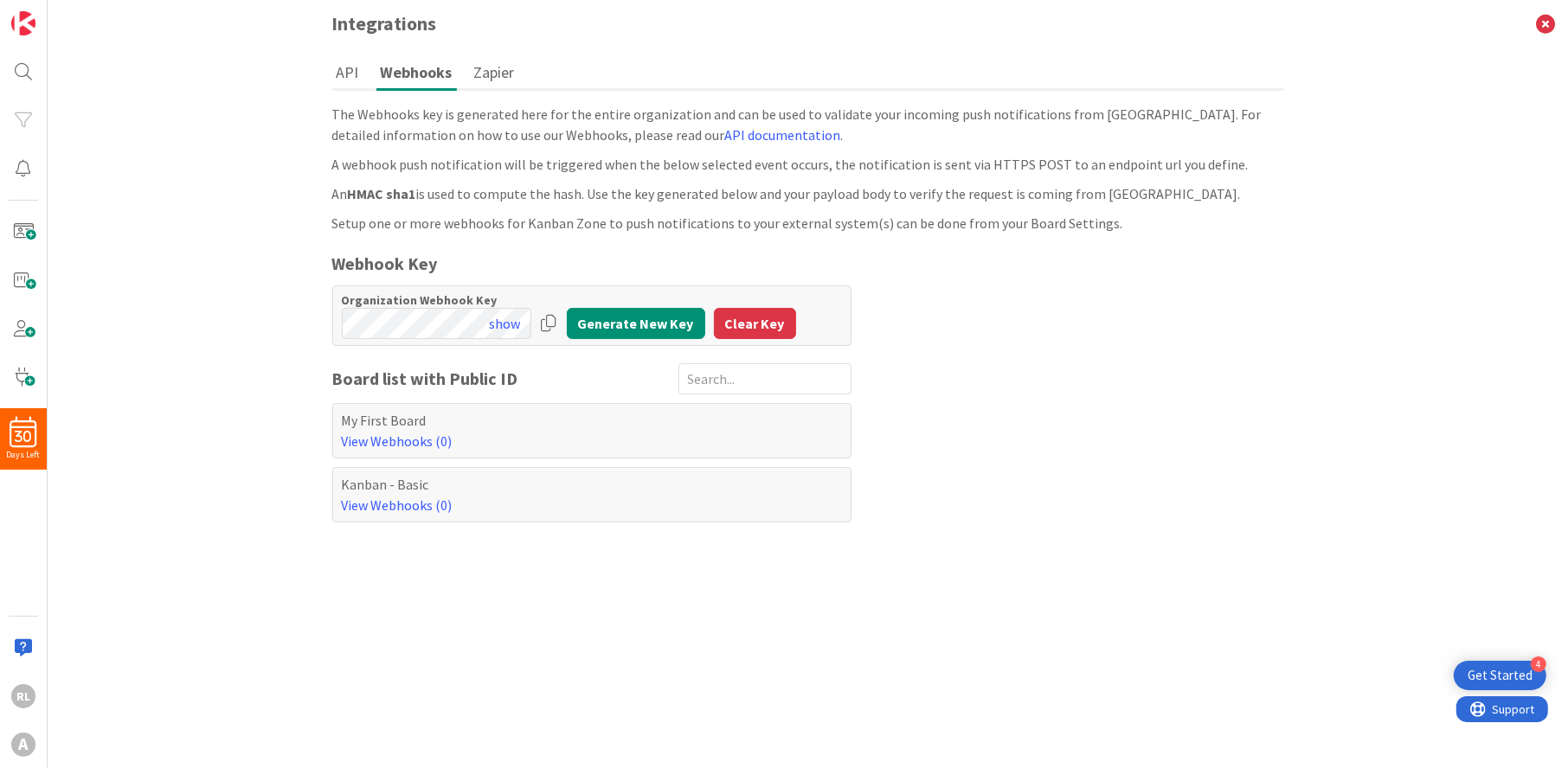
click at [353, 64] on button "API" at bounding box center [348, 72] width 31 height 32
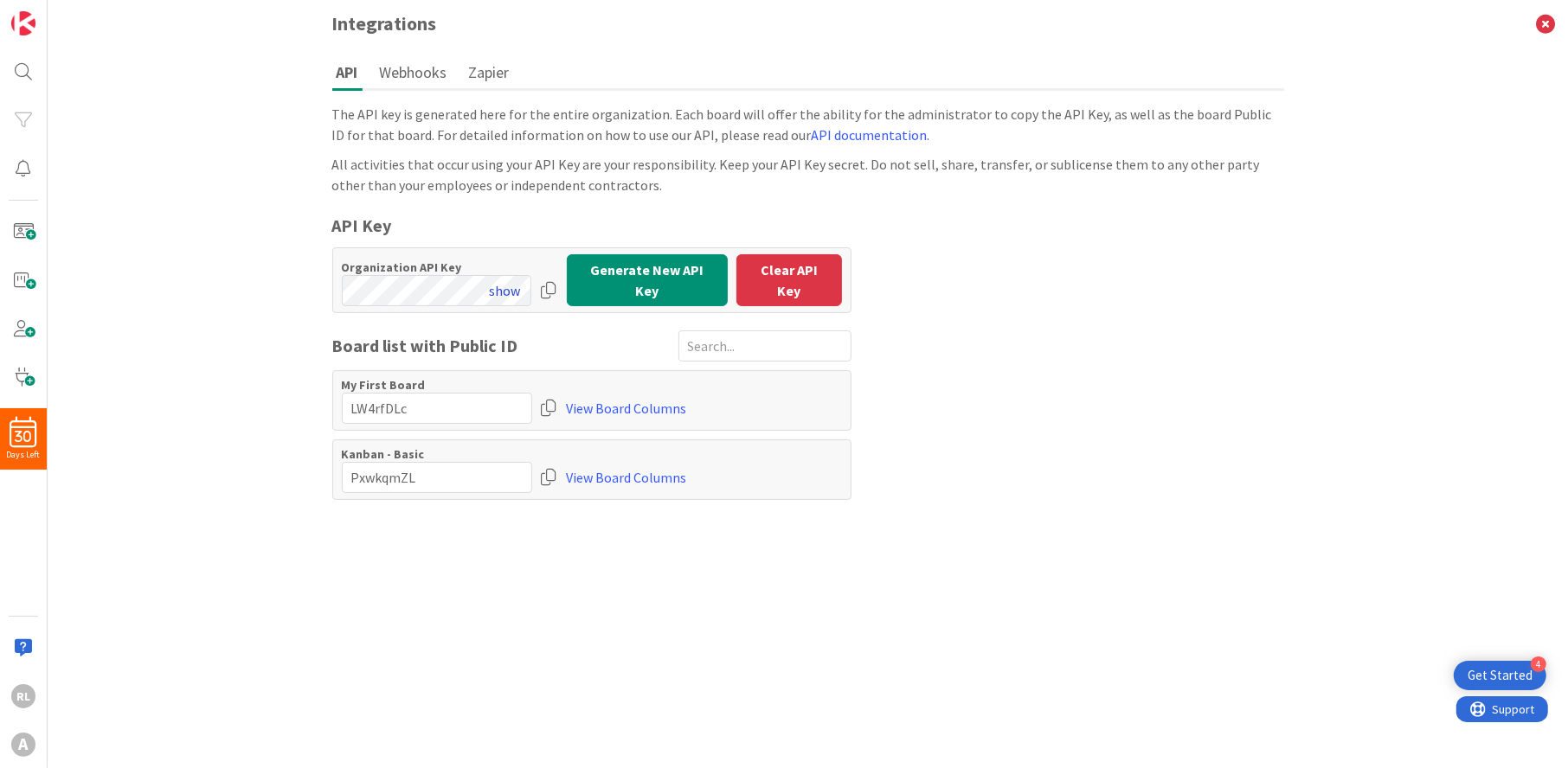
click at [516, 284] on button "show" at bounding box center [505, 291] width 54 height 31
click at [488, 285] on button "hide" at bounding box center [508, 291] width 48 height 31
click at [511, 284] on button "show" at bounding box center [505, 291] width 54 height 31
click at [550, 280] on div at bounding box center [550, 291] width 17 height 31
click at [512, 285] on button "hide" at bounding box center [508, 291] width 48 height 31
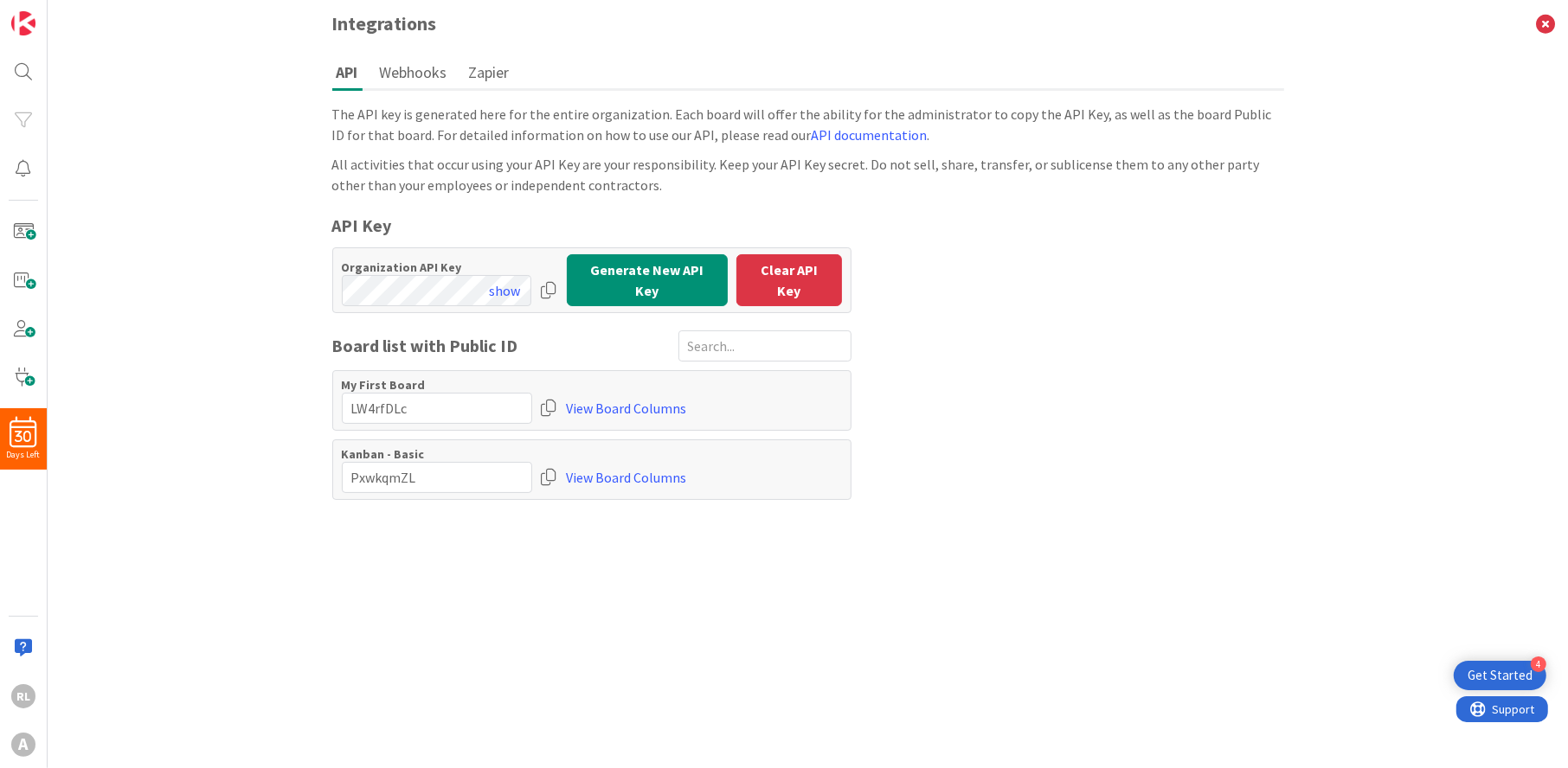
click at [551, 281] on div at bounding box center [550, 291] width 17 height 31
drag, startPoint x: 438, startPoint y: 472, endPoint x: 335, endPoint y: 470, distance: 103.0
click at [335, 470] on div "Kanban - Basic View Board Columns" at bounding box center [592, 470] width 519 height 61
click at [551, 467] on div at bounding box center [550, 478] width 17 height 31
click at [550, 401] on div at bounding box center [550, 408] width 17 height 31
